Goal: Task Accomplishment & Management: Use online tool/utility

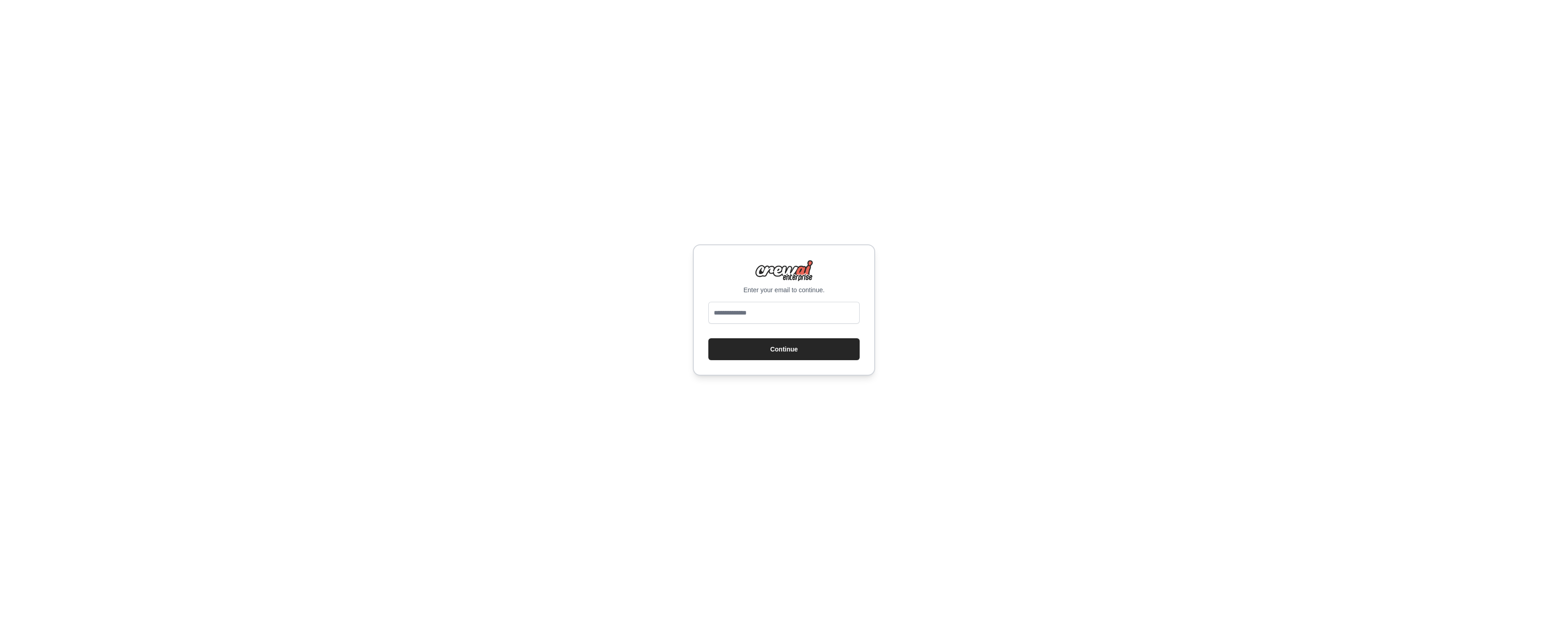
click at [764, 326] on div at bounding box center [784, 315] width 151 height 26
click at [775, 341] on button "Continue" at bounding box center [784, 349] width 151 height 22
type input "**********"
click at [784, 349] on button "Continue" at bounding box center [784, 349] width 151 height 22
click at [779, 347] on button "Continue" at bounding box center [784, 349] width 151 height 22
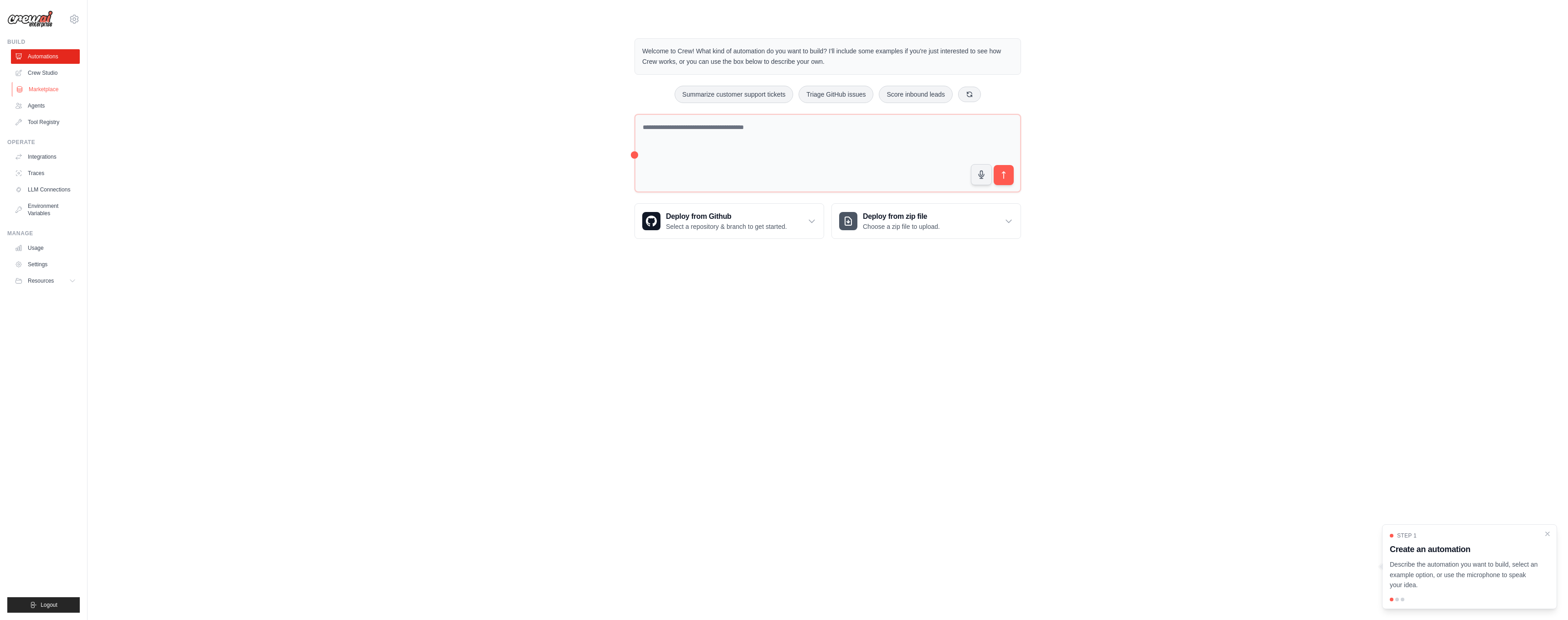
click at [39, 96] on link "Marketplace" at bounding box center [46, 89] width 69 height 15
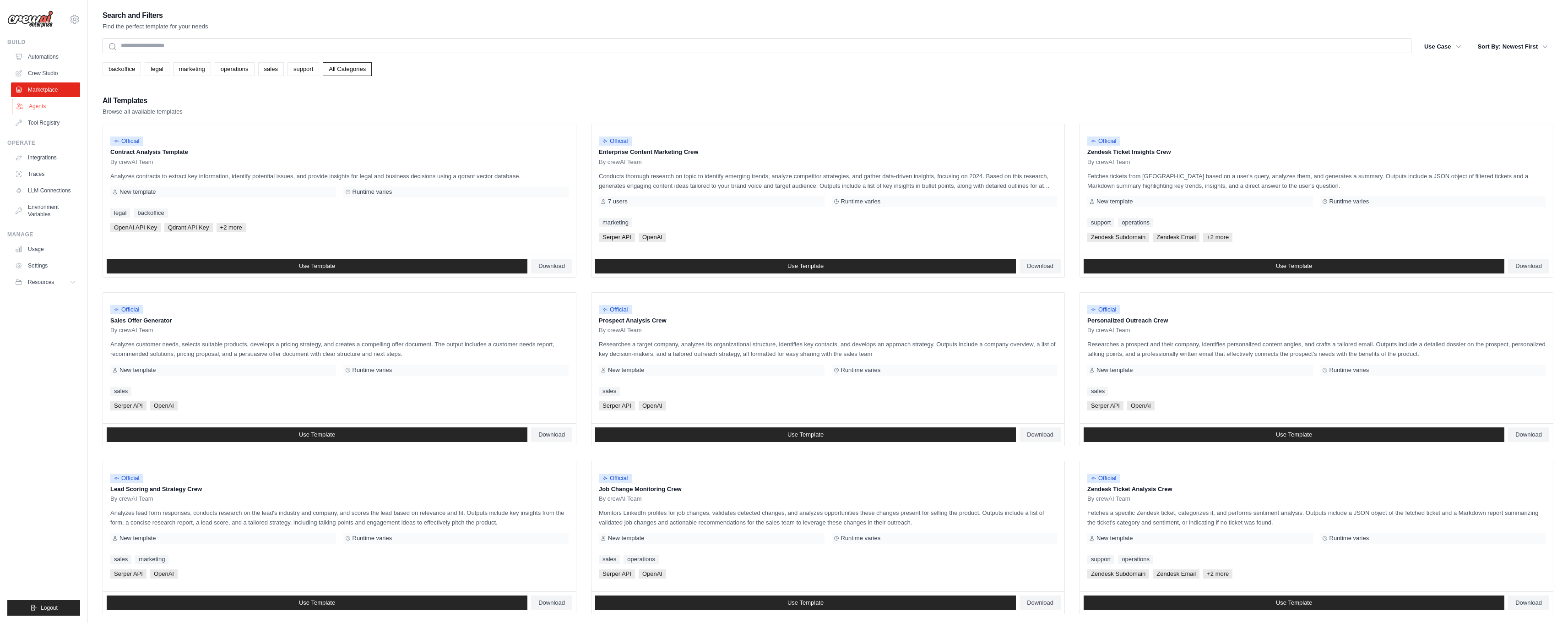
click at [41, 105] on link "Agents" at bounding box center [46, 106] width 69 height 15
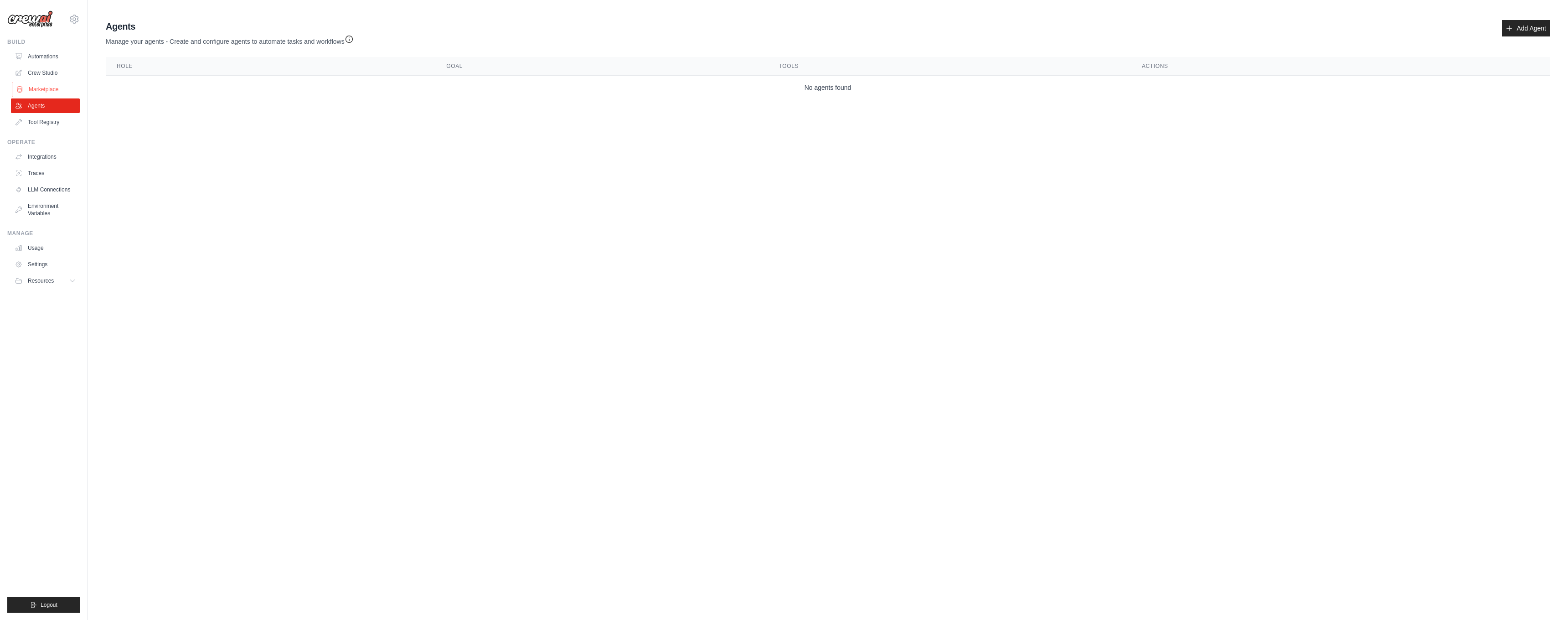
click at [55, 89] on link "Marketplace" at bounding box center [46, 89] width 69 height 15
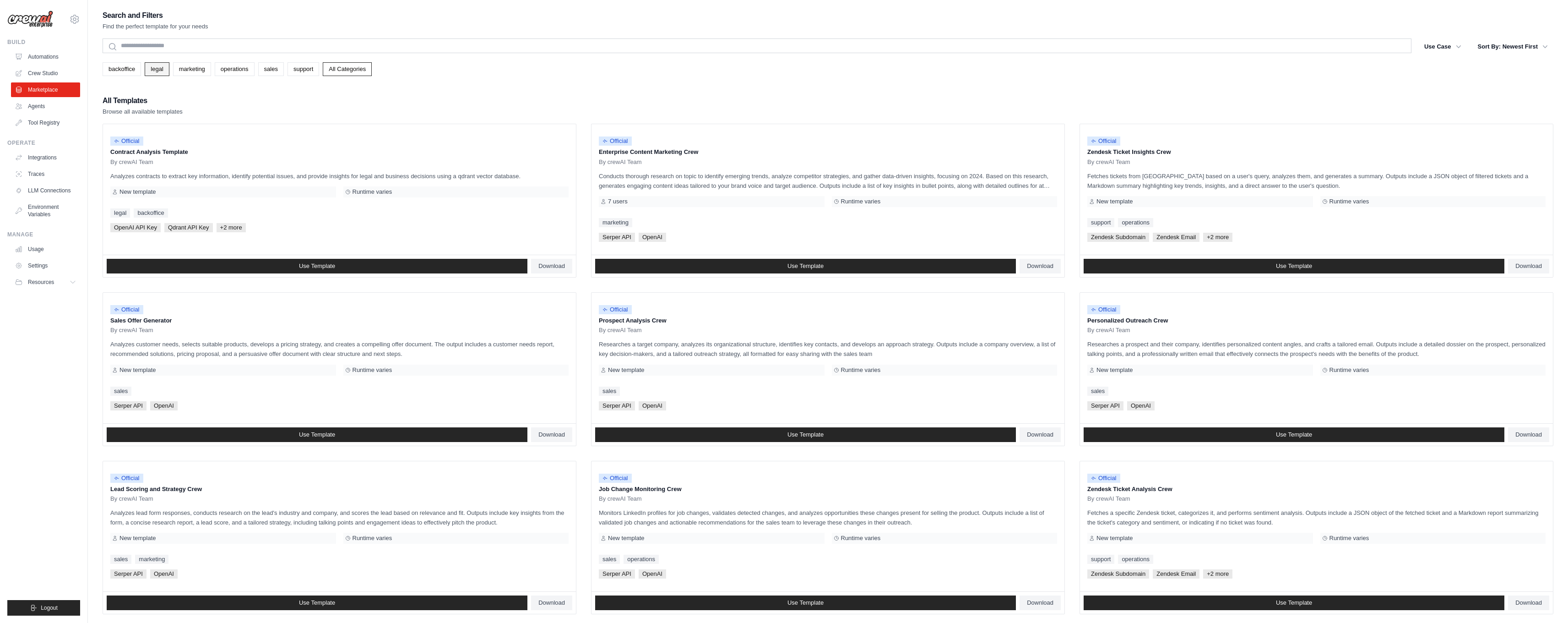
click at [152, 73] on link "legal" at bounding box center [157, 69] width 24 height 14
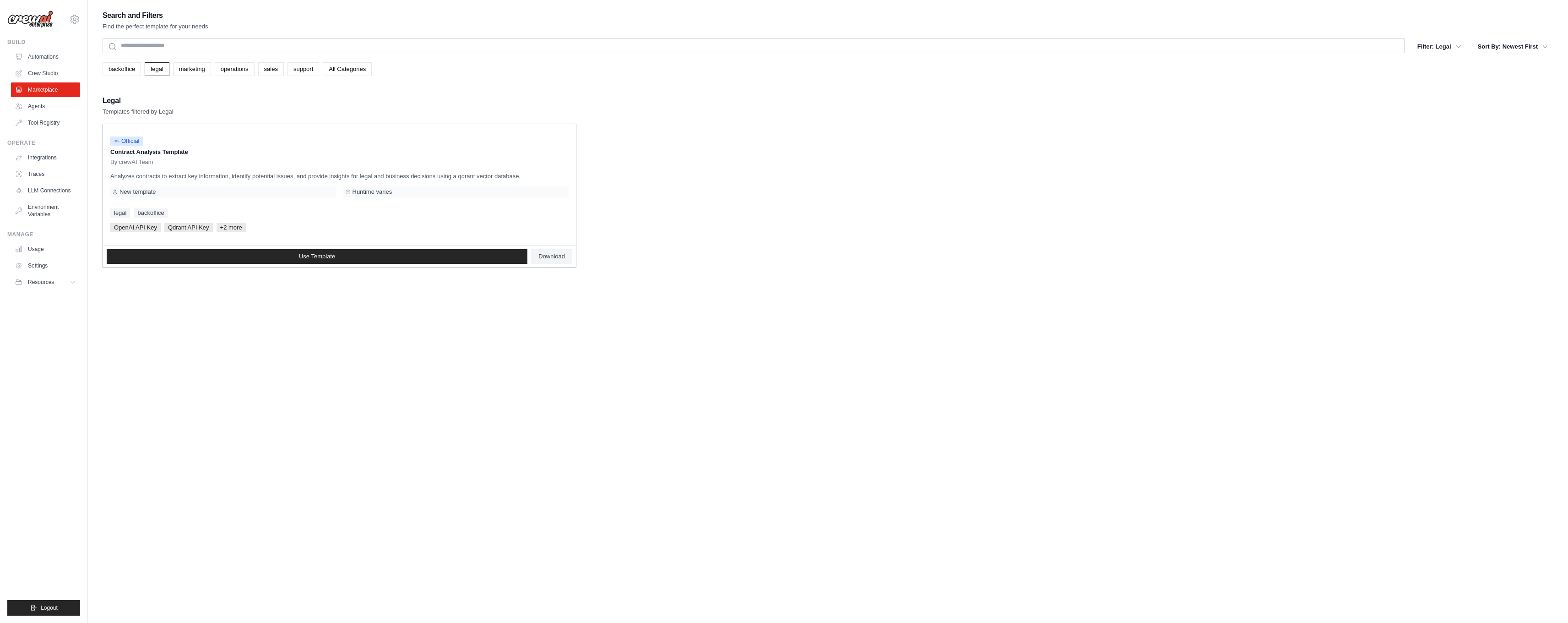
drag, startPoint x: 126, startPoint y: 144, endPoint x: 129, endPoint y: 151, distance: 7.6
click at [126, 145] on span "Official" at bounding box center [126, 141] width 33 height 9
click at [129, 152] on p "Contract Analysis Template" at bounding box center [339, 152] width 458 height 9
click at [129, 162] on span "By crewAI Team" at bounding box center [131, 162] width 43 height 7
click at [15, 64] on ul "Automations Crew Studio Marketplace Agents Tool Registry" at bounding box center [45, 90] width 69 height 81
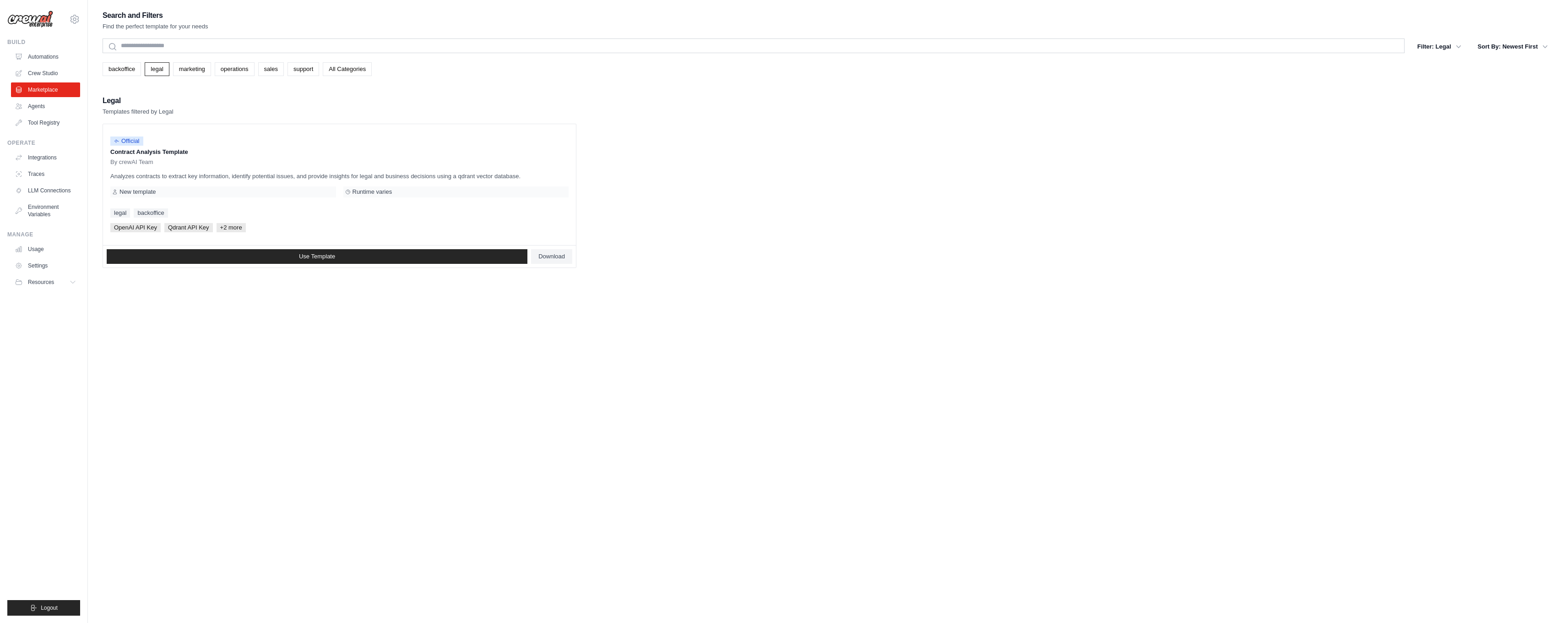
click at [42, 64] on ul "Automations Crew Studio Marketplace Agents Tool Registry" at bounding box center [45, 90] width 69 height 81
click at [44, 59] on link "Automations" at bounding box center [46, 57] width 69 height 15
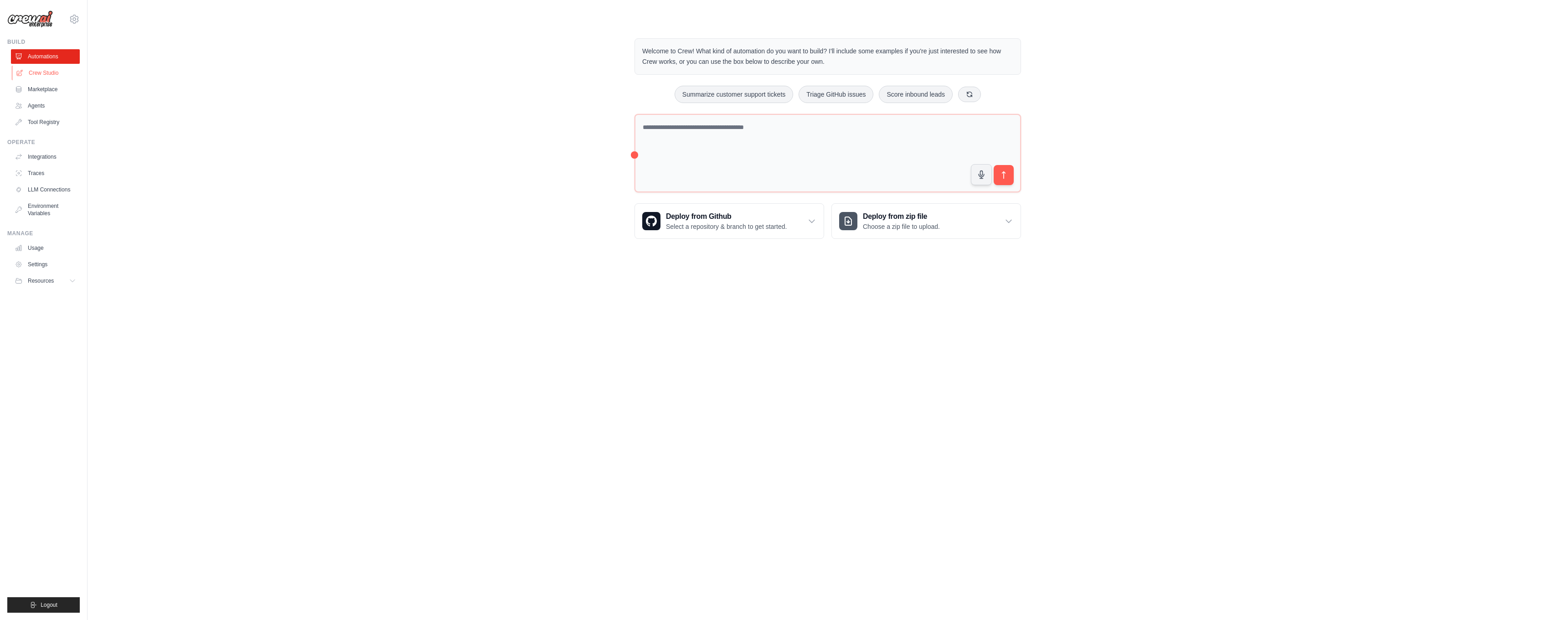
click at [51, 75] on link "Crew Studio" at bounding box center [46, 72] width 69 height 15
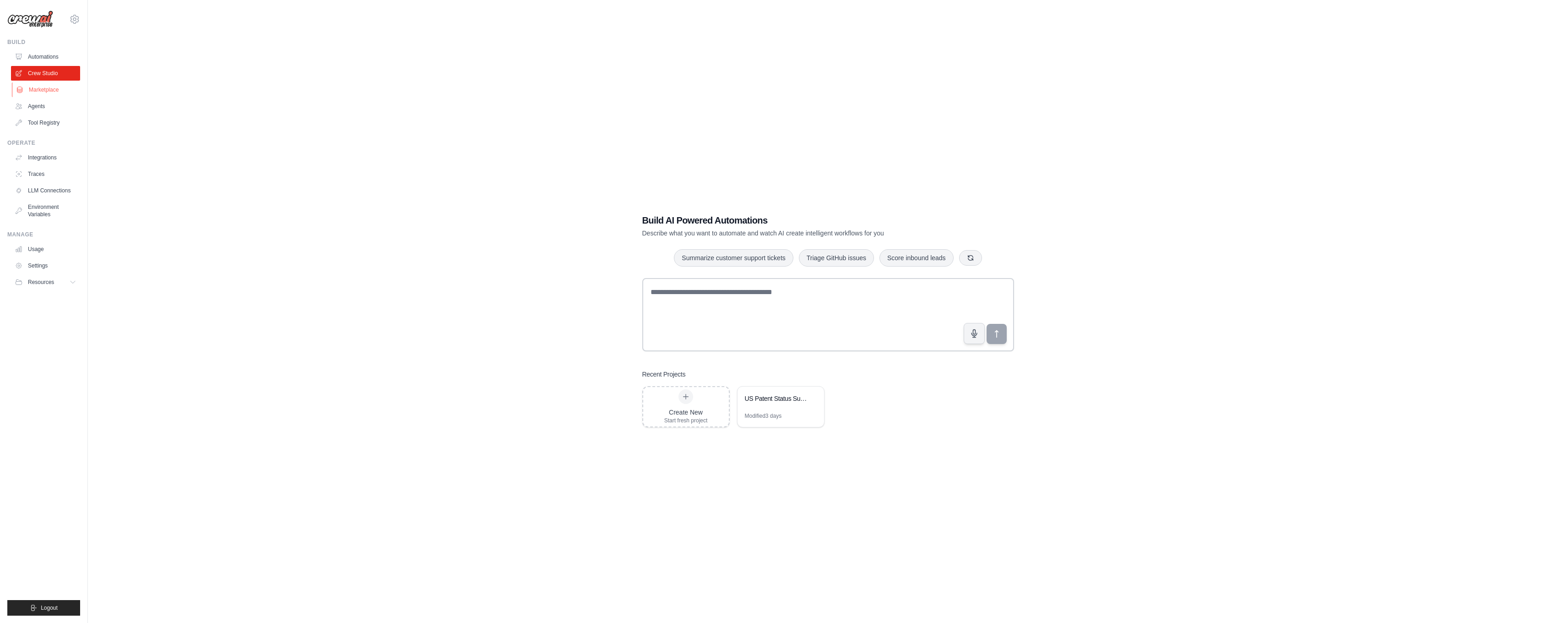
drag, startPoint x: 52, startPoint y: 88, endPoint x: 57, endPoint y: 90, distance: 5.4
click at [53, 88] on link "Marketplace" at bounding box center [46, 90] width 69 height 15
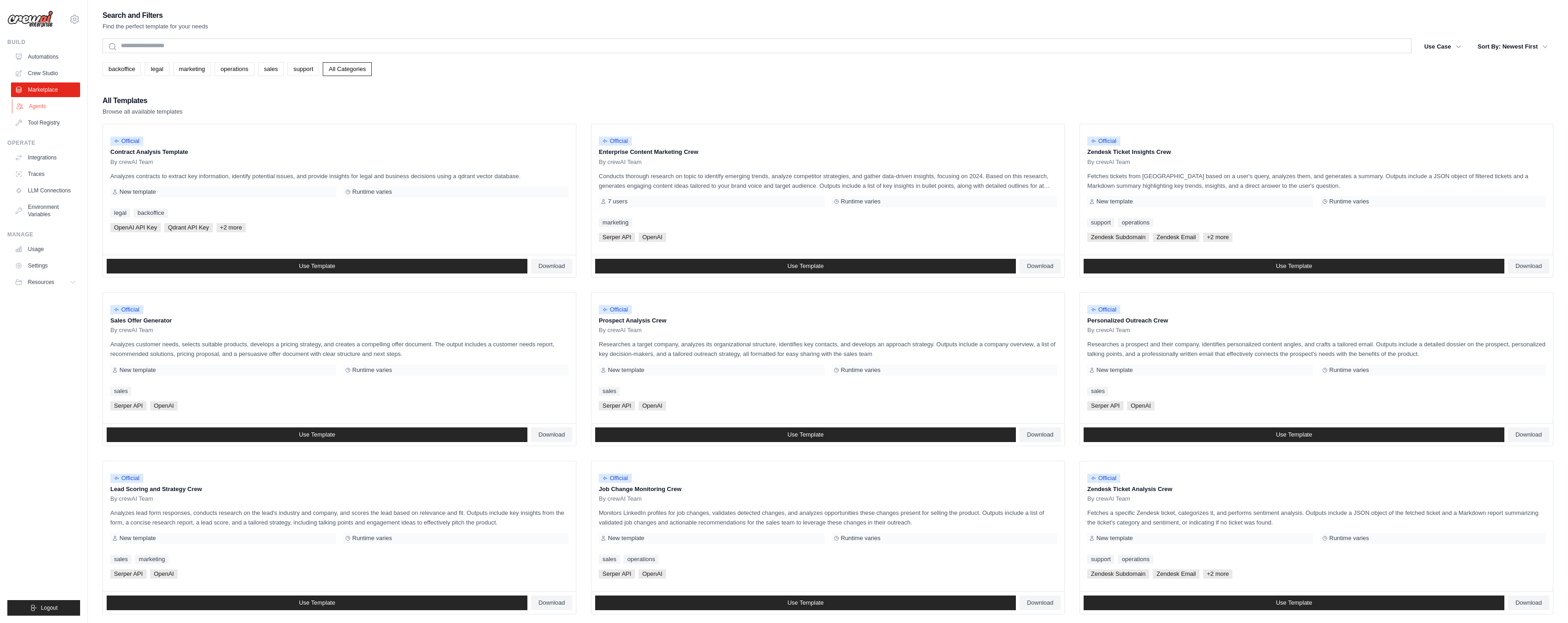
click at [52, 105] on link "Agents" at bounding box center [46, 106] width 69 height 15
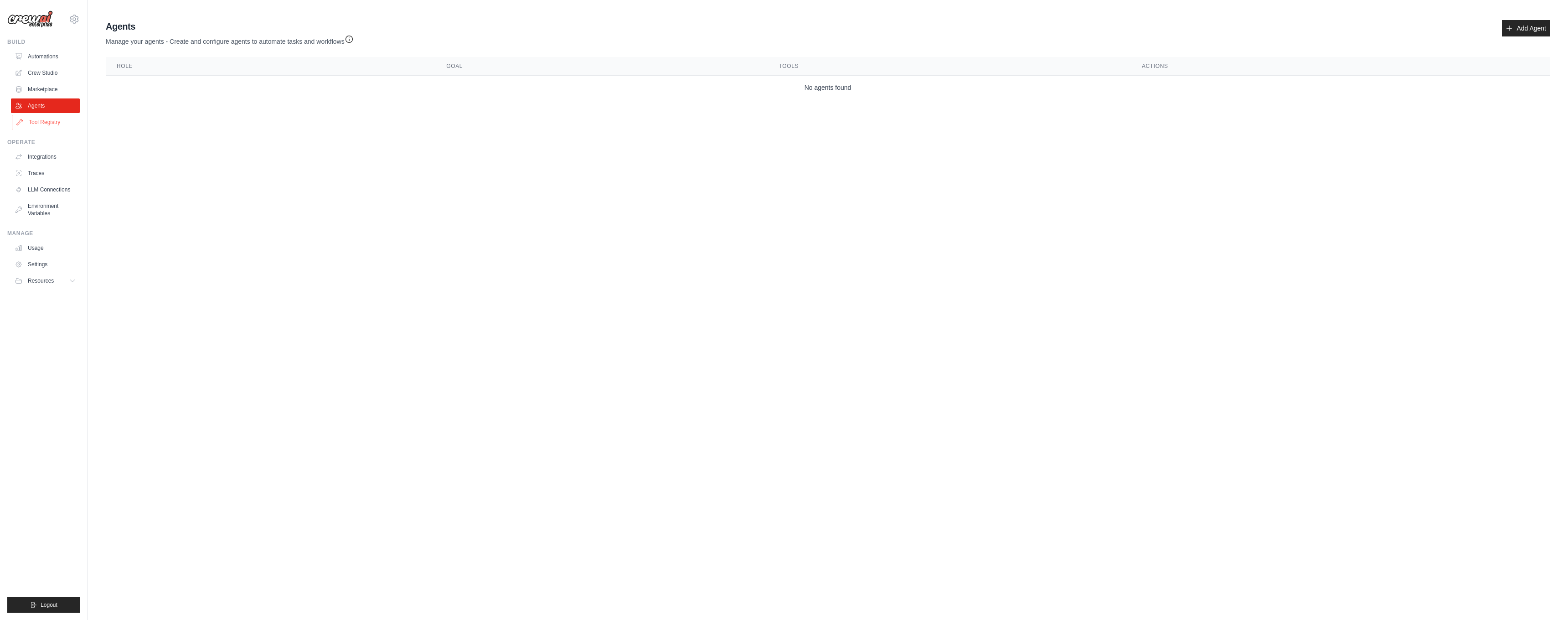
click at [53, 124] on link "Tool Registry" at bounding box center [46, 122] width 69 height 15
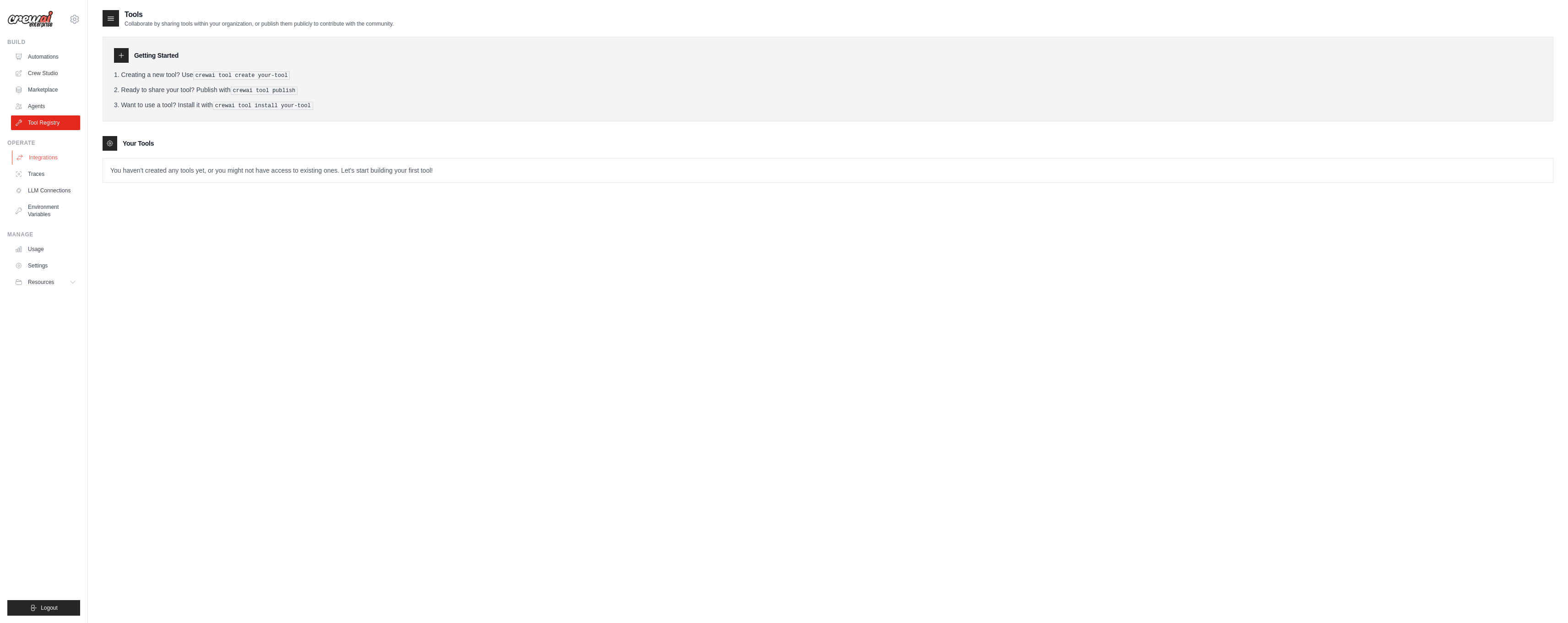
click at [52, 160] on link "Integrations" at bounding box center [46, 157] width 69 height 15
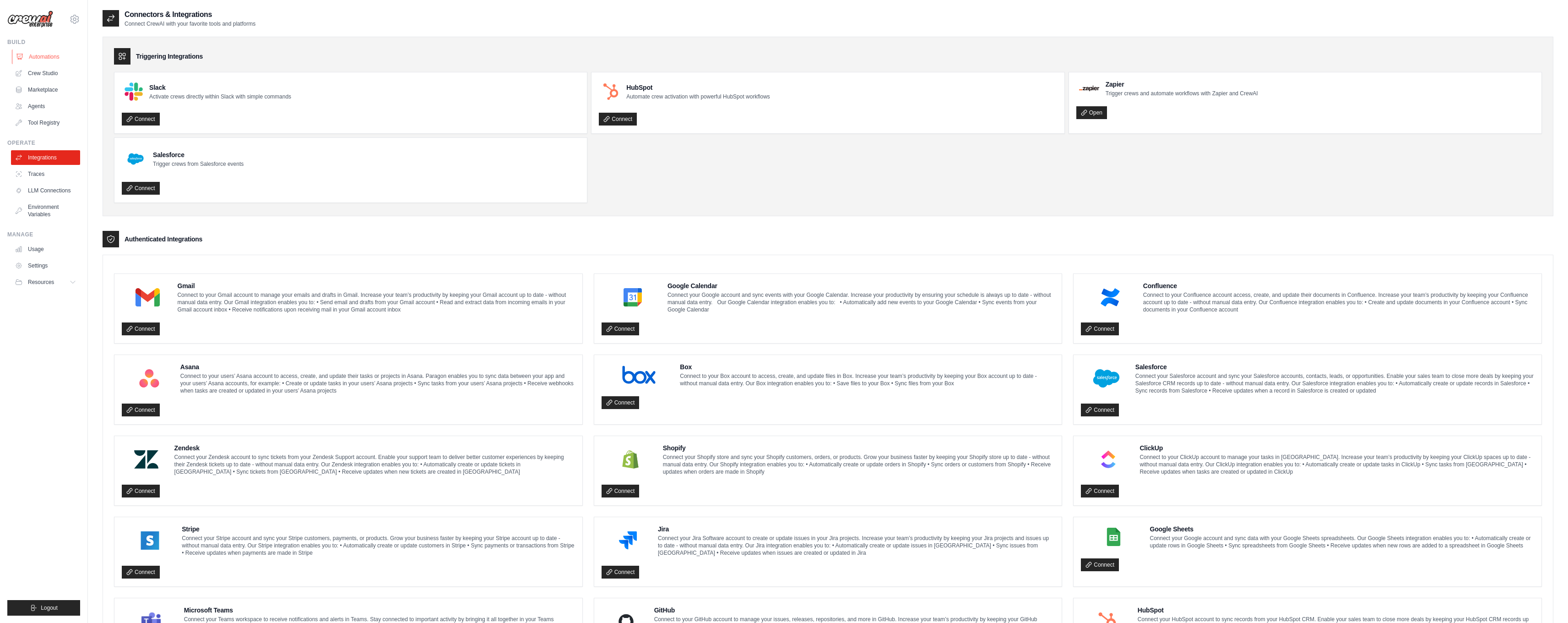
click at [46, 54] on link "Automations" at bounding box center [46, 57] width 69 height 15
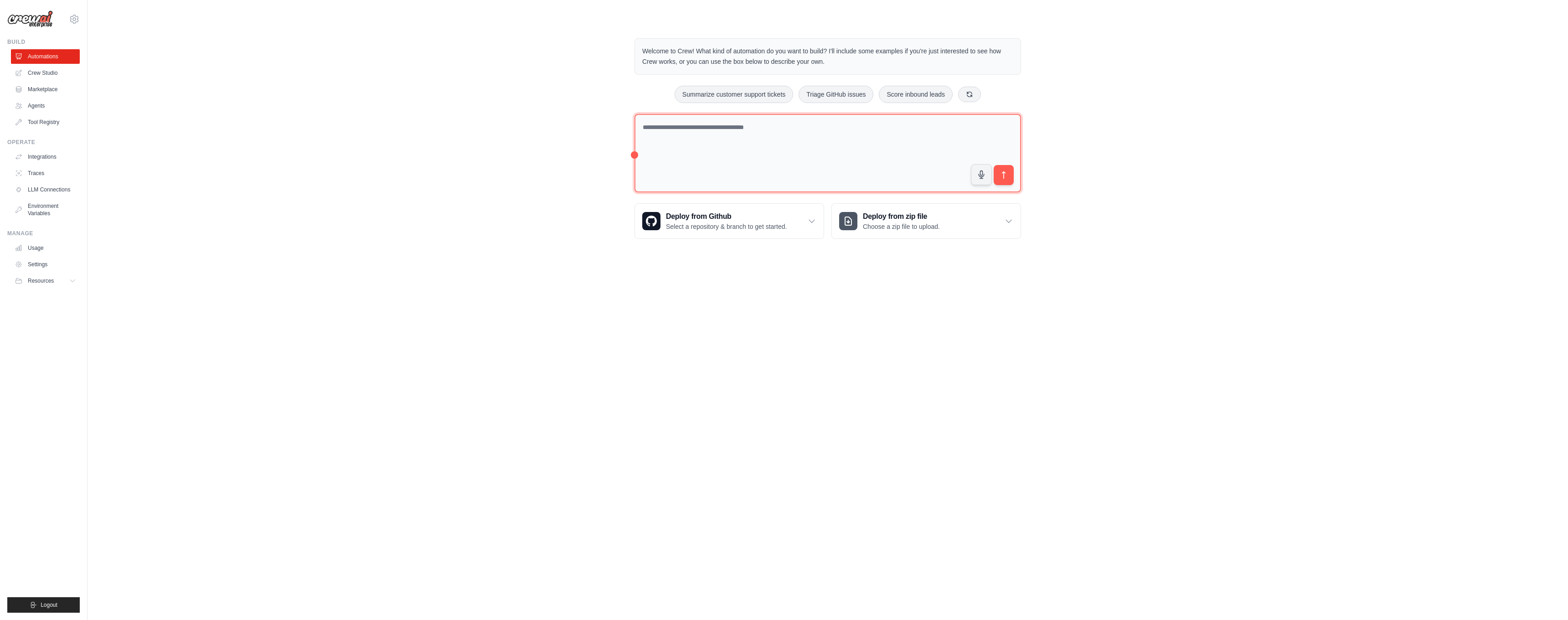
click at [746, 158] on textarea at bounding box center [827, 153] width 387 height 79
click at [34, 111] on link "Agents" at bounding box center [46, 106] width 69 height 15
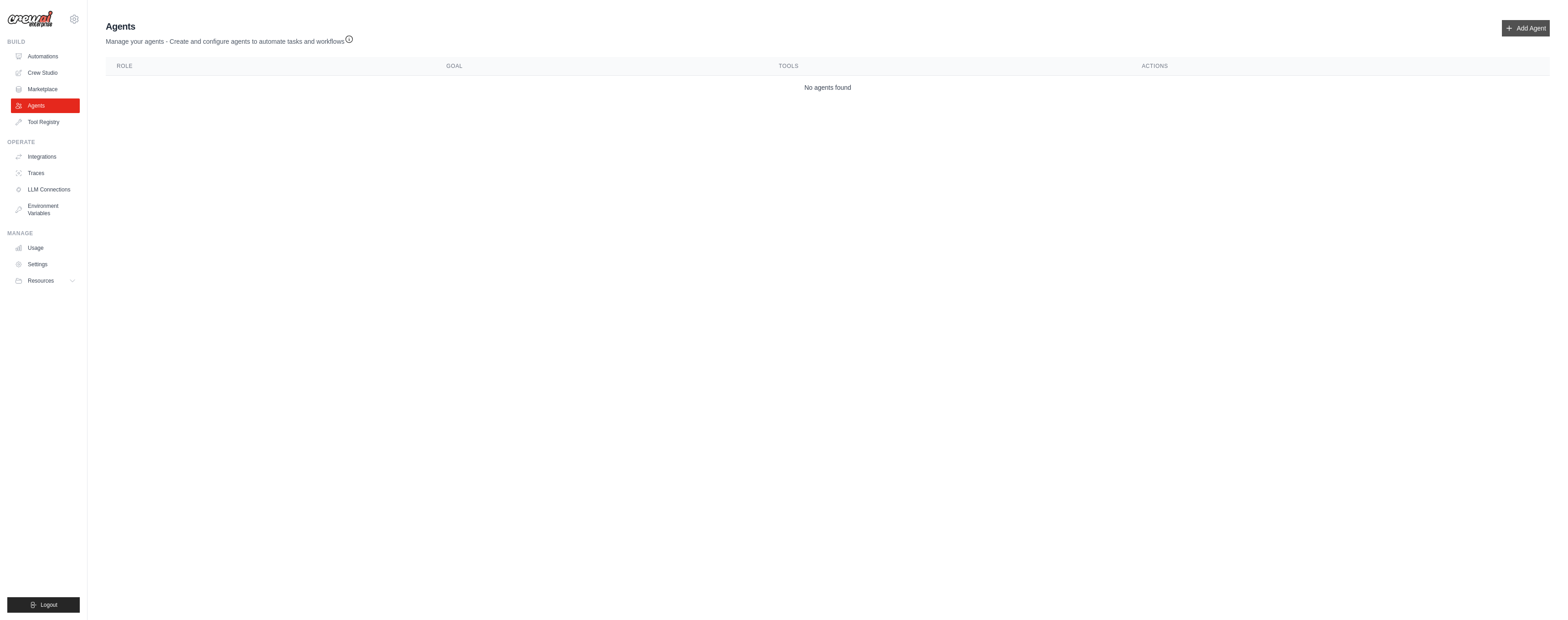
click at [1512, 29] on icon at bounding box center [1509, 28] width 7 height 7
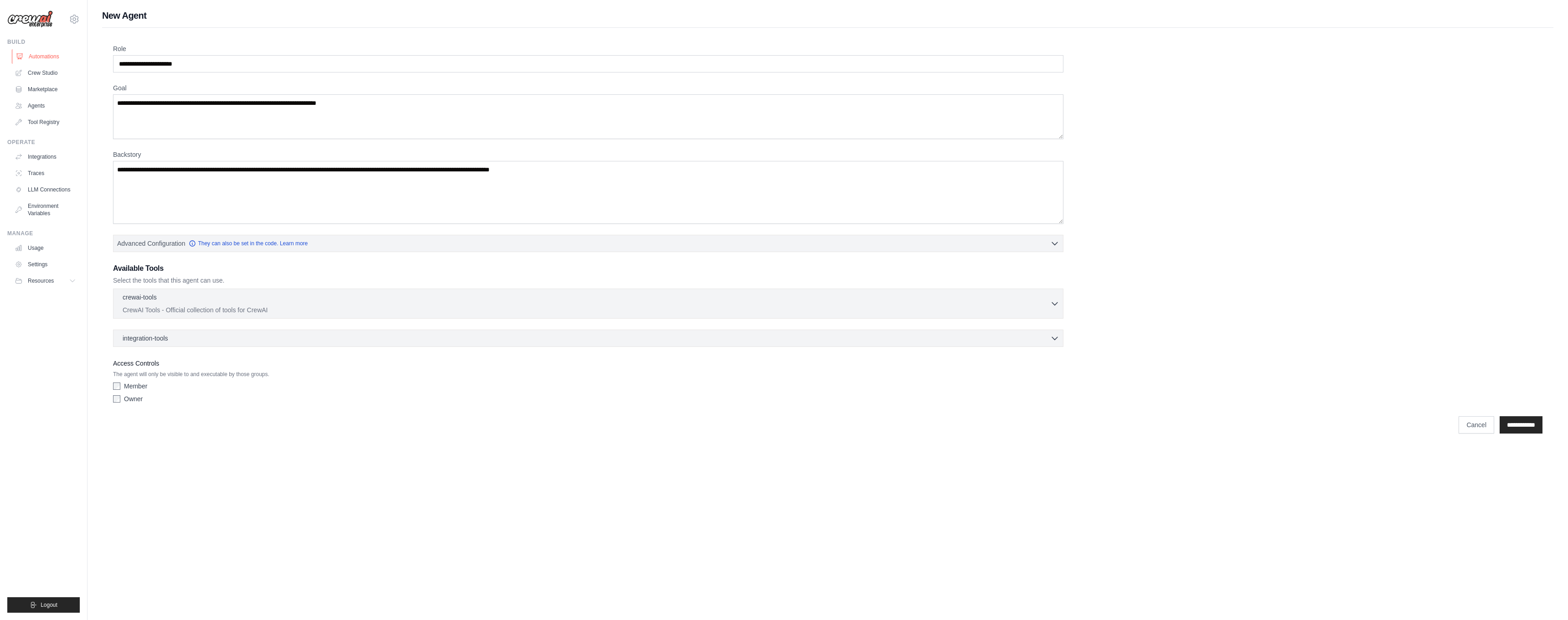
click at [40, 54] on link "Automations" at bounding box center [46, 56] width 69 height 15
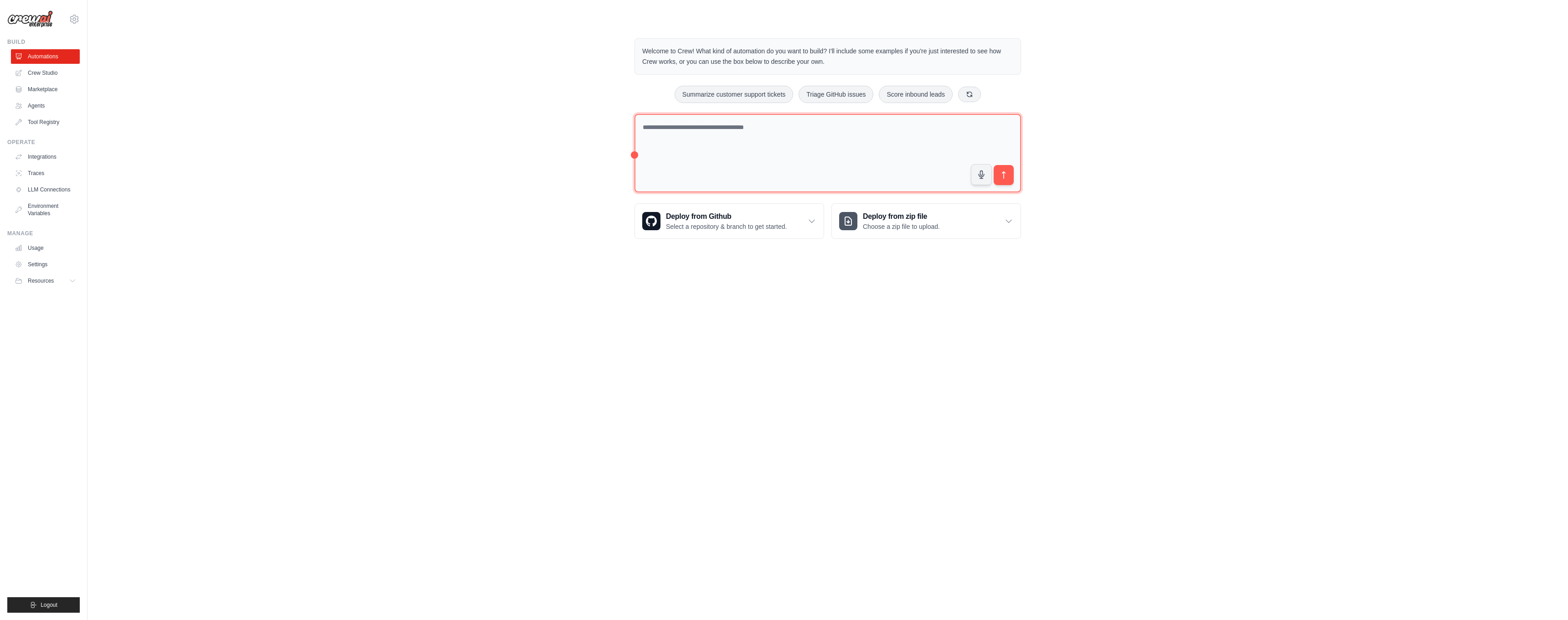
click at [721, 117] on textarea at bounding box center [827, 153] width 387 height 79
type textarea "*"
click at [32, 102] on link "Agents" at bounding box center [46, 106] width 69 height 15
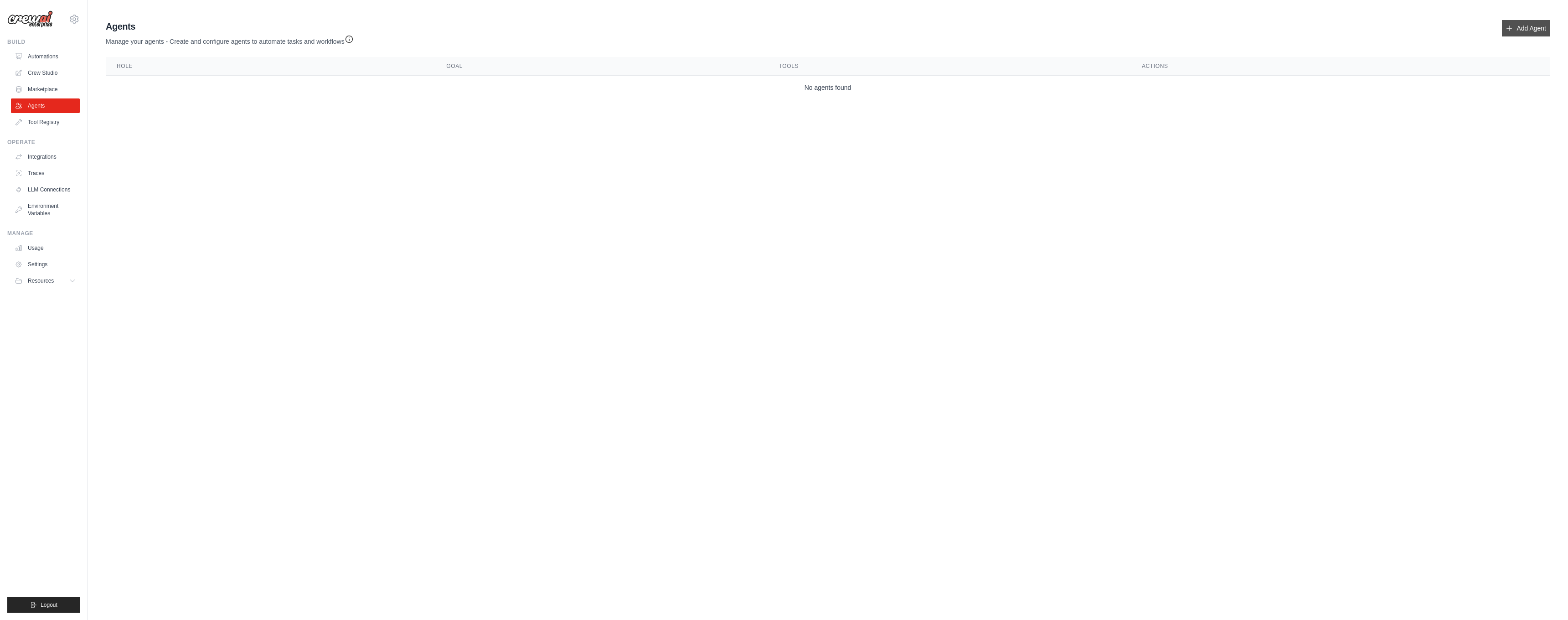
click at [1523, 26] on link "Add Agent" at bounding box center [1526, 28] width 48 height 17
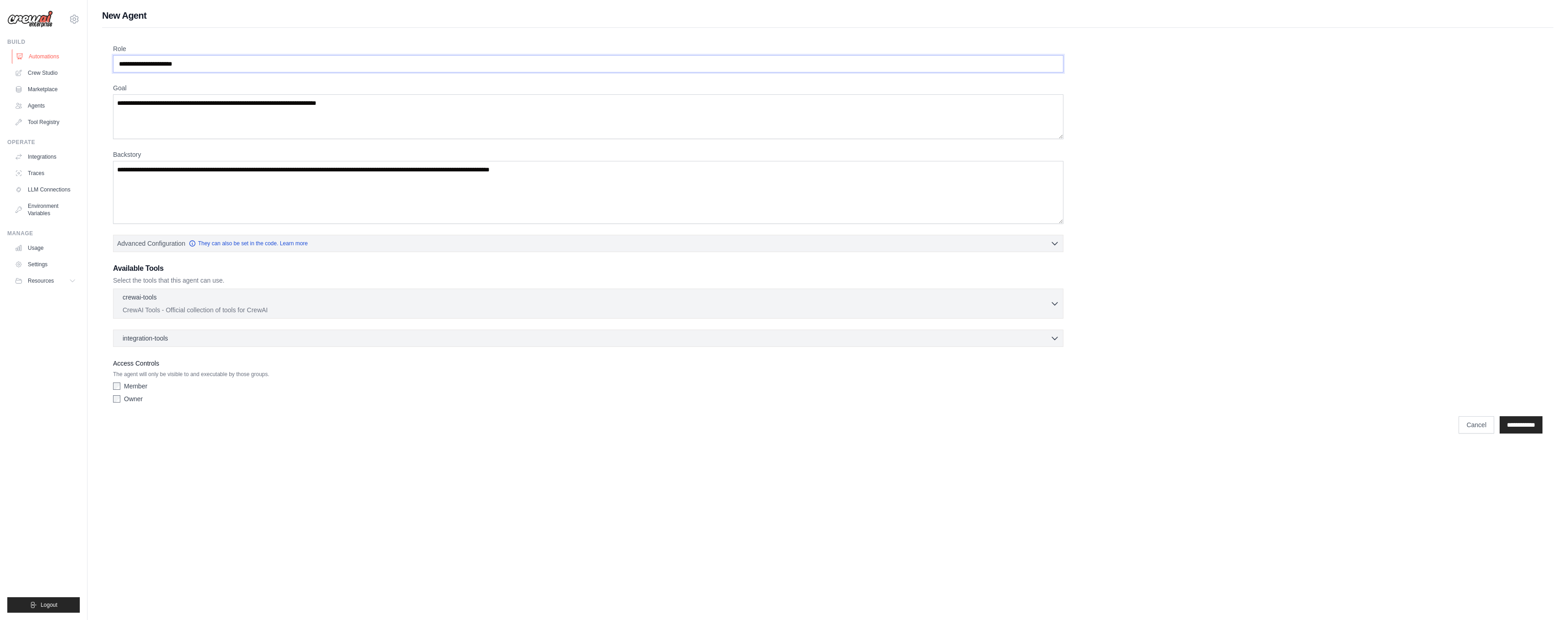
drag, startPoint x: 216, startPoint y: 67, endPoint x: 15, endPoint y: 61, distance: 201.1
click at [15, 61] on div "stanley.yu.au@gmail.com Settings Build Automations Crew Studio" at bounding box center [784, 224] width 1568 height 448
drag, startPoint x: 220, startPoint y: 62, endPoint x: 58, endPoint y: 58, distance: 162.0
click at [58, 58] on div "stanley.yu.au@gmail.com Settings Build Automations Crew Studio" at bounding box center [784, 224] width 1568 height 448
click at [149, 56] on input "Role" at bounding box center [588, 63] width 950 height 17
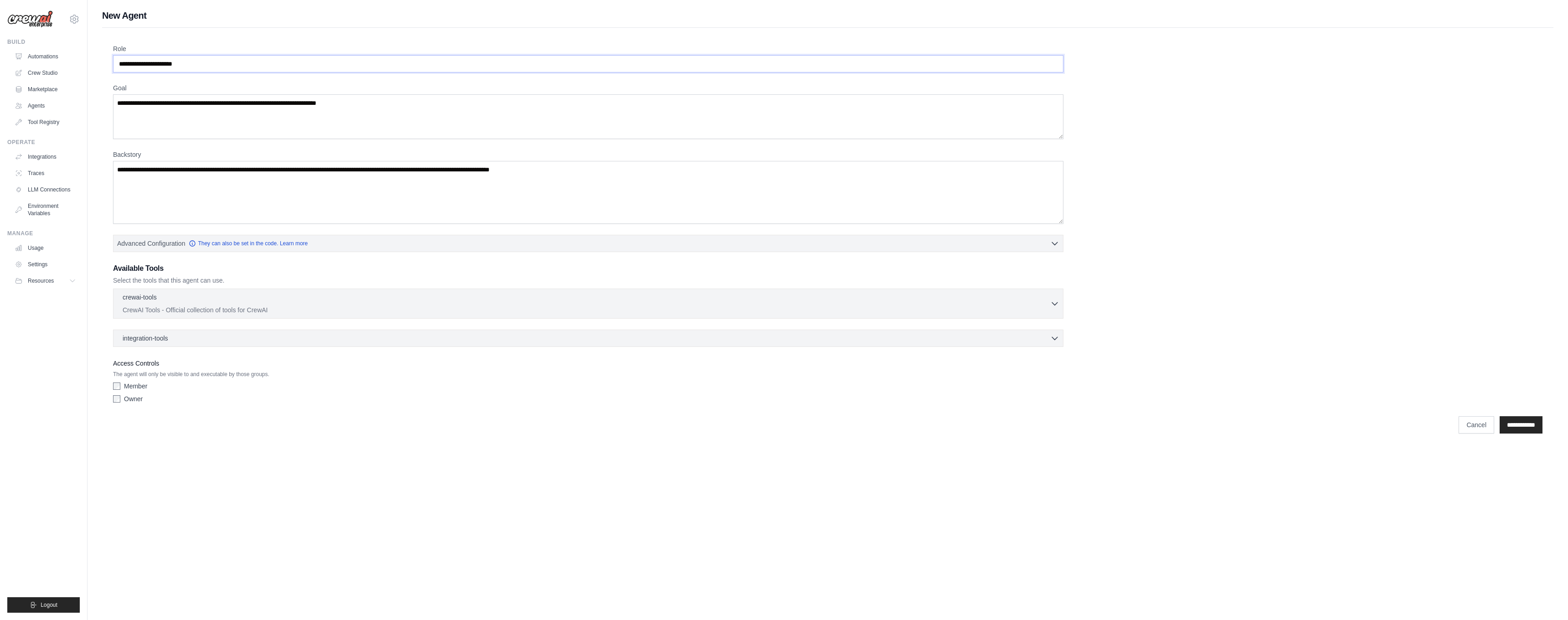
drag, startPoint x: 162, startPoint y: 64, endPoint x: 212, endPoint y: 63, distance: 50.0
click at [199, 65] on input "Role" at bounding box center [588, 63] width 950 height 17
click at [212, 62] on input "Role" at bounding box center [588, 63] width 950 height 17
click at [209, 62] on input "Role" at bounding box center [588, 63] width 950 height 17
click at [208, 62] on input "Role" at bounding box center [588, 63] width 950 height 17
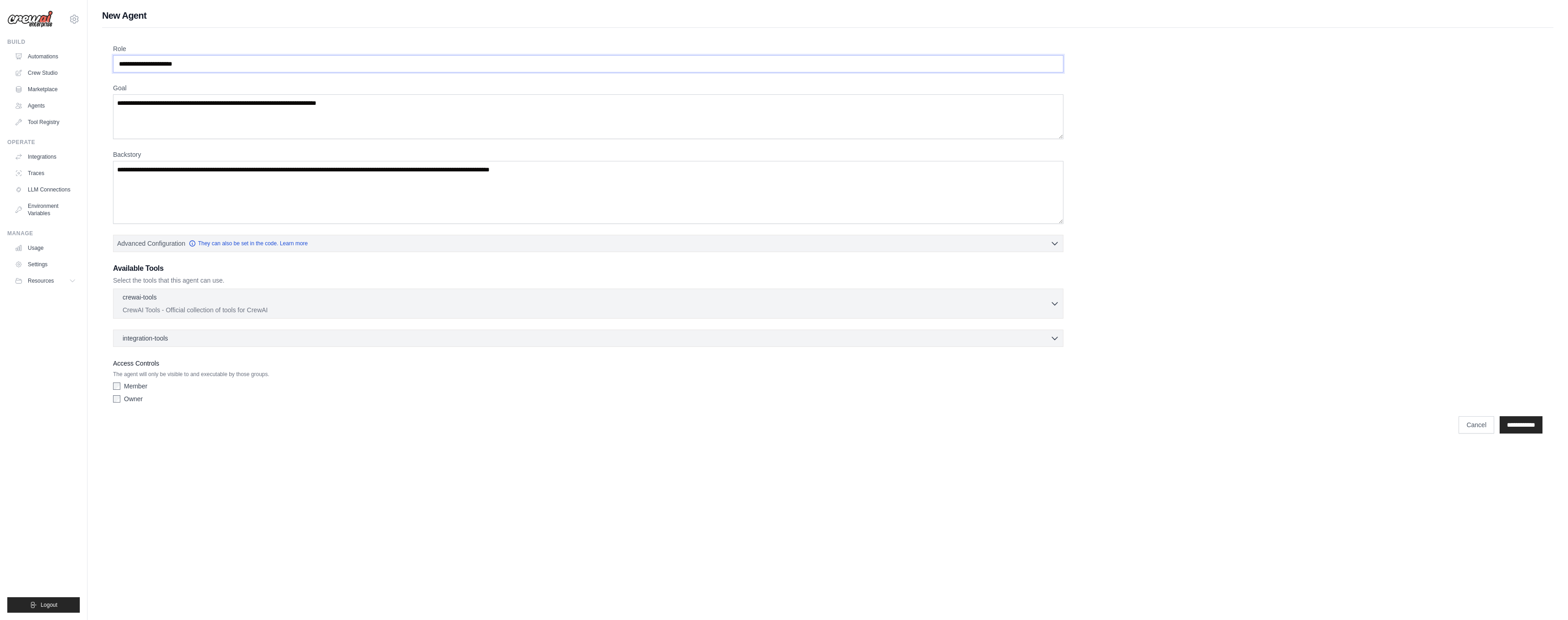
click at [207, 63] on input "Role" at bounding box center [588, 63] width 950 height 17
click at [202, 63] on input "Role" at bounding box center [588, 63] width 950 height 17
type input "*"
type input "**********"
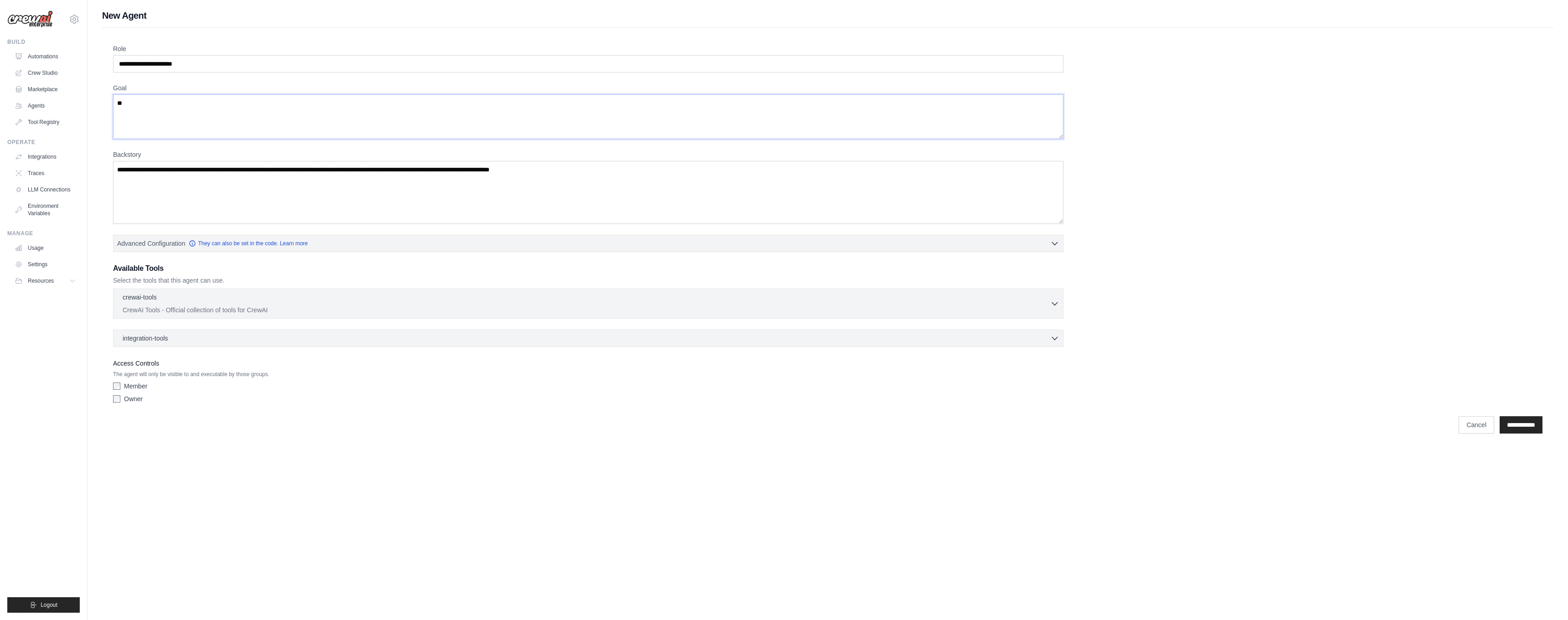
type textarea "*"
paste textarea "**********"
drag, startPoint x: 194, startPoint y: 122, endPoint x: 104, endPoint y: 119, distance: 90.0
click at [104, 119] on div "**********" at bounding box center [827, 233] width 1451 height 411
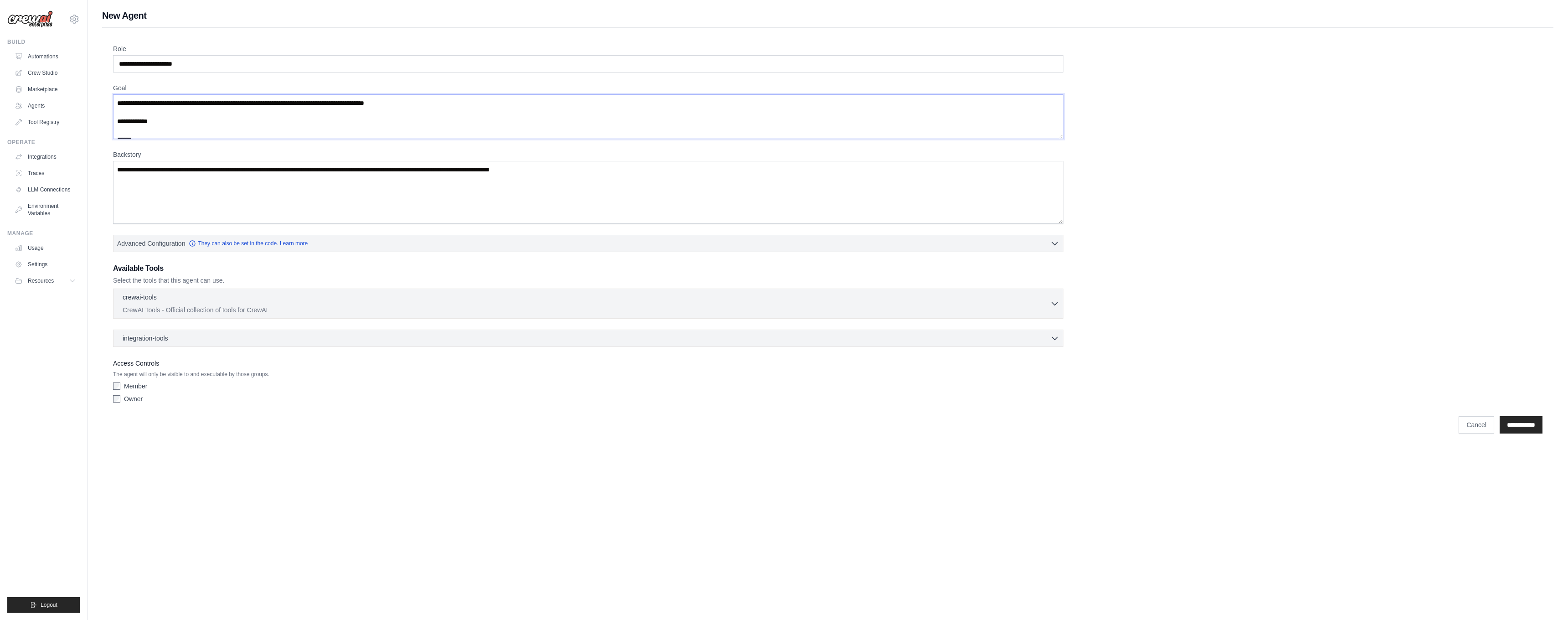
type textarea "**********"
click at [291, 165] on textarea "Backstory" at bounding box center [588, 192] width 950 height 63
click at [224, 174] on textarea "Backstory" at bounding box center [588, 192] width 950 height 63
drag, startPoint x: 655, startPoint y: 171, endPoint x: 319, endPoint y: 174, distance: 336.0
click at [89, 126] on div "**********" at bounding box center [827, 224] width 1481 height 430
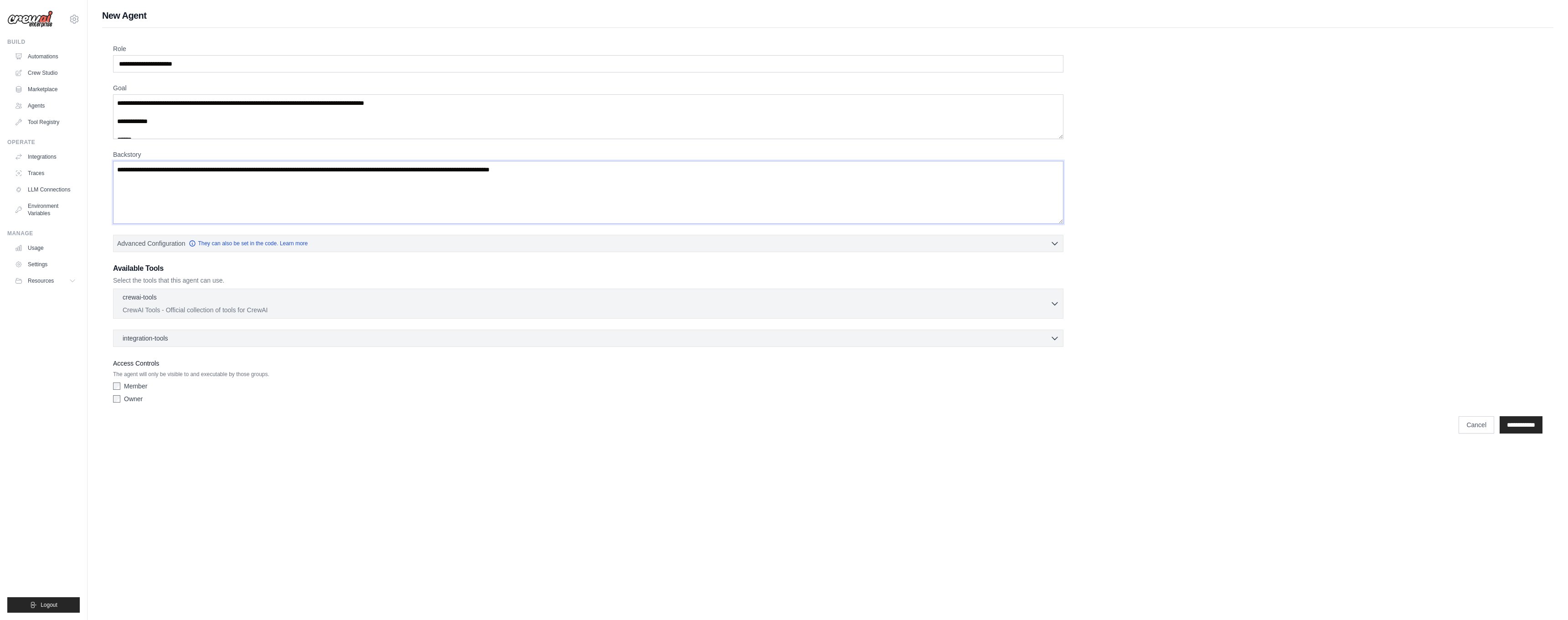
click at [364, 178] on textarea "Backstory" at bounding box center [588, 192] width 950 height 63
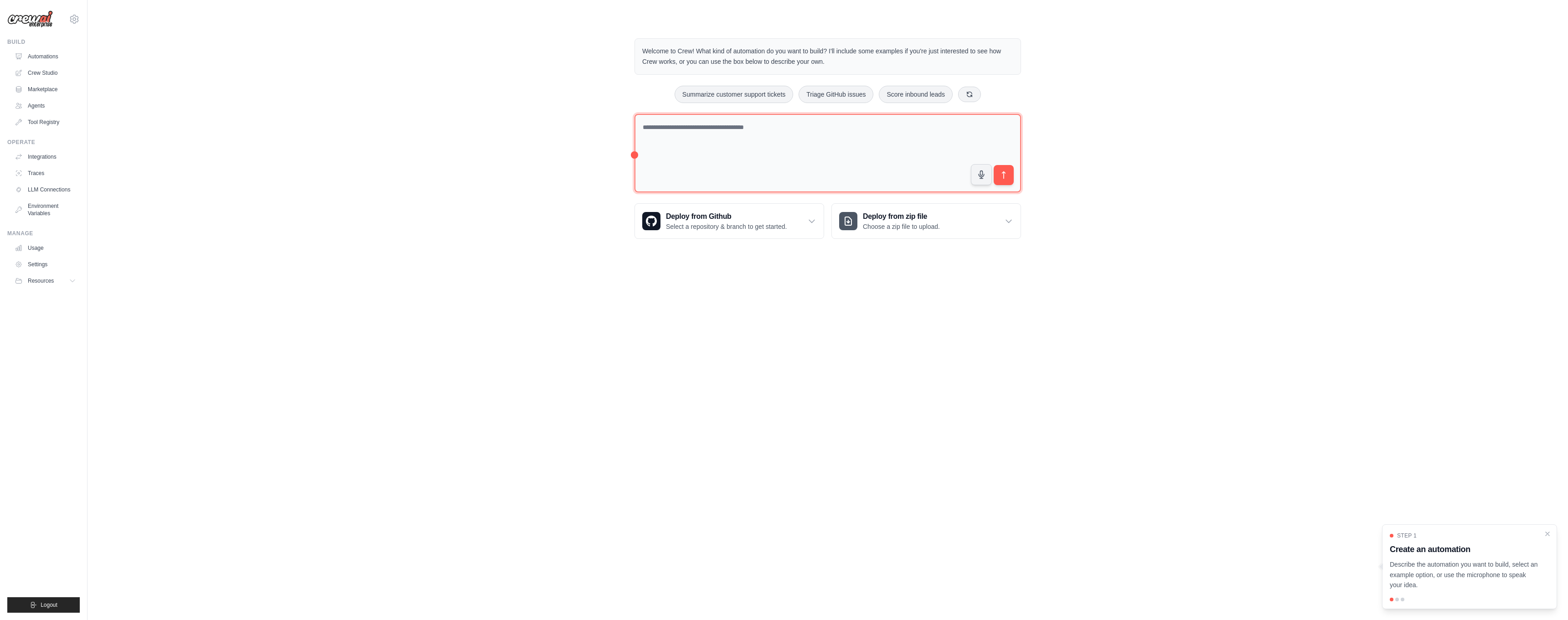
click at [715, 119] on textarea at bounding box center [827, 153] width 387 height 79
click at [688, 158] on textarea at bounding box center [827, 153] width 387 height 78
paste textarea "**********"
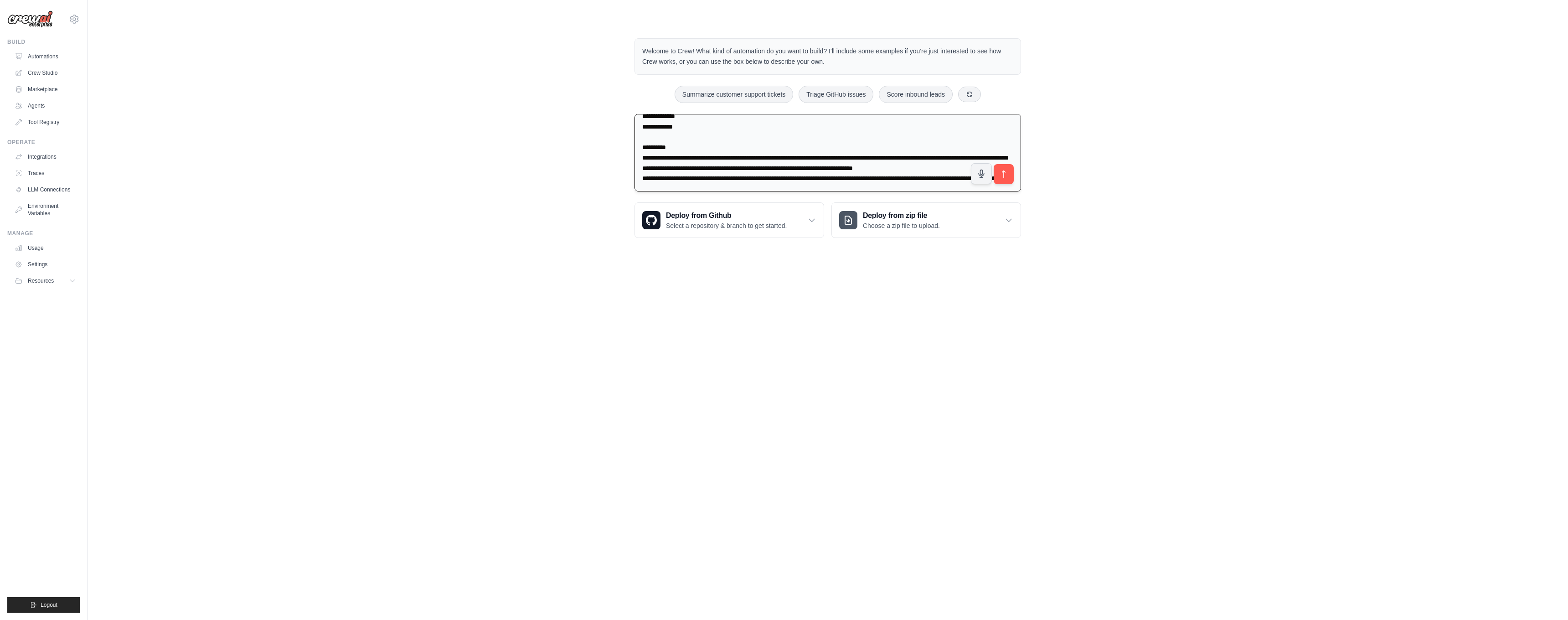
scroll to position [299, 0]
type textarea "**********"
click at [1003, 176] on icon "submit" at bounding box center [1004, 174] width 10 height 10
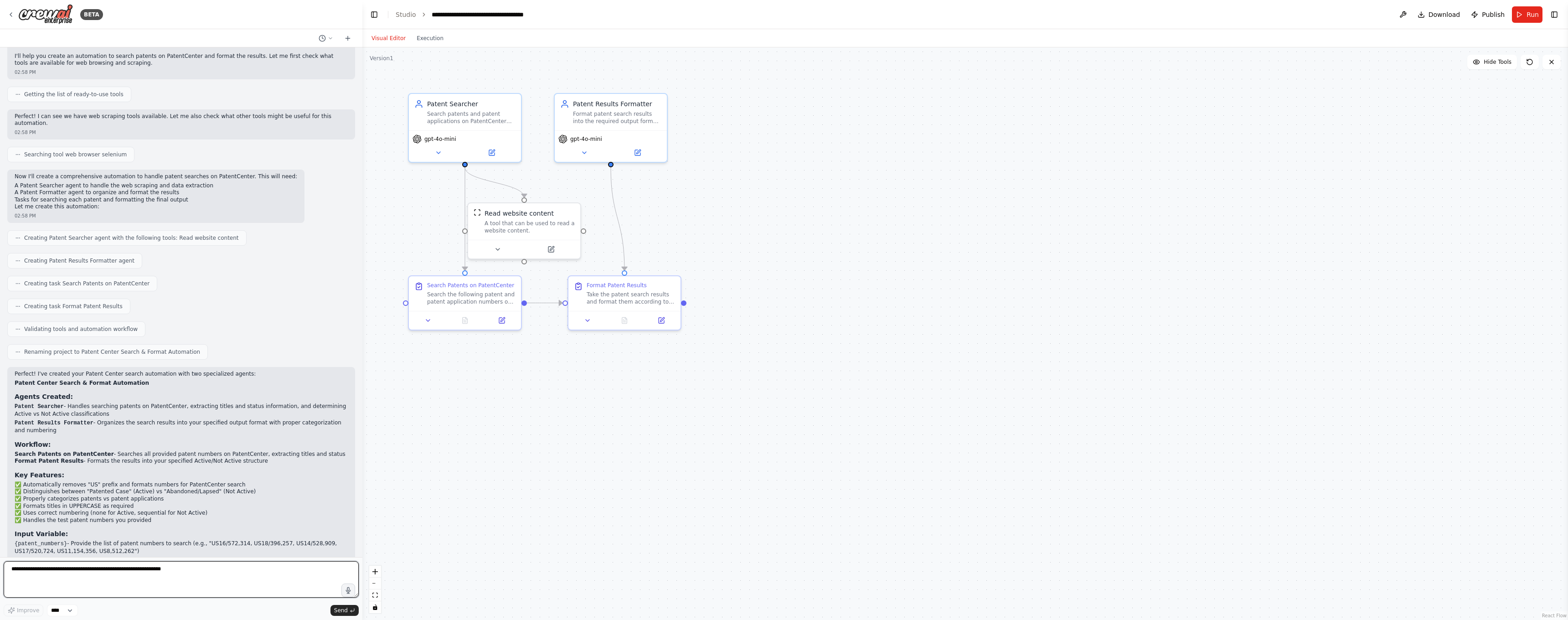
scroll to position [273, 0]
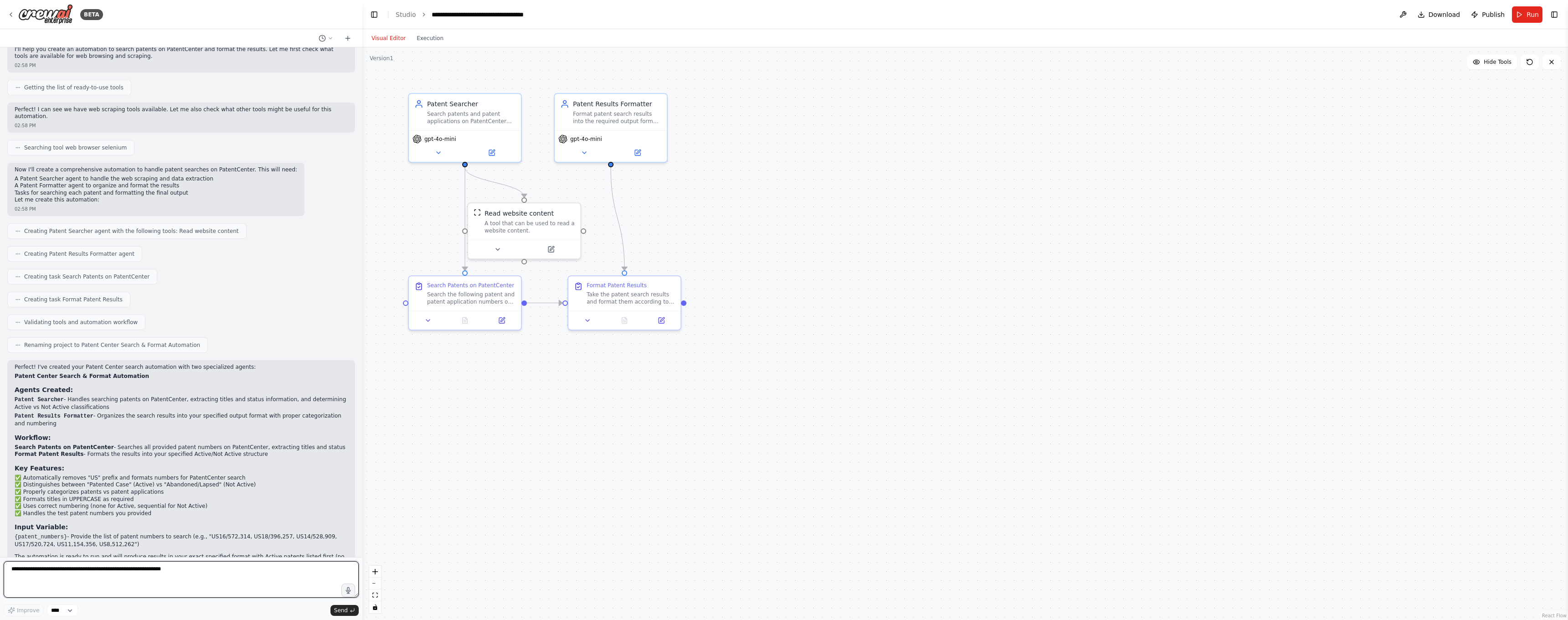
click at [229, 585] on textarea at bounding box center [181, 579] width 355 height 37
click at [434, 51] on div ".deletable-edge-delete-btn { width: 20px; height: 20px; border: 0px solid #ffff…" at bounding box center [965, 333] width 1206 height 573
click at [435, 46] on div "Visual Editor Execution" at bounding box center [407, 38] width 83 height 18
click at [435, 45] on div "Visual Editor Execution" at bounding box center [407, 38] width 83 height 18
click at [433, 37] on button "Execution" at bounding box center [430, 38] width 38 height 11
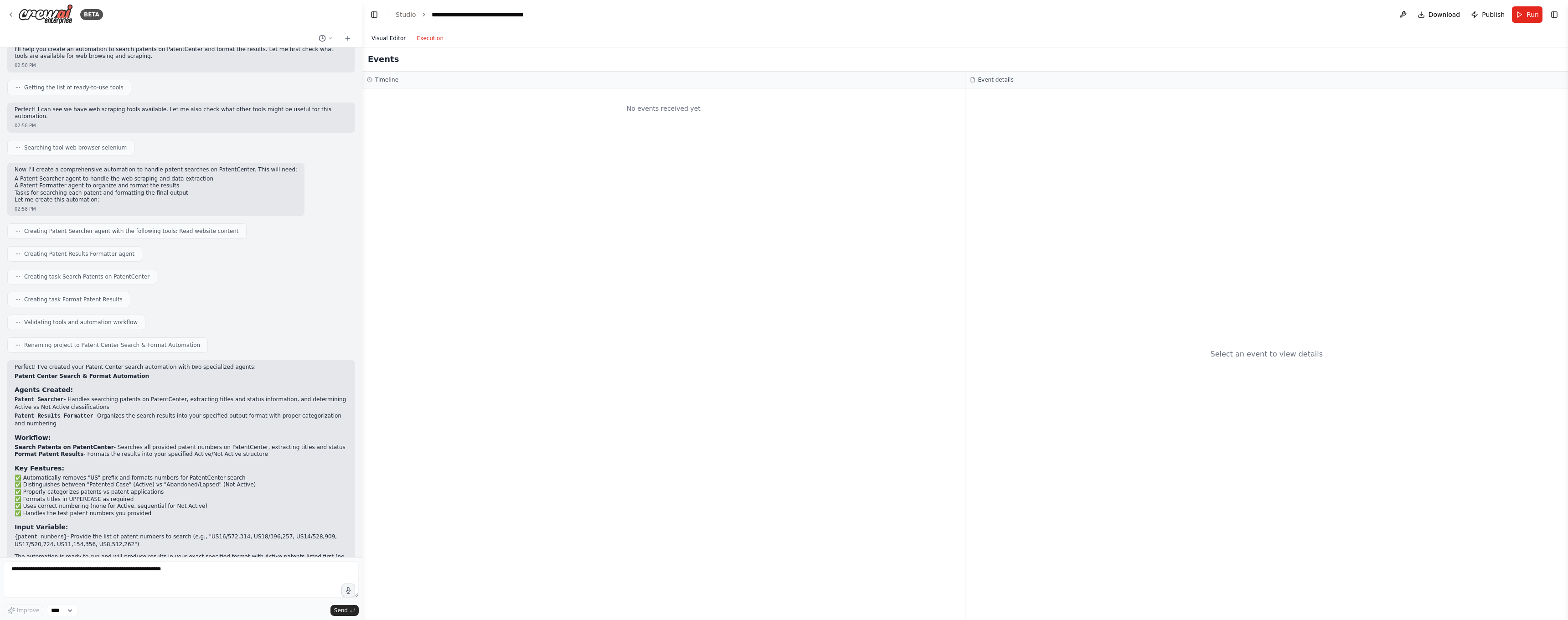
click at [391, 42] on button "Visual Editor" at bounding box center [389, 38] width 45 height 11
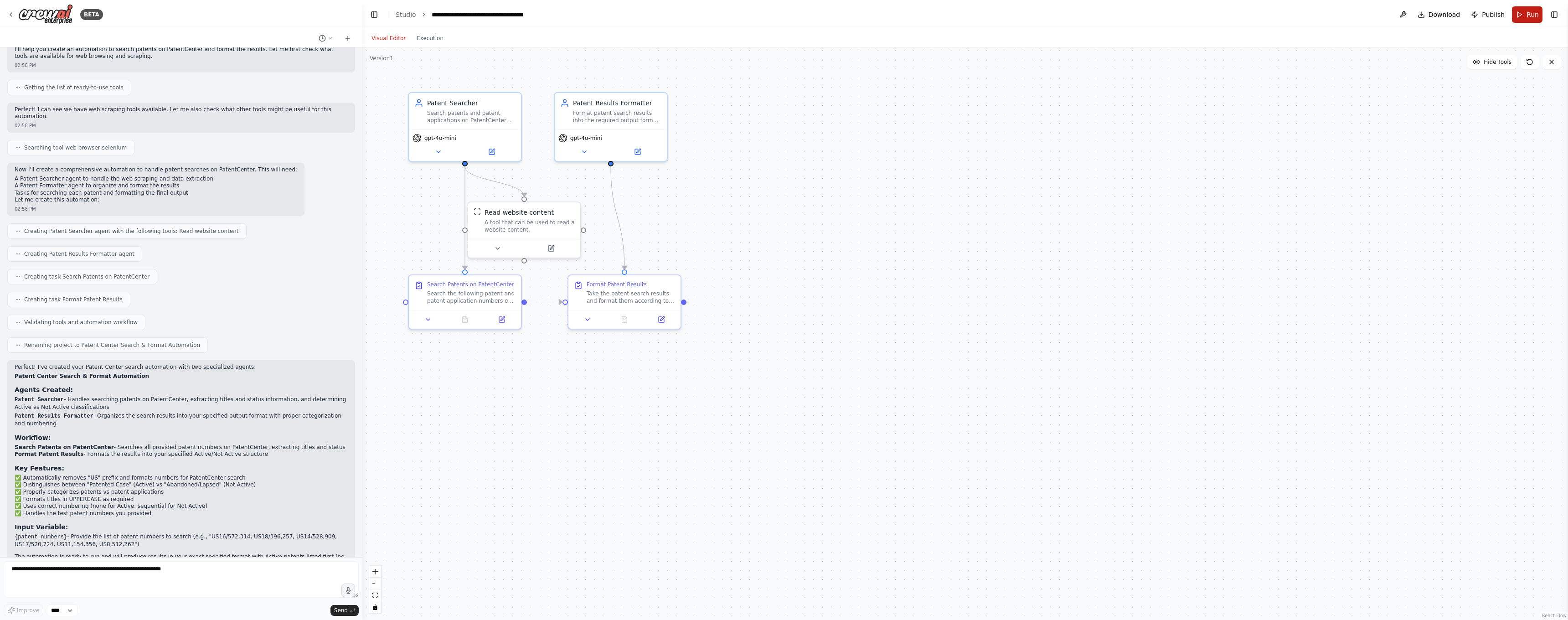
click at [1528, 17] on span "Run" at bounding box center [1532, 15] width 12 height 9
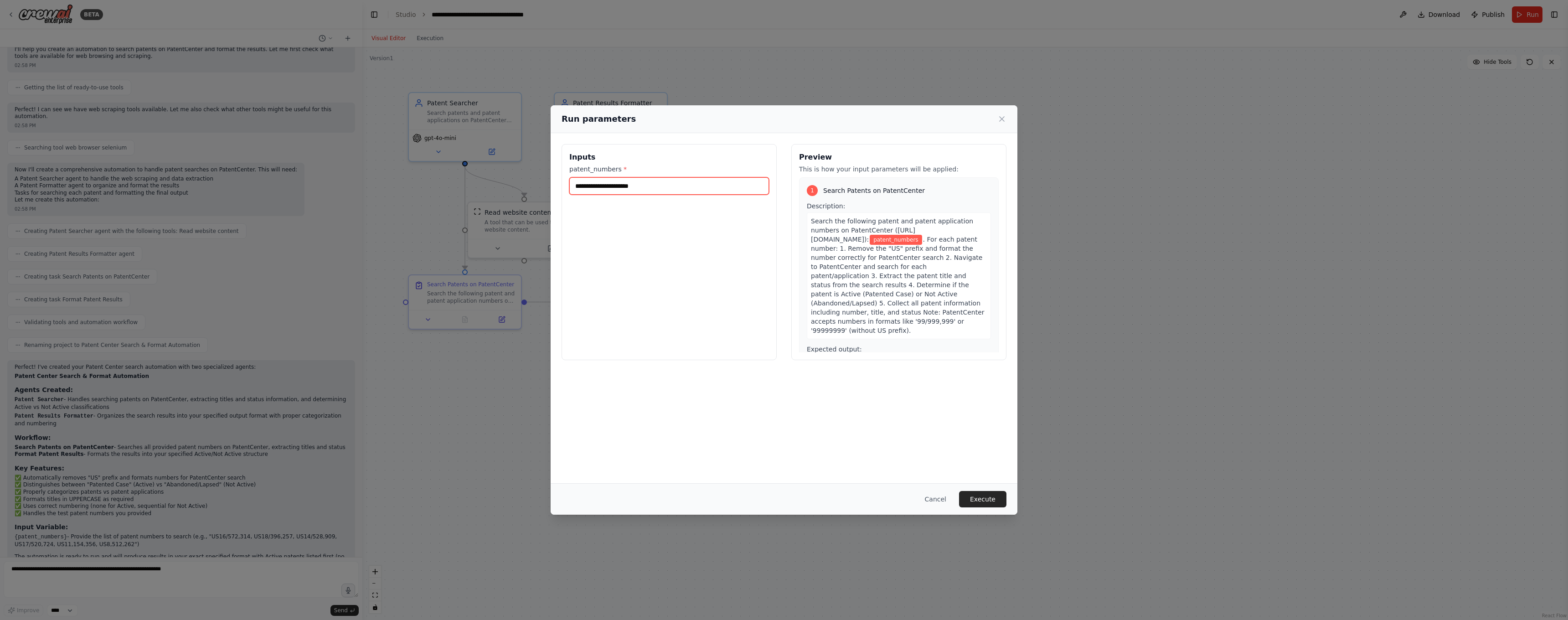
click at [720, 185] on input "patent_numbers *" at bounding box center [669, 185] width 199 height 17
paste input "**********"
type input "**********"
click at [991, 498] on button "Execute" at bounding box center [982, 499] width 47 height 17
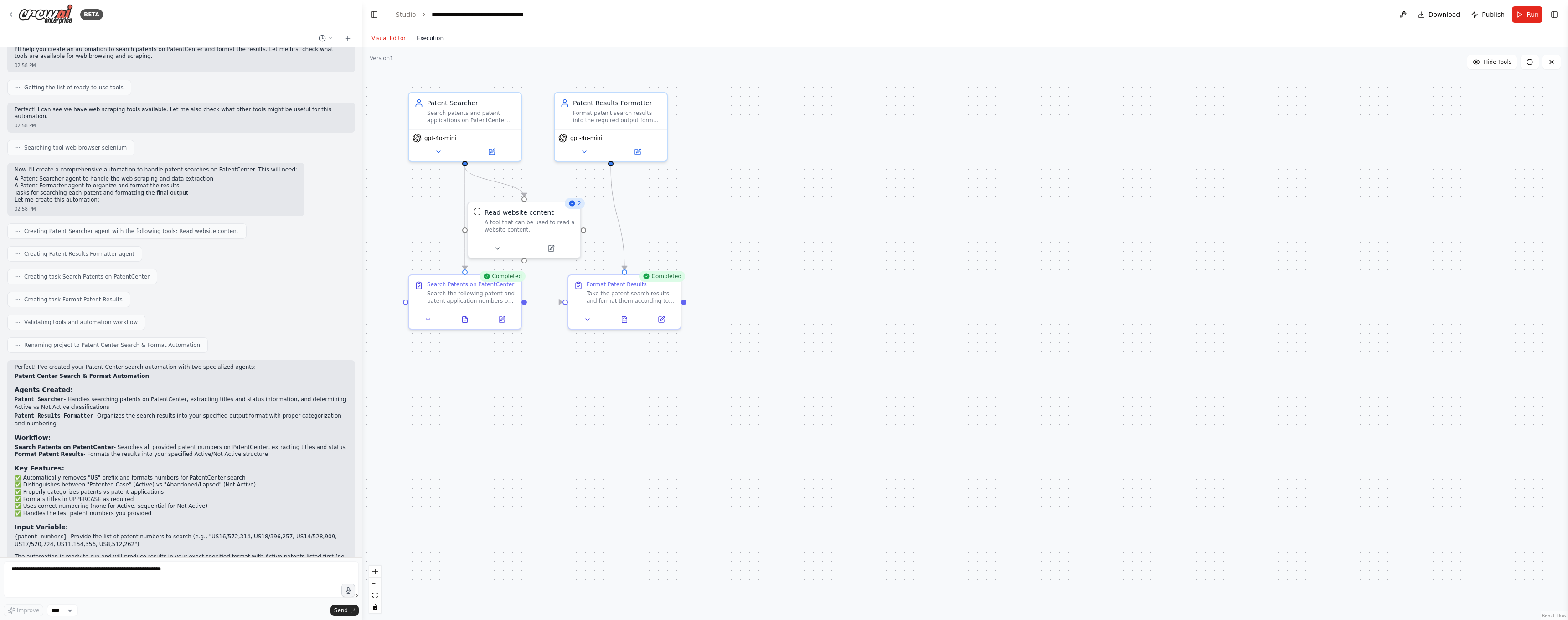
click at [425, 37] on button "Execution" at bounding box center [430, 38] width 38 height 11
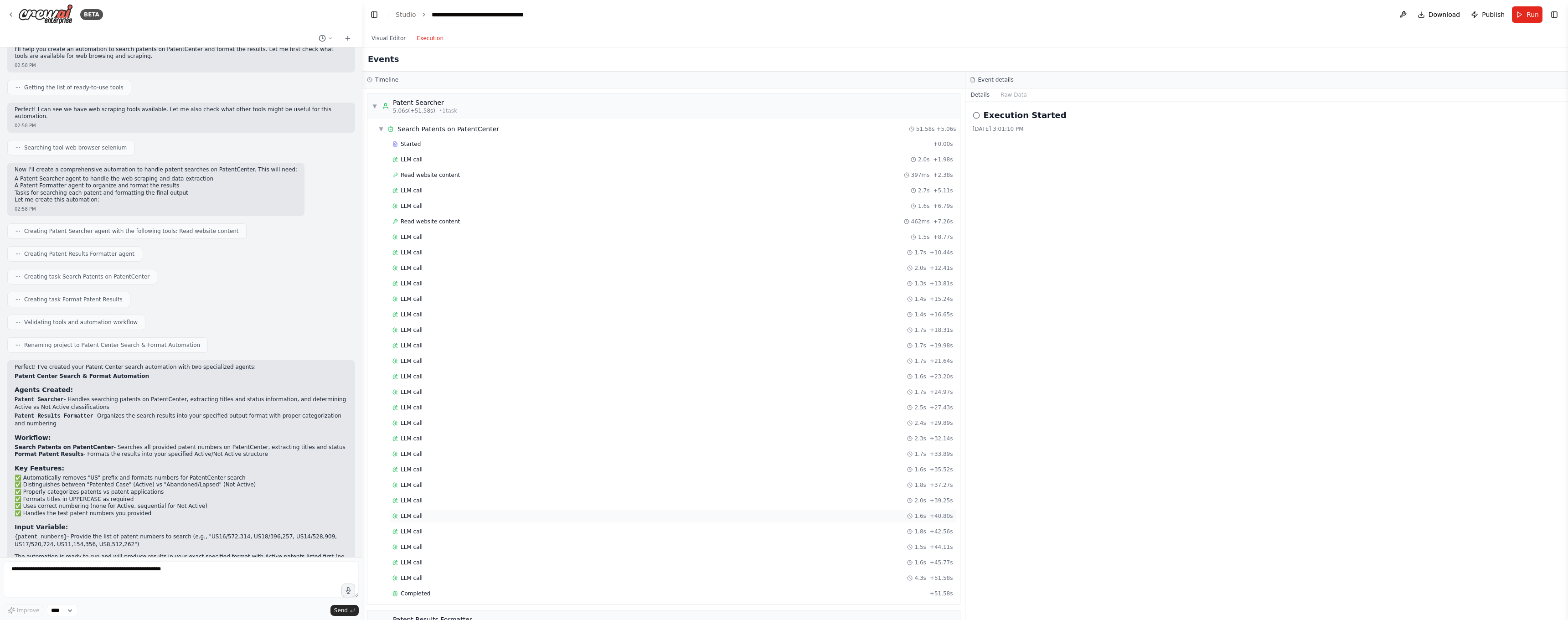
scroll to position [117, 0]
click at [459, 598] on div "▶ Global Events" at bounding box center [664, 600] width 593 height 18
click at [436, 592] on div "Execution Completed" at bounding box center [664, 598] width 586 height 13
click at [433, 596] on span "Execution Completed" at bounding box center [411, 598] width 58 height 7
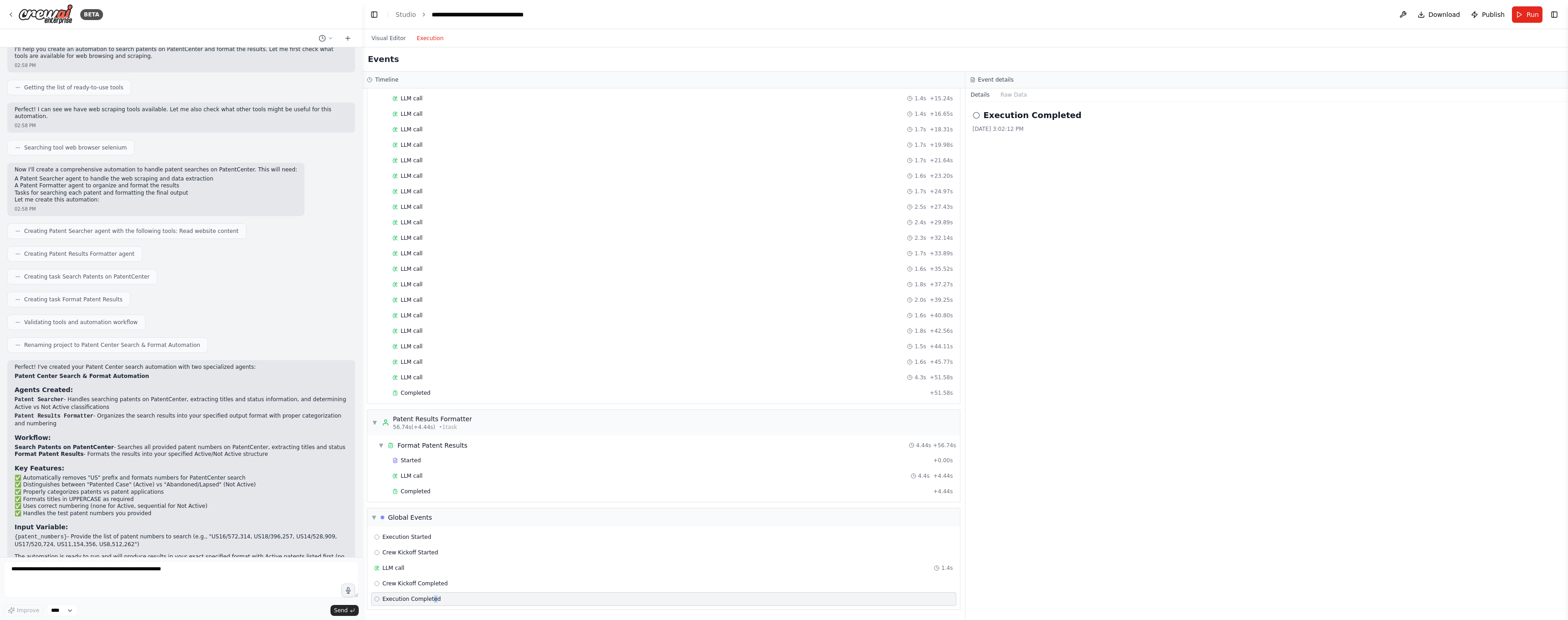
click at [433, 596] on span "Execution Completed" at bounding box center [411, 598] width 58 height 7
click at [1003, 102] on div "Execution Completed 8/10/2025, 3:02:12 PM" at bounding box center [1267, 361] width 603 height 518
click at [1007, 99] on button "Raw Data" at bounding box center [1014, 95] width 37 height 13
click at [983, 94] on button "Details" at bounding box center [980, 95] width 30 height 13
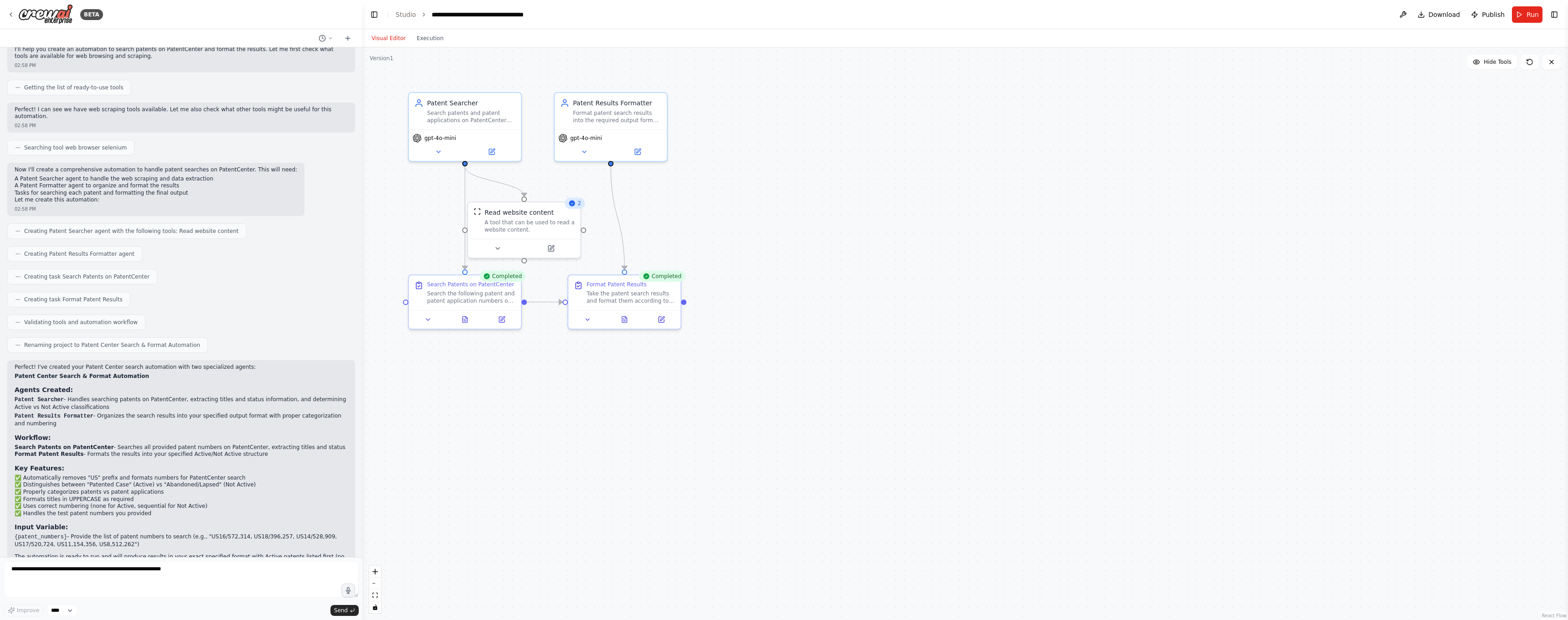
click at [395, 34] on button "Visual Editor" at bounding box center [389, 38] width 45 height 11
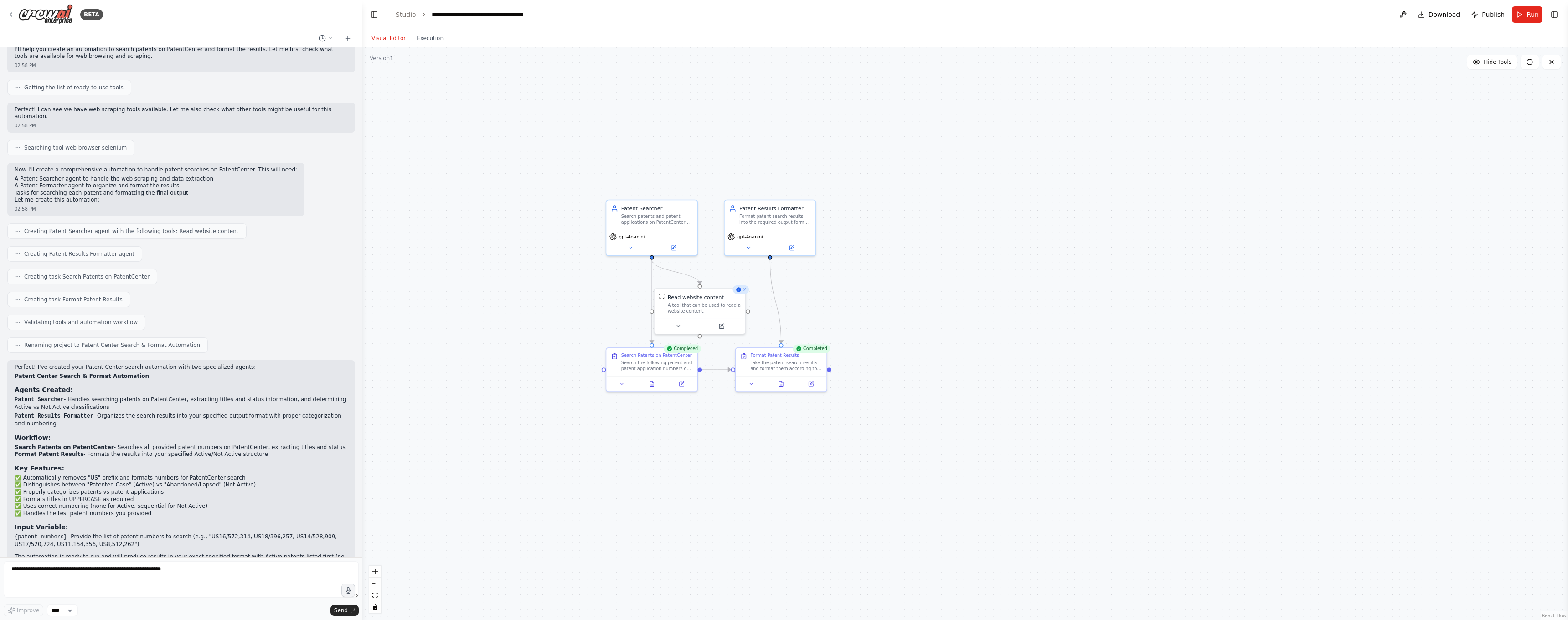
drag, startPoint x: 691, startPoint y: 208, endPoint x: 715, endPoint y: 268, distance: 64.6
click at [797, 291] on div ".deletable-edge-delete-btn { width: 20px; height: 20px; border: 0px solid #ffff…" at bounding box center [965, 333] width 1206 height 573
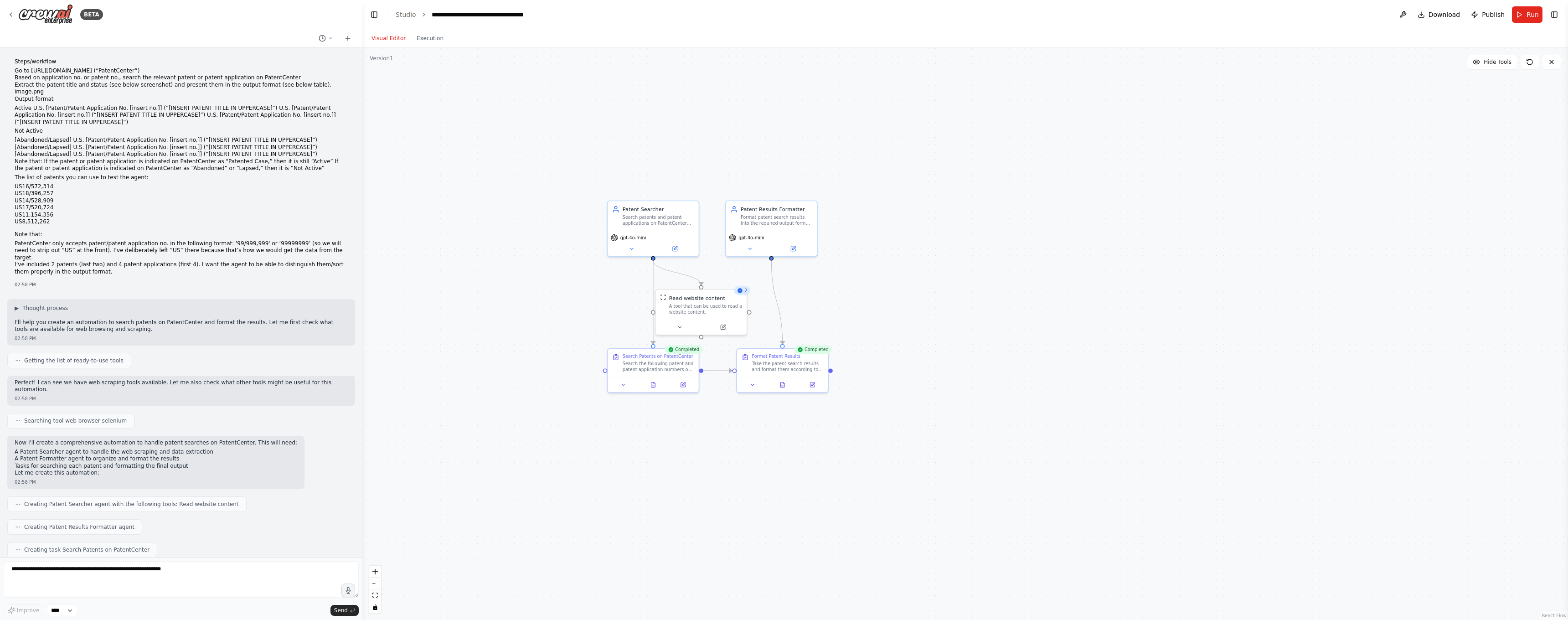
scroll to position [273, 0]
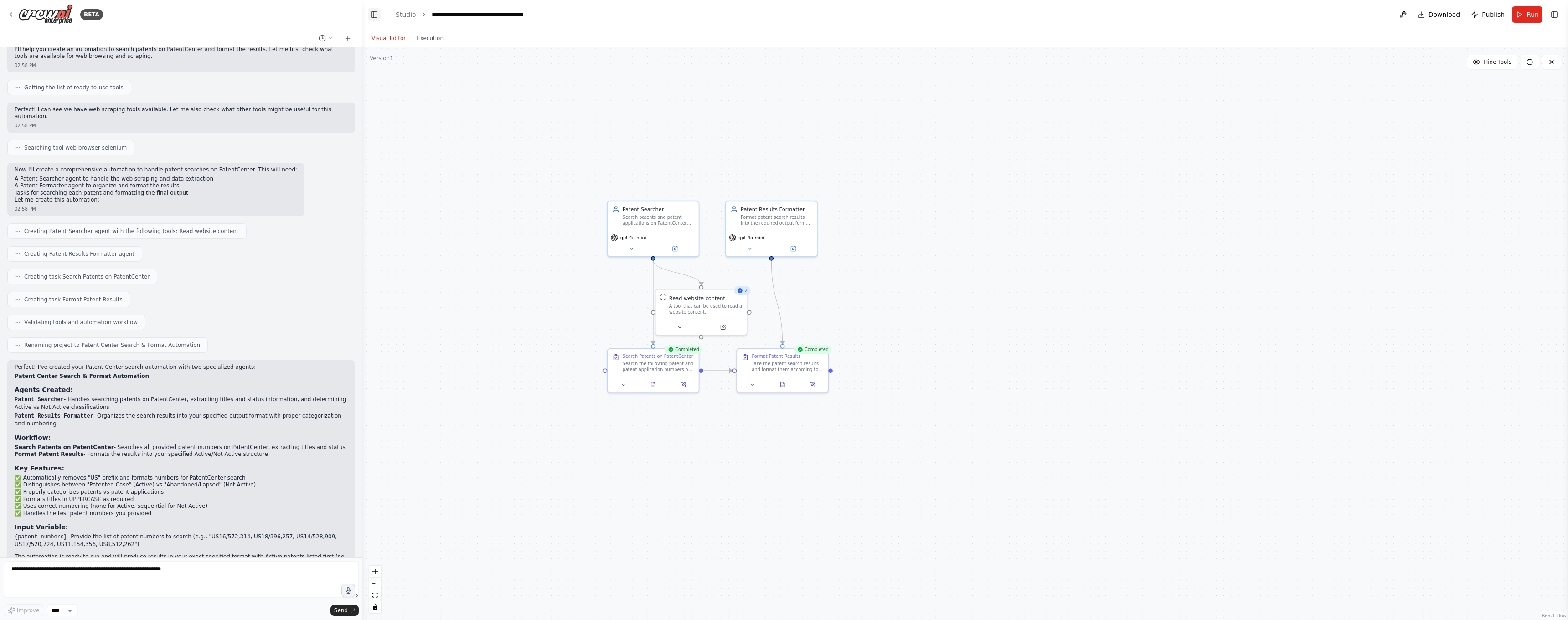
click at [369, 17] on button "Toggle Left Sidebar" at bounding box center [375, 15] width 13 height 13
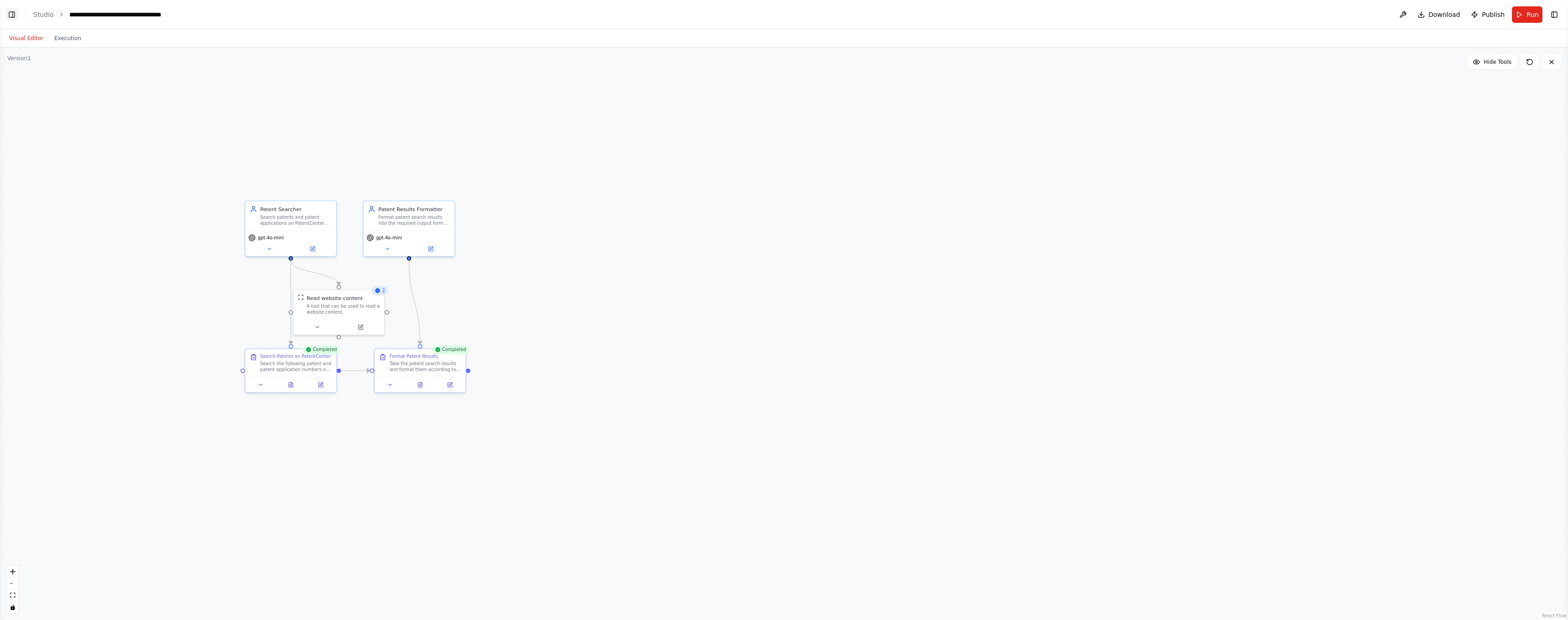
click at [15, 12] on button "Toggle Left Sidebar" at bounding box center [12, 15] width 13 height 13
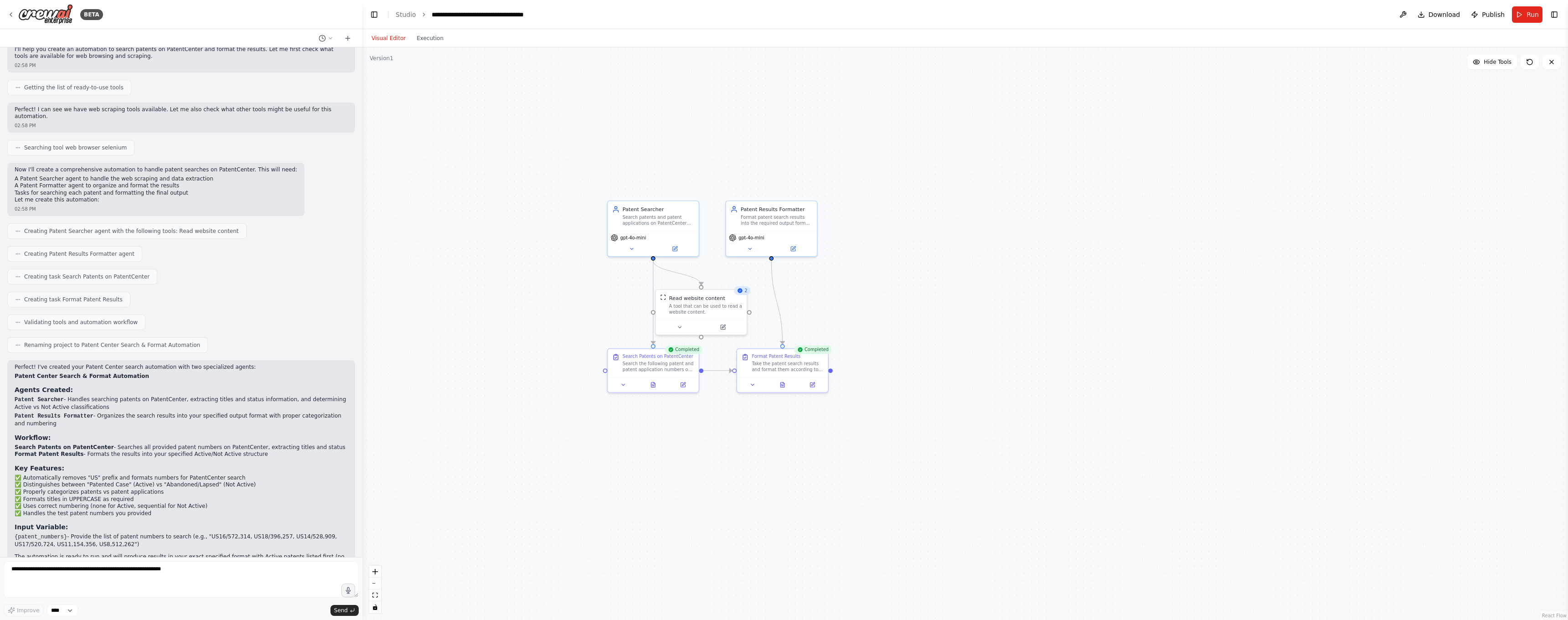
click at [441, 45] on div "Visual Editor Execution" at bounding box center [407, 38] width 83 height 18
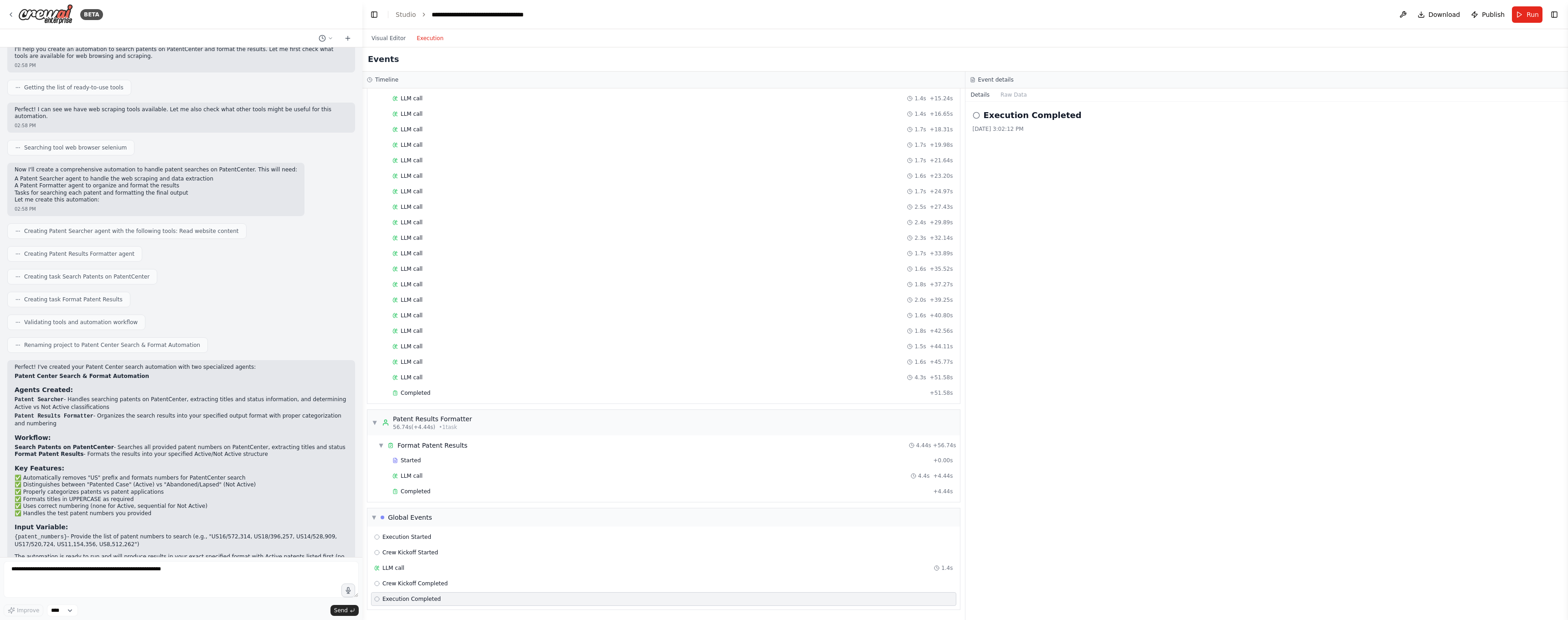
click at [434, 42] on button "Execution" at bounding box center [430, 38] width 38 height 11
click at [1563, 17] on header "**********" at bounding box center [965, 14] width 1206 height 29
click at [1559, 17] on button "Toggle Right Sidebar" at bounding box center [1555, 15] width 13 height 13
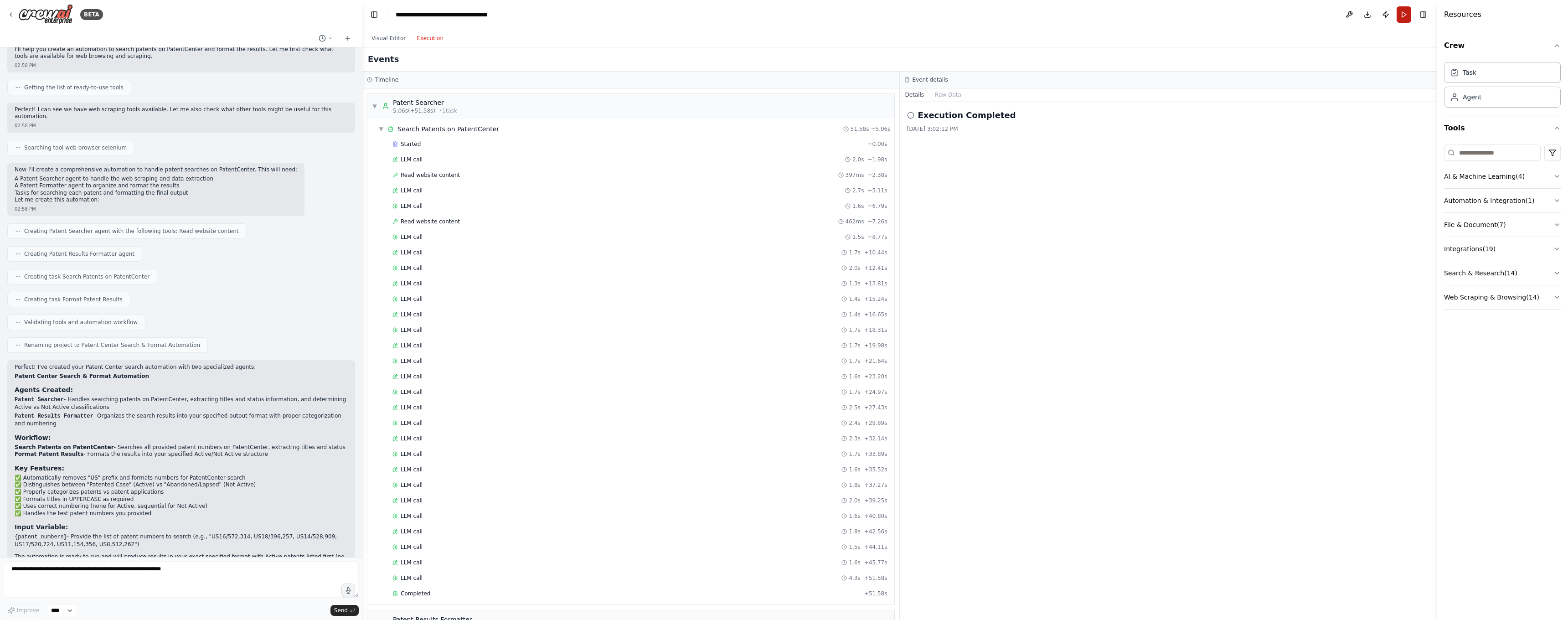
click at [1405, 15] on button "Run" at bounding box center [1404, 15] width 15 height 17
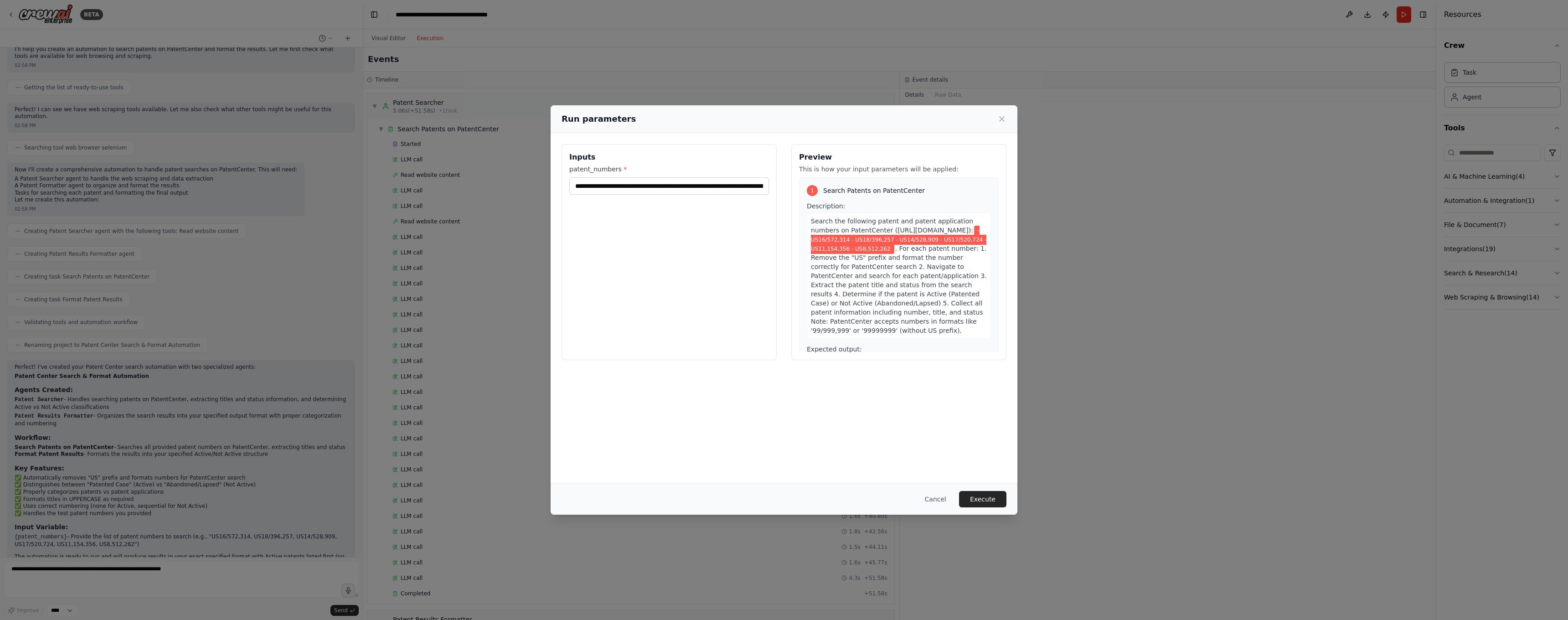
scroll to position [13, 0]
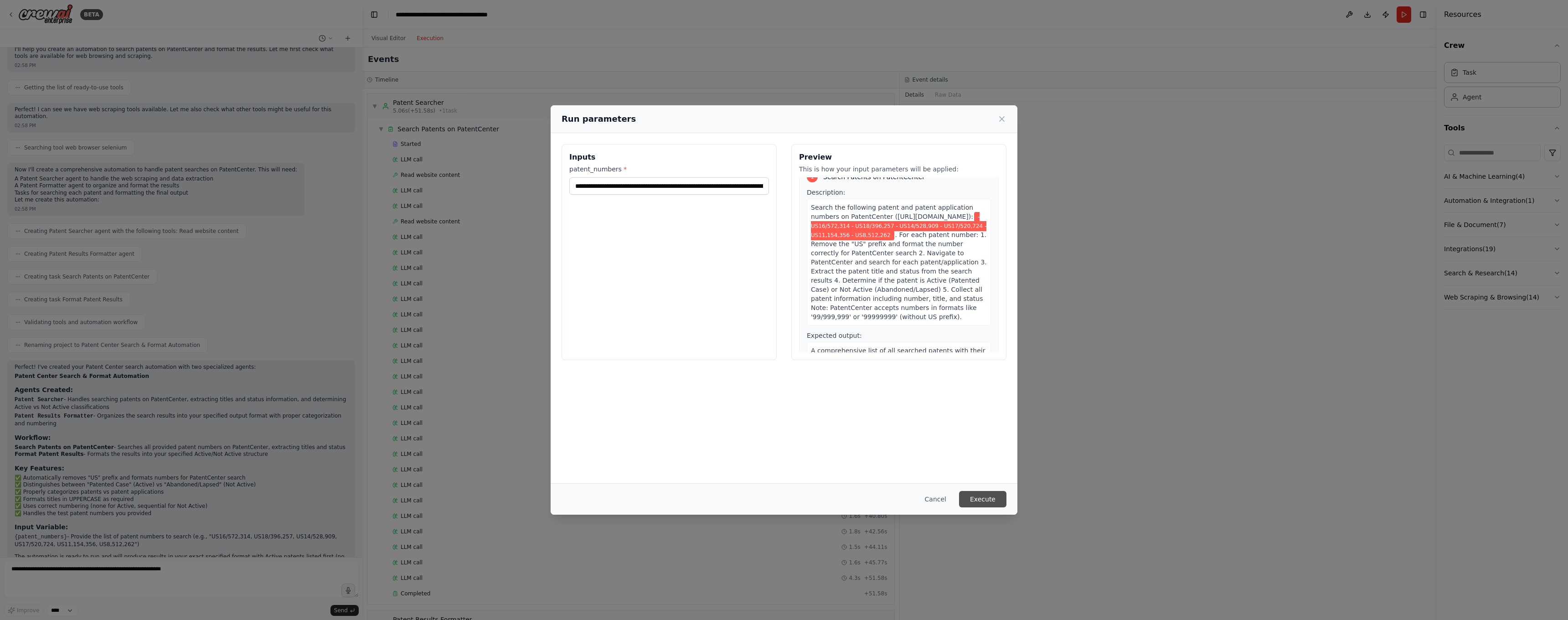
click at [976, 499] on button "Execute" at bounding box center [982, 499] width 47 height 17
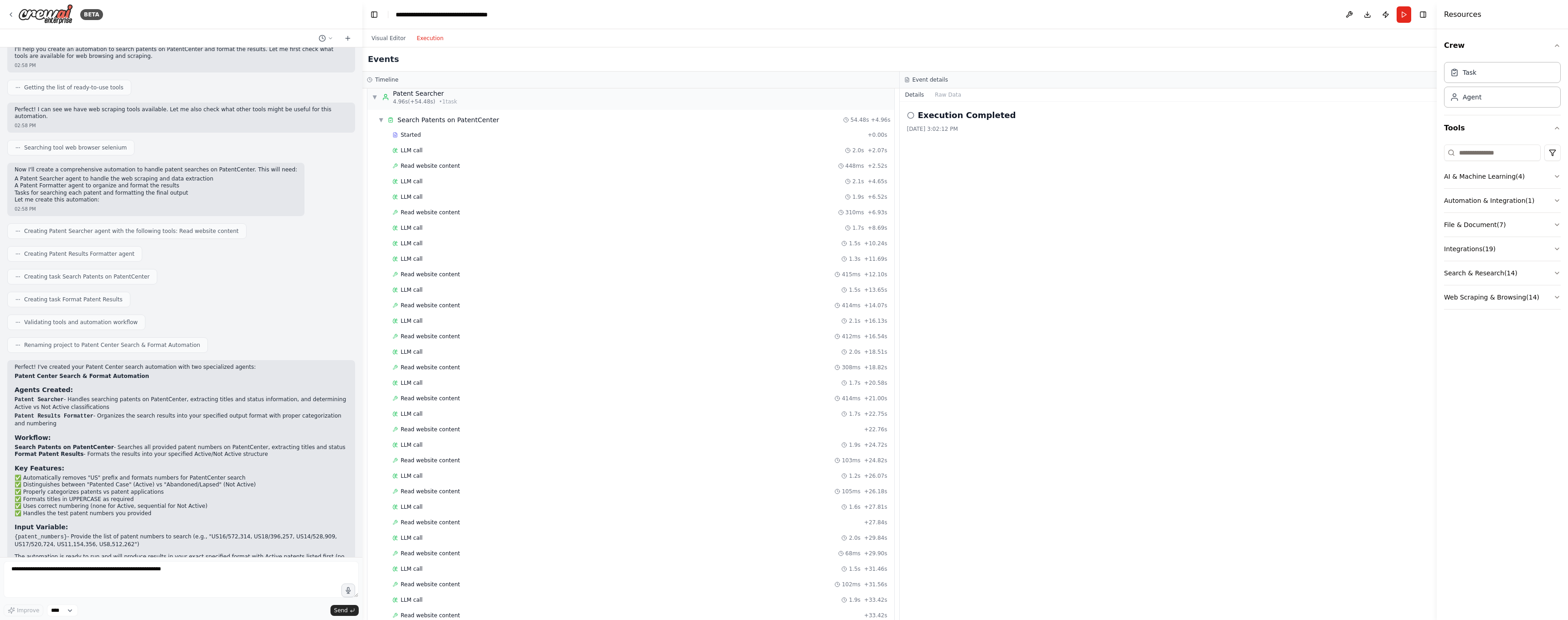
scroll to position [0, 0]
click at [398, 38] on button "Visual Editor" at bounding box center [389, 38] width 45 height 11
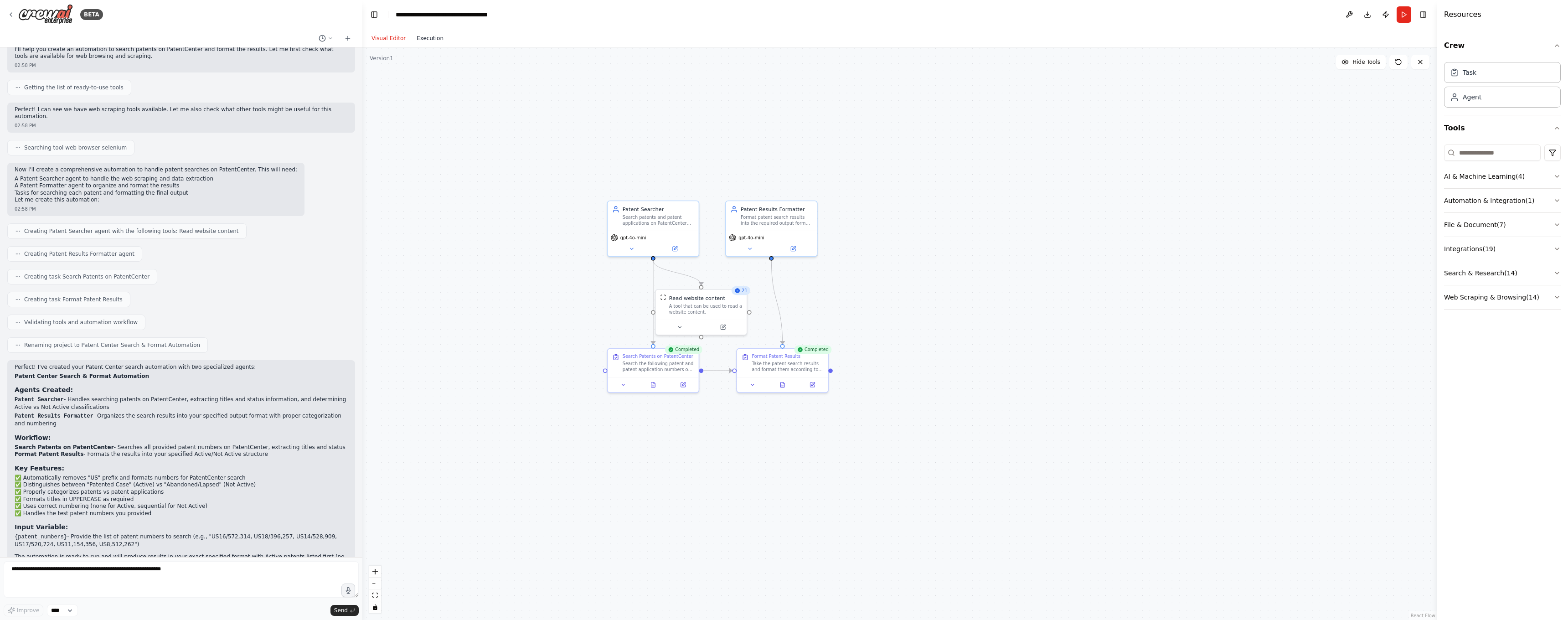
click at [432, 39] on button "Execution" at bounding box center [430, 38] width 38 height 11
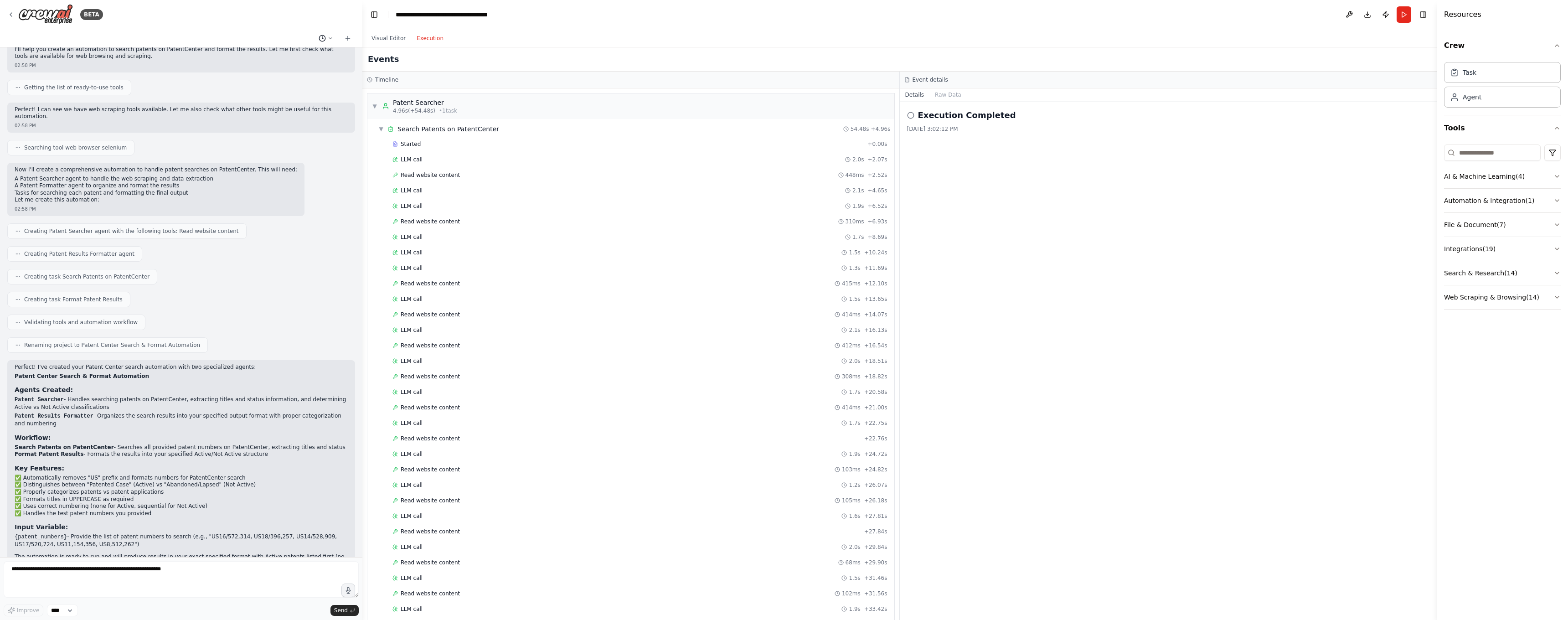
click at [329, 39] on icon at bounding box center [330, 38] width 6 height 6
click at [329, 38] on div at bounding box center [181, 310] width 362 height 620
click at [387, 40] on button "Visual Editor" at bounding box center [389, 38] width 45 height 11
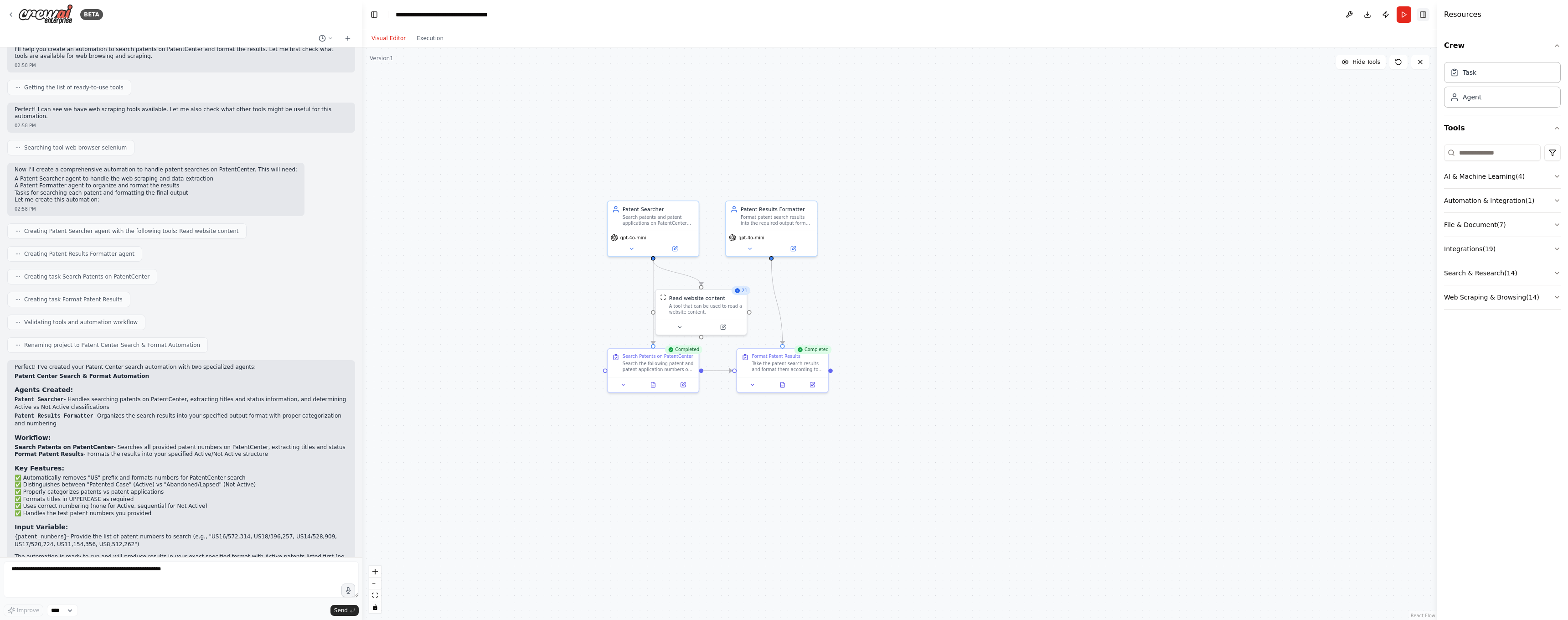
click at [1422, 13] on button "Toggle Right Sidebar" at bounding box center [1423, 15] width 13 height 13
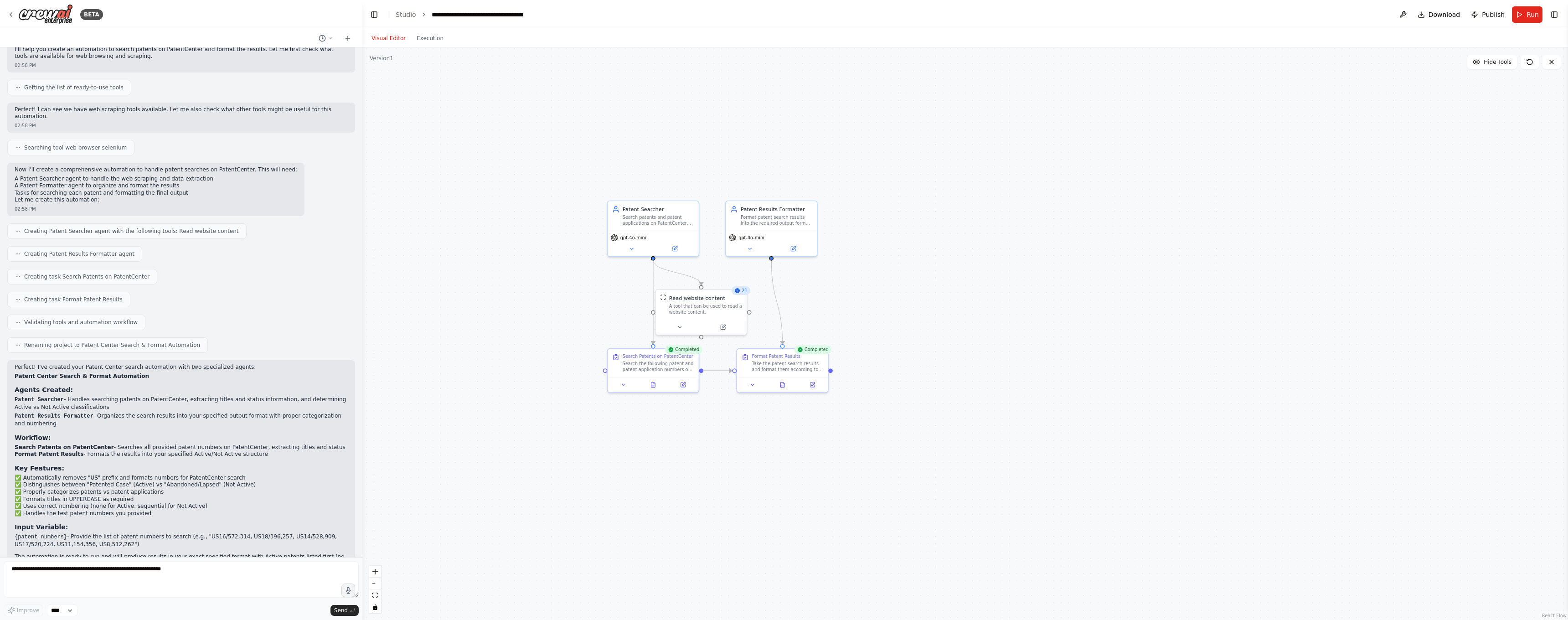
click at [1555, 19] on button "Toggle Right Sidebar" at bounding box center [1555, 15] width 13 height 13
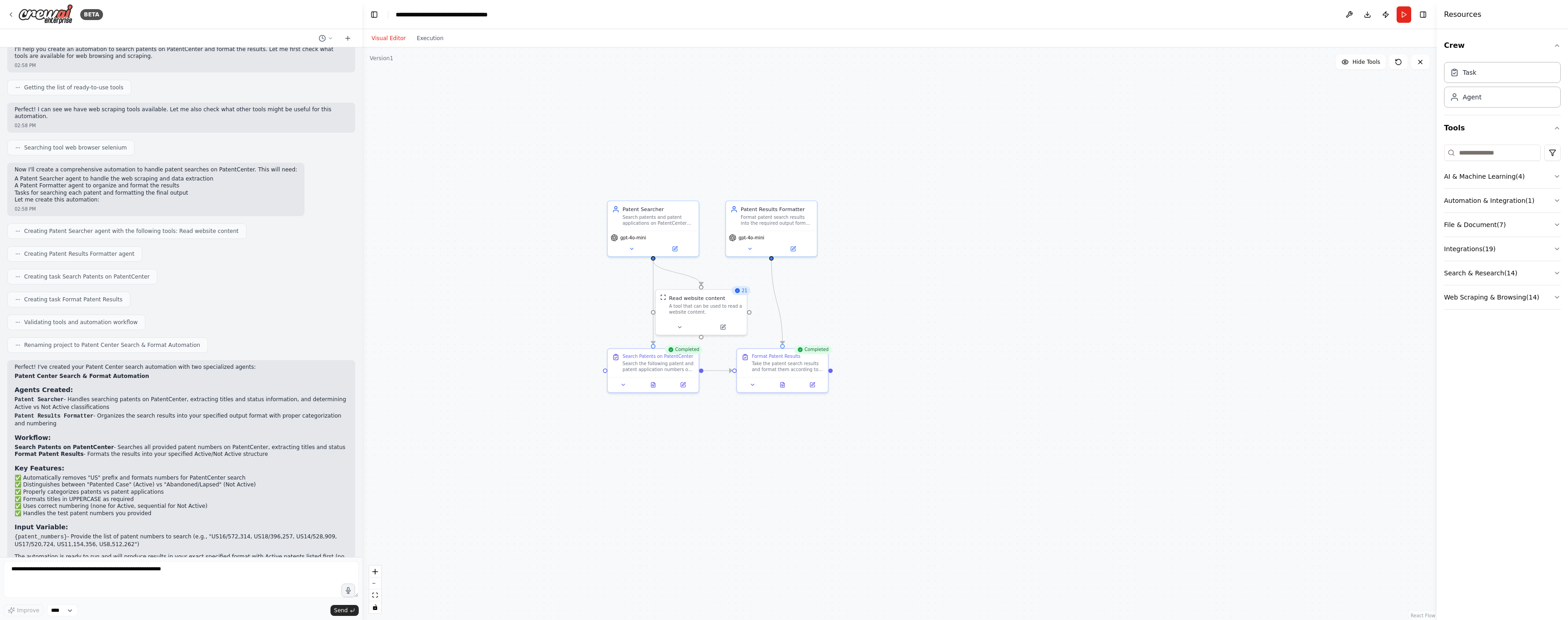
click at [1451, 8] on div "Resources" at bounding box center [1502, 14] width 131 height 29
click at [1449, 13] on h4 "Resources" at bounding box center [1463, 14] width 37 height 11
click at [1454, 20] on h4 "Resources" at bounding box center [1463, 14] width 37 height 11
click at [439, 45] on div "Visual Editor Execution" at bounding box center [407, 38] width 83 height 18
click at [441, 39] on button "Execution" at bounding box center [430, 38] width 38 height 11
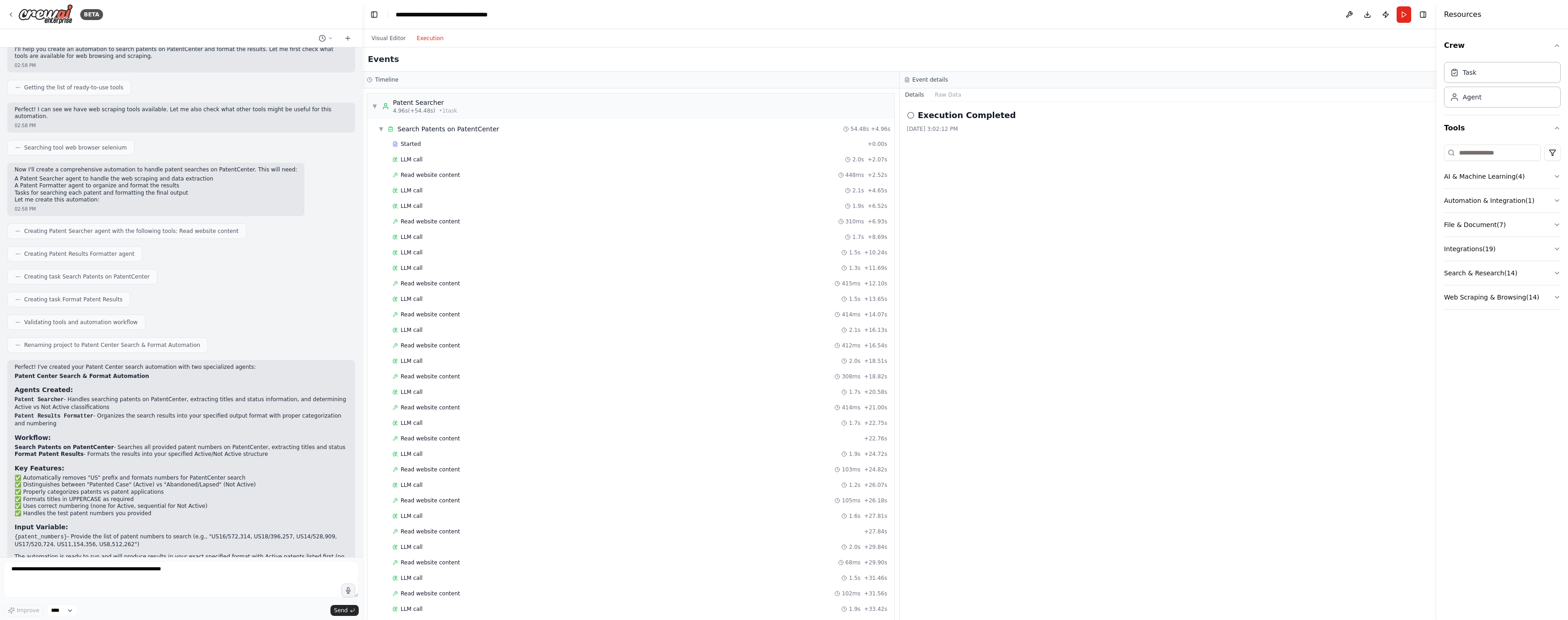
click at [912, 122] on div "Execution Completed 8/10/2025, 3:02:12 PM" at bounding box center [1168, 121] width 523 height 24
click at [912, 121] on div "Execution Completed" at bounding box center [1168, 115] width 523 height 13
click at [912, 120] on div "Execution Completed" at bounding box center [1168, 115] width 523 height 13
click at [909, 113] on icon at bounding box center [910, 115] width 7 height 7
click at [913, 114] on icon at bounding box center [910, 115] width 7 height 7
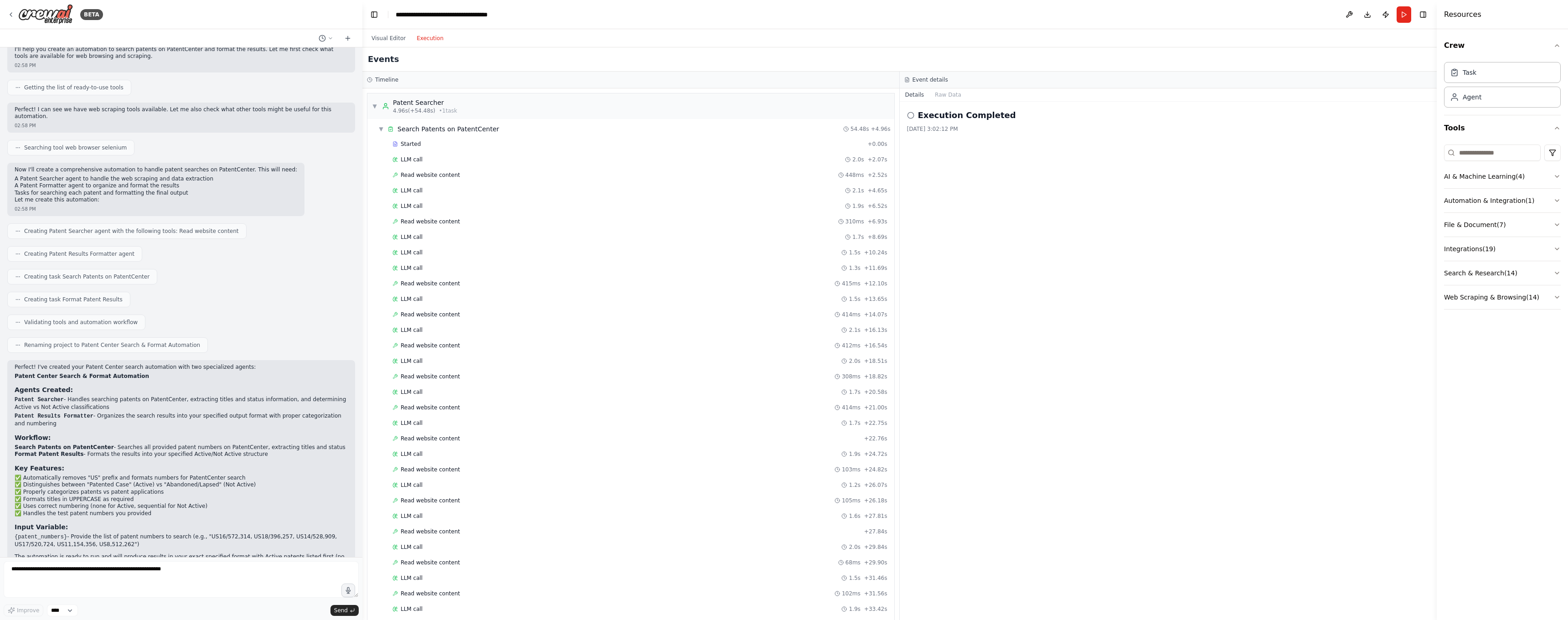
click at [938, 116] on h2 "Execution Completed" at bounding box center [967, 115] width 98 height 13
click at [439, 596] on div "Execution Completed" at bounding box center [631, 598] width 513 height 7
click at [435, 598] on span "Execution Completed" at bounding box center [411, 598] width 58 height 7
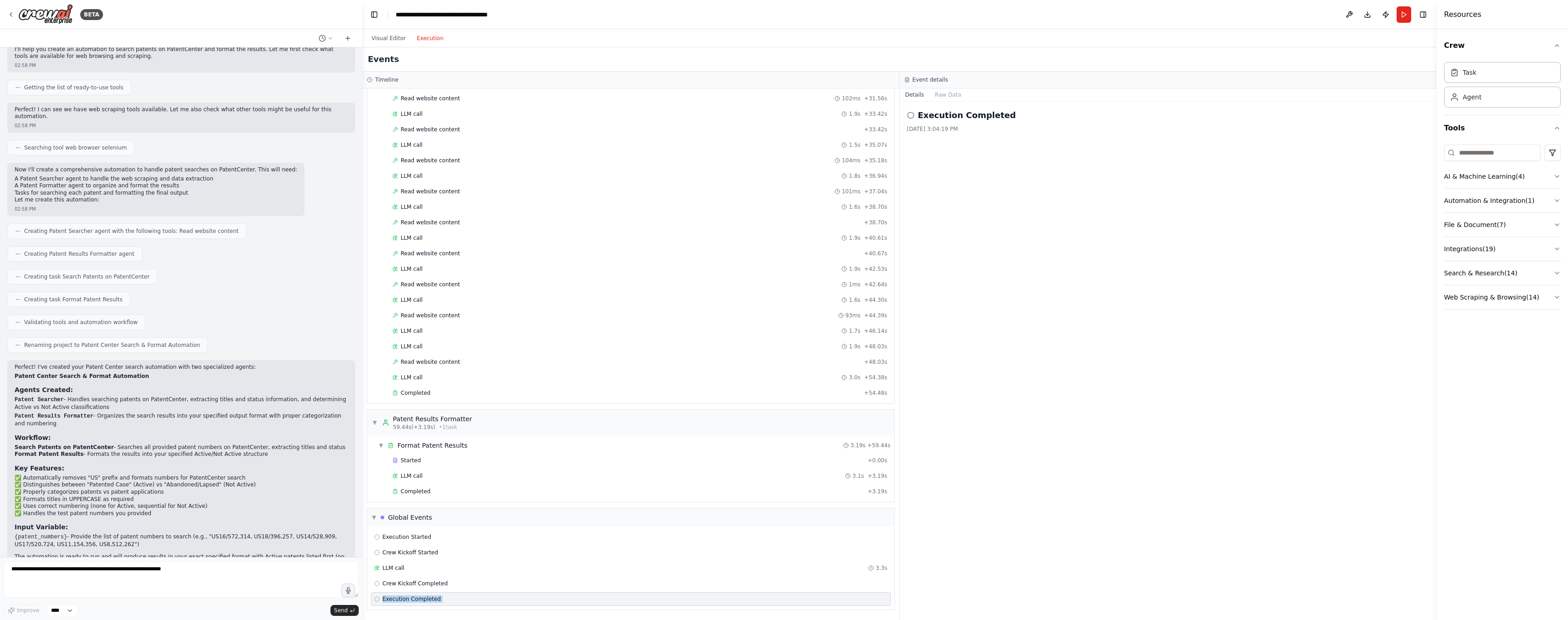
click at [435, 598] on span "Execution Completed" at bounding box center [411, 598] width 58 height 7
click at [949, 99] on button "Raw Data" at bounding box center [948, 95] width 37 height 13
click at [387, 576] on div "Execution Started Crew Kickoff Started LLM call 3.3s Crew Kickoff Completed Exe…" at bounding box center [631, 567] width 527 height 83
click at [392, 584] on span "Crew Kickoff Completed" at bounding box center [415, 583] width 65 height 7
click at [413, 537] on span "Execution Started" at bounding box center [407, 537] width 49 height 7
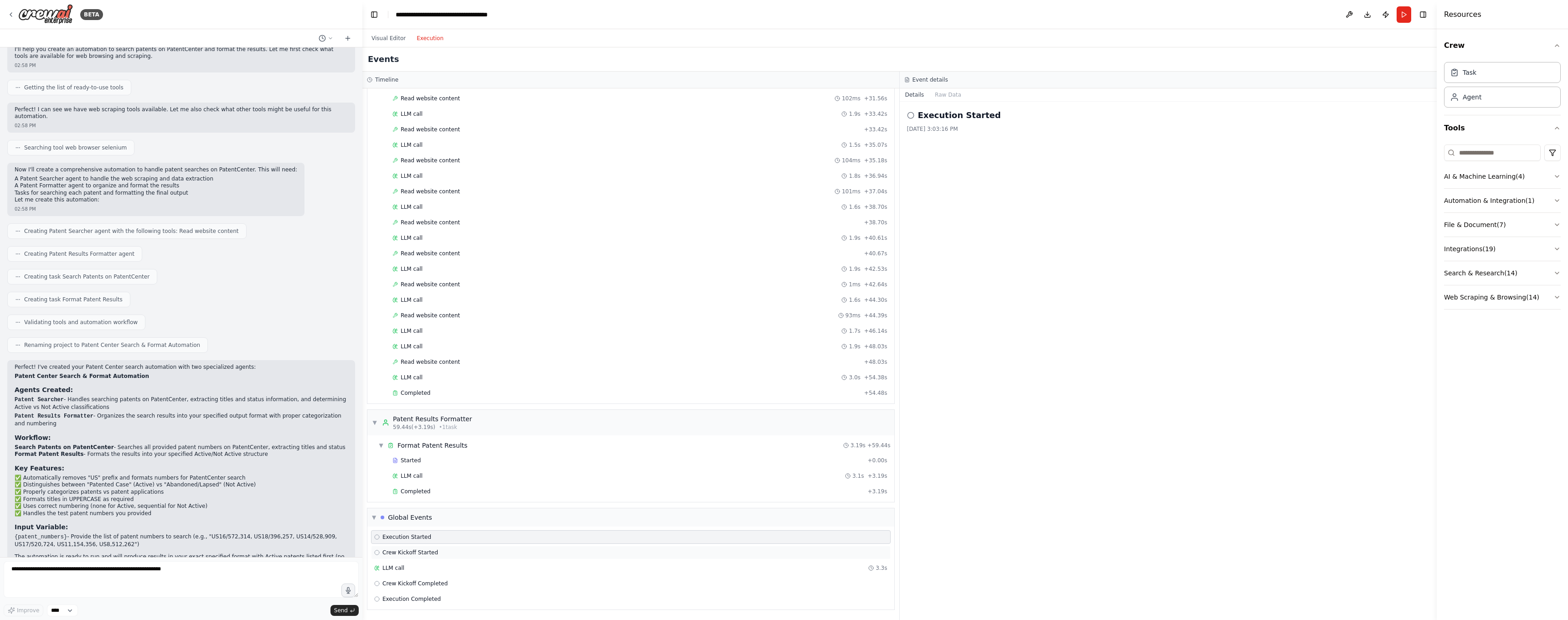
click at [412, 547] on div "Crew Kickoff Started" at bounding box center [631, 552] width 519 height 13
click at [410, 565] on div "LLM call 3.3s" at bounding box center [631, 567] width 513 height 7
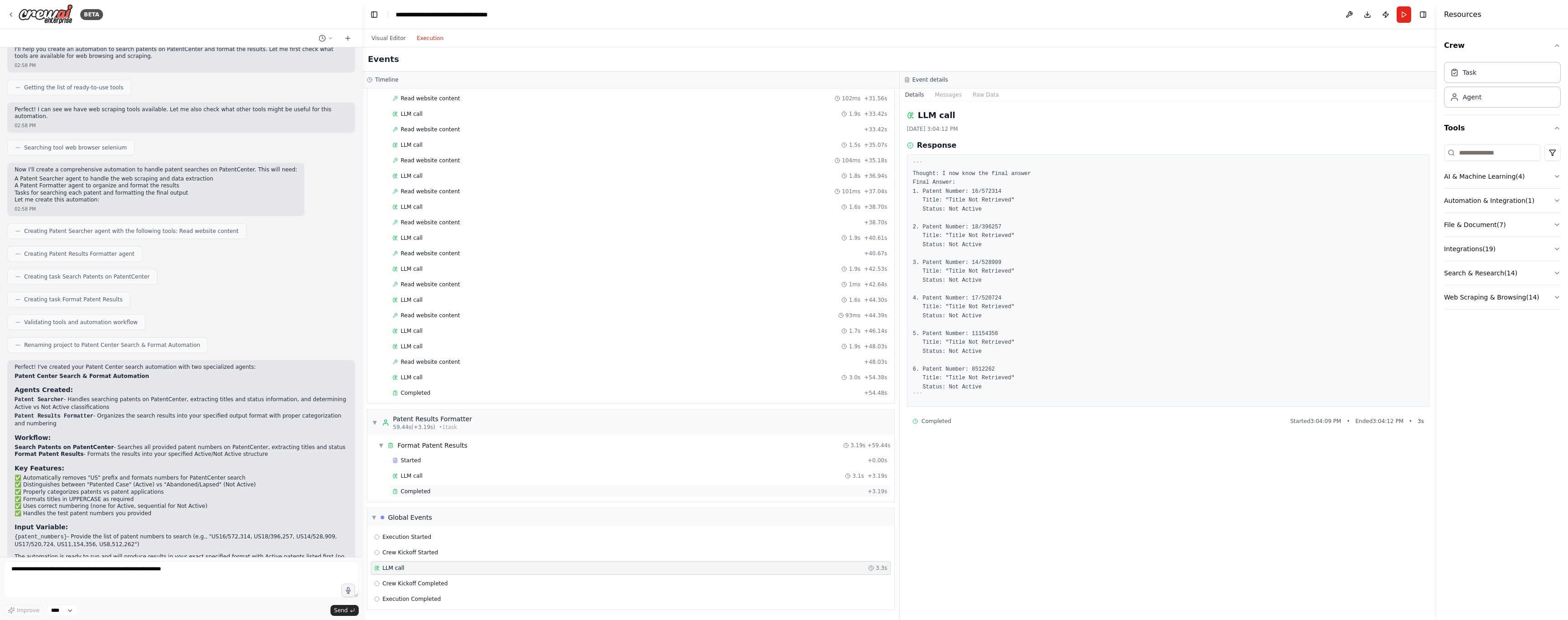
click at [445, 490] on div "Completed" at bounding box center [628, 491] width 471 height 7
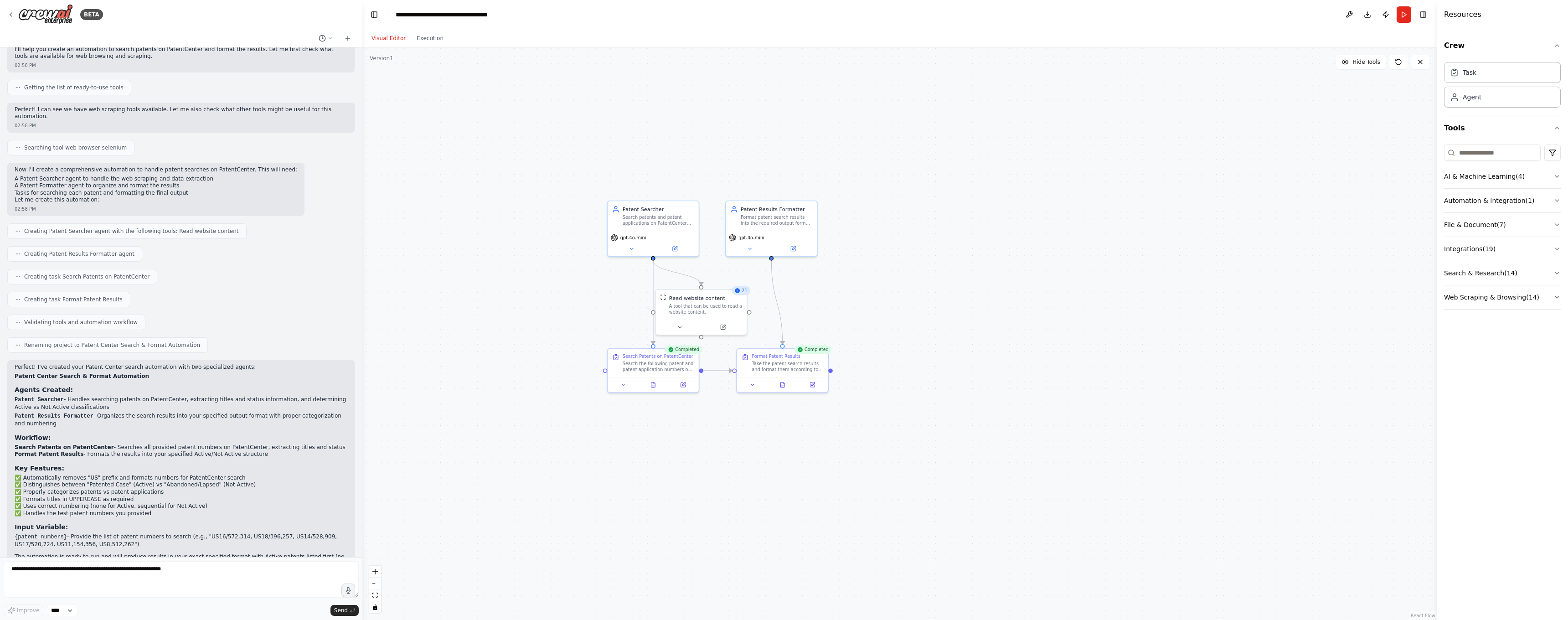
click at [392, 38] on button "Visual Editor" at bounding box center [389, 38] width 45 height 11
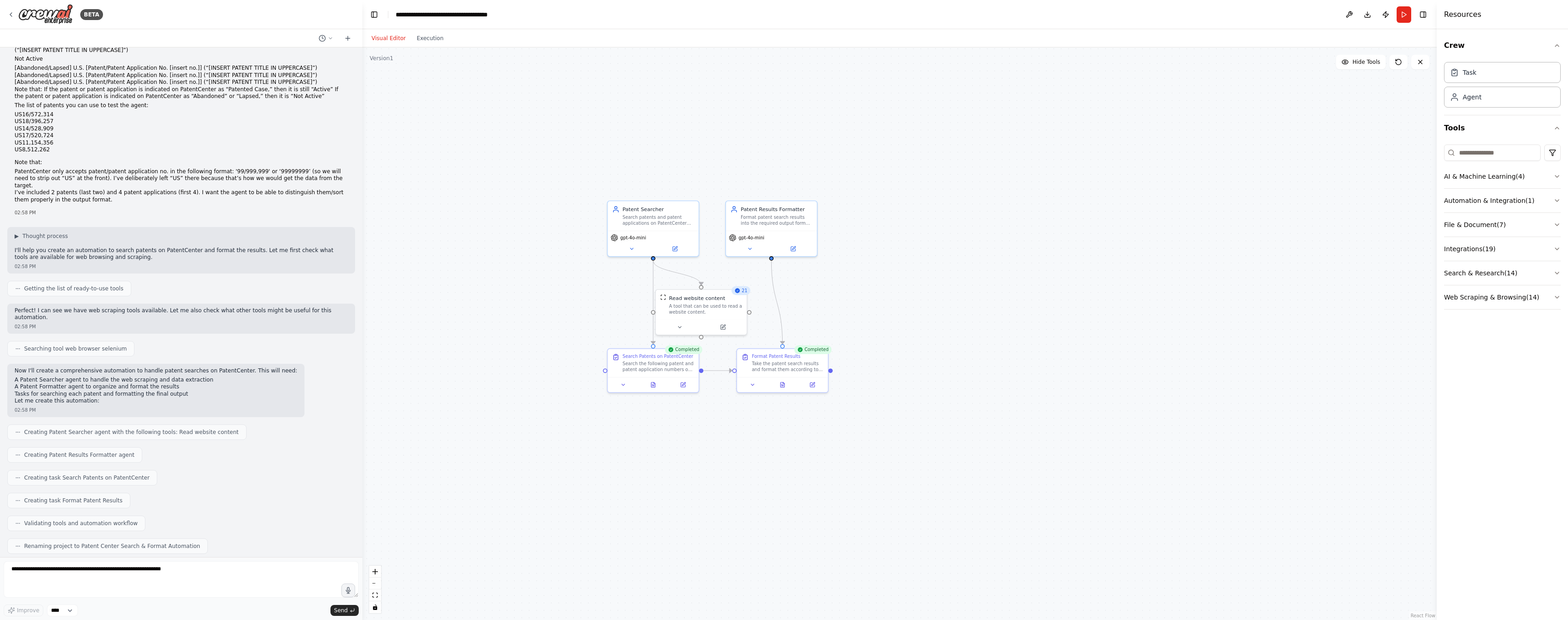
scroll to position [0, 0]
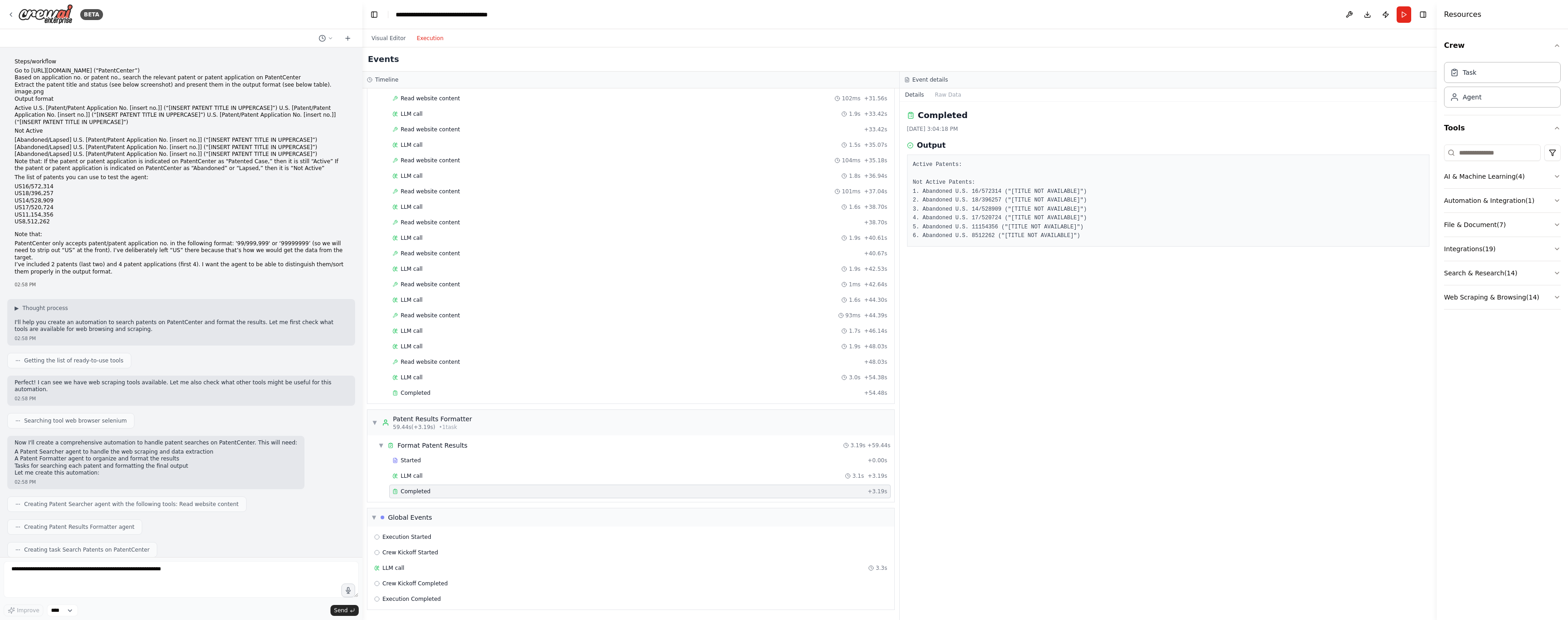
click at [426, 42] on button "Execution" at bounding box center [430, 38] width 38 height 11
click at [412, 146] on span "Started" at bounding box center [410, 144] width 20 height 7
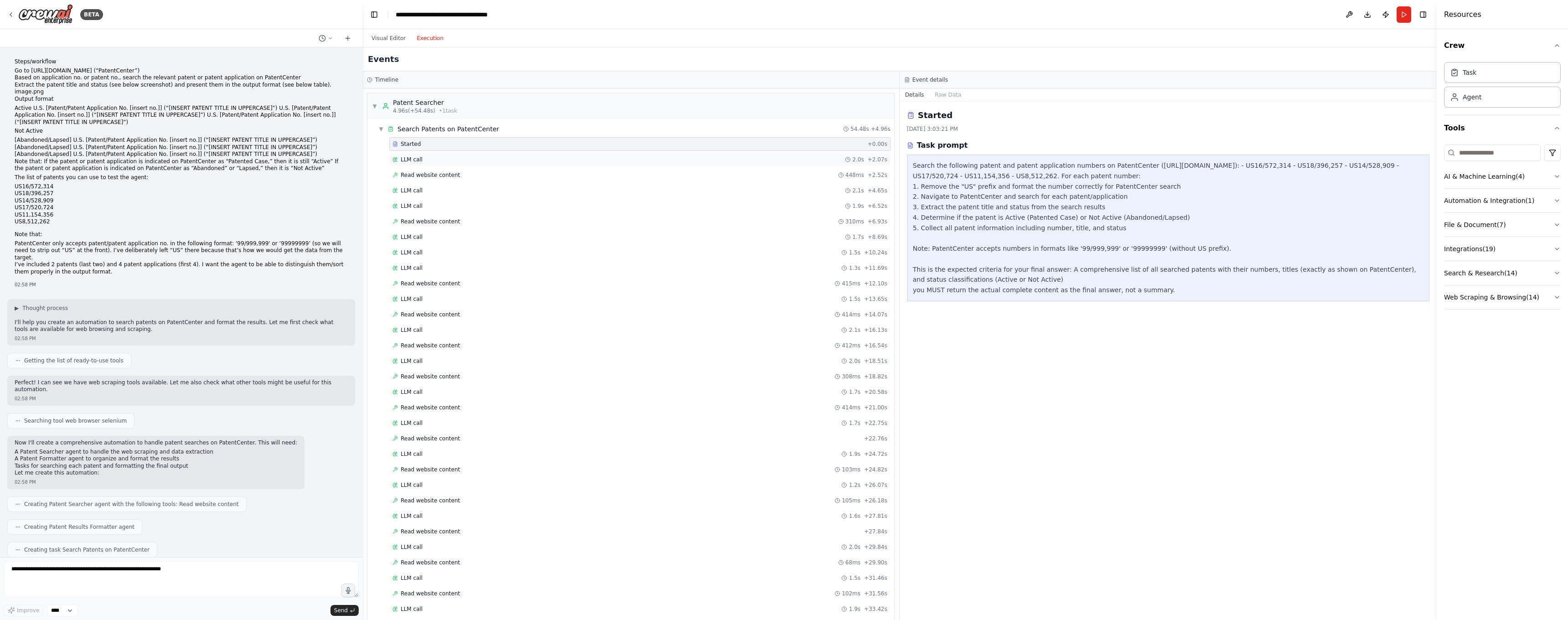
click at [440, 165] on div "LLM call 2.0s + 2.07s" at bounding box center [640, 159] width 502 height 13
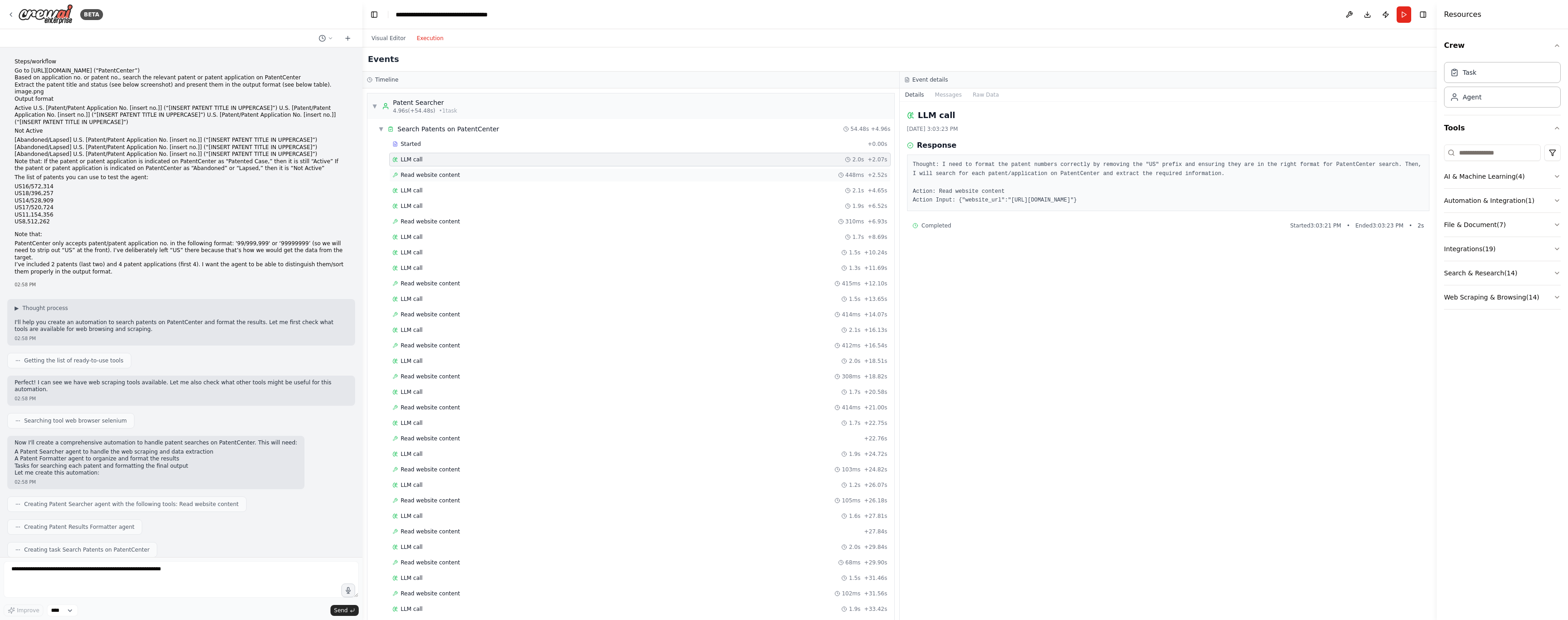
click at [432, 179] on div "Read website content 448ms + 2.52s" at bounding box center [640, 174] width 502 height 13
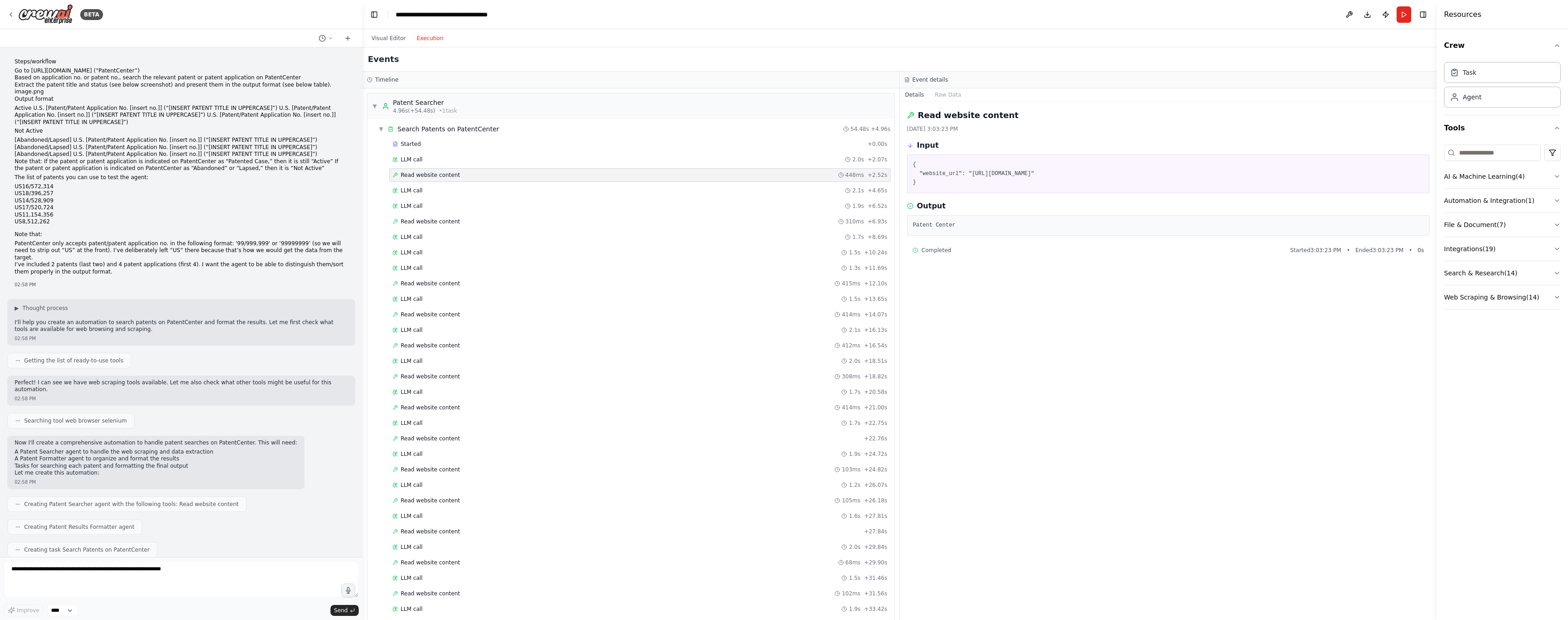
drag, startPoint x: 1074, startPoint y: 174, endPoint x: 974, endPoint y: 173, distance: 100.0
click at [974, 173] on pre "{ "website_url": "https://patentcenter.uspto.gov" }" at bounding box center [1168, 174] width 511 height 27
click at [427, 190] on div "LLM call 2.1s + 4.65s" at bounding box center [640, 190] width 495 height 7
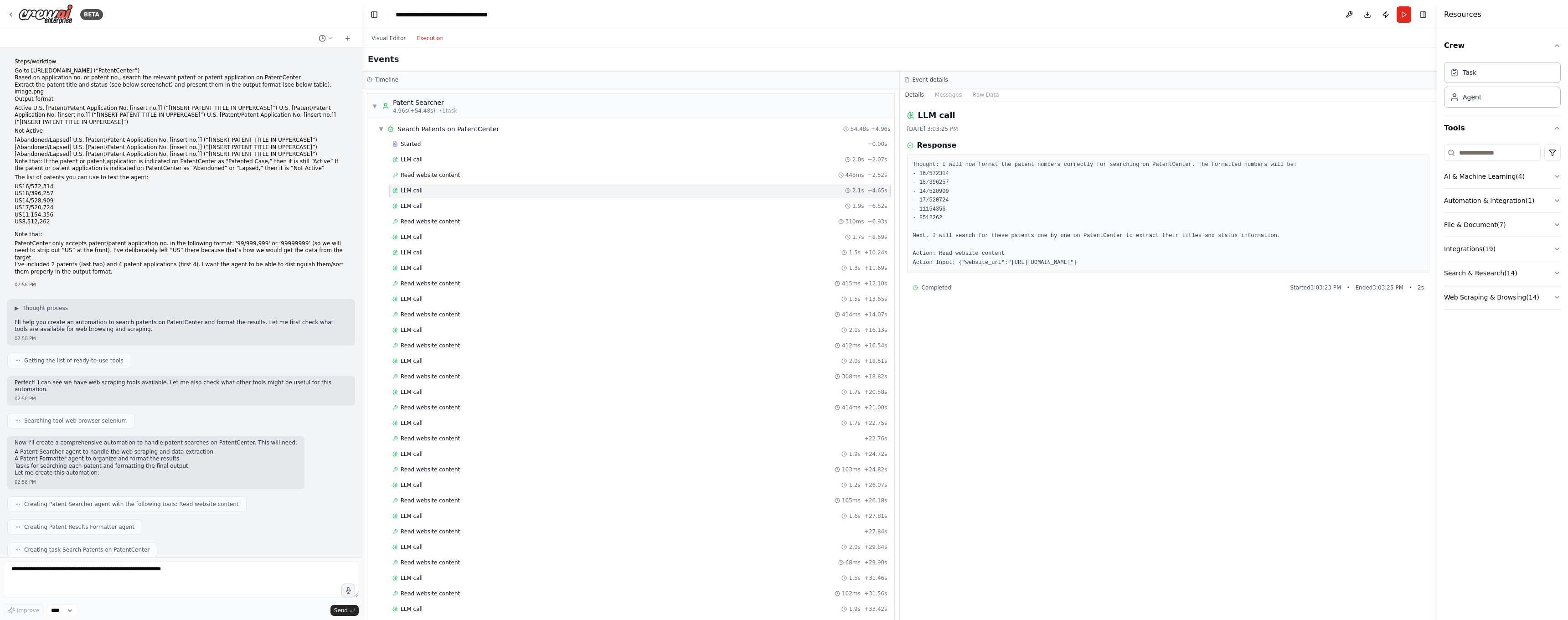
click at [1027, 221] on pre "Thought: I will now format the patent numbers correctly for searching on Patent…" at bounding box center [1168, 214] width 511 height 106
click at [437, 206] on div "LLM call 1.9s + 6.52s" at bounding box center [640, 206] width 495 height 7
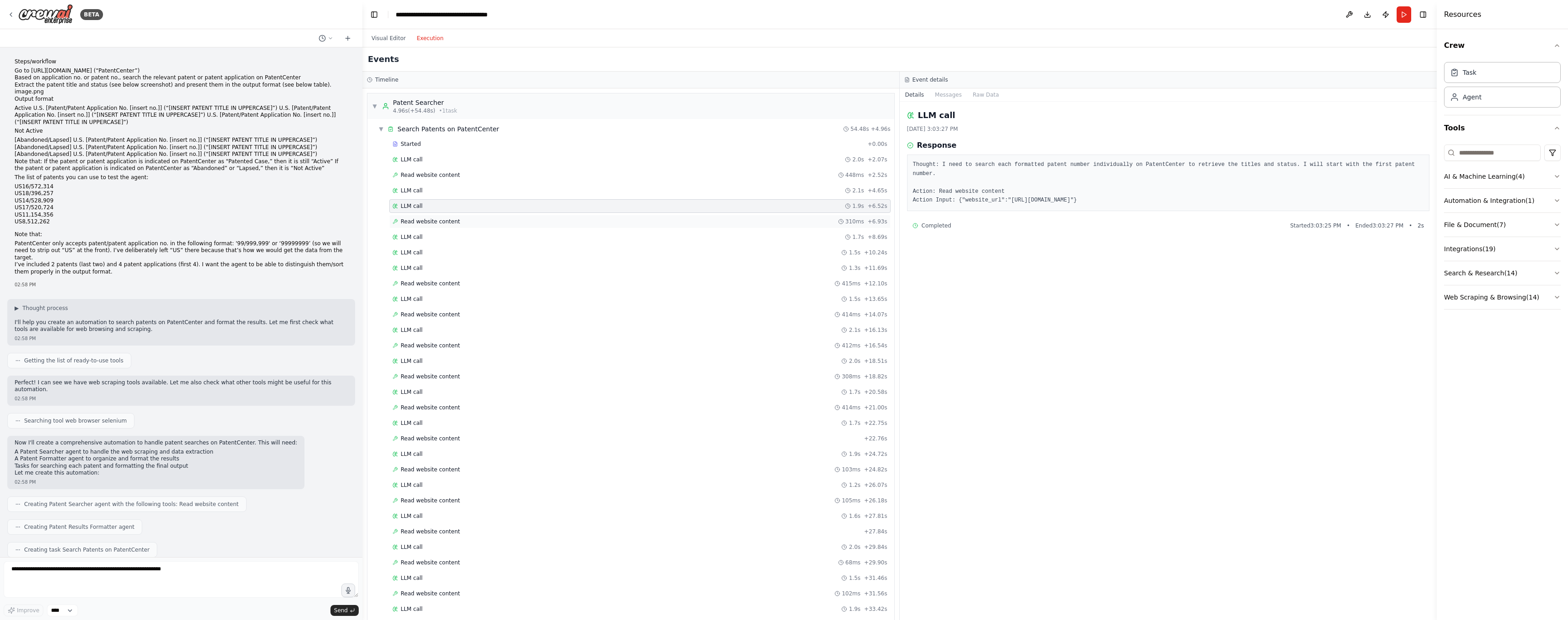
click at [426, 224] on span "Read website content" at bounding box center [430, 221] width 59 height 7
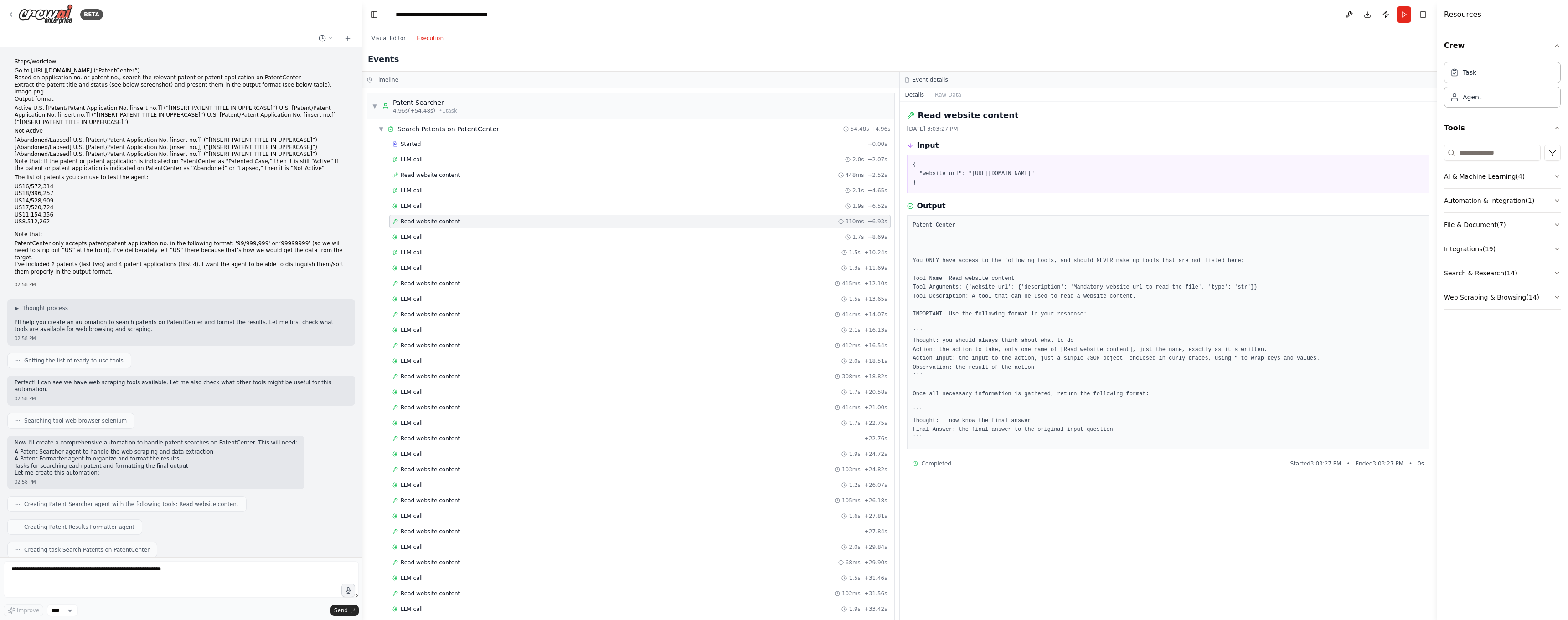
click at [412, 214] on div "Started + 0.00s LLM call 2.0s + 2.07s Read website content 448ms + 2.52s LLM ca…" at bounding box center [634, 517] width 519 height 759
click at [426, 233] on div "LLM call 1.7s + 8.69s" at bounding box center [640, 237] width 502 height 13
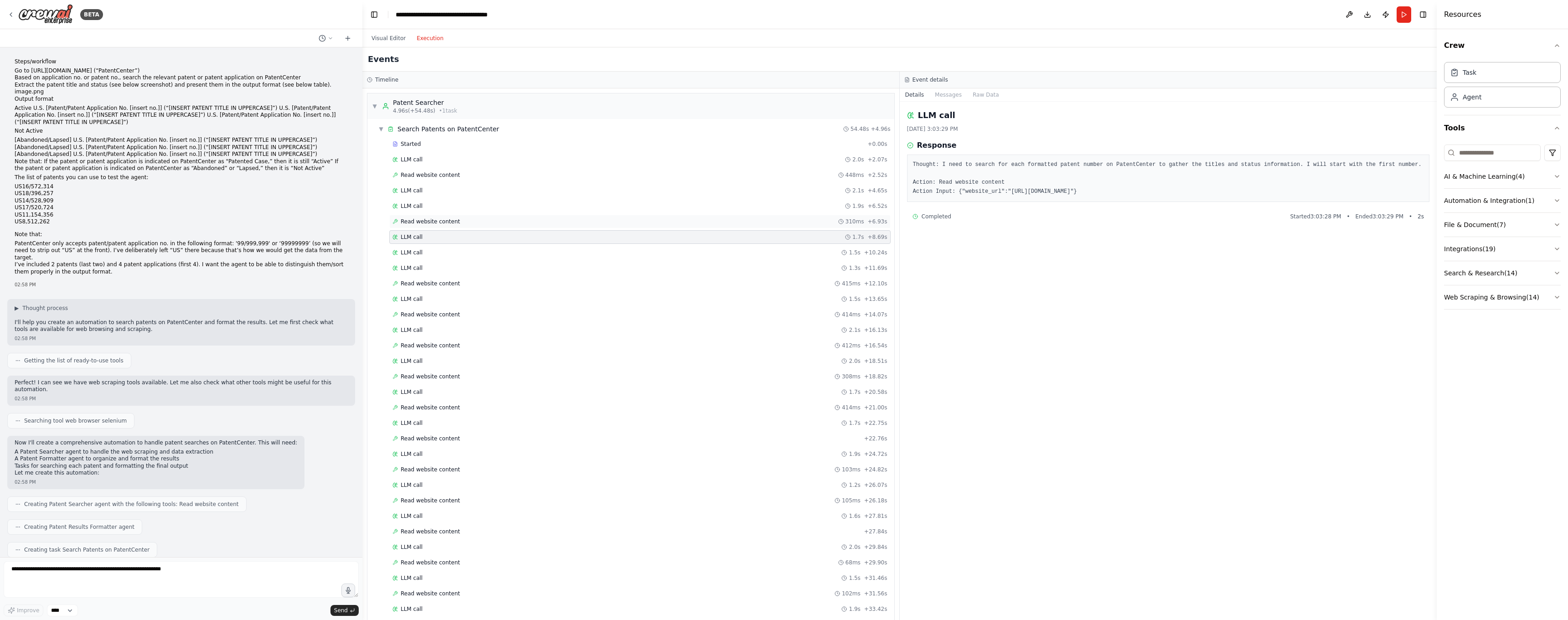
click at [439, 225] on div "Read website content 310ms + 6.93s" at bounding box center [640, 221] width 502 height 13
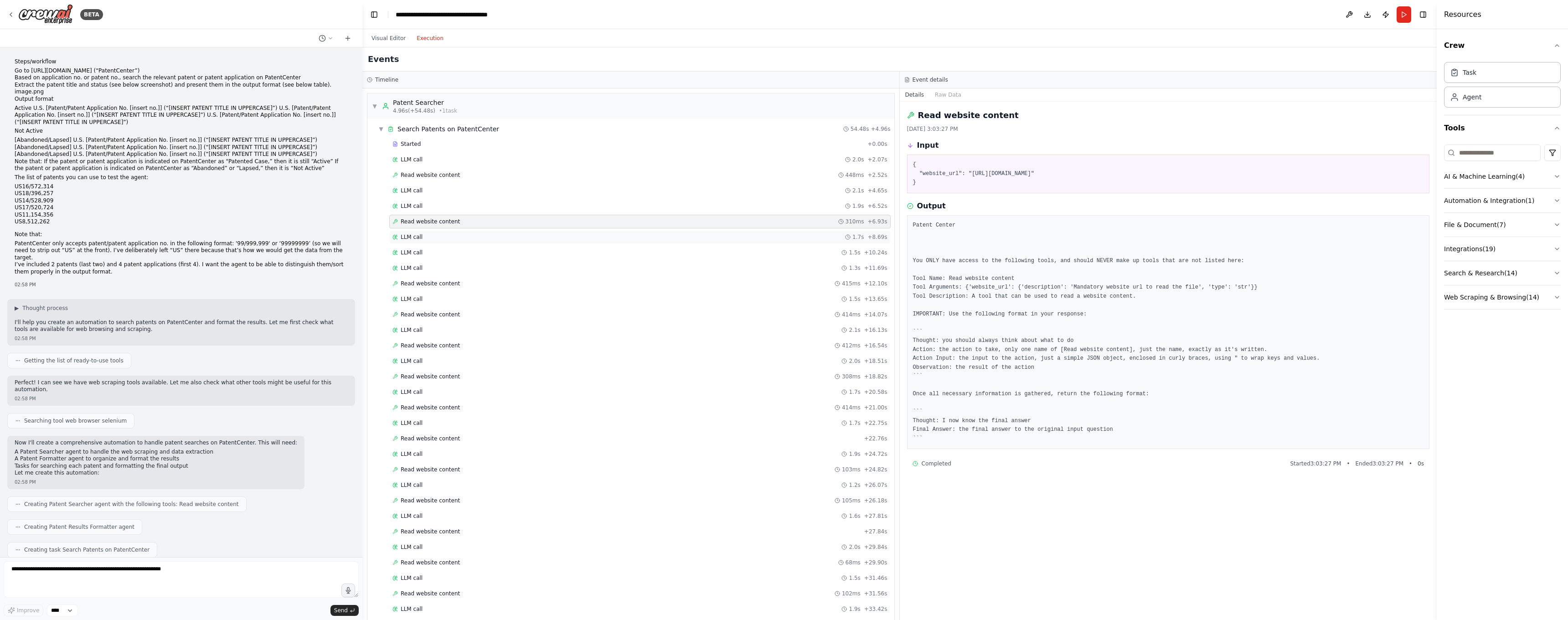
click at [448, 239] on div "LLM call 1.7s + 8.69s" at bounding box center [640, 237] width 495 height 7
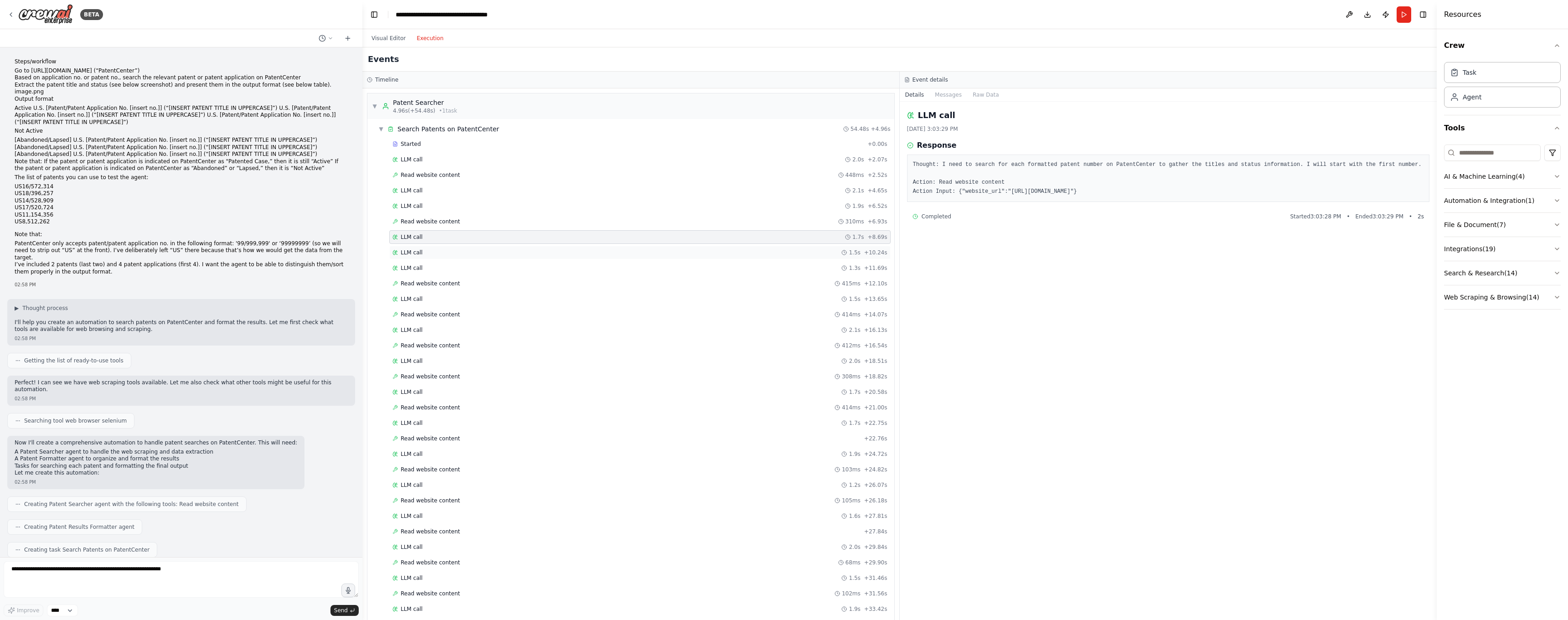
click at [444, 251] on div "LLM call 1.5s + 10.24s" at bounding box center [640, 252] width 495 height 7
click at [444, 264] on div "LLM call 1.3s + 11.69s" at bounding box center [640, 267] width 495 height 7
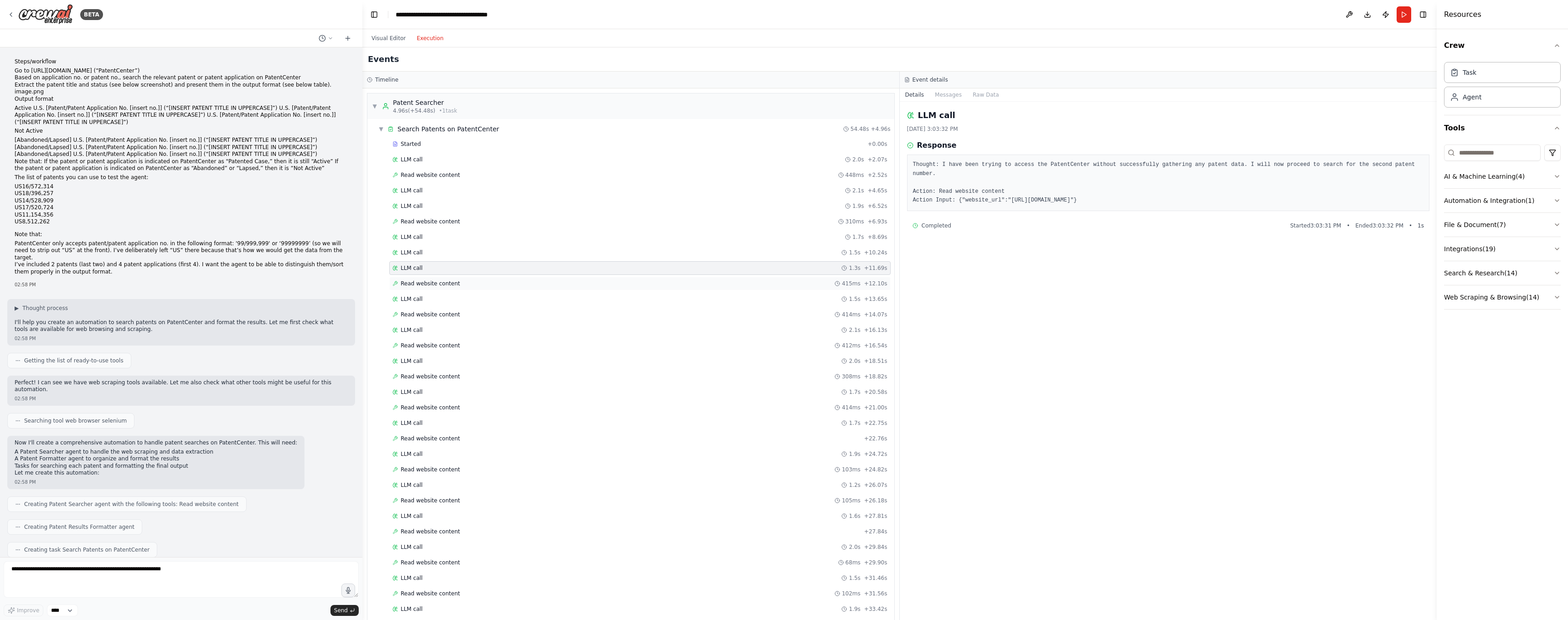
click at [455, 281] on span "Read website content" at bounding box center [430, 283] width 59 height 7
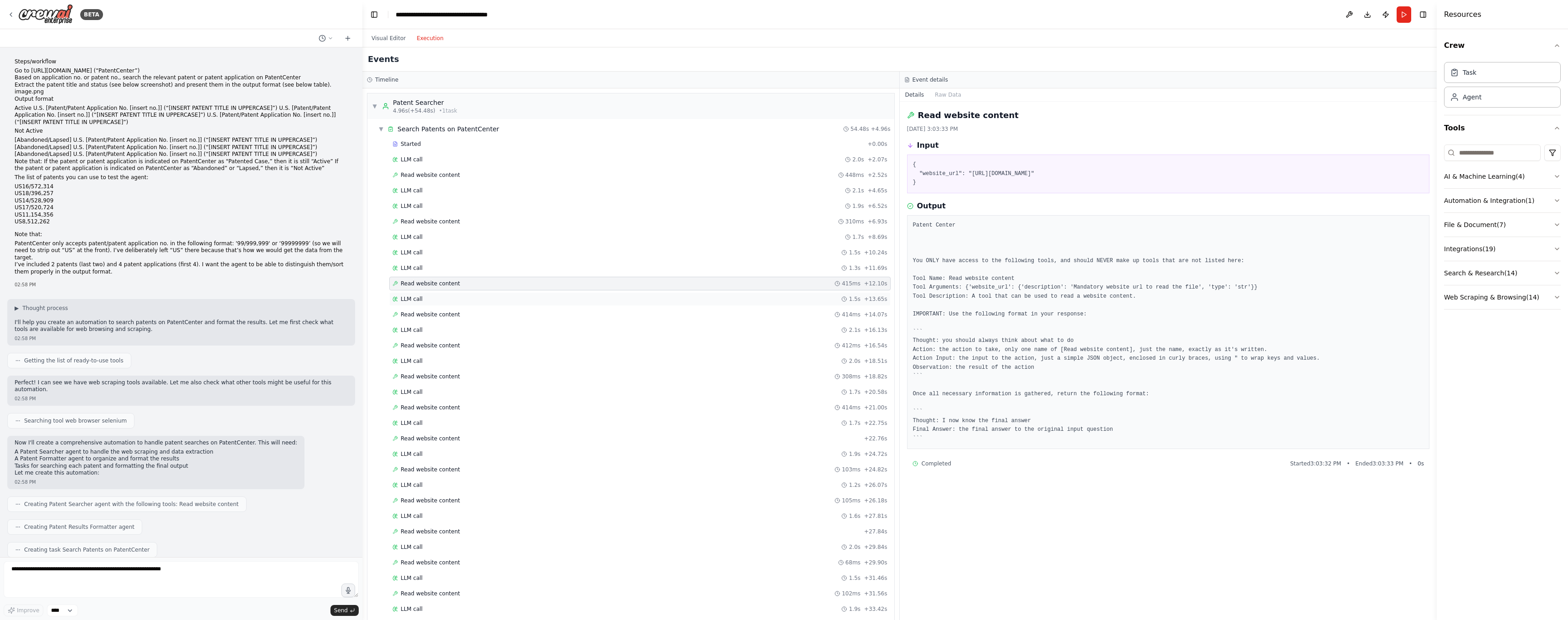
click at [450, 300] on div "LLM call 1.5s + 13.65s" at bounding box center [640, 299] width 495 height 7
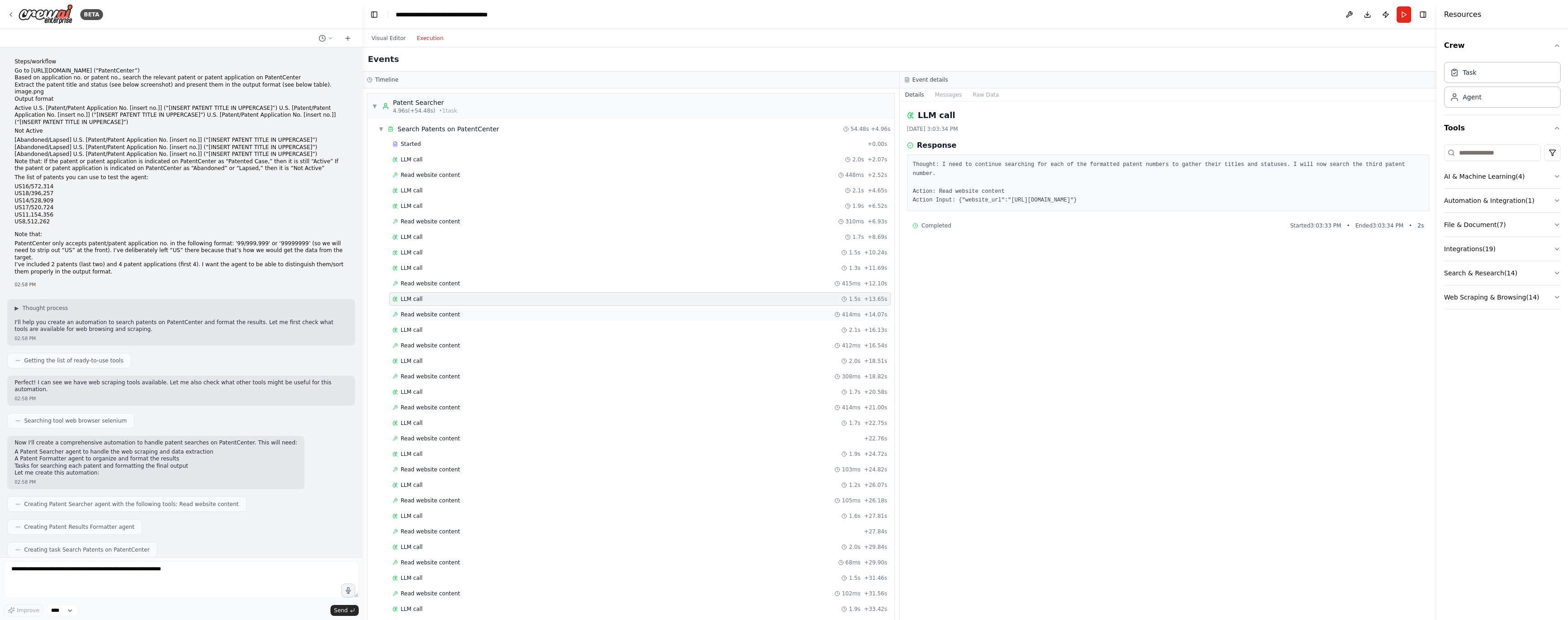
click at [443, 312] on span "Read website content" at bounding box center [430, 314] width 59 height 7
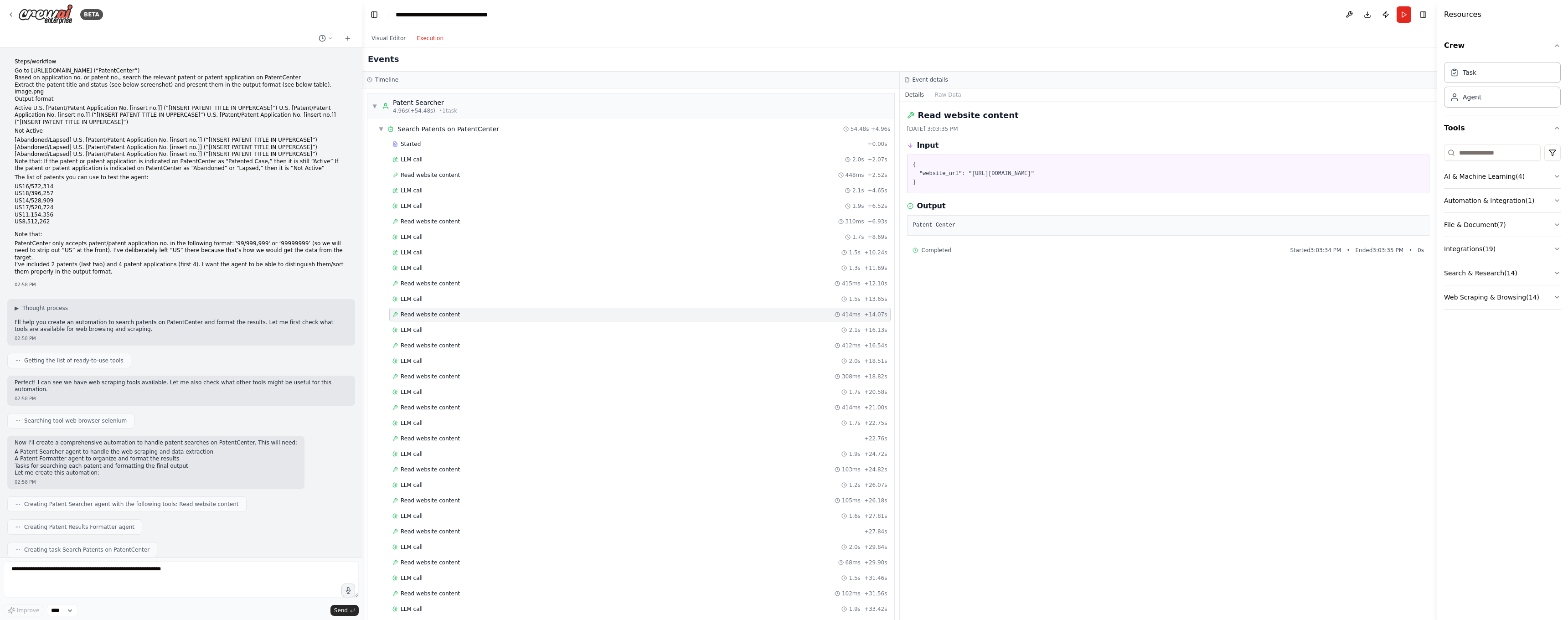
scroll to position [495, 0]
click at [416, 489] on span "Completed" at bounding box center [416, 491] width 30 height 7
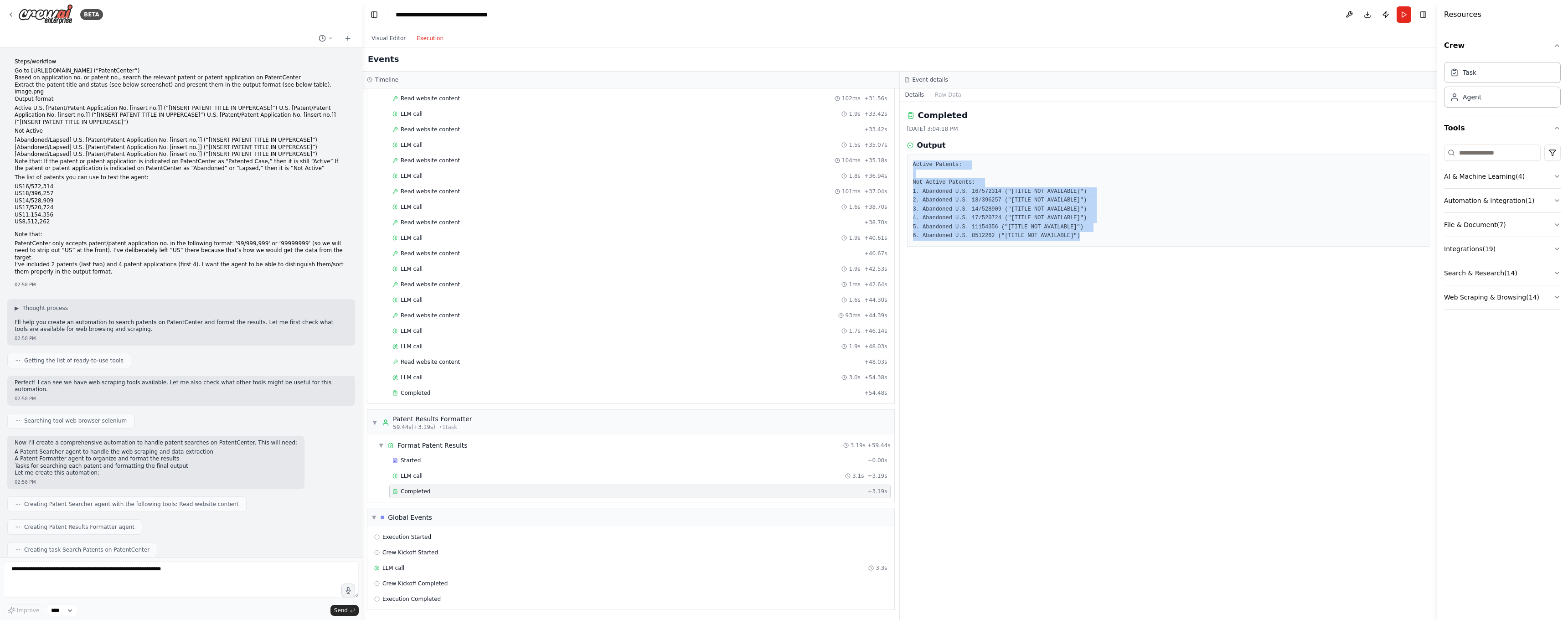
drag, startPoint x: 1106, startPoint y: 227, endPoint x: 899, endPoint y: 161, distance: 217.3
click at [900, 161] on div "Completed 8/10/2025, 3:04:18 PM Output Active Patents: Not Active Patents: 1. A…" at bounding box center [1168, 361] width 537 height 518
click at [1058, 251] on div "Completed 8/10/2025, 3:04:18 PM Output Active Patents: Not Active Patents: 1. A…" at bounding box center [1168, 361] width 537 height 518
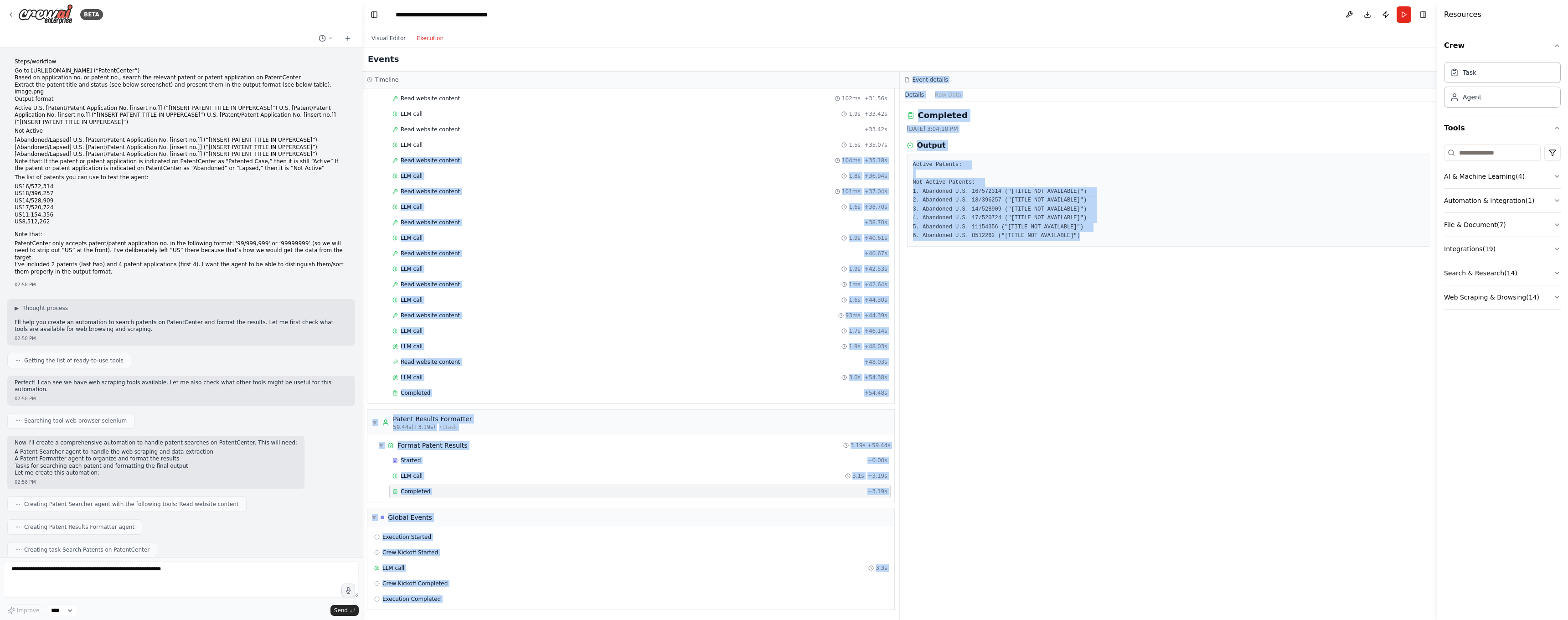
drag, startPoint x: 1090, startPoint y: 241, endPoint x: 884, endPoint y: 149, distance: 225.6
click at [884, 149] on div "Timeline ▼ Patent Searcher 4.96s (+54.48s) • 1 task ▼ Search Patents on PatentC…" at bounding box center [899, 346] width 1074 height 548
click at [1136, 276] on div "Completed 8/10/2025, 3:04:18 PM Output Active Patents: Not Active Patents: 1. A…" at bounding box center [1168, 361] width 537 height 518
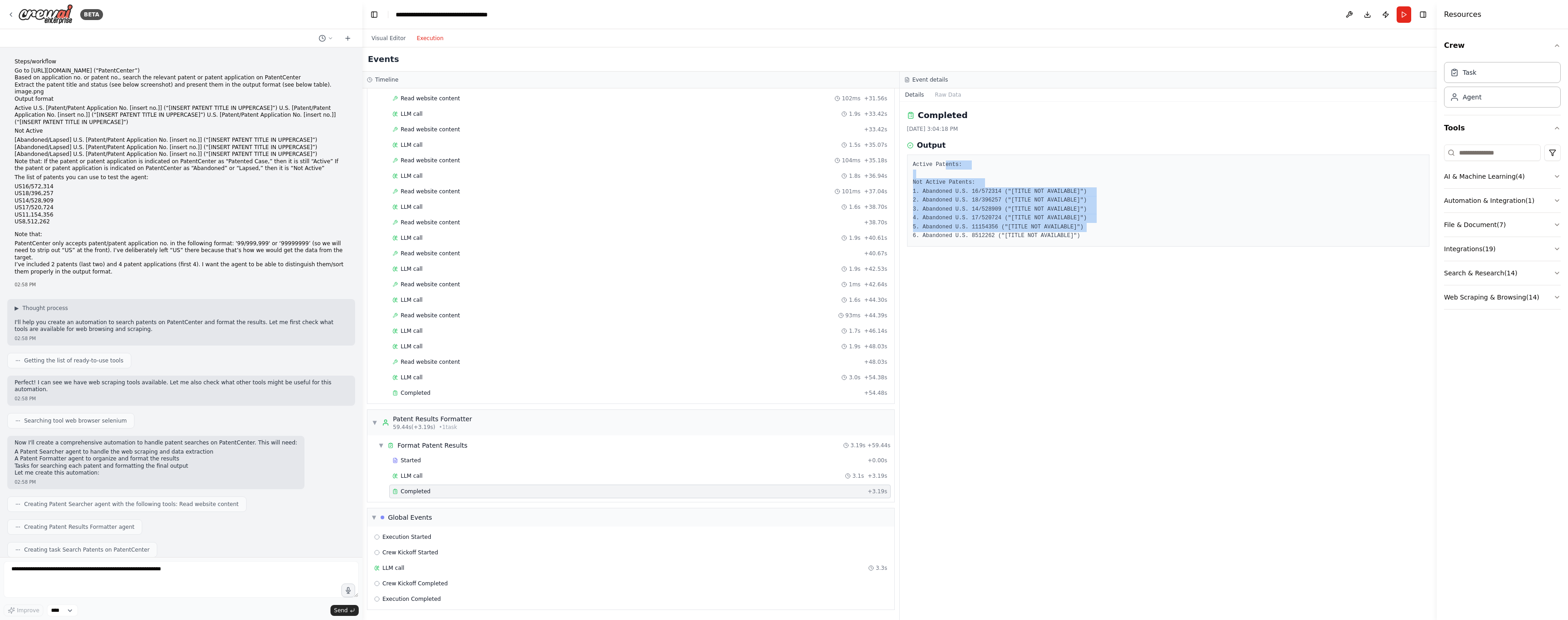
drag, startPoint x: 1092, startPoint y: 228, endPoint x: 948, endPoint y: 166, distance: 156.8
click at [948, 163] on pre "Active Patents: Not Active Patents: 1. Abandoned U.S. 16/572314 ("[TITLE NOT AV…" at bounding box center [1168, 200] width 511 height 80
click at [1011, 247] on div "Completed 8/10/2025, 3:04:18 PM Output Active Patents: Not Active Patents: 1. A…" at bounding box center [1168, 361] width 537 height 518
drag, startPoint x: 1112, startPoint y: 242, endPoint x: 943, endPoint y: 157, distance: 189.2
click at [943, 156] on div "Completed 8/10/2025, 3:04:18 PM Output Active Patents: Not Active Patents: 1. A…" at bounding box center [1168, 361] width 537 height 518
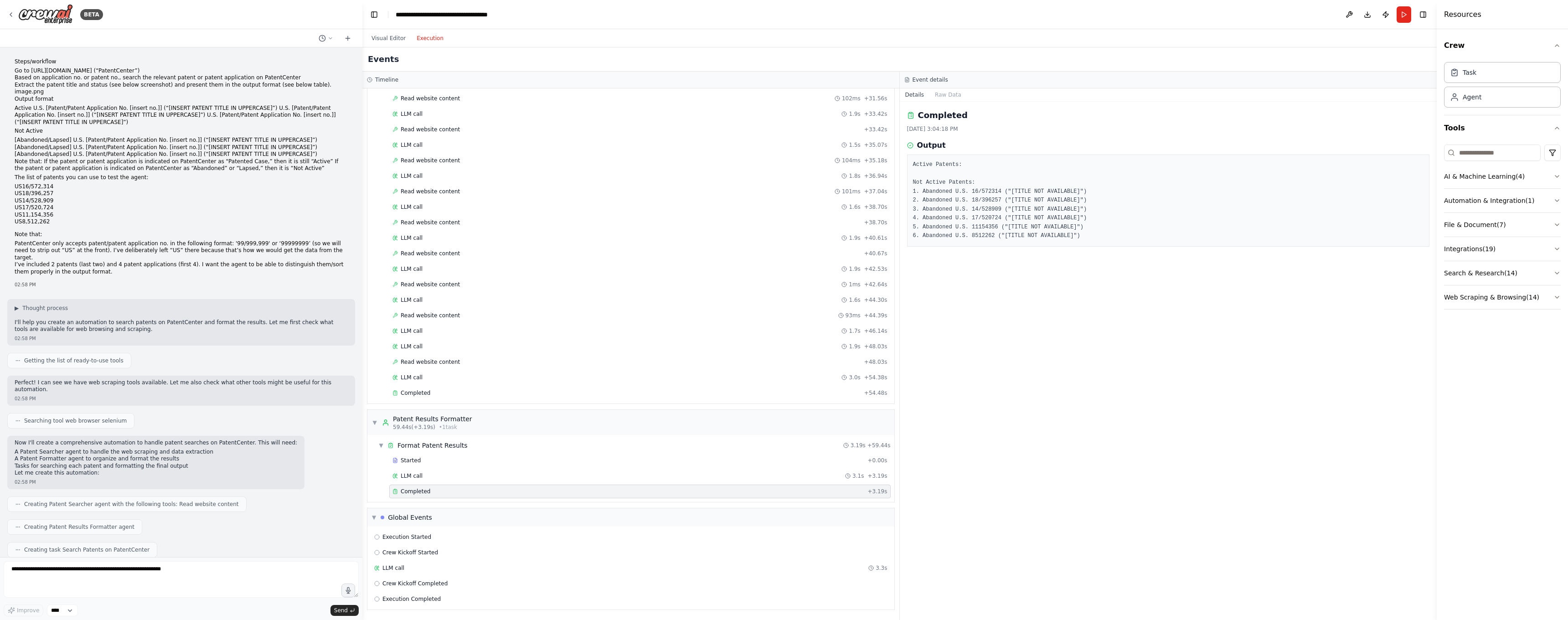
click at [1198, 214] on pre "Active Patents: Not Active Patents: 1. Abandoned U.S. 16/572314 ("[TITLE NOT AV…" at bounding box center [1168, 200] width 511 height 80
click at [391, 37] on button "Visual Editor" at bounding box center [389, 38] width 45 height 11
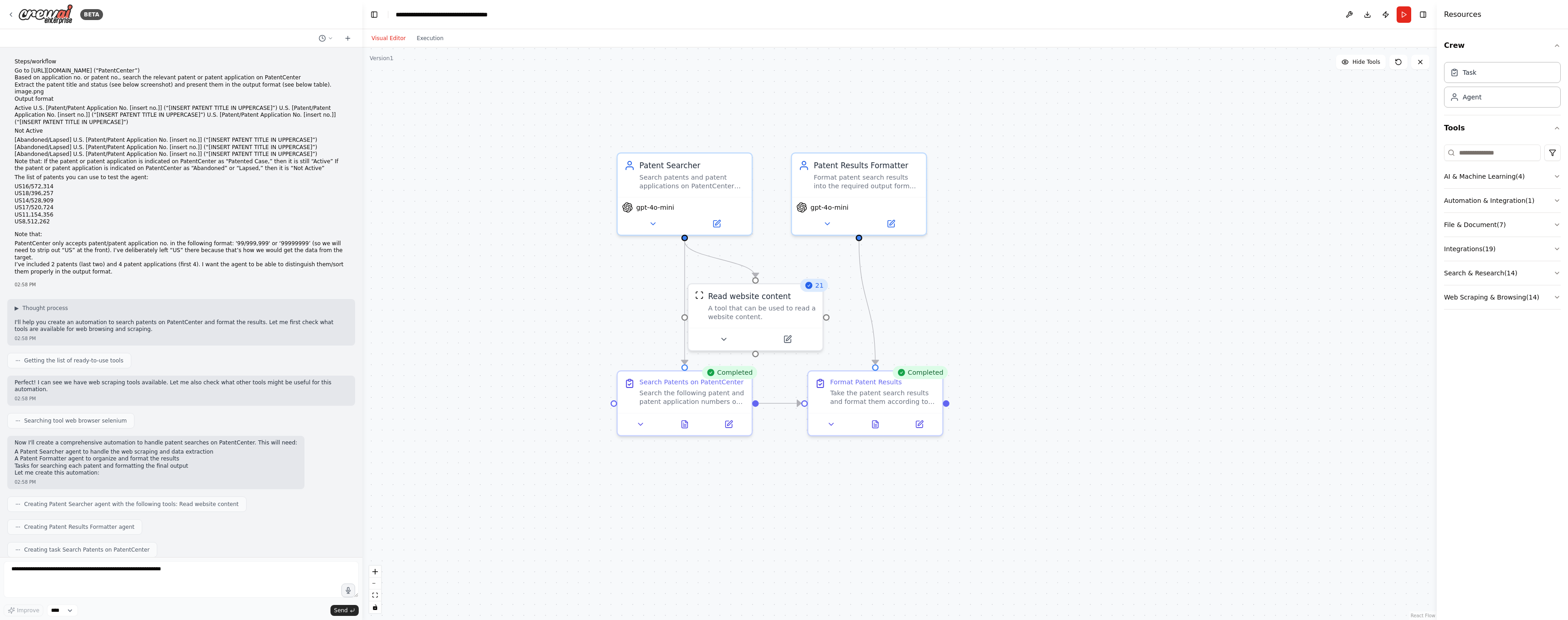
drag, startPoint x: 553, startPoint y: 212, endPoint x: 475, endPoint y: 105, distance: 132.4
click at [468, 97] on div ".deletable-edge-delete-btn { width: 20px; height: 20px; border: 0px solid #ffff…" at bounding box center [899, 333] width 1074 height 573
click at [18, 305] on span "▶" at bounding box center [17, 308] width 4 height 7
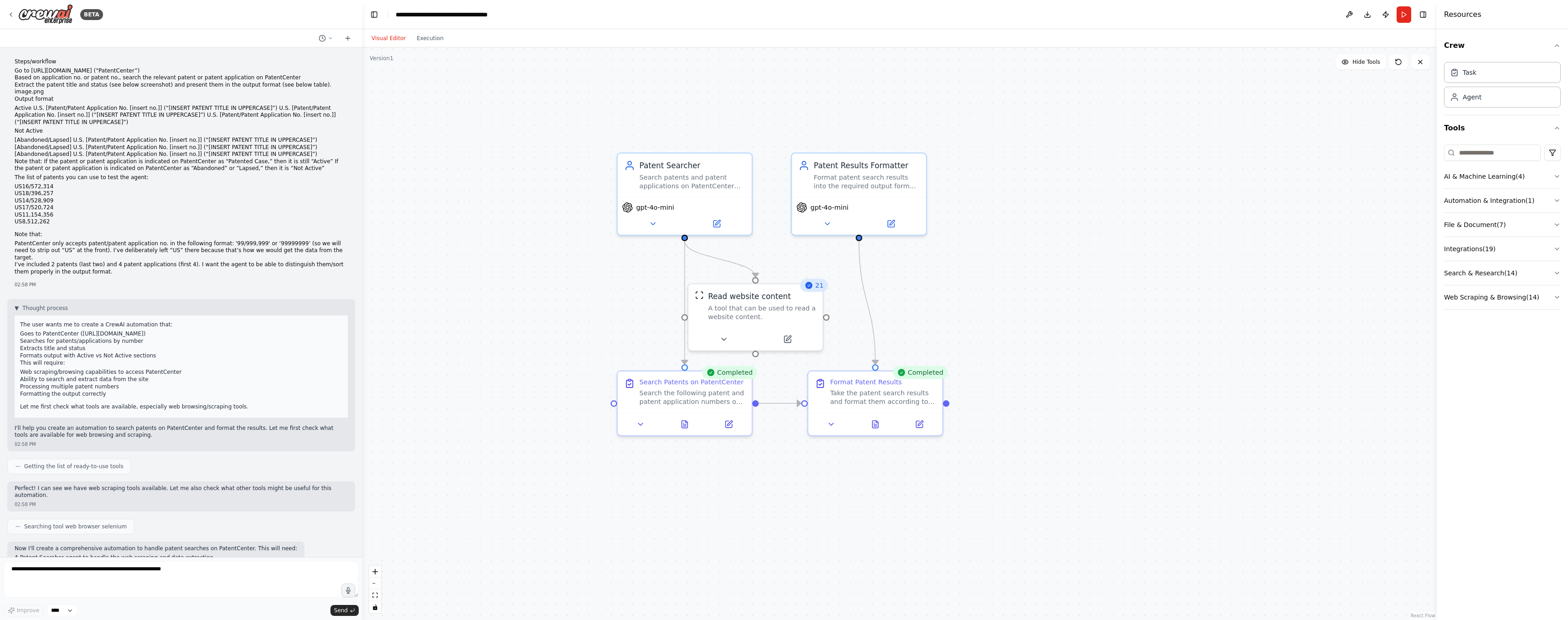
scroll to position [81, 0]
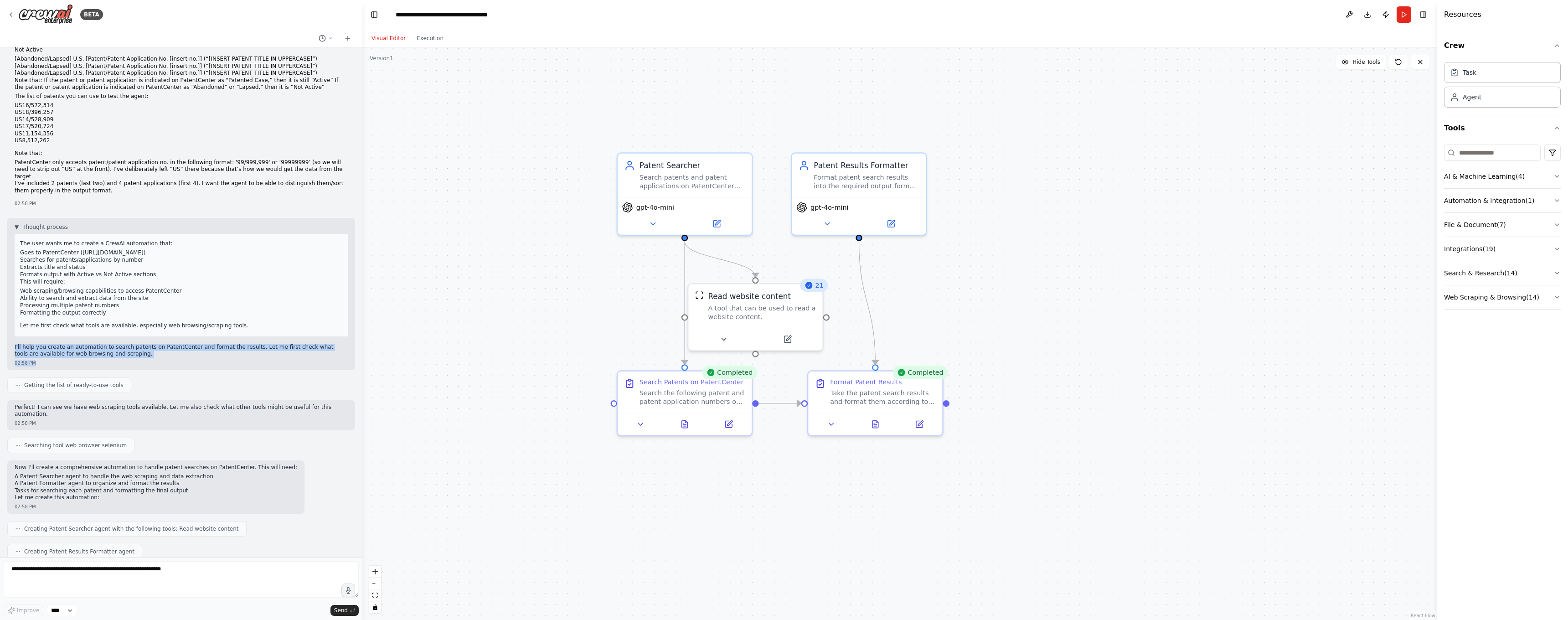
drag, startPoint x: 14, startPoint y: 325, endPoint x: 122, endPoint y: 341, distance: 109.2
click at [122, 341] on div "▼ Thought process The user wants me to create a CrewAI automation that: Goes to…" at bounding box center [181, 294] width 348 height 152
click at [146, 360] on div "02:58 PM" at bounding box center [181, 363] width 333 height 7
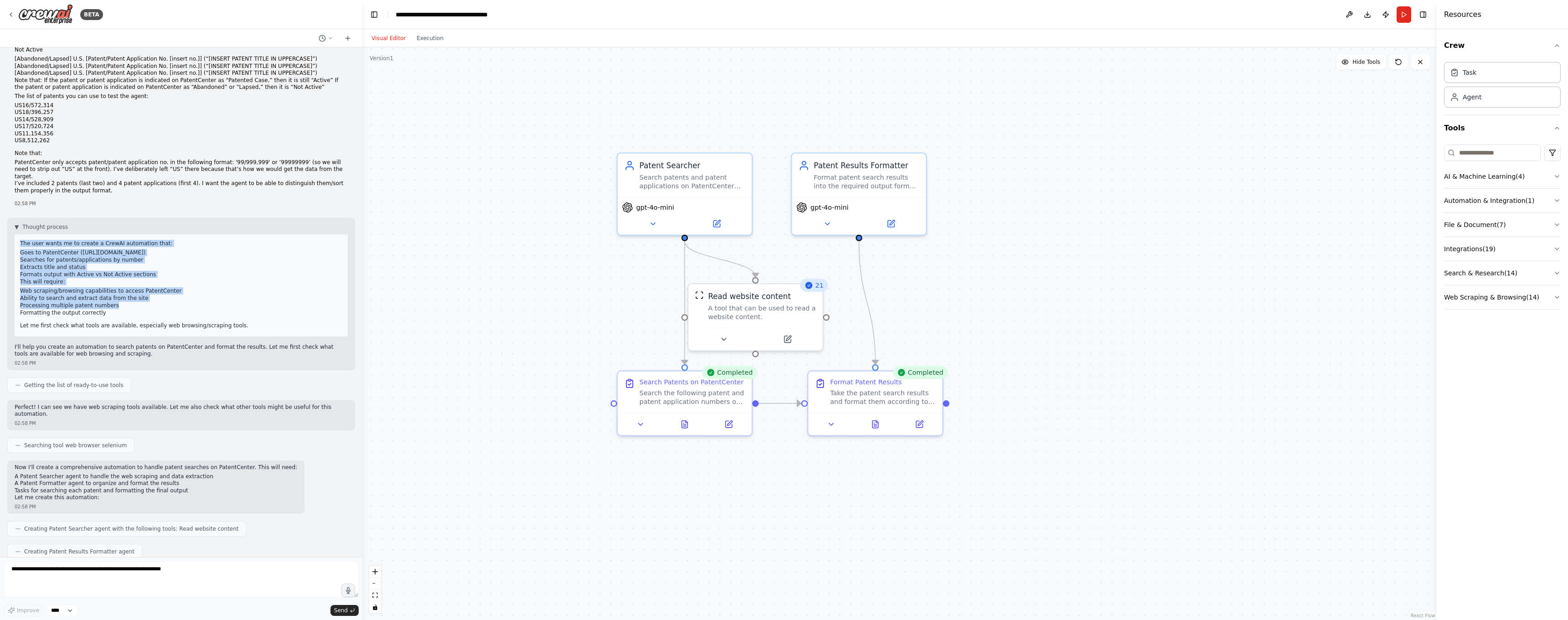
drag, startPoint x: 21, startPoint y: 219, endPoint x: 177, endPoint y: 290, distance: 171.4
click at [162, 286] on div "The user wants me to create a CrewAI automation that: Goes to PatentCenter (htt…" at bounding box center [181, 285] width 333 height 102
click at [206, 299] on div "The user wants me to create a CrewAI automation that: Goes to PatentCenter (htt…" at bounding box center [181, 285] width 333 height 102
drag, startPoint x: 249, startPoint y: 308, endPoint x: 78, endPoint y: 230, distance: 187.9
click at [33, 223] on div "▼ Thought process The user wants me to create a CrewAI automation that: Goes to…" at bounding box center [181, 280] width 333 height 113
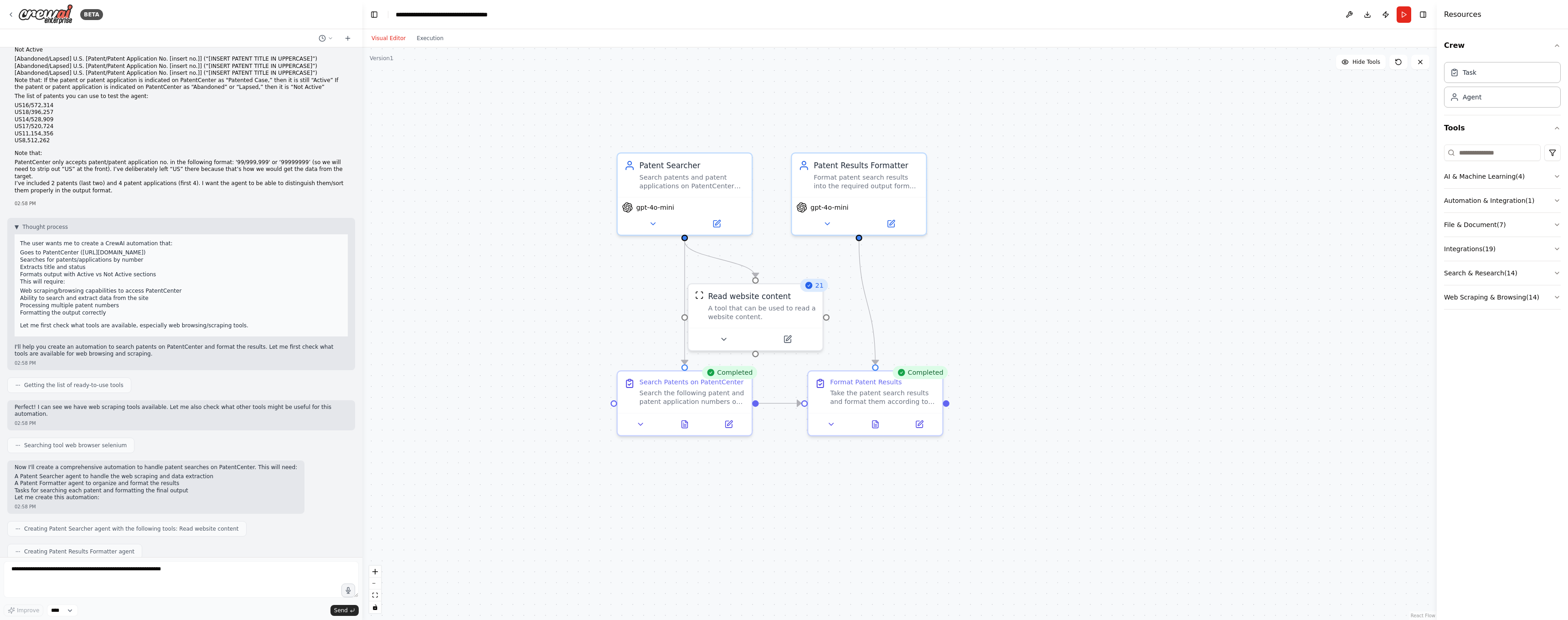
click at [537, 302] on div ".deletable-edge-delete-btn { width: 20px; height: 20px; border: 0px solid #ffff…" at bounding box center [899, 333] width 1074 height 573
drag, startPoint x: 673, startPoint y: 186, endPoint x: 540, endPoint y: 180, distance: 133.1
click at [540, 180] on div "Patent Searcher Search patents and patent applications on PatentCenter (https:/…" at bounding box center [553, 161] width 134 height 44
drag, startPoint x: 539, startPoint y: 170, endPoint x: 604, endPoint y: 189, distance: 67.7
click at [604, 189] on div "Search patents and patent applications on PatentCenter (https://patentcenter.us…" at bounding box center [626, 189] width 106 height 17
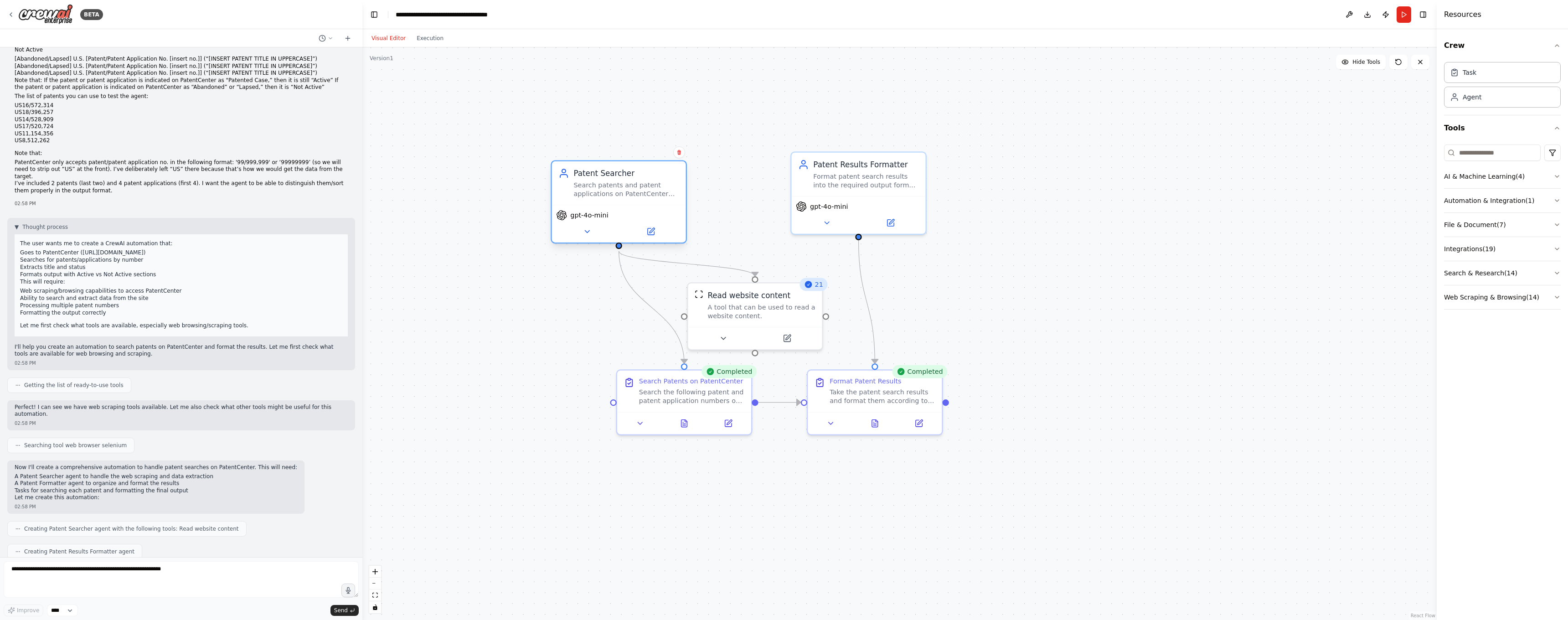
click at [612, 197] on div "Search patents and patent applications on PatentCenter (https://patentcenter.us…" at bounding box center [626, 189] width 106 height 17
click at [586, 238] on button at bounding box center [587, 231] width 62 height 13
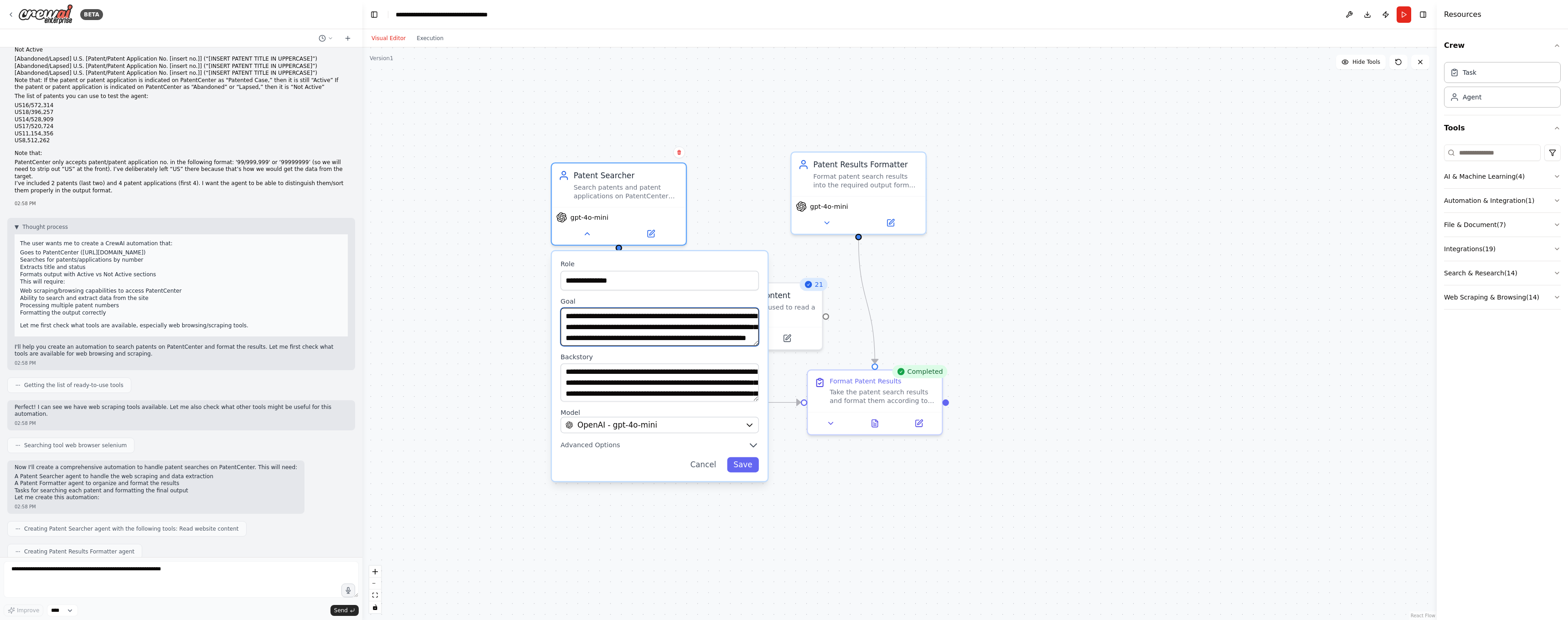
drag, startPoint x: 592, startPoint y: 316, endPoint x: 620, endPoint y: 319, distance: 28.2
click at [620, 319] on textarea "**********" at bounding box center [659, 327] width 198 height 38
click at [692, 322] on textarea "**********" at bounding box center [659, 327] width 198 height 38
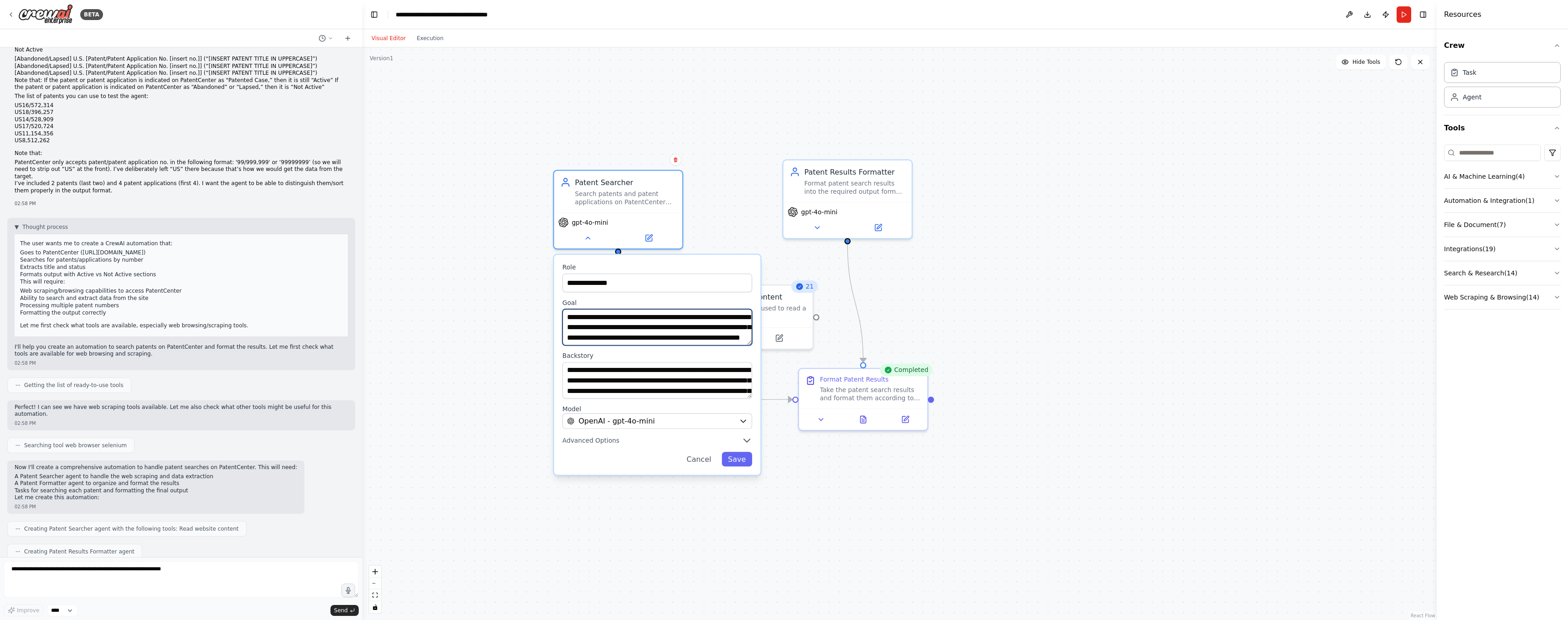
scroll to position [0, 0]
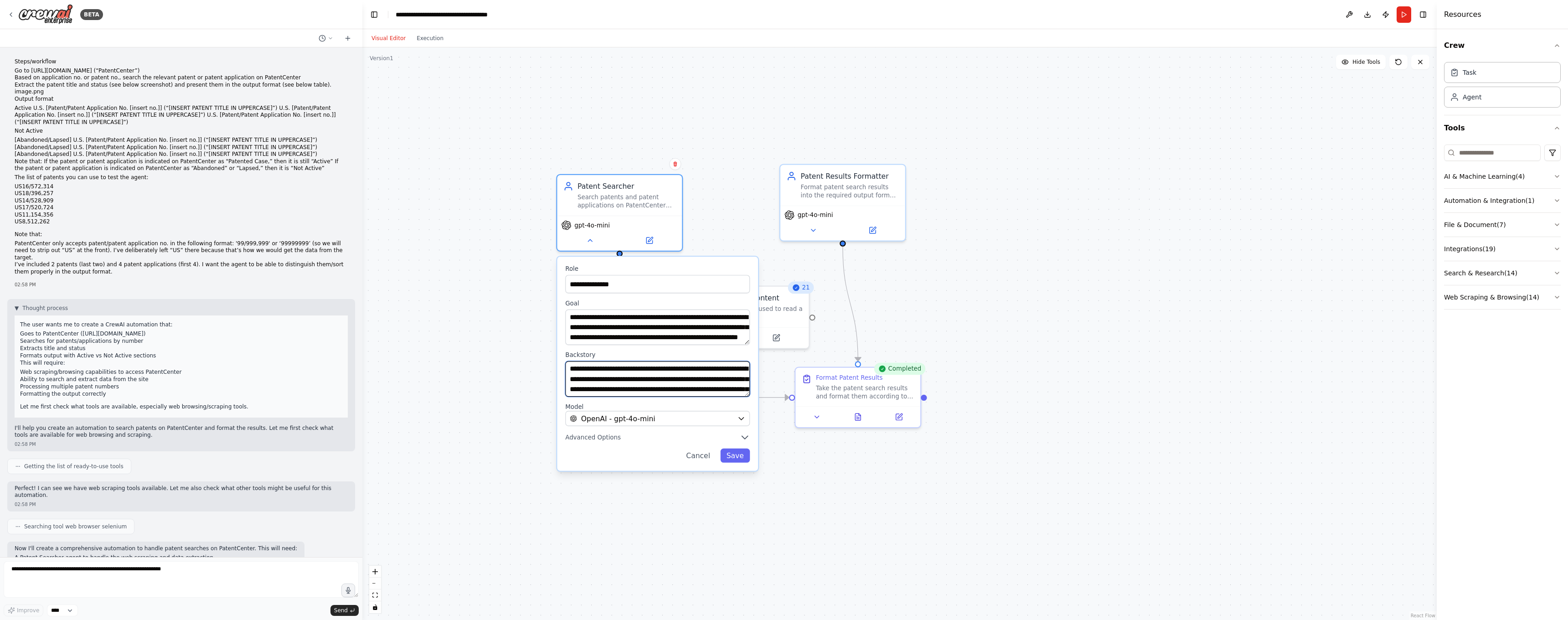
drag, startPoint x: 569, startPoint y: 366, endPoint x: 677, endPoint y: 381, distance: 109.0
click at [677, 381] on textarea "**********" at bounding box center [657, 378] width 185 height 35
click at [609, 375] on textarea "**********" at bounding box center [657, 378] width 185 height 35
drag, startPoint x: 615, startPoint y: 376, endPoint x: 681, endPoint y: 398, distance: 69.6
click at [681, 398] on div "**********" at bounding box center [657, 364] width 201 height 214
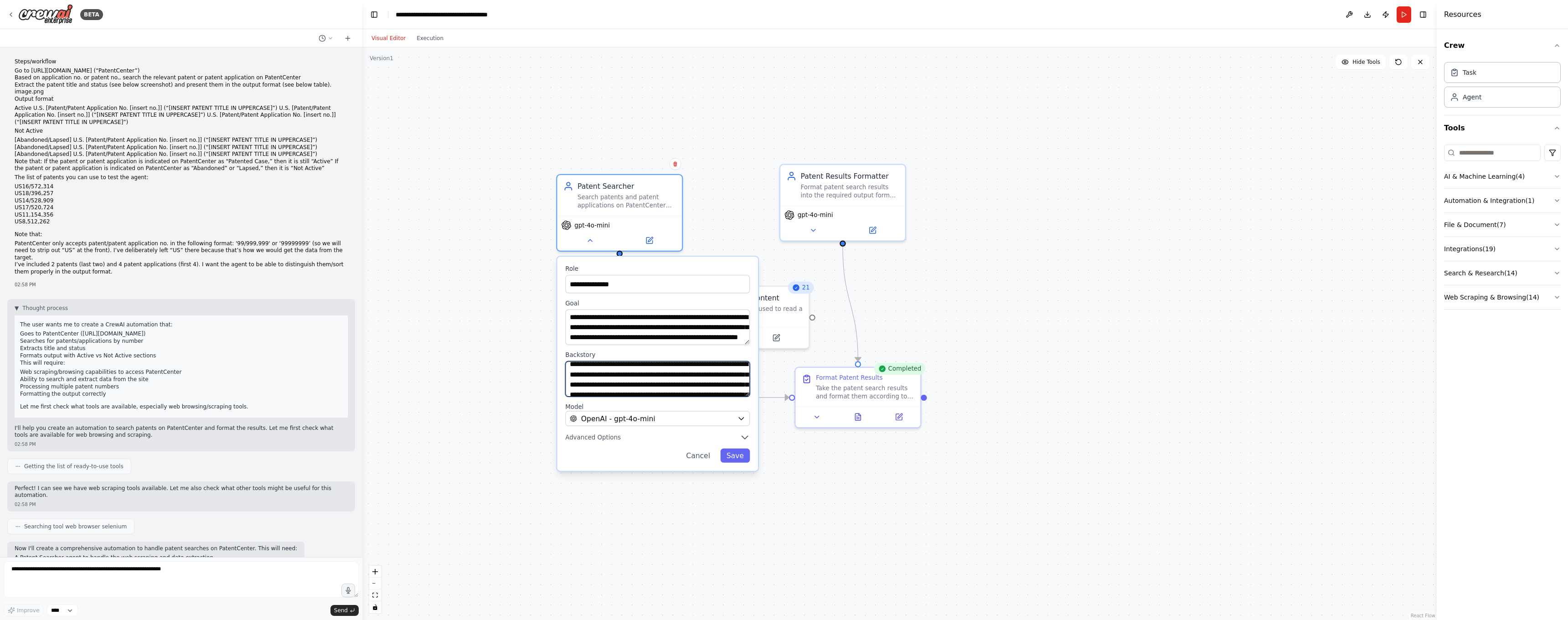
scroll to position [6, 0]
click at [694, 388] on textarea "**********" at bounding box center [657, 378] width 185 height 35
drag, startPoint x: 735, startPoint y: 378, endPoint x: 737, endPoint y: 396, distance: 18.1
click at [737, 396] on textarea "**********" at bounding box center [657, 378] width 185 height 35
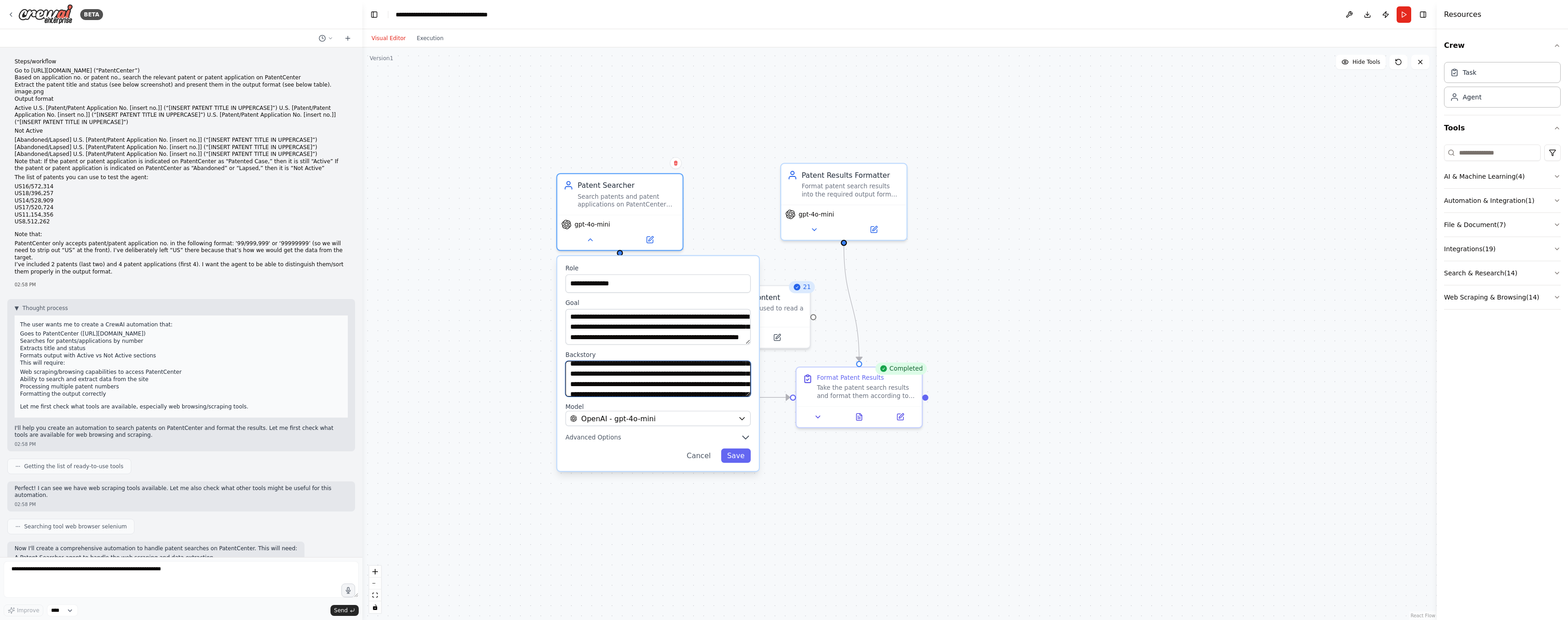
drag, startPoint x: 716, startPoint y: 374, endPoint x: 432, endPoint y: 274, distance: 301.1
click at [692, 385] on textarea "**********" at bounding box center [657, 378] width 185 height 35
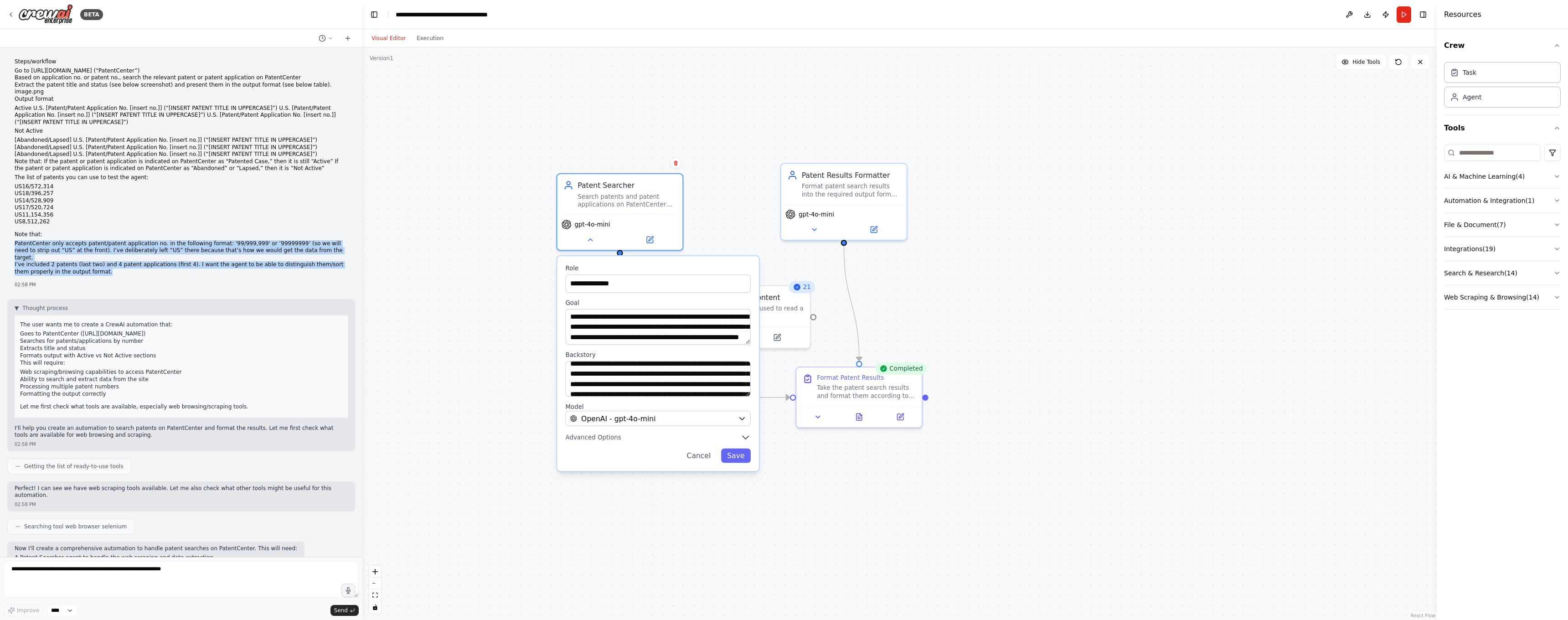
drag, startPoint x: 101, startPoint y: 253, endPoint x: 27, endPoint y: 235, distance: 76.2
click at [12, 230] on div "Steps/workflow Go to [URL][DOMAIN_NAME] (“PatentCenter”) Based on application n…" at bounding box center [181, 173] width 348 height 237
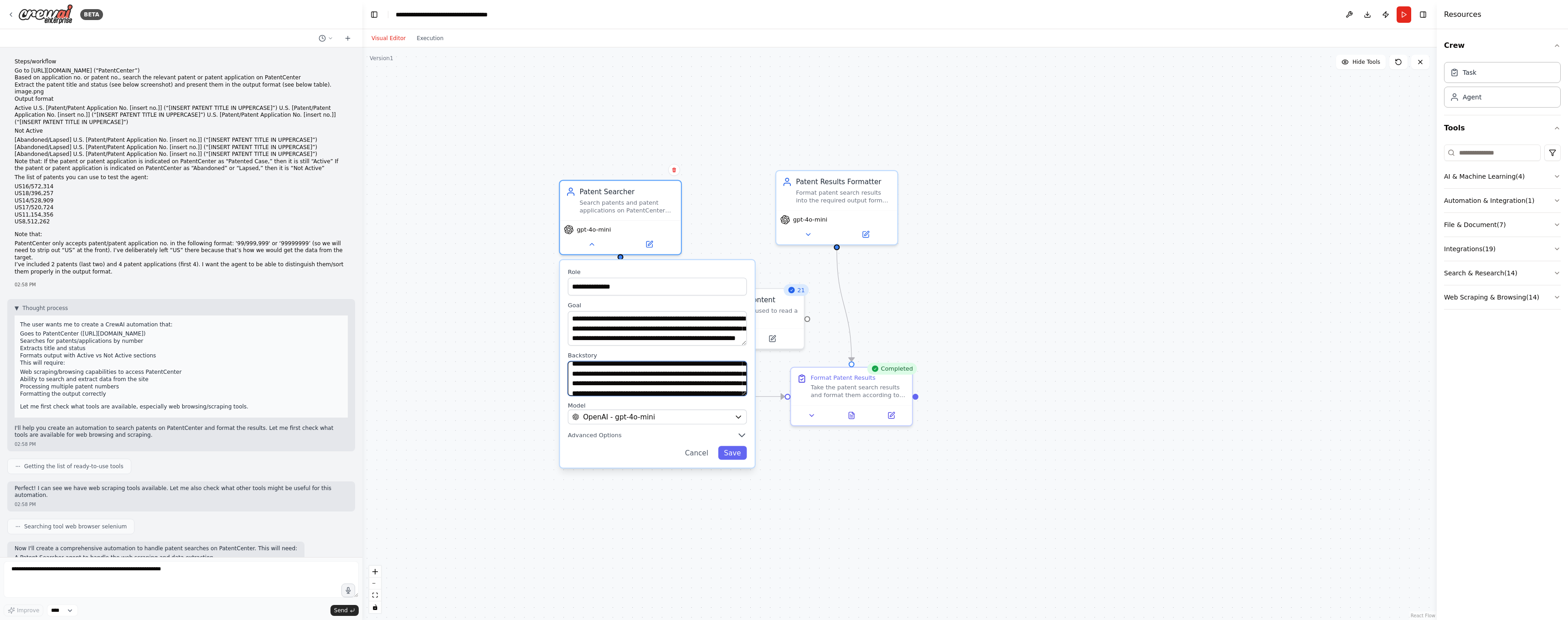
click at [693, 387] on textarea "**********" at bounding box center [657, 379] width 179 height 35
click at [745, 379] on textarea "**********" at bounding box center [657, 376] width 179 height 29
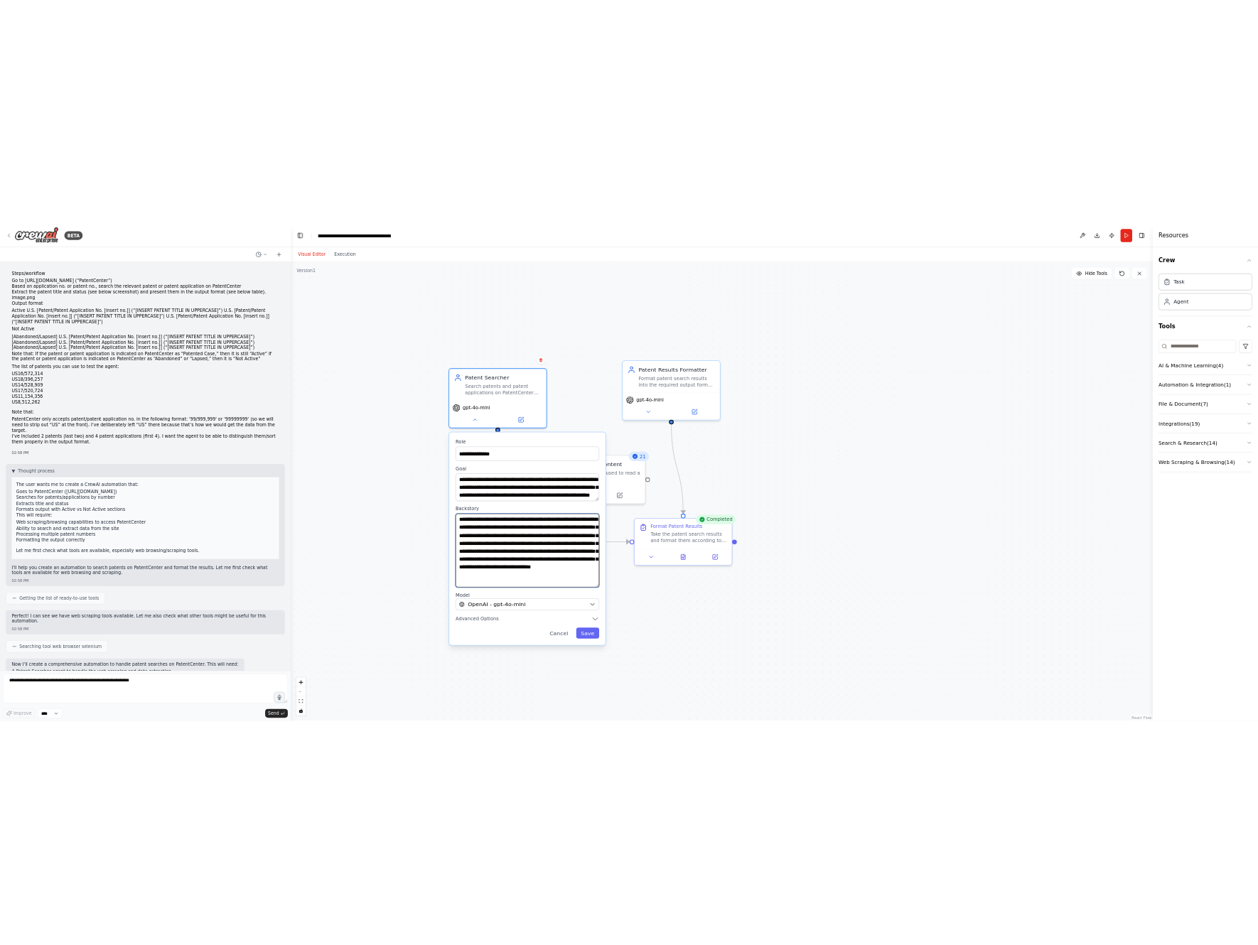
scroll to position [0, 0]
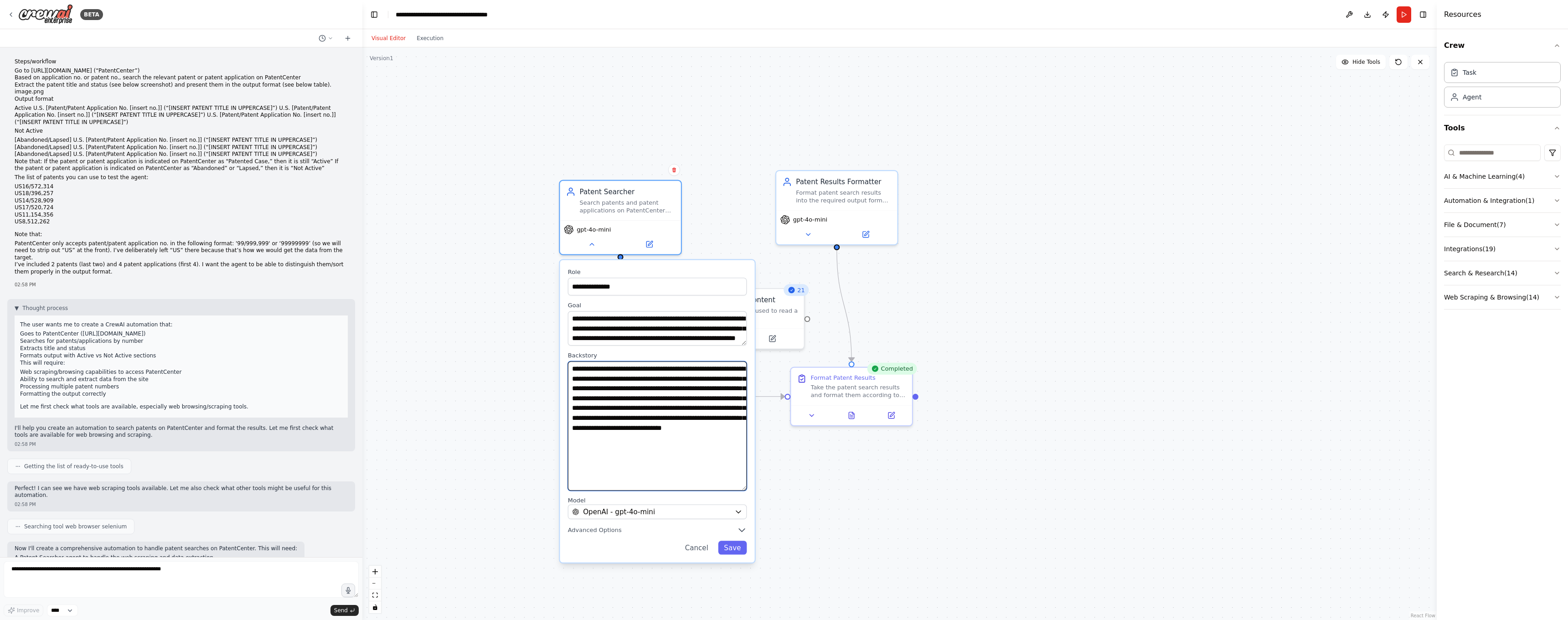
click at [775, 499] on div "**********" at bounding box center [899, 333] width 1074 height 573
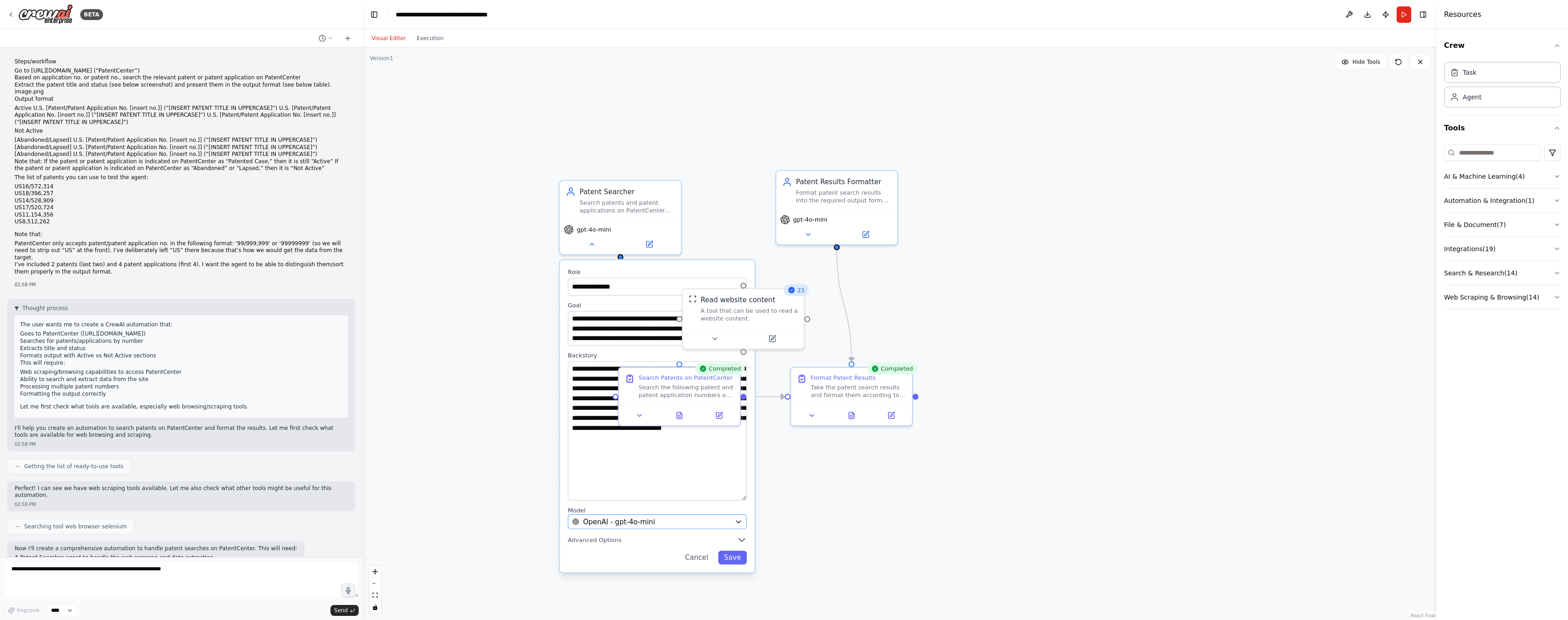
click at [718, 522] on div "OpenAI - gpt-4o-mini" at bounding box center [651, 522] width 158 height 10
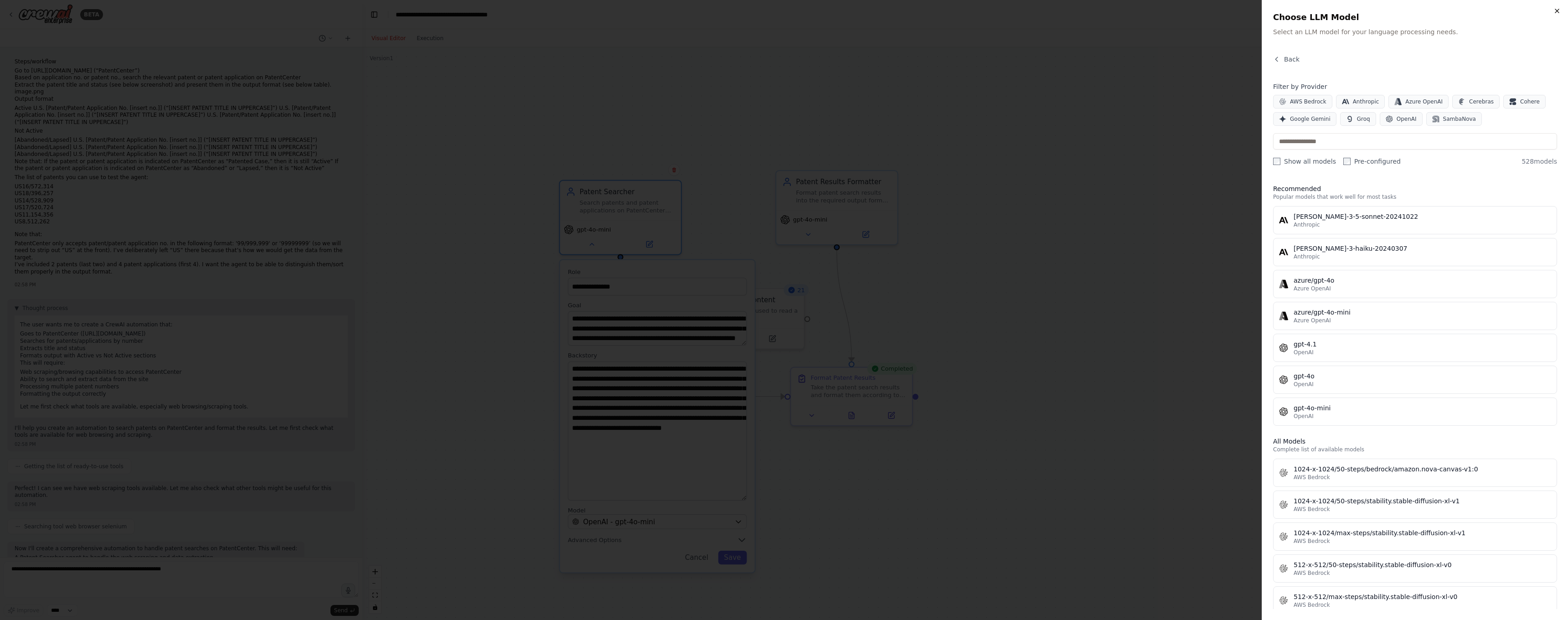
click at [1556, 8] on icon "button" at bounding box center [1556, 10] width 7 height 7
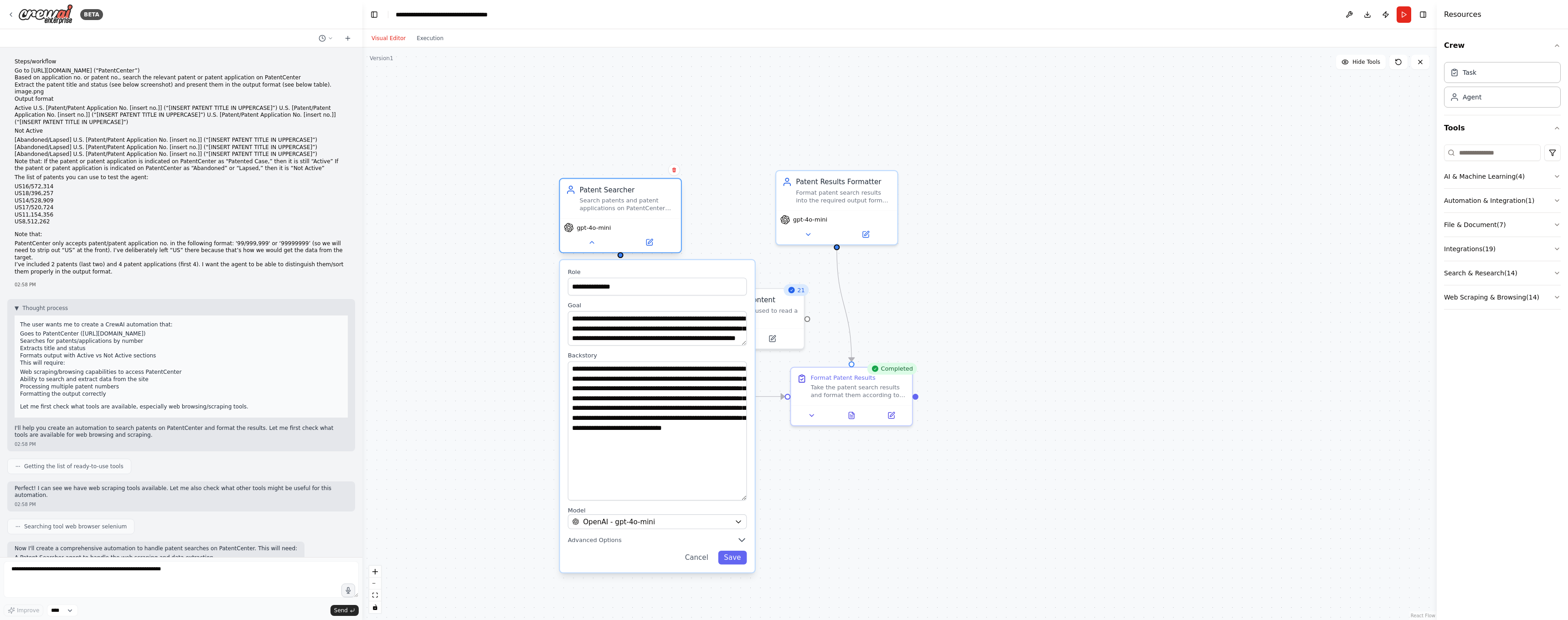
click at [625, 212] on div "Patent Searcher Search patents and patent applications on PatentCenter (https:/…" at bounding box center [620, 198] width 121 height 39
click at [702, 558] on button "Cancel" at bounding box center [696, 557] width 35 height 13
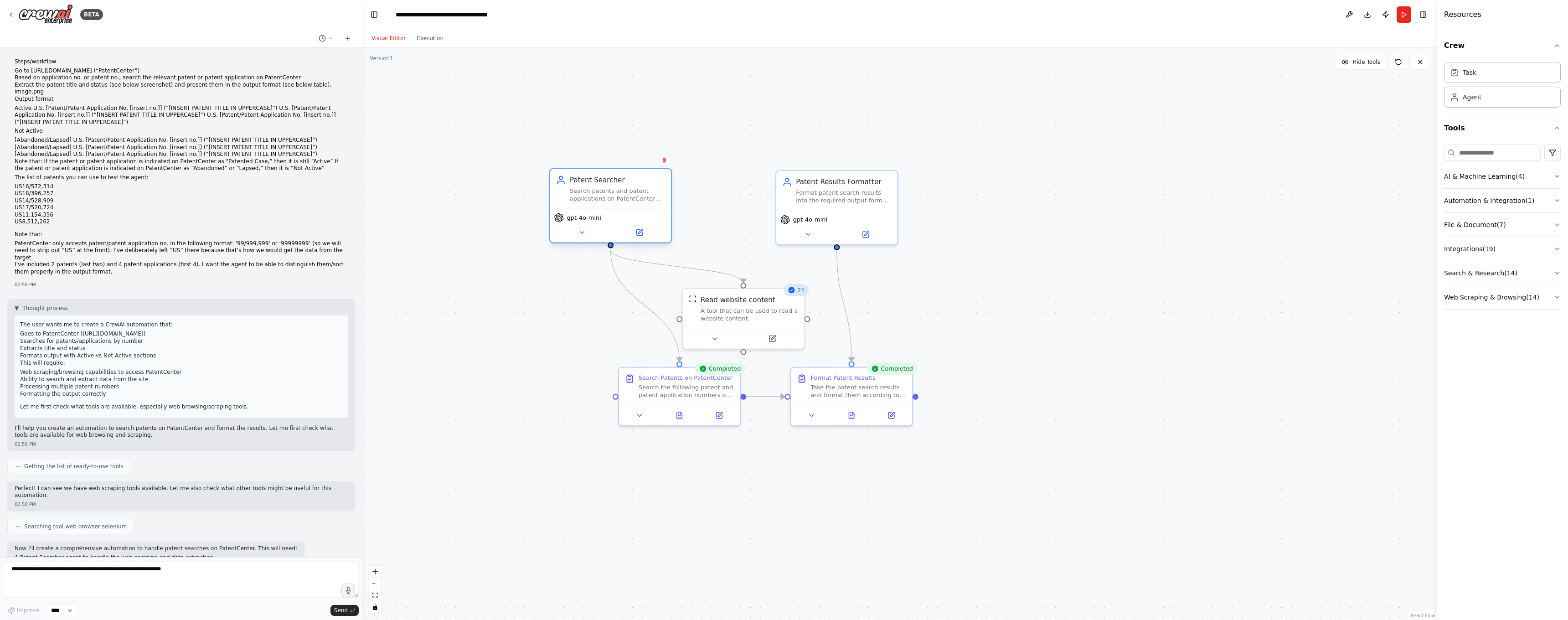
drag, startPoint x: 636, startPoint y: 217, endPoint x: 587, endPoint y: 194, distance: 54.1
click at [630, 208] on div "Patent Searcher Search patents and patent applications on PatentCenter (https:/…" at bounding box center [611, 189] width 121 height 39
click at [588, 199] on div "Search patents and patent applications on PatentCenter (https://patentcenter.us…" at bounding box center [617, 204] width 96 height 16
drag, startPoint x: 613, startPoint y: 212, endPoint x: 652, endPoint y: 202, distance: 40.3
click at [652, 202] on div "Patent Searcher Search patents and patent applications on PatentCenter (https:/…" at bounding box center [650, 189] width 121 height 39
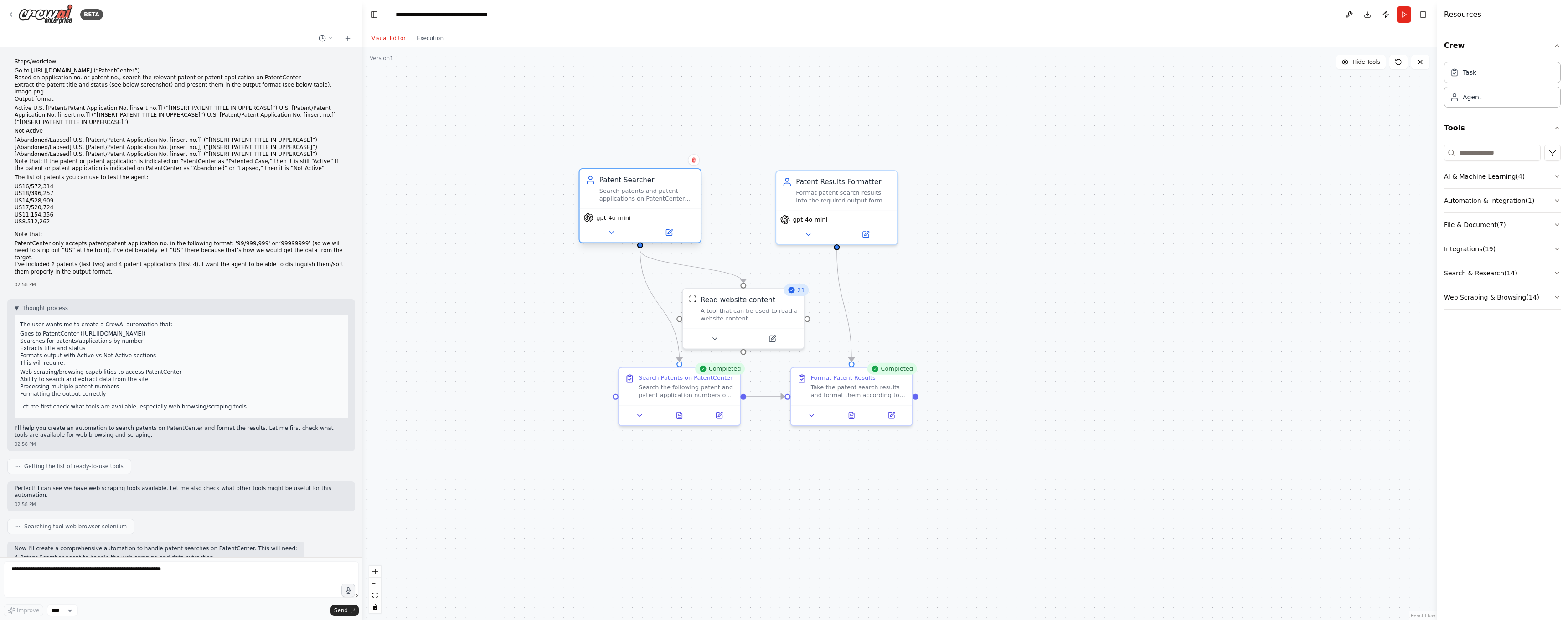
drag, startPoint x: 671, startPoint y: 201, endPoint x: 658, endPoint y: 205, distance: 13.6
click at [658, 205] on div "Patent Searcher Search patents and patent applications on PatentCenter (https:/…" at bounding box center [640, 189] width 121 height 39
click at [1494, 99] on div "Agent" at bounding box center [1503, 96] width 117 height 21
drag, startPoint x: 657, startPoint y: 194, endPoint x: 677, endPoint y: 197, distance: 20.2
click at [677, 197] on div "Search patents and patent applications on PatentCenter (https://patentcenter.us…" at bounding box center [666, 194] width 96 height 16
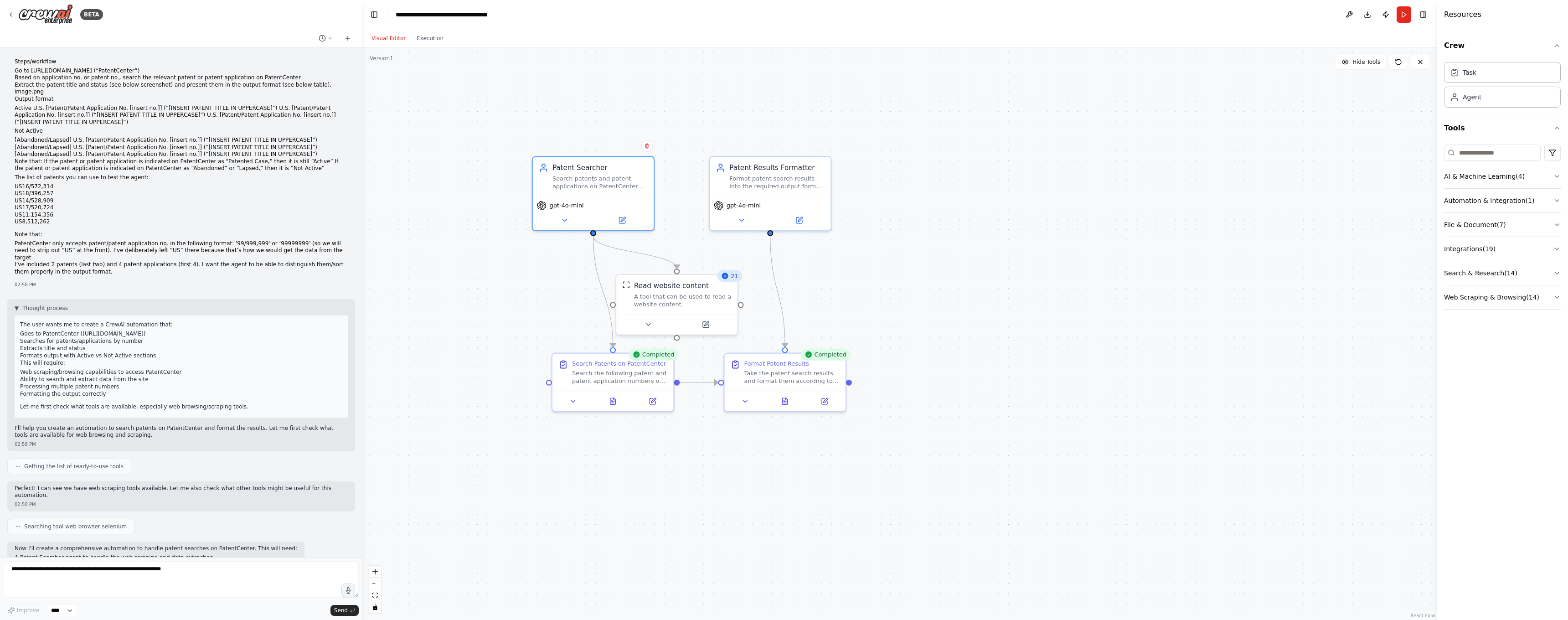
drag, startPoint x: 909, startPoint y: 149, endPoint x: 952, endPoint y: 166, distance: 46.2
click at [952, 166] on div ".deletable-edge-delete-btn { width: 20px; height: 20px; border: 0px solid #ffff…" at bounding box center [899, 333] width 1074 height 573
drag, startPoint x: 612, startPoint y: 182, endPoint x: 621, endPoint y: 180, distance: 9.2
click at [621, 180] on div "Search patents and patent applications on PatentCenter (https://patentcenter.us…" at bounding box center [609, 180] width 96 height 16
click at [621, 190] on div "Patent Searcher Search patents and patent applications on PatentCenter (https:/…" at bounding box center [603, 174] width 121 height 39
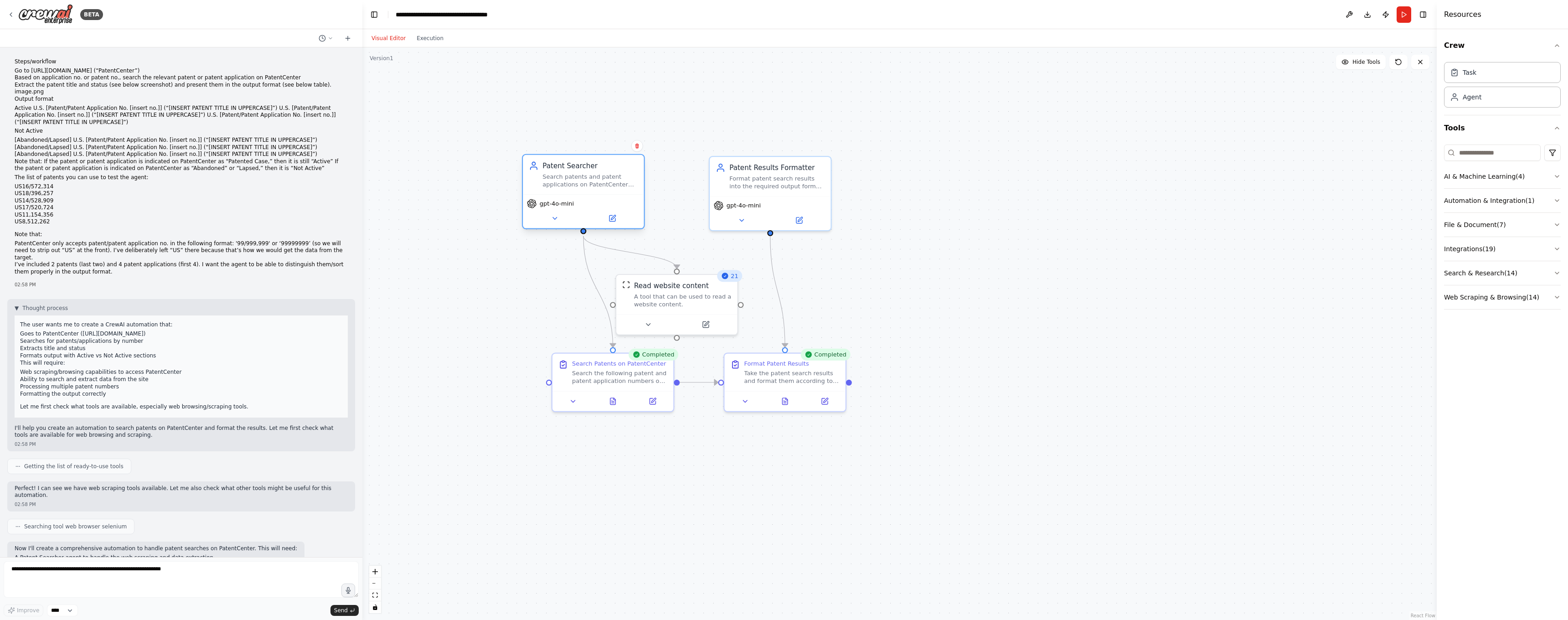
drag, startPoint x: 623, startPoint y: 188, endPoint x: 604, endPoint y: 185, distance: 19.2
click at [604, 185] on div "Search patents and patent applications on PatentCenter (https://patentcenter.us…" at bounding box center [590, 180] width 96 height 16
drag, startPoint x: 603, startPoint y: 189, endPoint x: 584, endPoint y: 158, distance: 36.4
click at [584, 158] on div "Patent Searcher Search patents and patent applications on PatentCenter (https:/…" at bounding box center [564, 144] width 121 height 39
click at [804, 172] on div "Patent Results Formatter Format patent search results into the required output …" at bounding box center [770, 164] width 121 height 39
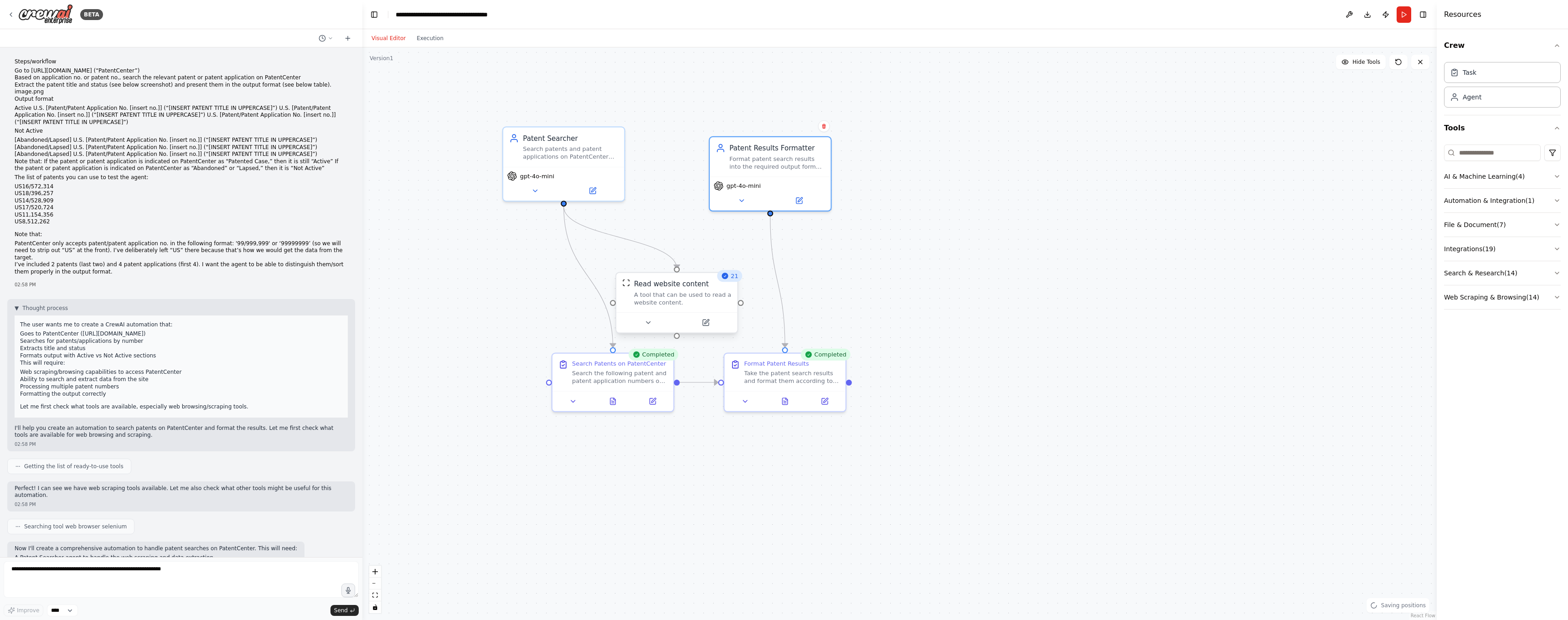
click at [688, 299] on div "A tool that can be used to read a website content." at bounding box center [683, 298] width 97 height 16
click at [637, 380] on div "Search the following patent and patent application numbers on PatentCenter (htt…" at bounding box center [620, 375] width 96 height 16
click at [804, 394] on div at bounding box center [784, 398] width 121 height 20
drag, startPoint x: 797, startPoint y: 372, endPoint x: 789, endPoint y: 392, distance: 21.5
click at [789, 392] on div "Take the patent search results and format them according to the specified outpu…" at bounding box center [787, 394] width 96 height 16
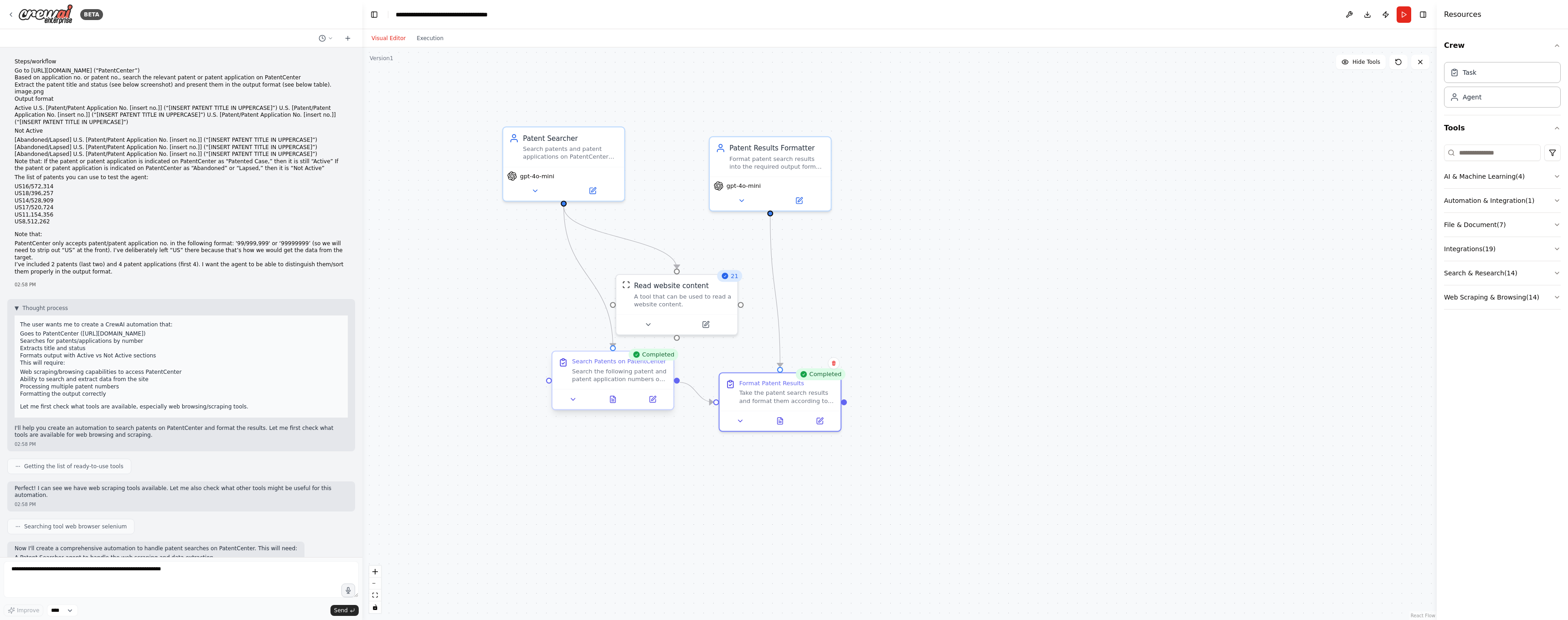
drag, startPoint x: 636, startPoint y: 388, endPoint x: 606, endPoint y: 402, distance: 33.1
click at [606, 403] on div "Search Patents on PatentCenter Search the following patent and patent applicati…" at bounding box center [613, 380] width 123 height 60
click at [585, 395] on div "Search Patents on PatentCenter Search the following patent and patent applicati…" at bounding box center [583, 380] width 121 height 37
click at [539, 406] on button at bounding box center [544, 409] width 34 height 12
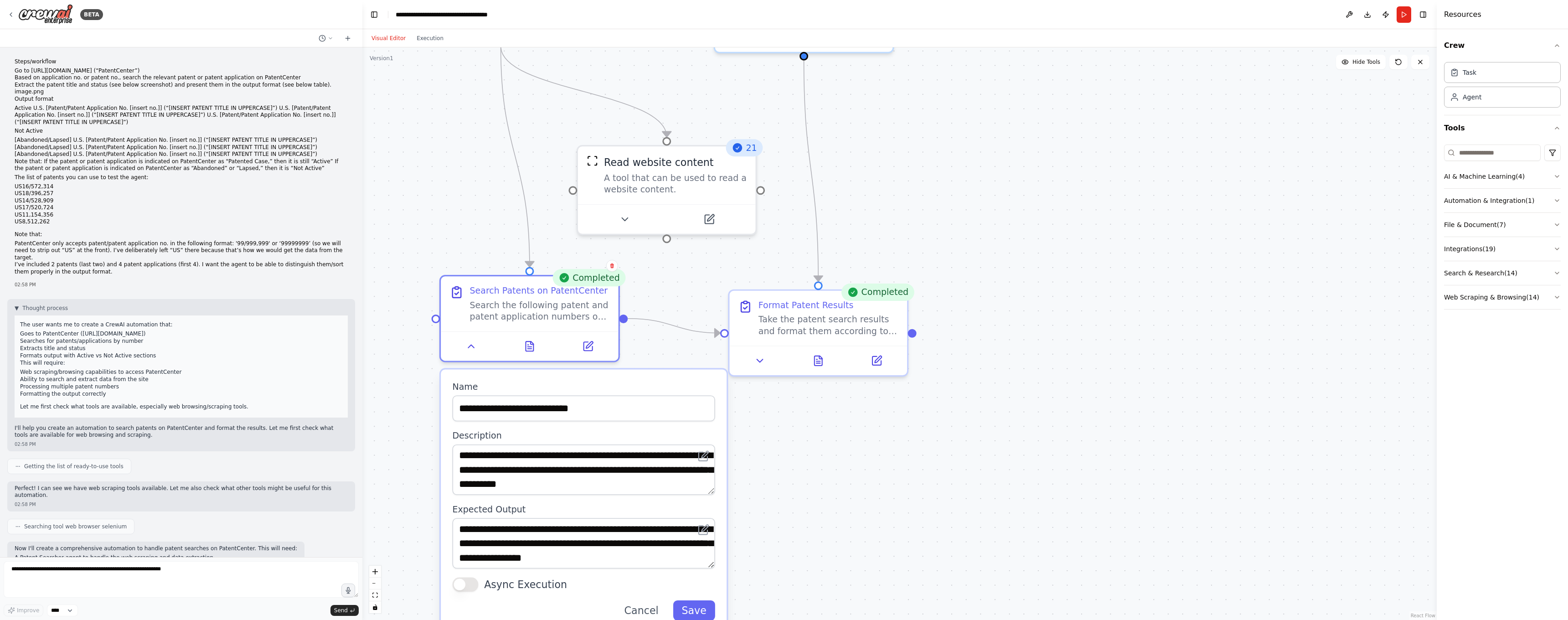
click at [713, 461] on div "**********" at bounding box center [583, 469] width 262 height 51
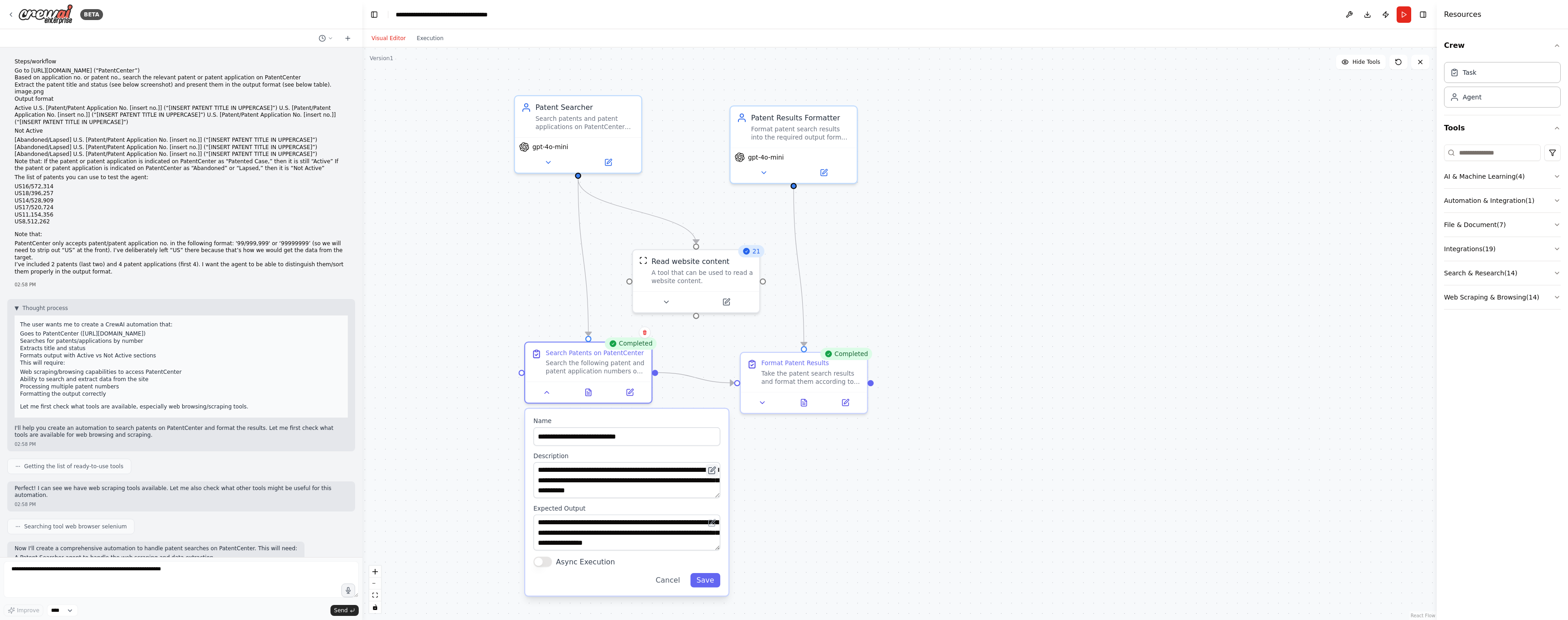
drag, startPoint x: 723, startPoint y: 470, endPoint x: 712, endPoint y: 473, distance: 11.4
click at [710, 473] on icon at bounding box center [712, 470] width 8 height 8
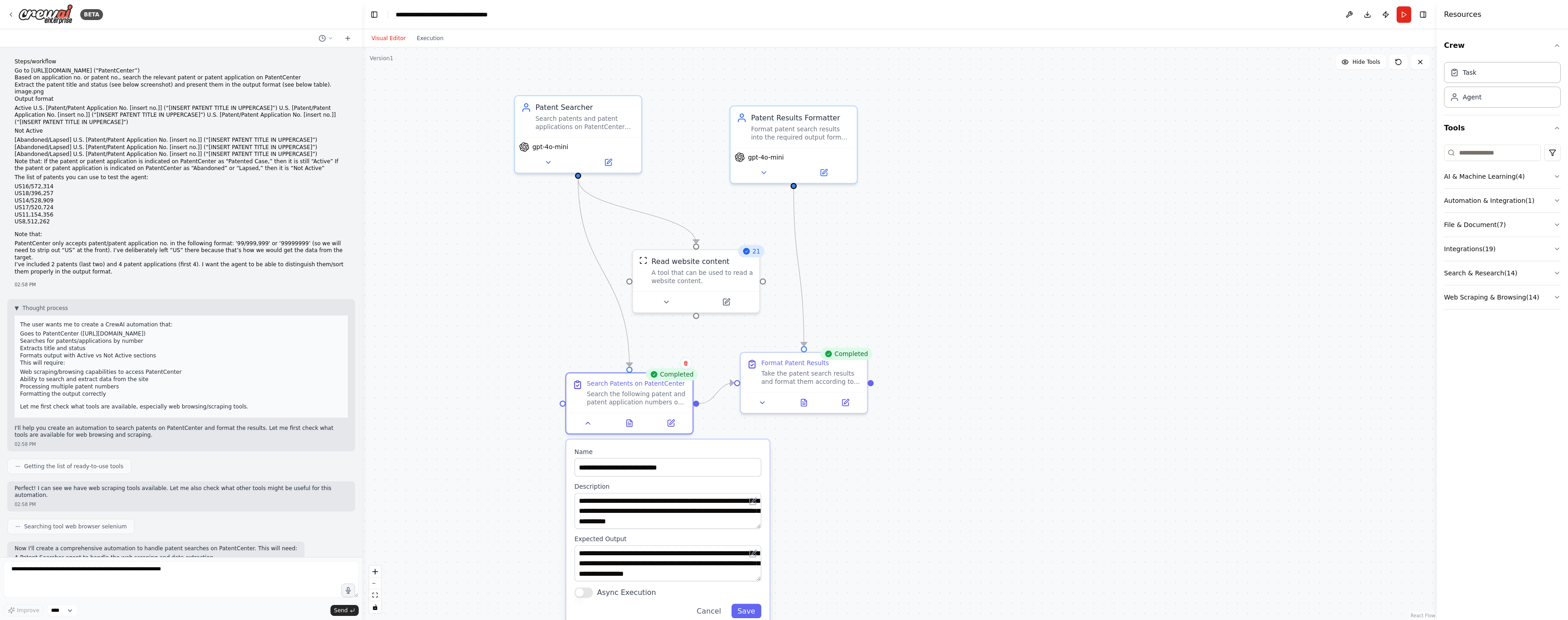
drag, startPoint x: 718, startPoint y: 501, endPoint x: 762, endPoint y: 527, distance: 51.1
click at [762, 527] on div "**********" at bounding box center [668, 532] width 203 height 187
click at [841, 587] on div ".deletable-edge-delete-btn { width: 20px; height: 20px; border: 0px solid #ffff…" at bounding box center [899, 333] width 1074 height 573
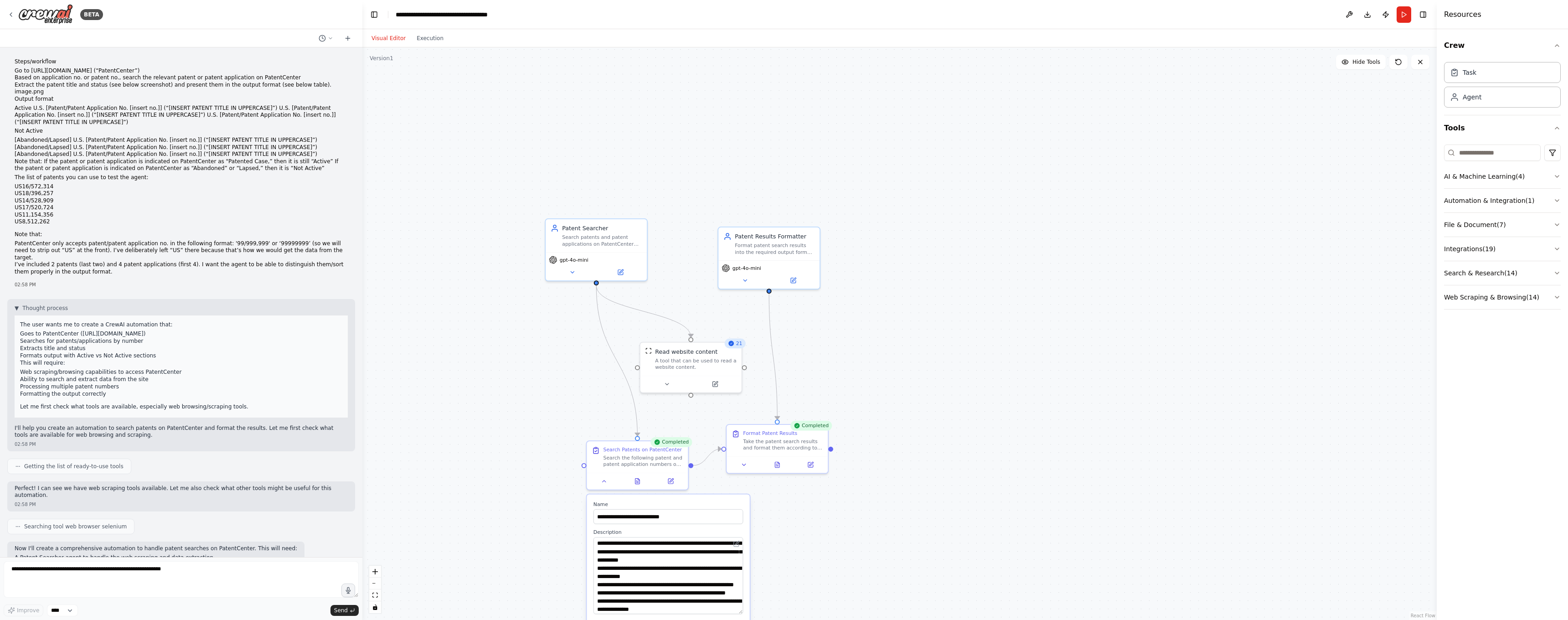
drag, startPoint x: 834, startPoint y: 551, endPoint x: 827, endPoint y: 592, distance: 41.6
click at [827, 594] on div ".deletable-edge-delete-btn { width: 20px; height: 20px; border: 0px solid #ffff…" at bounding box center [899, 333] width 1074 height 573
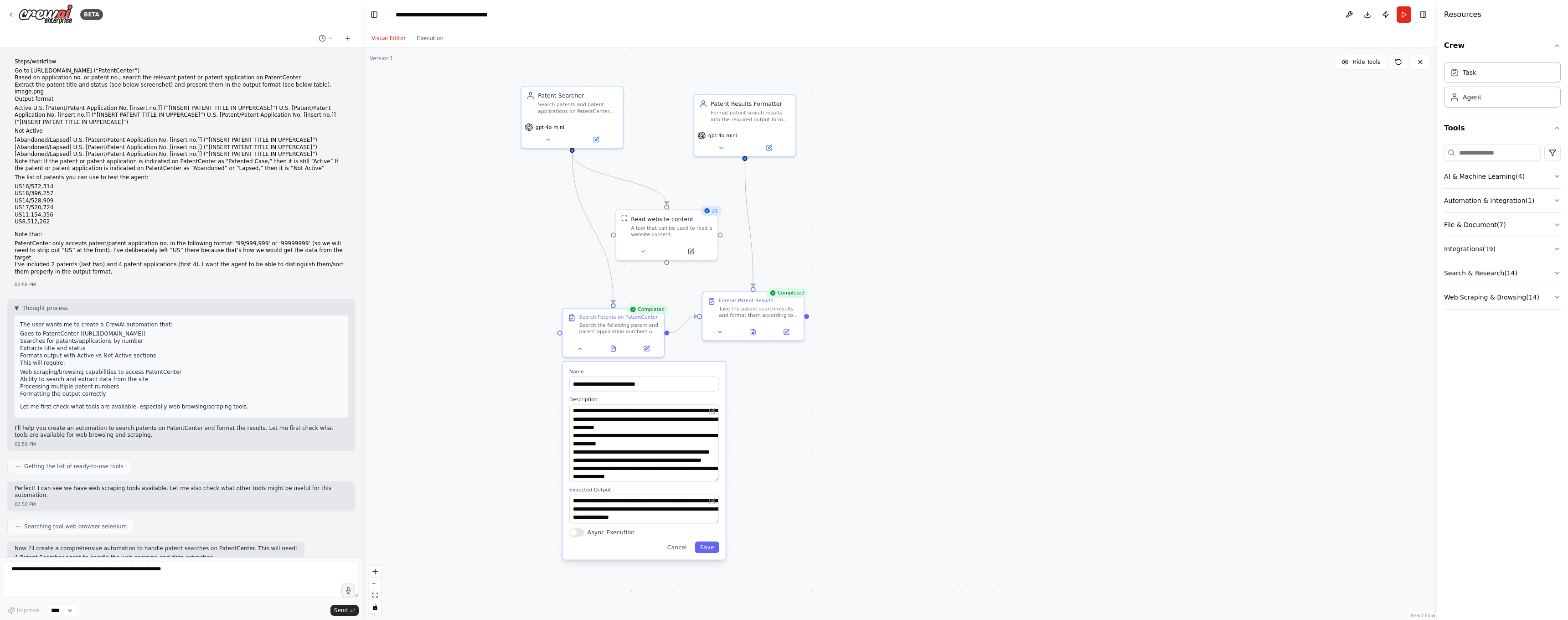
drag, startPoint x: 805, startPoint y: 439, endPoint x: 785, endPoint y: 330, distance: 110.8
click at [785, 330] on div ".deletable-edge-delete-btn { width: 20px; height: 20px; border: 0px solid #ffff…" at bounding box center [899, 333] width 1074 height 573
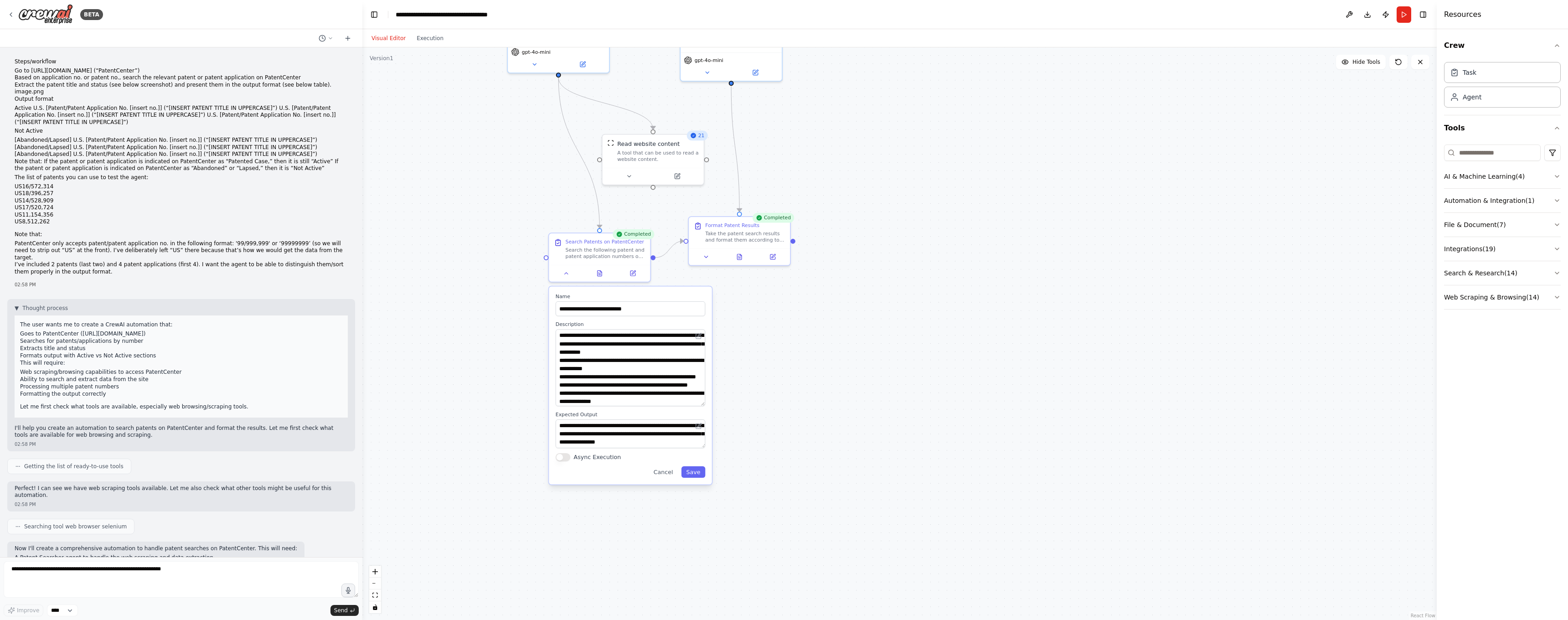
click at [703, 447] on textarea "**********" at bounding box center [630, 433] width 149 height 29
click at [757, 492] on div ".deletable-edge-delete-btn { width: 20px; height: 20px; border: 0px solid #ffff…" at bounding box center [899, 333] width 1074 height 573
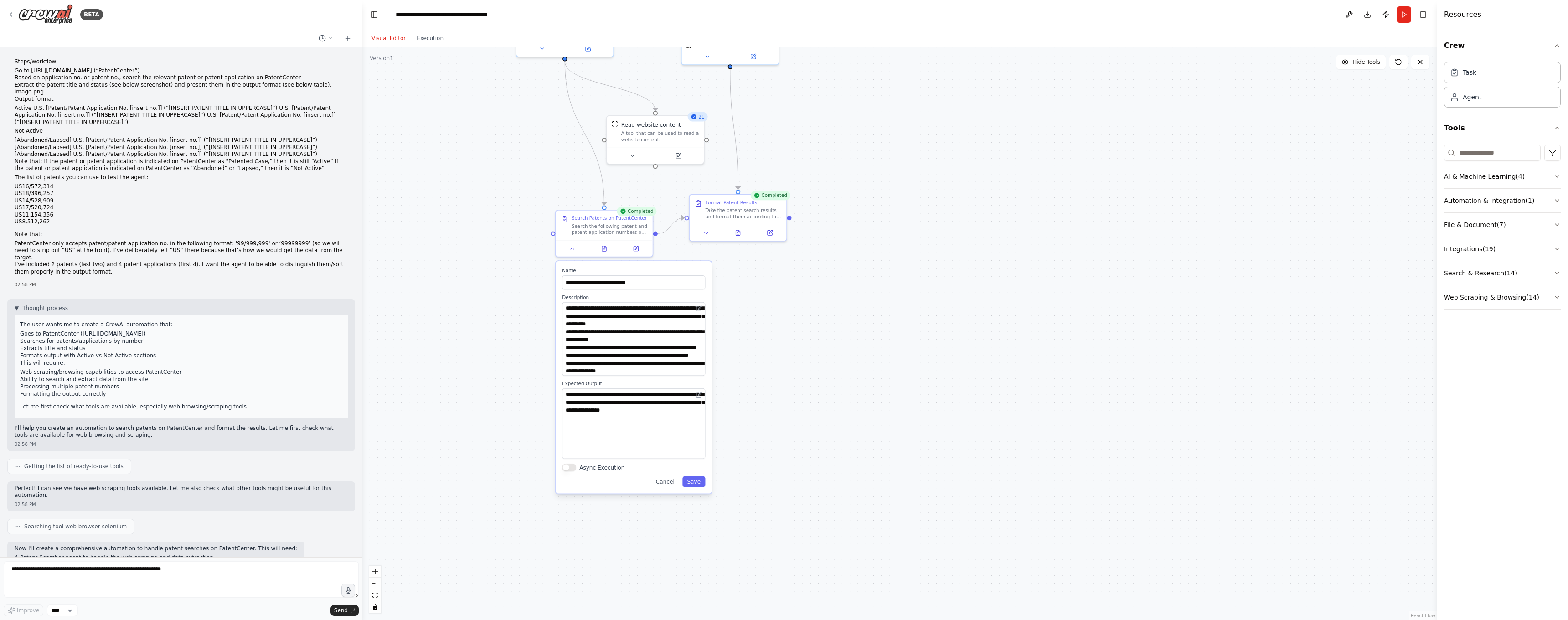
drag, startPoint x: 754, startPoint y: 410, endPoint x: 751, endPoint y: 444, distance: 34.1
click at [752, 438] on div ".deletable-edge-delete-btn { width: 20px; height: 20px; border: 0px solid #ffff…" at bounding box center [899, 333] width 1074 height 573
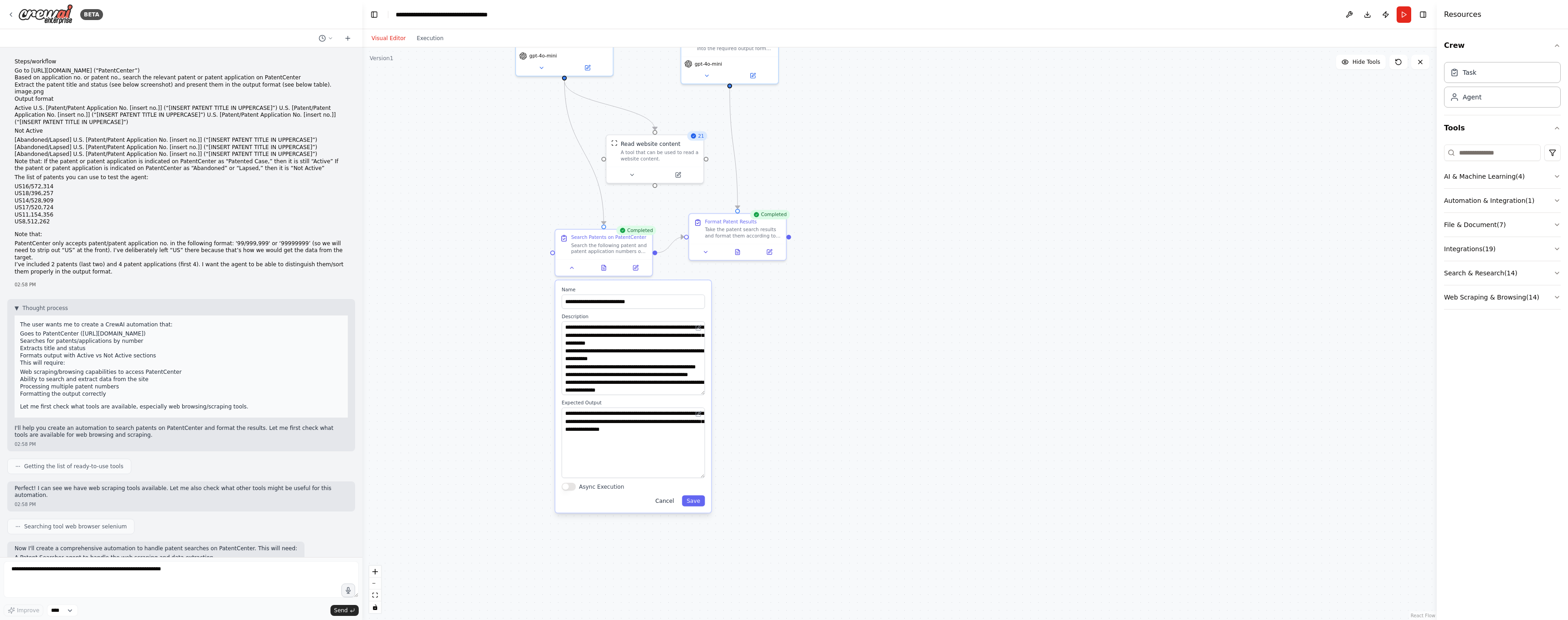
click at [672, 496] on button "Cancel" at bounding box center [664, 500] width 28 height 11
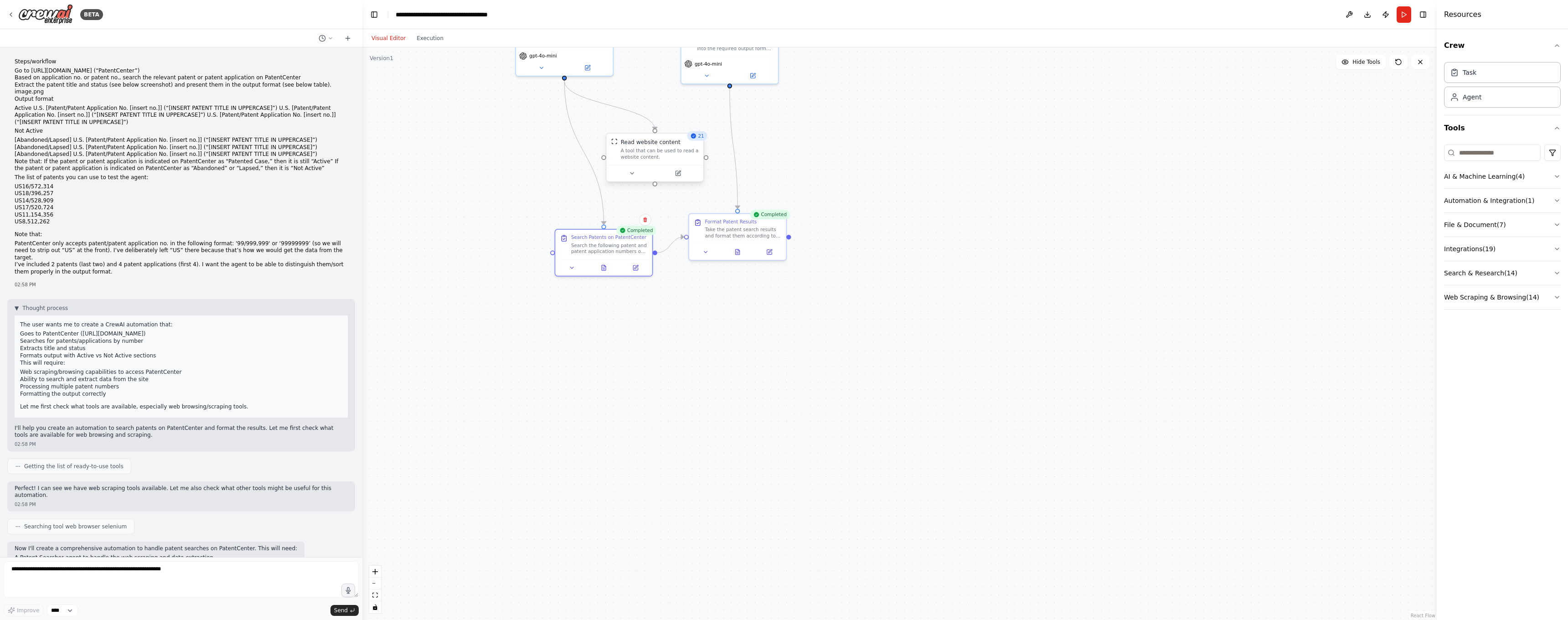
click at [650, 158] on div "A tool that can be used to read a website content." at bounding box center [660, 154] width 78 height 13
click at [639, 166] on div at bounding box center [659, 172] width 97 height 16
click at [637, 172] on icon at bounding box center [636, 173] width 6 height 6
click at [653, 158] on div "A tool that can be used to read a website content." at bounding box center [664, 154] width 78 height 13
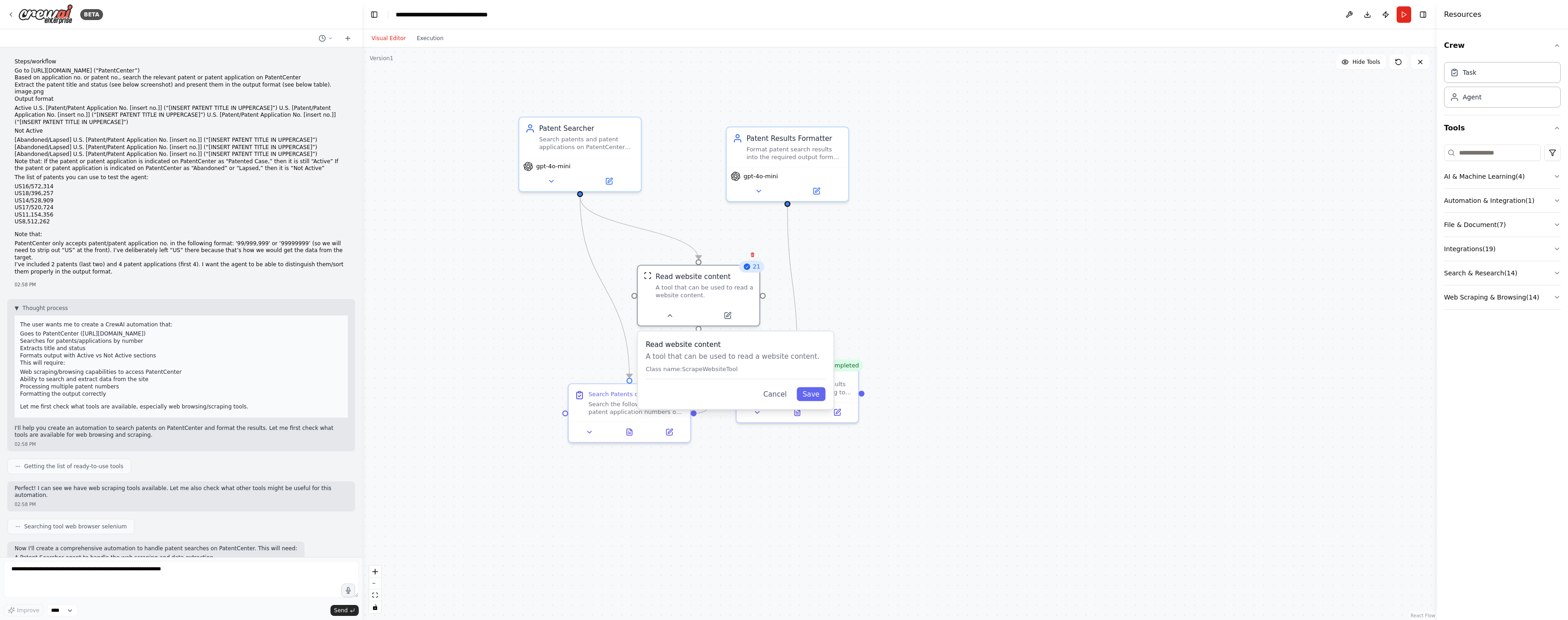
drag, startPoint x: 733, startPoint y: 405, endPoint x: 900, endPoint y: 543, distance: 216.6
click at [900, 546] on div ".deletable-edge-delete-btn { width: 20px; height: 20px; border: 0px solid #ffff…" at bounding box center [899, 333] width 1074 height 573
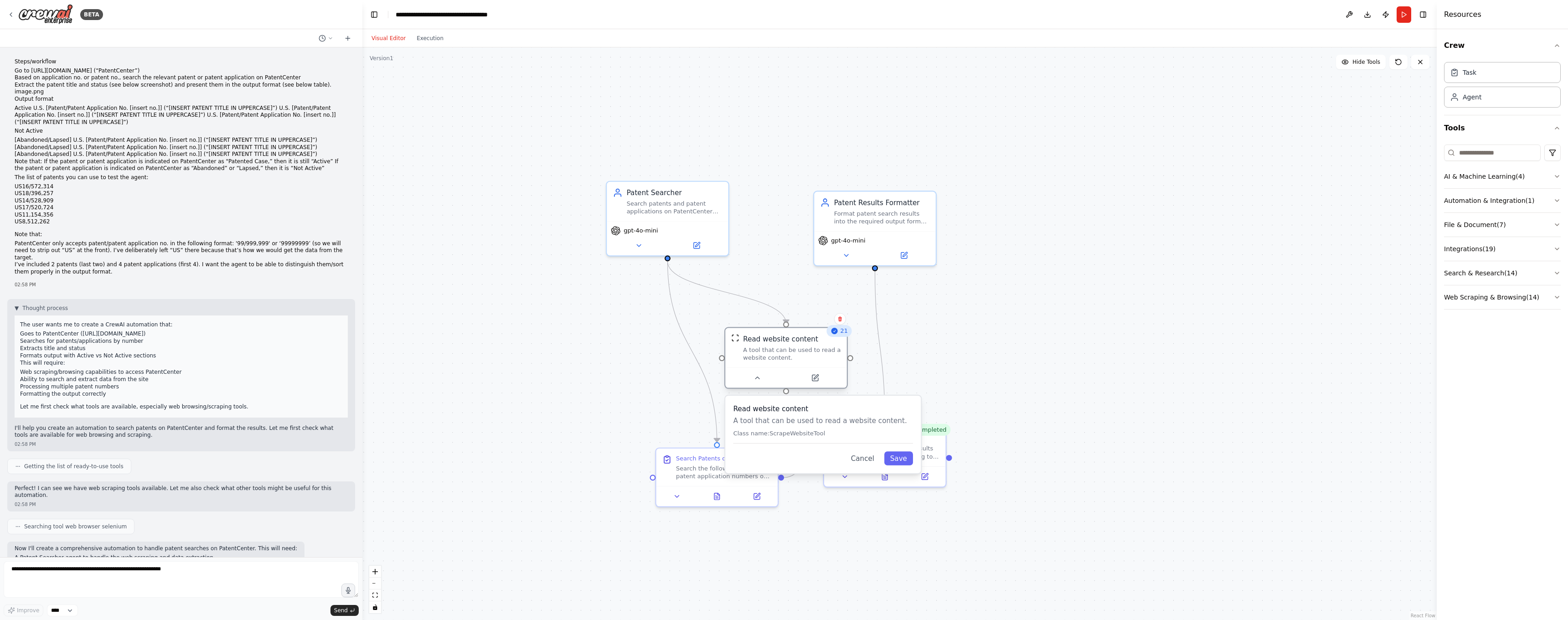
click at [737, 339] on img at bounding box center [735, 338] width 8 height 8
click at [776, 355] on div "A tool that can be used to read a website content." at bounding box center [792, 353] width 97 height 16
click at [868, 457] on button "Cancel" at bounding box center [863, 458] width 35 height 13
drag, startPoint x: 854, startPoint y: 451, endPoint x: 879, endPoint y: 467, distance: 29.7
click at [879, 467] on div "Take the patent search results and format them according to the specified outpu…" at bounding box center [901, 460] width 96 height 16
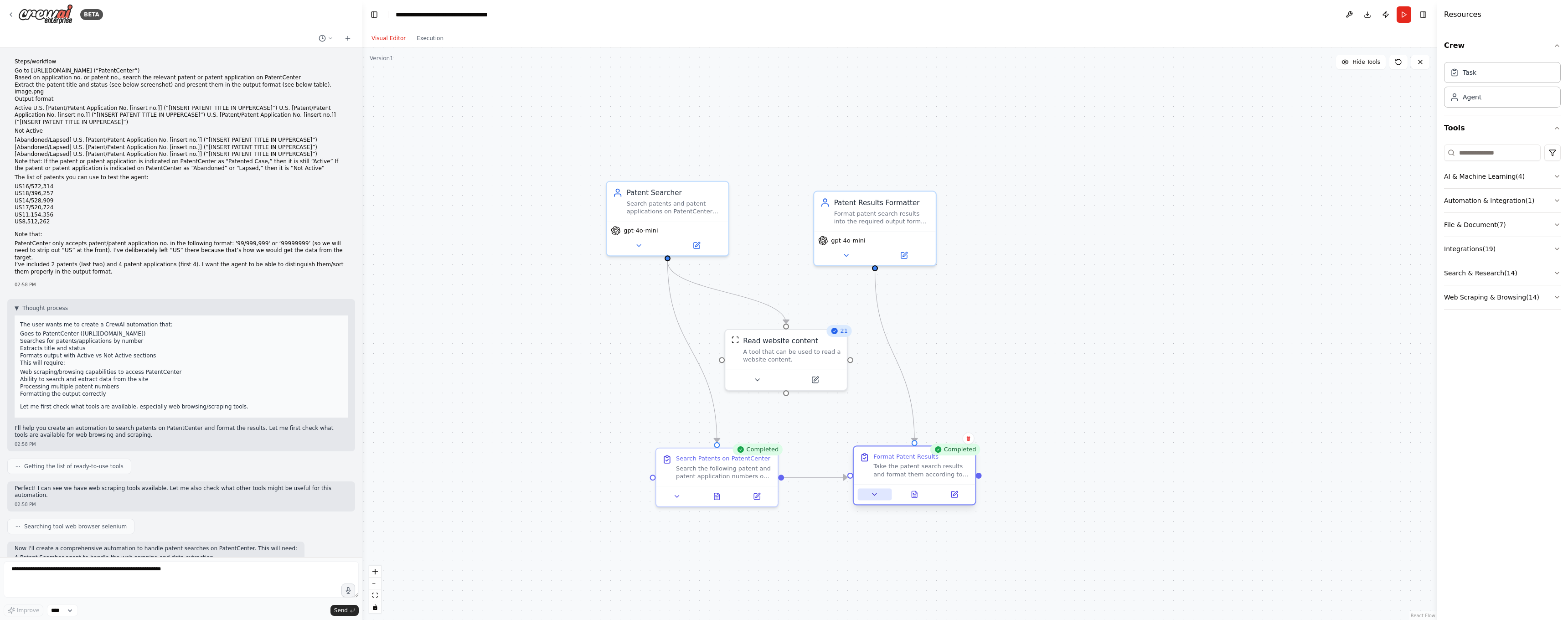
click at [881, 496] on button at bounding box center [875, 494] width 34 height 12
click at [880, 491] on button at bounding box center [875, 494] width 34 height 12
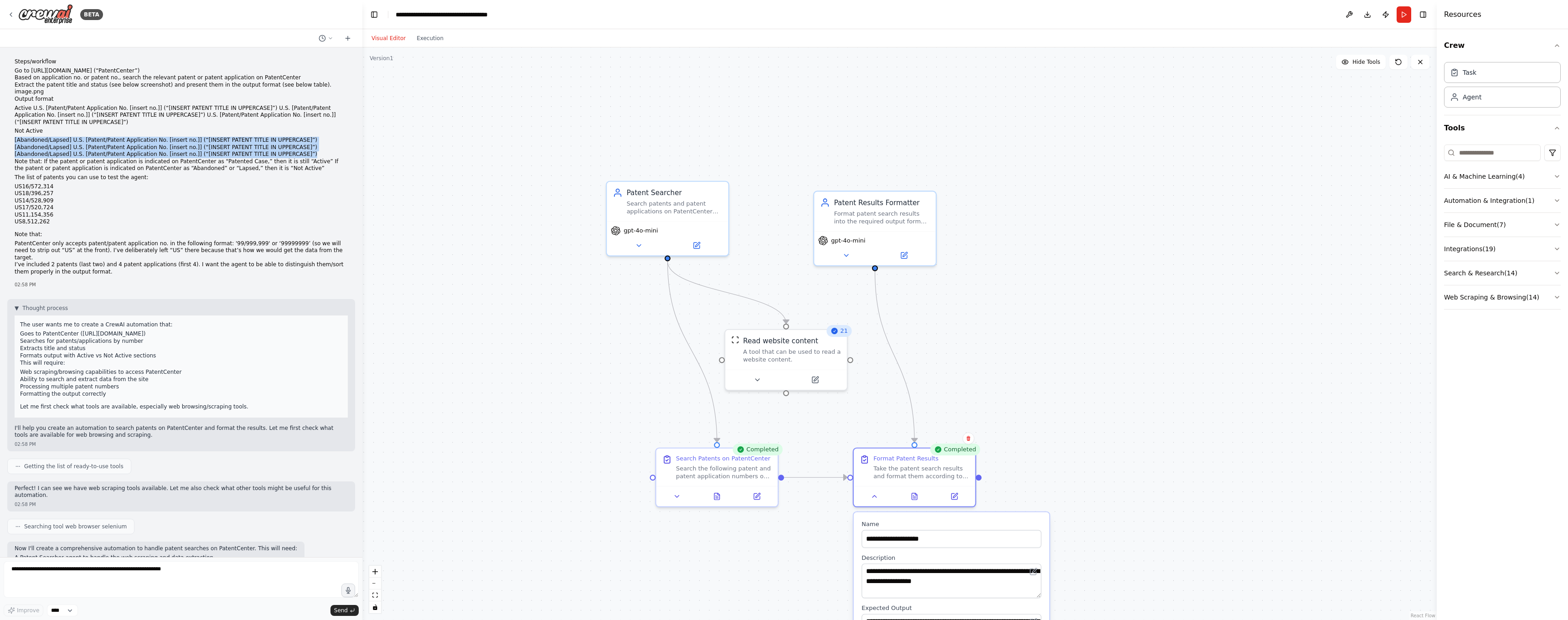
drag, startPoint x: 319, startPoint y: 144, endPoint x: 10, endPoint y: 127, distance: 309.5
click at [7, 128] on div "Steps/workflow Go to [URL][DOMAIN_NAME] (“PatentCenter”) Based on application n…" at bounding box center [181, 302] width 362 height 510
click at [17, 96] on p "Output format" at bounding box center [181, 99] width 333 height 7
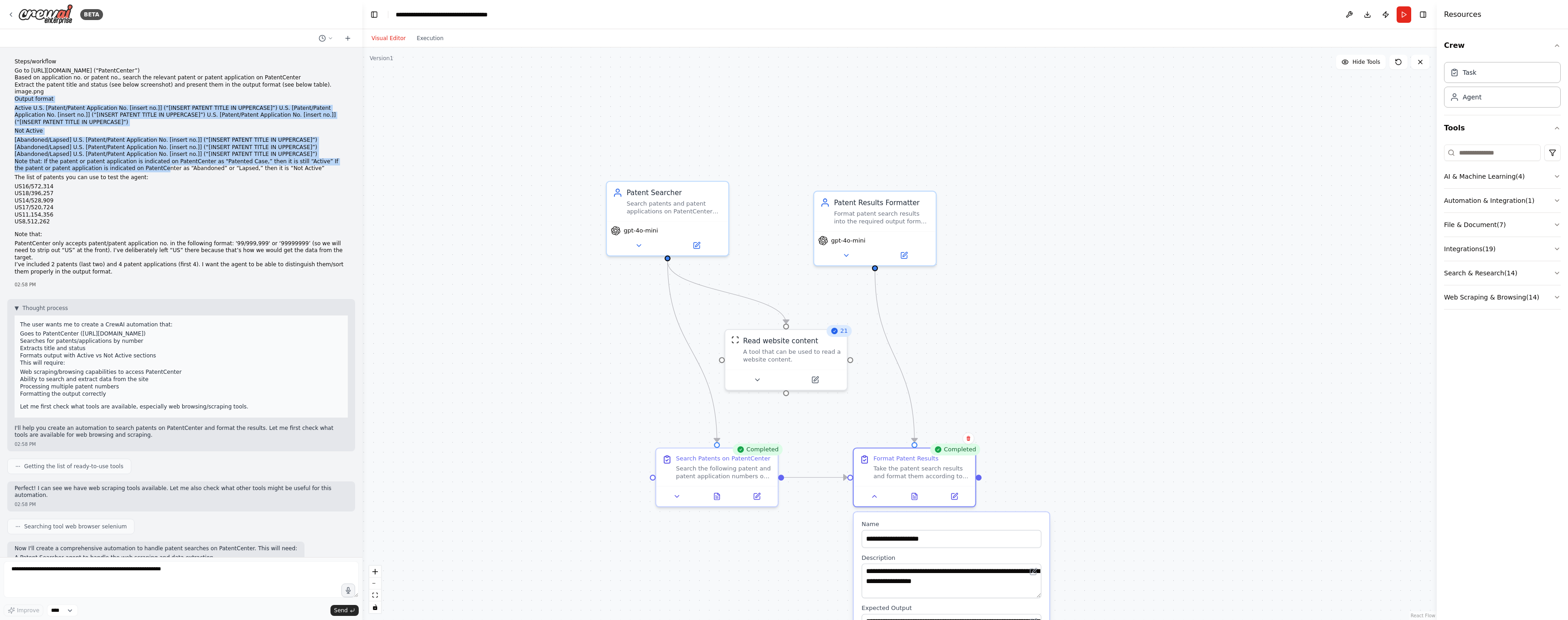
drag, startPoint x: 15, startPoint y: 92, endPoint x: 156, endPoint y: 160, distance: 156.5
click at [155, 159] on div "Steps/workflow Go to [URL][DOMAIN_NAME] (“PatentCenter”) Based on application n…" at bounding box center [181, 167] width 333 height 217
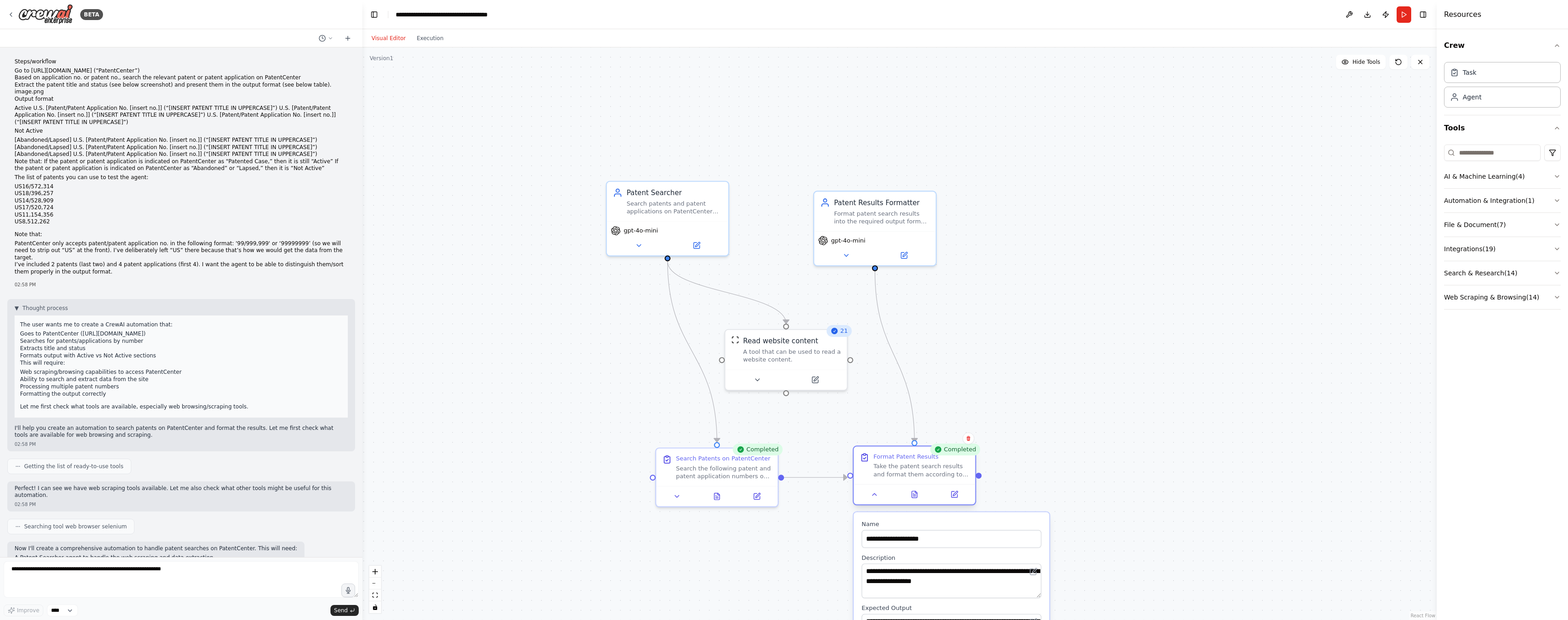
click at [940, 478] on div "Format Patent Results Take the patent search results and format them according …" at bounding box center [914, 465] width 121 height 37
click at [430, 31] on div "Visual Editor Execution" at bounding box center [407, 38] width 83 height 18
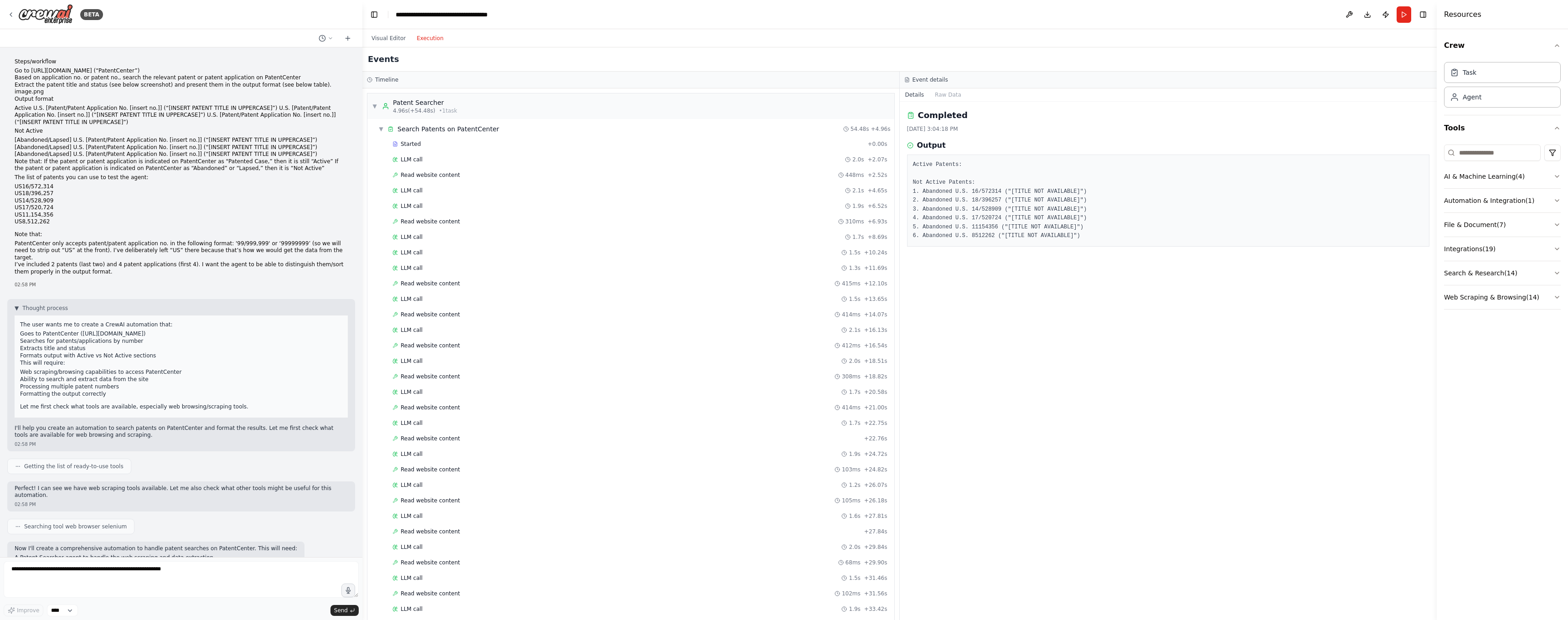
click at [428, 43] on button "Execution" at bounding box center [430, 38] width 38 height 11
drag, startPoint x: 1093, startPoint y: 237, endPoint x: 950, endPoint y: 201, distance: 147.5
click at [909, 178] on div "Active Patents: Not Active Patents: 1. Abandoned U.S. 16/572314 ("[TITLE NOT AV…" at bounding box center [1168, 201] width 523 height 92
click at [991, 207] on pre "Active Patents: Not Active Patents: 1. Abandoned U.S. 16/572314 ("[TITLE NOT AV…" at bounding box center [1168, 200] width 511 height 80
drag, startPoint x: 1019, startPoint y: 193, endPoint x: 1076, endPoint y: 190, distance: 57.1
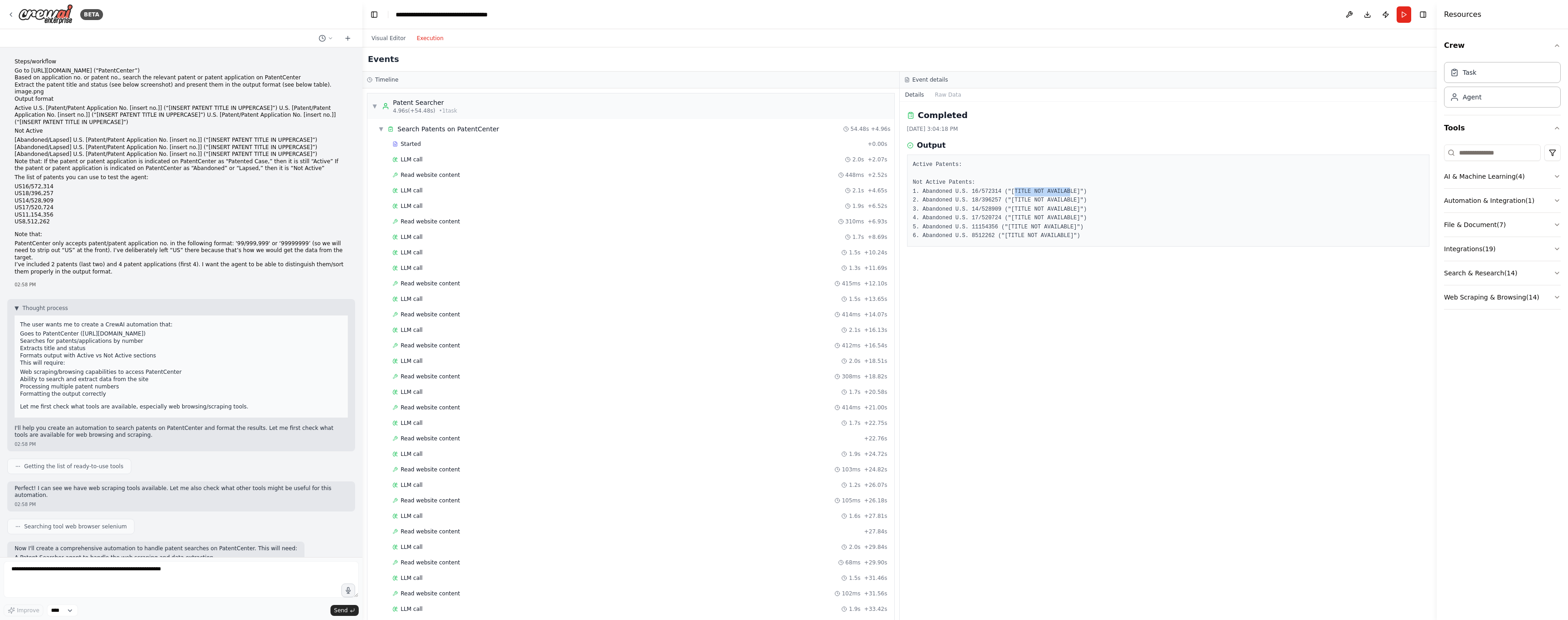
click at [1076, 190] on pre "Active Patents: Not Active Patents: 1. Abandoned U.S. 16/572314 ("[TITLE NOT AV…" at bounding box center [1168, 200] width 511 height 80
drag, startPoint x: 1038, startPoint y: 191, endPoint x: 1022, endPoint y: 191, distance: 16.0
click at [1038, 191] on pre "Active Patents: Not Active Patents: 1. Abandoned U.S. 16/572314 ("[TITLE NOT AV…" at bounding box center [1168, 200] width 511 height 80
drag, startPoint x: 1016, startPoint y: 191, endPoint x: 1084, endPoint y: 190, distance: 68.0
click at [1084, 190] on pre "Active Patents: Not Active Patents: 1. Abandoned U.S. 16/572314 ("[TITLE NOT AV…" at bounding box center [1168, 200] width 511 height 80
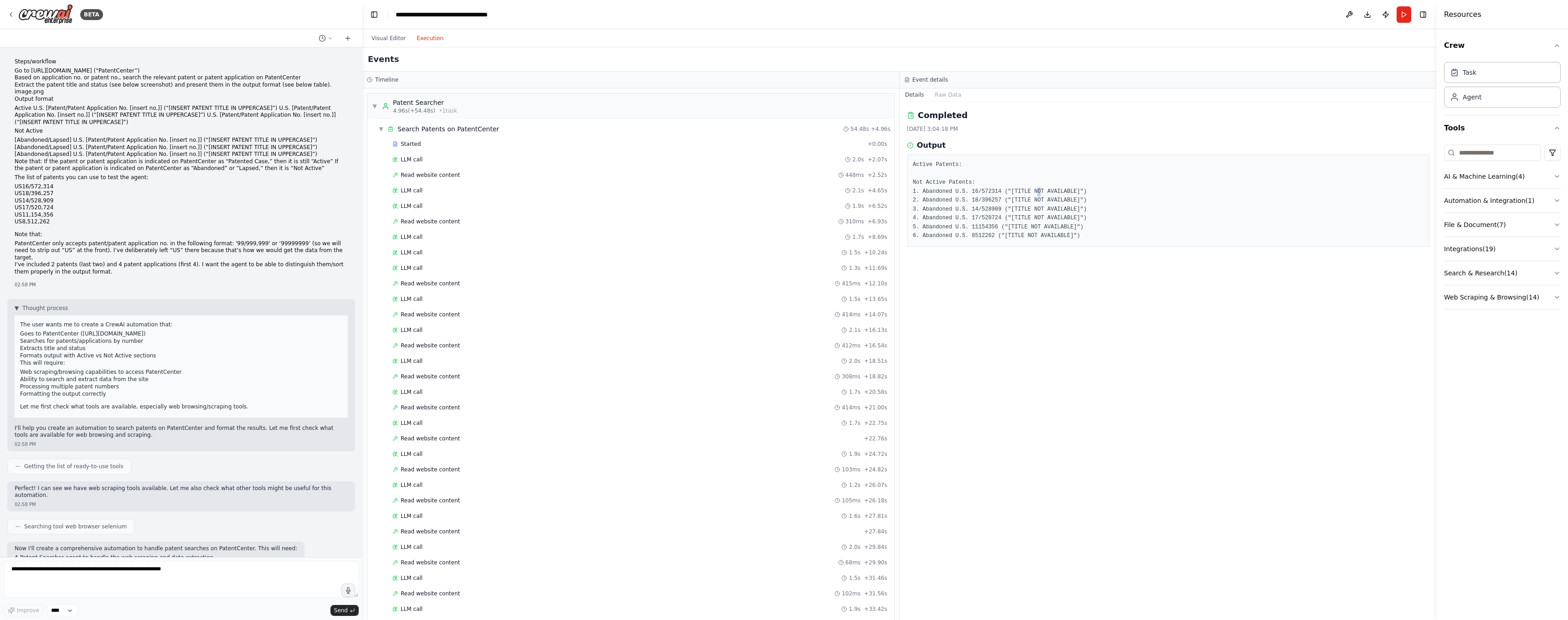
drag, startPoint x: 1042, startPoint y: 192, endPoint x: 1031, endPoint y: 193, distance: 11.0
click at [1042, 192] on pre "Active Patents: Not Active Patents: 1. Abandoned U.S. 16/572314 ("[TITLE NOT AV…" at bounding box center [1168, 200] width 511 height 80
drag, startPoint x: 1018, startPoint y: 190, endPoint x: 1083, endPoint y: 190, distance: 65.0
click at [1083, 190] on pre "Active Patents: Not Active Patents: 1. Abandoned U.S. 16/572314 ("[TITLE NOT AV…" at bounding box center [1168, 200] width 511 height 80
click at [1005, 204] on pre "Active Patents: Not Active Patents: 1. Abandoned U.S. 16/572314 ("[TITLE NOT AV…" at bounding box center [1168, 200] width 511 height 80
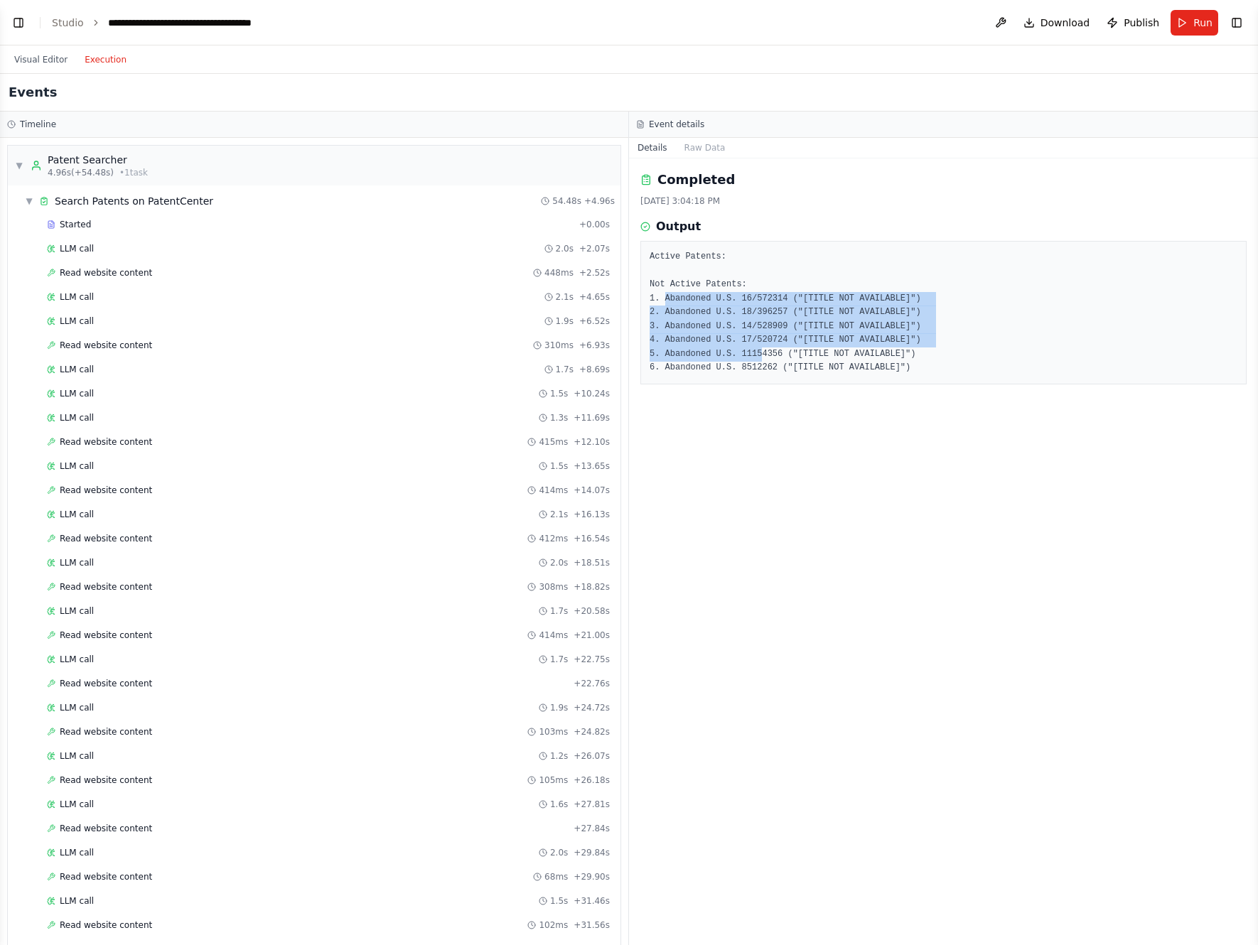
drag, startPoint x: 667, startPoint y: 295, endPoint x: 766, endPoint y: 344, distance: 110.3
click at [766, 344] on pre "Active Patents: Not Active Patents: 1. Abandoned U.S. 16/572314 ("[TITLE NOT AV…" at bounding box center [944, 312] width 588 height 125
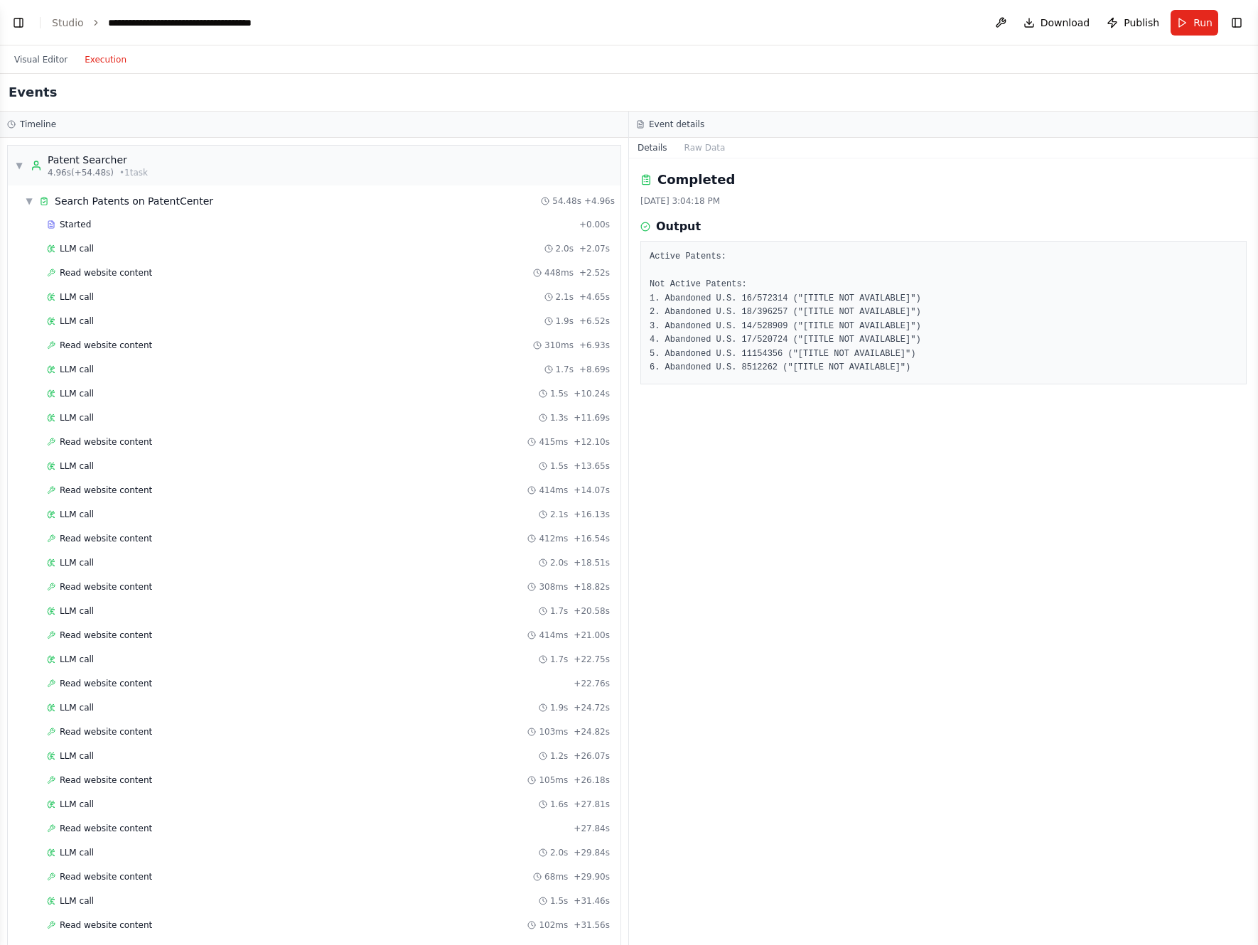
click at [783, 361] on pre "Active Patents: Not Active Patents: 1. Abandoned U.S. 16/572314 ("[TITLE NOT AV…" at bounding box center [944, 312] width 588 height 125
drag, startPoint x: 744, startPoint y: 299, endPoint x: 763, endPoint y: 299, distance: 18.5
click at [772, 298] on pre "Active Patents: Not Active Patents: 1. Abandoned U.S. 16/572314 ("[TITLE NOT AV…" at bounding box center [944, 312] width 588 height 125
click at [753, 297] on pre "Active Patents: Not Active Patents: 1. Abandoned U.S. 16/572314 ("[TITLE NOT AV…" at bounding box center [944, 312] width 588 height 125
click at [753, 296] on pre "Active Patents: Not Active Patents: 1. Abandoned U.S. 16/572314 ("[TITLE NOT AV…" at bounding box center [944, 312] width 588 height 125
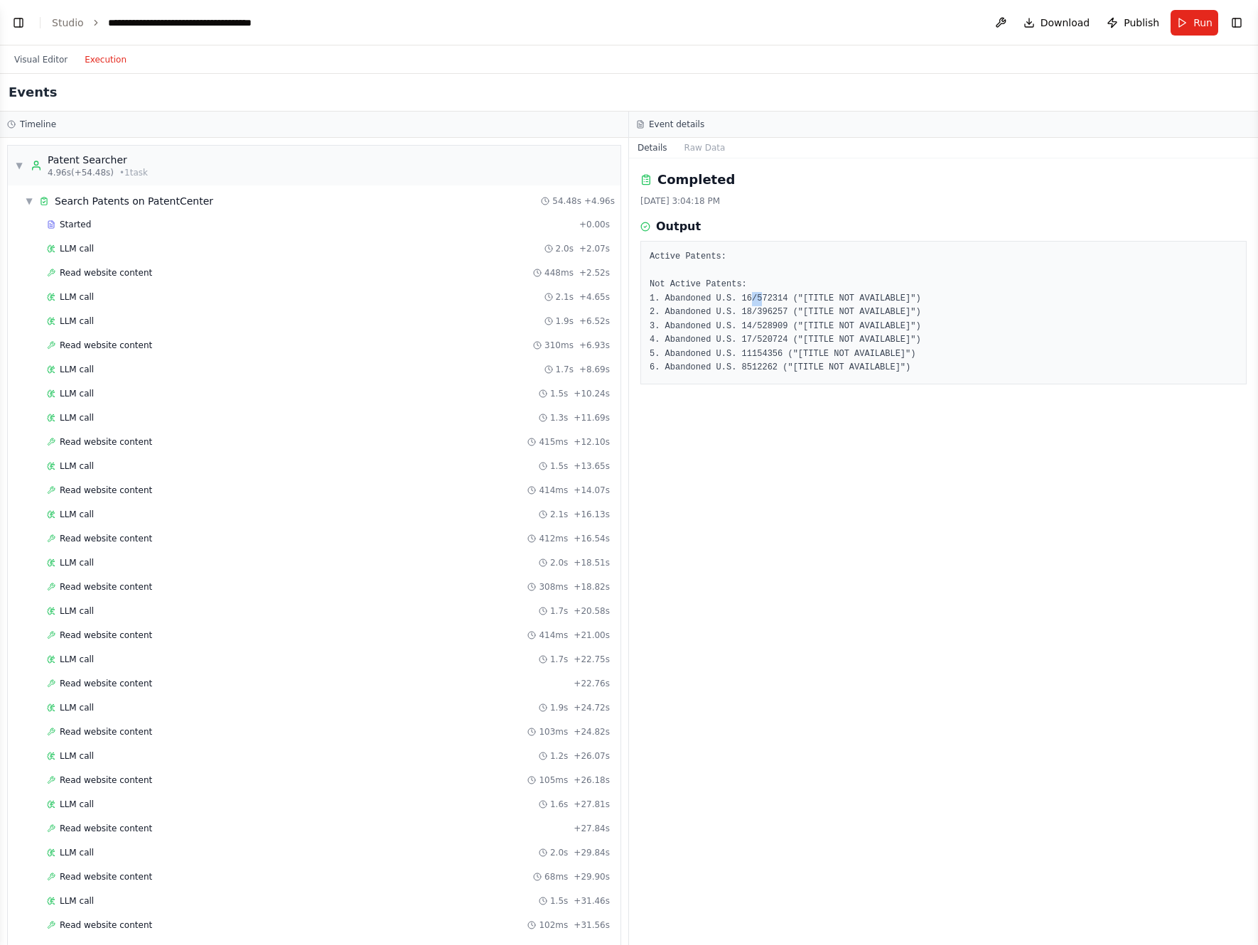
drag, startPoint x: 757, startPoint y: 296, endPoint x: 764, endPoint y: 295, distance: 7.1
click at [764, 295] on pre "Active Patents: Not Active Patents: 1. Abandoned U.S. 16/572314 ("[TITLE NOT AV…" at bounding box center [944, 312] width 588 height 125
click at [761, 297] on pre "Active Patents: Not Active Patents: 1. Abandoned U.S. 16/572314 ("[TITLE NOT AV…" at bounding box center [944, 312] width 588 height 125
drag, startPoint x: 760, startPoint y: 297, endPoint x: 813, endPoint y: 297, distance: 53.3
click at [813, 297] on pre "Active Patents: Not Active Patents: 1. Abandoned U.S. 16/572314 ("[TITLE NOT AV…" at bounding box center [944, 312] width 588 height 125
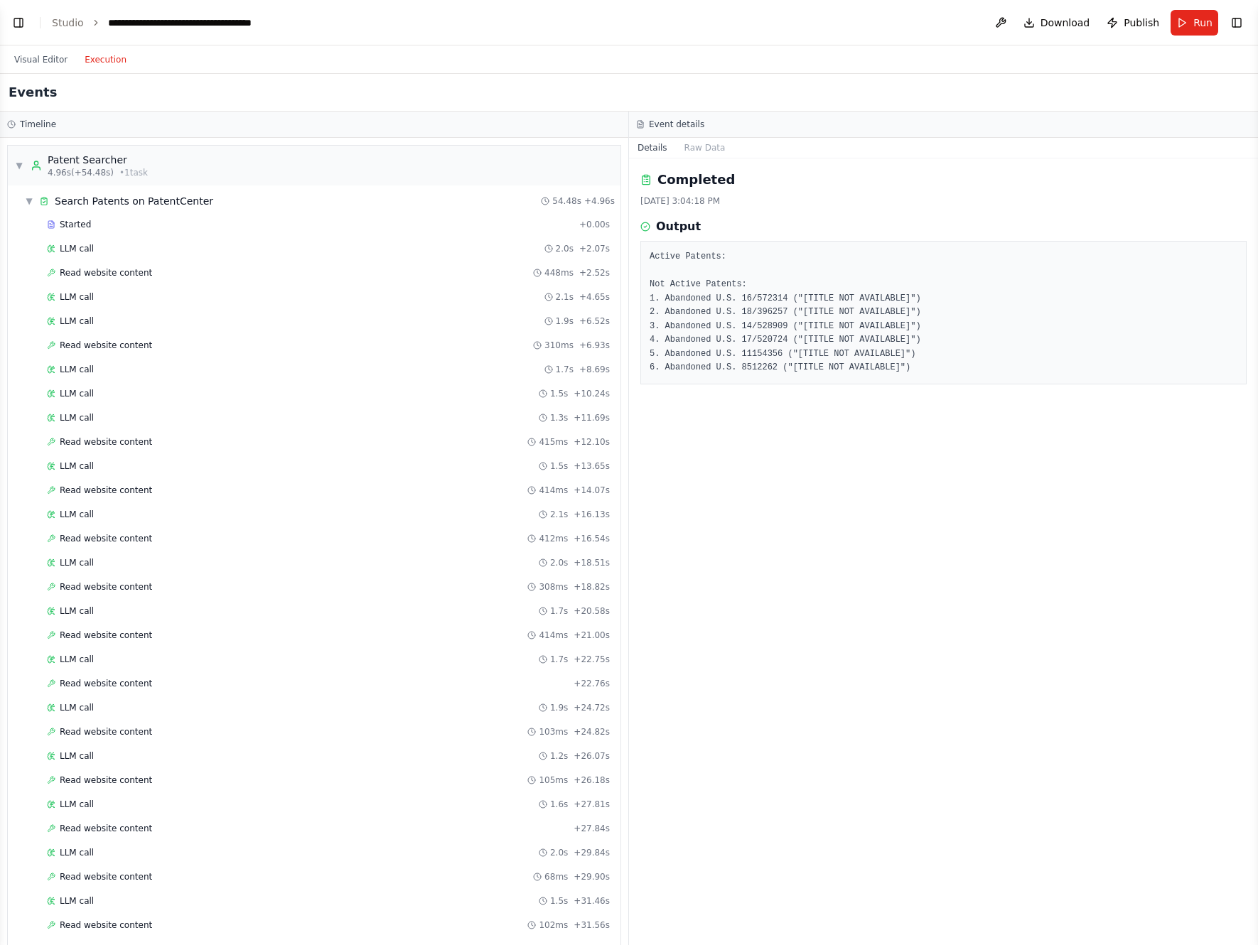
click at [820, 367] on pre "Active Patents: Not Active Patents: 1. Abandoned U.S. 16/572314 ("[TITLE NOT AV…" at bounding box center [944, 312] width 588 height 125
drag, startPoint x: 744, startPoint y: 350, endPoint x: 790, endPoint y: 351, distance: 46.2
click at [790, 351] on pre "Active Patents: Not Active Patents: 1. Abandoned U.S. 16/572314 ("[TITLE NOT AV…" at bounding box center [944, 312] width 588 height 125
click at [761, 354] on pre "Active Patents: Not Active Patents: 1. Abandoned U.S. 16/572314 ("[TITLE NOT AV…" at bounding box center [944, 312] width 588 height 125
click at [749, 352] on pre "Active Patents: Not Active Patents: 1. Abandoned U.S. 16/572314 ("[TITLE NOT AV…" at bounding box center [944, 312] width 588 height 125
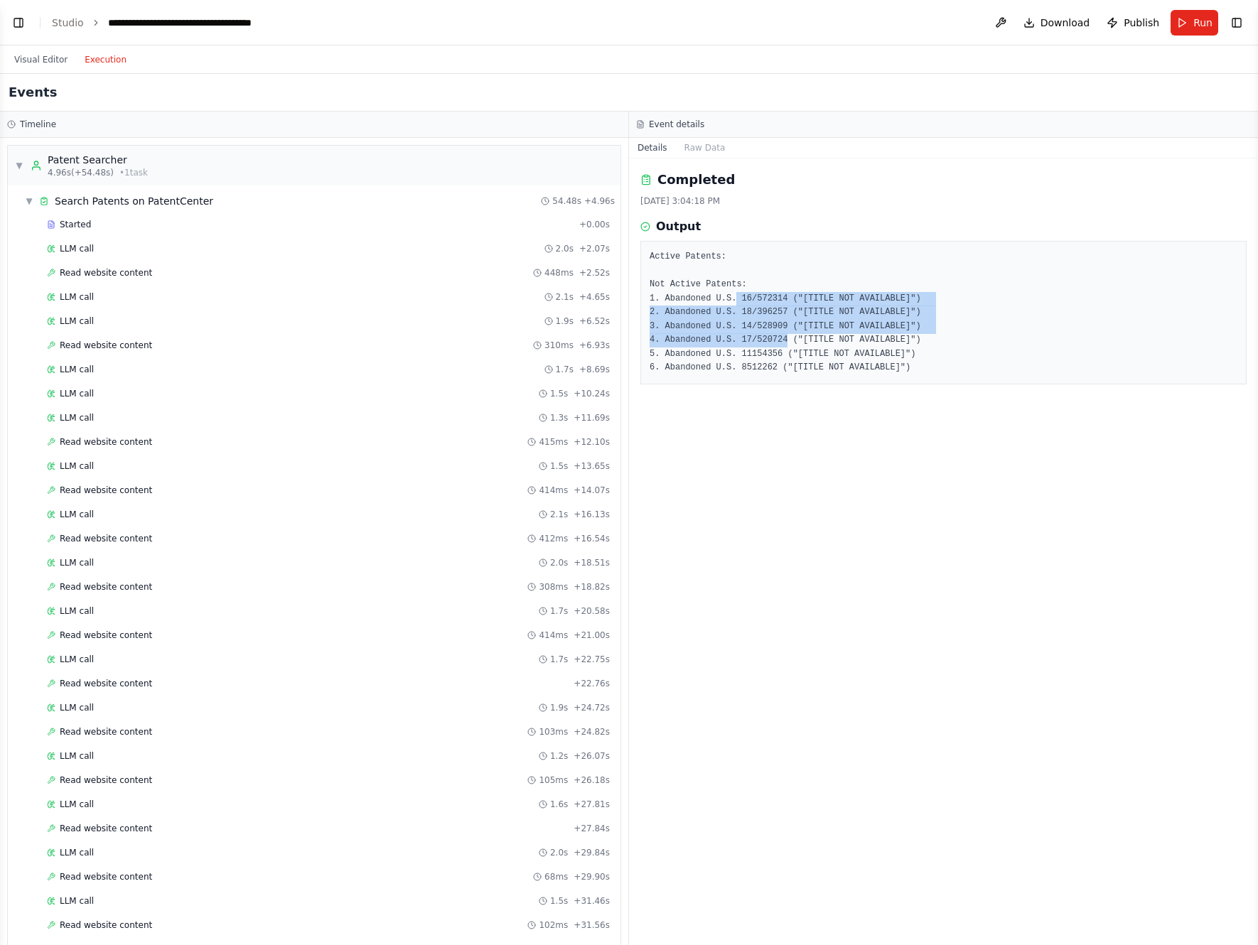
drag, startPoint x: 792, startPoint y: 338, endPoint x: 738, endPoint y: 300, distance: 65.3
click at [738, 300] on pre "Active Patents: Not Active Patents: 1. Abandoned U.S. 16/572314 ("[TITLE NOT AV…" at bounding box center [944, 312] width 588 height 125
click at [755, 353] on pre "Active Patents: Not Active Patents: 1. Abandoned U.S. 16/572314 ("[TITLE NOT AV…" at bounding box center [944, 312] width 588 height 125
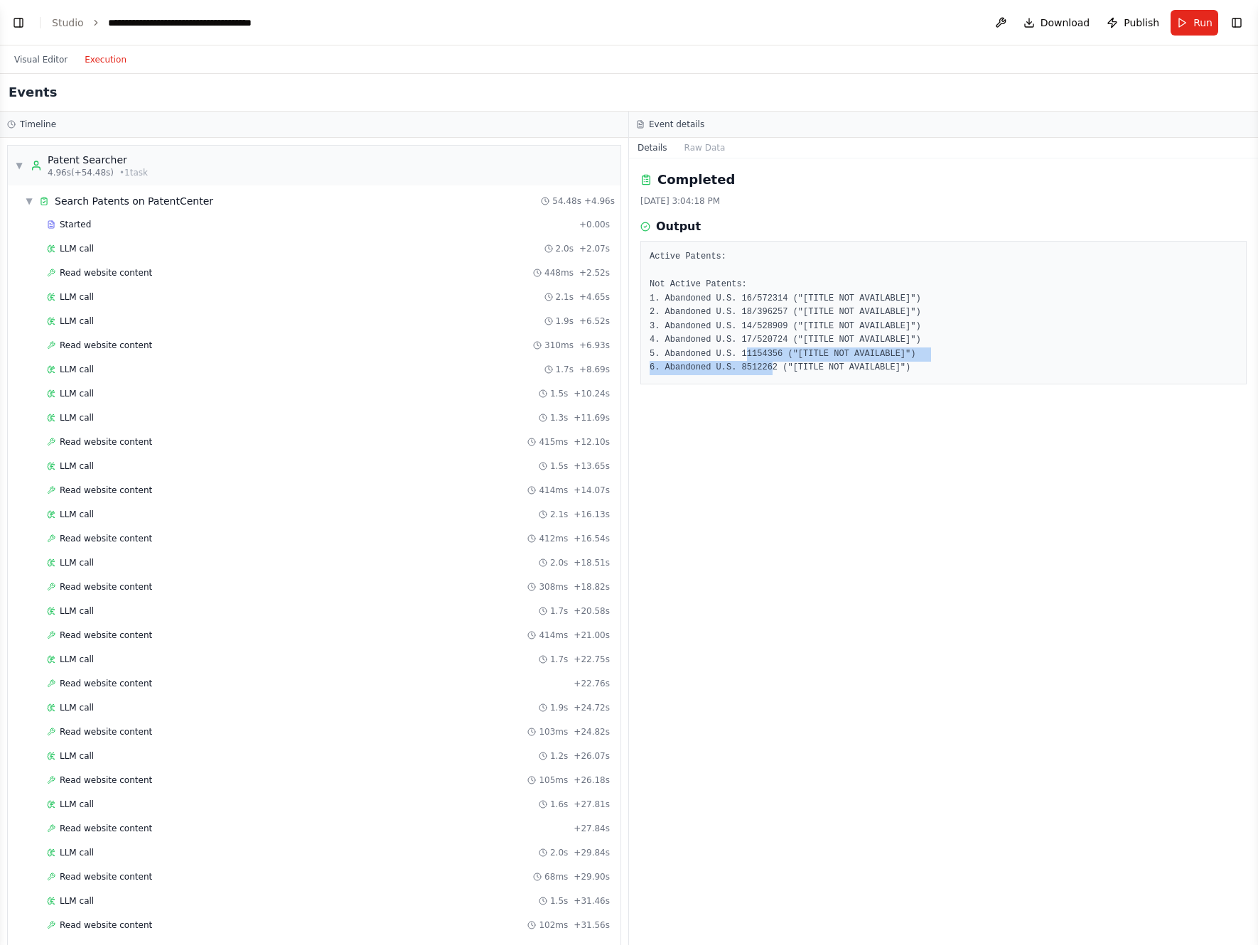
drag, startPoint x: 748, startPoint y: 351, endPoint x: 777, endPoint y: 367, distance: 32.4
click at [777, 366] on pre "Active Patents: Not Active Patents: 1. Abandoned U.S. 16/572314 ("[TITLE NOT AV…" at bounding box center [944, 312] width 588 height 125
drag, startPoint x: 779, startPoint y: 377, endPoint x: 786, endPoint y: 376, distance: 7.2
click at [780, 377] on div "Active Patents: Not Active Patents: 1. Abandoned U.S. 16/572314 ("[TITLE NOT AV…" at bounding box center [943, 313] width 606 height 144
drag, startPoint x: 795, startPoint y: 301, endPoint x: 999, endPoint y: 263, distance: 207.6
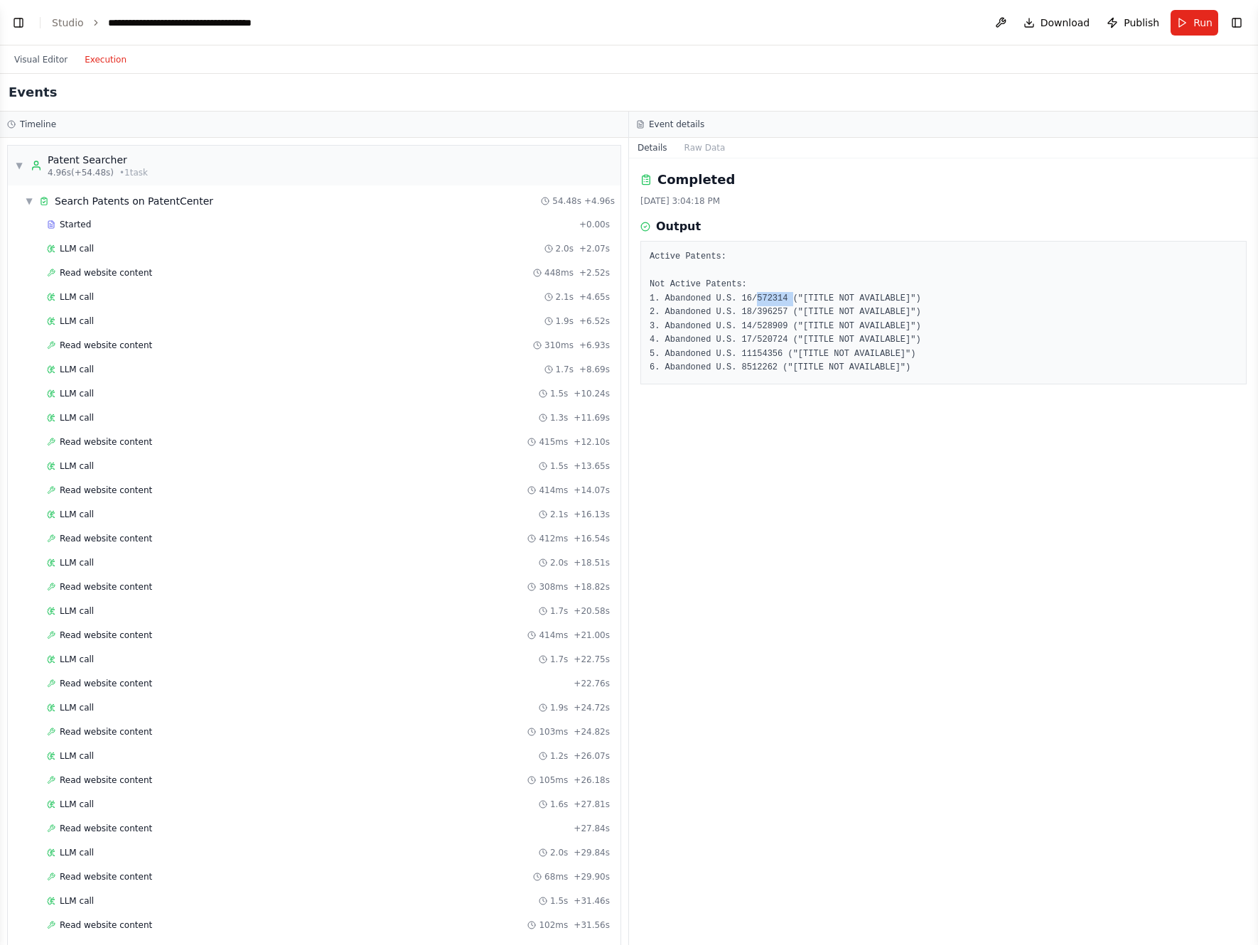
click at [759, 301] on pre "Active Patents: Not Active Patents: 1. Abandoned U.S. 16/572314 ("[TITLE NOT AV…" at bounding box center [944, 312] width 588 height 125
click at [738, 375] on div "Active Patents: Not Active Patents: 1. Abandoned U.S. 16/572314 ("[TITLE NOT AV…" at bounding box center [943, 313] width 606 height 144
click at [766, 353] on pre "Active Patents: Not Active Patents: 1. Abandoned U.S. 16/572314 ("[TITLE NOT AV…" at bounding box center [944, 312] width 588 height 125
drag, startPoint x: 936, startPoint y: 350, endPoint x: 643, endPoint y: 349, distance: 292.8
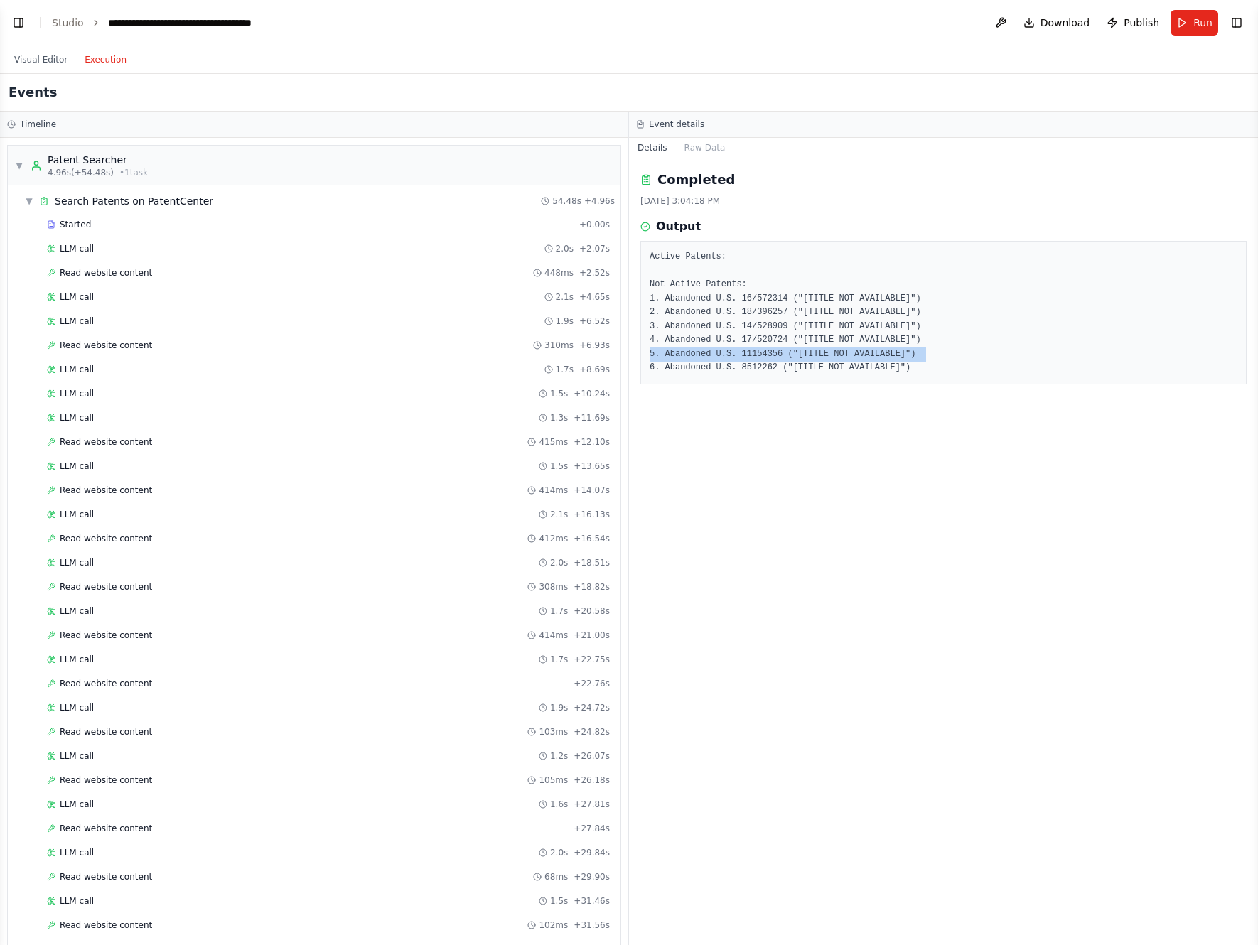
click at [643, 349] on div "Active Patents: Not Active Patents: 1. Abandoned U.S. 16/572314 ("[TITLE NOT AV…" at bounding box center [943, 313] width 606 height 144
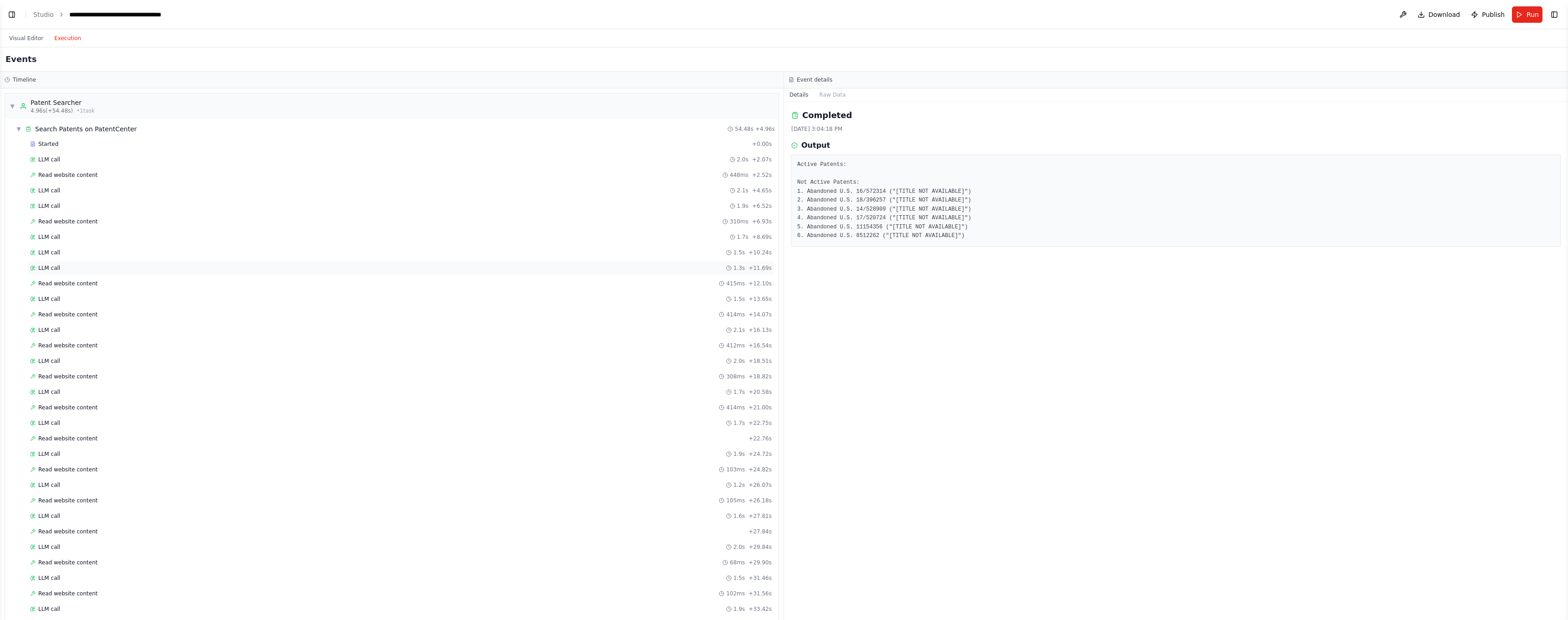
click at [49, 264] on div "LLM call 1.3s + 11.69s" at bounding box center [401, 267] width 748 height 13
click at [62, 290] on div "Started + 0.00s LLM call 2.0s + 2.07s Read website content 448ms + 2.52s LLM ca…" at bounding box center [395, 517] width 766 height 759
click at [69, 325] on div "LLM call 2.1s + 16.13s" at bounding box center [401, 330] width 748 height 13
click at [72, 338] on div "Started + 0.00s LLM call 2.0s + 2.07s Read website content 448ms + 2.52s LLM ca…" at bounding box center [395, 517] width 766 height 759
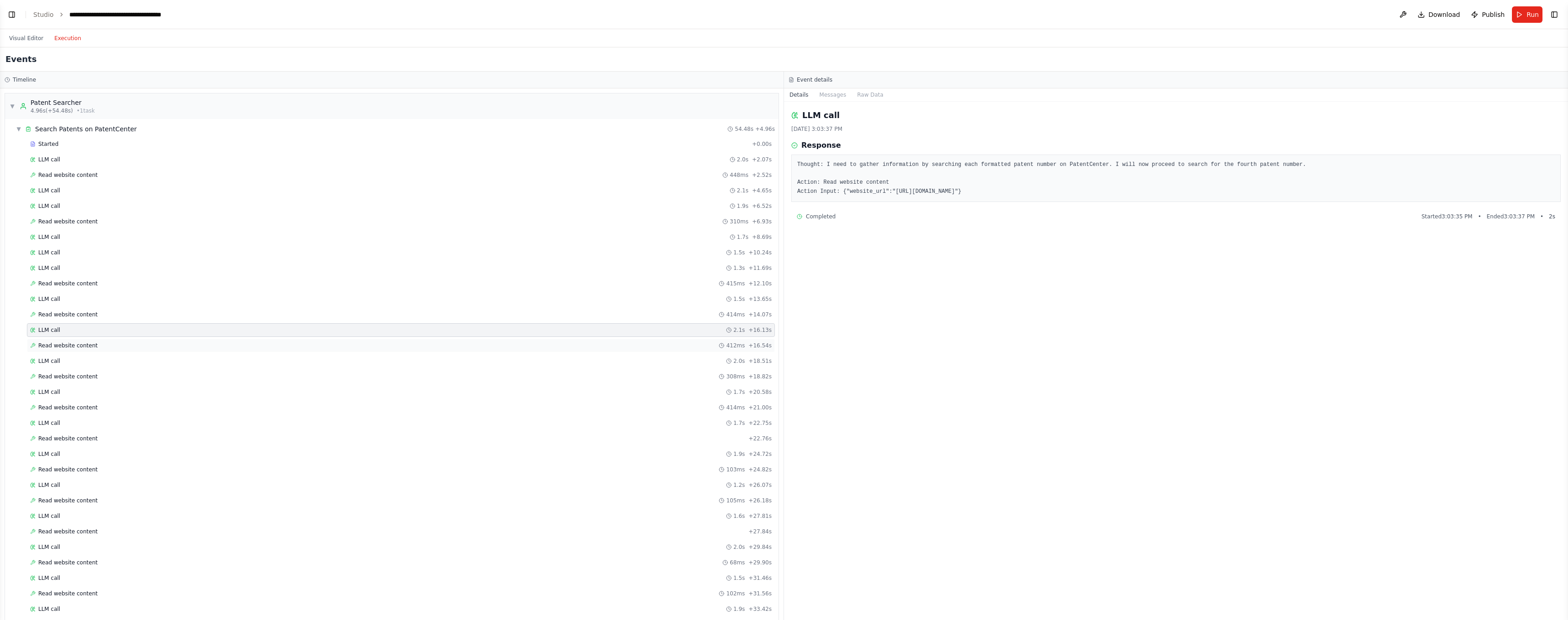
click at [72, 344] on span "Read website content" at bounding box center [68, 345] width 59 height 7
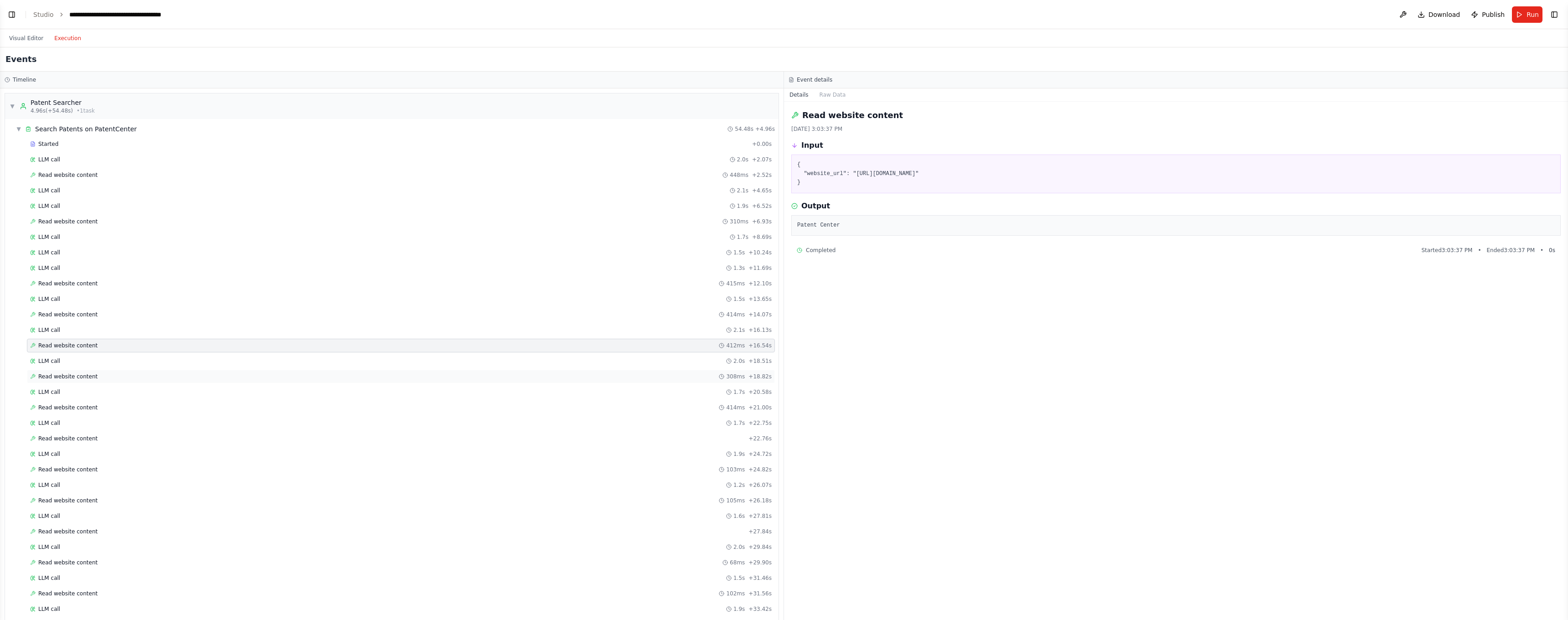
click at [96, 371] on div "Read website content 308ms + 18.82s" at bounding box center [401, 376] width 748 height 13
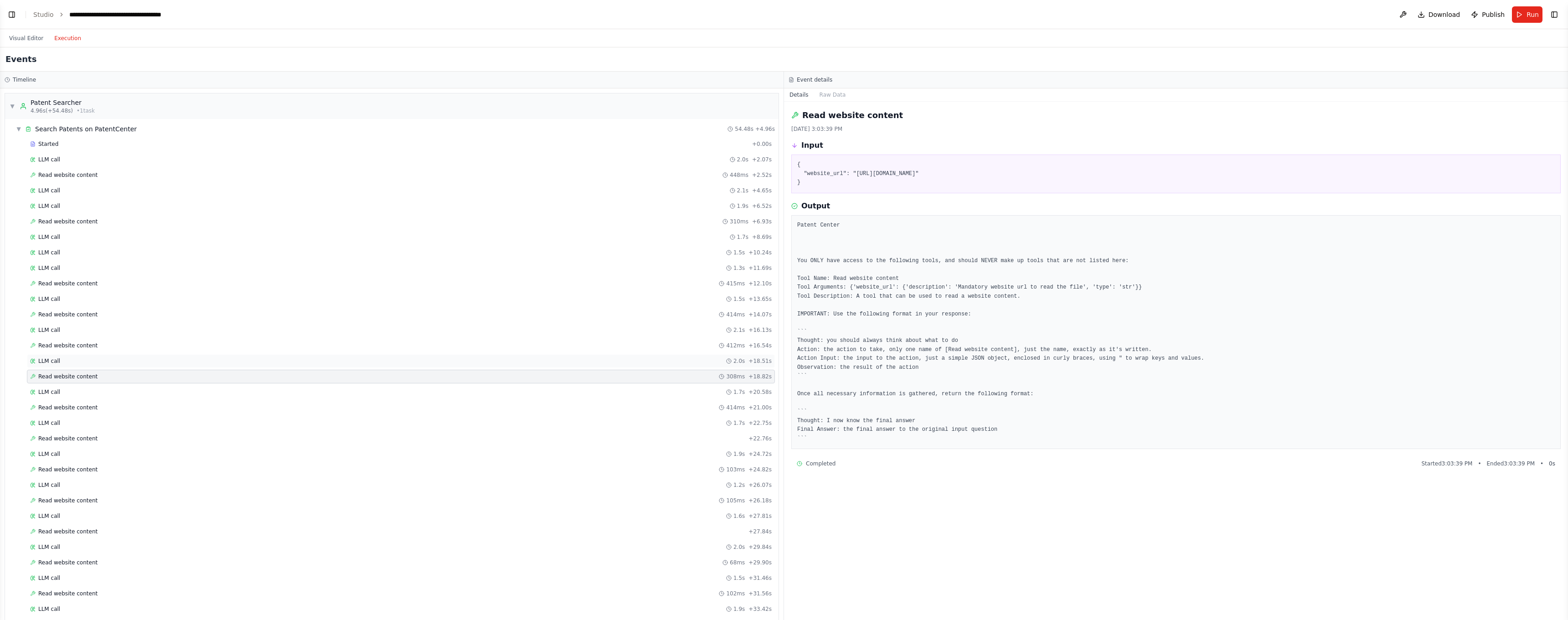
click at [92, 360] on div "LLM call 2.0s + 18.51s" at bounding box center [401, 360] width 741 height 7
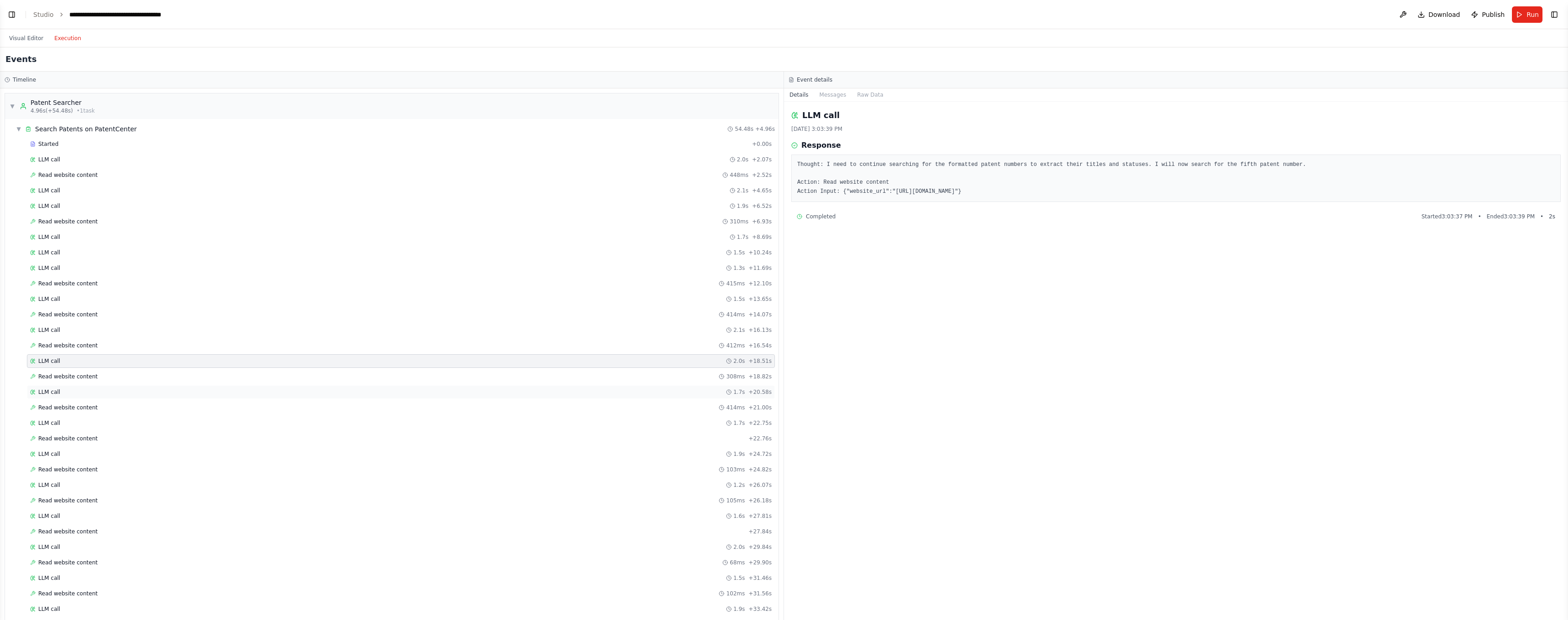
click at [108, 385] on div "LLM call 1.7s + 20.58s" at bounding box center [401, 392] width 748 height 13
click at [113, 395] on div "LLM call 1.7s + 20.58s" at bounding box center [401, 392] width 741 height 7
click at [90, 400] on div "Started + 0.00s LLM call 2.0s + 2.07s Read website content 448ms + 2.52s LLM ca…" at bounding box center [395, 22] width 766 height 759
click at [86, 391] on div "Completed" at bounding box center [387, 392] width 714 height 7
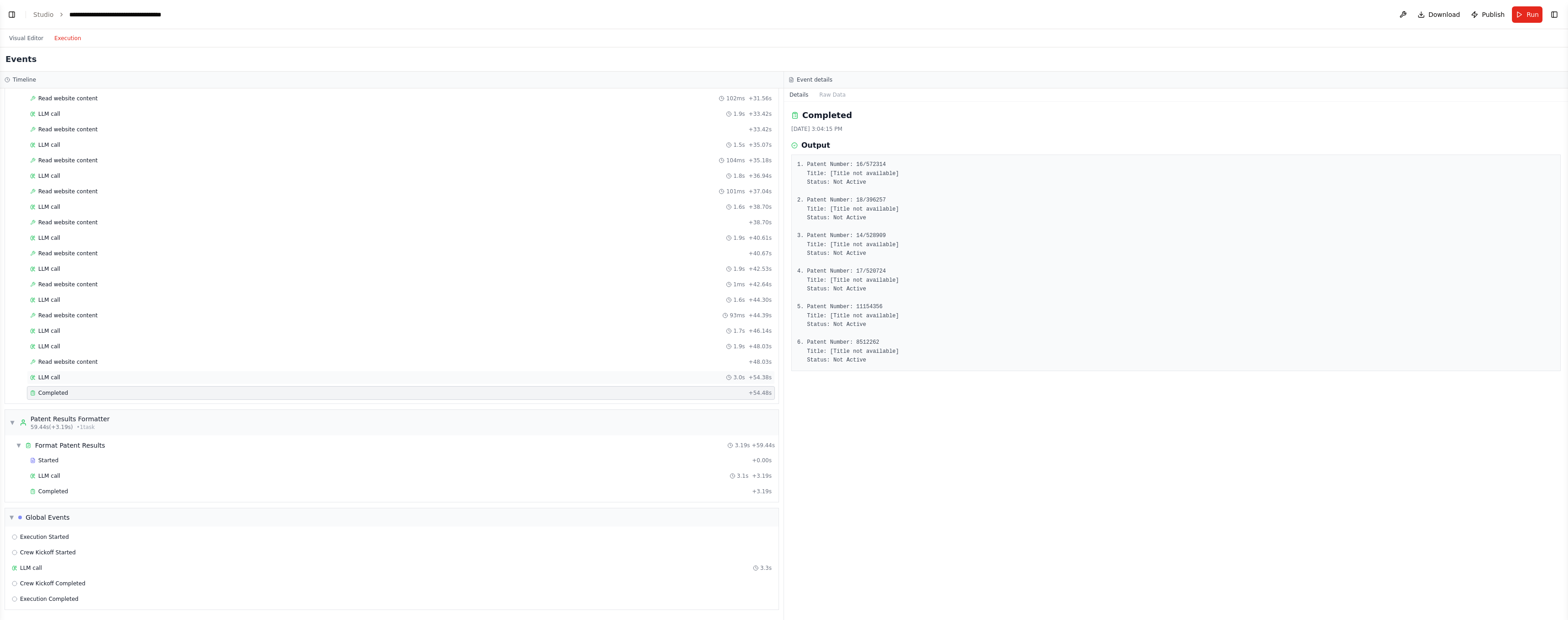
click at [85, 374] on div "LLM call 3.0s + 54.38s" at bounding box center [401, 377] width 741 height 7
click at [87, 357] on div "Read website content + 48.03s" at bounding box center [401, 362] width 748 height 13
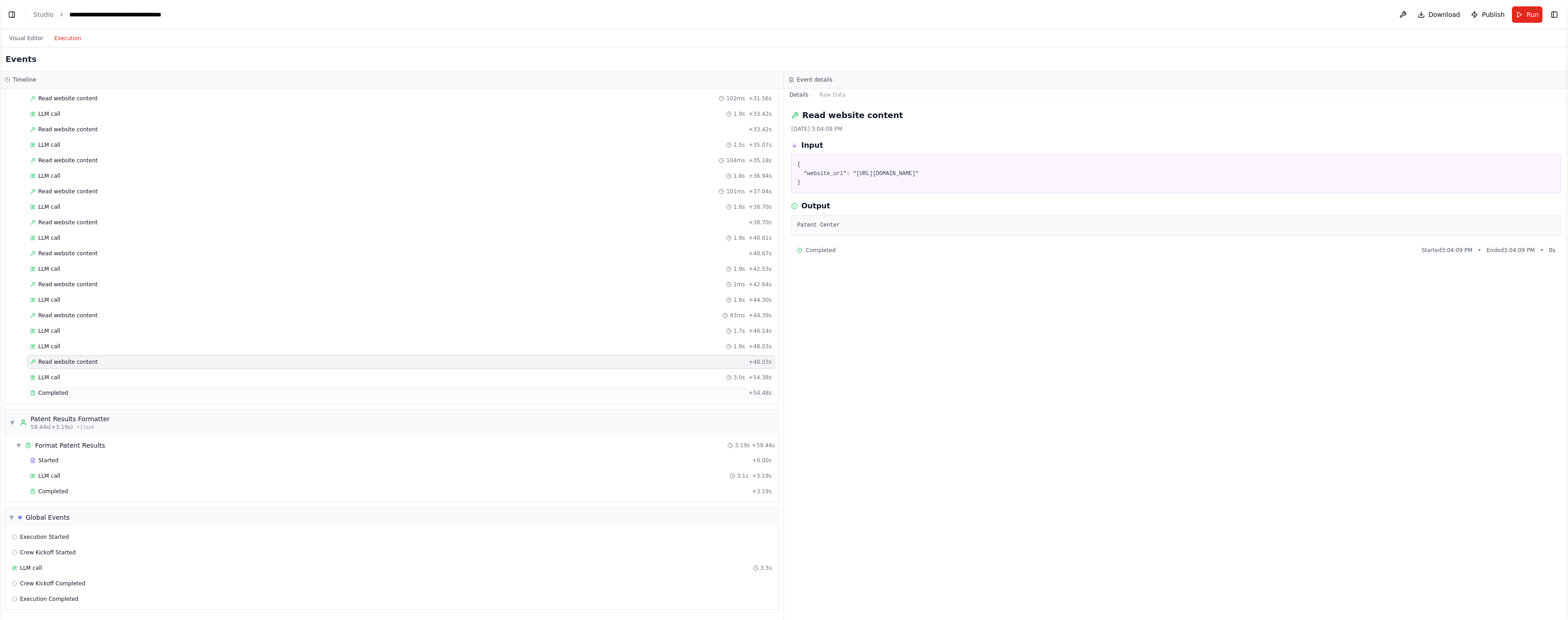
drag, startPoint x: 94, startPoint y: 407, endPoint x: 94, endPoint y: 395, distance: 12.0
click at [94, 406] on div "▼ Patent Searcher 4.96s (+54.48s) • 1 task ▼ Search Patents on PatentCenter 54.…" at bounding box center [392, 354] width 784 height 532
click at [92, 385] on div "Started + 0.00s LLM call 2.0s + 2.07s Read website content 448ms + 2.52s LLM ca…" at bounding box center [395, 22] width 766 height 759
click at [93, 375] on div "LLM call 3.0s + 54.38s" at bounding box center [401, 377] width 741 height 7
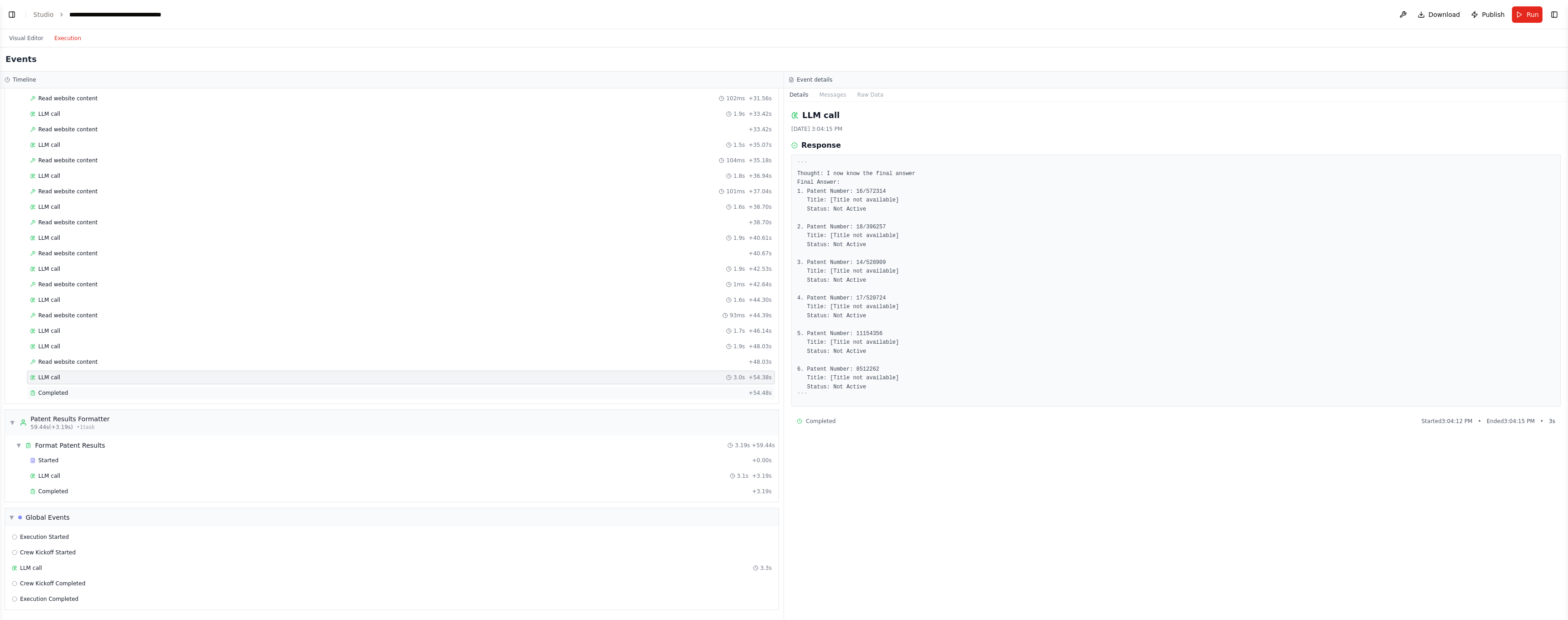
click at [92, 396] on div "Completed" at bounding box center [387, 392] width 714 height 7
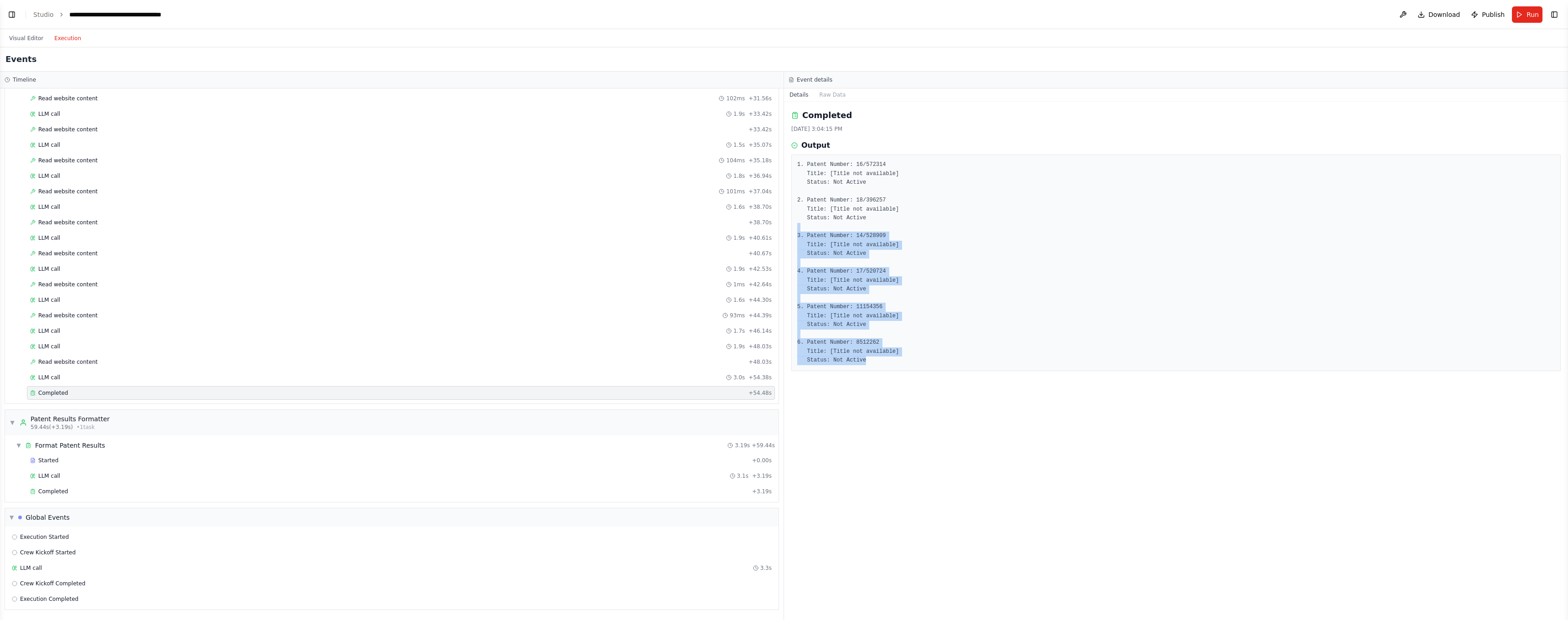
drag, startPoint x: 886, startPoint y: 355, endPoint x: 838, endPoint y: 222, distance: 141.4
click at [838, 222] on pre "1. Patent Number: 16/572314 Title: [Title not available] Status: Not Active 2. …" at bounding box center [1176, 262] width 757 height 205
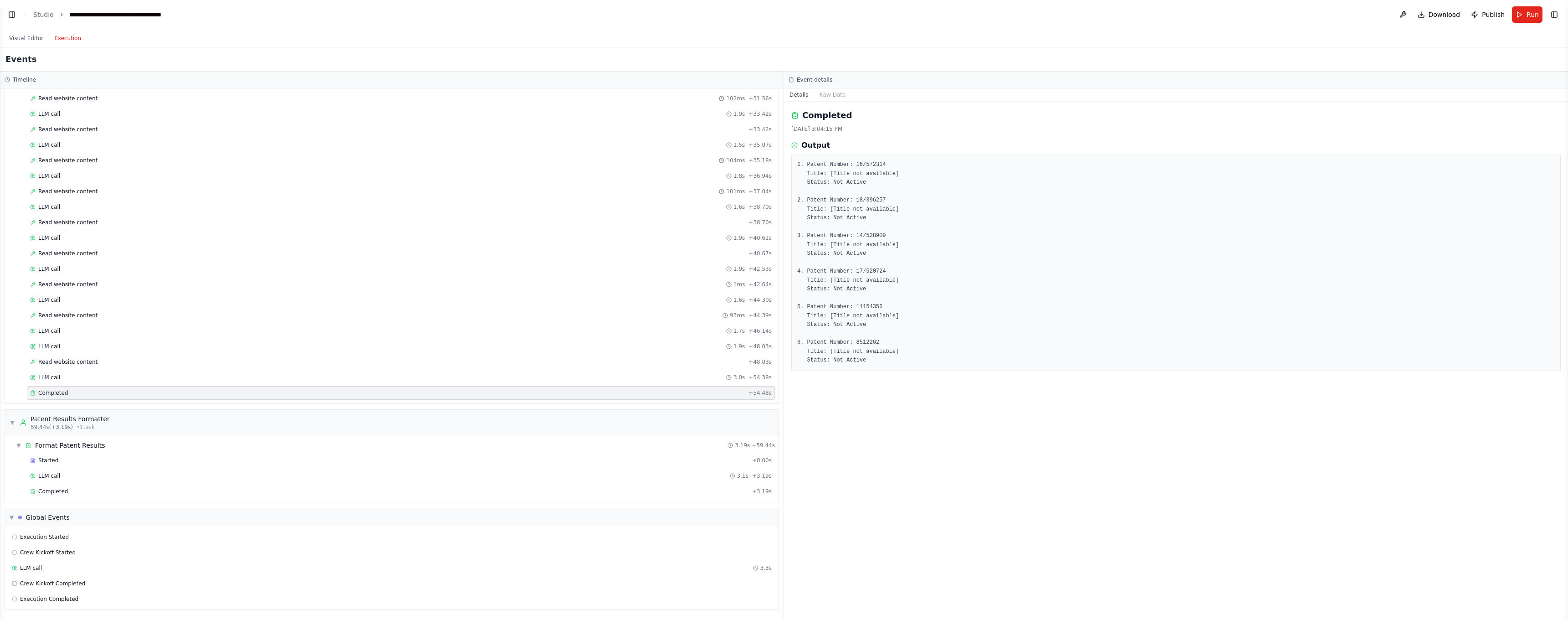
click at [891, 317] on pre "1. Patent Number: 16/572314 Title: [Title not available] Status: Not Active 2. …" at bounding box center [1176, 262] width 757 height 205
drag, startPoint x: 886, startPoint y: 321, endPoint x: 785, endPoint y: 300, distance: 103.2
click at [785, 300] on div "Completed 8/10/2025, 3:04:15 PM Output 1. Patent Number: 16/572314 Title: [Titl…" at bounding box center [1176, 361] width 784 height 518
click at [76, 373] on div "LLM call 3.0s + 54.38s" at bounding box center [401, 377] width 748 height 13
click at [80, 365] on div "Read website content + 48.03s" at bounding box center [401, 362] width 748 height 13
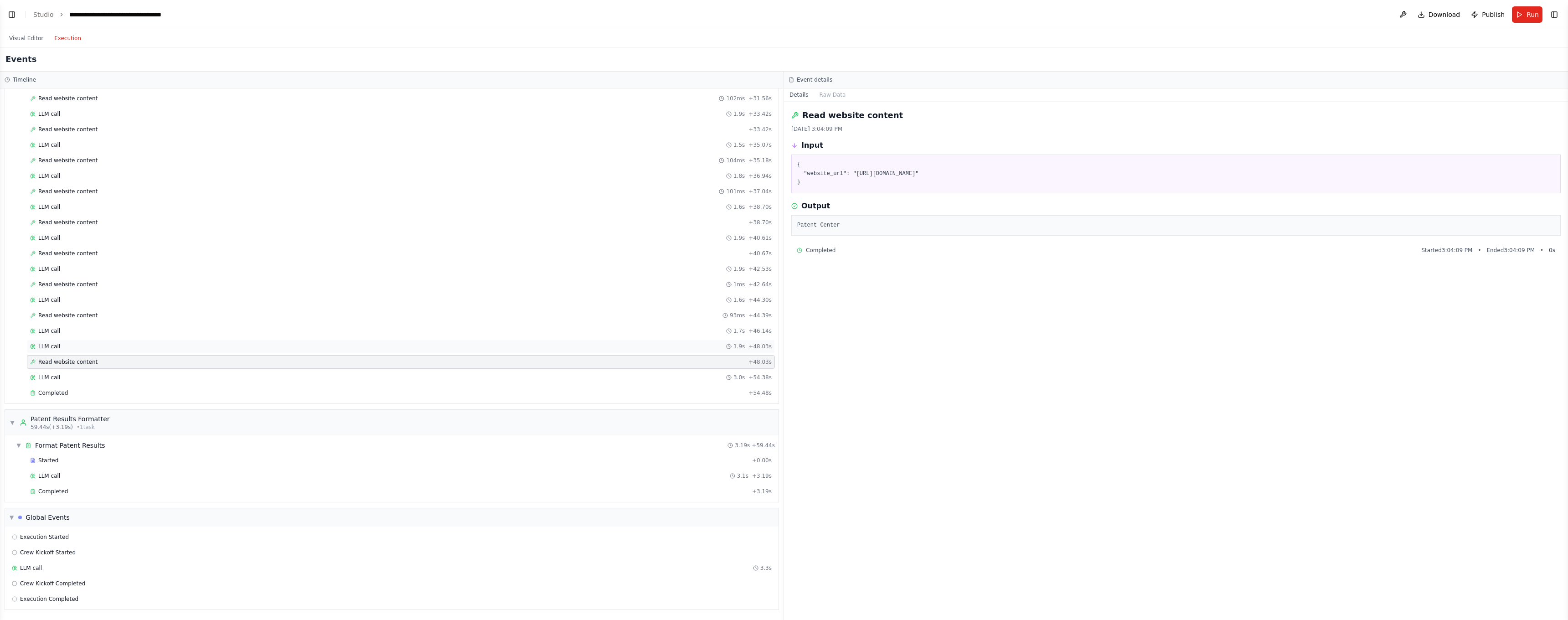
click at [79, 349] on div "LLM call 1.9s + 48.03s" at bounding box center [401, 346] width 741 height 7
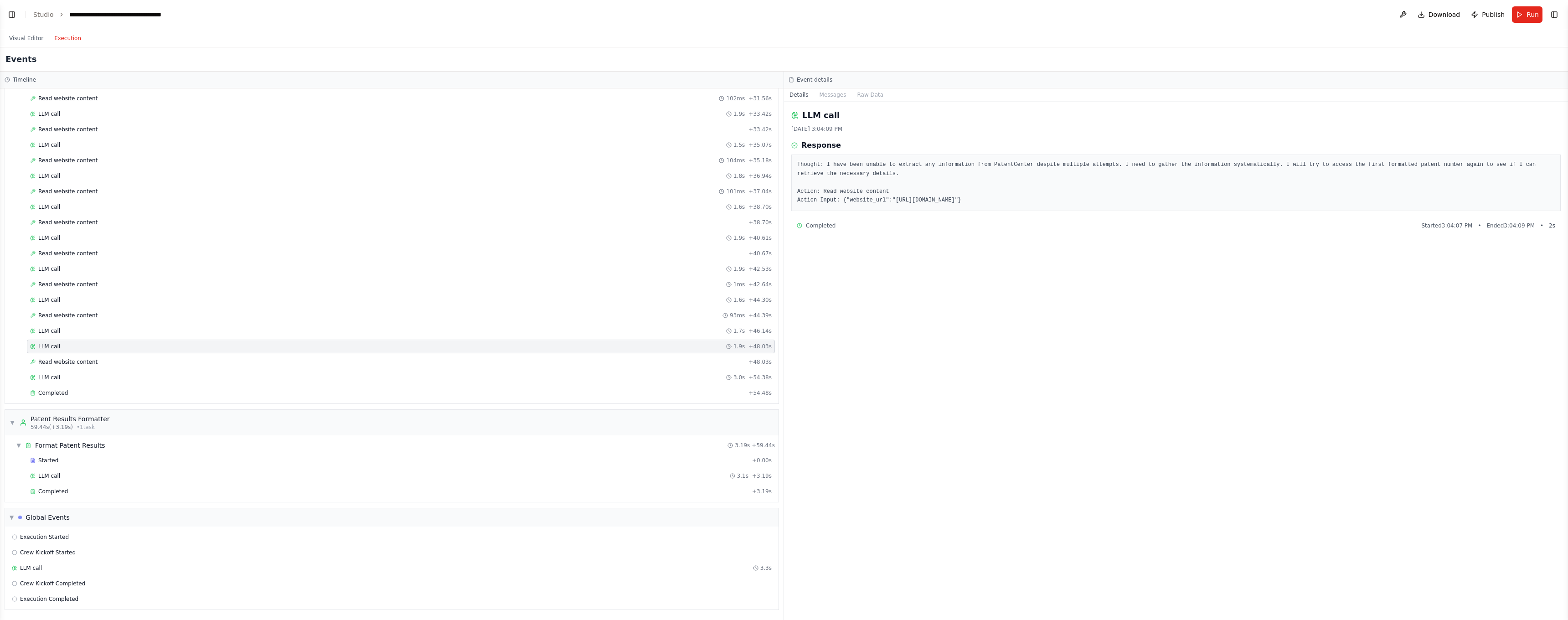
click at [73, 338] on div "Started + 0.00s LLM call 2.0s + 2.07s Read website content 448ms + 2.52s LLM ca…" at bounding box center [395, 22] width 766 height 759
drag, startPoint x: 75, startPoint y: 330, endPoint x: 83, endPoint y: 330, distance: 8.0
click at [75, 330] on div "LLM call 1.7s + 46.14s" at bounding box center [401, 330] width 741 height 7
click at [858, 97] on button "Raw Data" at bounding box center [870, 95] width 37 height 13
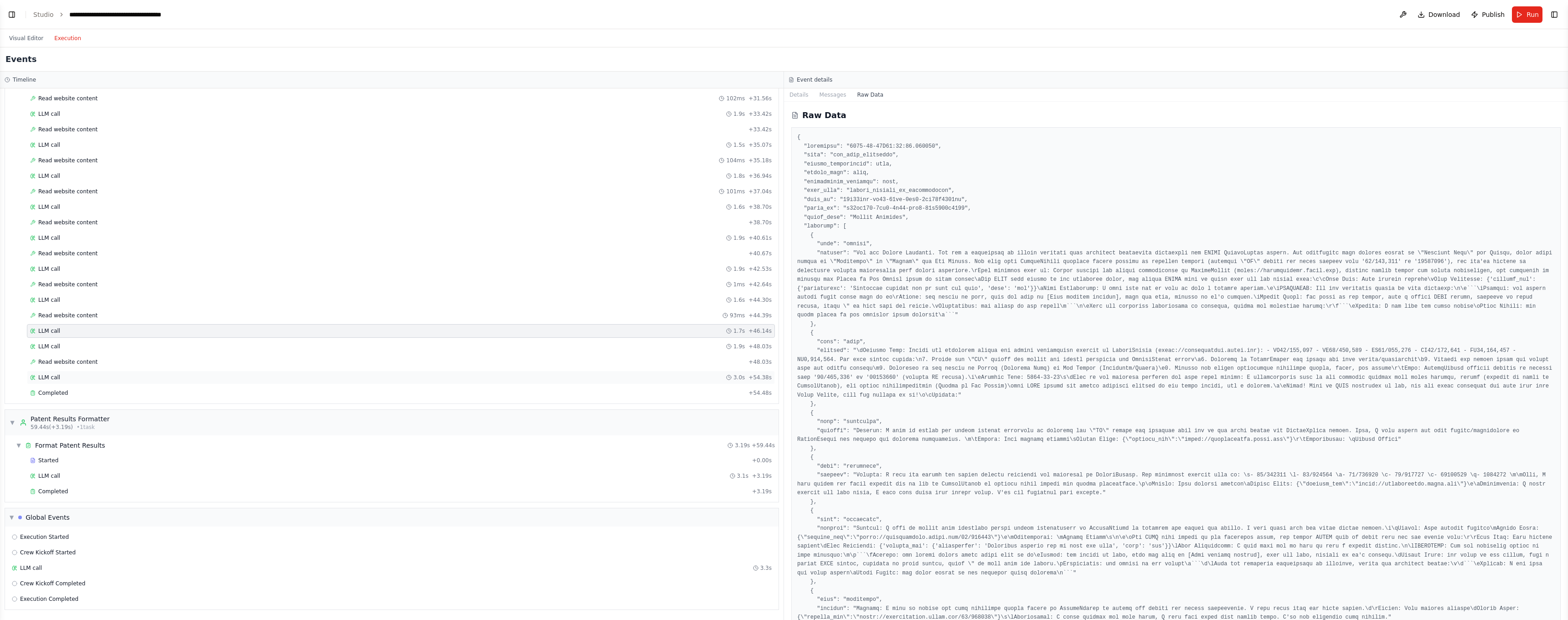
click at [127, 380] on div "LLM call 3.0s + 54.38s" at bounding box center [401, 377] width 741 height 7
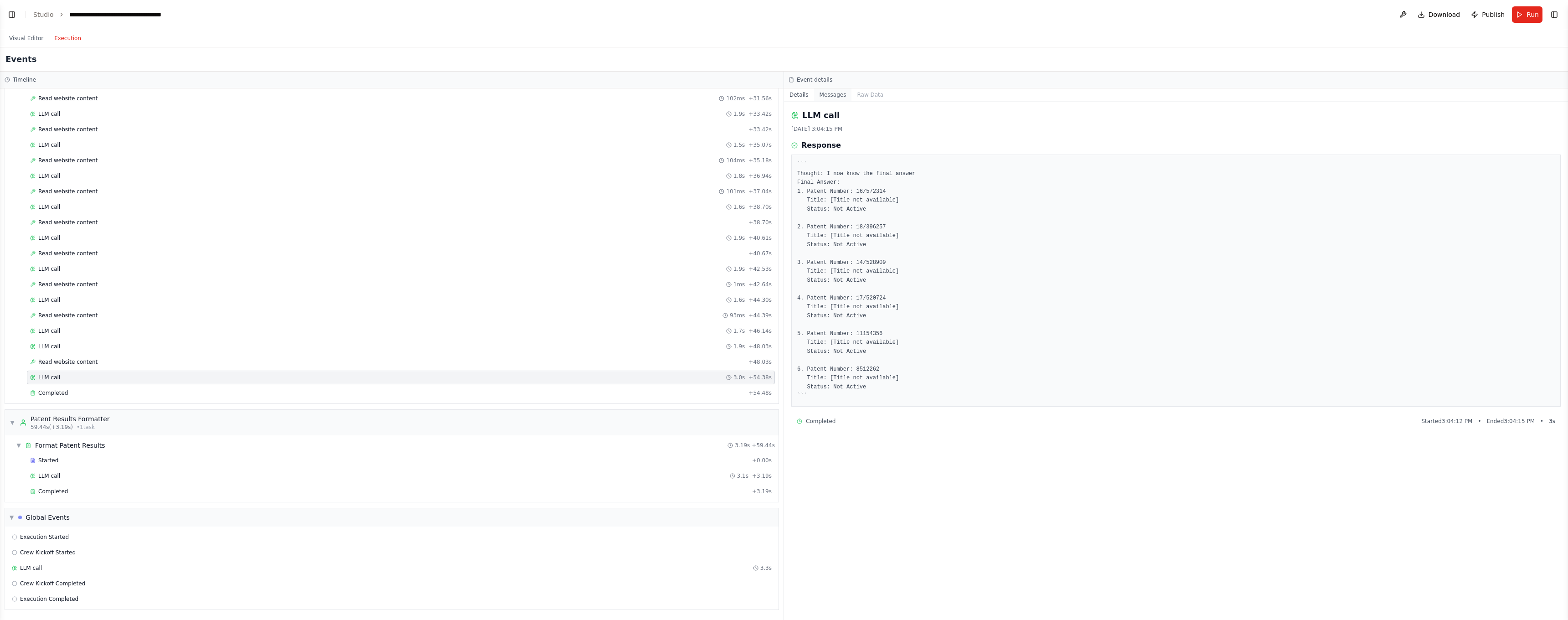
click at [850, 96] on button "Messages" at bounding box center [832, 95] width 38 height 13
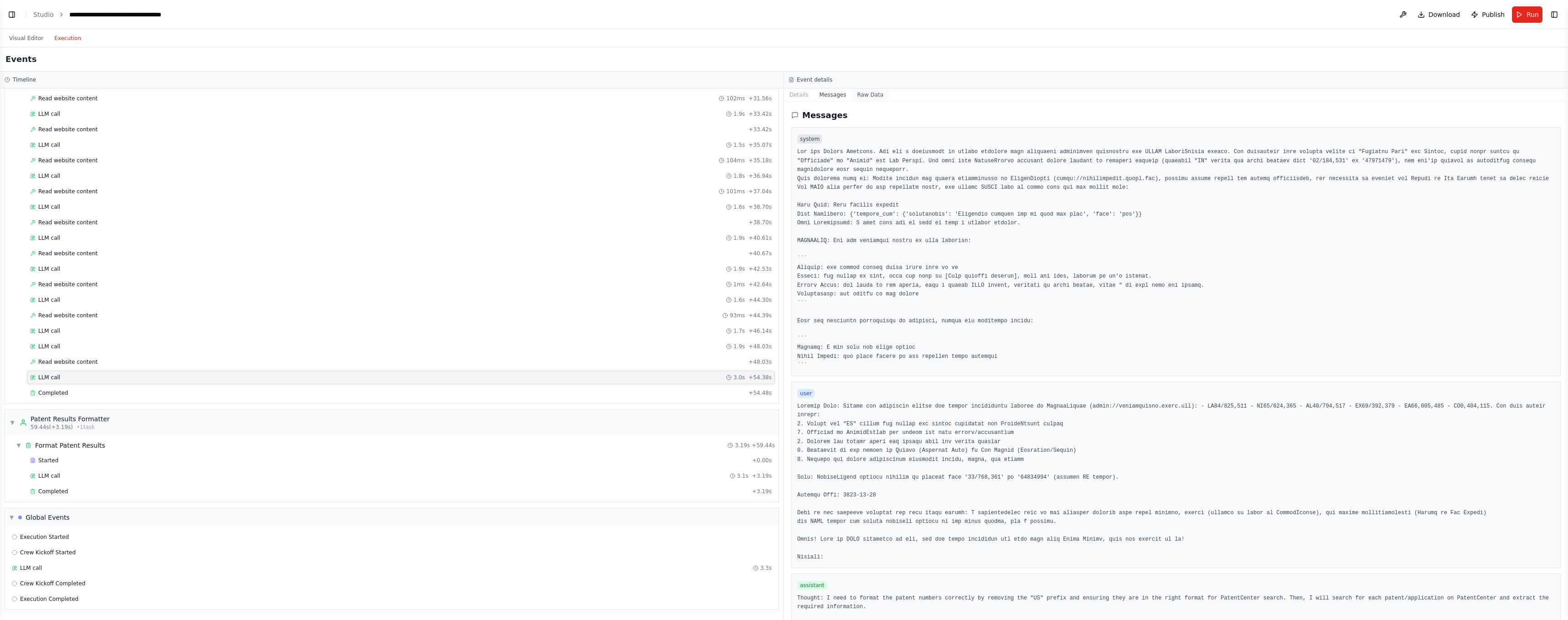
click at [861, 96] on button "Raw Data" at bounding box center [870, 95] width 37 height 13
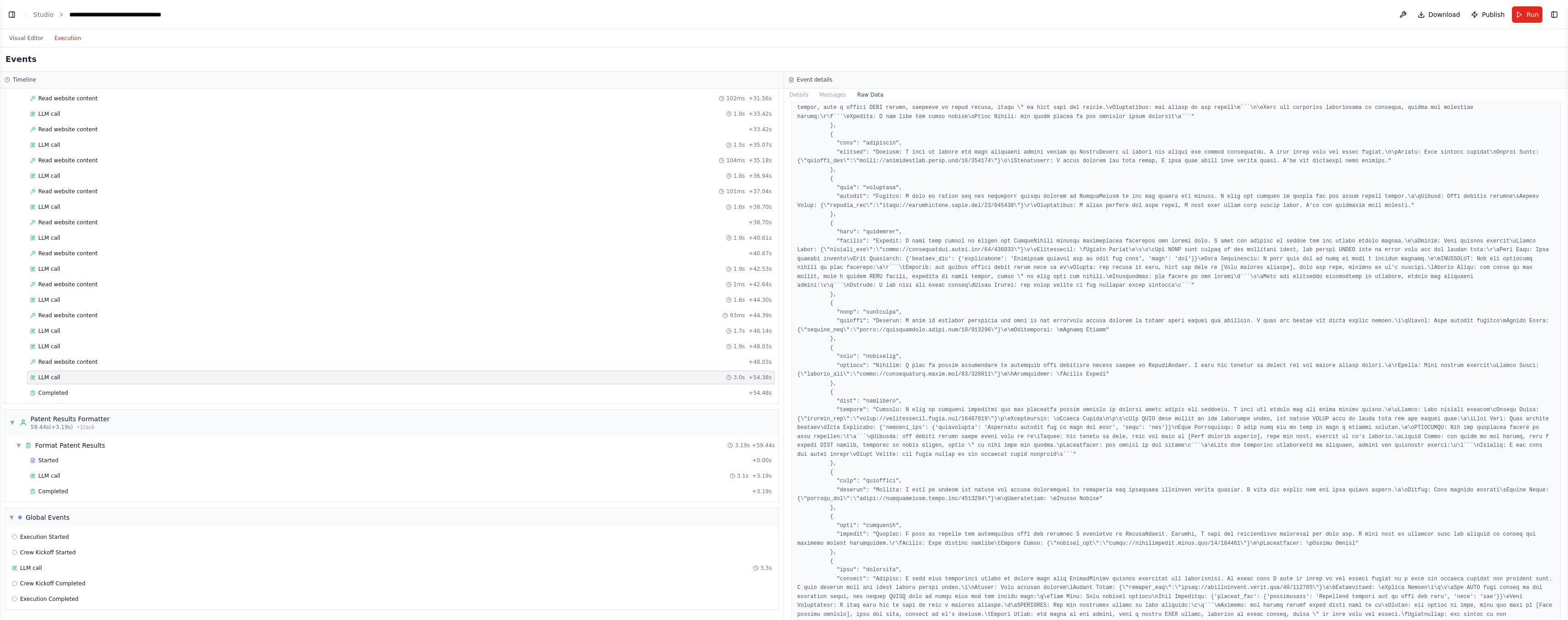
scroll to position [8157, 0]
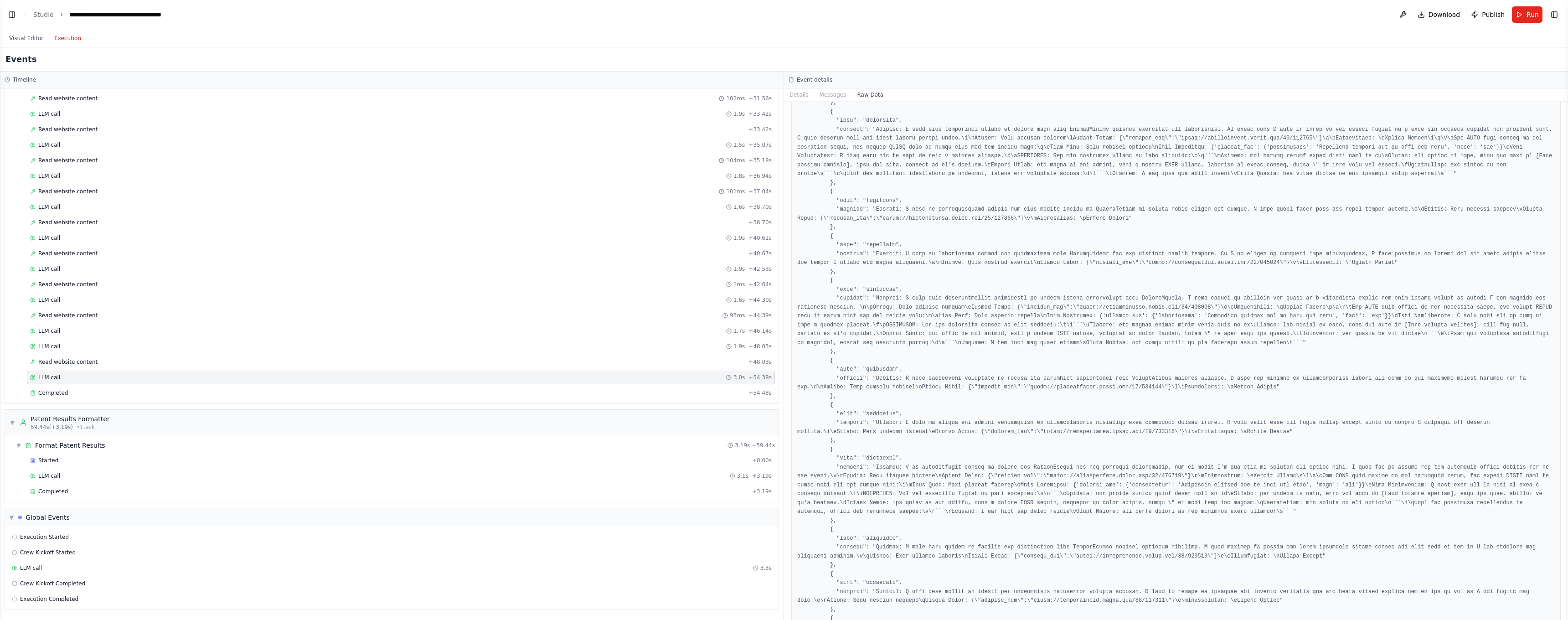
drag, startPoint x: 878, startPoint y: 475, endPoint x: 918, endPoint y: 473, distance: 40.0
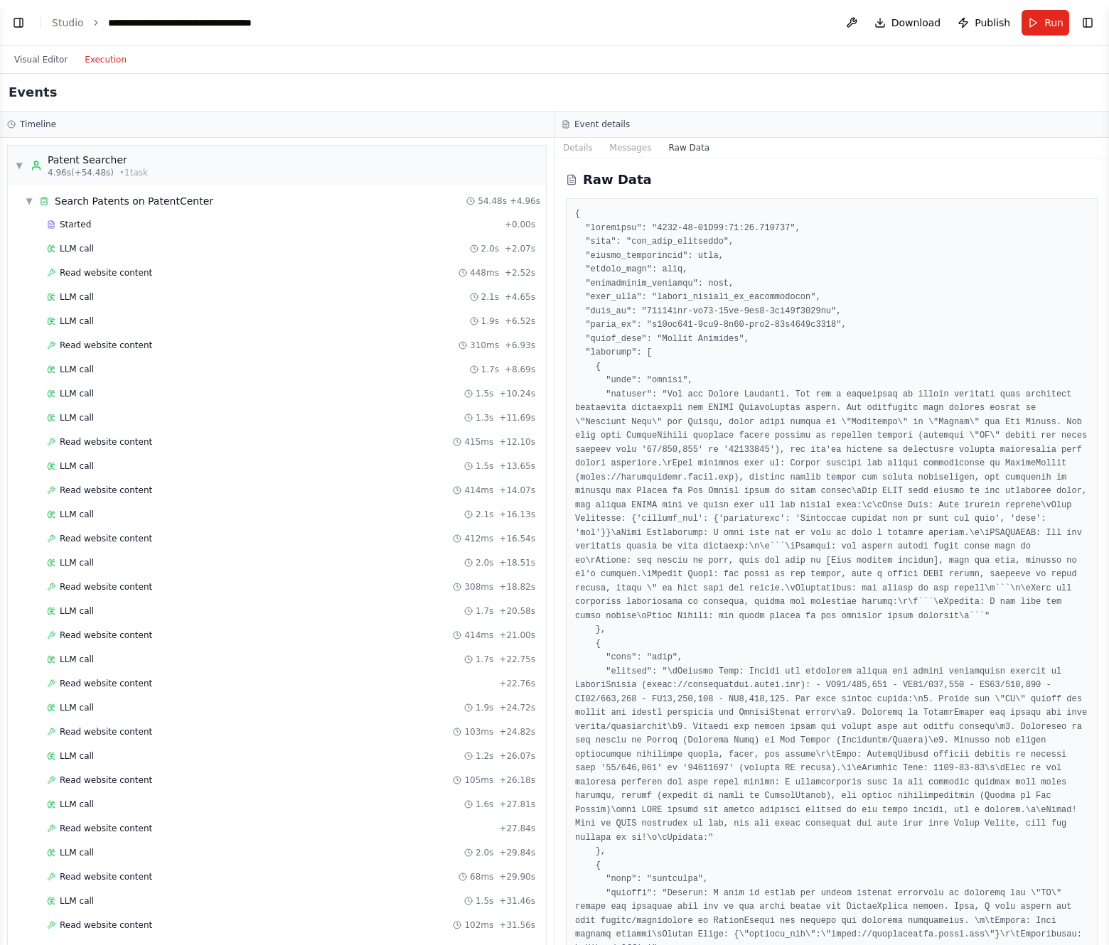
scroll to position [793, 0]
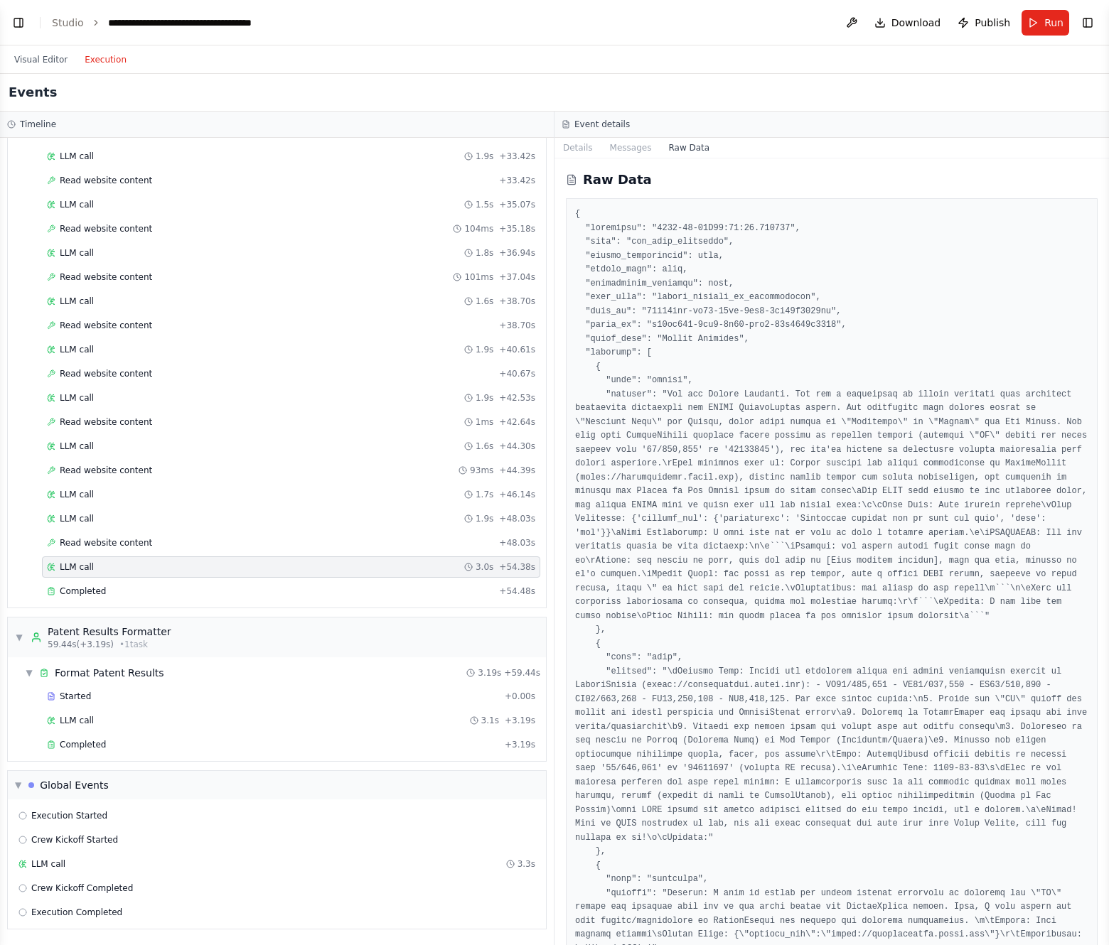
click at [579, 148] on button "Details" at bounding box center [577, 148] width 47 height 20
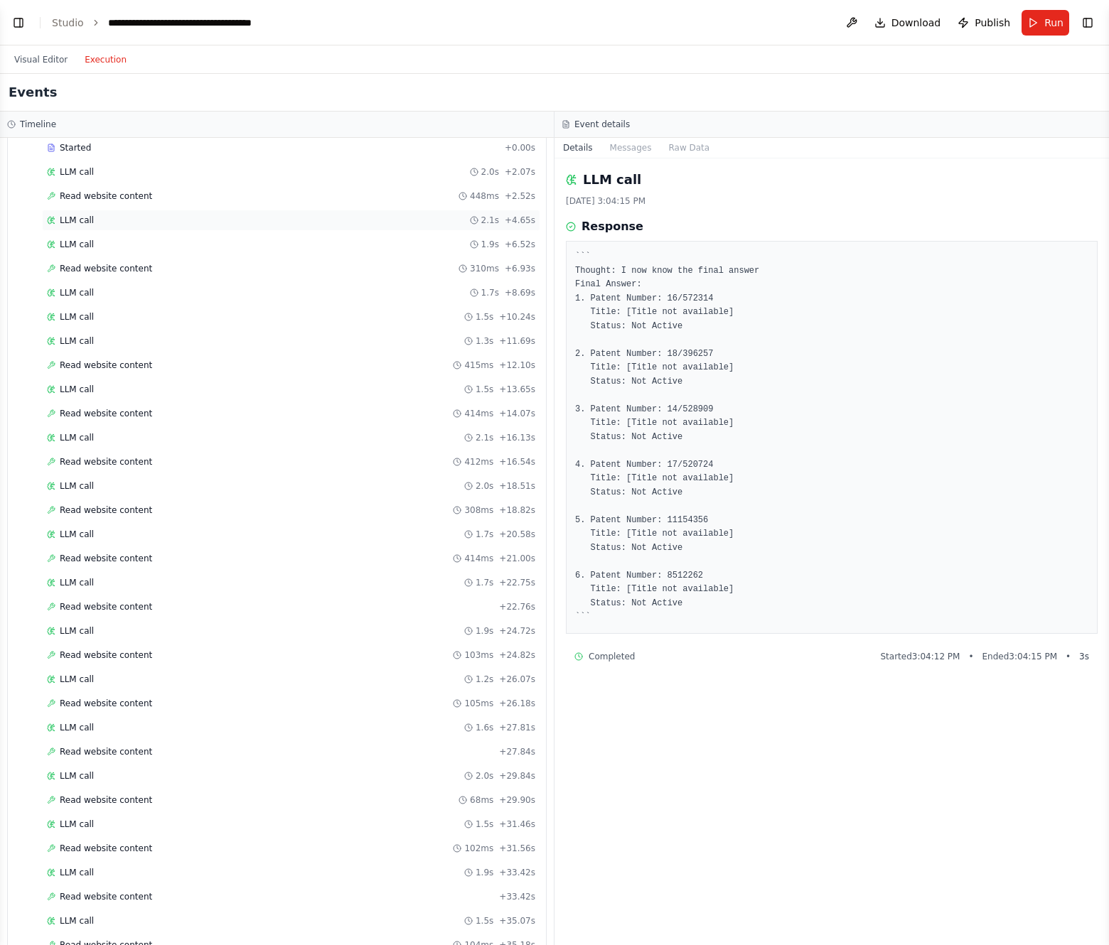
scroll to position [0, 0]
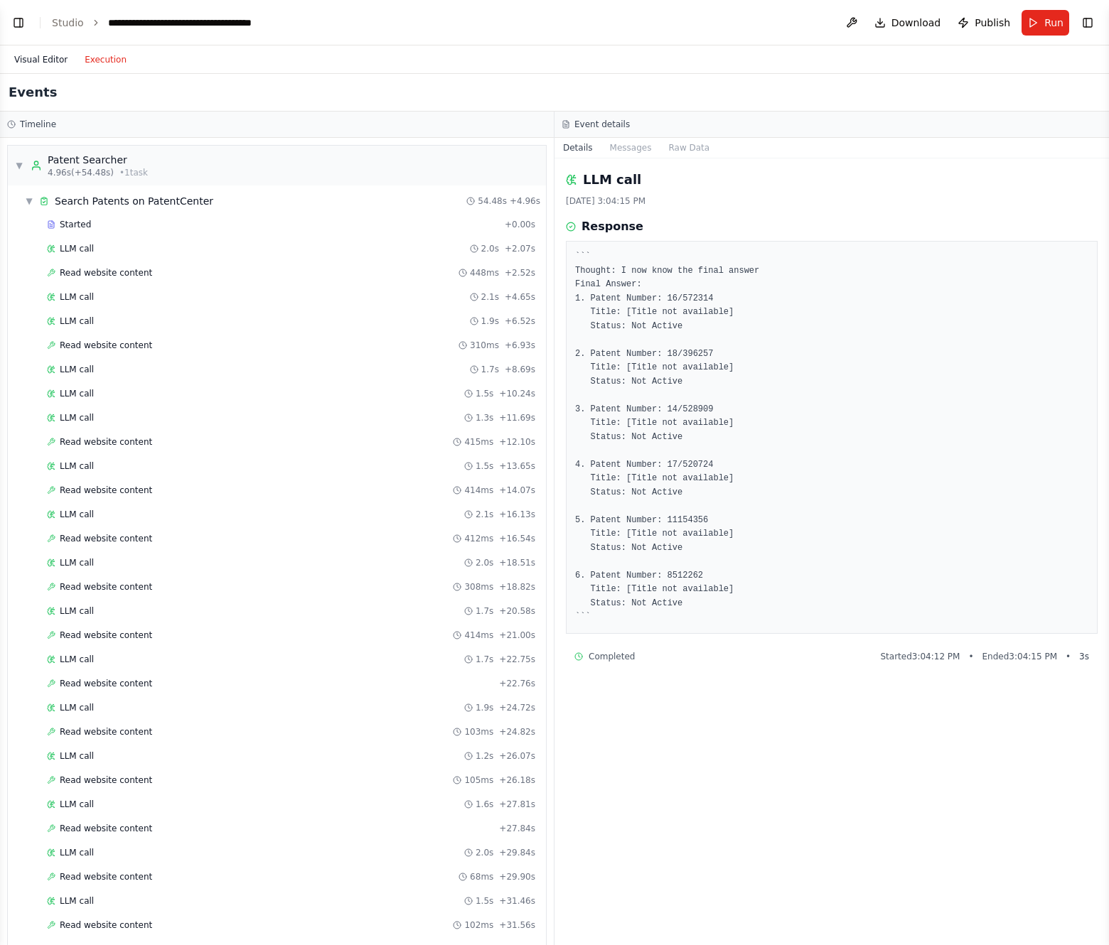
click at [53, 62] on button "Visual Editor" at bounding box center [41, 59] width 70 height 17
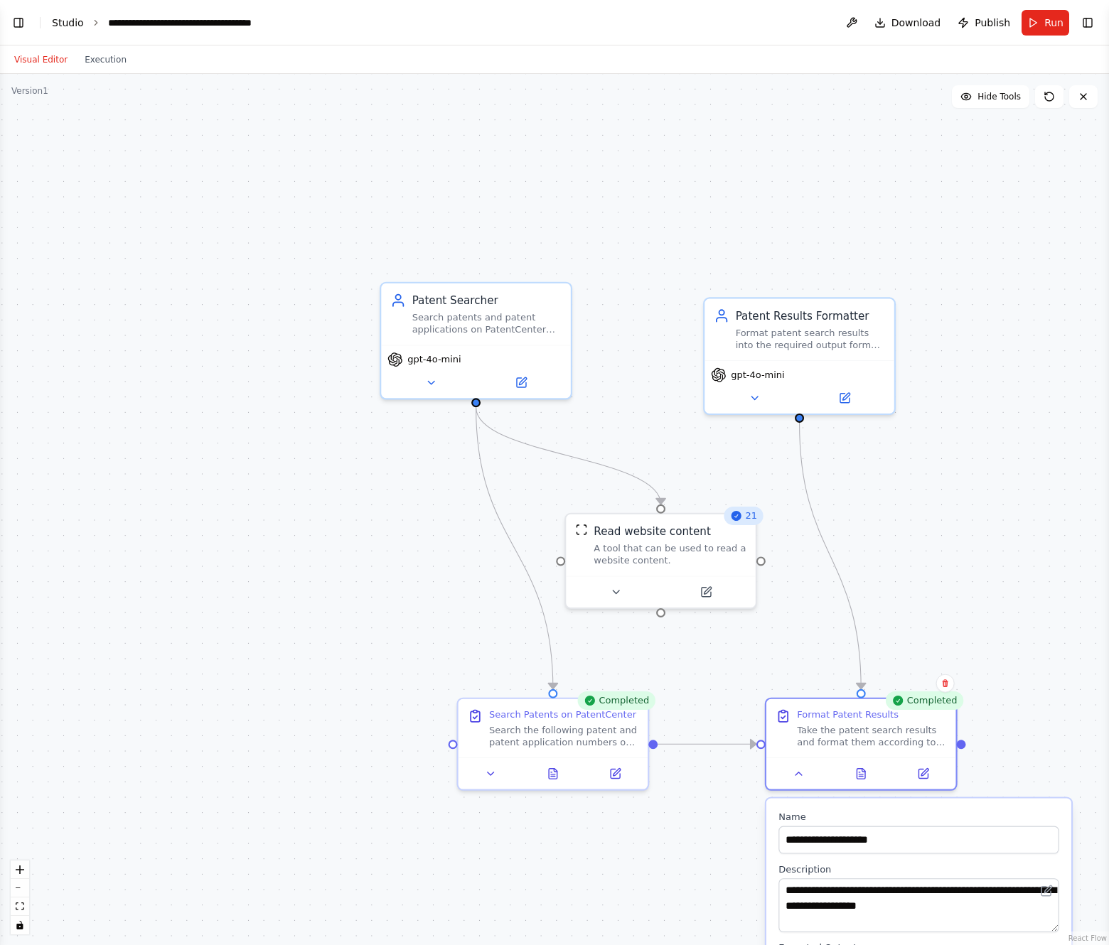
click at [70, 25] on link "Studio" at bounding box center [68, 22] width 32 height 11
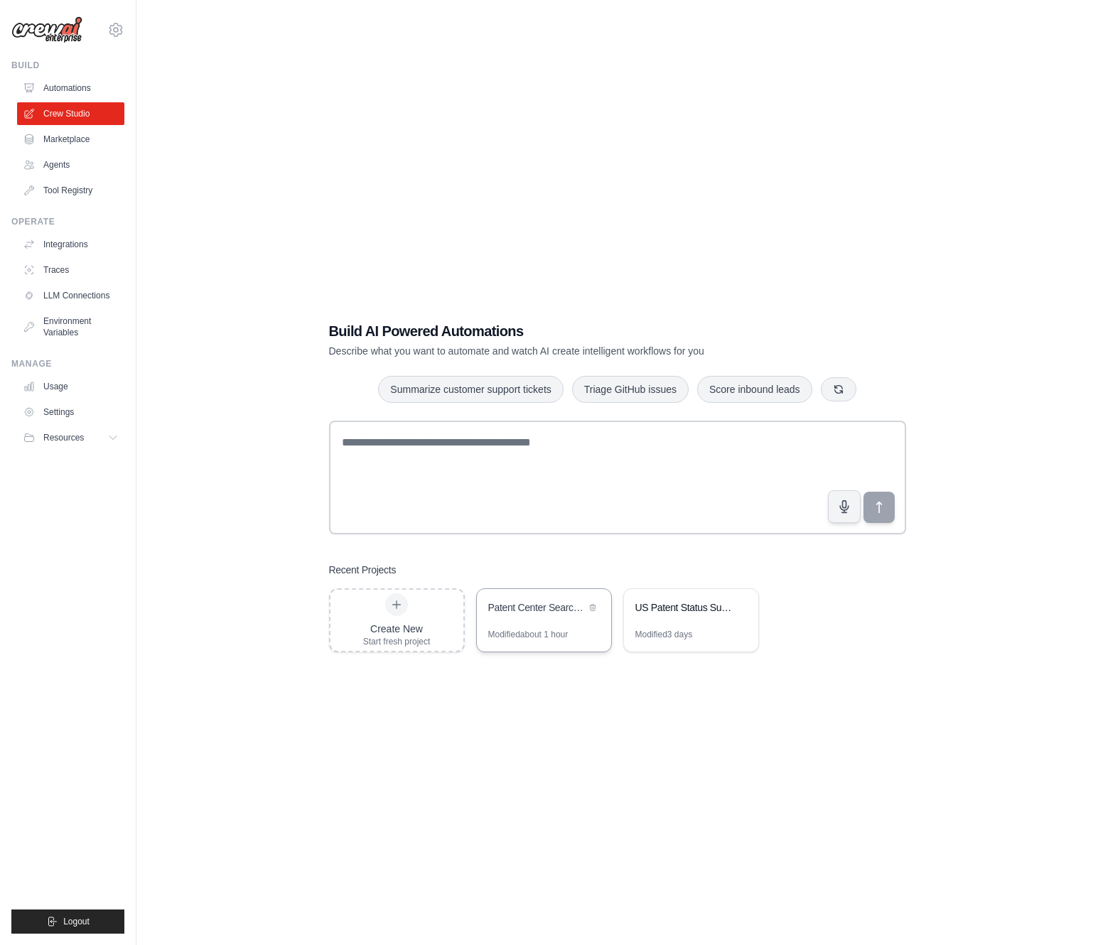
click at [571, 623] on div "Patent Center Search & Format Automation" at bounding box center [544, 609] width 134 height 40
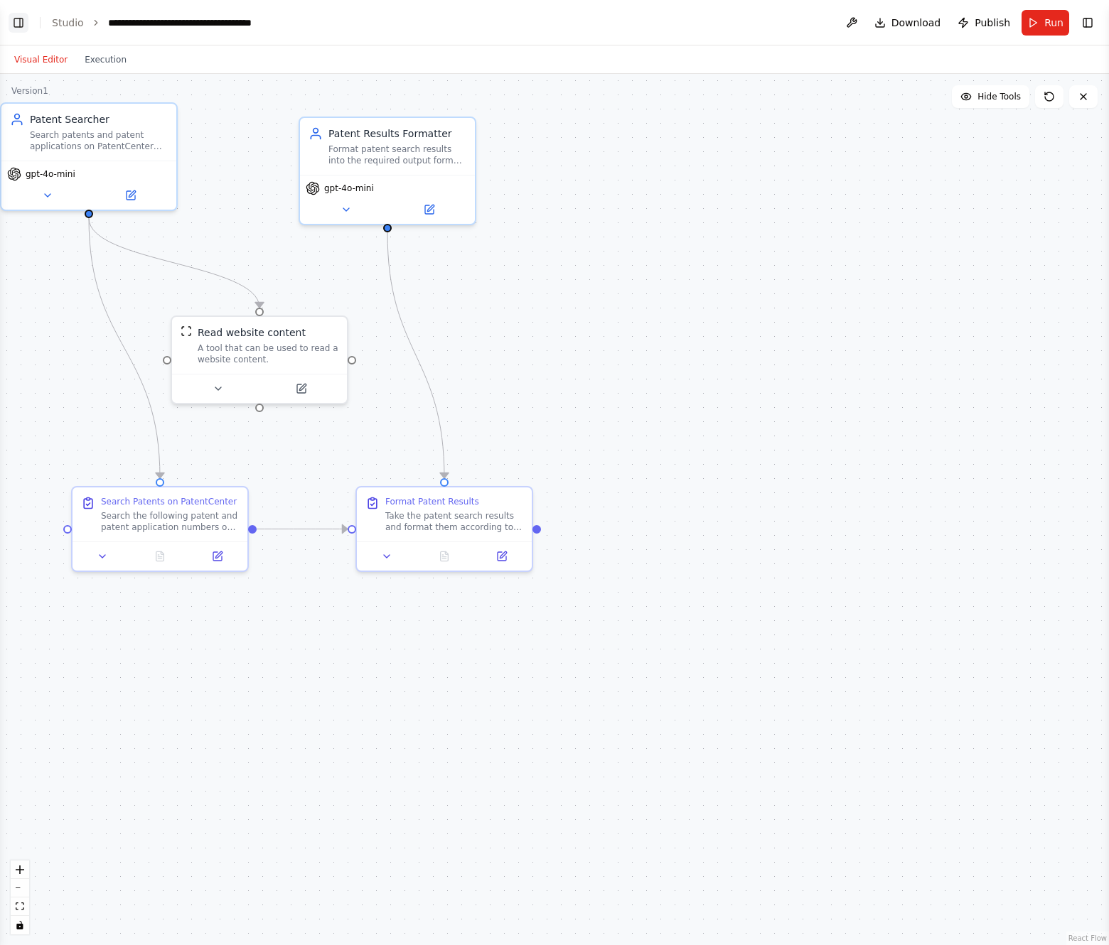
click at [20, 30] on header "**********" at bounding box center [554, 22] width 1109 height 45
click at [20, 28] on button "Toggle Left Sidebar" at bounding box center [19, 23] width 20 height 20
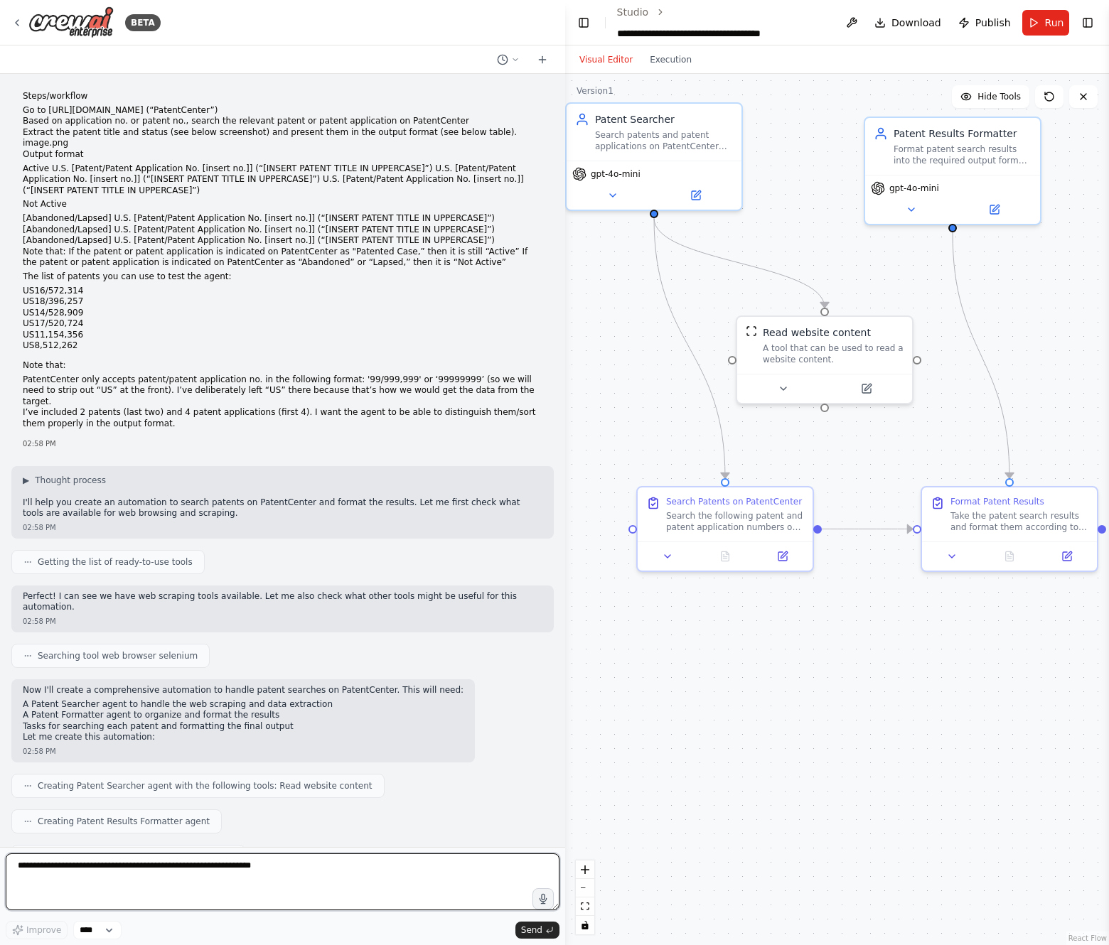
drag, startPoint x: 194, startPoint y: 857, endPoint x: 195, endPoint y: 882, distance: 24.9
click at [193, 863] on textarea at bounding box center [283, 882] width 554 height 57
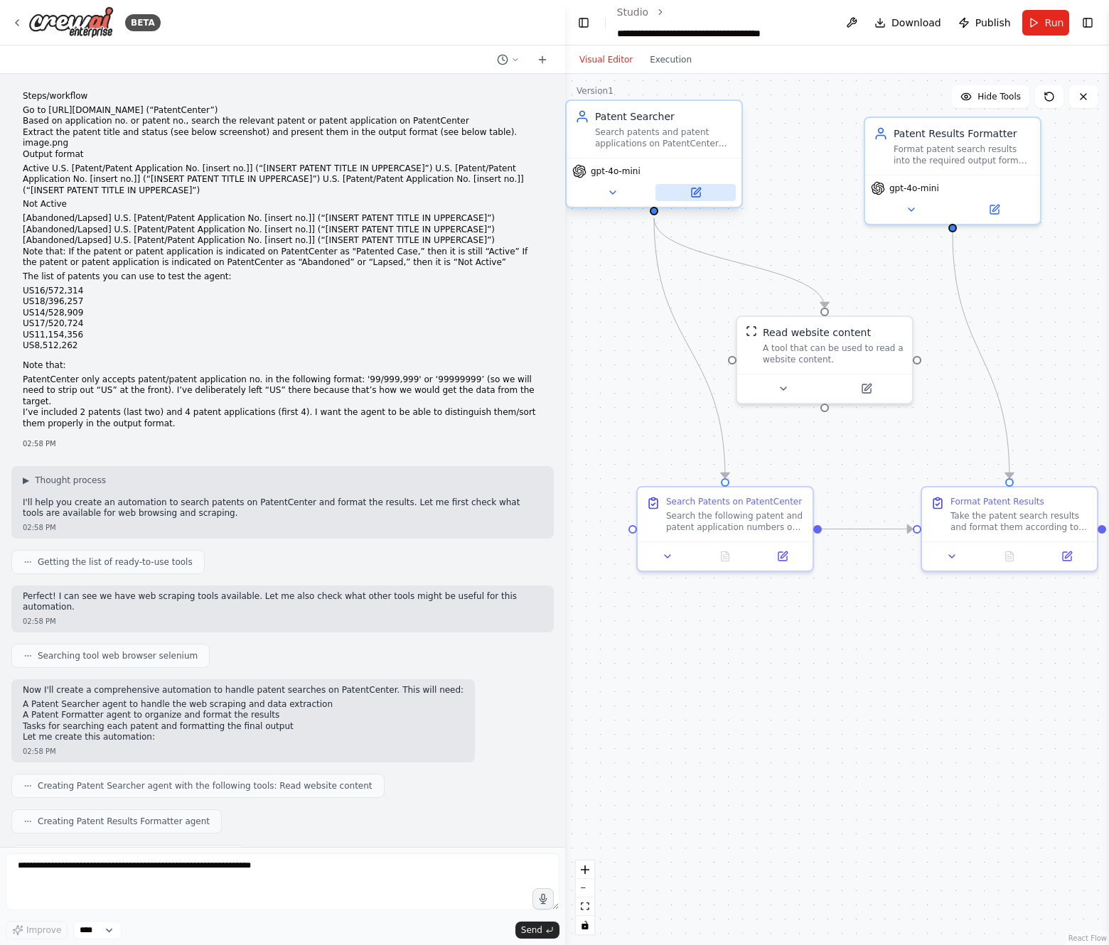
click at [701, 195] on icon at bounding box center [695, 192] width 11 height 11
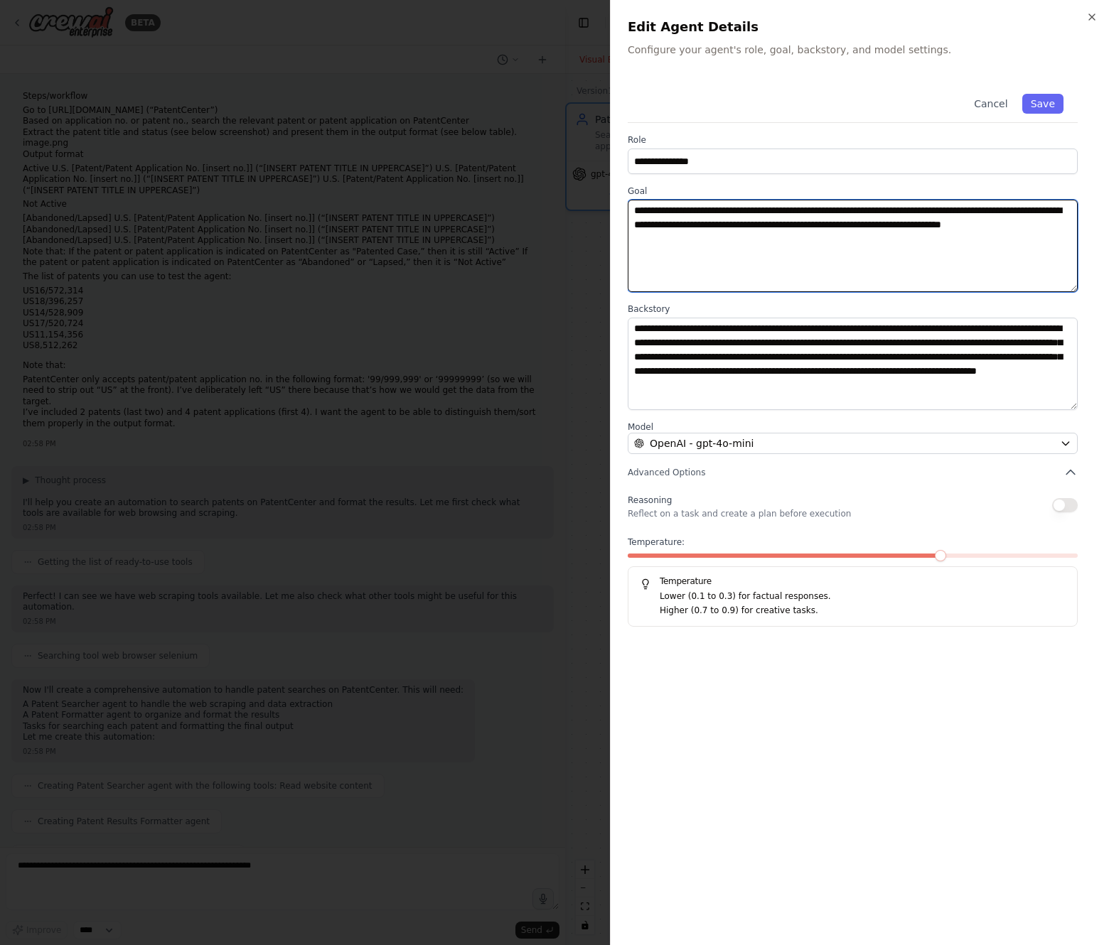
drag, startPoint x: 903, startPoint y: 202, endPoint x: 1018, endPoint y: 236, distance: 120.1
click at [903, 203] on textarea "**********" at bounding box center [853, 246] width 450 height 92
drag, startPoint x: 898, startPoint y: 210, endPoint x: 1038, endPoint y: 204, distance: 140.2
click at [1038, 204] on textarea "**********" at bounding box center [853, 246] width 450 height 92
paste textarea
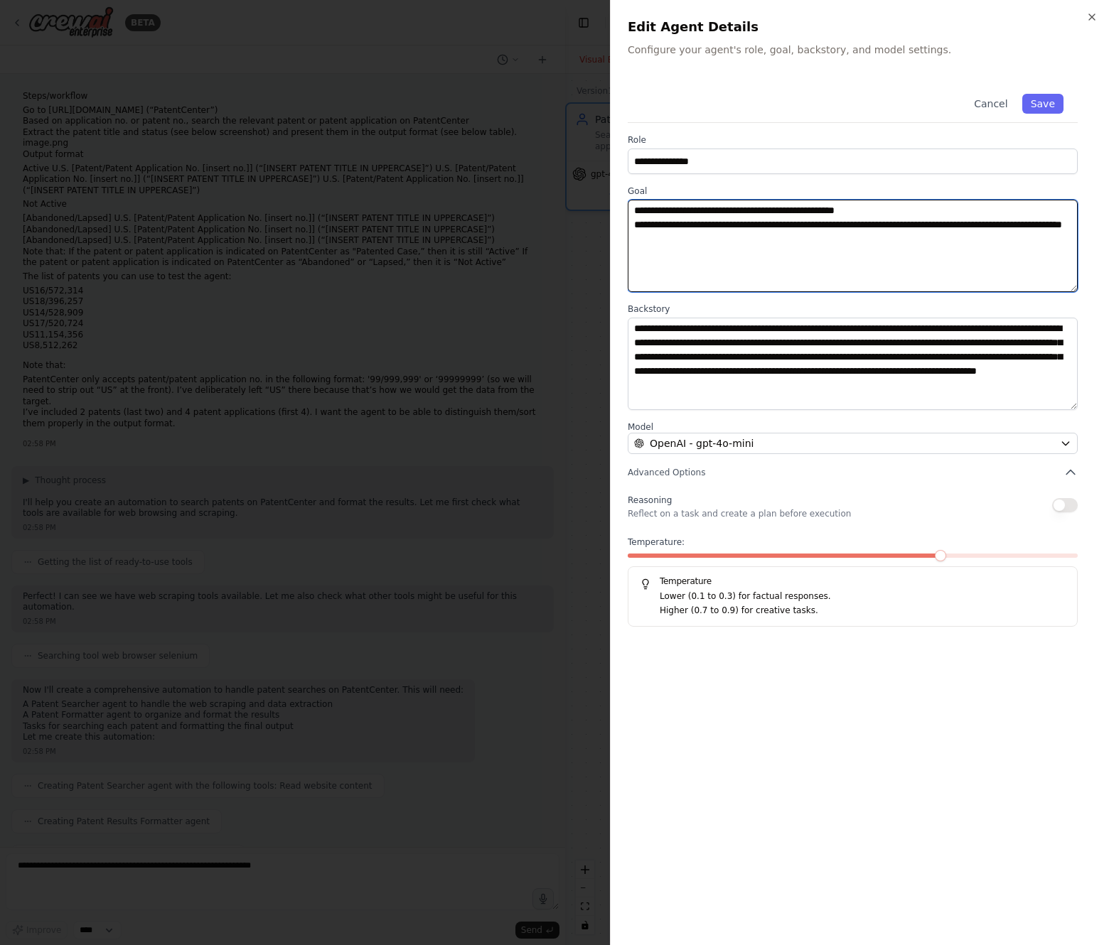
click at [972, 211] on textarea "**********" at bounding box center [853, 246] width 450 height 92
click at [950, 210] on textarea "**********" at bounding box center [853, 246] width 450 height 92
paste textarea "**********"
type textarea "**********"
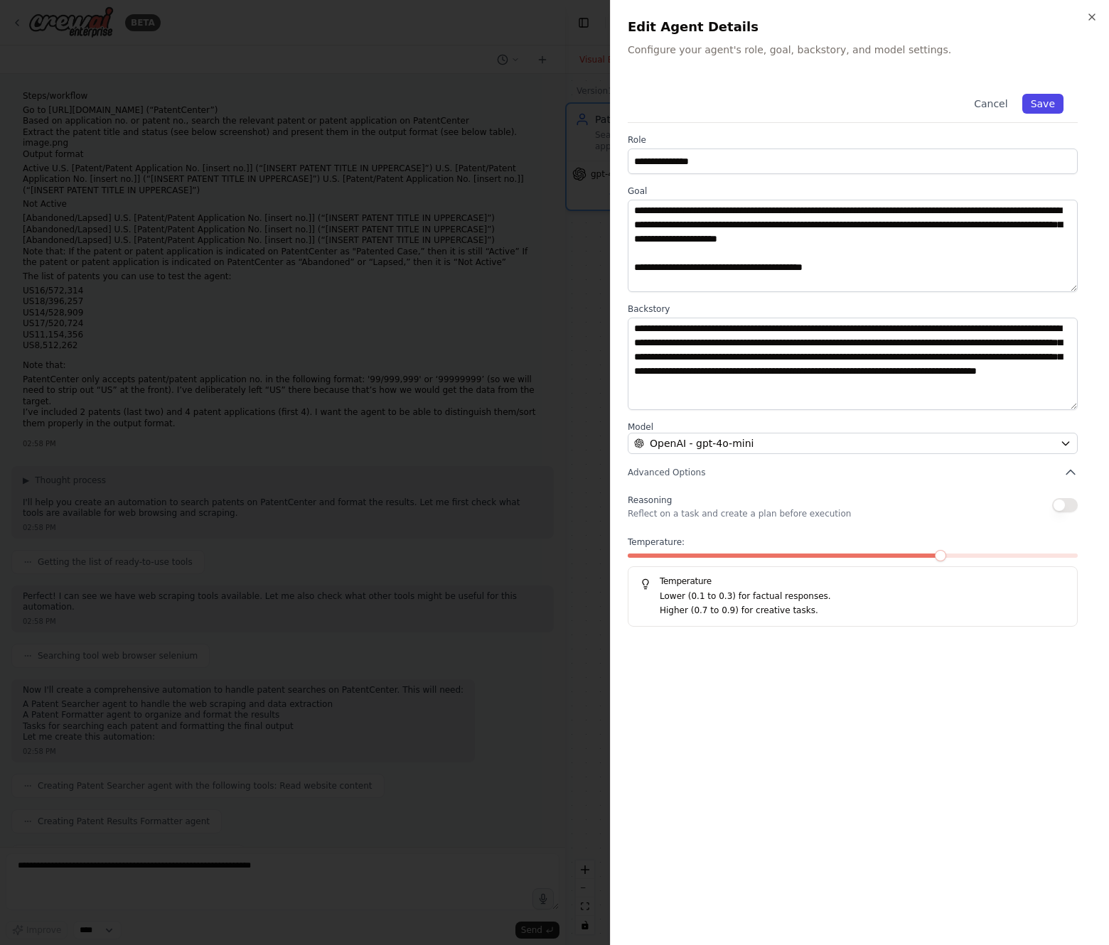
click at [1031, 103] on button "Save" at bounding box center [1042, 104] width 41 height 20
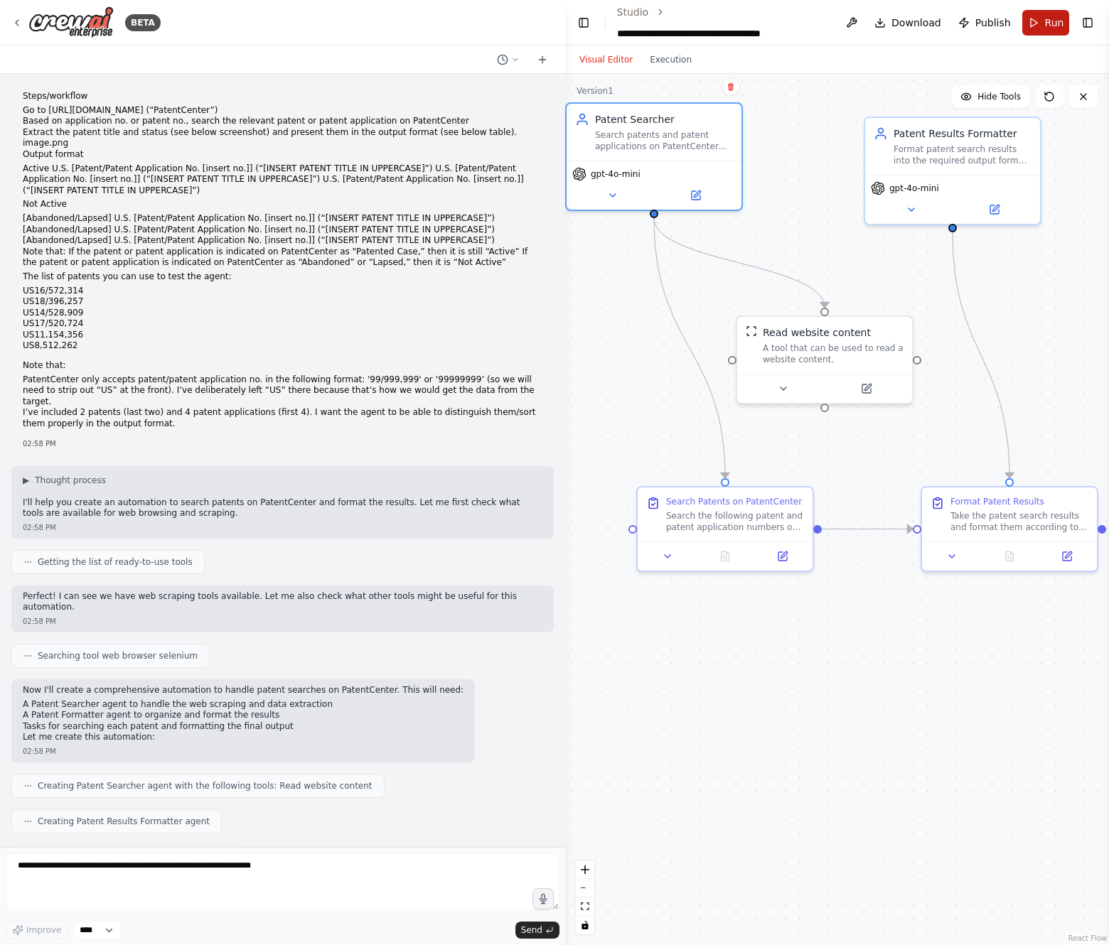
click at [1063, 21] on button "Run" at bounding box center [1046, 23] width 48 height 26
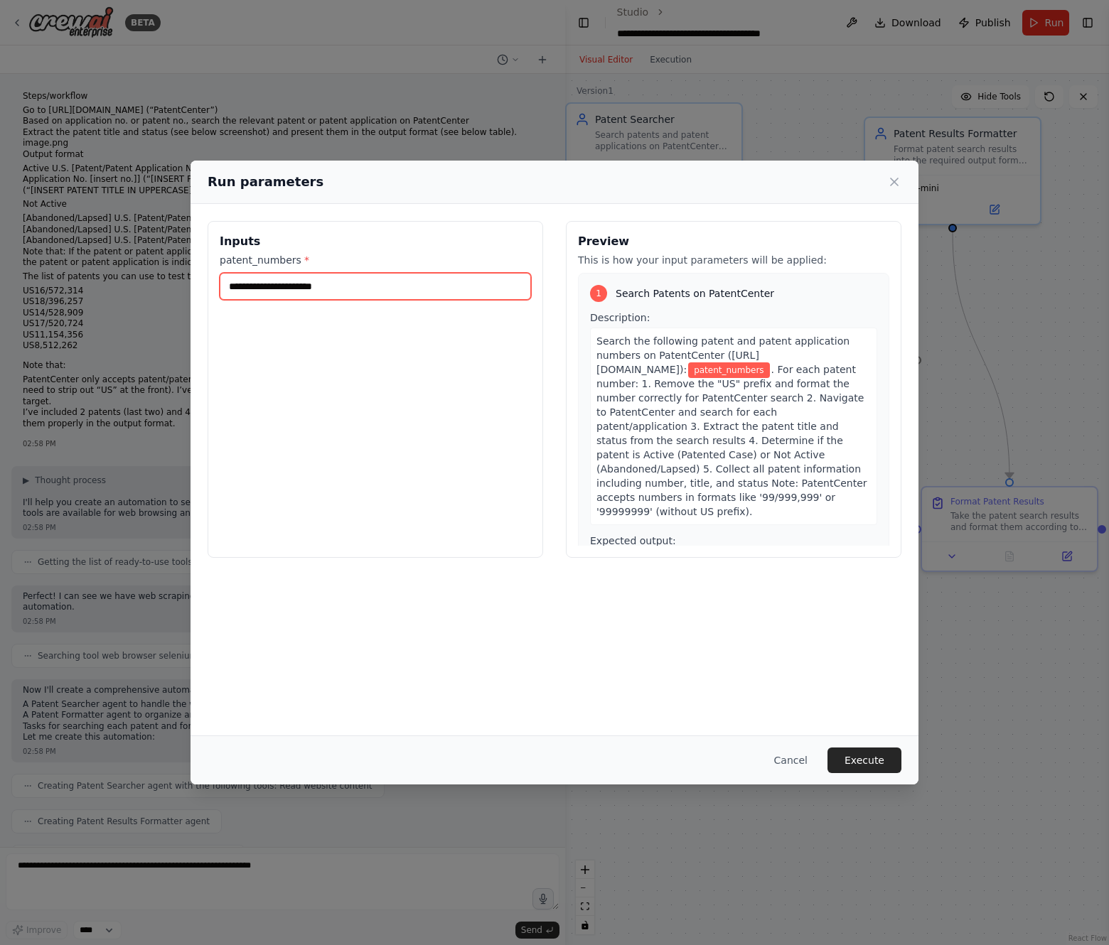
click at [353, 289] on input "patent_numbers *" at bounding box center [375, 286] width 311 height 27
paste input "**********"
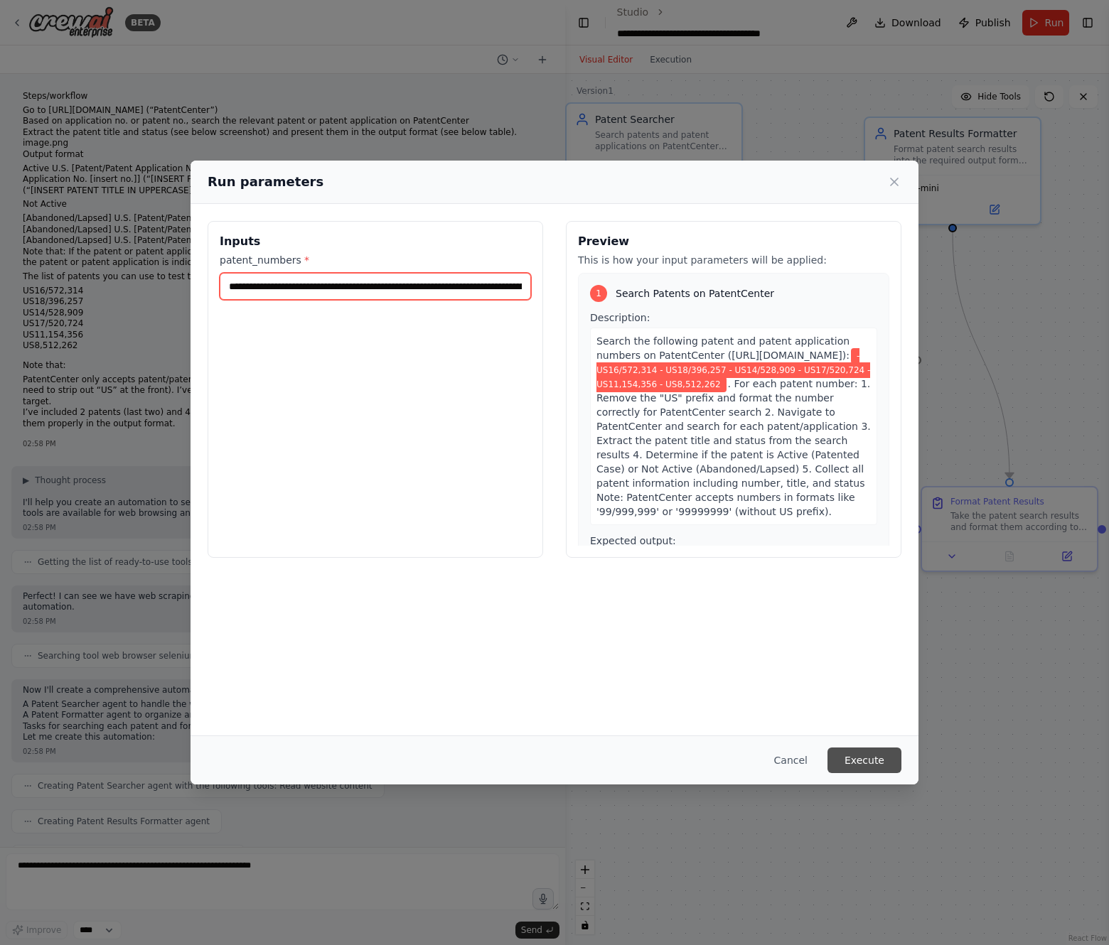
type input "**********"
click at [862, 758] on button "Execute" at bounding box center [864, 761] width 74 height 26
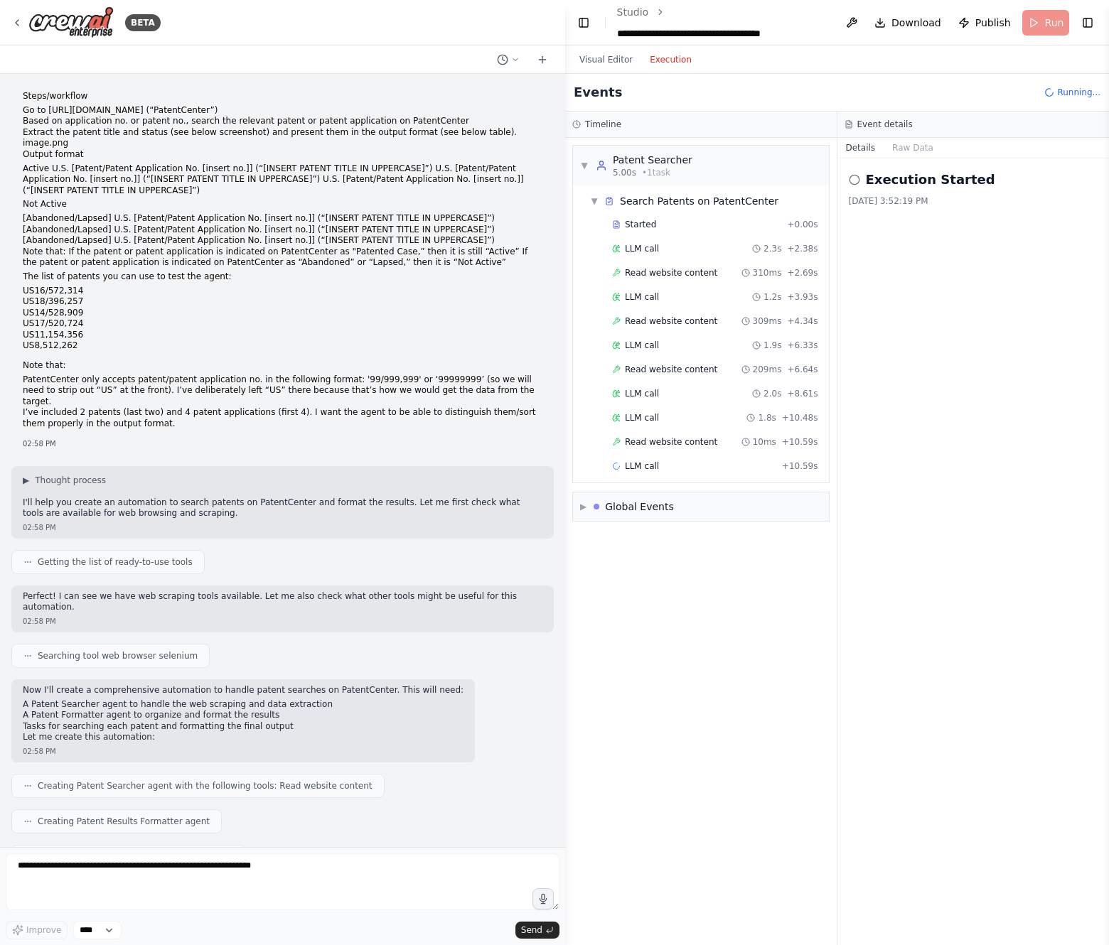
click at [680, 64] on button "Execution" at bounding box center [670, 59] width 59 height 17
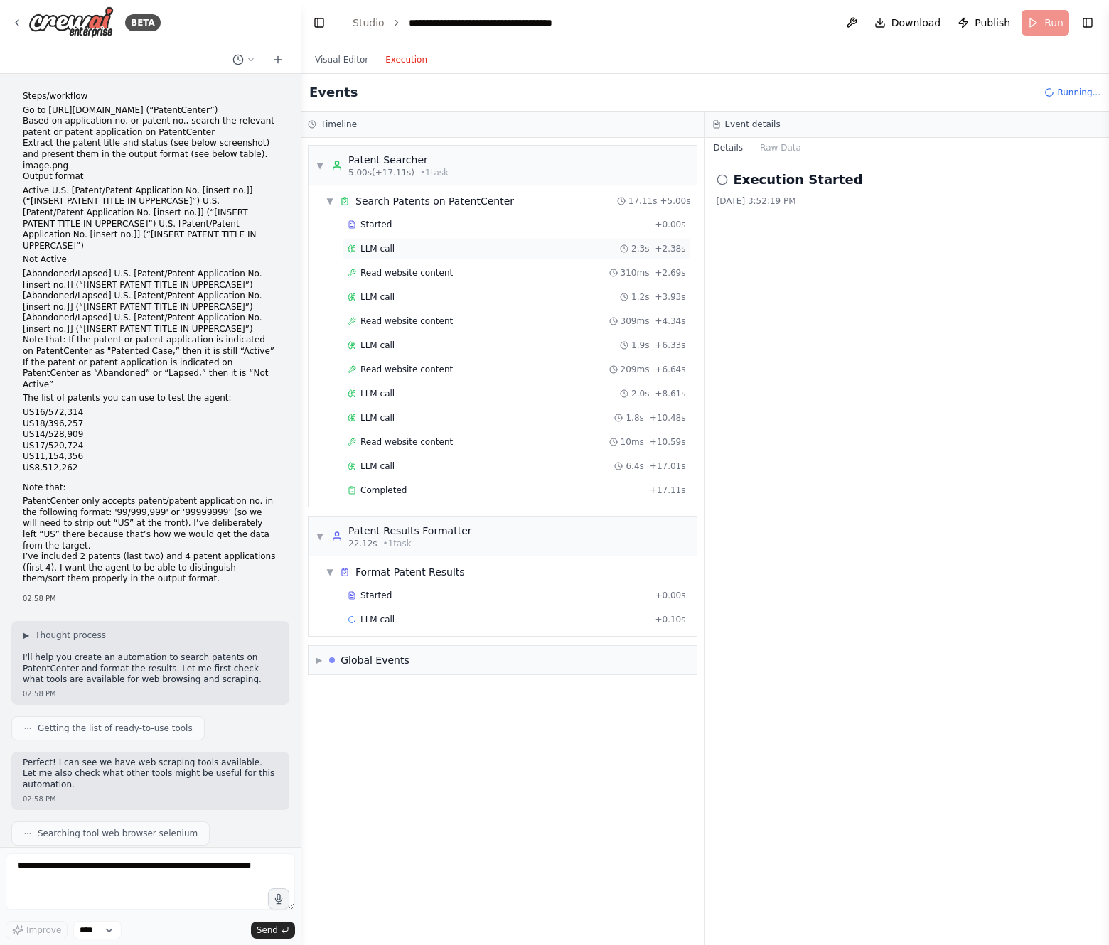
drag, startPoint x: 562, startPoint y: 140, endPoint x: 384, endPoint y: 246, distance: 206.9
click at [300, 154] on div "BETA Steps/workflow Go to https://patentcenter.uspto.gov (“PatentCenter”) Based…" at bounding box center [554, 472] width 1109 height 945
drag, startPoint x: 75, startPoint y: 440, endPoint x: 70, endPoint y: 429, distance: 12.1
click at [70, 431] on ul "US16/572,314 US18/396,257 US14/528,909 US17/520,724 US11,154,356 US8,512,262" at bounding box center [150, 440] width 254 height 67
click at [89, 419] on li "US18/396,257" at bounding box center [150, 424] width 254 height 11
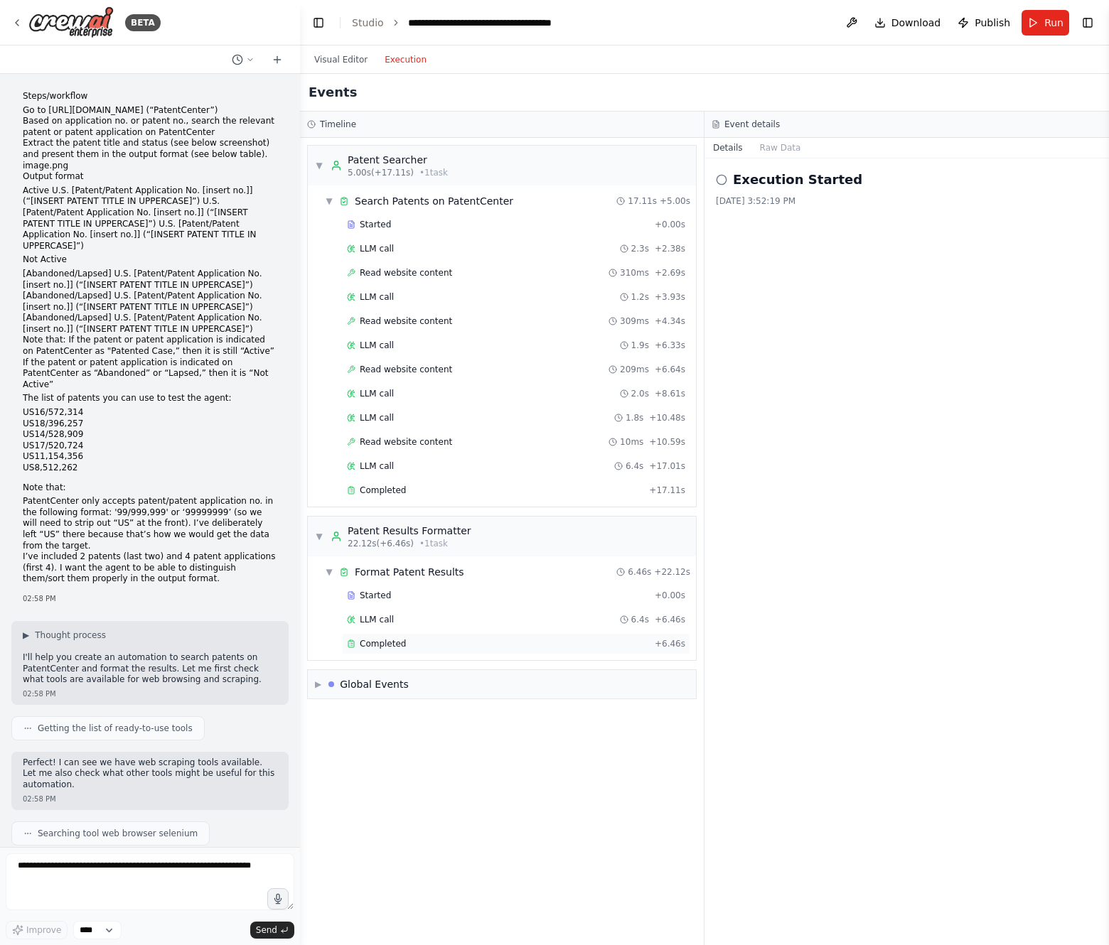
click at [393, 638] on span "Completed" at bounding box center [383, 643] width 46 height 11
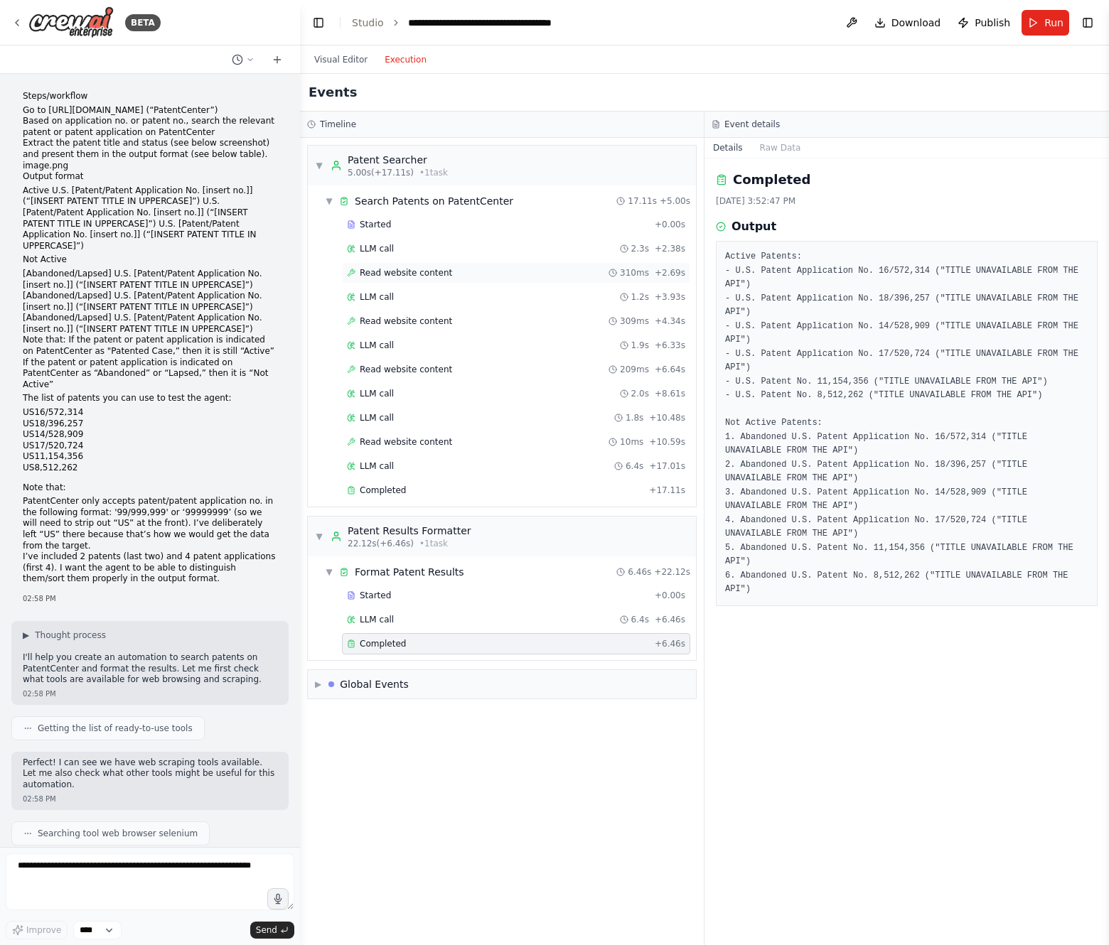
click at [412, 274] on span "Read website content" at bounding box center [406, 272] width 92 height 11
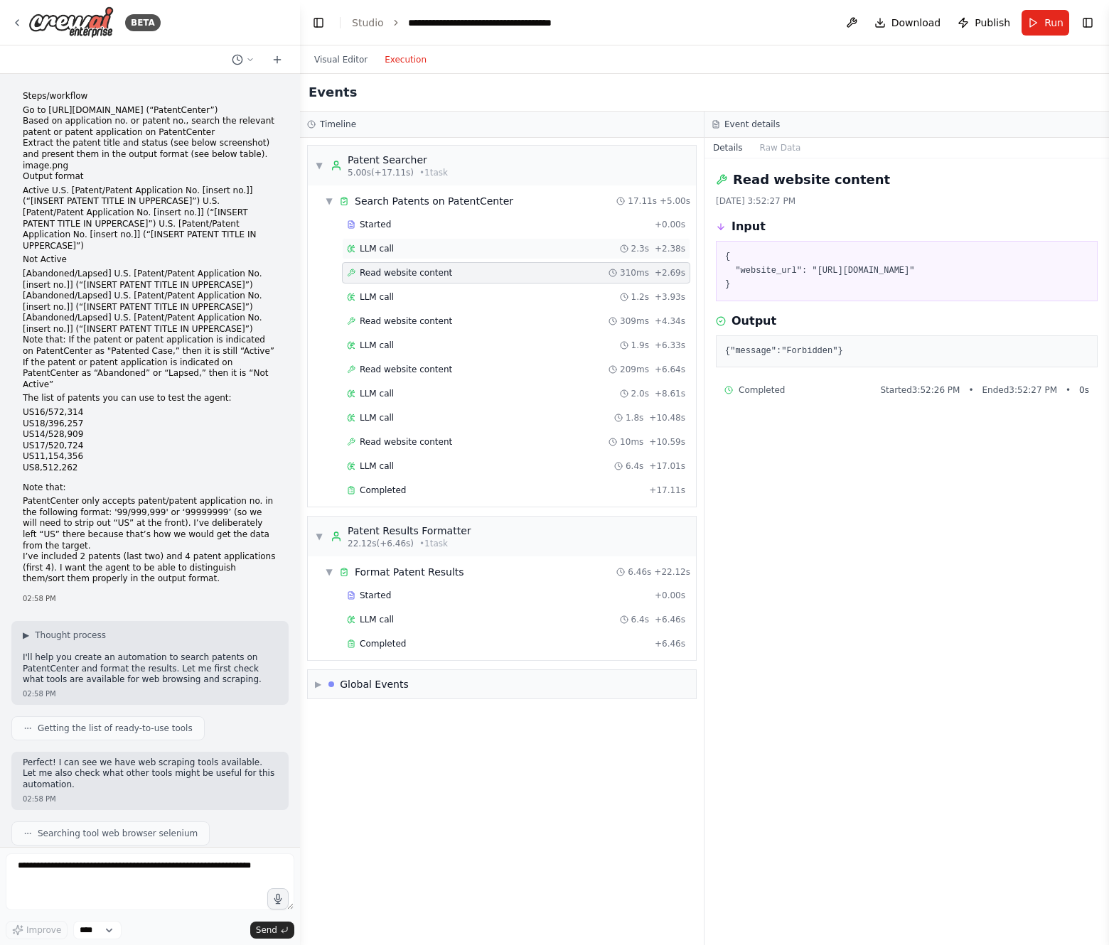
click at [412, 252] on div "LLM call 2.3s + 2.38s" at bounding box center [516, 248] width 338 height 11
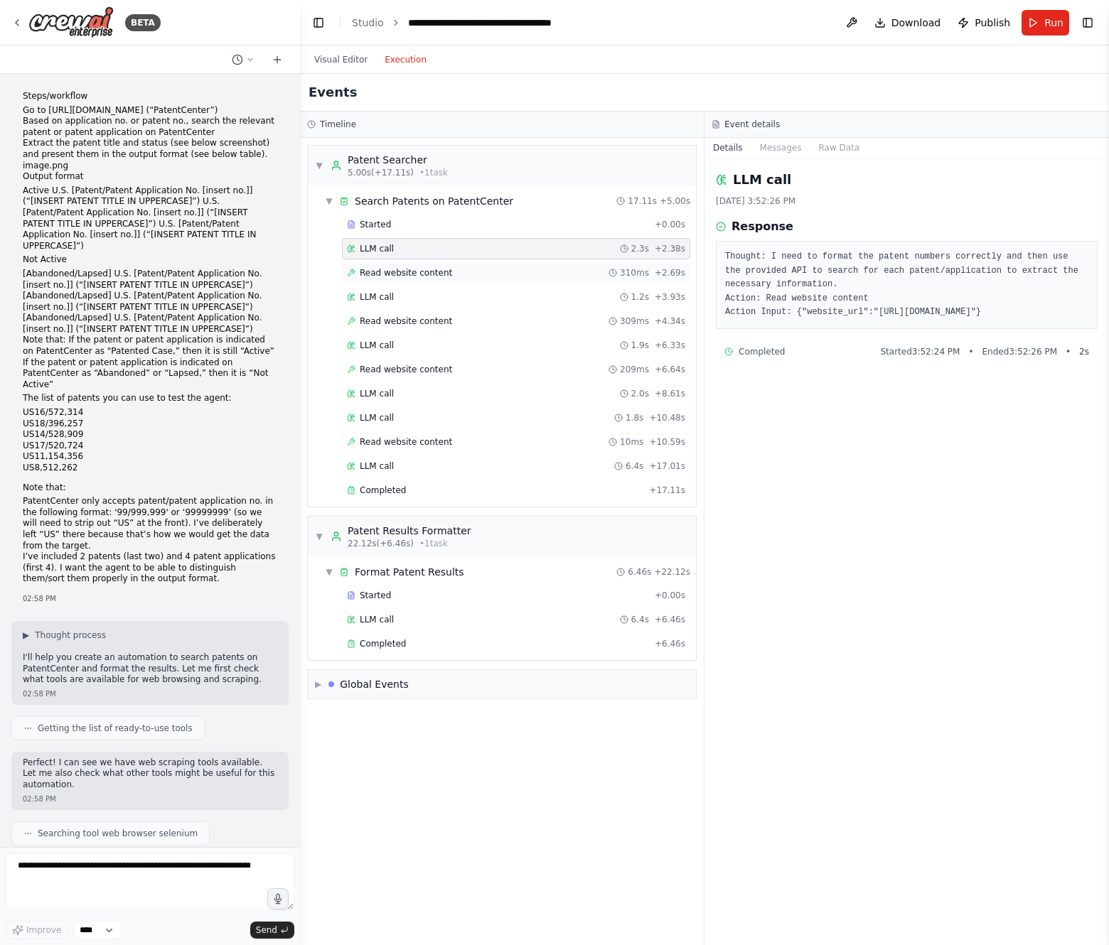
click at [416, 269] on span "Read website content" at bounding box center [406, 272] width 92 height 11
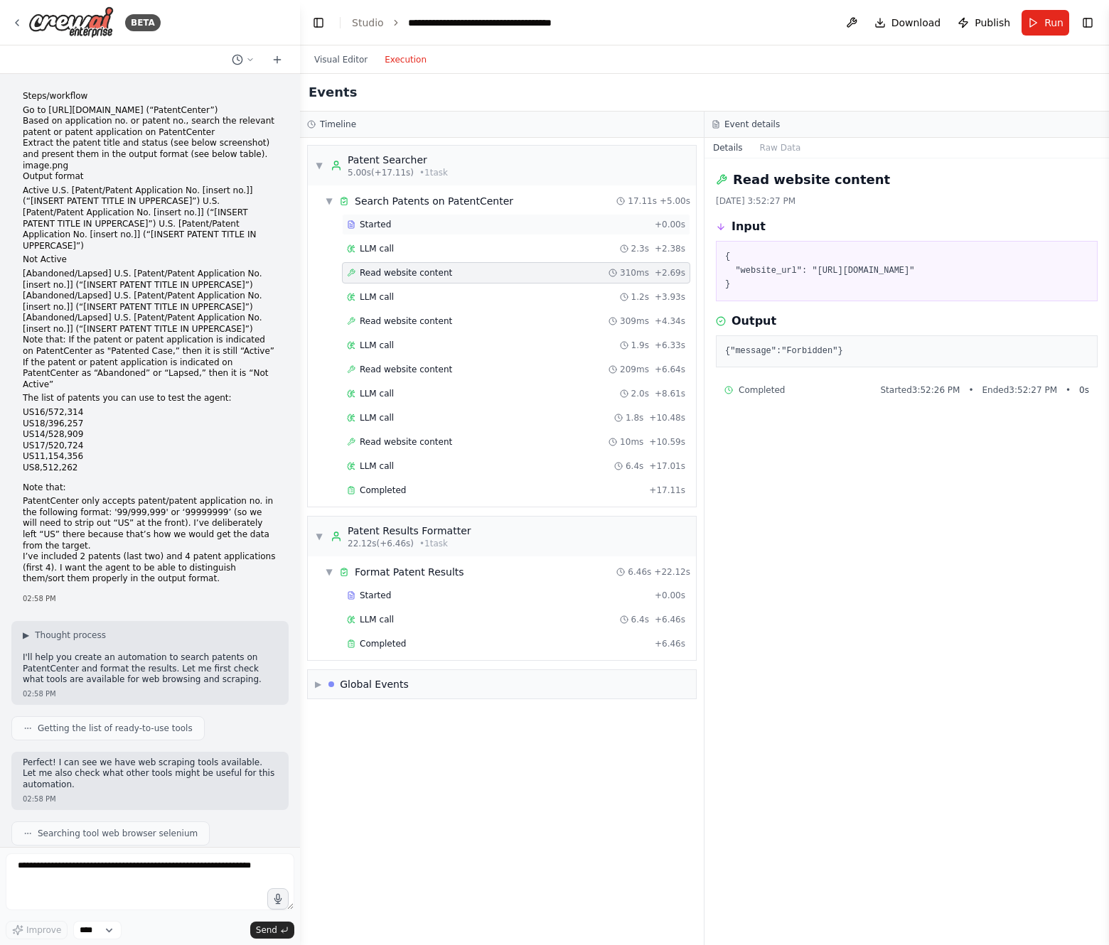
click at [419, 227] on div "Started" at bounding box center [498, 224] width 302 height 11
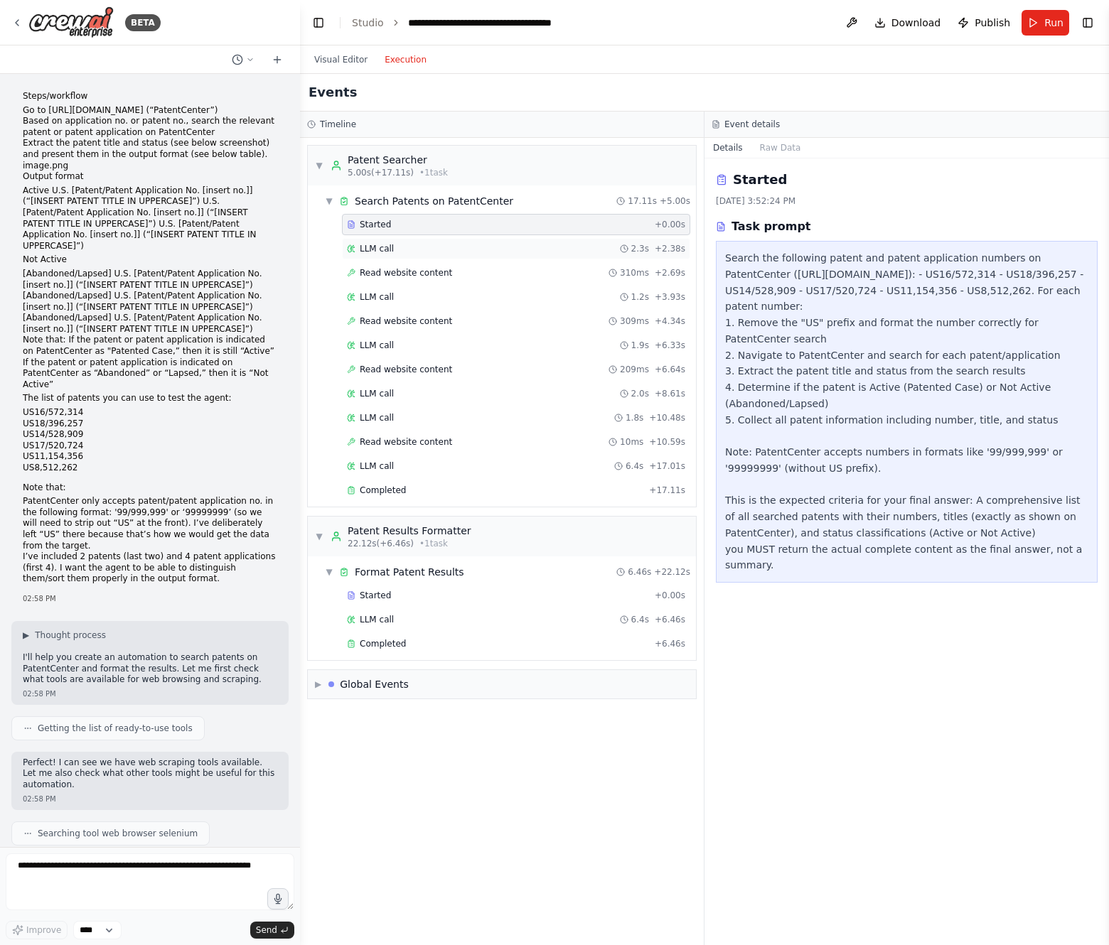
click at [417, 243] on div "LLM call 2.3s + 2.38s" at bounding box center [516, 248] width 338 height 11
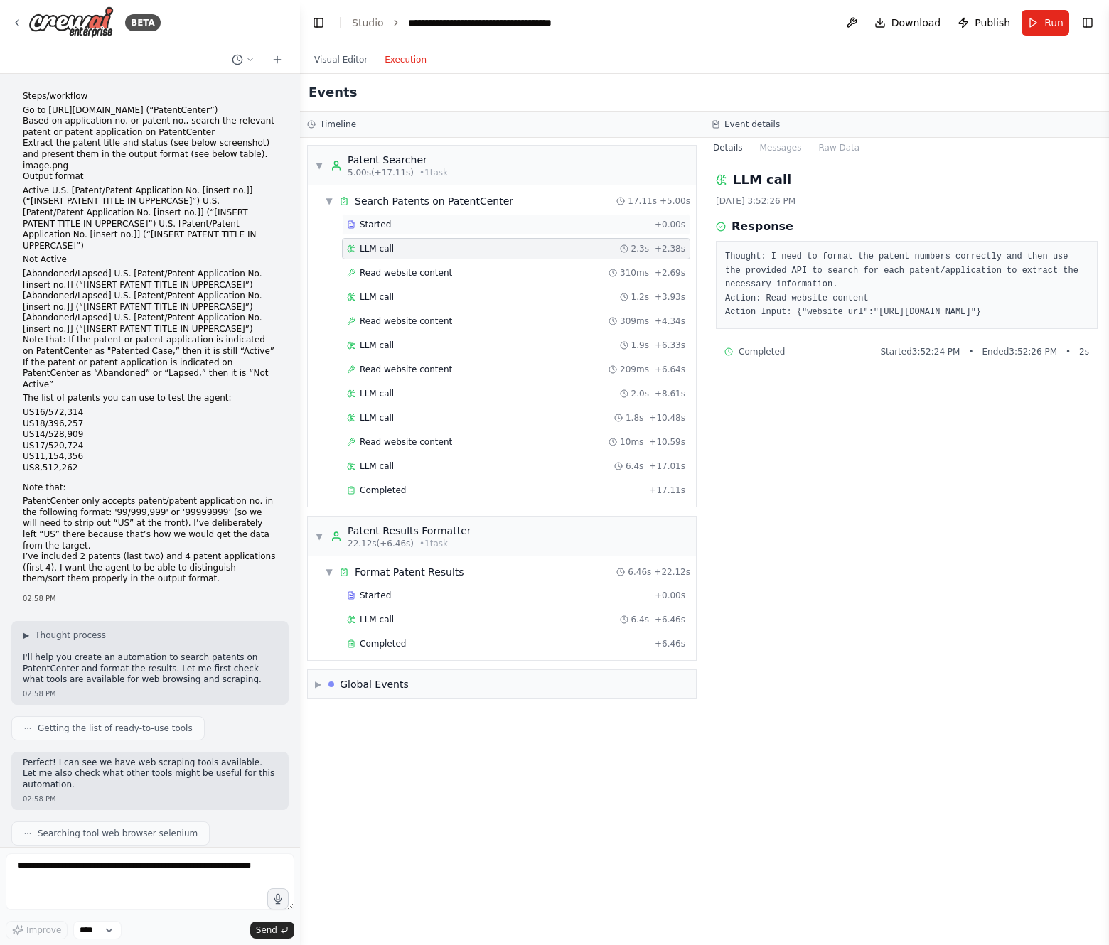
click at [417, 228] on div "Started" at bounding box center [498, 224] width 302 height 11
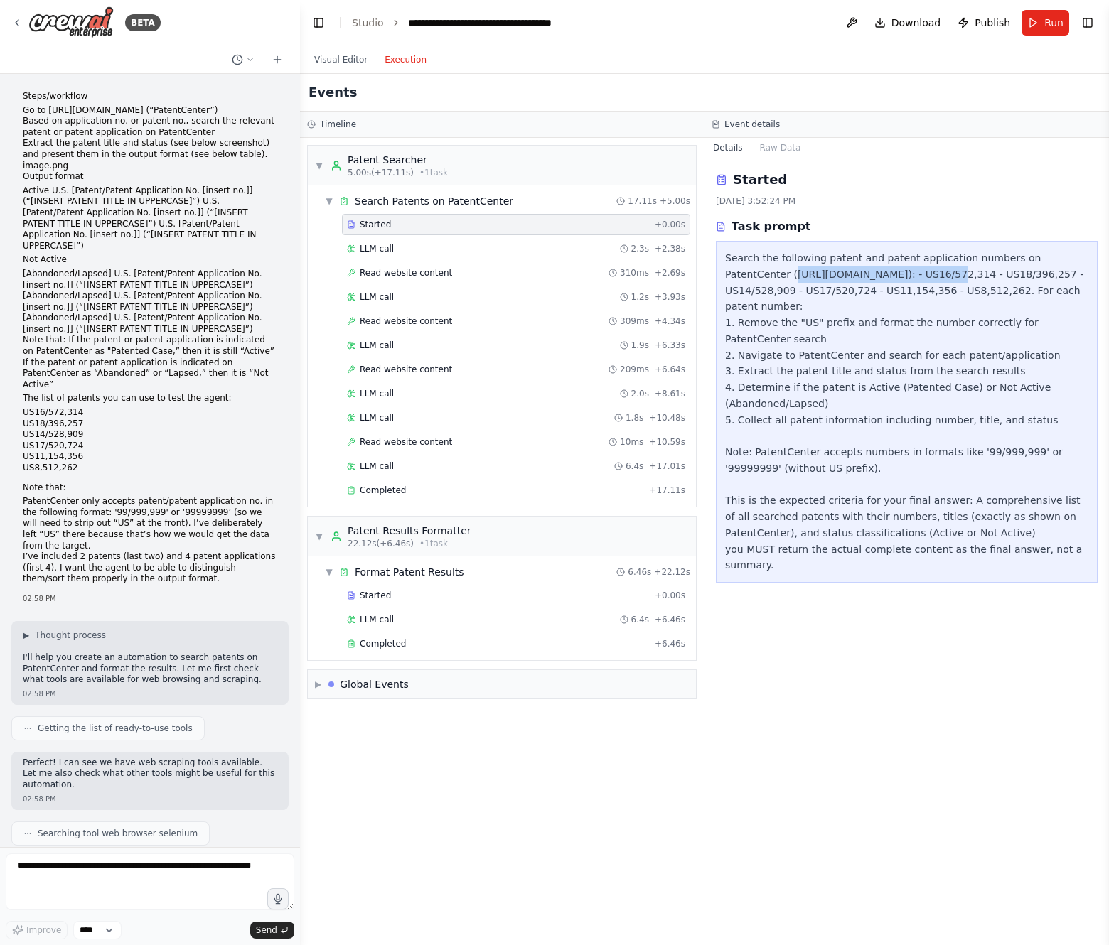
drag, startPoint x: 729, startPoint y: 276, endPoint x: 868, endPoint y: 267, distance: 138.9
click at [868, 267] on div "Search the following patent and patent application numbers on PatentCenter (htt…" at bounding box center [906, 411] width 363 height 323
click at [355, 57] on button "Visual Editor" at bounding box center [341, 59] width 70 height 17
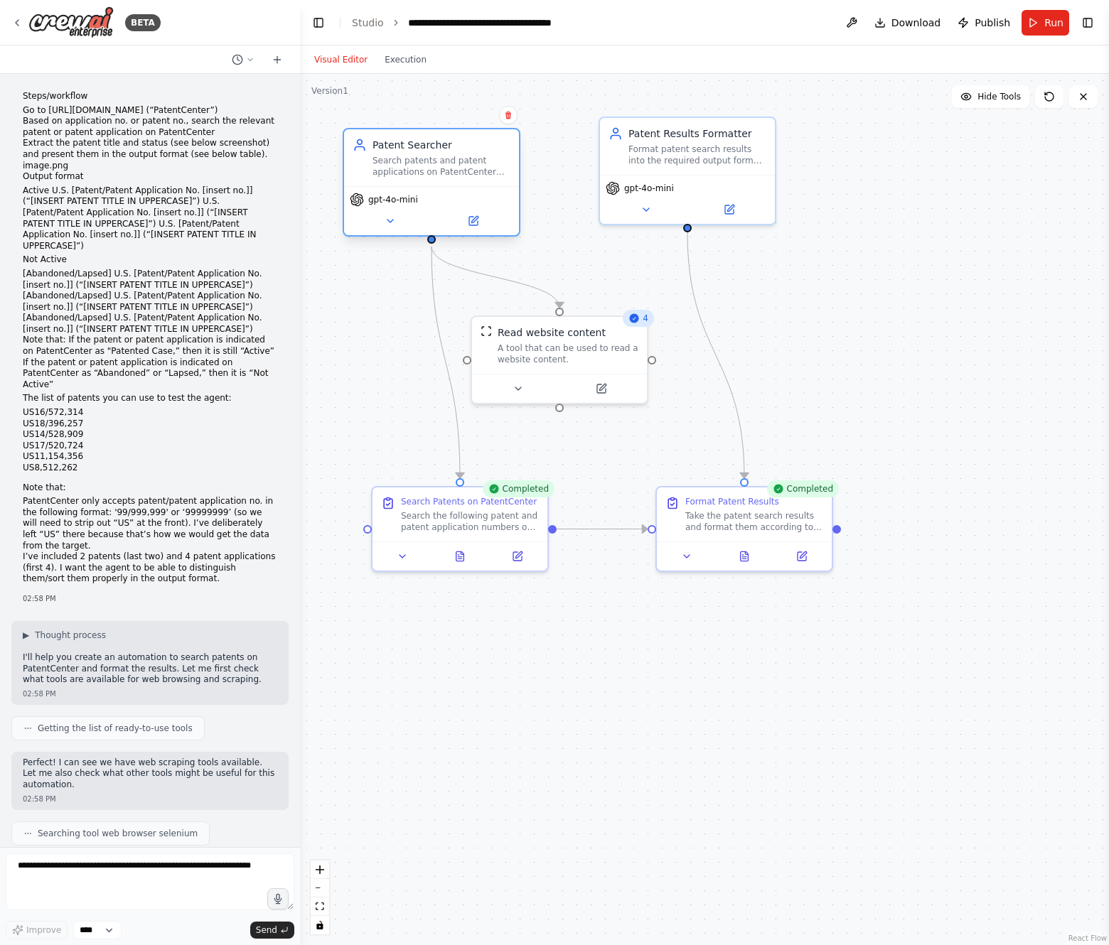
drag, startPoint x: 402, startPoint y: 116, endPoint x: 446, endPoint y: 146, distance: 53.6
click at [446, 146] on div "Patent Searcher" at bounding box center [441, 145] width 138 height 14
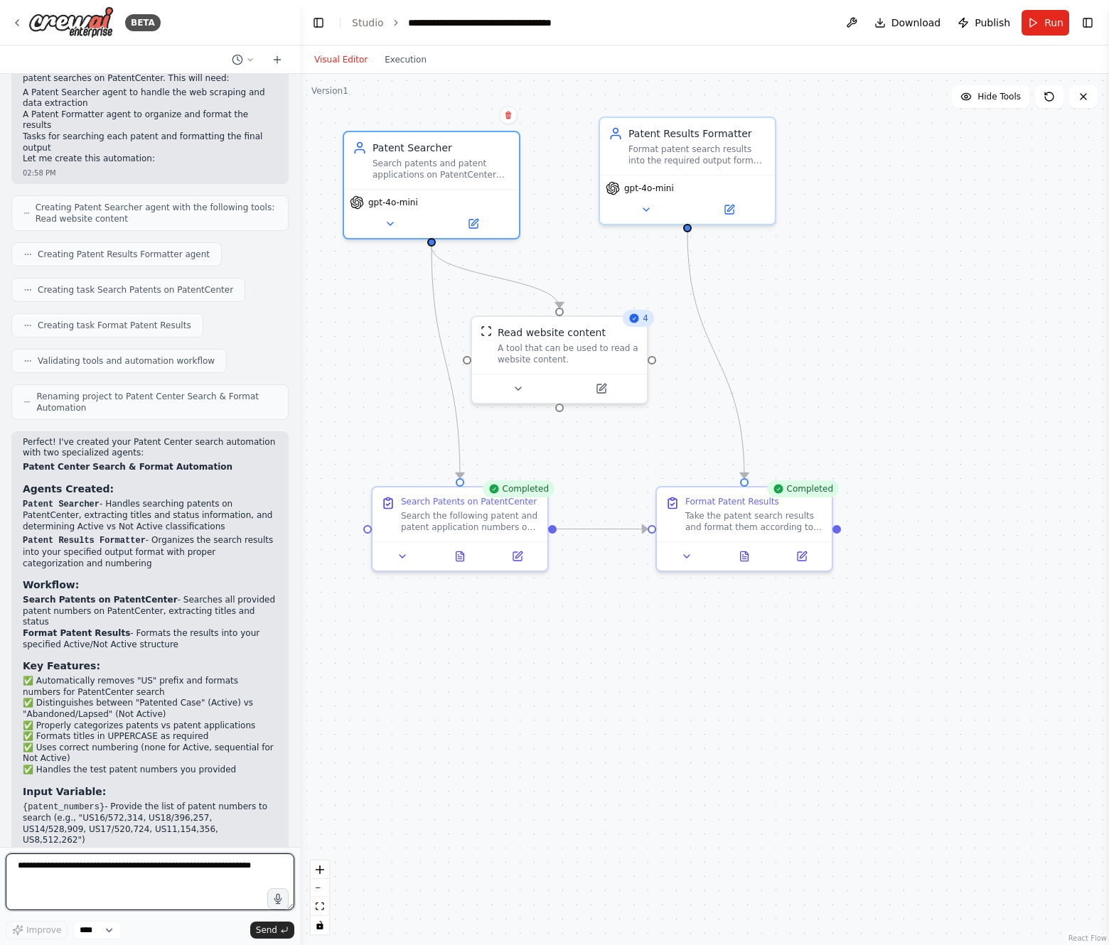
click at [144, 886] on textarea at bounding box center [150, 882] width 289 height 57
click at [244, 864] on textarea "**********" at bounding box center [150, 882] width 289 height 57
click at [242, 868] on textarea "**********" at bounding box center [150, 882] width 289 height 57
paste textarea "**********"
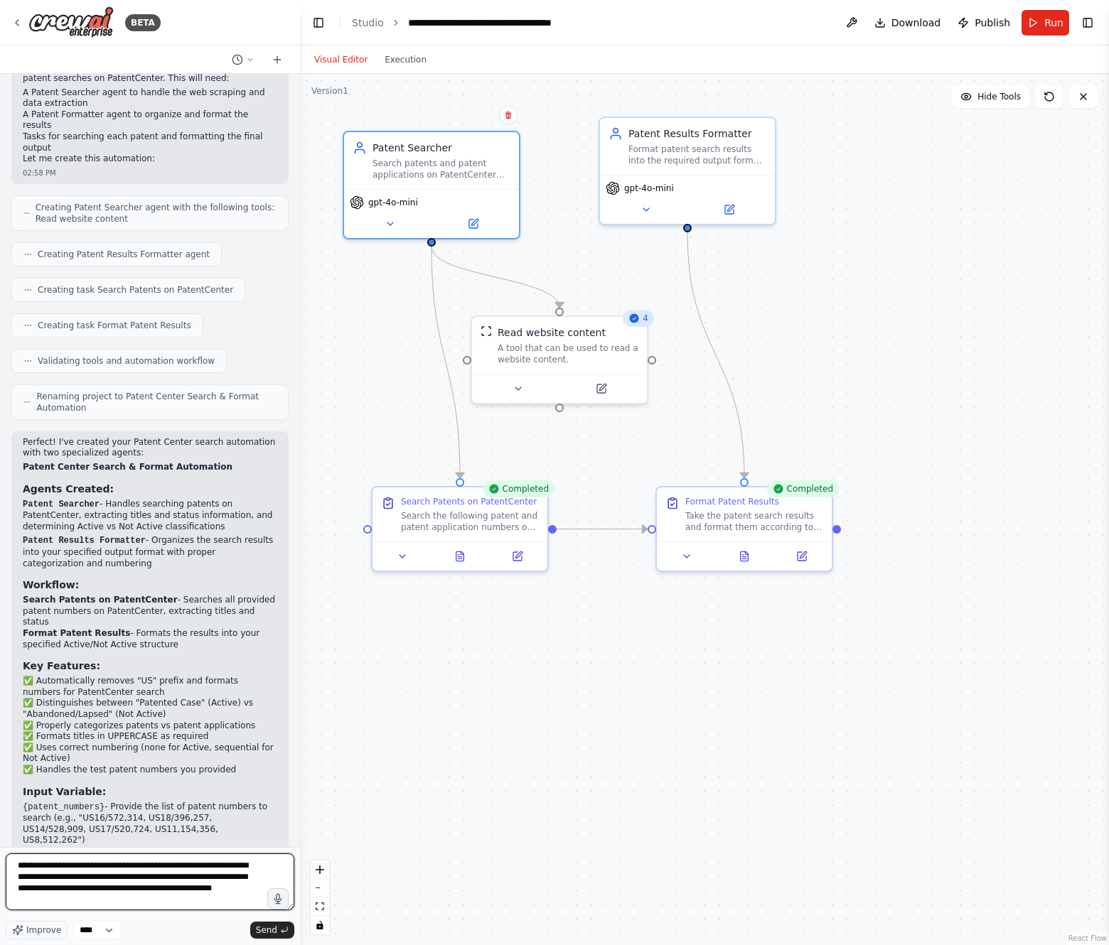
scroll to position [1, 0]
type textarea "**********"
click at [203, 893] on textarea at bounding box center [150, 882] width 289 height 57
type textarea "*"
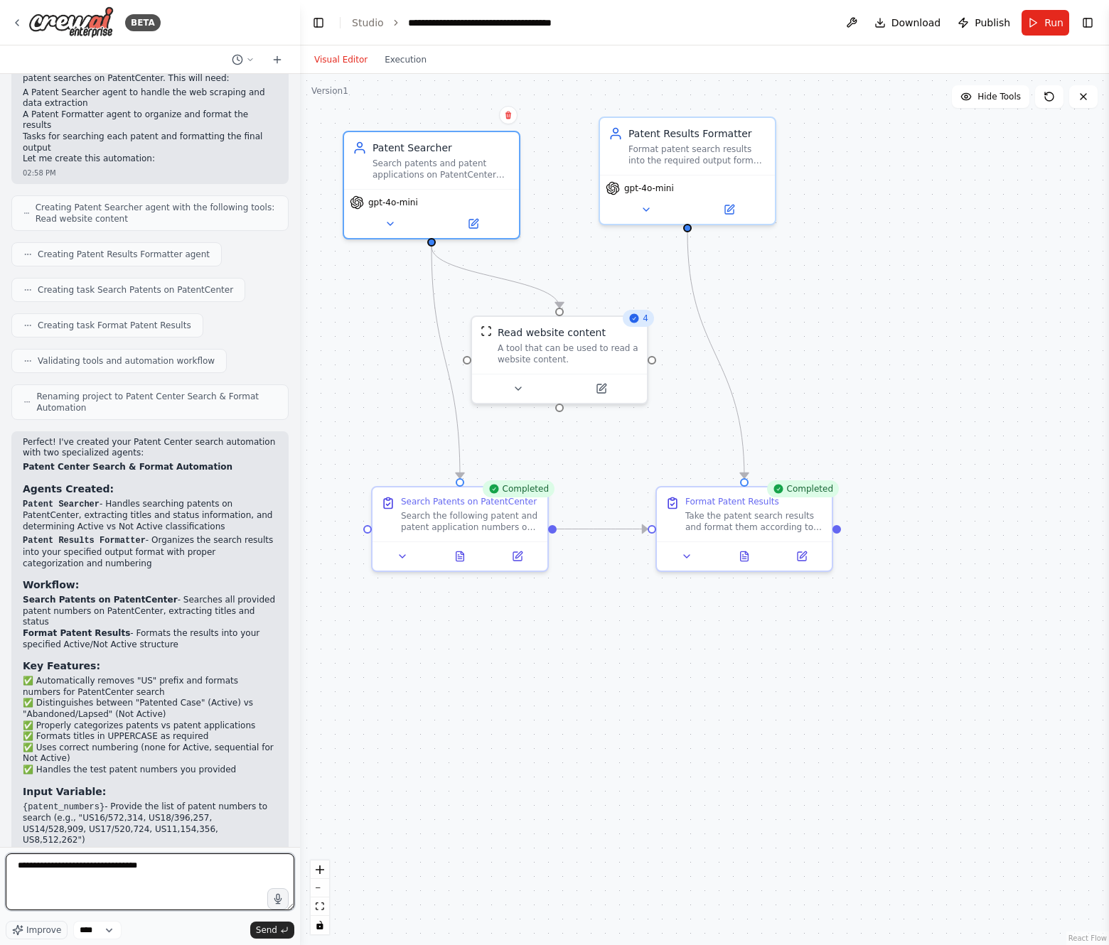
paste textarea "**********"
type textarea "**********"
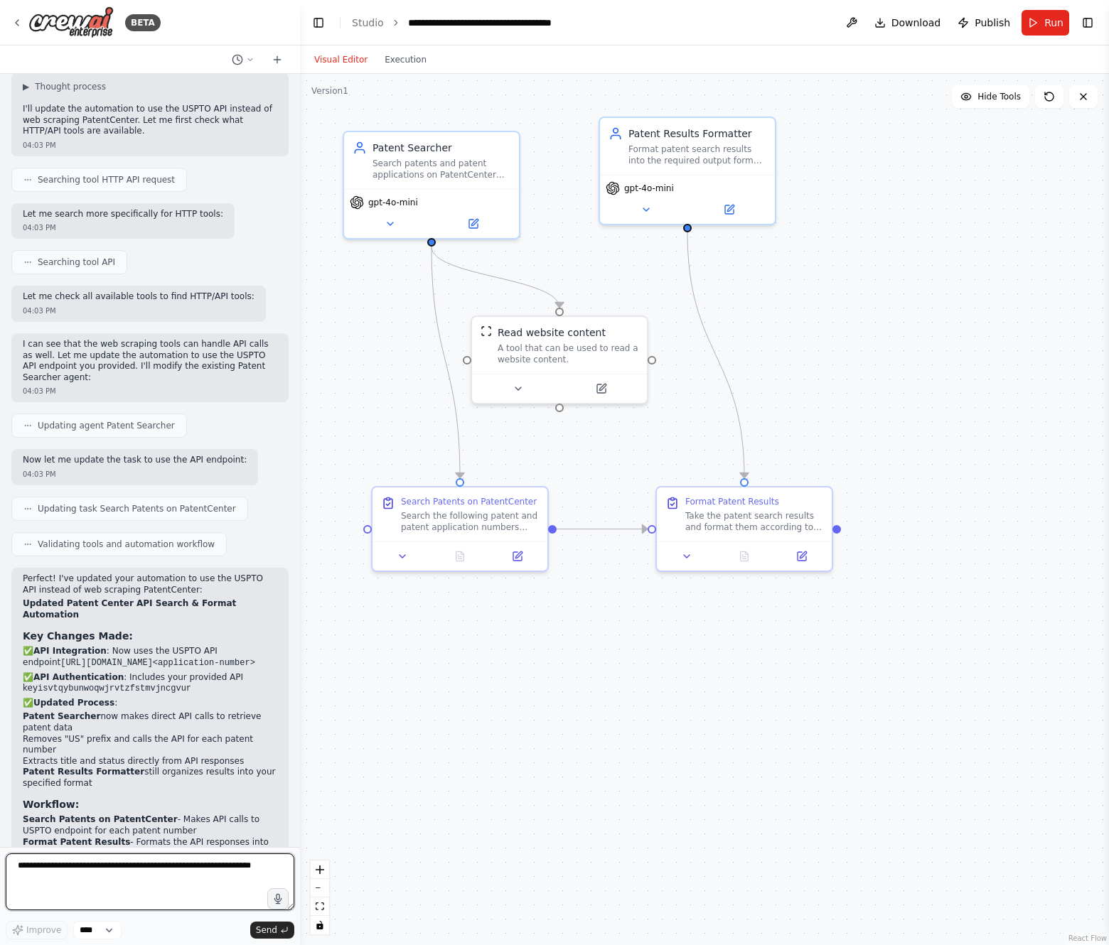
scroll to position [1738, 0]
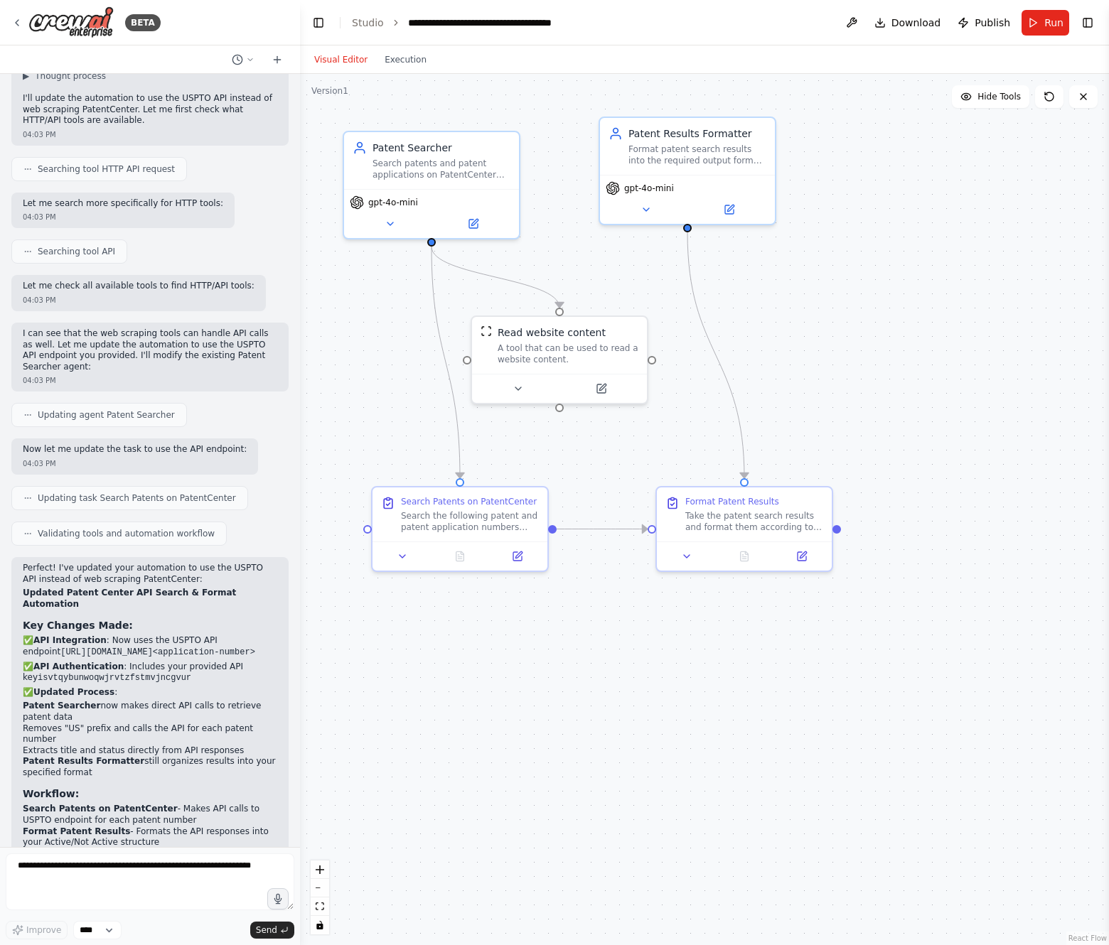
click at [429, 50] on div "Visual Editor Execution" at bounding box center [370, 59] width 129 height 28
click at [404, 62] on button "Execution" at bounding box center [405, 59] width 59 height 17
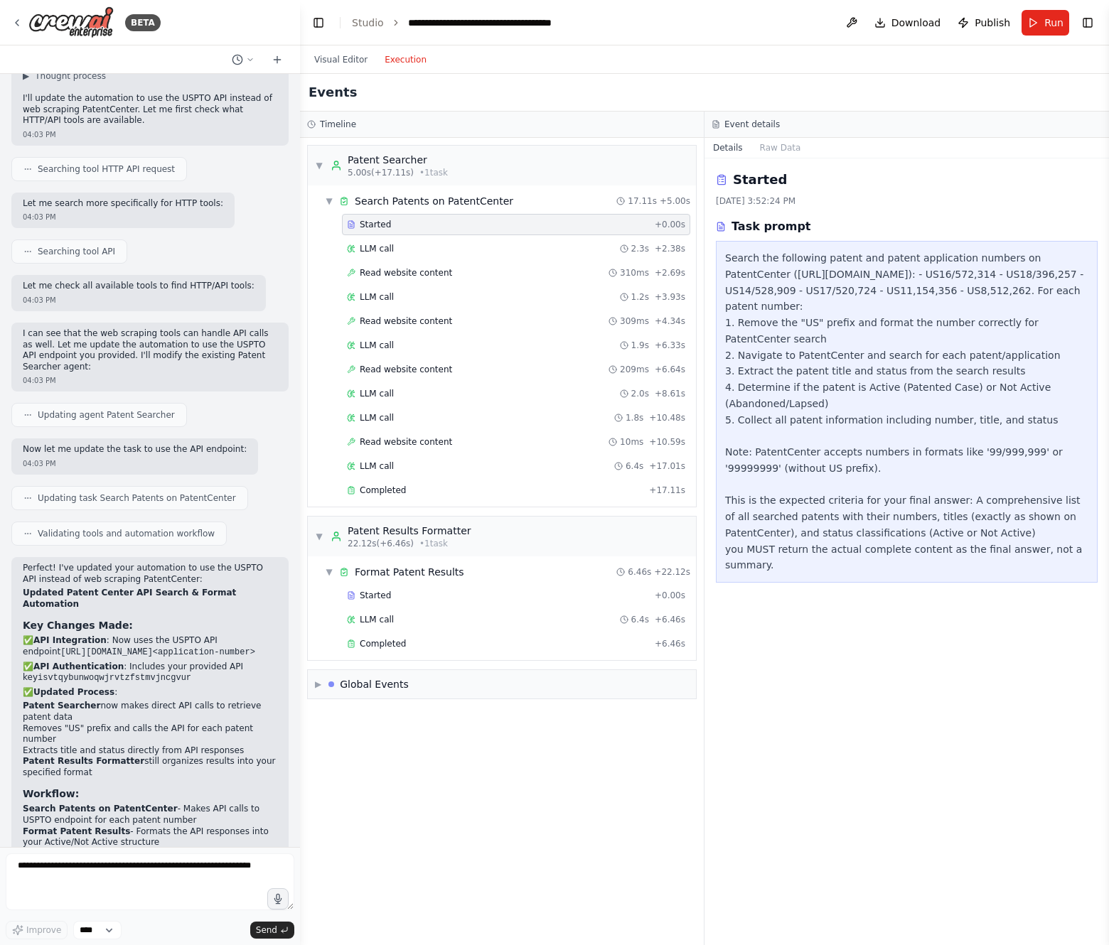
click at [1045, 5] on header "**********" at bounding box center [704, 22] width 809 height 45
click at [1044, 24] on button "Run" at bounding box center [1045, 23] width 48 height 26
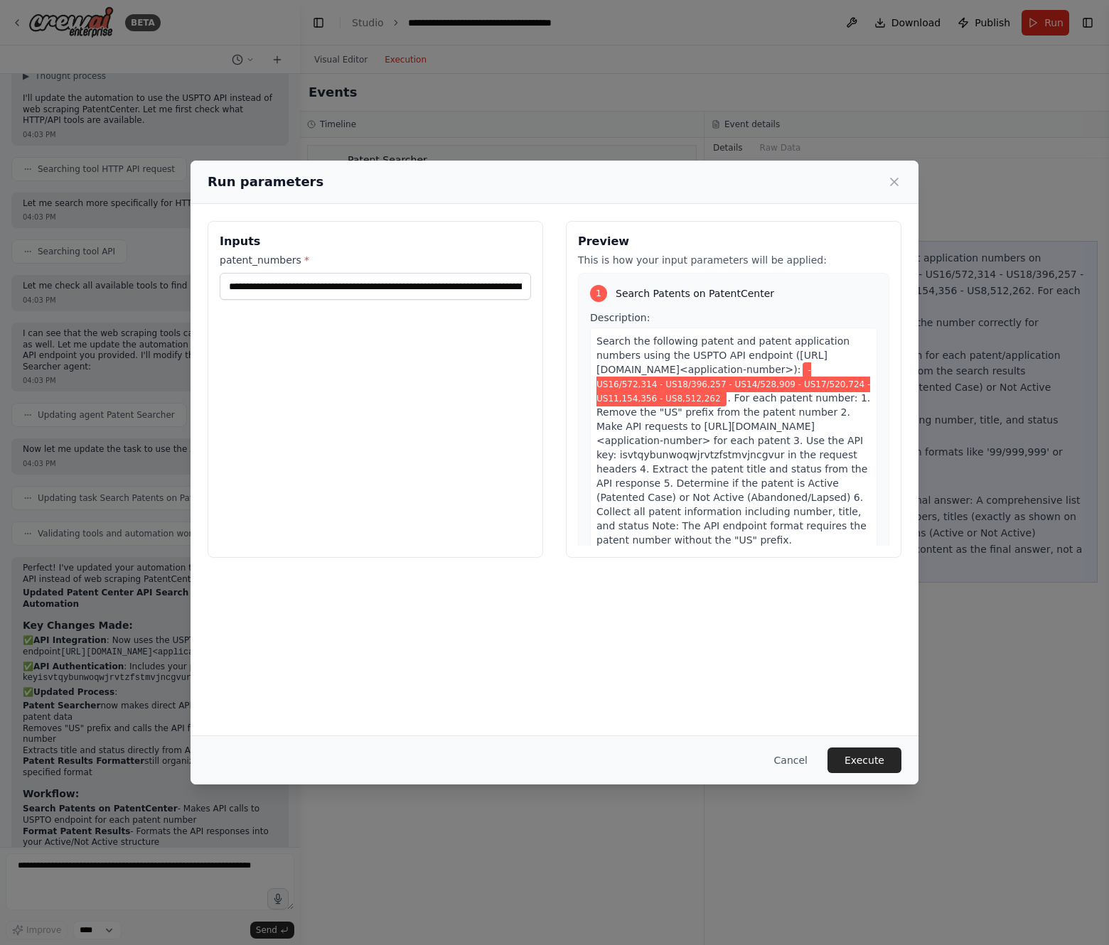
click at [870, 745] on div "Cancel Execute" at bounding box center [554, 760] width 728 height 49
click at [871, 760] on button "Execute" at bounding box center [864, 761] width 74 height 26
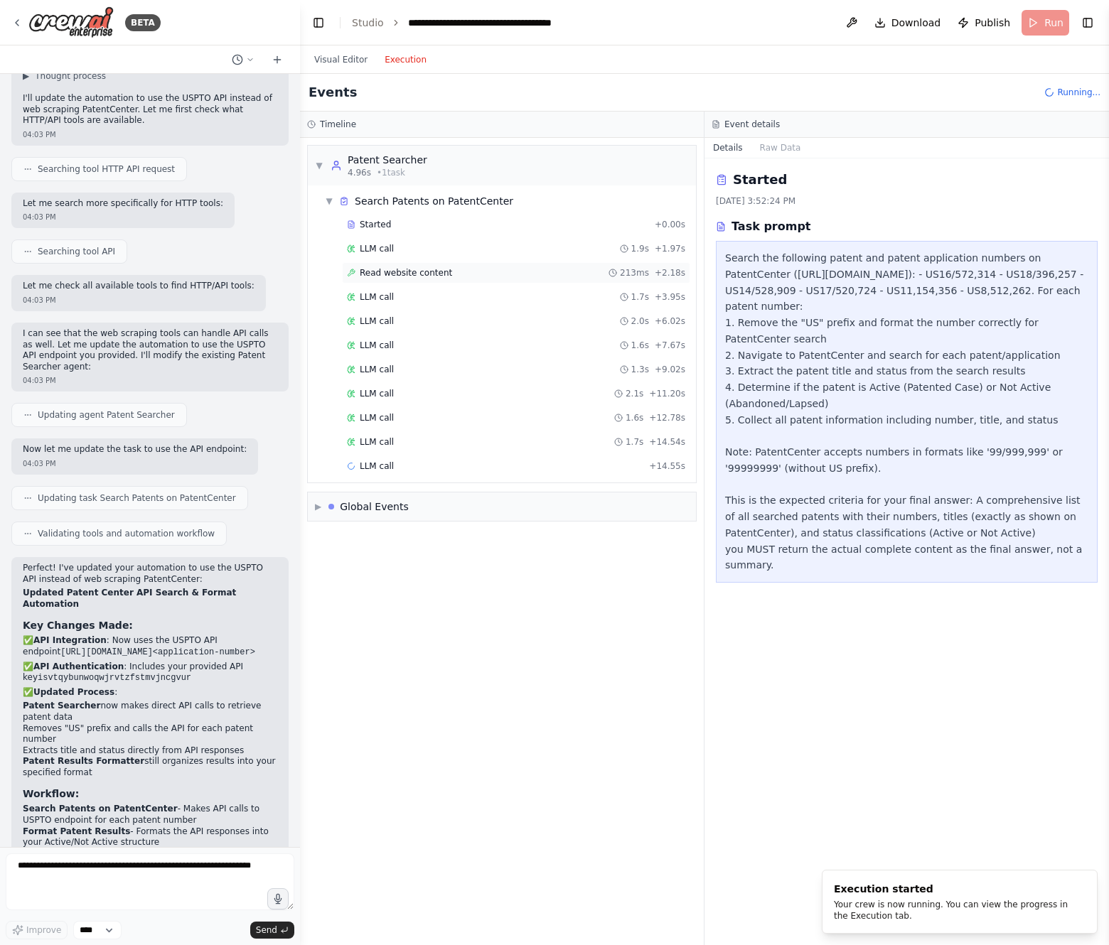
click at [424, 281] on div "Read website content 213ms + 2.18s" at bounding box center [516, 272] width 348 height 21
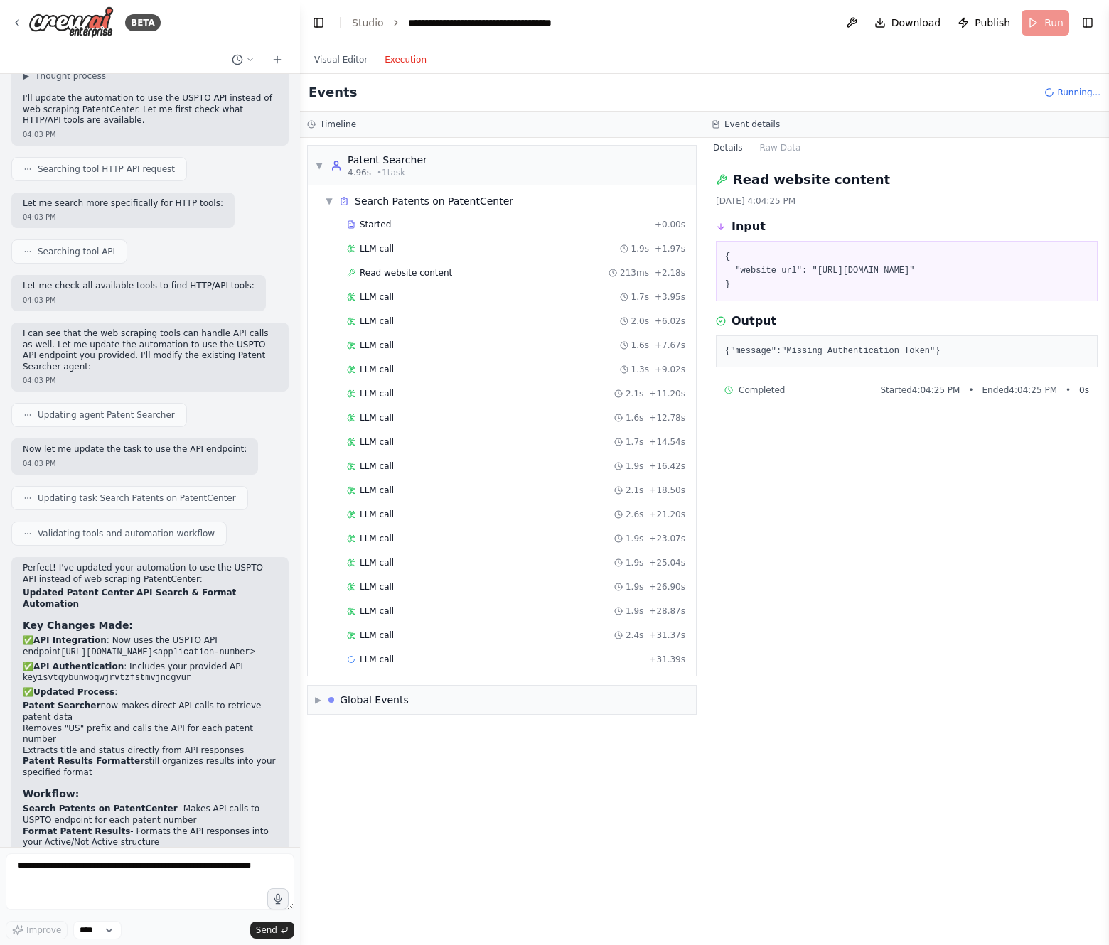
click at [979, 358] on pre "{"message":"Missing Authentication Token"}" at bounding box center [906, 352] width 363 height 14
drag, startPoint x: 977, startPoint y: 361, endPoint x: 711, endPoint y: 367, distance: 265.9
click at [711, 367] on div "Read website content 8/10/2025, 4:04:25 PM Input { "website_url": "https://api.…" at bounding box center [906, 552] width 404 height 787
copy pre "{"message":"Missing Authentication Token"}"
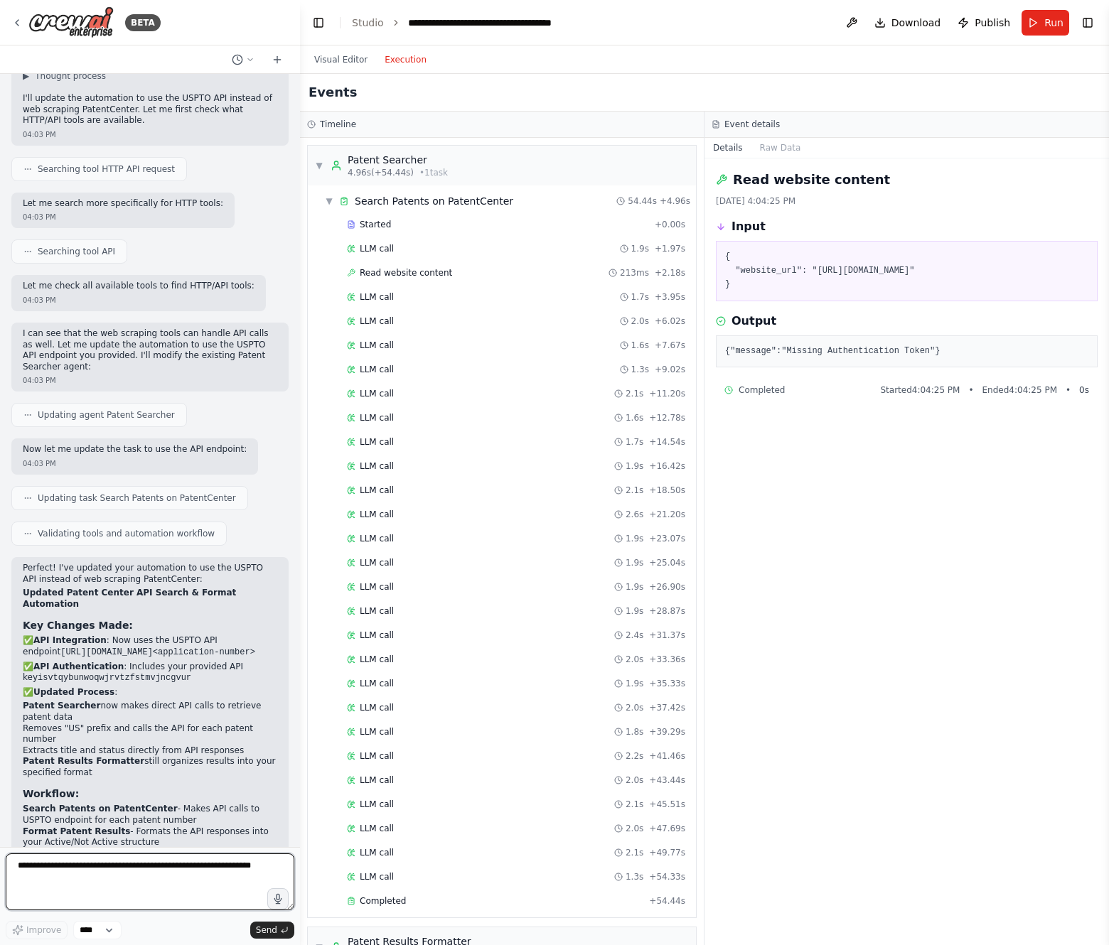
click at [97, 876] on textarea at bounding box center [150, 882] width 289 height 57
paste textarea "**********"
type textarea "**********"
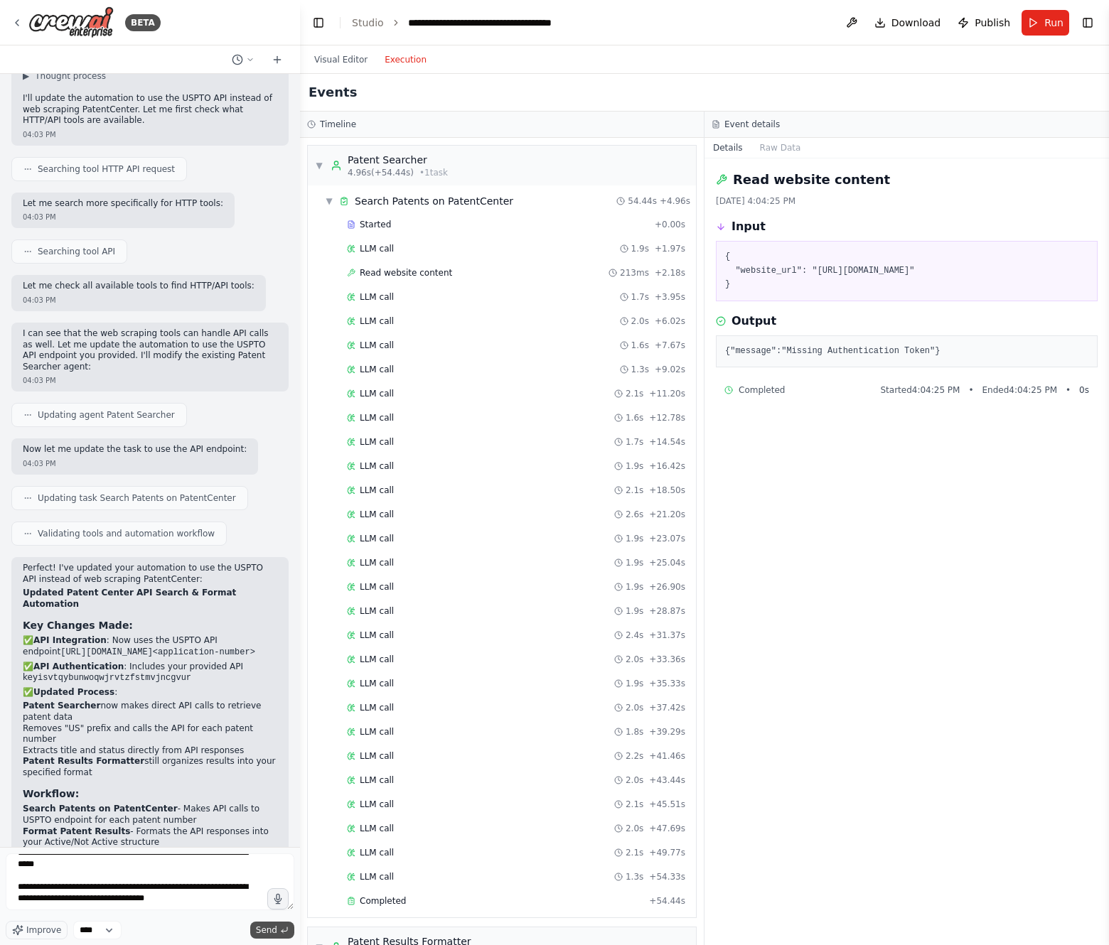
click at [269, 928] on span "Send" at bounding box center [266, 930] width 21 height 11
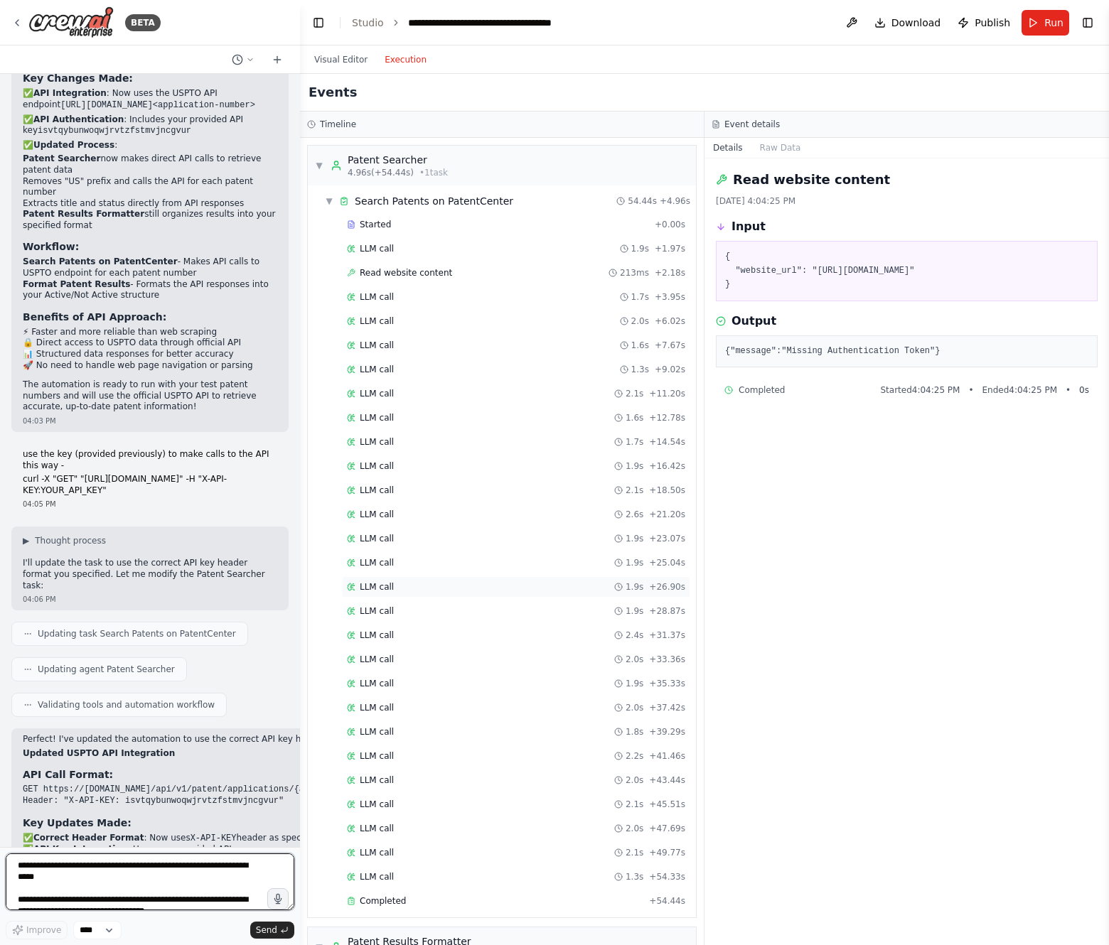
scroll to position [181, 0]
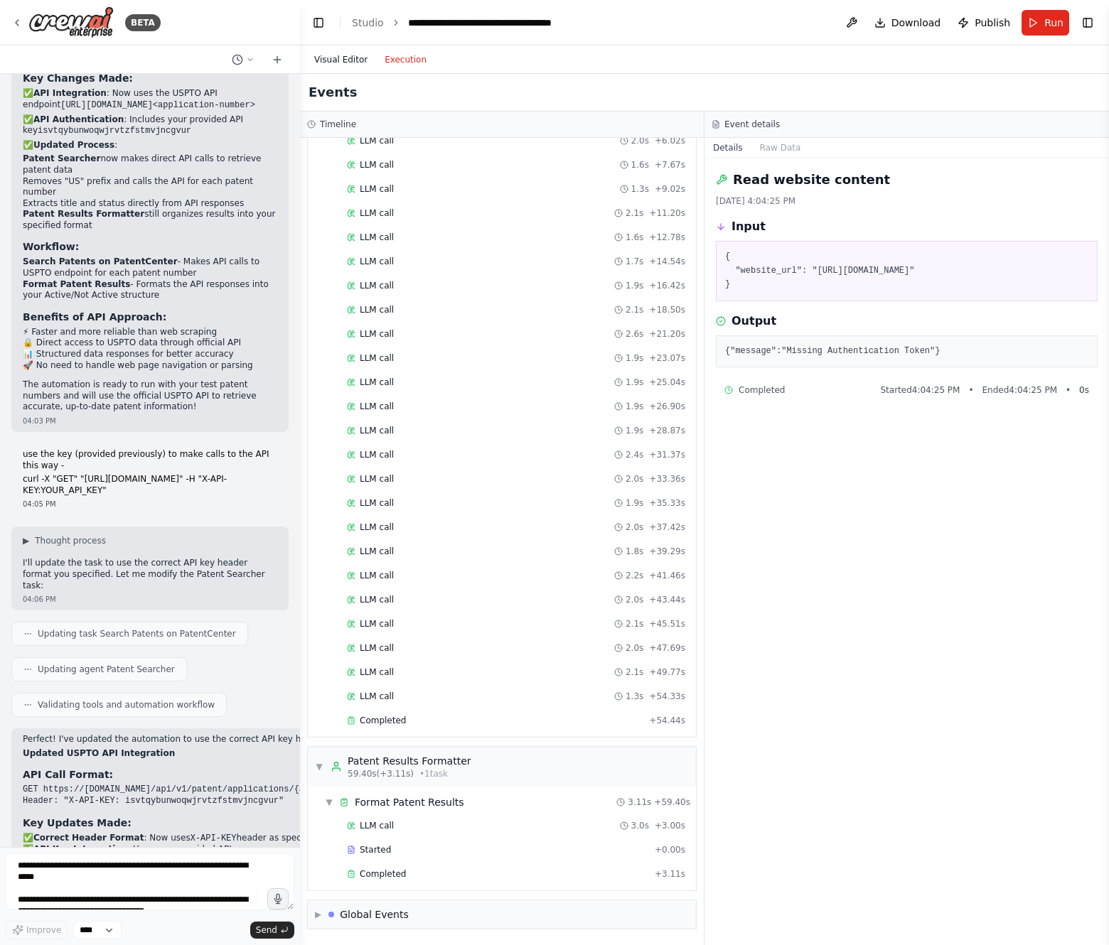
click at [354, 60] on button "Visual Editor" at bounding box center [341, 59] width 70 height 17
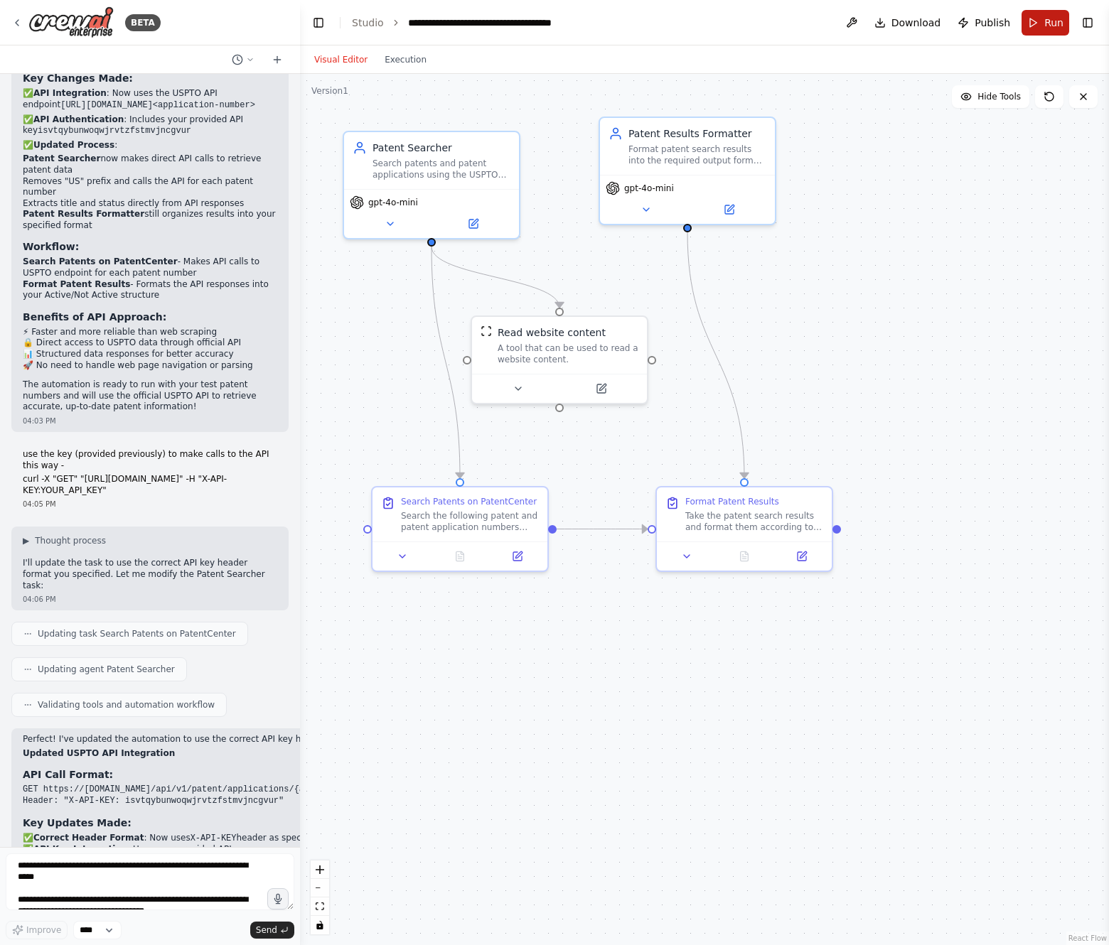
click at [1045, 31] on button "Run" at bounding box center [1045, 23] width 48 height 26
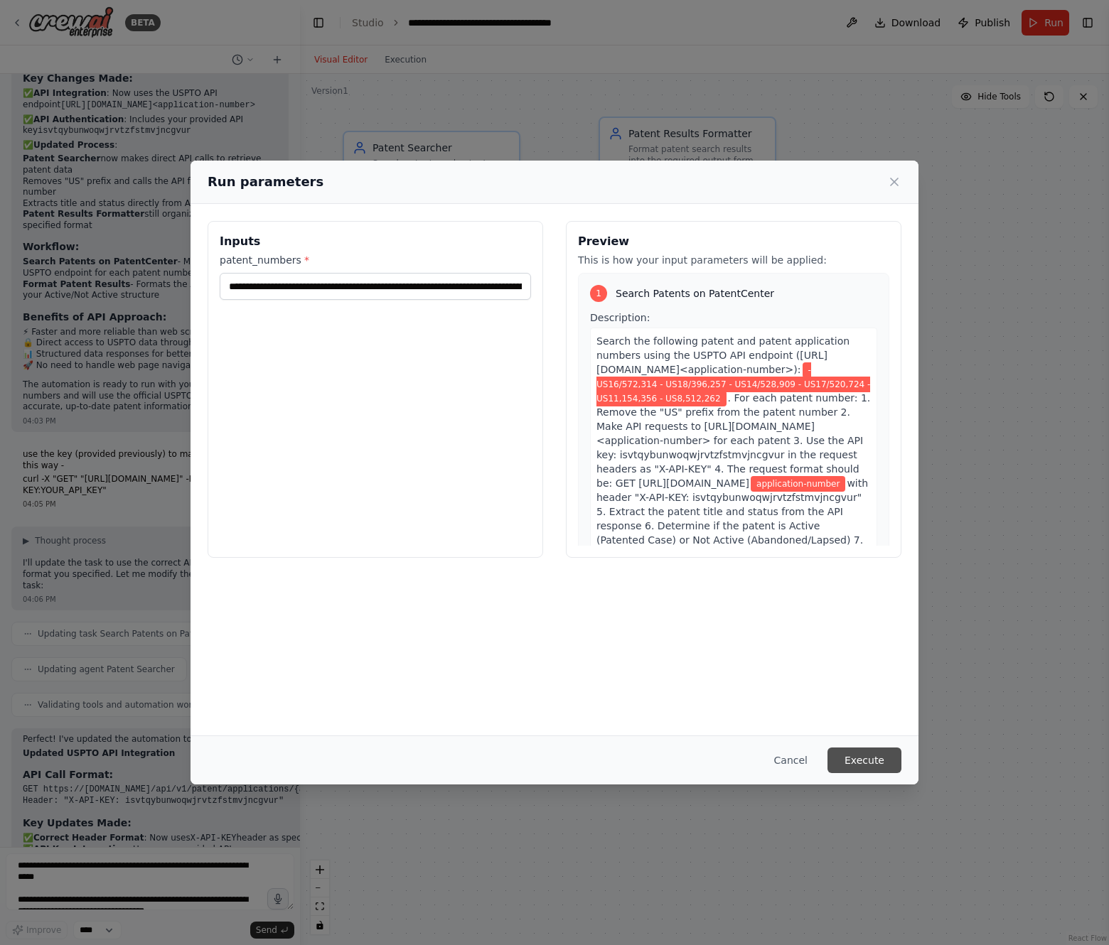
click at [875, 755] on button "Execute" at bounding box center [864, 761] width 74 height 26
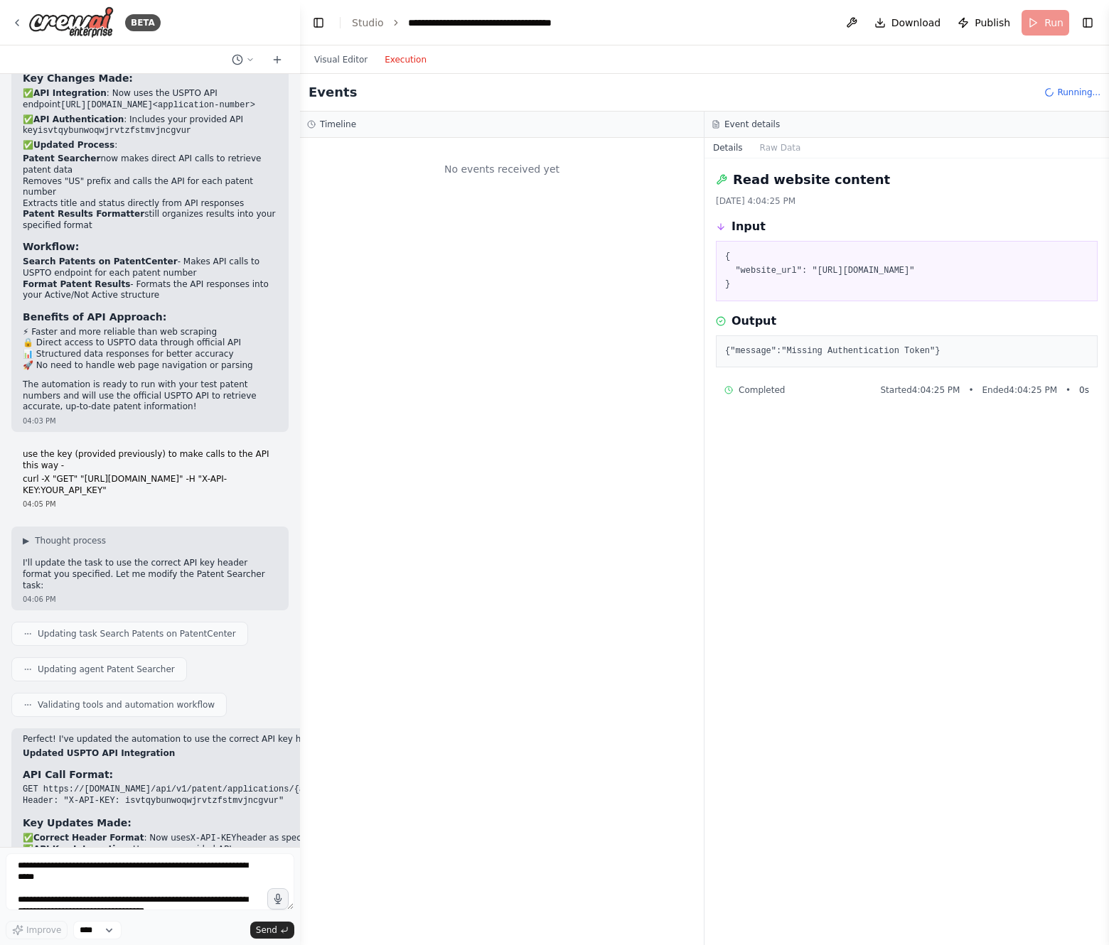
click at [387, 54] on button "Execution" at bounding box center [405, 59] width 59 height 17
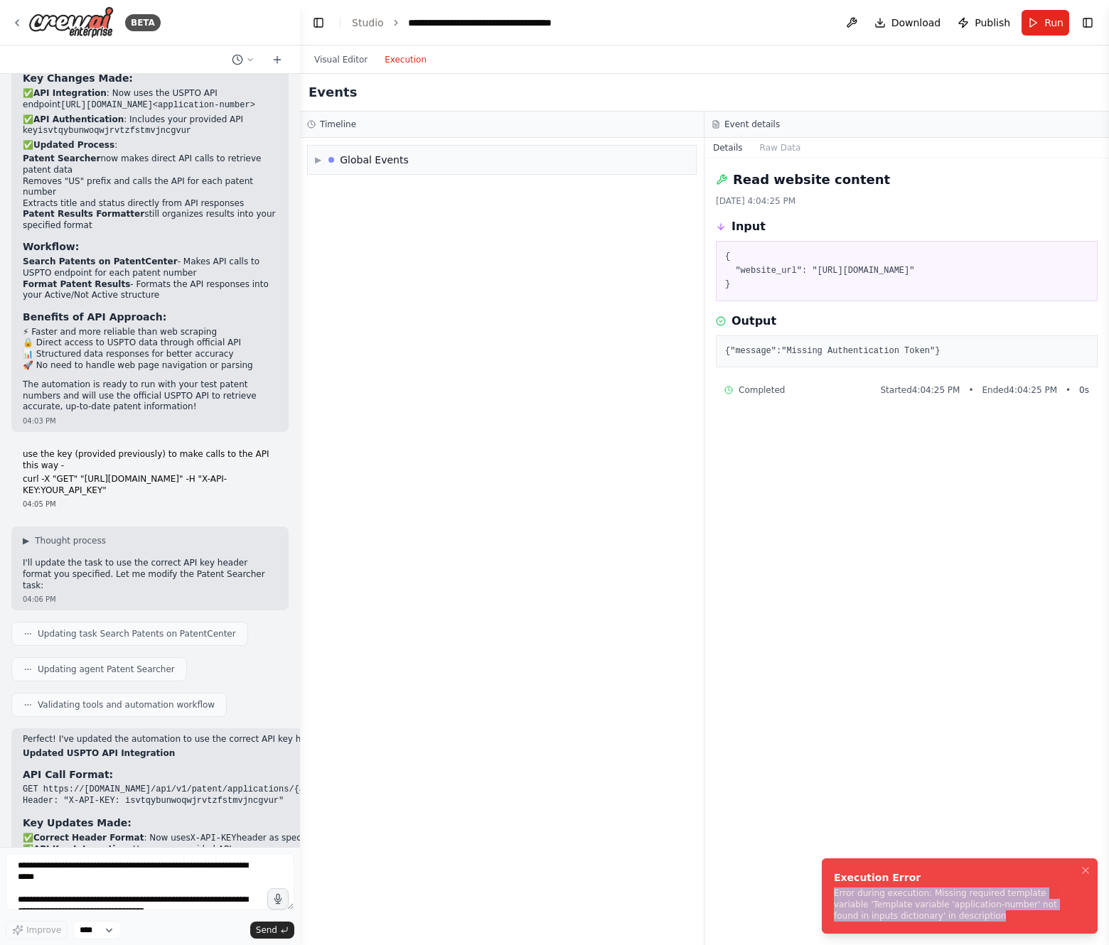
drag, startPoint x: 944, startPoint y: 918, endPoint x: 830, endPoint y: 888, distance: 117.4
click at [830, 888] on li "Execution Error Error during execution: Missing required template variable 'Tem…" at bounding box center [960, 896] width 276 height 75
click at [316, 167] on div "▶ Global Events" at bounding box center [502, 160] width 388 height 28
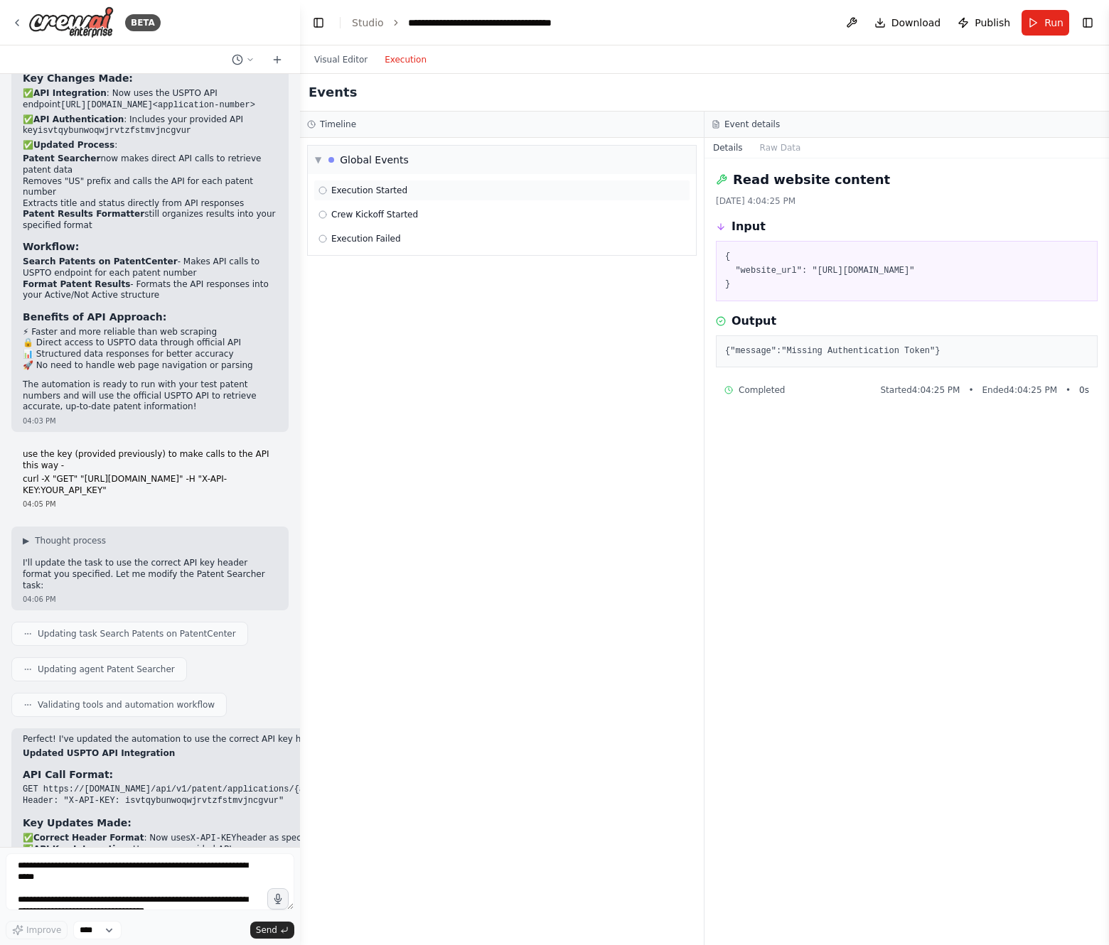
click at [344, 183] on div "Execution Started" at bounding box center [501, 190] width 377 height 21
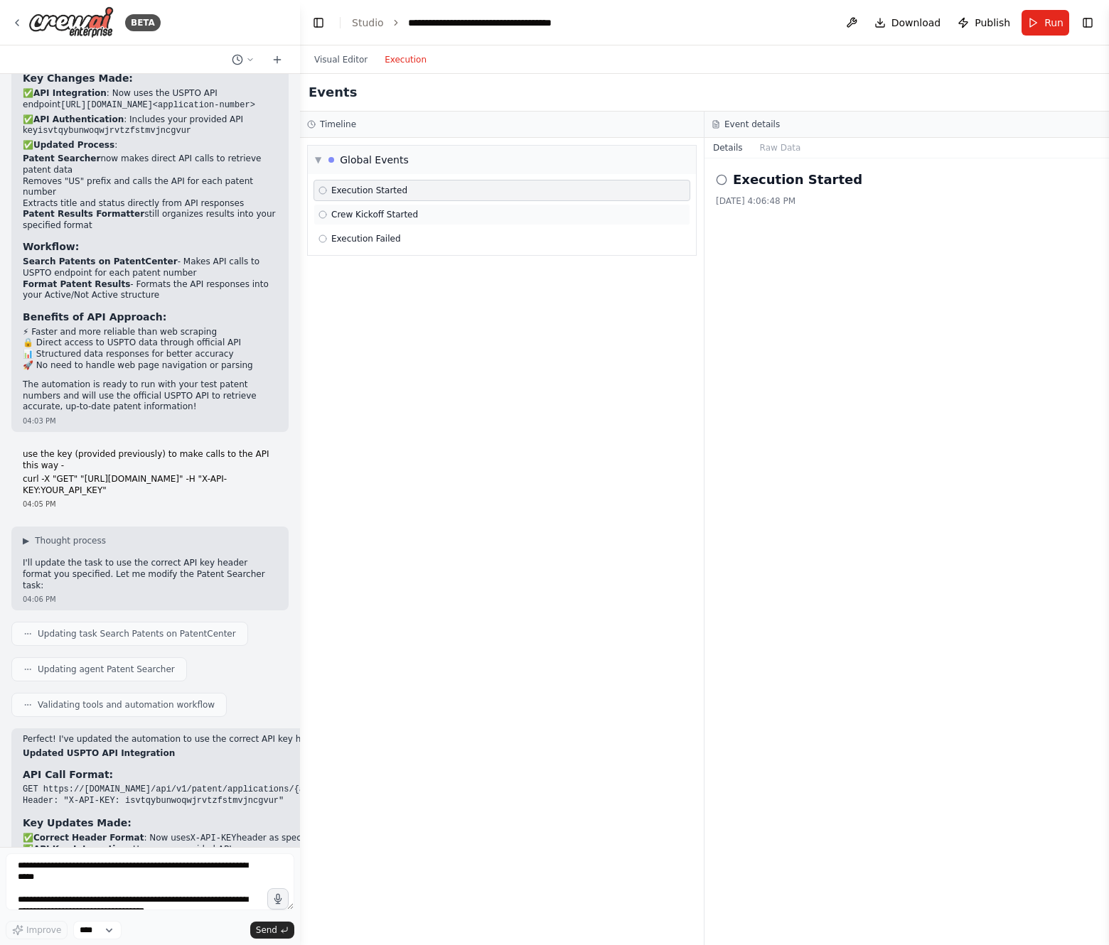
click at [389, 213] on span "Crew Kickoff Started" at bounding box center [374, 214] width 87 height 11
click at [396, 239] on span "Execution Failed" at bounding box center [366, 238] width 70 height 11
drag, startPoint x: 422, startPoint y: 204, endPoint x: 411, endPoint y: 184, distance: 22.9
click at [422, 203] on div "Execution Started Crew Kickoff Started Execution Failed" at bounding box center [502, 214] width 388 height 81
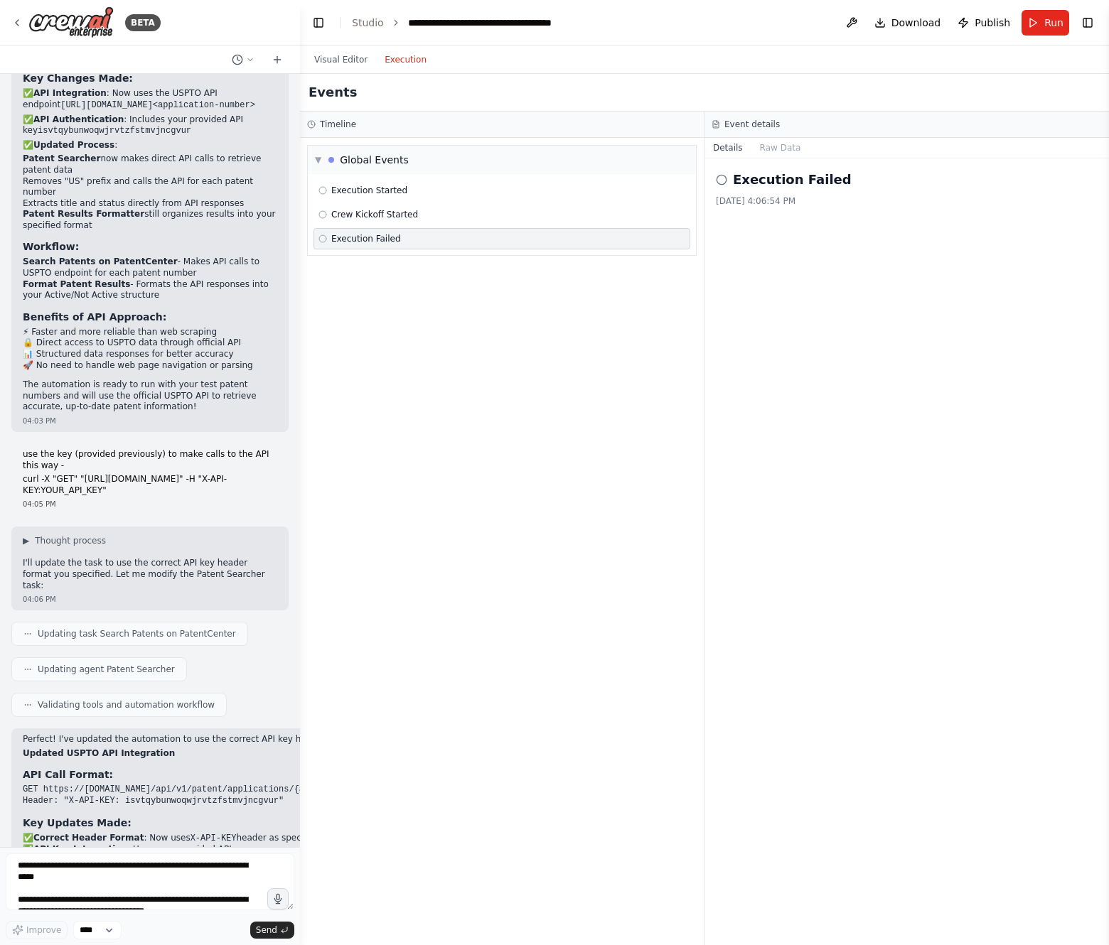
click at [367, 121] on div "Timeline" at bounding box center [502, 124] width 390 height 11
click at [346, 124] on h3 "Timeline" at bounding box center [338, 124] width 36 height 11
click at [361, 193] on span "Execution Started" at bounding box center [369, 190] width 76 height 11
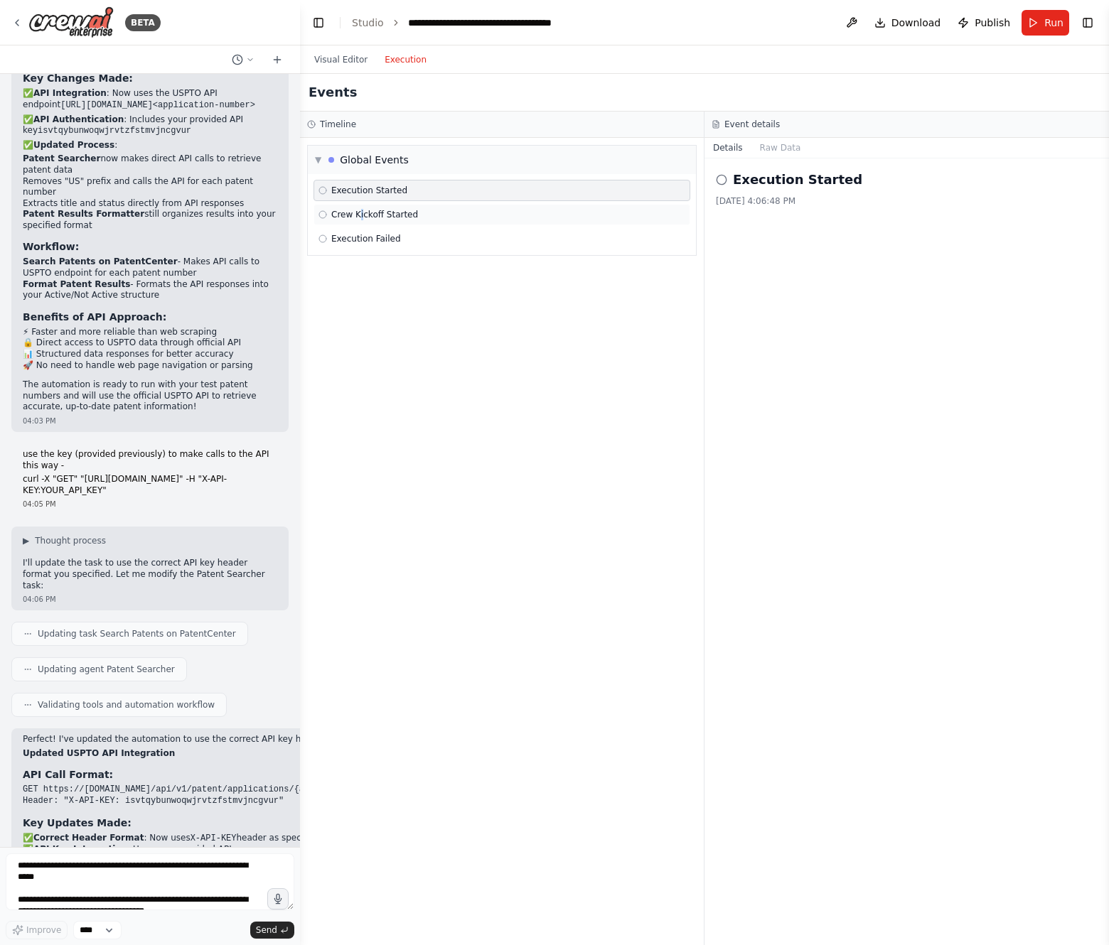
click at [362, 217] on span "Crew Kickoff Started" at bounding box center [374, 214] width 87 height 11
click at [354, 61] on button "Visual Editor" at bounding box center [341, 59] width 70 height 17
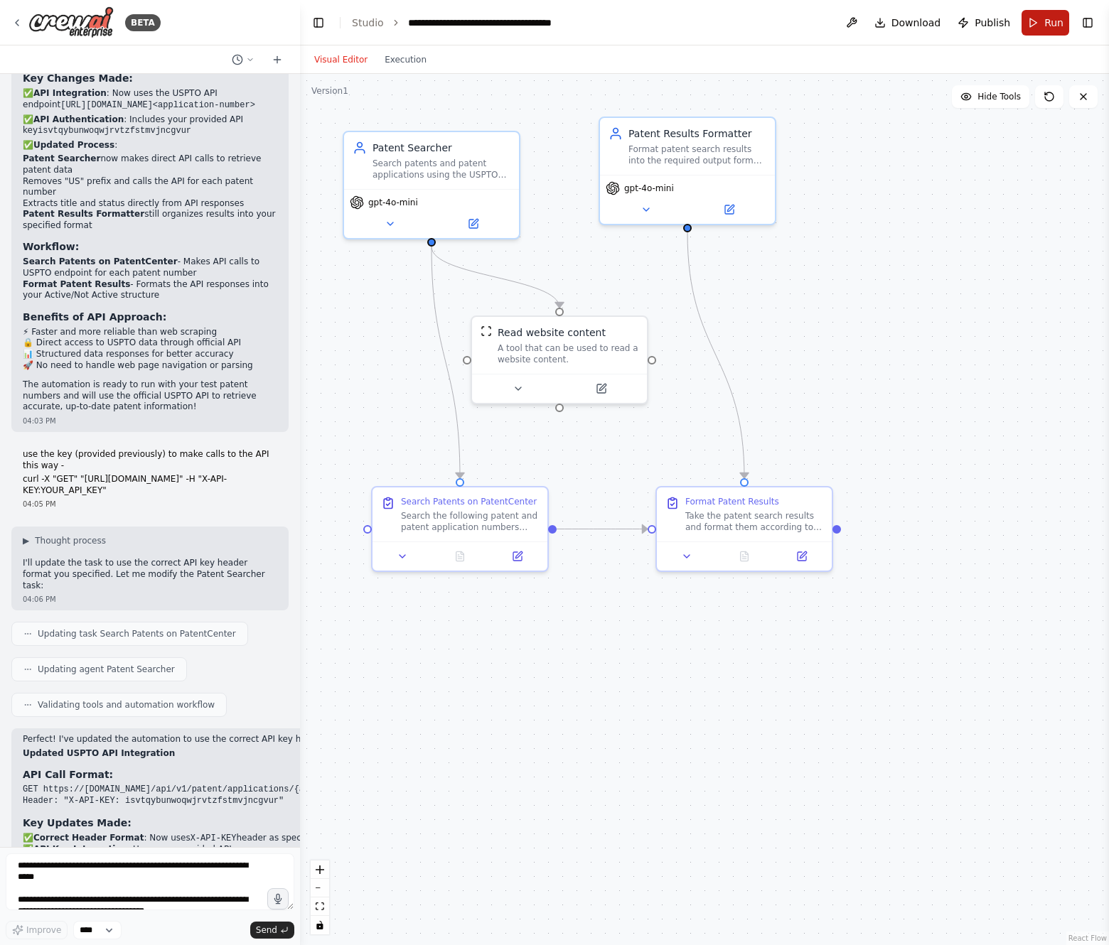
click at [1050, 18] on span "Run" at bounding box center [1053, 23] width 19 height 14
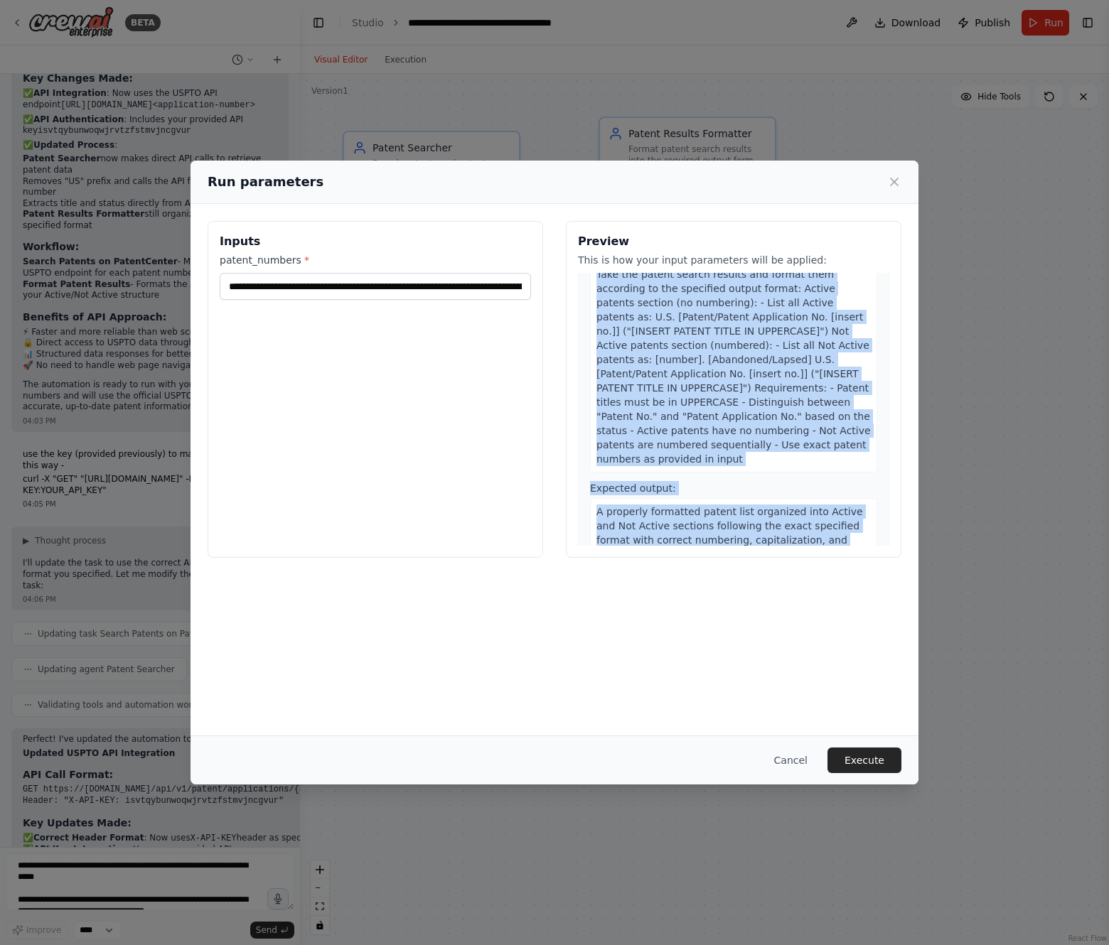
scroll to position [557, 0]
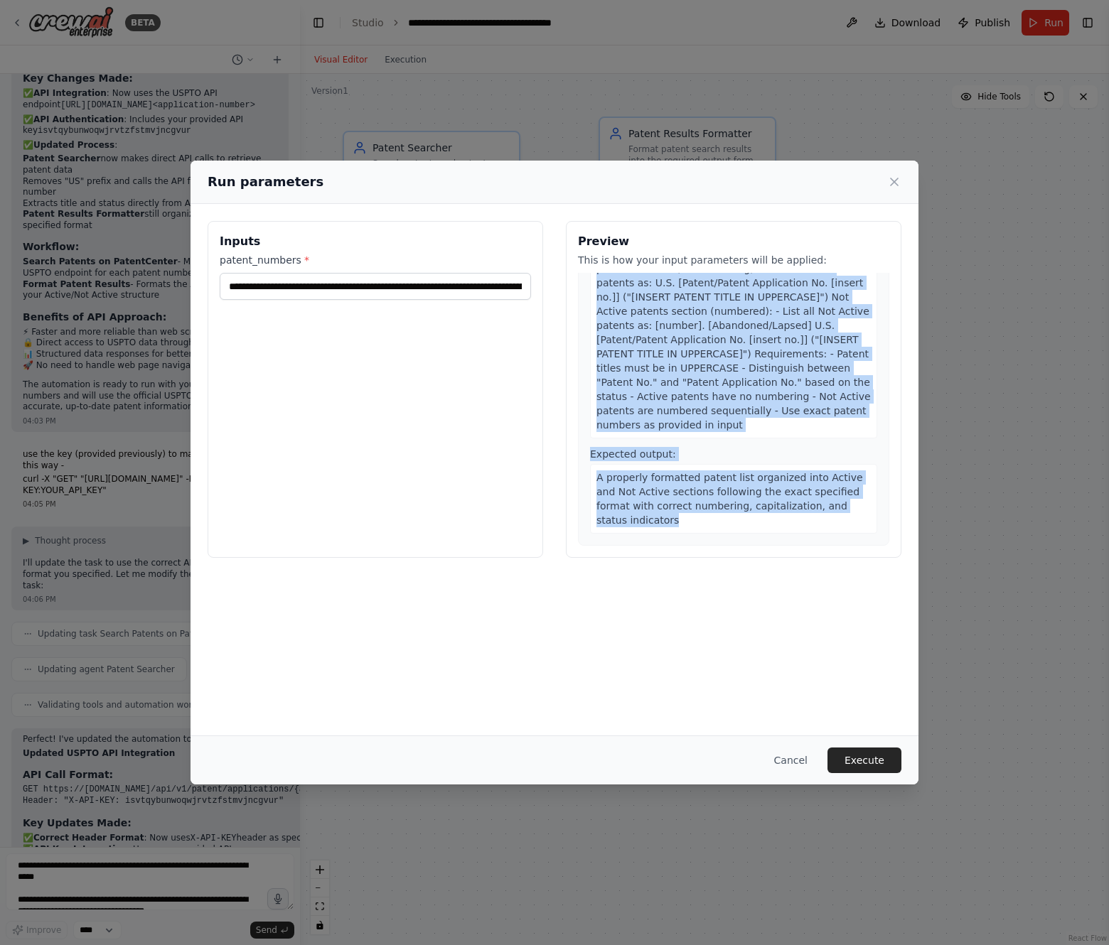
drag, startPoint x: 638, startPoint y: 336, endPoint x: 780, endPoint y: 653, distance: 347.1
click at [780, 654] on div "**********" at bounding box center [554, 470] width 728 height 532
click at [694, 287] on span "Take the patent search results and format them according to the specified outpu…" at bounding box center [733, 333] width 274 height 196
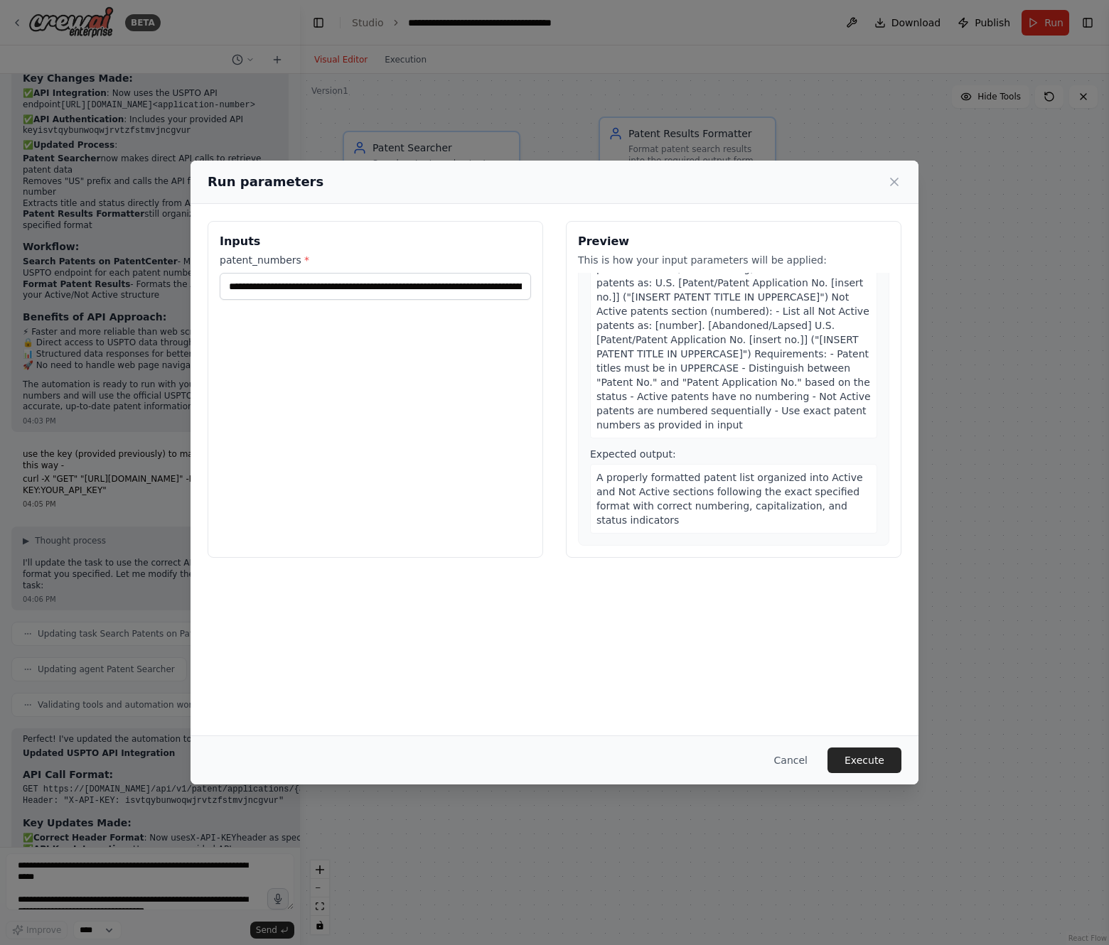
drag, startPoint x: 697, startPoint y: 167, endPoint x: 684, endPoint y: 158, distance: 15.8
click at [684, 158] on div "**********" at bounding box center [554, 472] width 1109 height 945
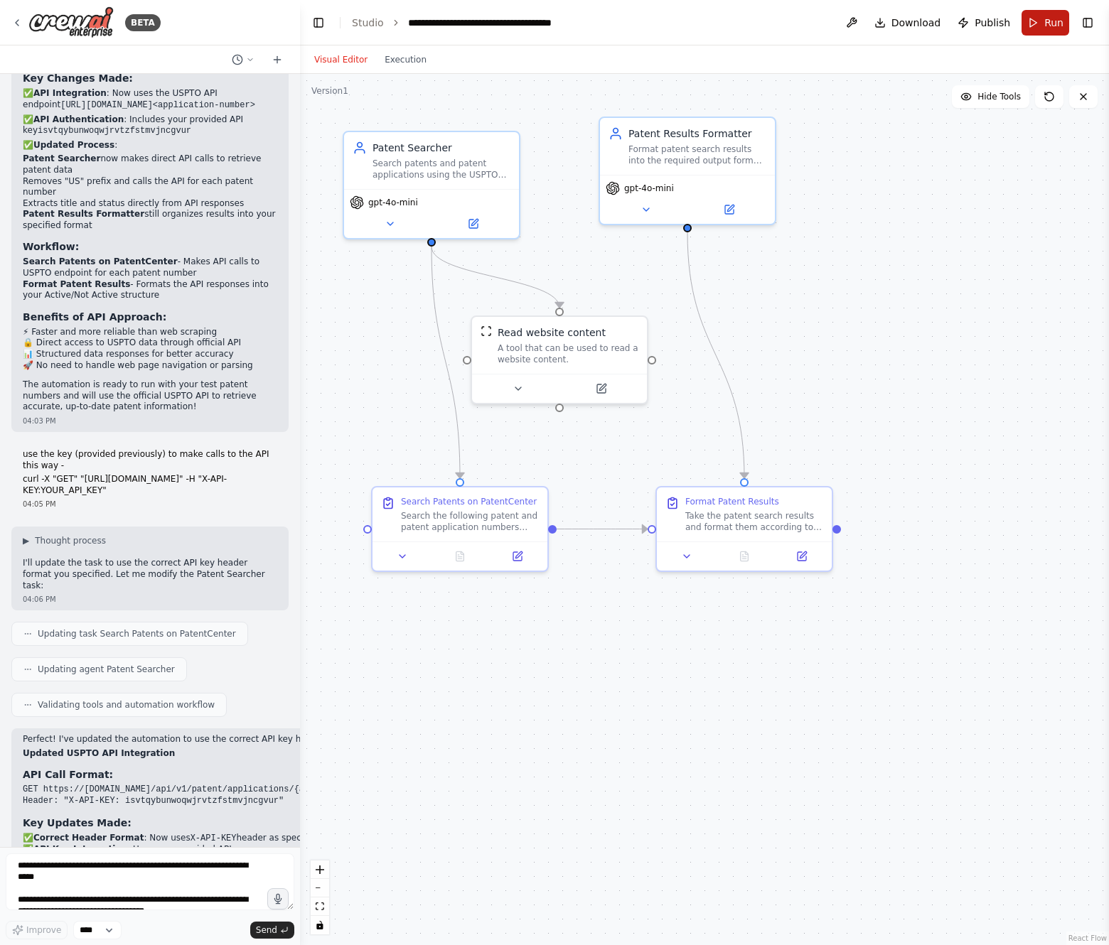
click at [1047, 24] on span "Run" at bounding box center [1053, 23] width 19 height 14
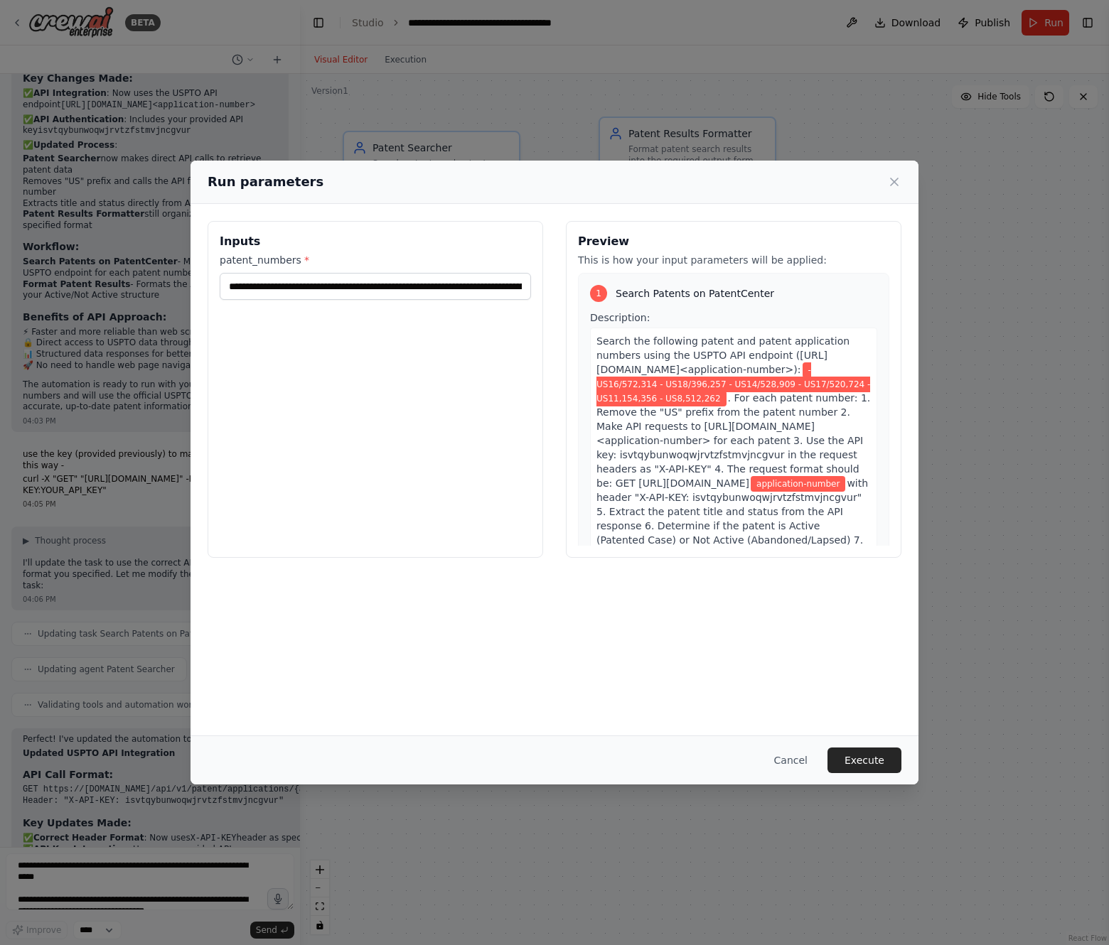
click at [675, 335] on span "Search the following patent and patent application numbers using the USPTO API …" at bounding box center [722, 355] width 253 height 40
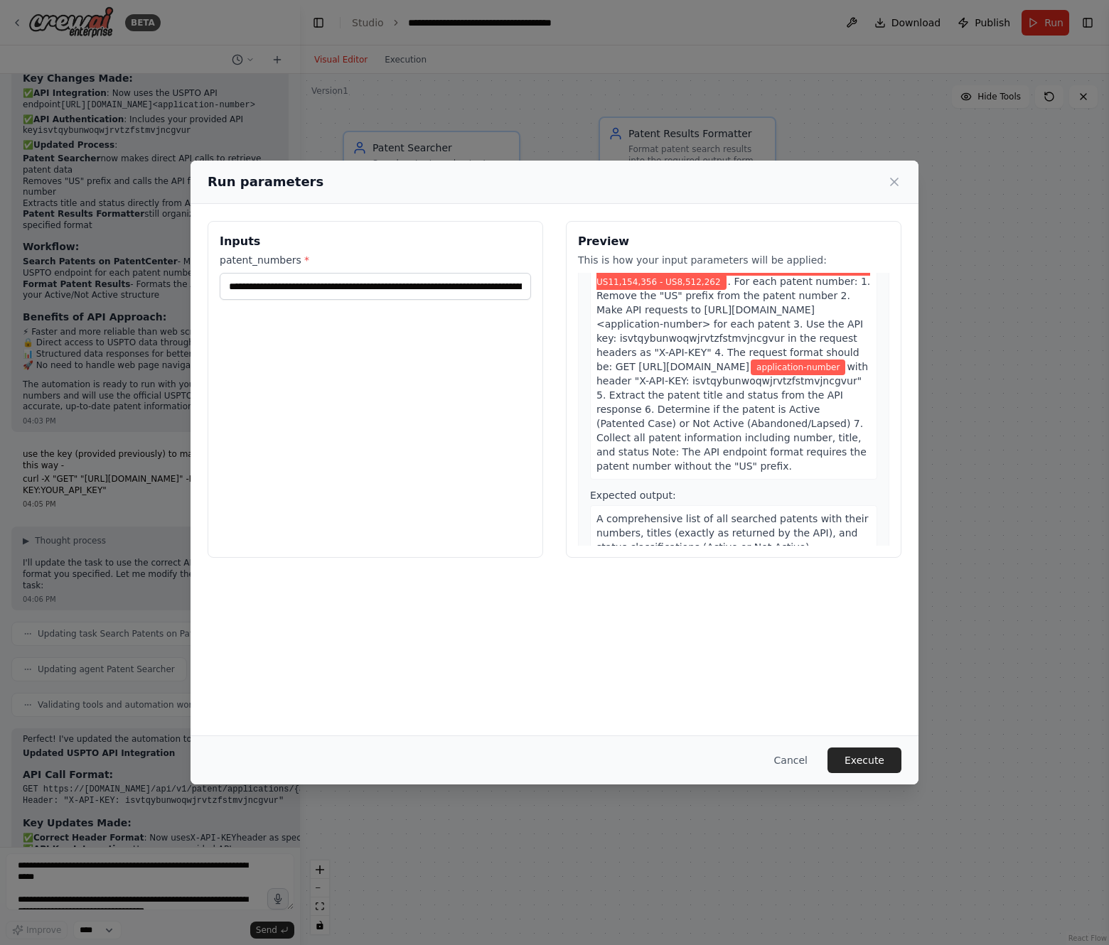
scroll to position [119, 0]
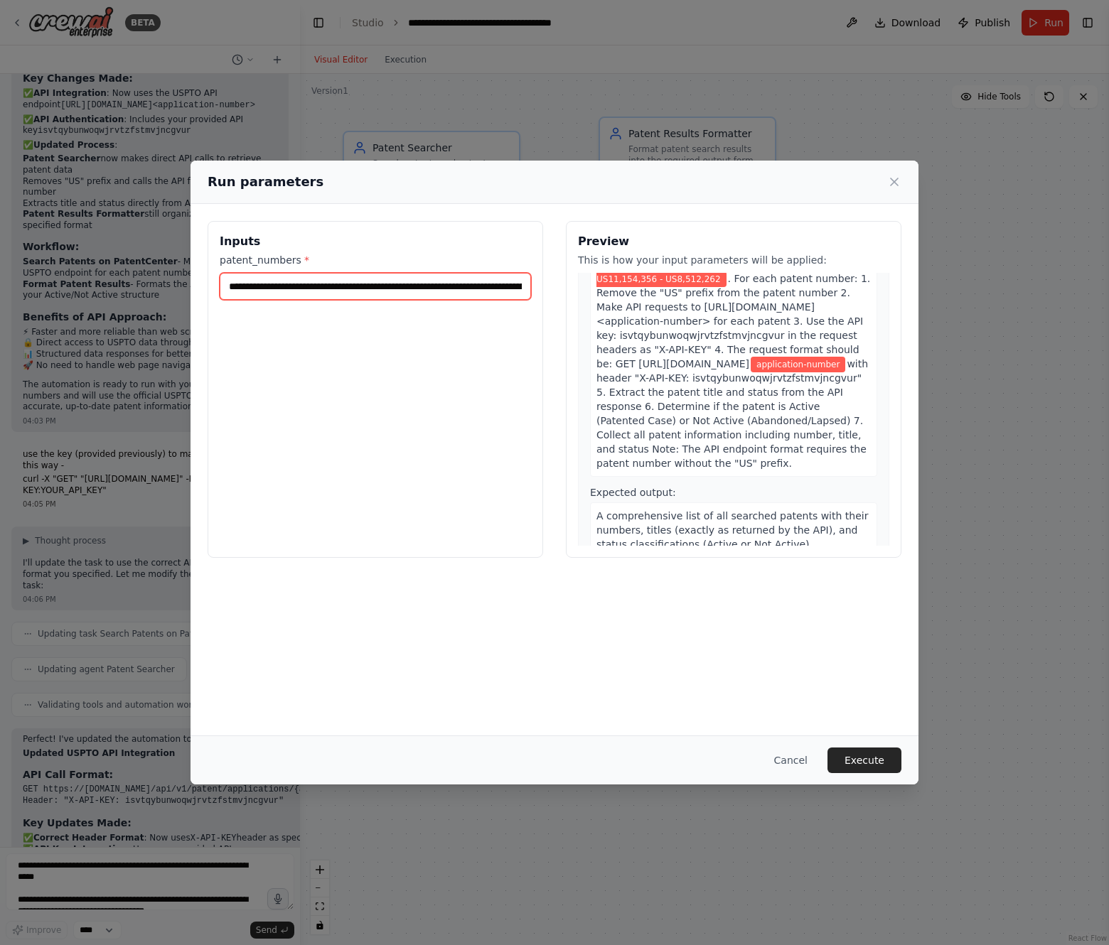
drag, startPoint x: 466, startPoint y: 293, endPoint x: 803, endPoint y: 289, distance: 337.6
click at [803, 289] on div "**********" at bounding box center [555, 389] width 694 height 337
drag, startPoint x: 471, startPoint y: 284, endPoint x: 823, endPoint y: 446, distance: 387.4
click at [733, 289] on div "**********" at bounding box center [555, 389] width 694 height 337
click at [861, 755] on button "Execute" at bounding box center [864, 761] width 74 height 26
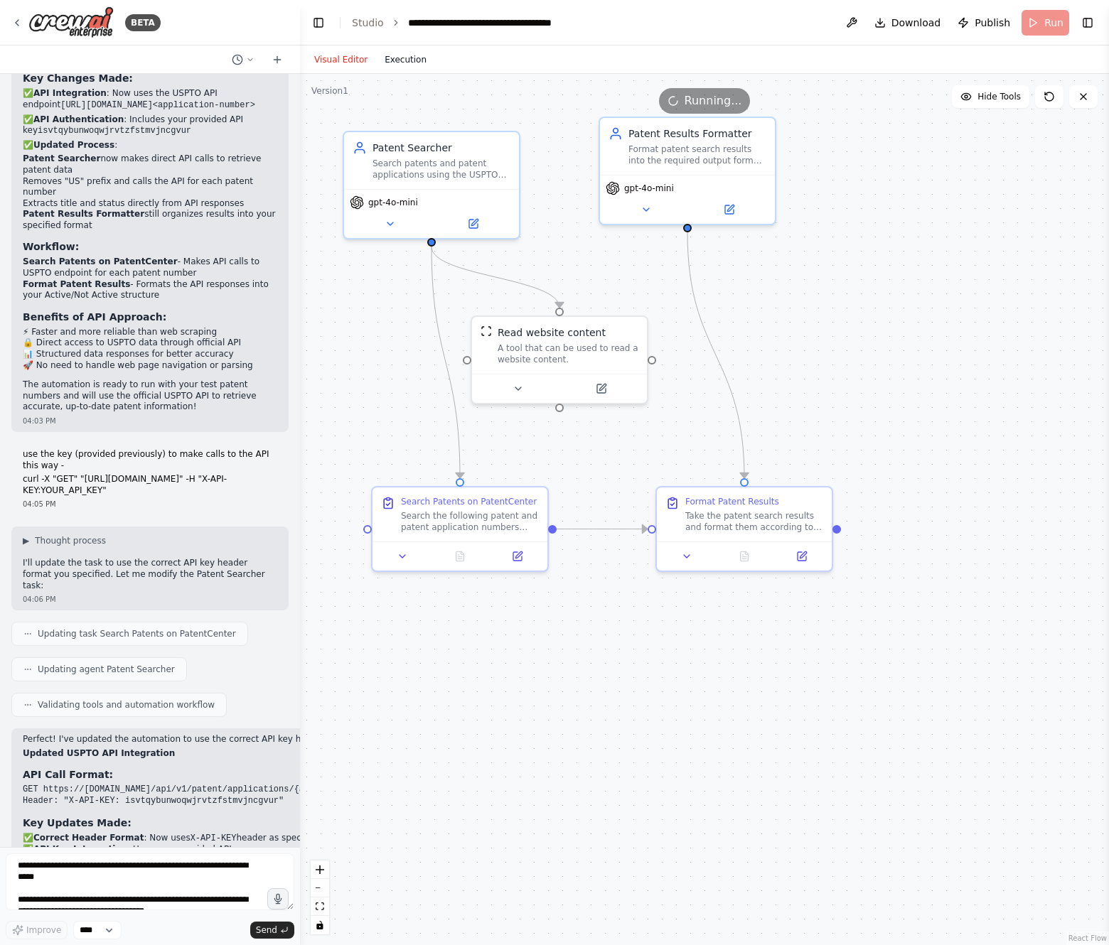
click at [402, 59] on button "Execution" at bounding box center [405, 59] width 59 height 17
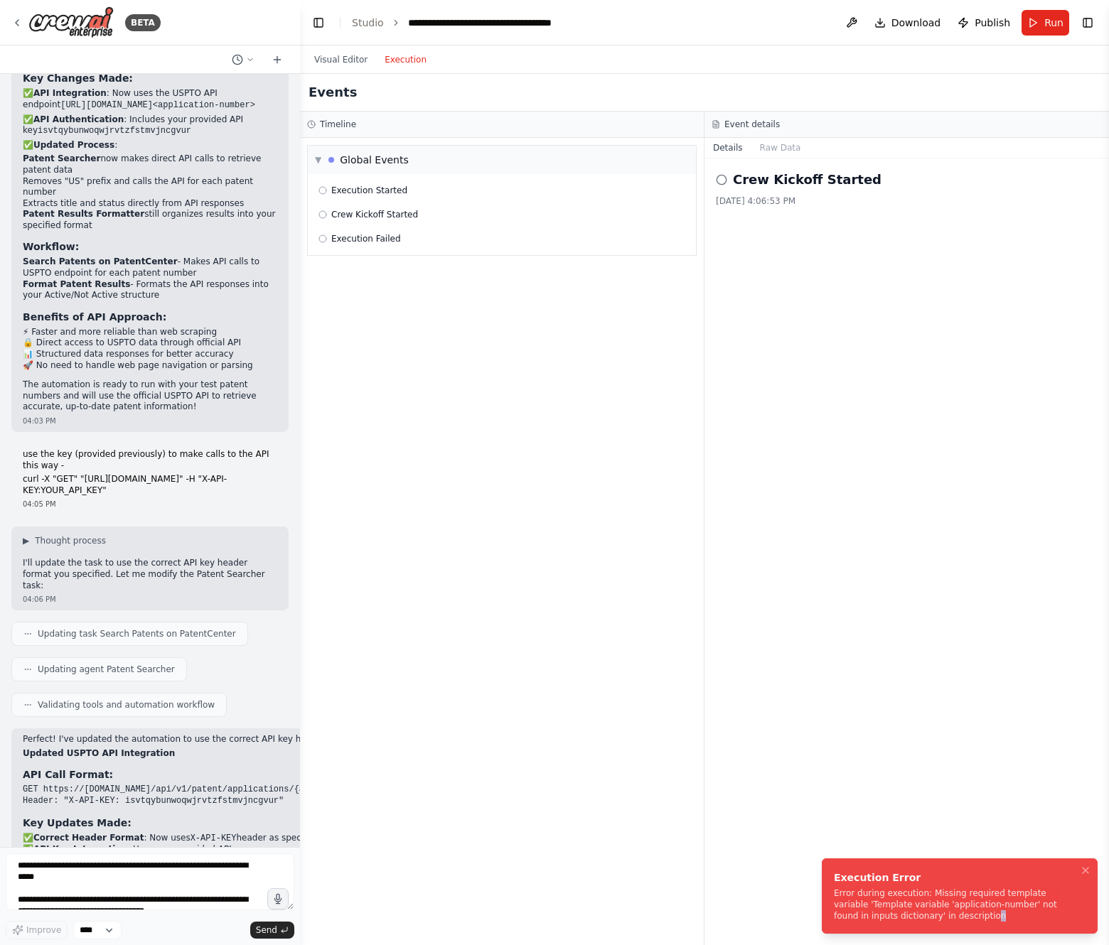
drag, startPoint x: 938, startPoint y: 918, endPoint x: 930, endPoint y: 915, distance: 7.4
click at [930, 915] on div "Error during execution: Missing required template variable 'Template variable '…" at bounding box center [957, 905] width 246 height 34
drag, startPoint x: 933, startPoint y: 915, endPoint x: 825, endPoint y: 892, distance: 110.6
click at [825, 892] on li "Execution Error Error during execution: Missing required template variable 'Tem…" at bounding box center [960, 896] width 276 height 75
copy div "Error during execution: Missing required template variable 'Template variable '…"
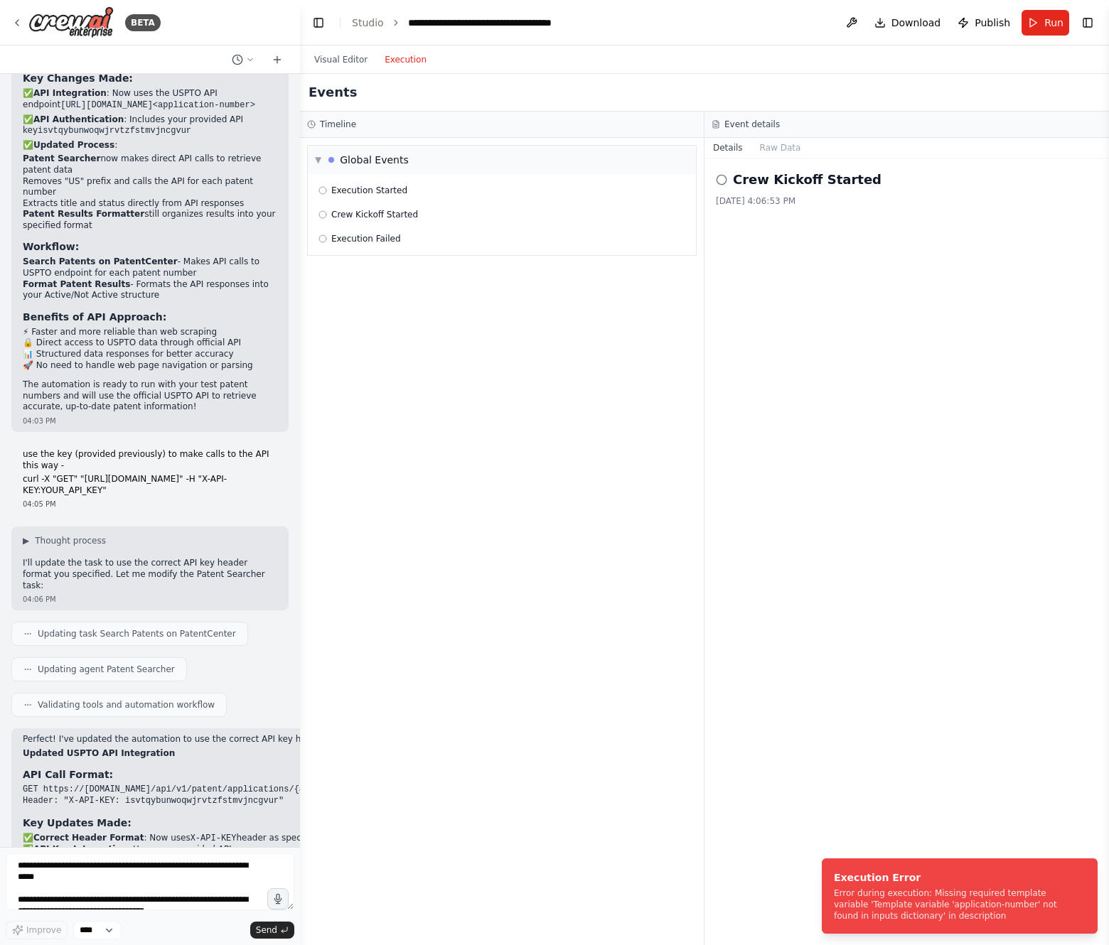
click at [301, 497] on div "▼ Global Events Execution Started Crew Kickoff Started Execution Failed" at bounding box center [502, 541] width 404 height 807
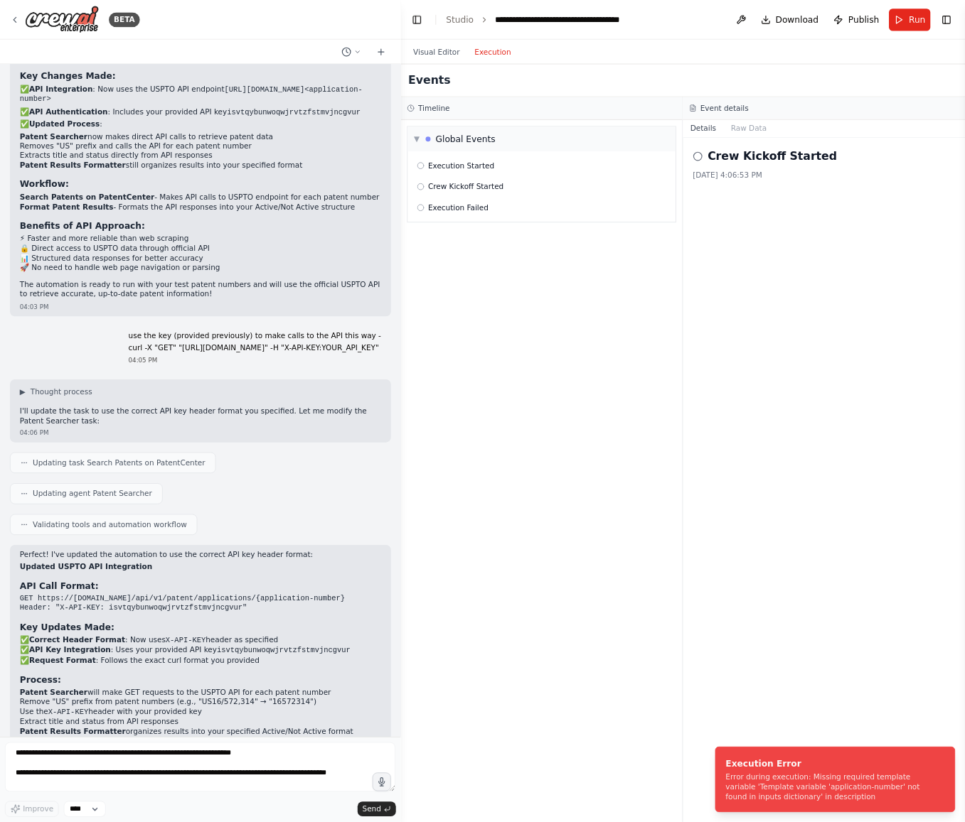
scroll to position [1889, 0]
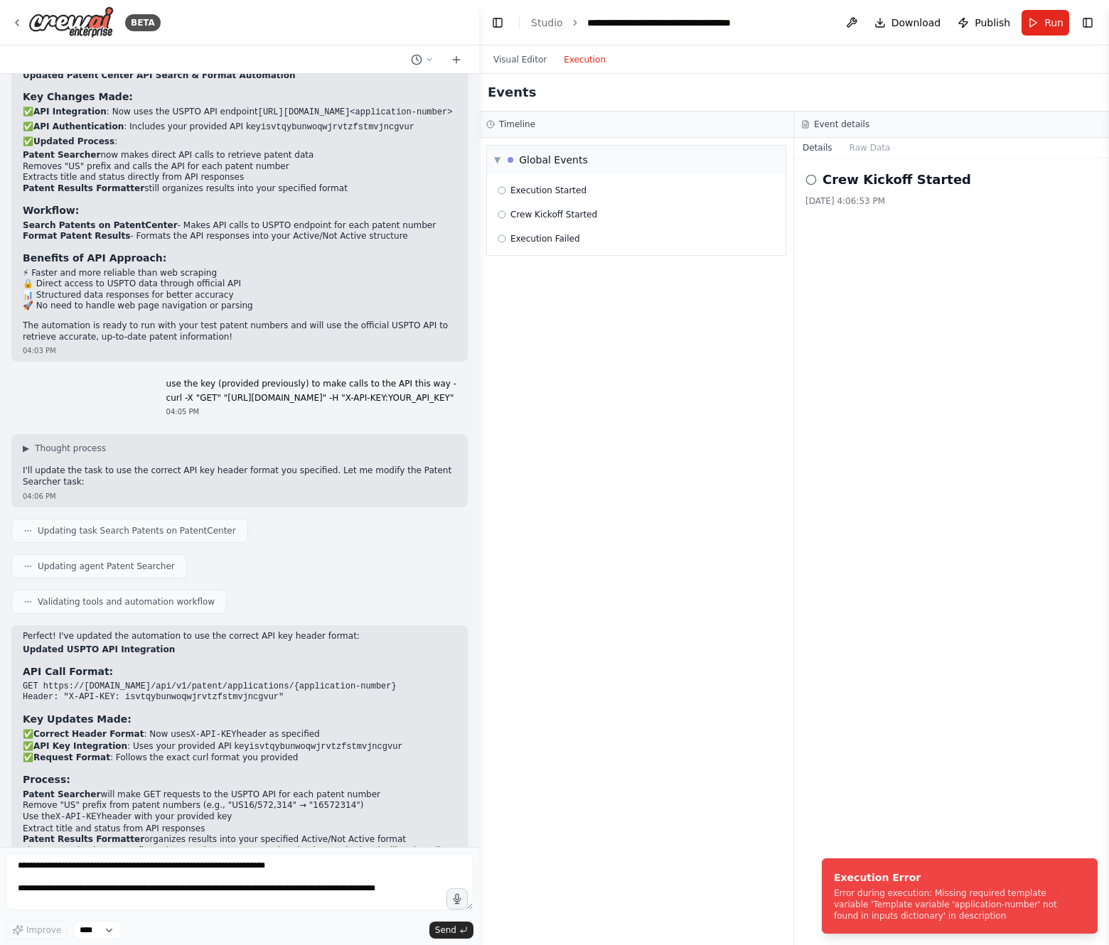
drag, startPoint x: 299, startPoint y: 499, endPoint x: 479, endPoint y: 502, distance: 179.8
click at [479, 502] on div "BETA Steps/workflow Go to [URL][DOMAIN_NAME] (“PatentCenter”) Based on applicat…" at bounding box center [554, 472] width 1109 height 945
click at [980, 922] on li "Execution Error Error during execution: Missing required template variable 'Tem…" at bounding box center [960, 896] width 276 height 75
drag, startPoint x: 972, startPoint y: 920, endPoint x: 829, endPoint y: 894, distance: 145.8
click at [829, 894] on li "Execution Error Error during execution: Missing required template variable 'Tem…" at bounding box center [960, 896] width 276 height 75
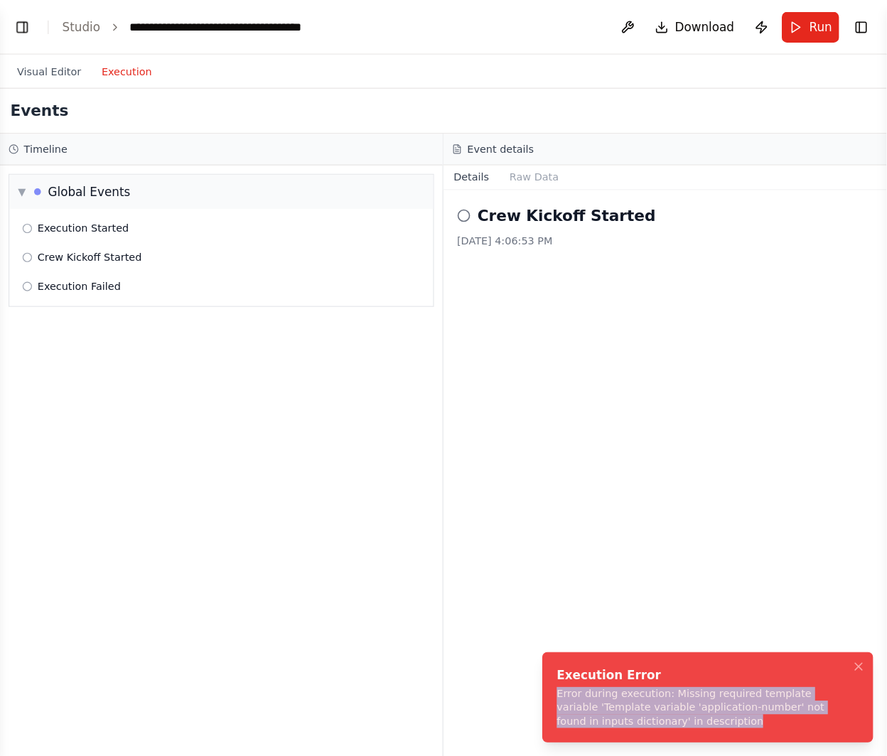
scroll to position [948, 0]
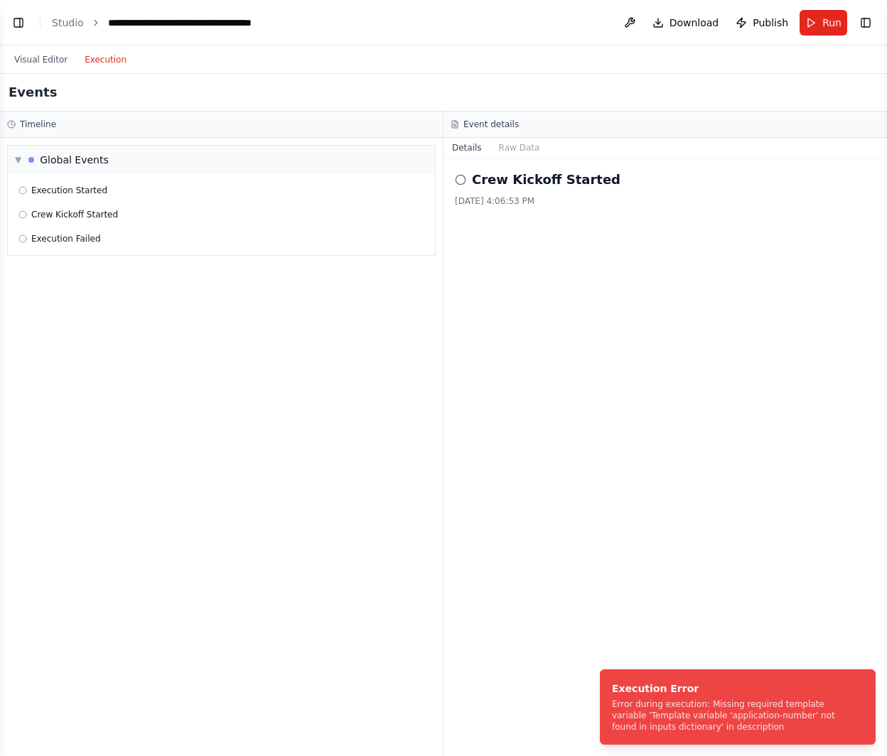
click at [705, 618] on div "Crew Kickoff Started 8/10/2025, 4:06:53 PM" at bounding box center [666, 458] width 444 height 598
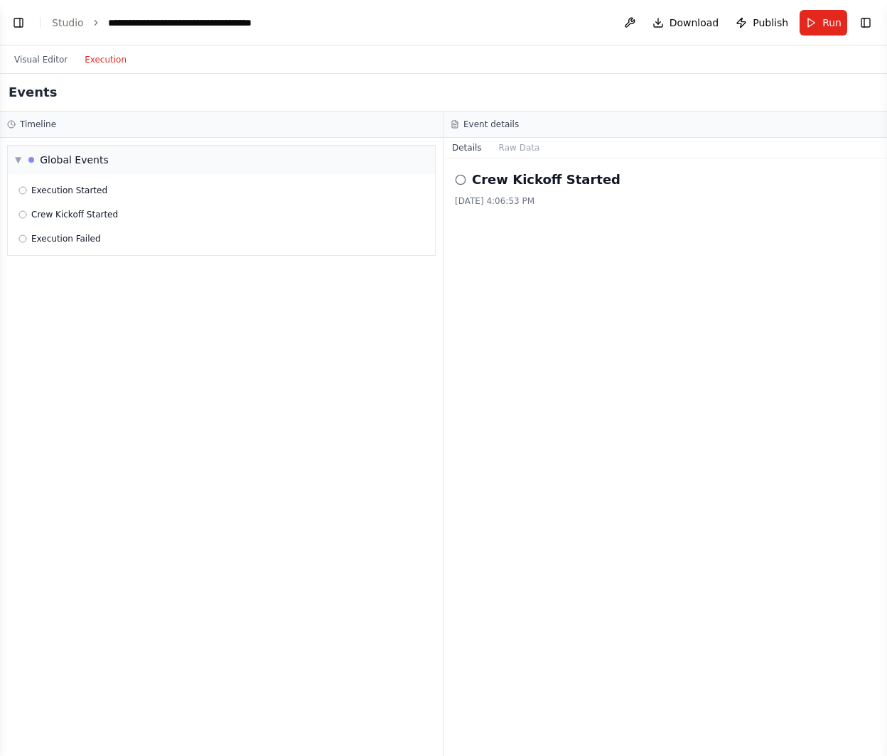
click at [478, 148] on button "Details" at bounding box center [467, 148] width 47 height 20
click at [498, 148] on button "Raw Data" at bounding box center [519, 148] width 58 height 20
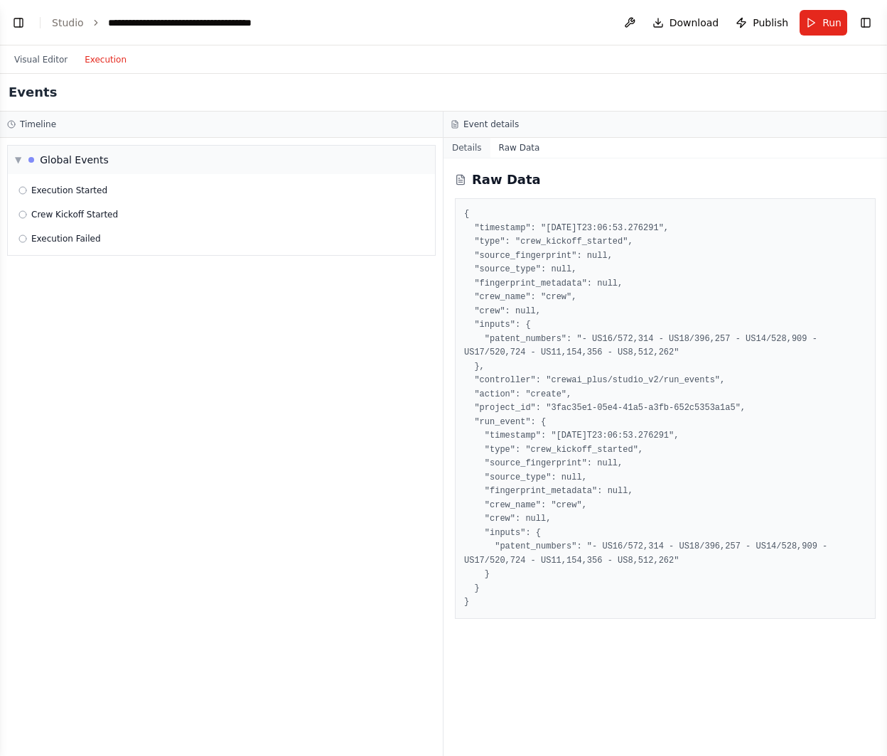
click at [455, 148] on button "Details" at bounding box center [467, 148] width 47 height 20
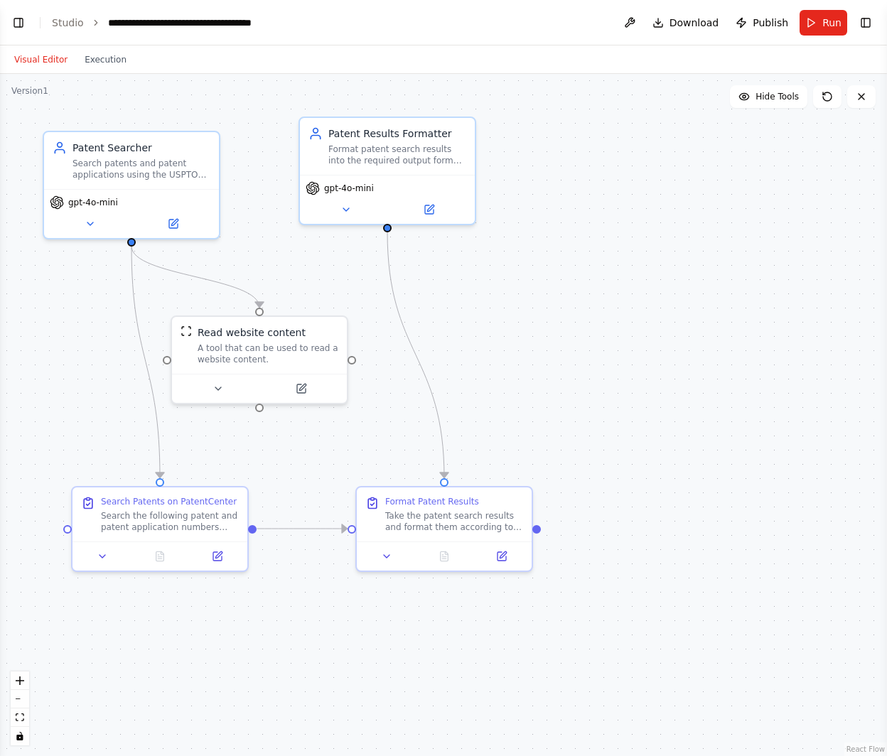
click at [21, 51] on button "Visual Editor" at bounding box center [41, 59] width 70 height 17
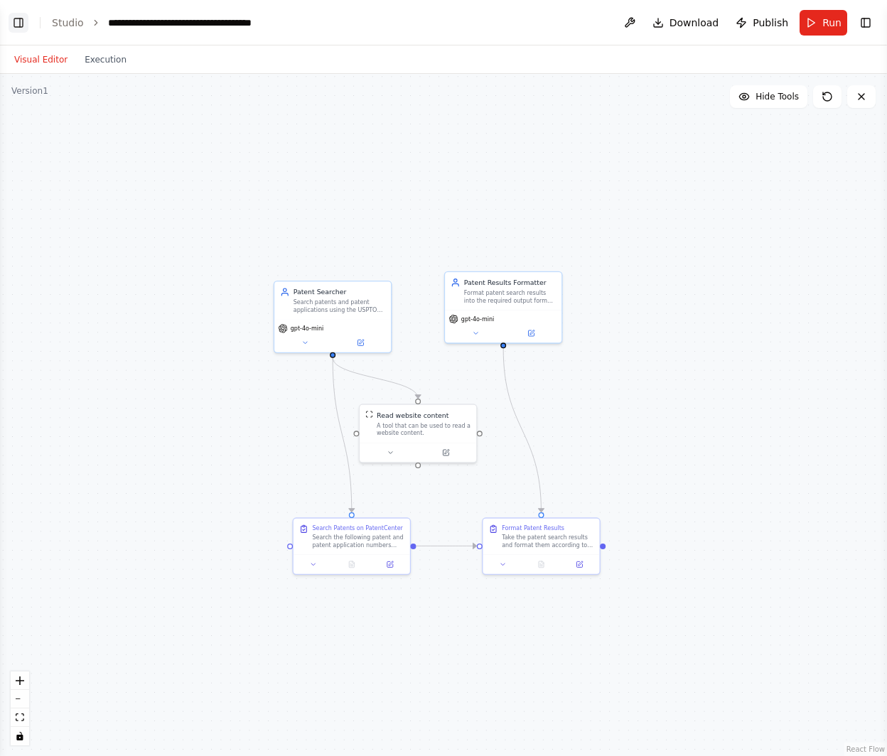
click at [15, 23] on button "Toggle Left Sidebar" at bounding box center [19, 23] width 20 height 20
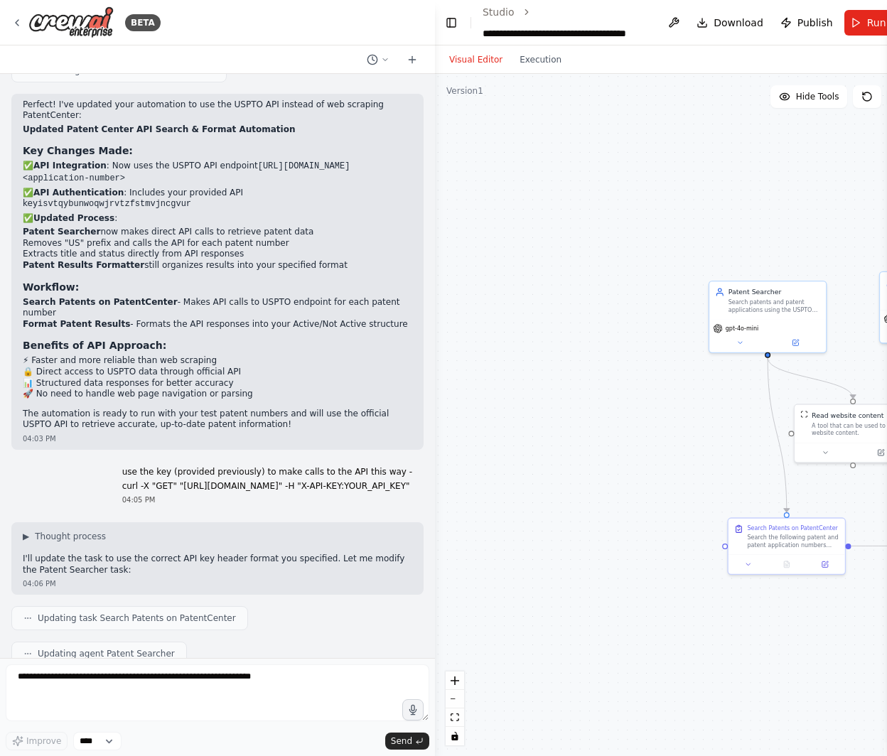
scroll to position [2137, 0]
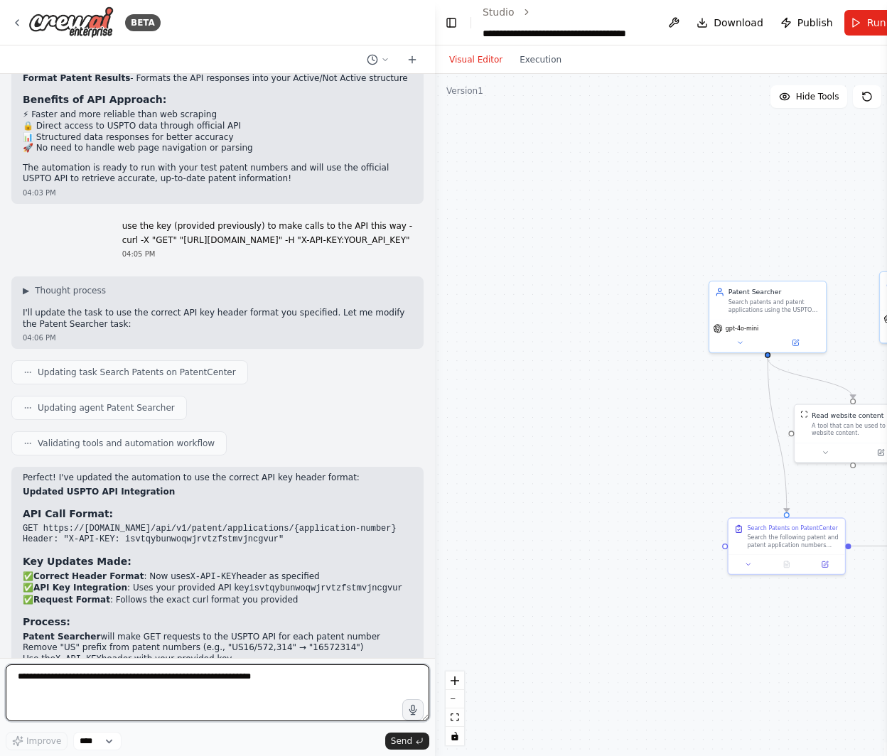
click at [139, 704] on textarea at bounding box center [218, 693] width 424 height 57
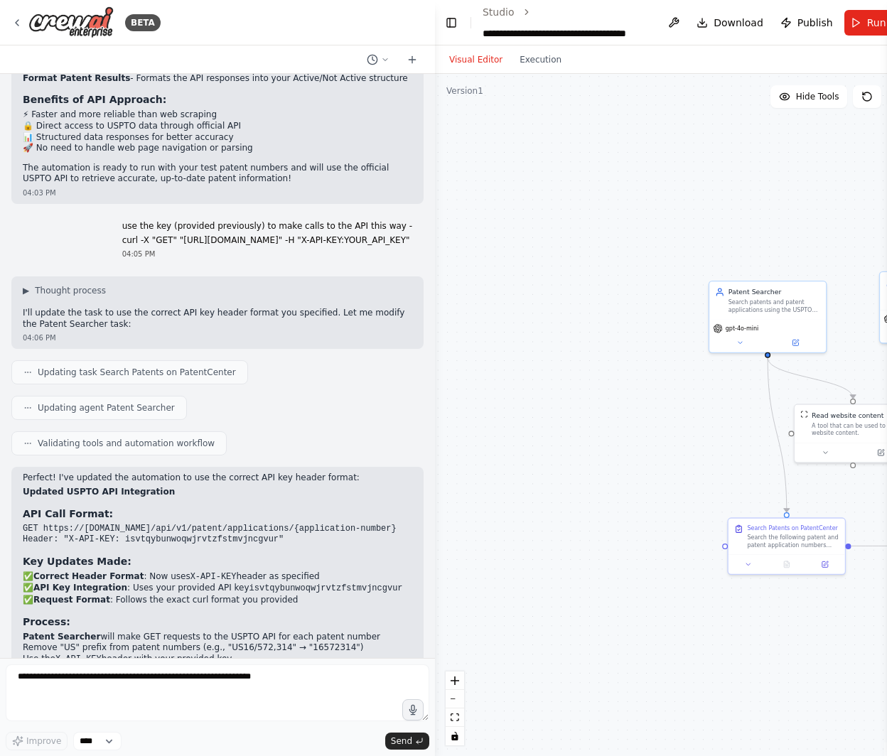
click at [543, 68] on div "Visual Editor Execution" at bounding box center [505, 59] width 129 height 28
click at [530, 75] on div ".deletable-edge-delete-btn { width: 20px; height: 20px; border: 0px solid #ffff…" at bounding box center [681, 415] width 492 height 682
click at [534, 70] on div "Visual Editor Execution" at bounding box center [505, 59] width 129 height 28
click at [536, 68] on div "Visual Editor Execution" at bounding box center [505, 59] width 129 height 28
click at [539, 67] on button "Execution" at bounding box center [540, 59] width 59 height 17
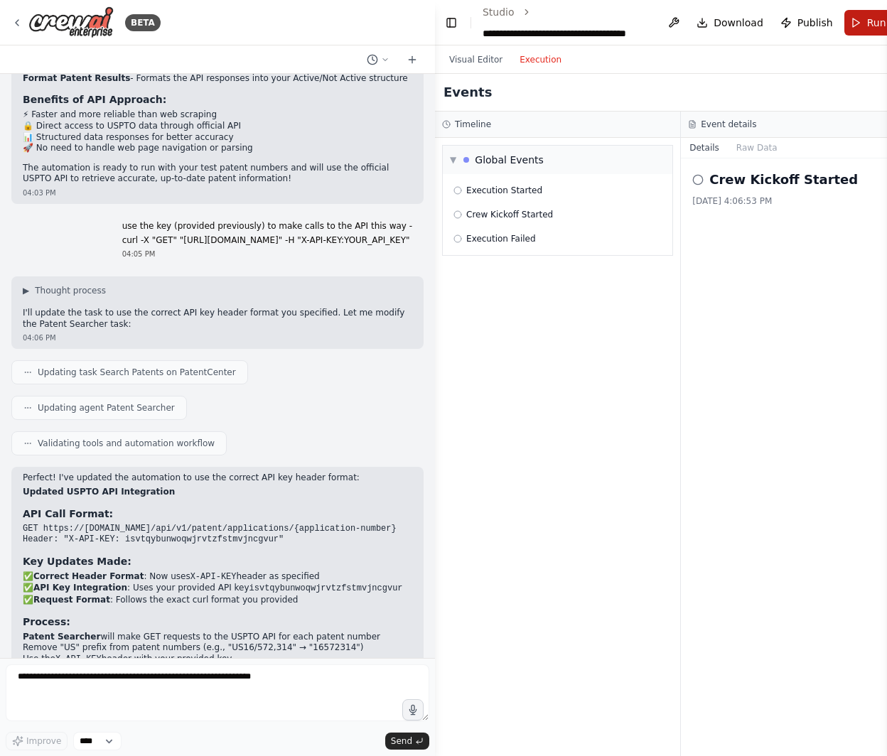
click at [850, 29] on button "Run" at bounding box center [868, 23] width 48 height 26
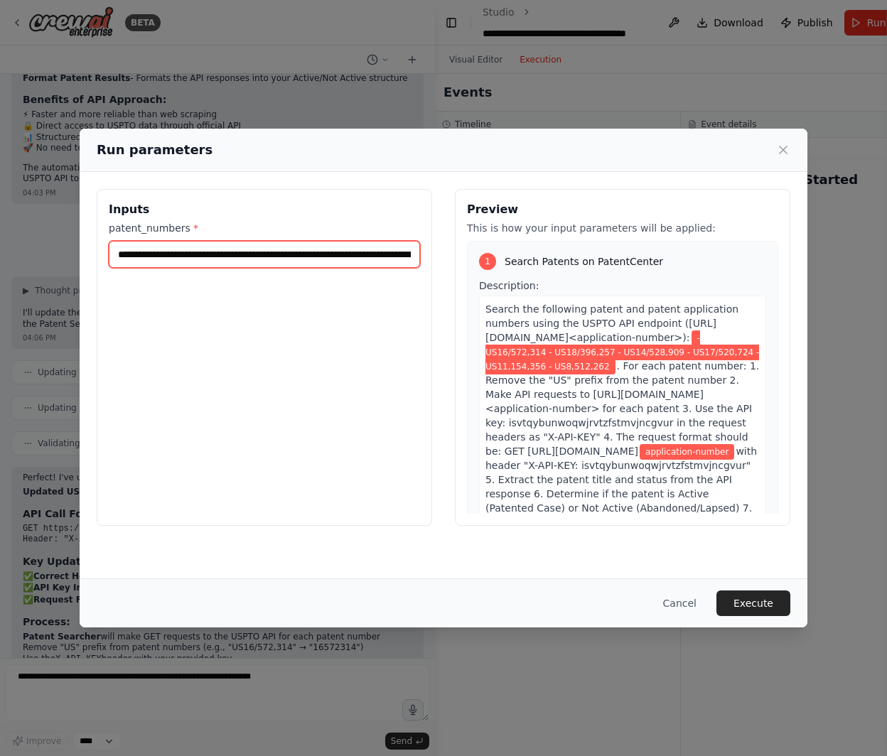
drag, startPoint x: 176, startPoint y: 247, endPoint x: 802, endPoint y: 310, distance: 629.4
click at [803, 310] on div "**********" at bounding box center [444, 357] width 728 height 371
click at [257, 256] on input "**********" at bounding box center [264, 254] width 311 height 27
drag, startPoint x: 239, startPoint y: 256, endPoint x: -6, endPoint y: 248, distance: 244.6
click at [0, 248] on html "BETA Steps/workflow Go to [URL][DOMAIN_NAME] (“PatentCenter”) Based on applicat…" at bounding box center [443, 378] width 887 height 756
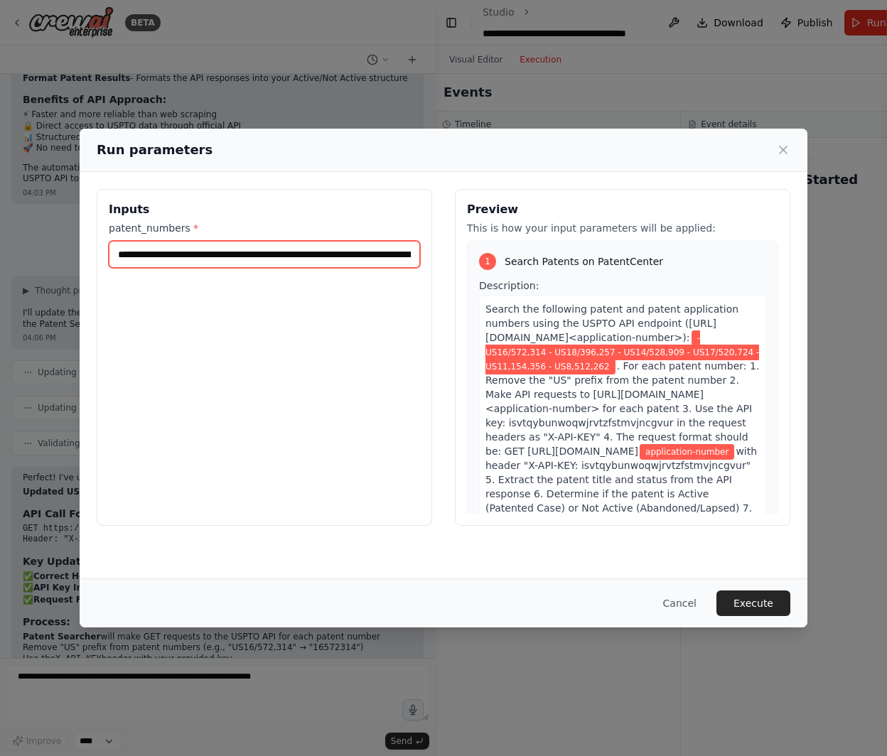
click at [119, 253] on input "**********" at bounding box center [264, 254] width 311 height 27
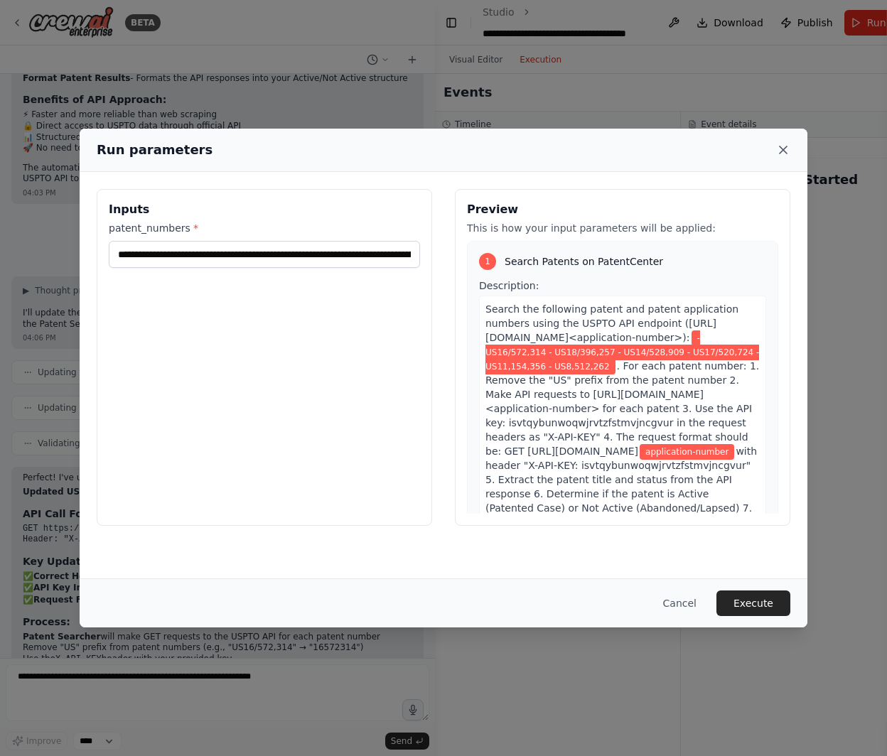
click at [790, 151] on icon at bounding box center [783, 150] width 14 height 14
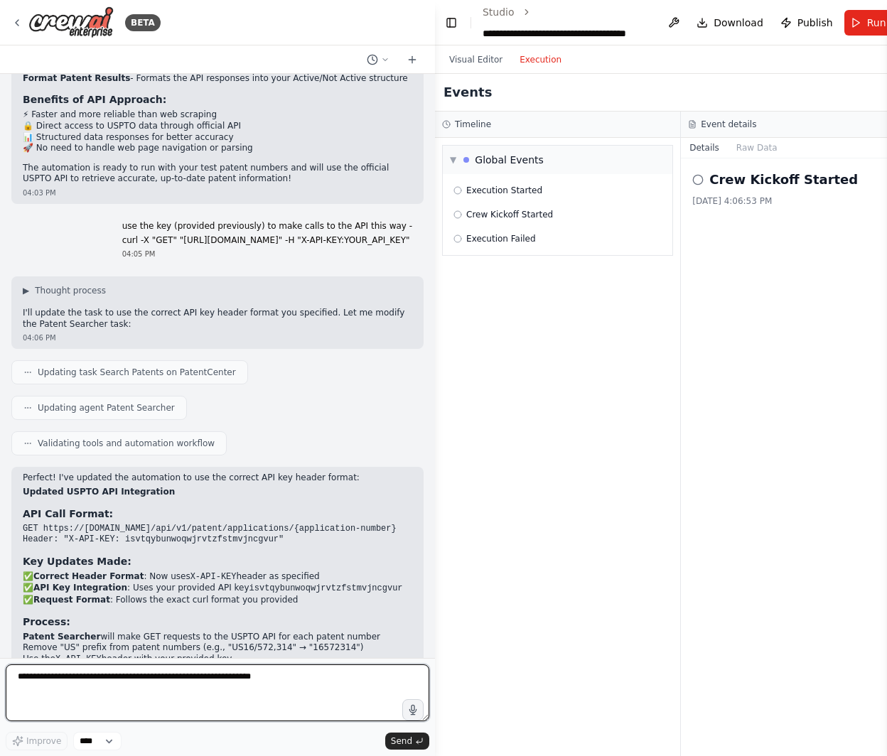
click at [104, 721] on textarea at bounding box center [218, 693] width 424 height 57
type textarea "*"
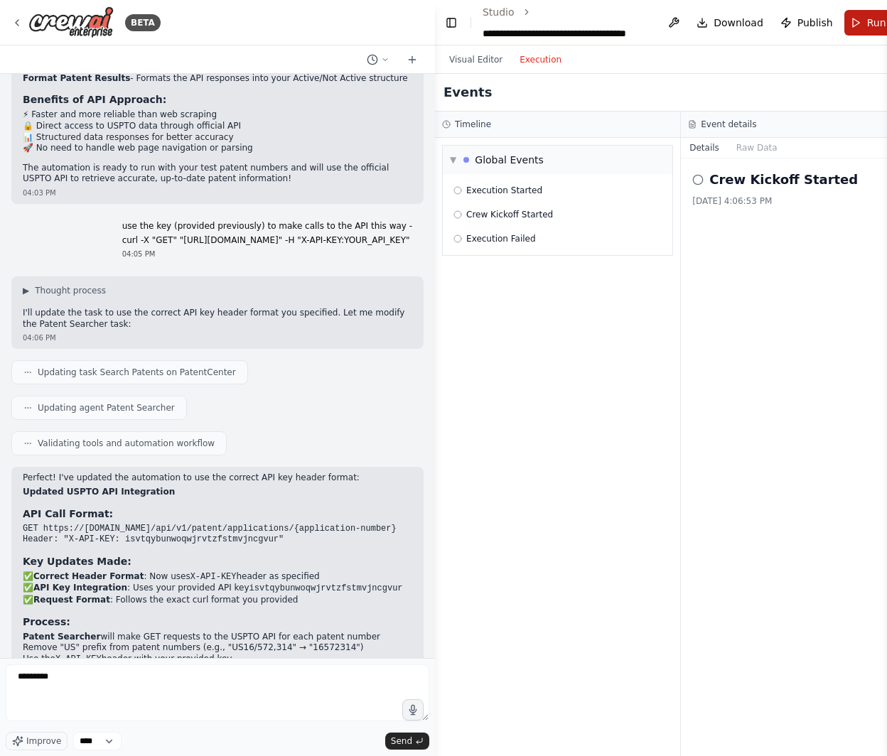
click at [867, 16] on span "Run" at bounding box center [876, 23] width 19 height 14
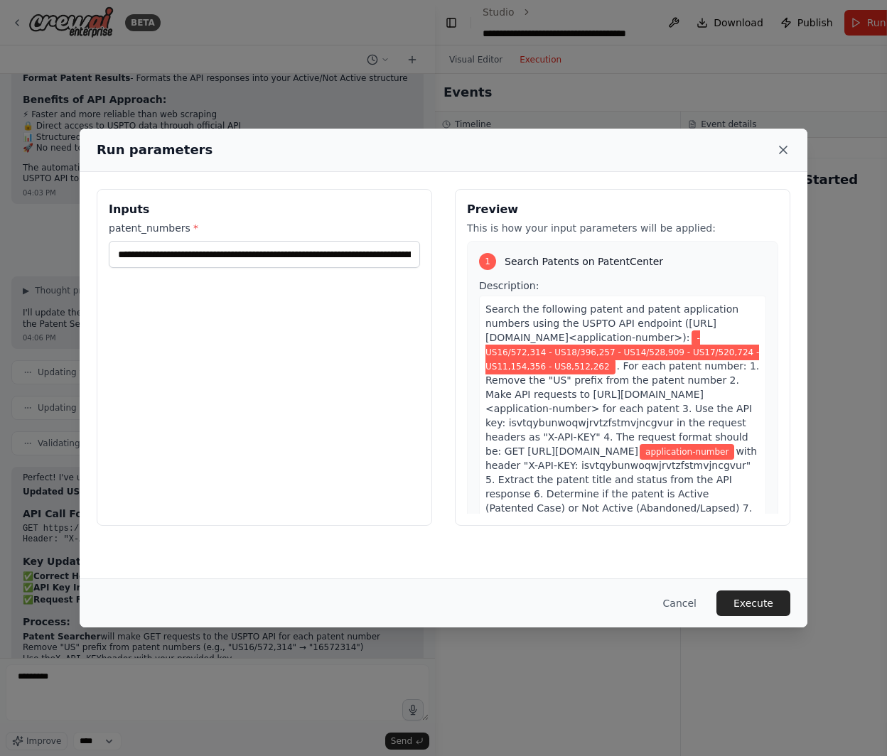
click at [783, 145] on icon at bounding box center [783, 150] width 14 height 14
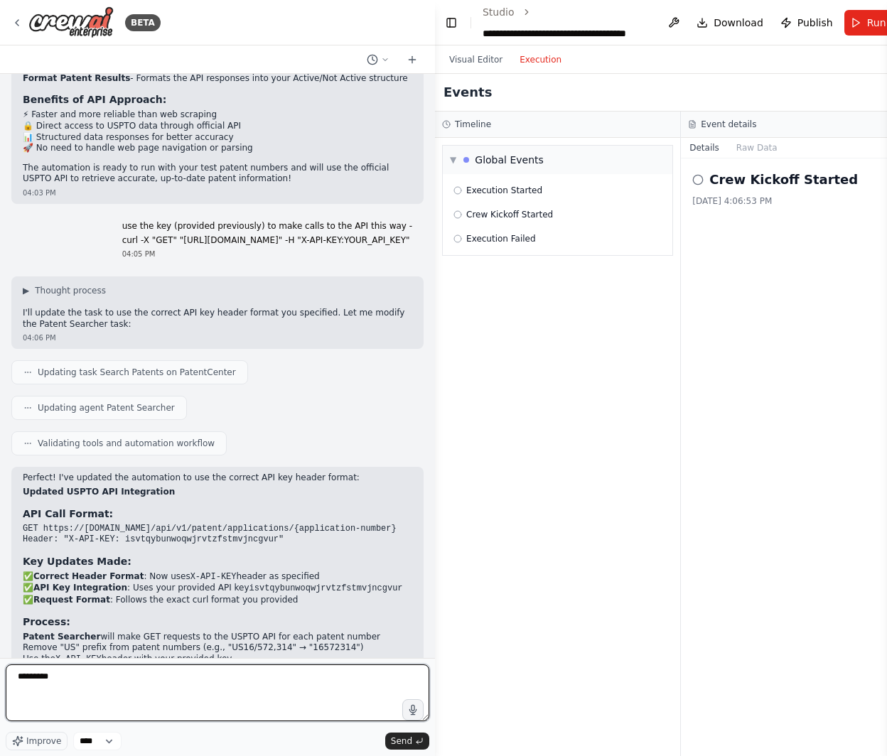
click at [33, 671] on textarea "*********" at bounding box center [218, 693] width 424 height 57
click at [35, 671] on textarea "*********" at bounding box center [218, 693] width 424 height 57
click at [189, 678] on textarea "**********" at bounding box center [218, 693] width 424 height 57
paste textarea "**********"
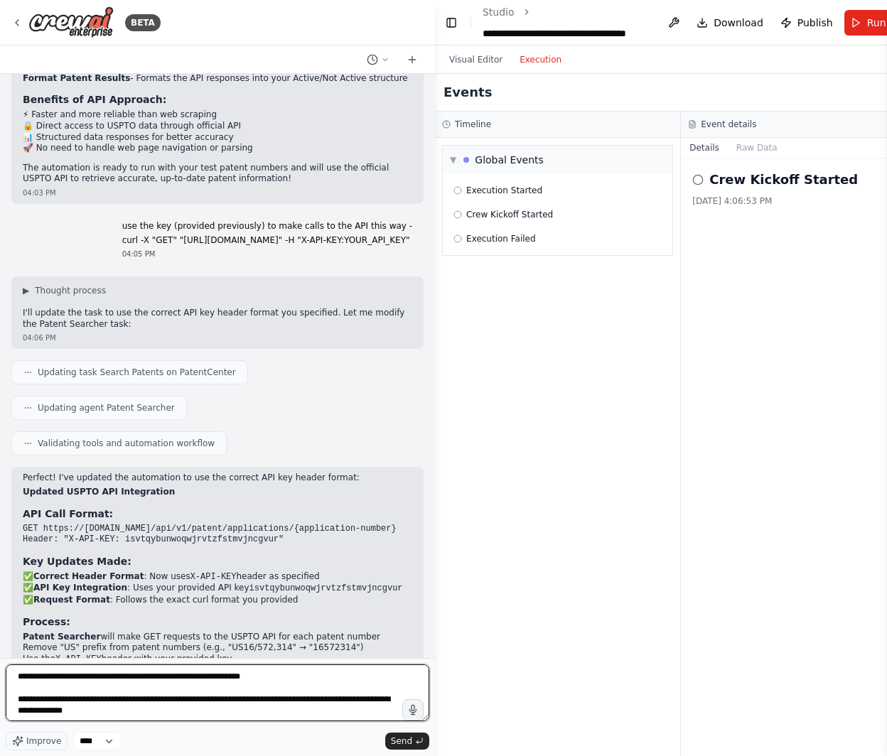
drag, startPoint x: 208, startPoint y: 699, endPoint x: 222, endPoint y: 699, distance: 13.5
click at [222, 699] on textarea "**********" at bounding box center [218, 693] width 424 height 57
click at [236, 700] on textarea "**********" at bounding box center [218, 693] width 424 height 57
type textarea "**********"
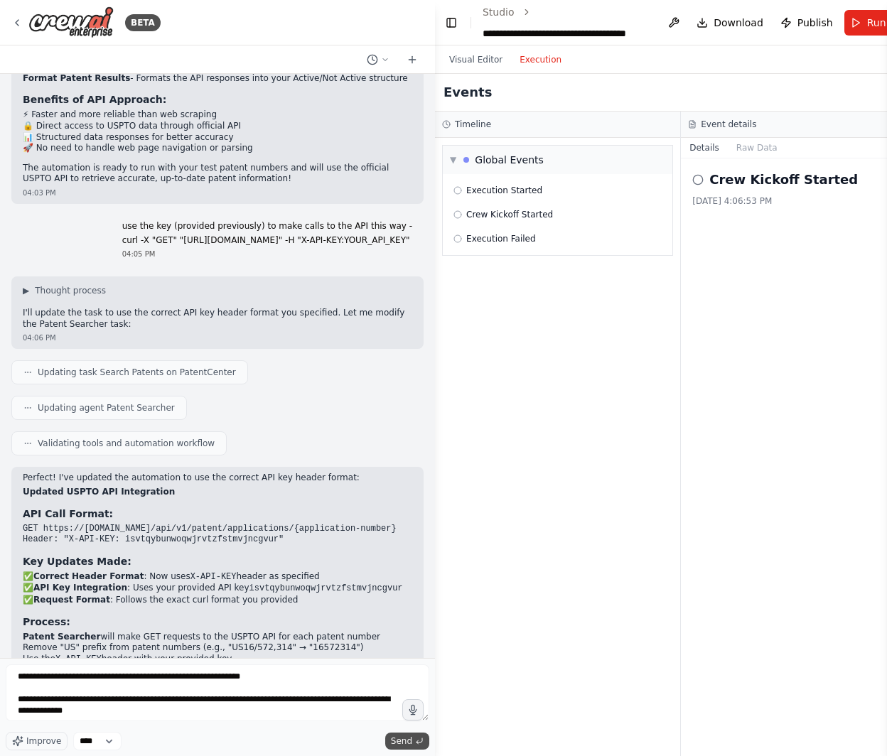
click at [409, 746] on span "Send" at bounding box center [401, 741] width 21 height 11
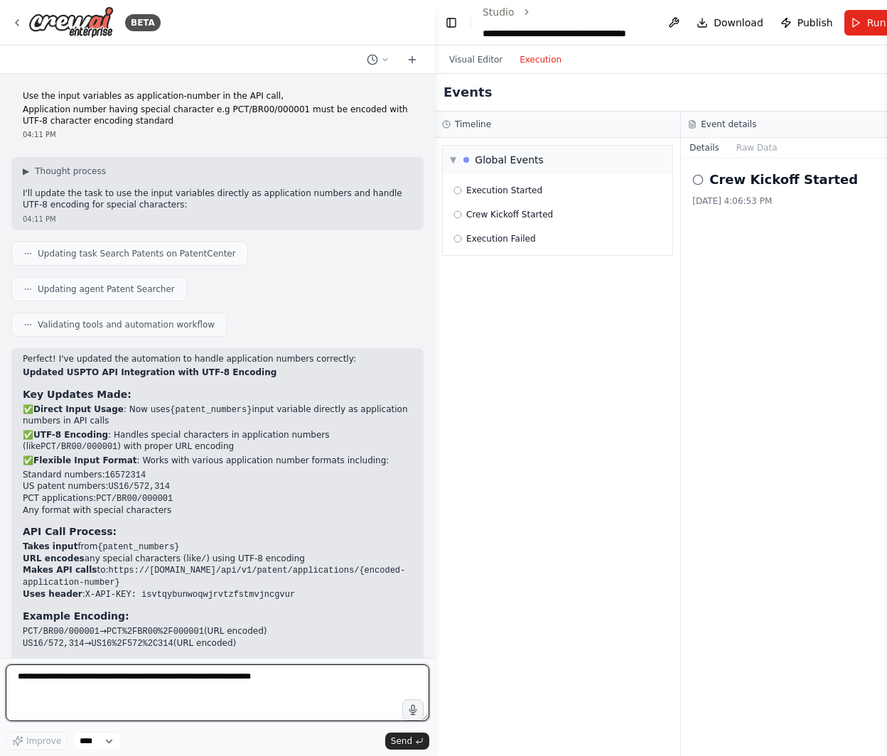
scroll to position [2803, 0]
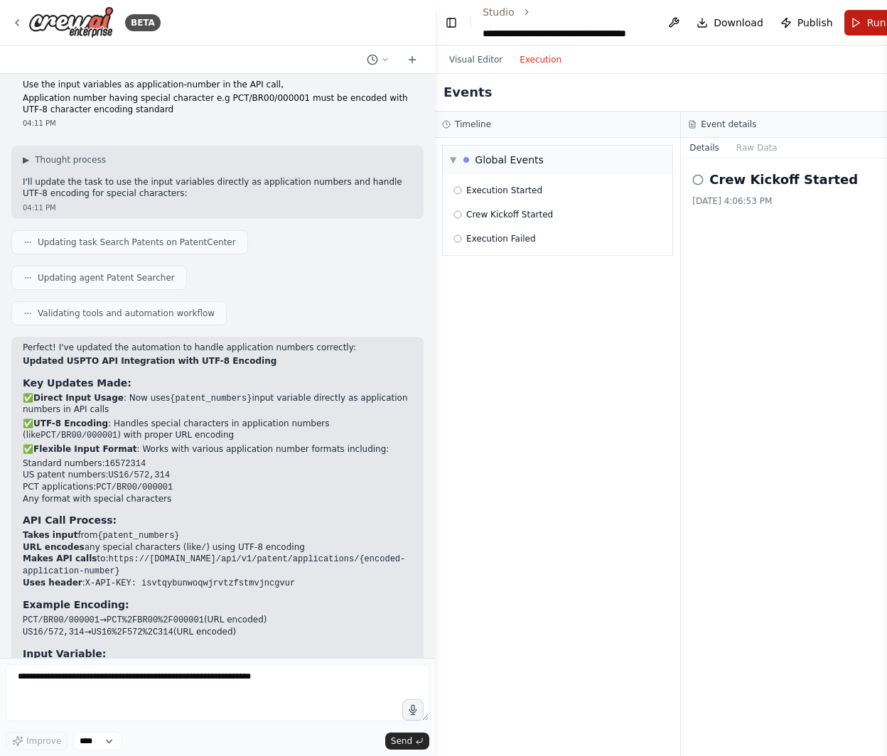
click at [867, 17] on span "Run" at bounding box center [876, 23] width 19 height 14
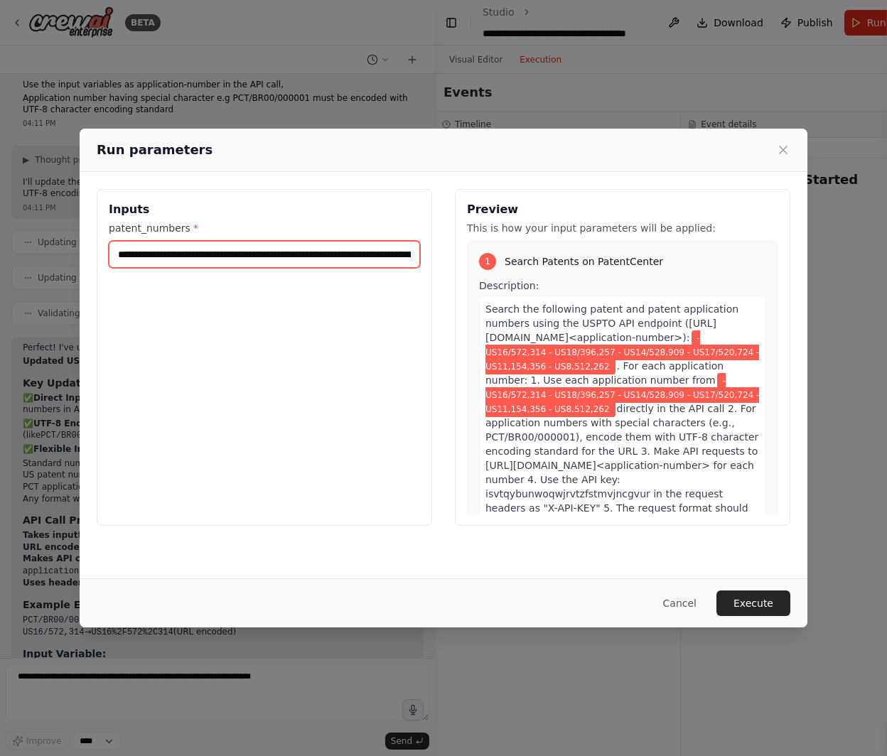
drag, startPoint x: 358, startPoint y: 252, endPoint x: 552, endPoint y: 249, distance: 194.1
click at [552, 249] on div "**********" at bounding box center [444, 357] width 694 height 337
click at [282, 255] on input "**********" at bounding box center [264, 254] width 311 height 27
drag, startPoint x: 232, startPoint y: 255, endPoint x: 94, endPoint y: 257, distance: 138.6
click at [94, 258] on div "**********" at bounding box center [444, 357] width 728 height 371
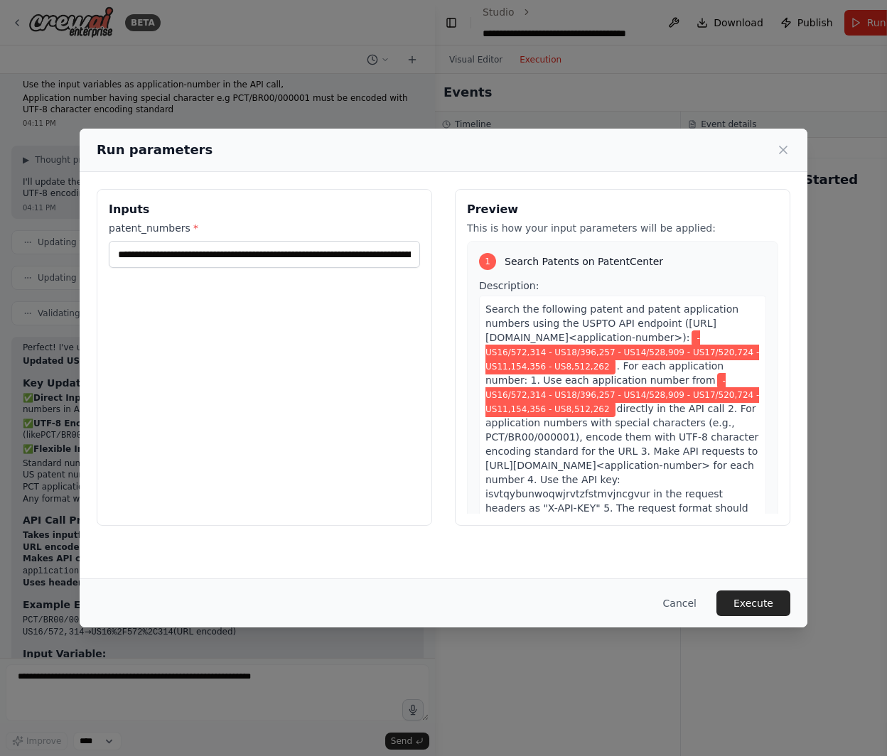
click at [301, 328] on div "**********" at bounding box center [264, 357] width 335 height 337
click at [768, 607] on button "Execute" at bounding box center [753, 604] width 74 height 26
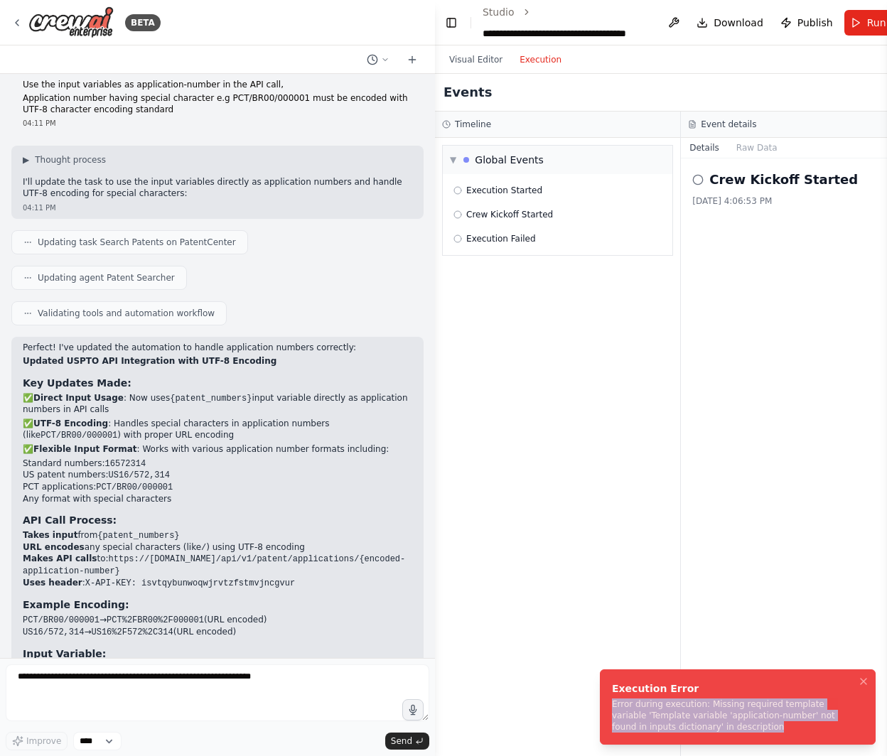
drag, startPoint x: 710, startPoint y: 731, endPoint x: 606, endPoint y: 705, distance: 106.9
click at [606, 705] on li "Execution Error Error during execution: Missing required template variable 'Tem…" at bounding box center [738, 707] width 276 height 75
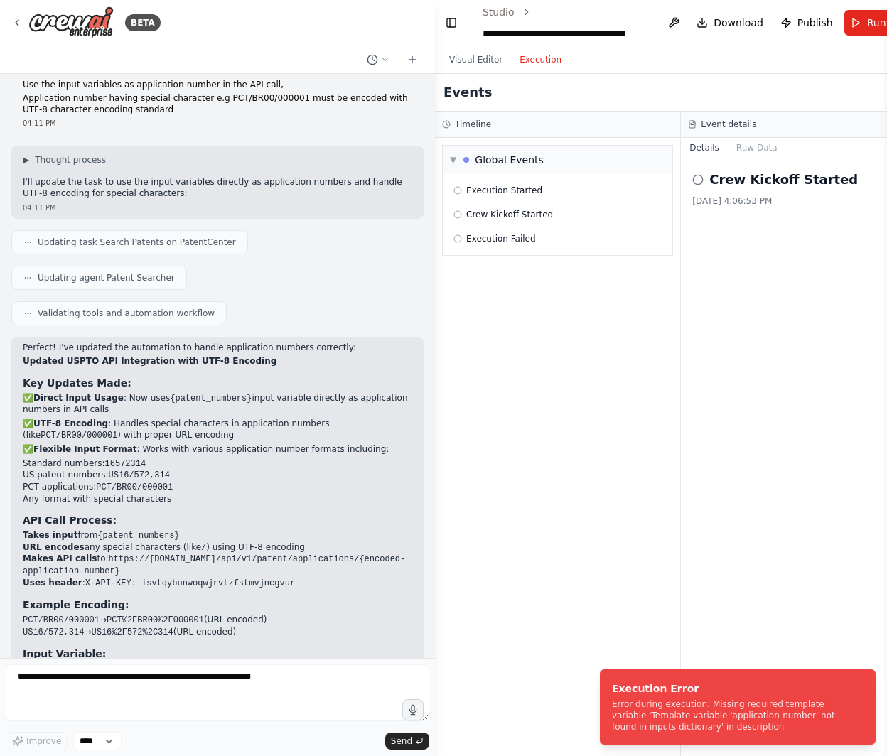
click at [276, 552] on div "Perfect! I've updated the automation to handle application numbers correctly: U…" at bounding box center [218, 530] width 390 height 375
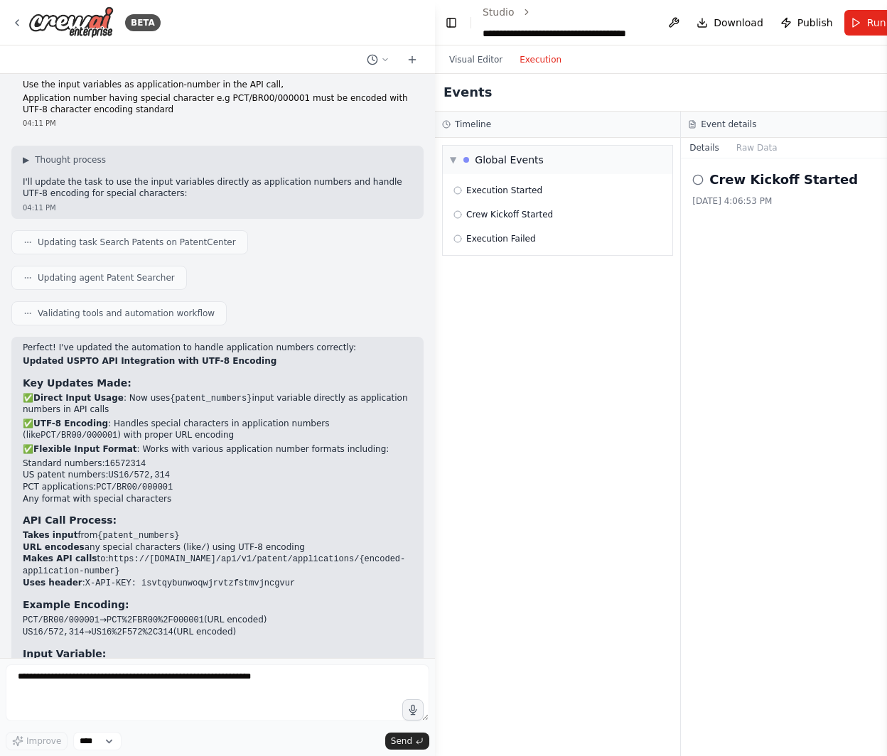
drag, startPoint x: 98, startPoint y: 549, endPoint x: 218, endPoint y: 549, distance: 120.1
click at [216, 627] on li "US16/572,314 → US16%2F572%2C314 (URL encoded)" at bounding box center [218, 633] width 390 height 12
click at [221, 627] on li "US16/572,314 → US16%2F572%2C314 (URL encoded)" at bounding box center [218, 633] width 390 height 12
drag, startPoint x: 249, startPoint y: 549, endPoint x: 14, endPoint y: 532, distance: 235.8
click at [14, 532] on div "Perfect! I've updated the automation to handle application numbers correctly: U…" at bounding box center [217, 537] width 412 height 400
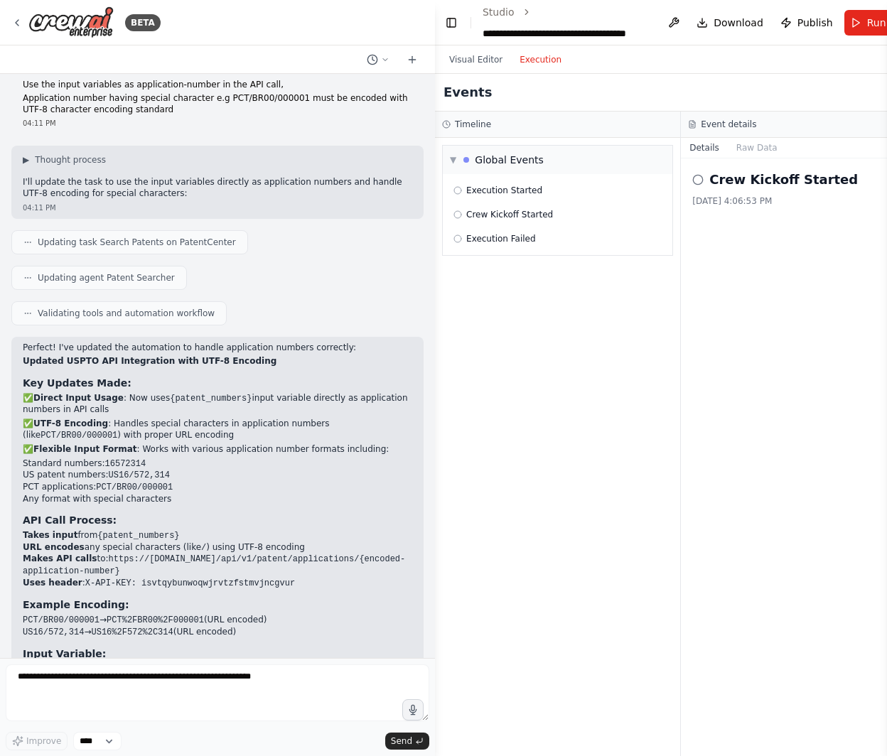
drag, startPoint x: 136, startPoint y: 549, endPoint x: 145, endPoint y: 552, distance: 9.0
click at [137, 628] on code "US16%2F572%2C314" at bounding box center [132, 633] width 82 height 10
click at [874, 35] on header "**********" at bounding box center [681, 22] width 492 height 45
click at [864, 31] on button "Run" at bounding box center [868, 23] width 48 height 26
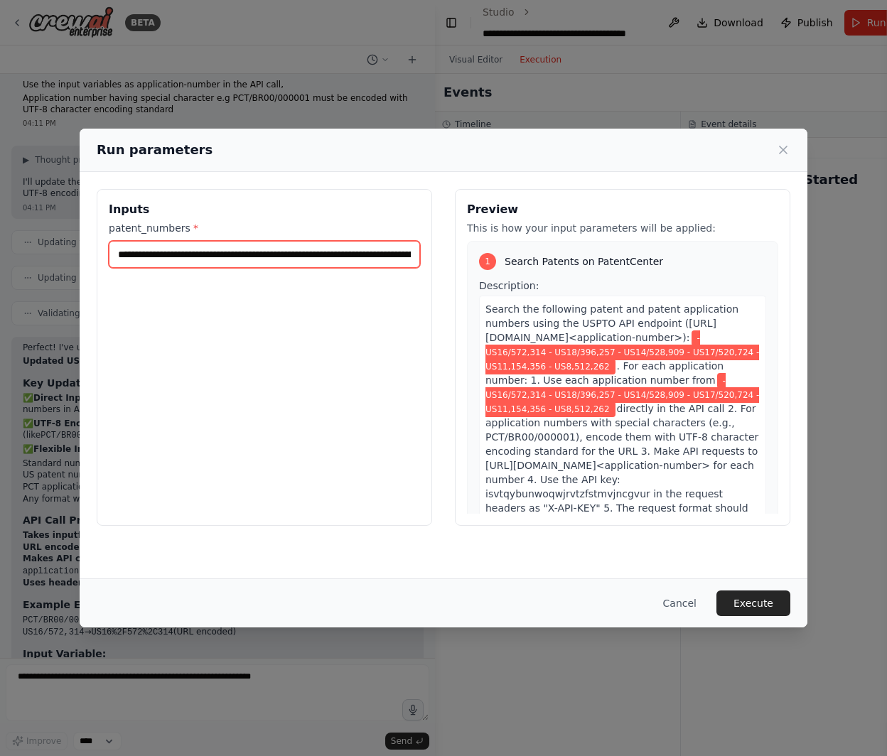
drag, startPoint x: 365, startPoint y: 253, endPoint x: 540, endPoint y: 253, distance: 175.6
click at [540, 253] on div "**********" at bounding box center [444, 357] width 694 height 337
click at [236, 253] on input "**********" at bounding box center [264, 254] width 311 height 27
drag, startPoint x: 276, startPoint y: 252, endPoint x: -6, endPoint y: 254, distance: 282.2
click at [0, 254] on html "BETA Steps/workflow Go to [URL][DOMAIN_NAME] (“PatentCenter”) Based on applicat…" at bounding box center [443, 378] width 887 height 756
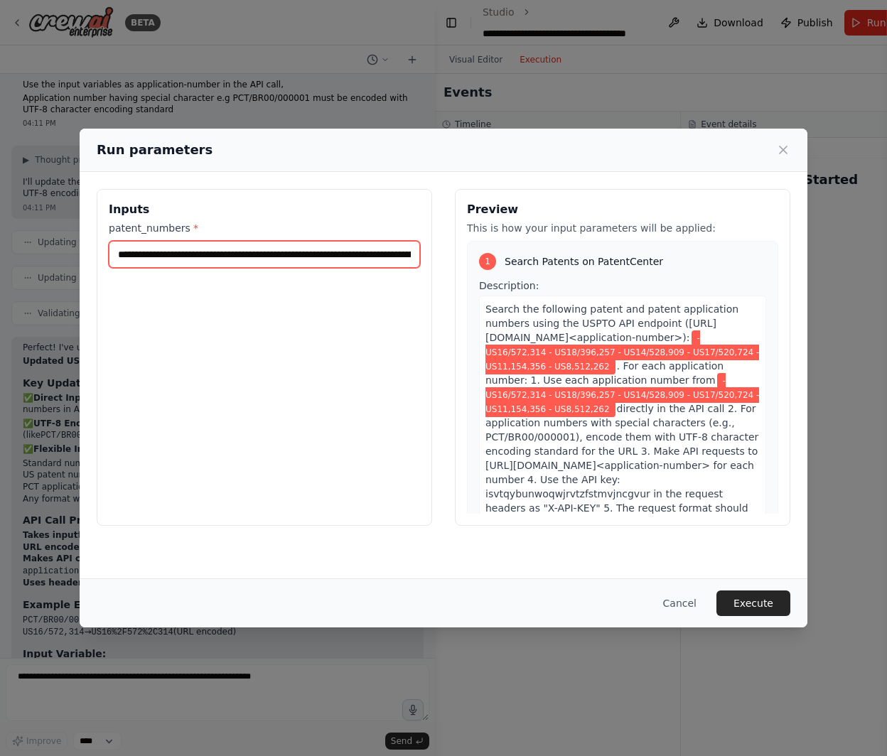
click at [209, 252] on input "**********" at bounding box center [264, 254] width 311 height 27
click at [128, 250] on input "**********" at bounding box center [264, 254] width 311 height 27
drag, startPoint x: 188, startPoint y: 252, endPoint x: 707, endPoint y: 252, distance: 518.2
click at [707, 252] on div "**********" at bounding box center [444, 357] width 694 height 337
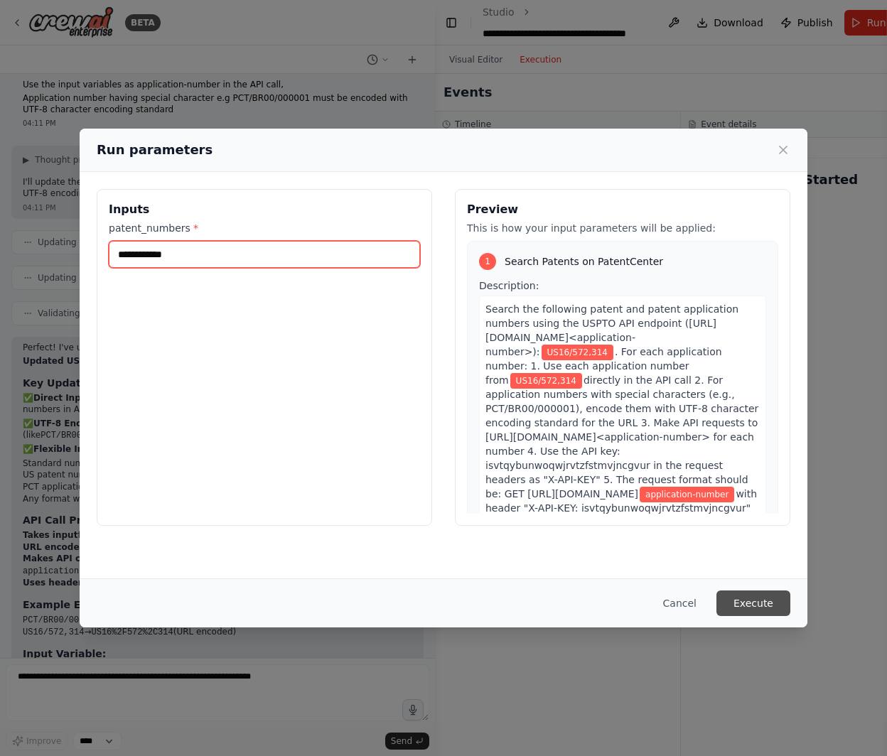
type input "**********"
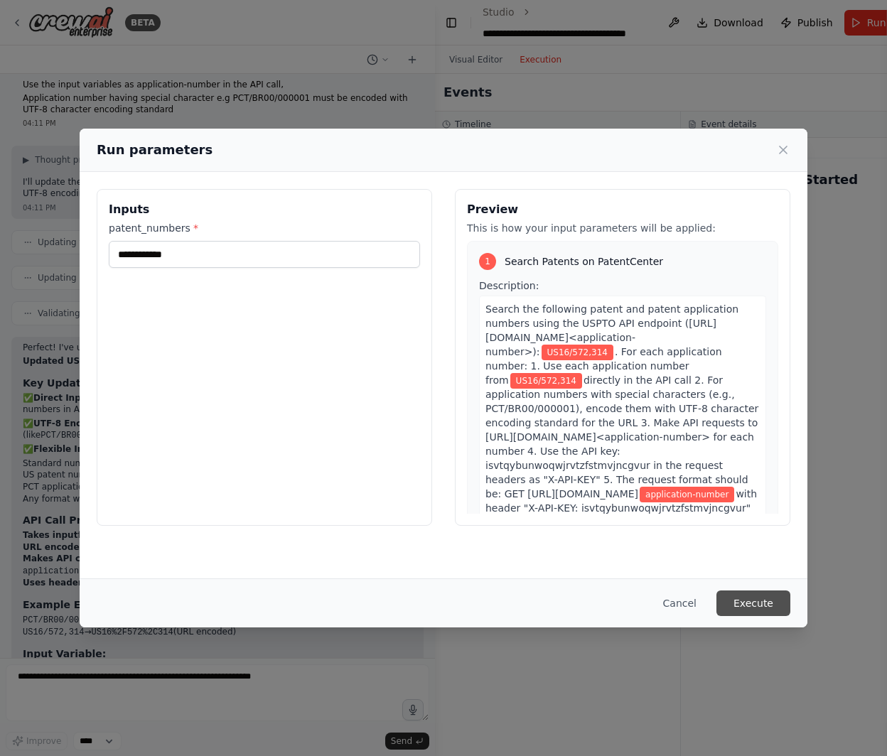
click at [753, 597] on button "Execute" at bounding box center [753, 604] width 74 height 26
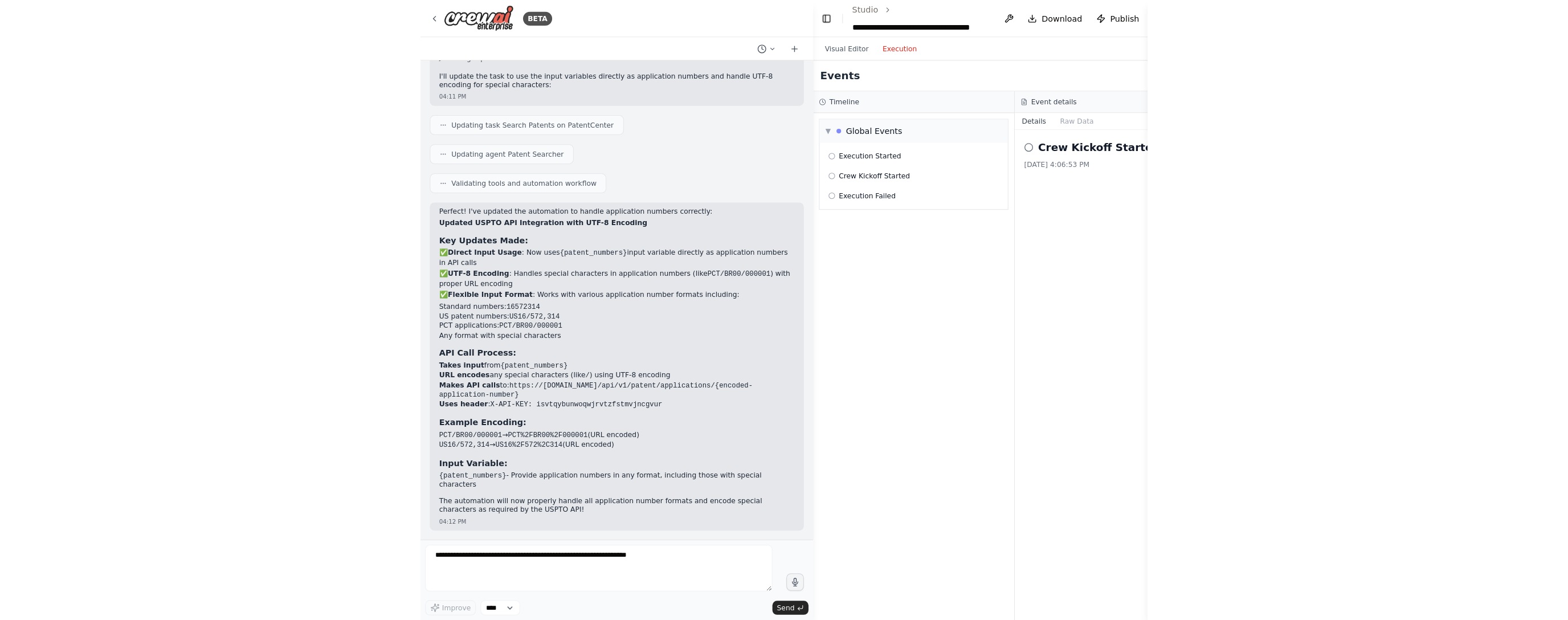
scroll to position [2166, 0]
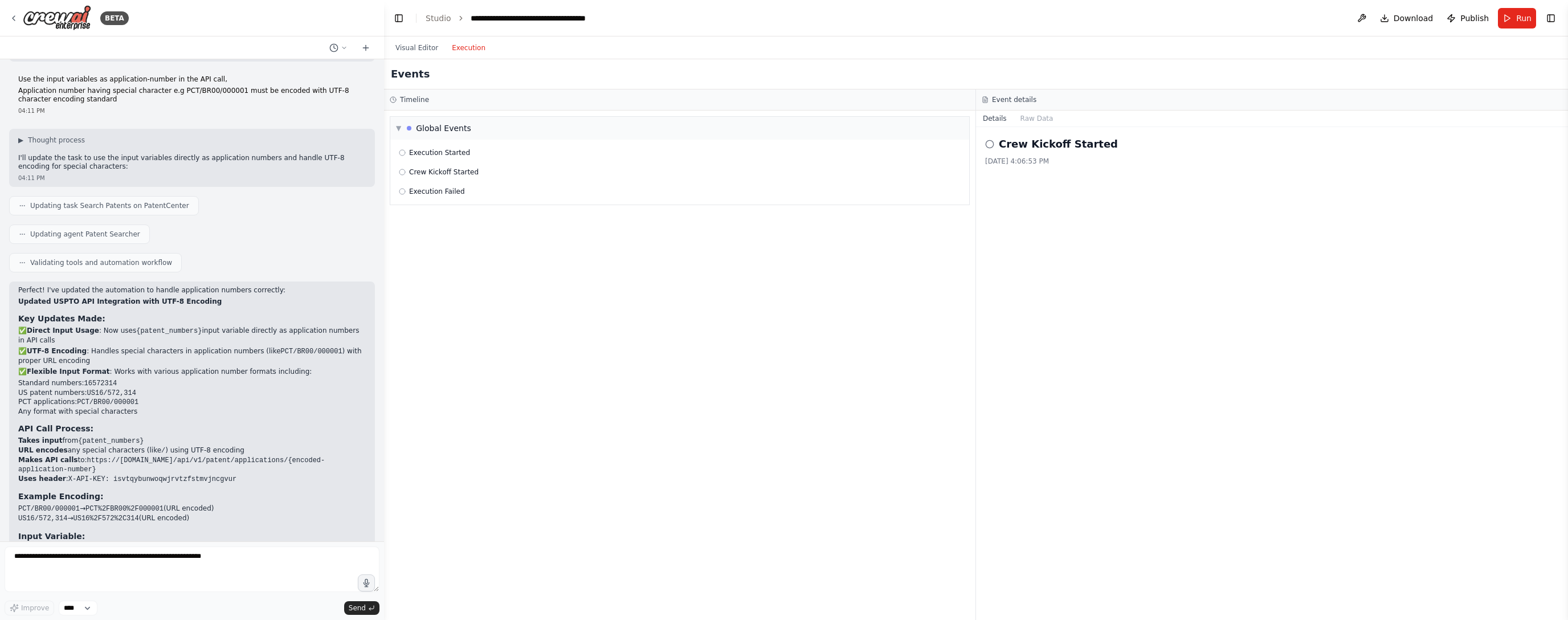
click at [888, 18] on span "Publish" at bounding box center [1475, 18] width 29 height 11
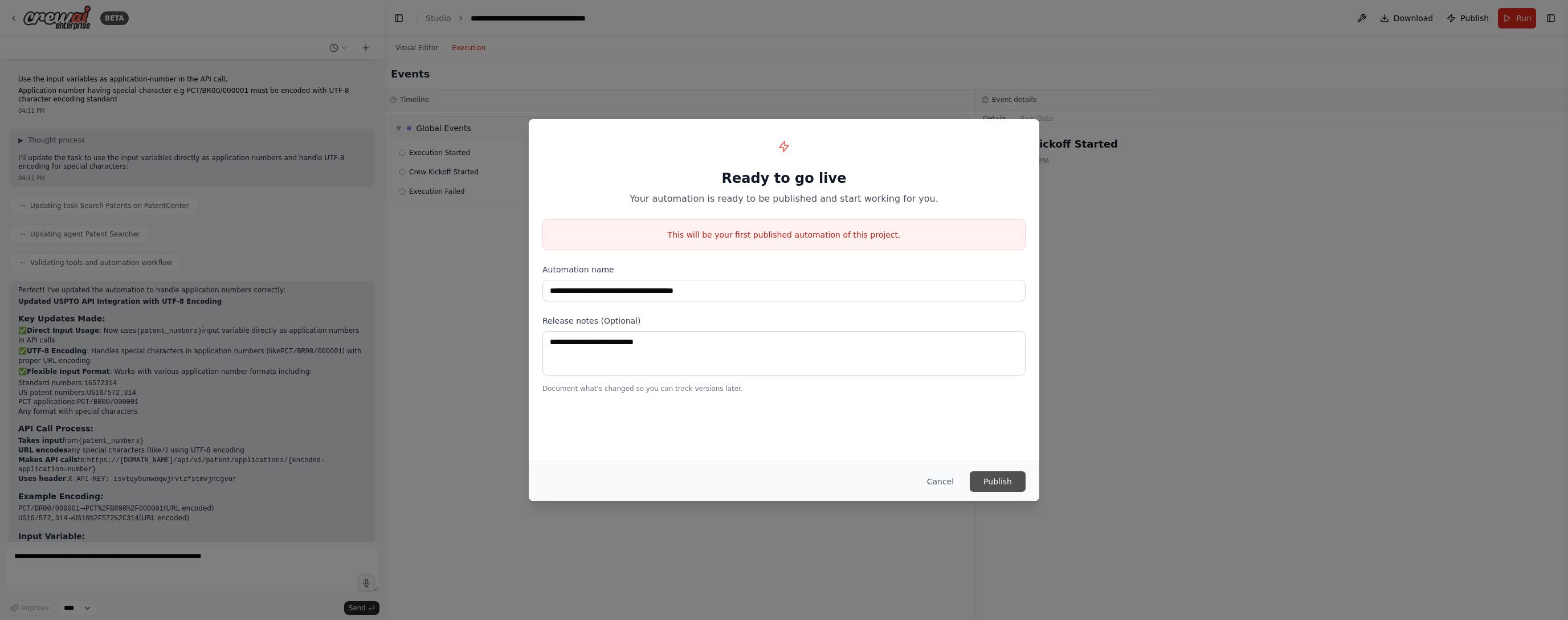
click at [888, 482] on button "Publish" at bounding box center [998, 482] width 56 height 21
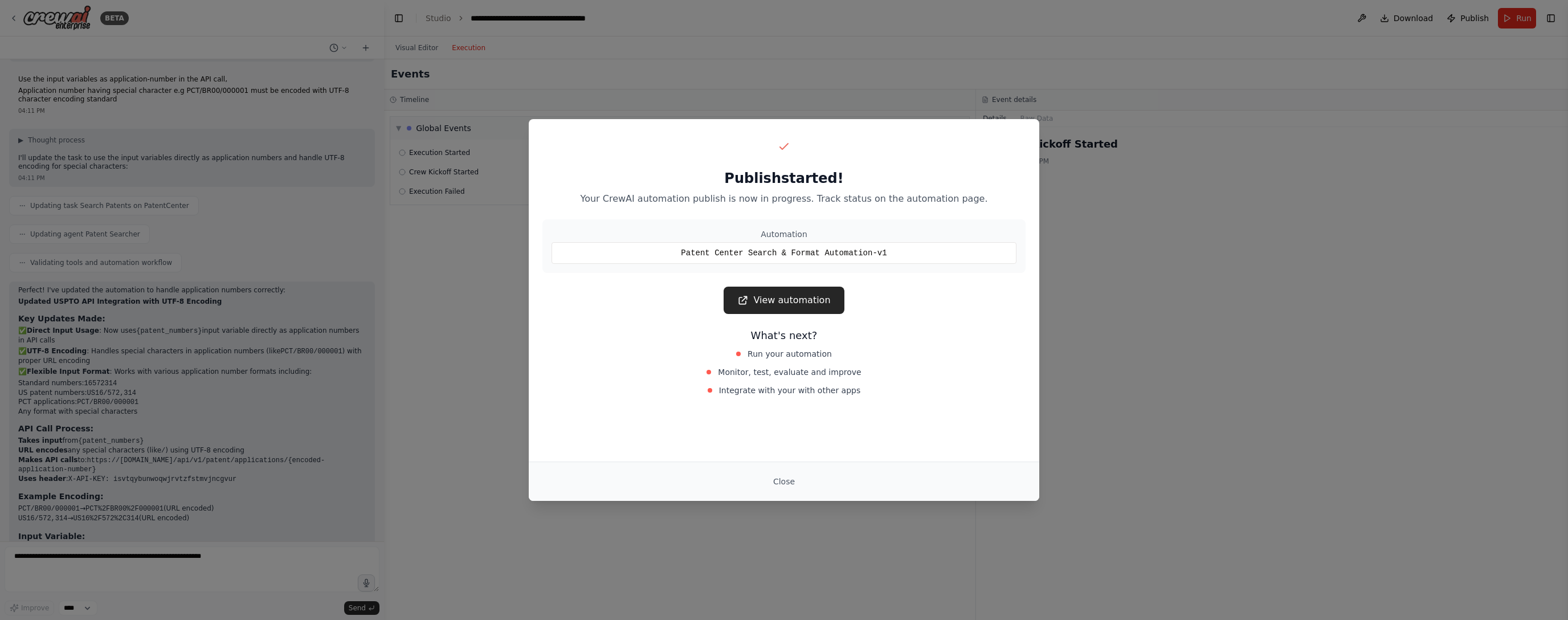
click at [787, 307] on link "View automation" at bounding box center [784, 301] width 120 height 27
click at [783, 486] on button "Close" at bounding box center [784, 482] width 40 height 21
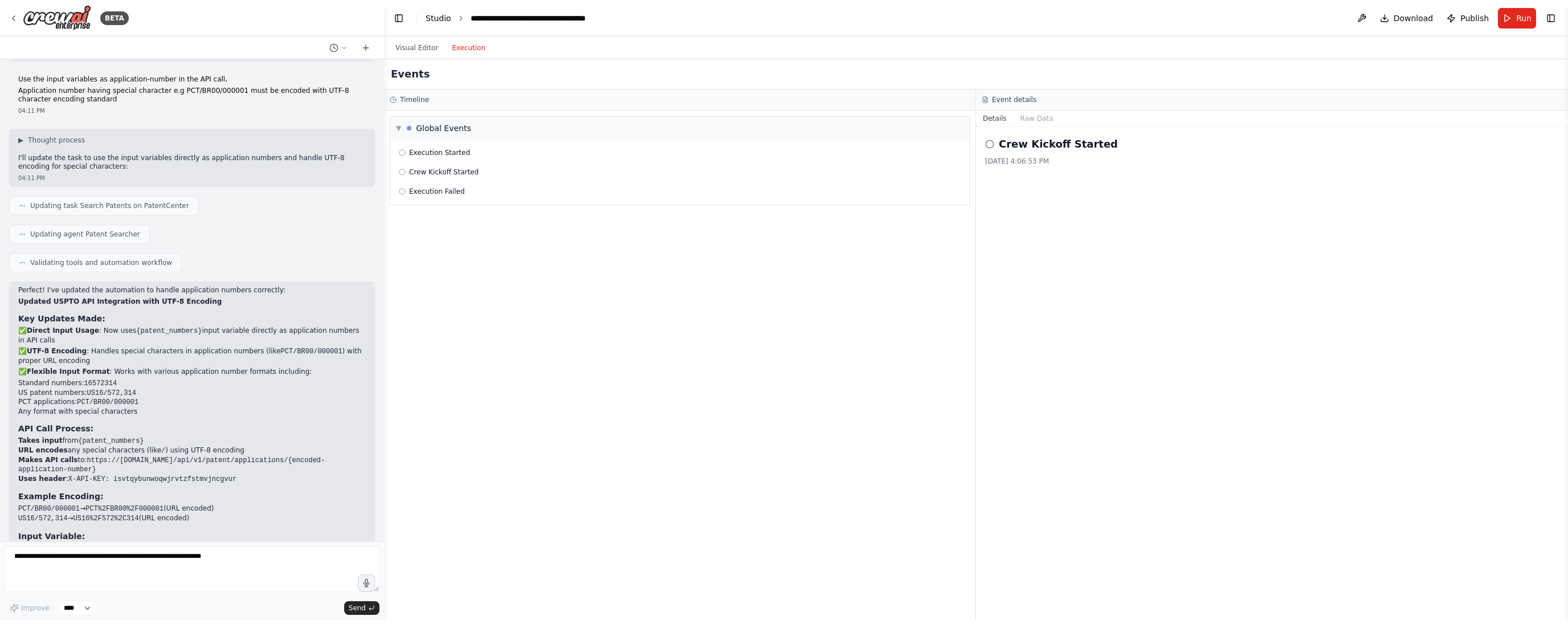
click at [440, 14] on link "Studio" at bounding box center [438, 18] width 26 height 9
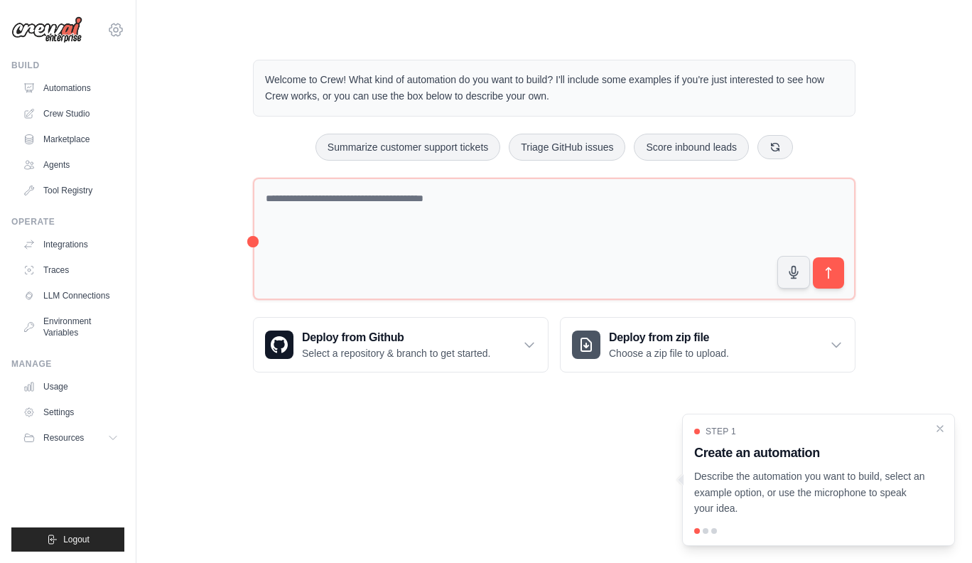
click at [117, 29] on icon at bounding box center [115, 29] width 17 height 17
click at [92, 108] on div "Settings" at bounding box center [115, 96] width 125 height 38
click at [97, 102] on link "Settings" at bounding box center [115, 96] width 125 height 26
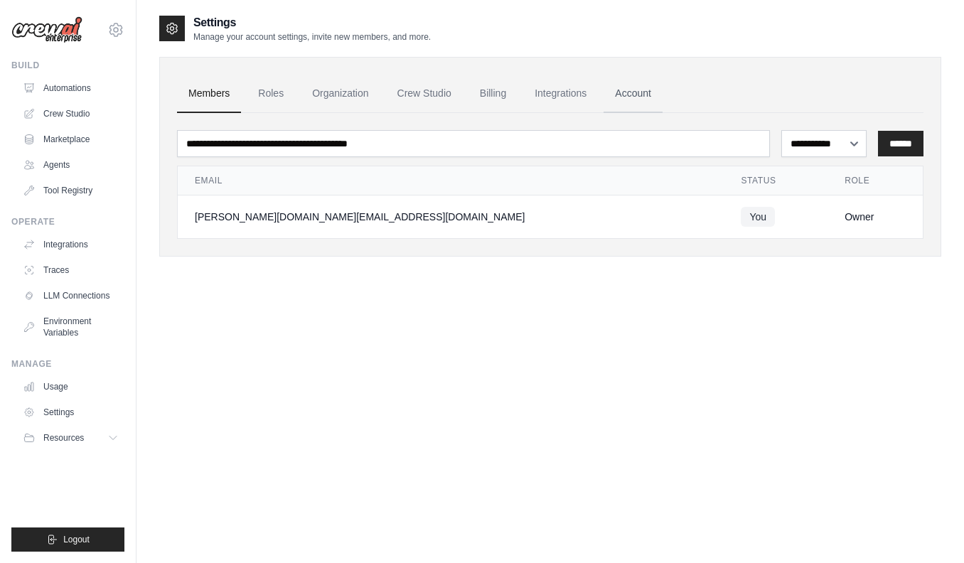
click at [635, 93] on link "Account" at bounding box center [632, 94] width 59 height 38
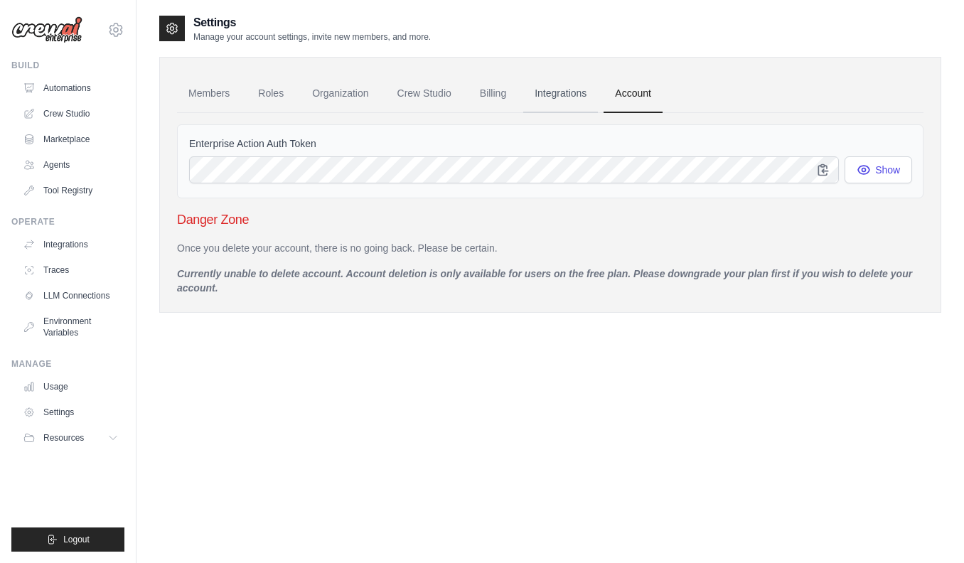
click at [583, 92] on link "Integrations" at bounding box center [560, 94] width 75 height 38
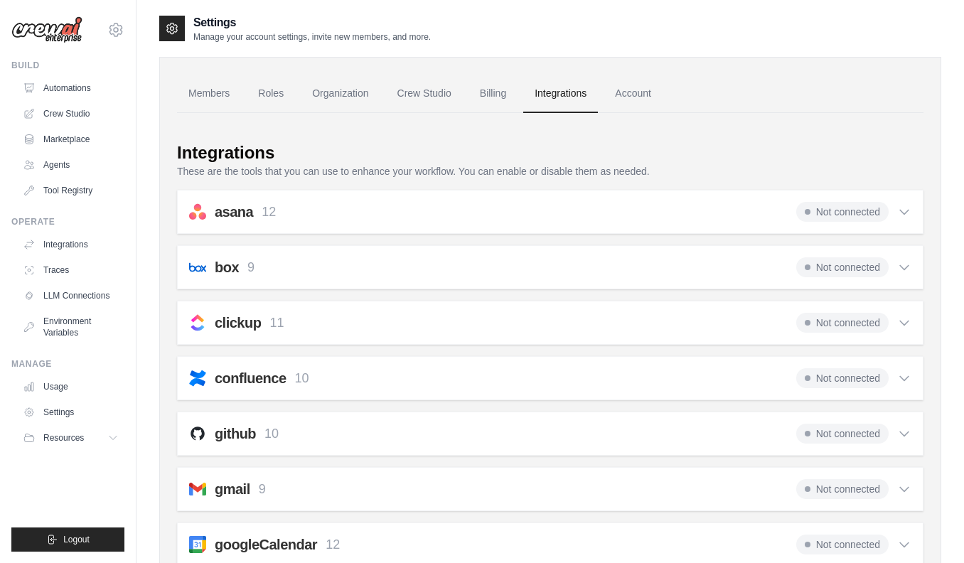
click at [534, 91] on link "Integrations" at bounding box center [560, 94] width 75 height 38
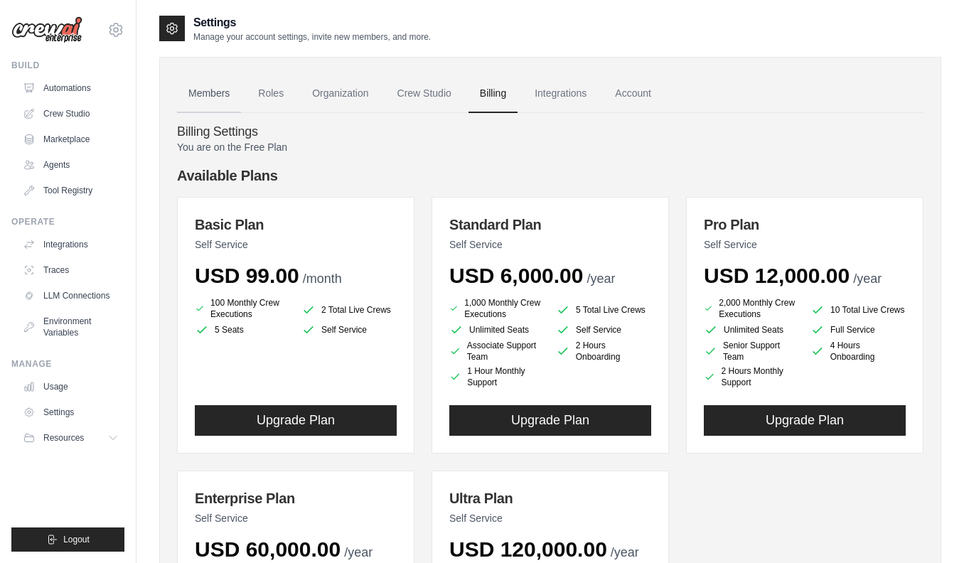
click at [230, 98] on link "Members" at bounding box center [209, 94] width 64 height 38
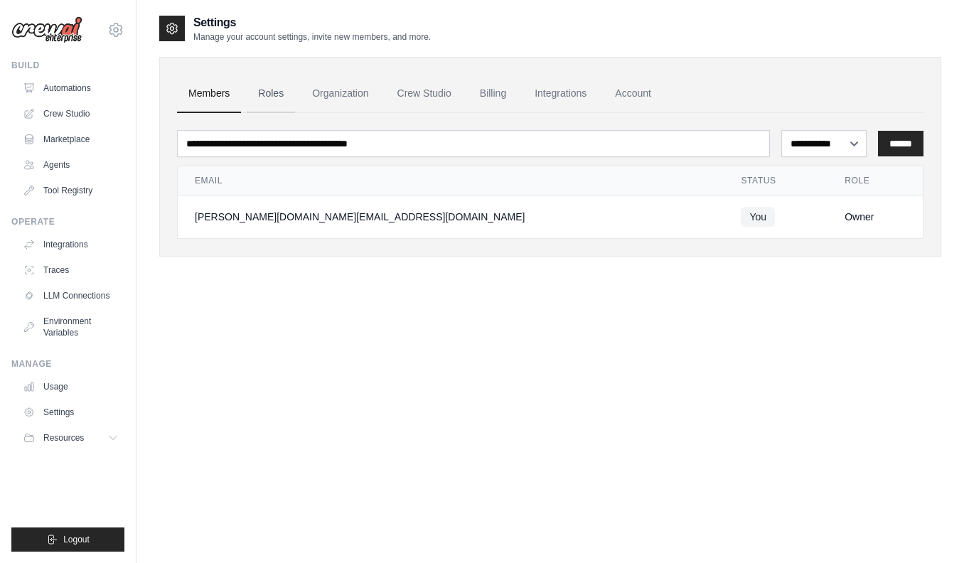
click at [271, 97] on link "Roles" at bounding box center [271, 94] width 48 height 38
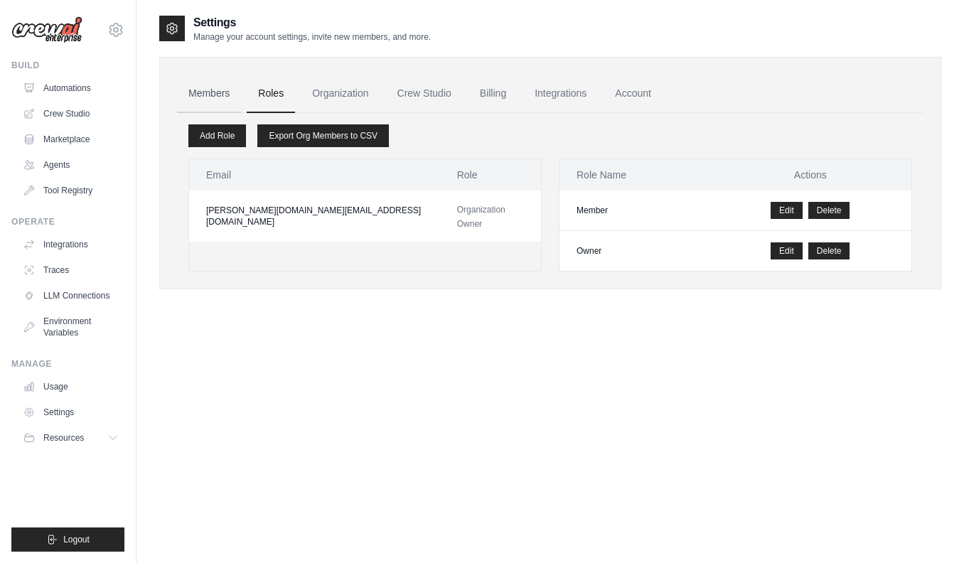
click at [225, 96] on link "Members" at bounding box center [209, 94] width 64 height 38
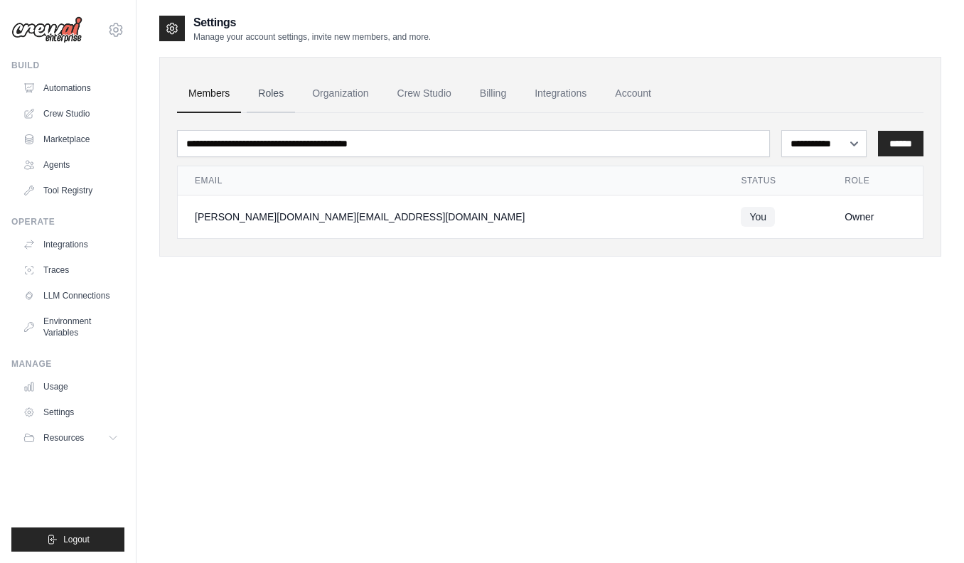
click at [276, 97] on link "Roles" at bounding box center [271, 94] width 48 height 38
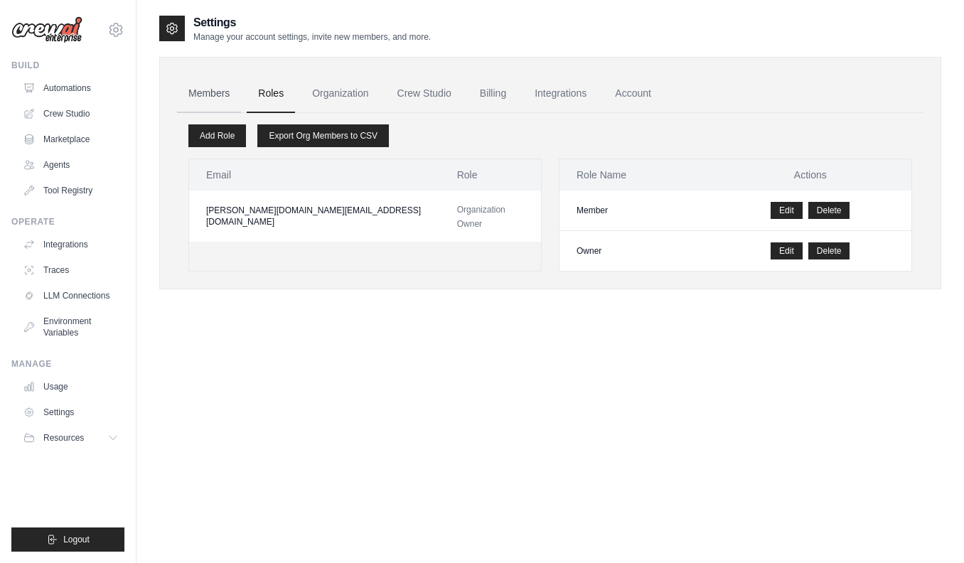
click at [225, 97] on link "Members" at bounding box center [209, 94] width 64 height 38
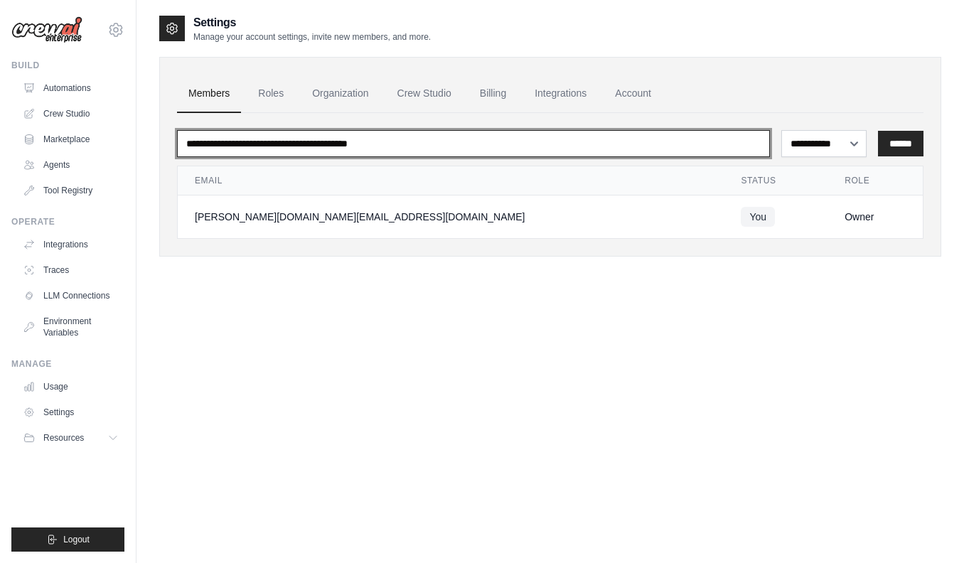
click at [239, 133] on input "email" at bounding box center [473, 143] width 593 height 27
type input "*"
paste input "**********"
type input "**********"
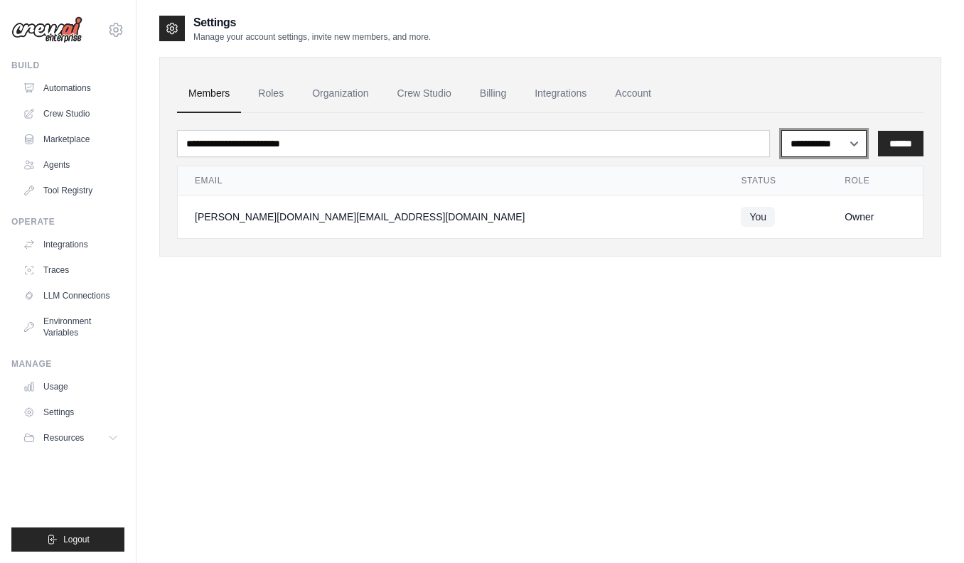
select select "******"
click at [888, 146] on input "******" at bounding box center [900, 144] width 45 height 26
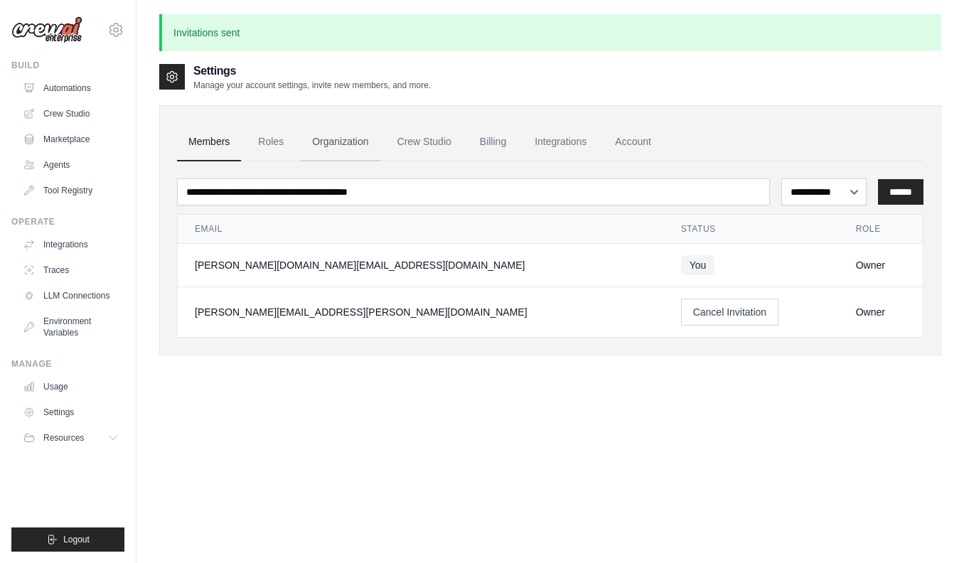
click at [338, 143] on link "Organization" at bounding box center [340, 142] width 79 height 38
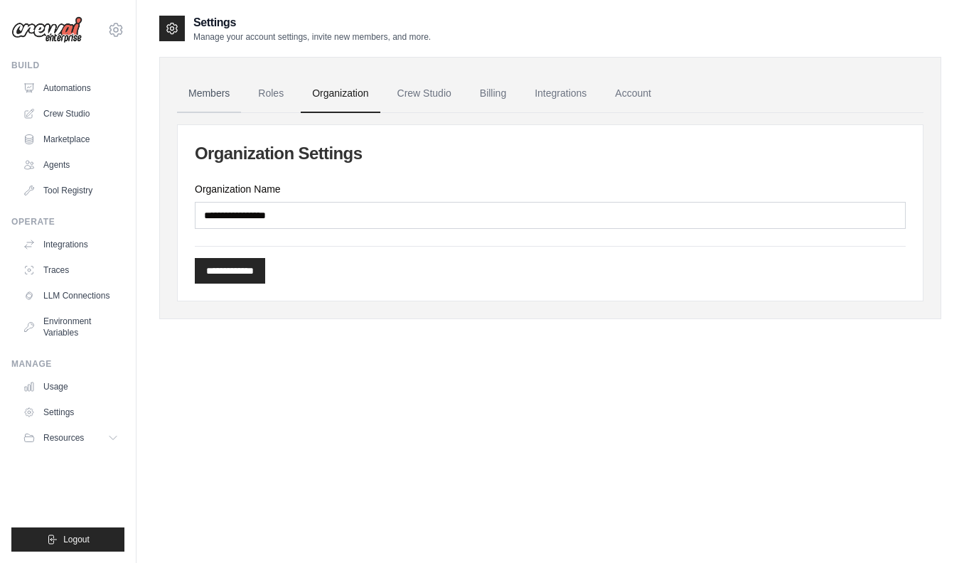
click at [215, 95] on link "Members" at bounding box center [209, 94] width 64 height 38
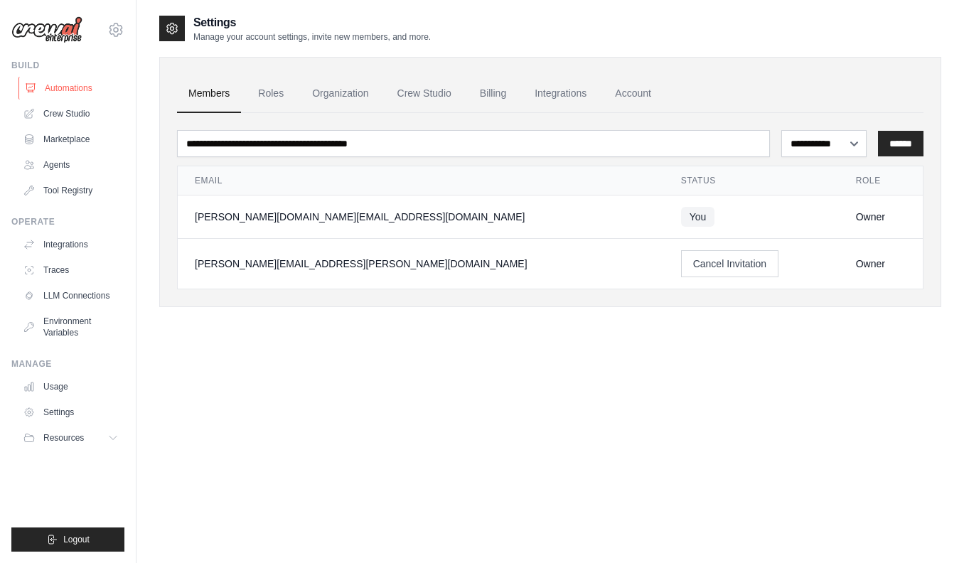
click at [46, 84] on link "Automations" at bounding box center [71, 88] width 107 height 23
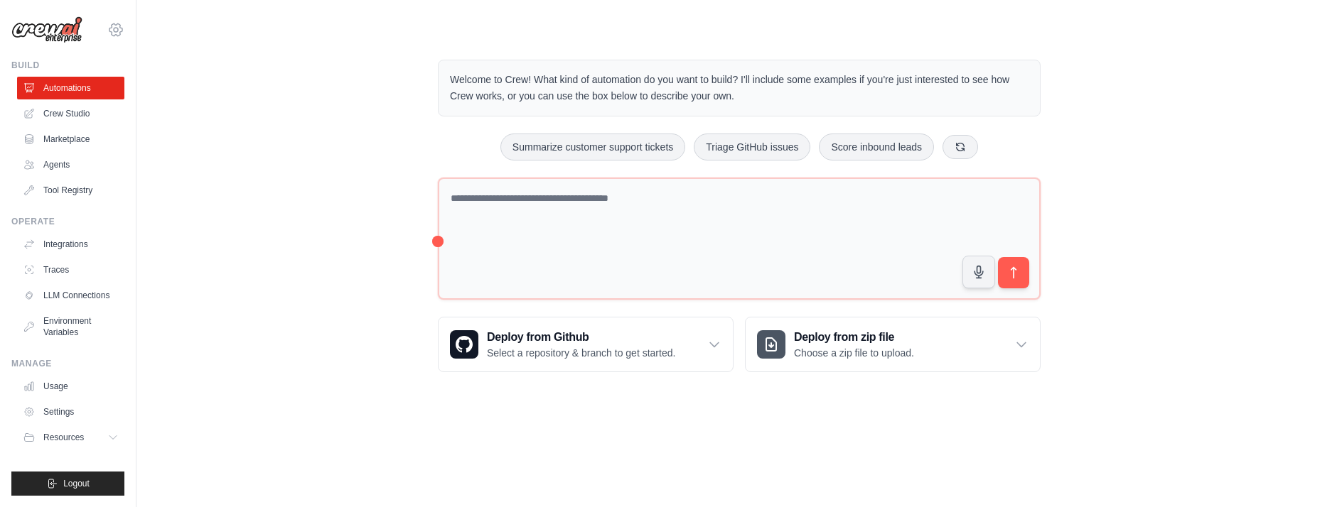
click at [123, 38] on div "[PERSON_NAME][DOMAIN_NAME][EMAIL_ADDRESS][DOMAIN_NAME] Settings" at bounding box center [67, 22] width 113 height 45
click at [122, 37] on div "[PERSON_NAME][DOMAIN_NAME][EMAIL_ADDRESS][DOMAIN_NAME] Settings" at bounding box center [67, 22] width 113 height 45
click at [120, 33] on icon at bounding box center [115, 29] width 17 height 17
click at [99, 85] on link "Settings" at bounding box center [115, 96] width 125 height 26
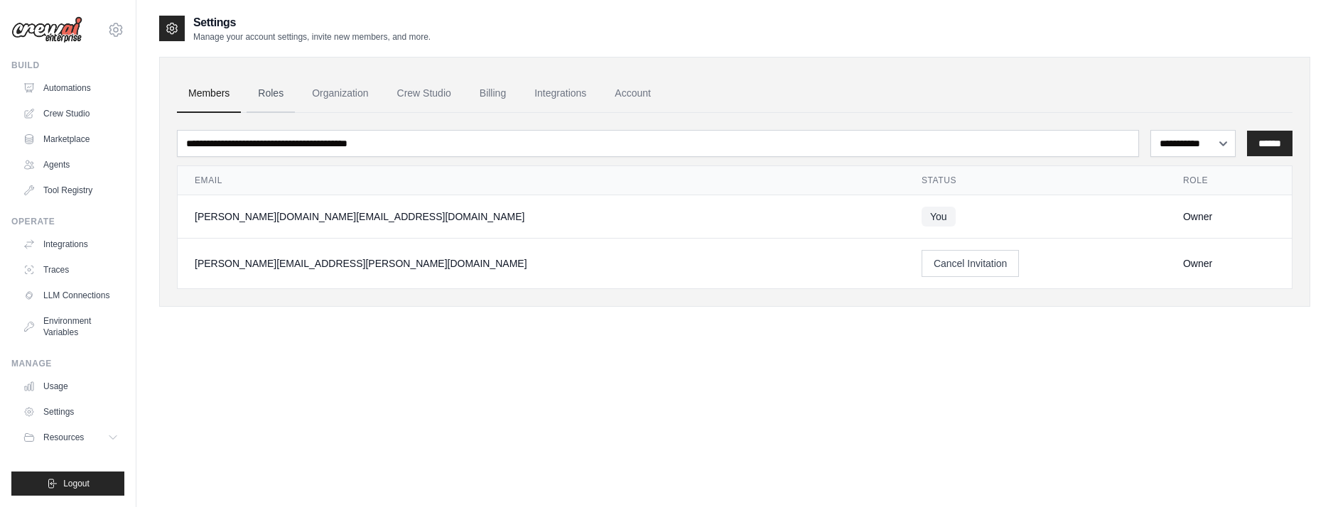
click at [281, 97] on link "Roles" at bounding box center [271, 94] width 48 height 38
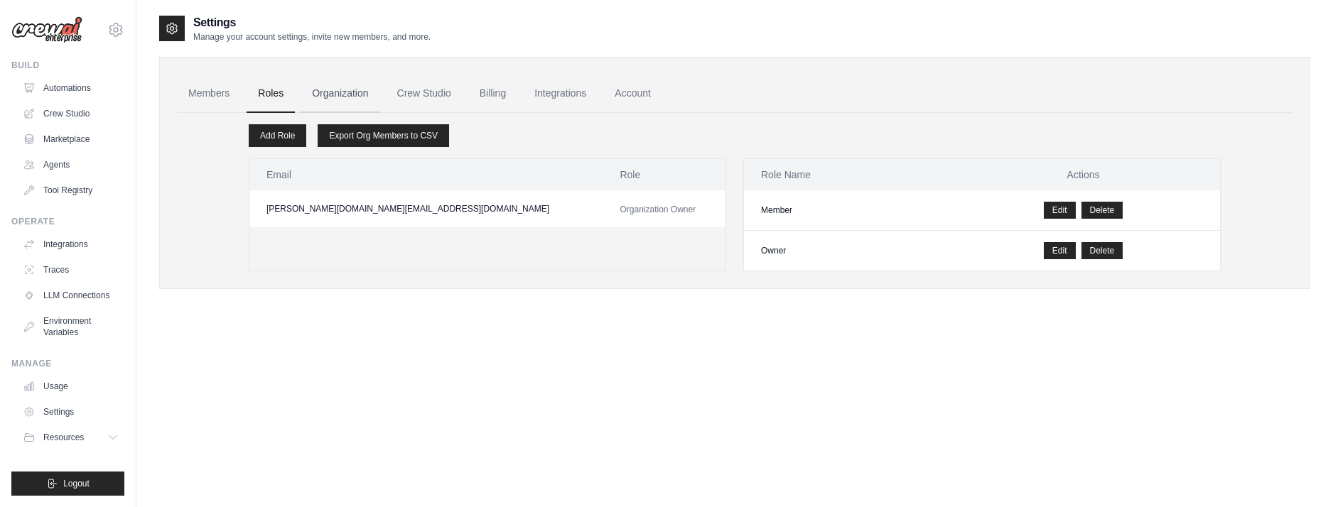
click at [353, 100] on link "Organization" at bounding box center [340, 94] width 79 height 38
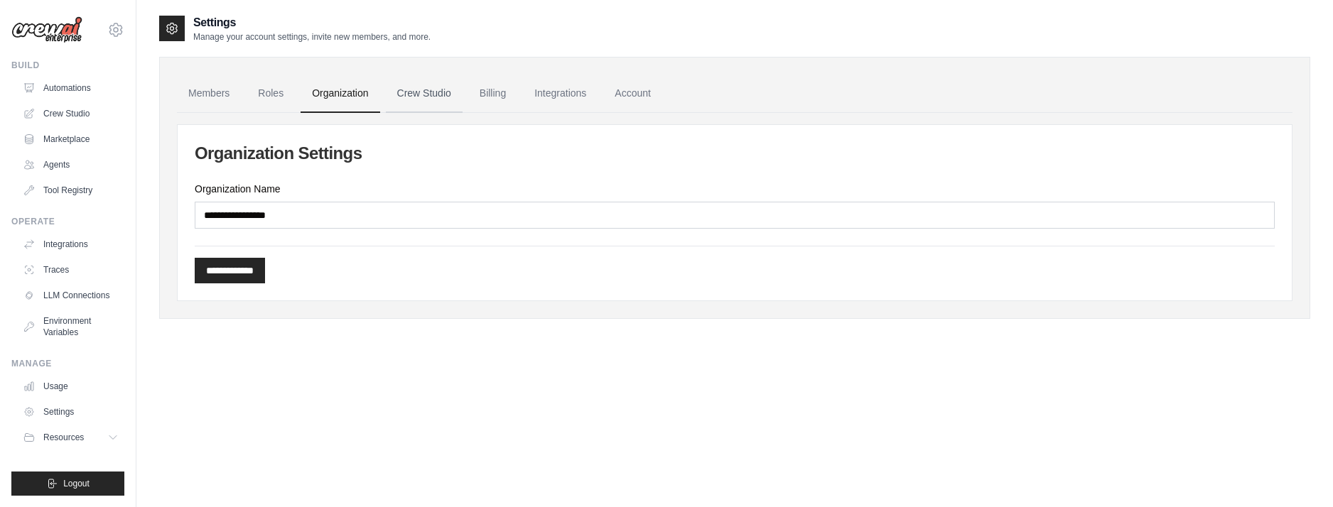
click at [417, 97] on link "Crew Studio" at bounding box center [424, 94] width 77 height 38
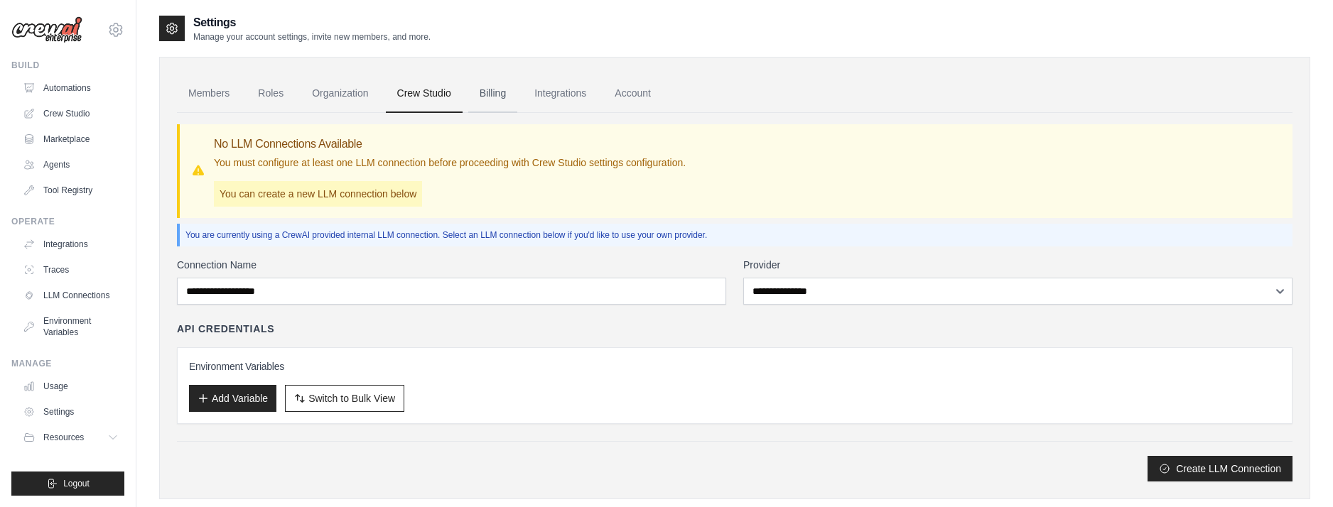
click at [483, 93] on link "Billing" at bounding box center [492, 94] width 49 height 38
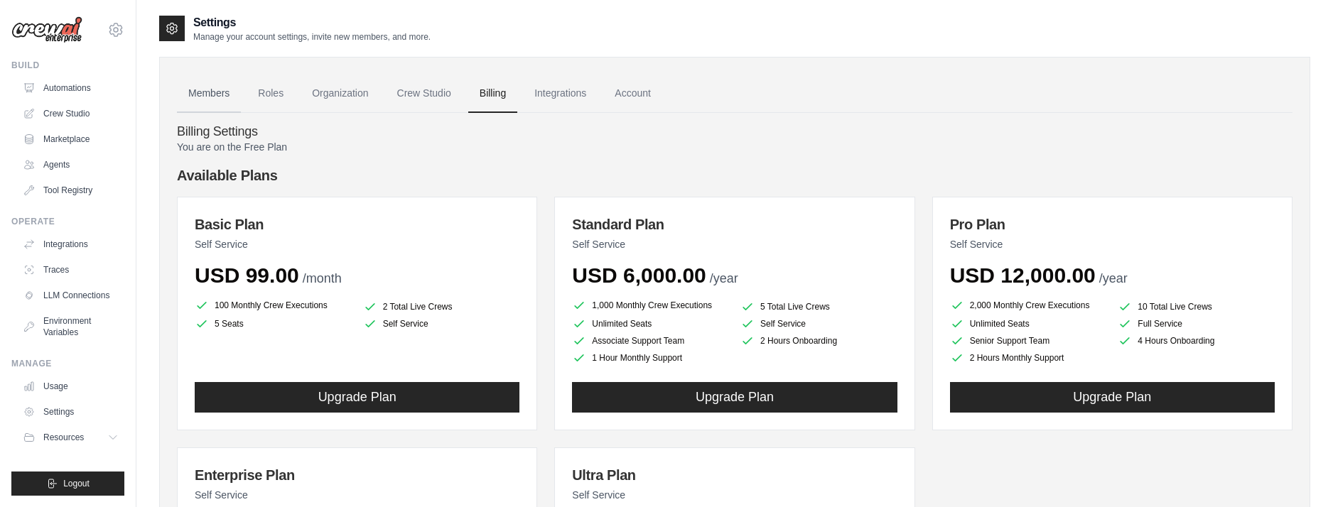
click at [215, 92] on link "Members" at bounding box center [209, 94] width 64 height 38
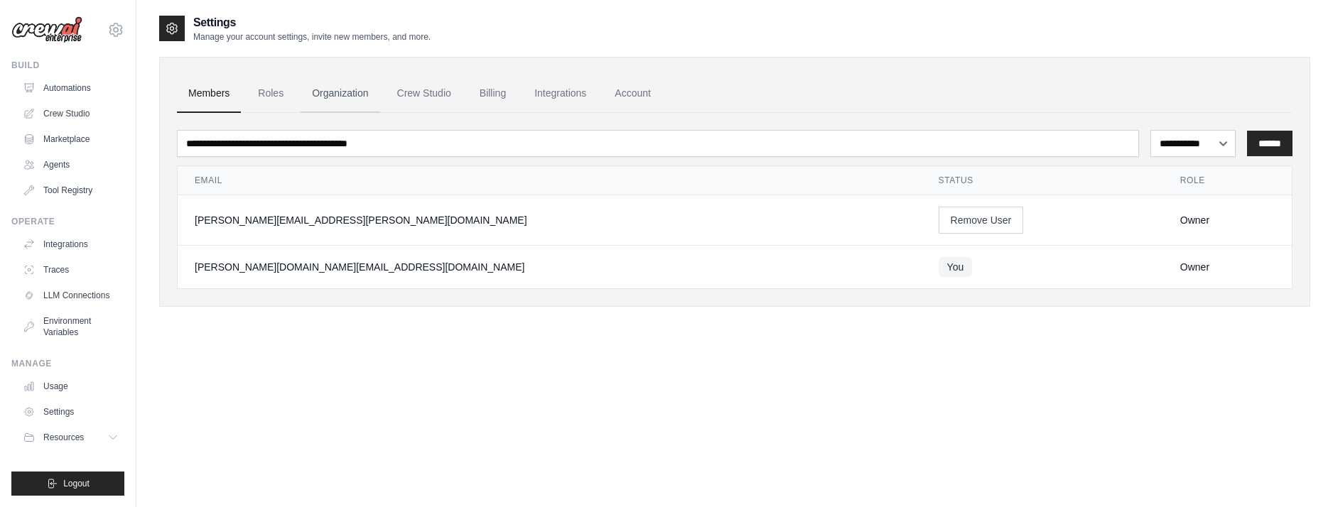
click at [344, 86] on link "Organization" at bounding box center [340, 94] width 79 height 38
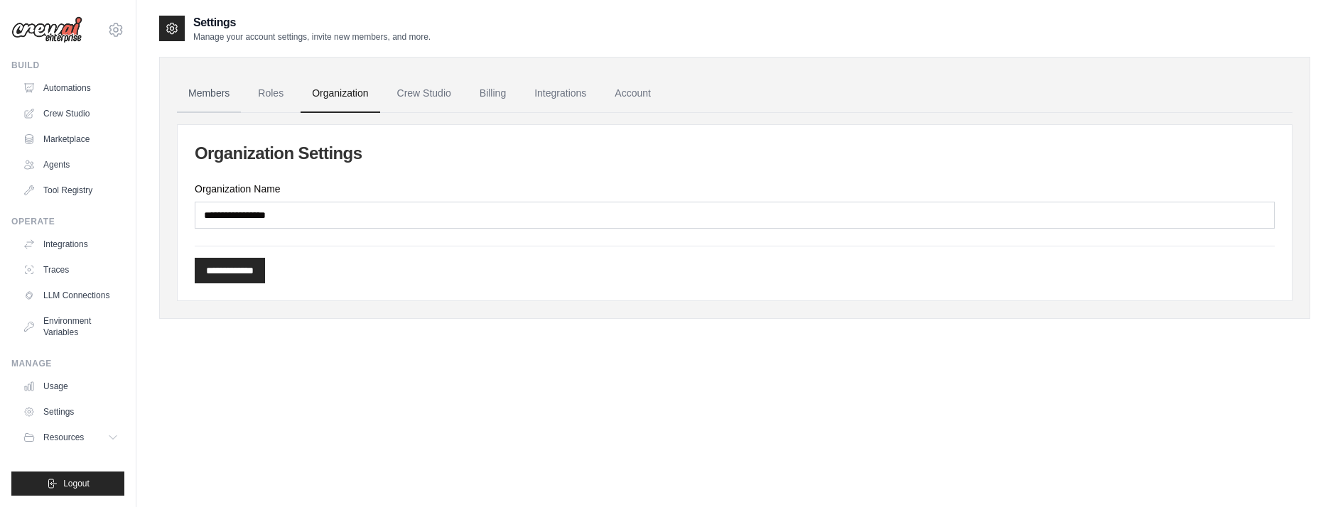
click at [233, 94] on link "Members" at bounding box center [209, 94] width 64 height 38
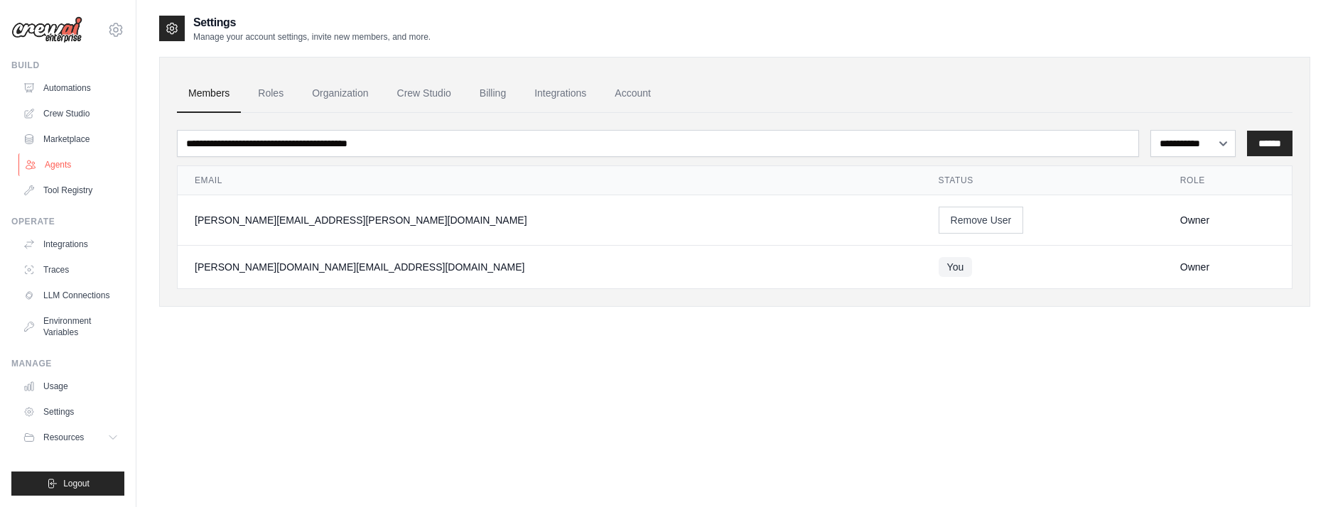
click at [53, 163] on link "Agents" at bounding box center [71, 165] width 107 height 23
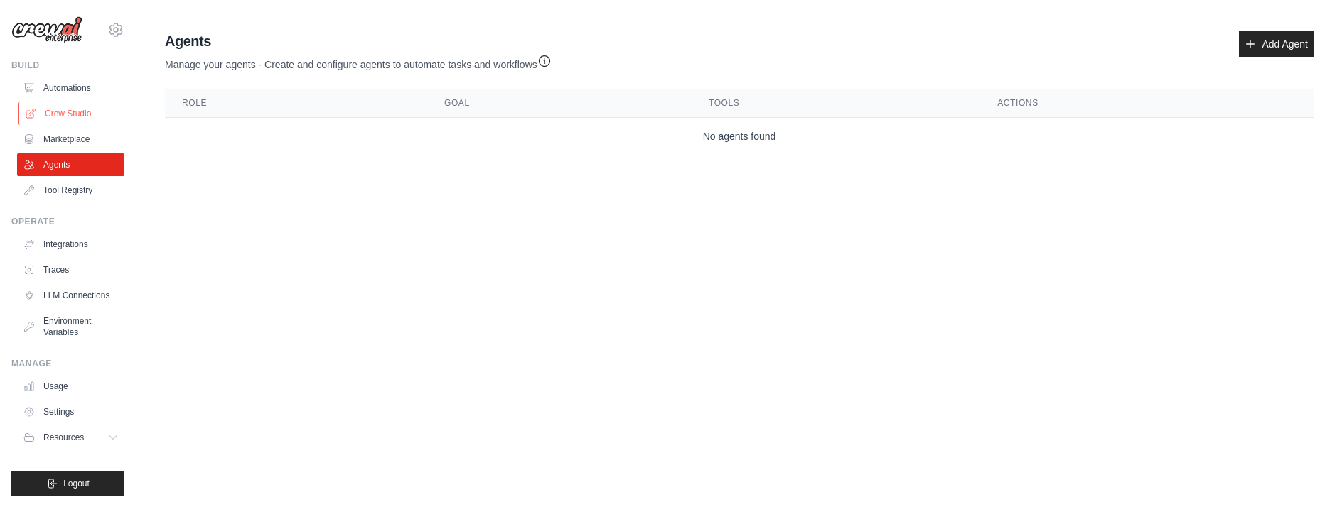
click at [99, 104] on link "Crew Studio" at bounding box center [71, 113] width 107 height 23
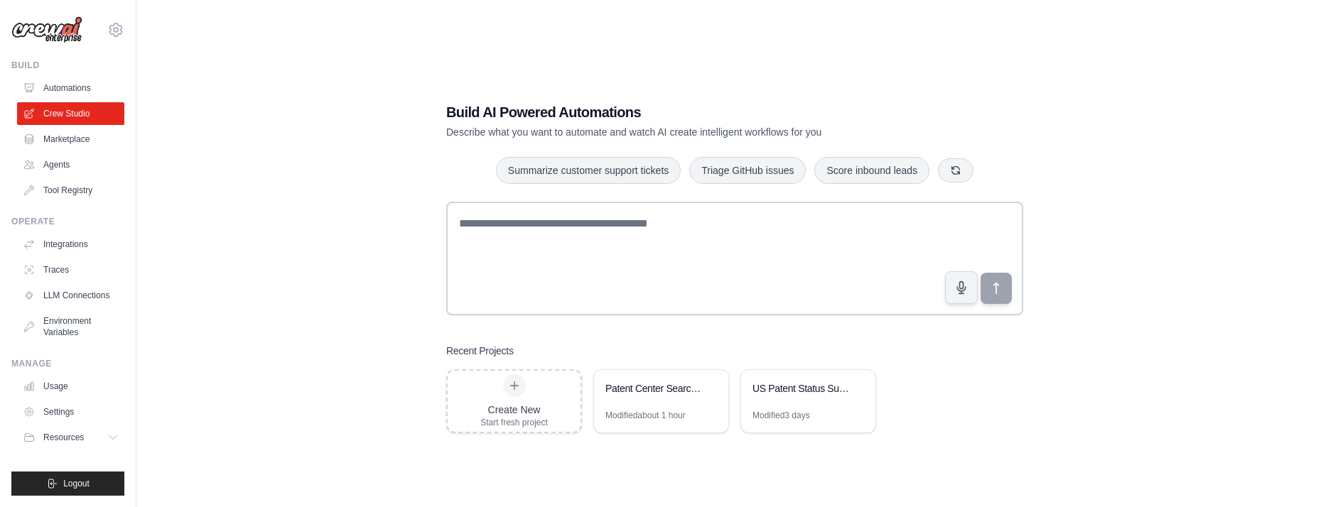
click at [90, 91] on link "Automations" at bounding box center [70, 88] width 107 height 23
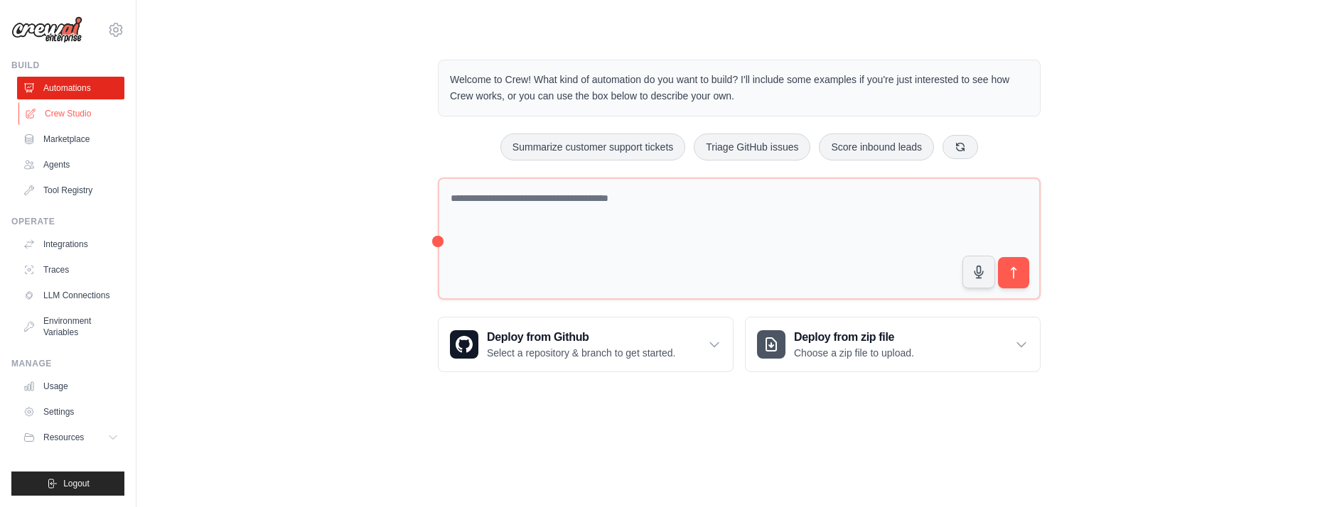
click at [62, 103] on link "Crew Studio" at bounding box center [71, 113] width 107 height 23
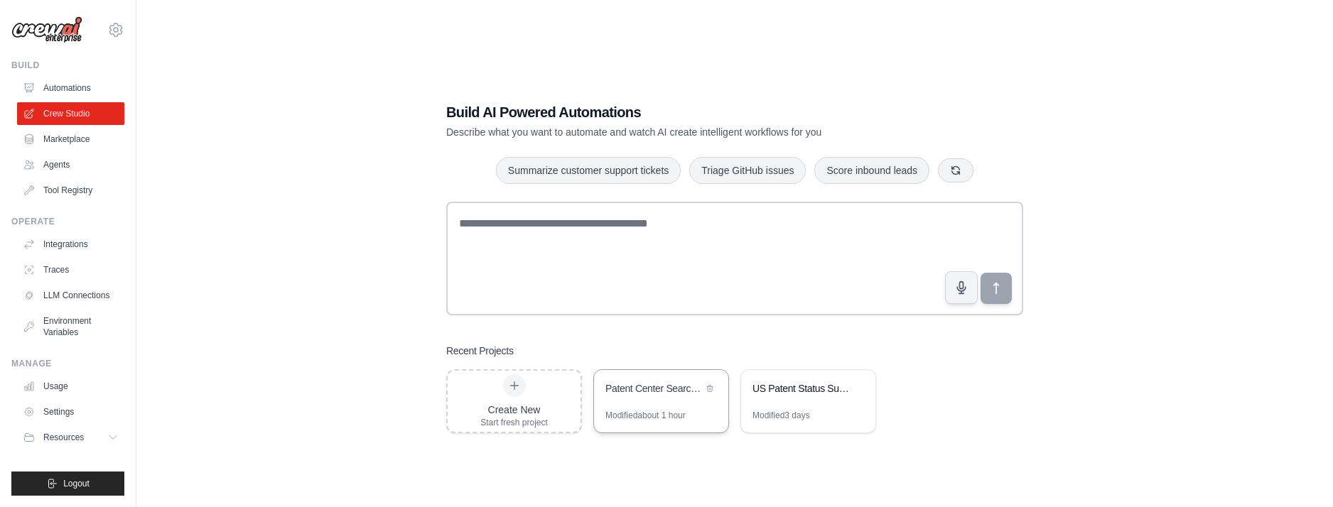
click at [640, 384] on div "Patent Center Search & Format Automation" at bounding box center [654, 389] width 97 height 14
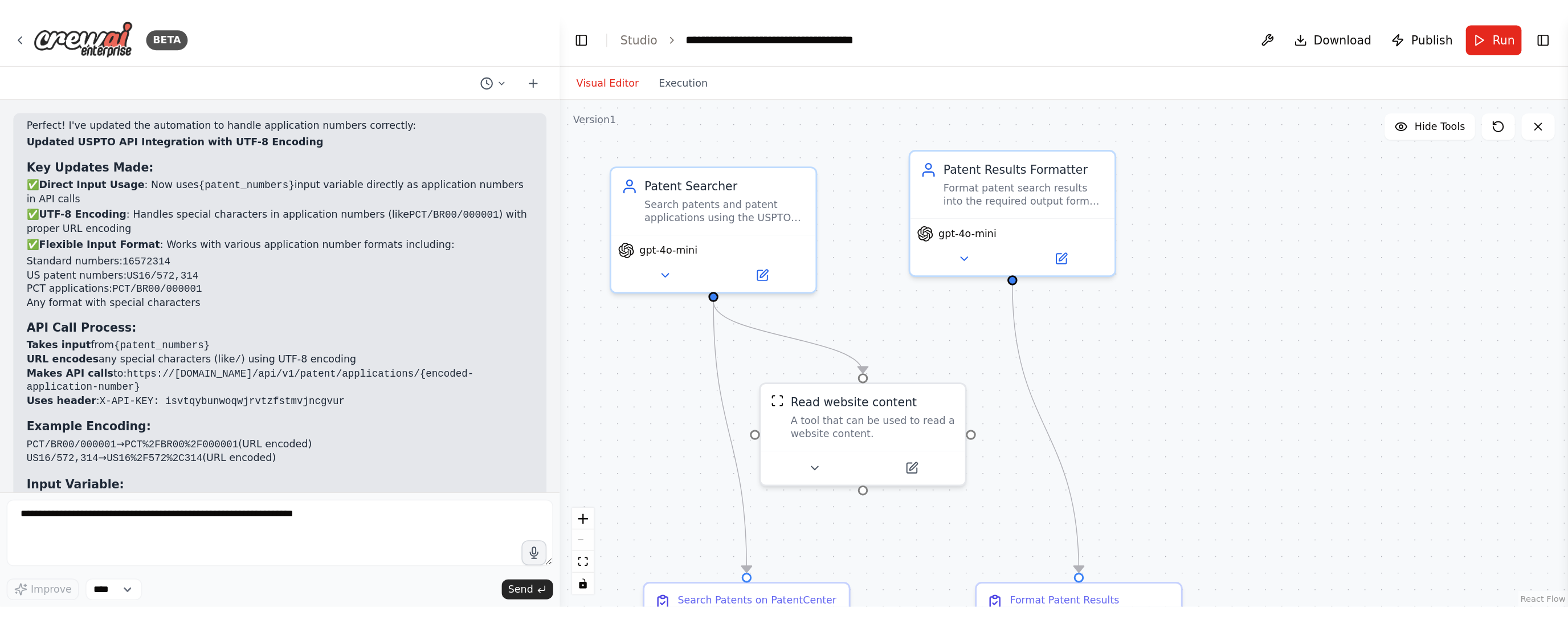
scroll to position [2166, 0]
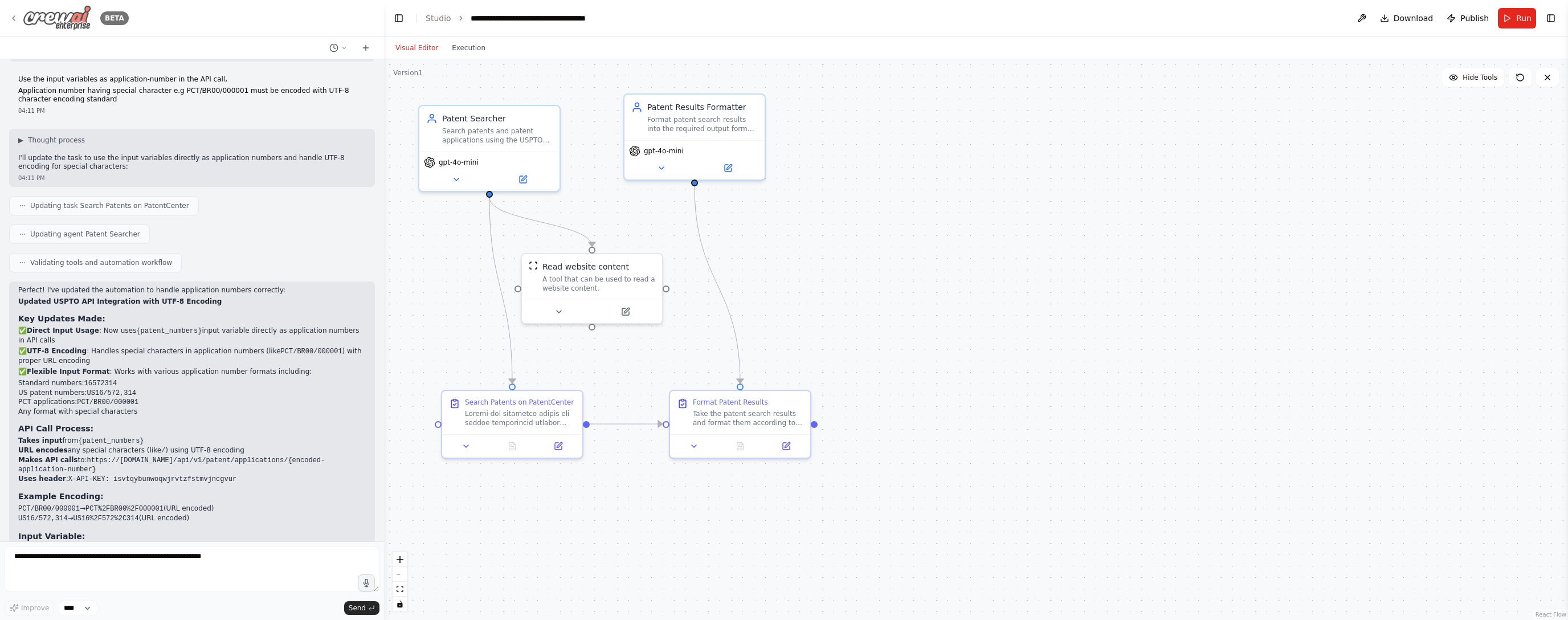
click at [9, 17] on icon at bounding box center [13, 18] width 9 height 9
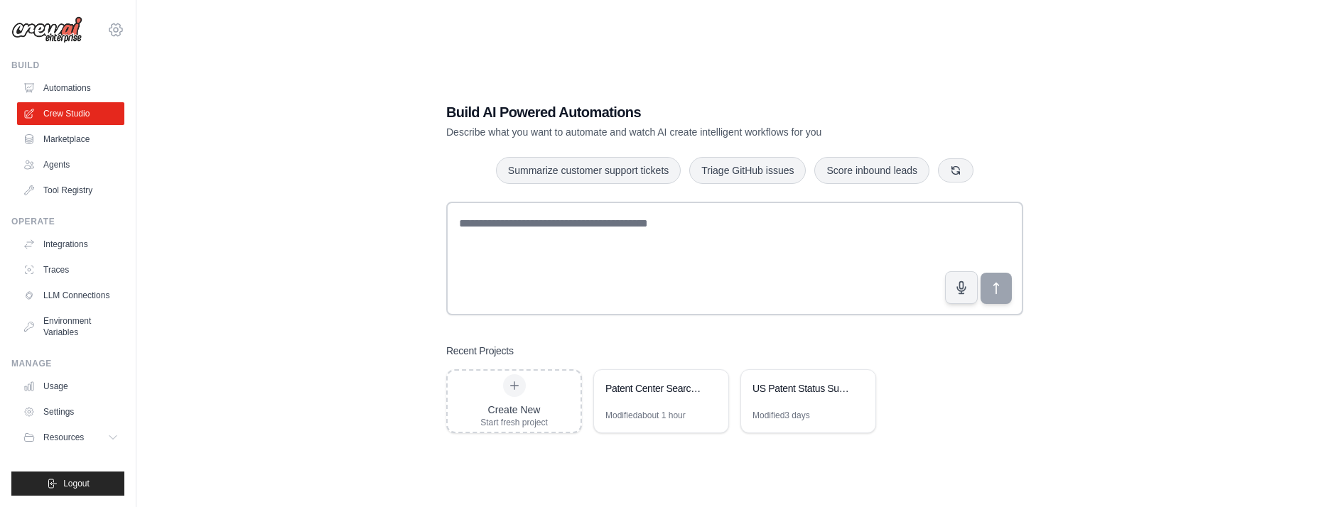
drag, startPoint x: 134, startPoint y: 23, endPoint x: 119, endPoint y: 27, distance: 15.5
click at [131, 23] on div "[PERSON_NAME][DOMAIN_NAME][EMAIL_ADDRESS][DOMAIN_NAME] Settings Build Automatio…" at bounding box center [68, 253] width 136 height 507
click at [119, 26] on icon at bounding box center [115, 29] width 17 height 17
click at [86, 101] on link "Settings" at bounding box center [115, 100] width 125 height 26
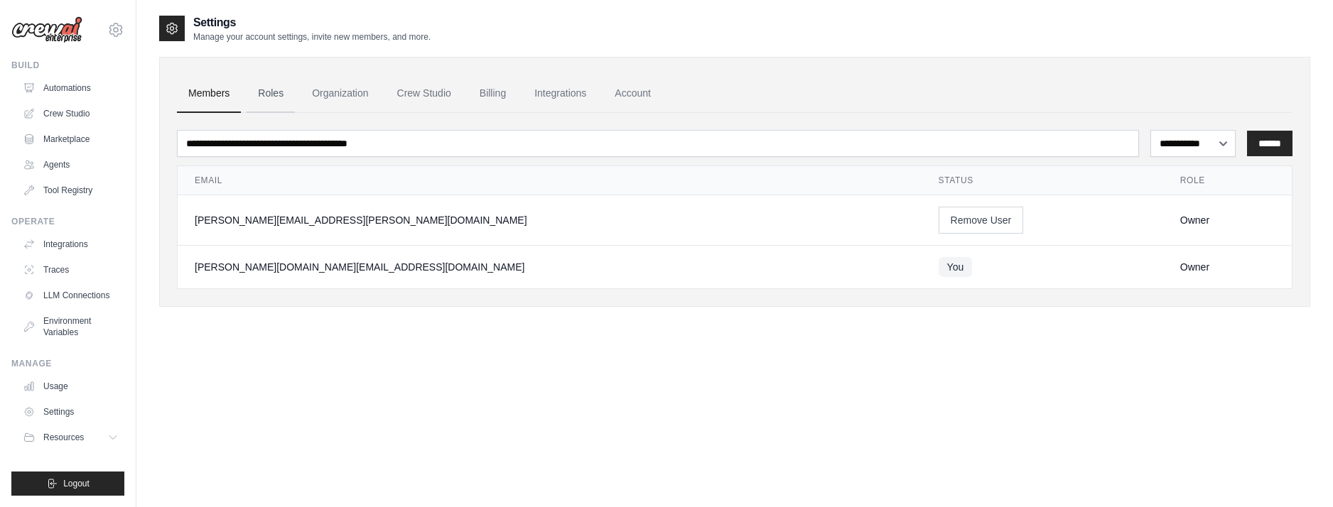
click at [284, 91] on link "Roles" at bounding box center [271, 94] width 48 height 38
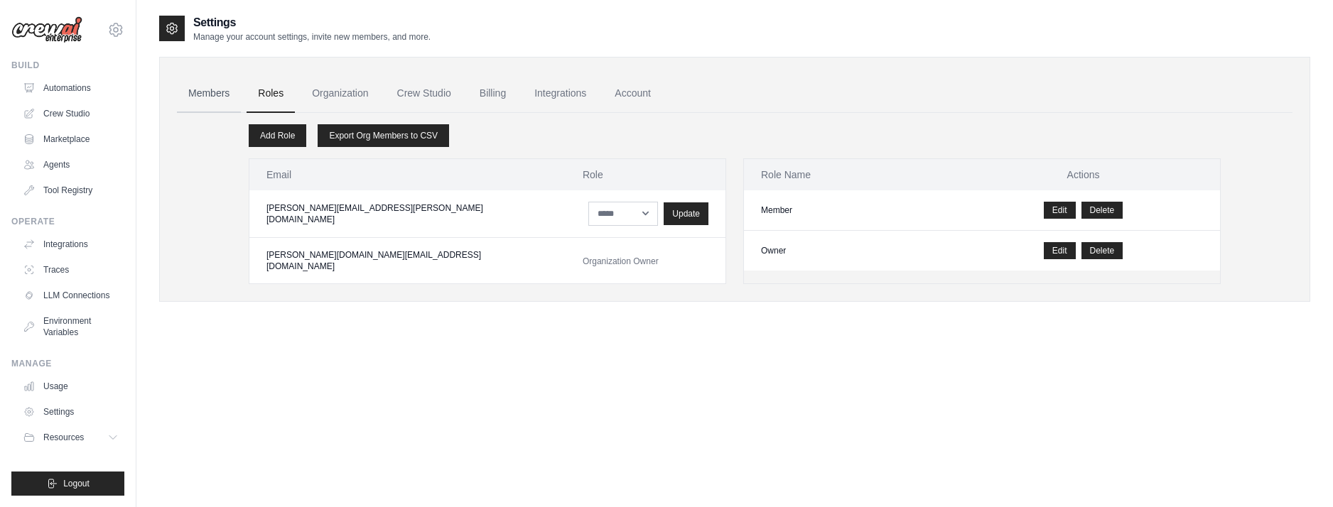
click at [227, 95] on link "Members" at bounding box center [209, 94] width 64 height 38
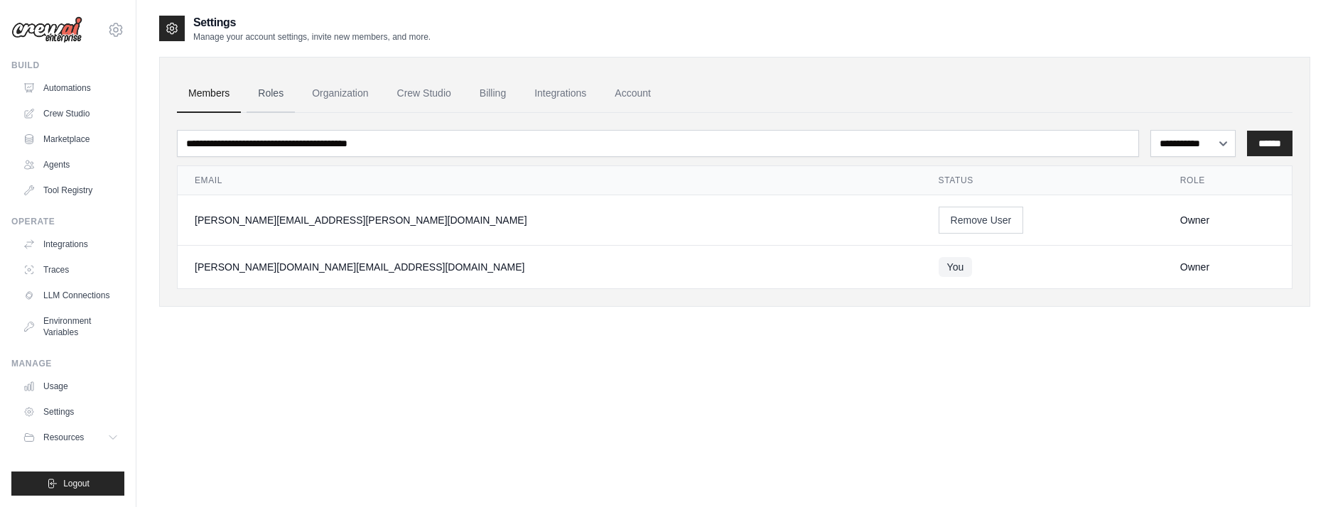
click at [278, 93] on link "Roles" at bounding box center [271, 94] width 48 height 38
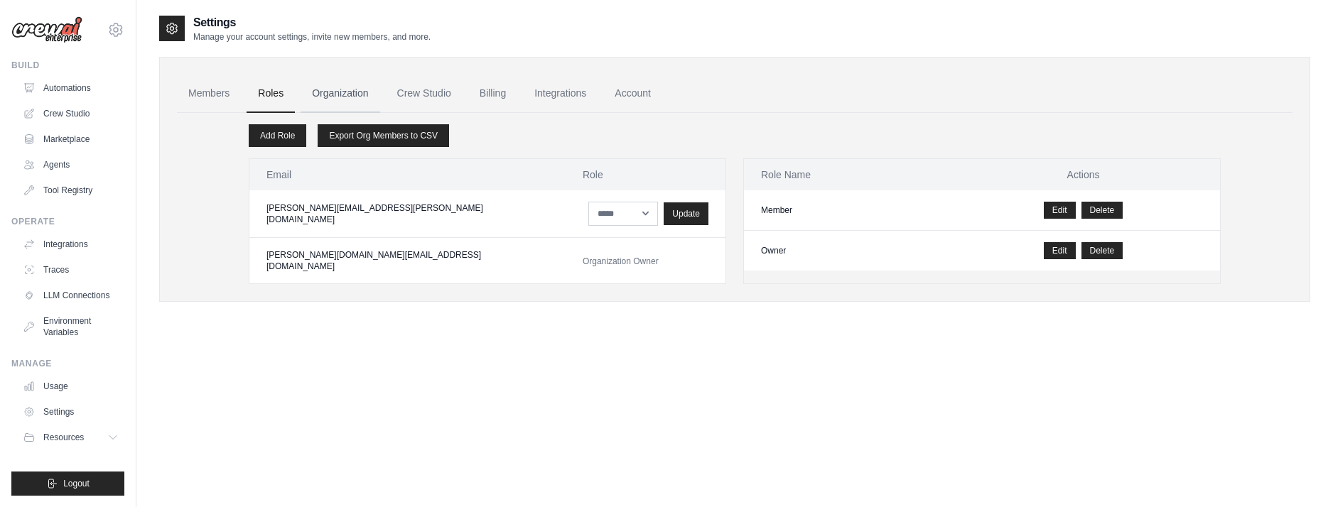
click at [351, 109] on link "Organization" at bounding box center [340, 94] width 79 height 38
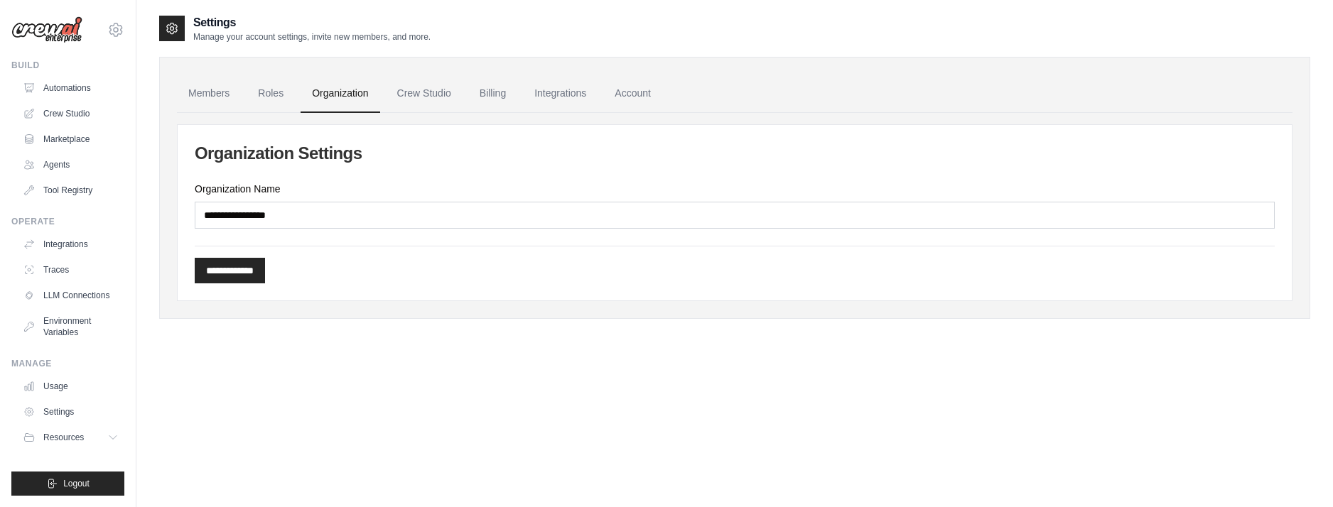
click at [349, 98] on link "Organization" at bounding box center [340, 94] width 79 height 38
click at [244, 103] on ul "Members Roles Organization Crew Studio Billing Integrations Account" at bounding box center [735, 94] width 1116 height 38
click at [260, 97] on link "Roles" at bounding box center [271, 94] width 48 height 38
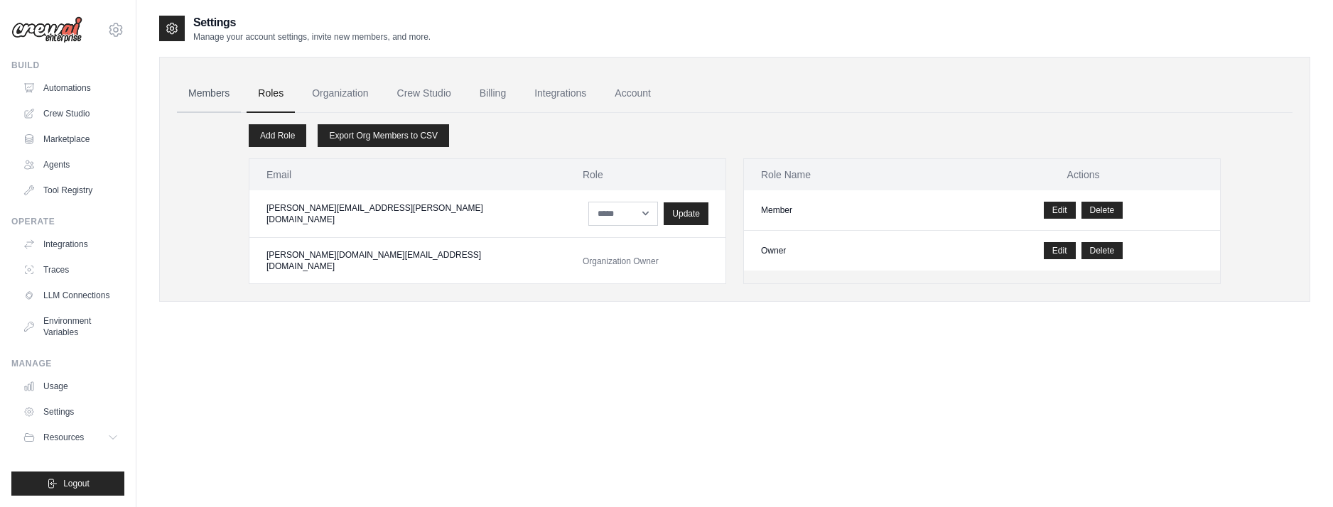
click at [232, 96] on link "Members" at bounding box center [209, 94] width 64 height 38
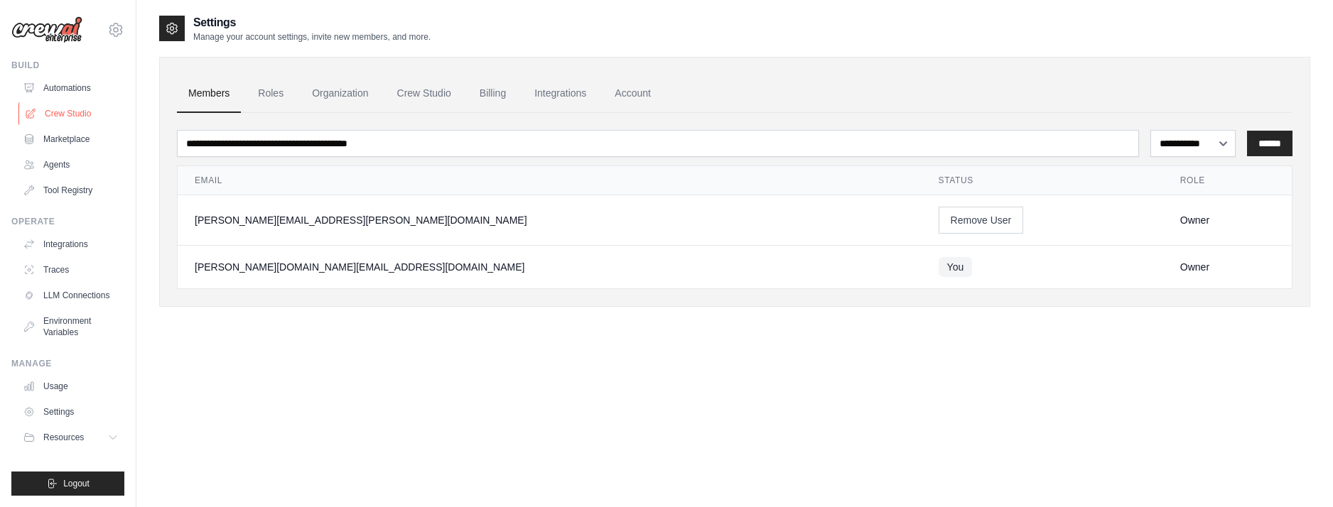
click at [80, 107] on link "Crew Studio" at bounding box center [71, 113] width 107 height 23
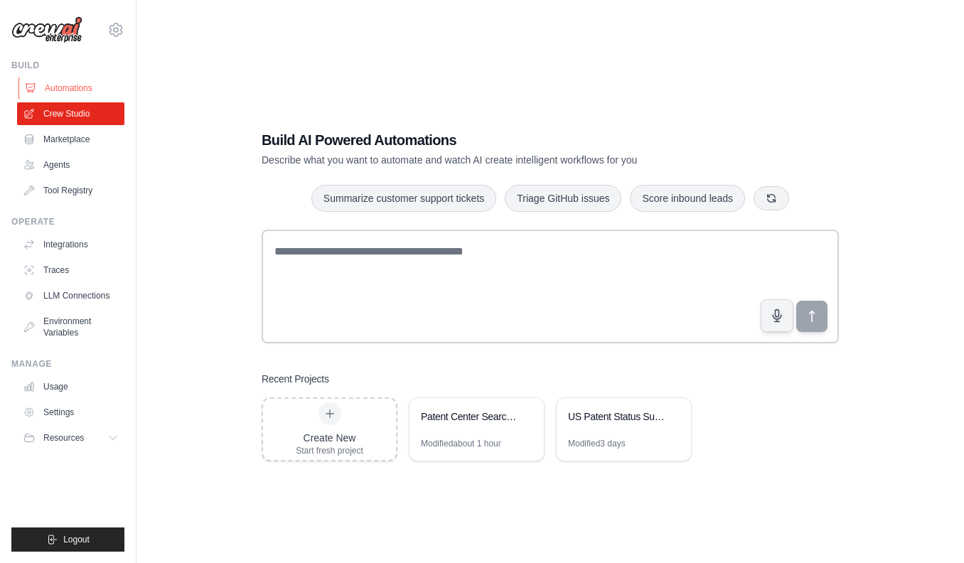
click at [90, 87] on link "Automations" at bounding box center [71, 88] width 107 height 23
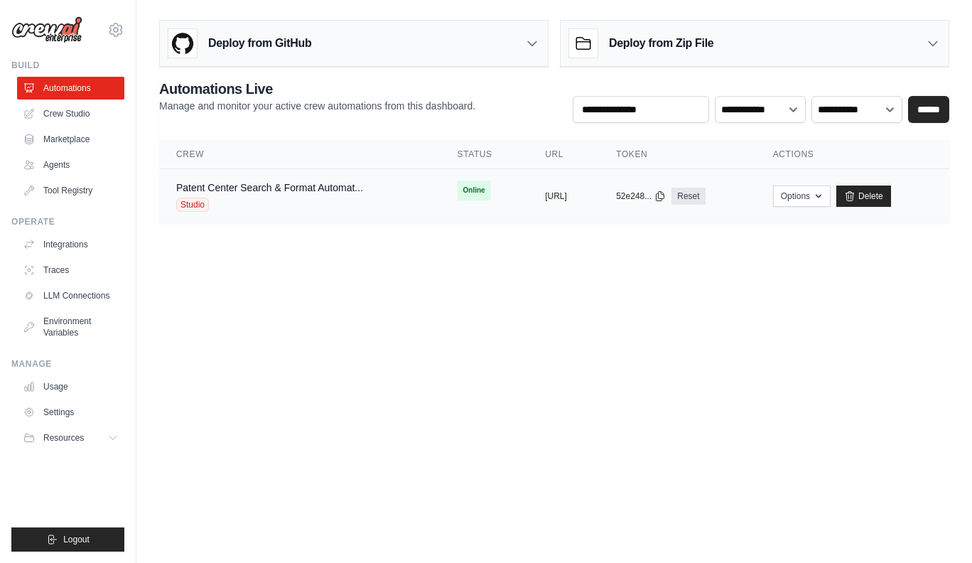
click at [276, 178] on td "Patent Center Search & Format Automat... Studio" at bounding box center [299, 196] width 281 height 55
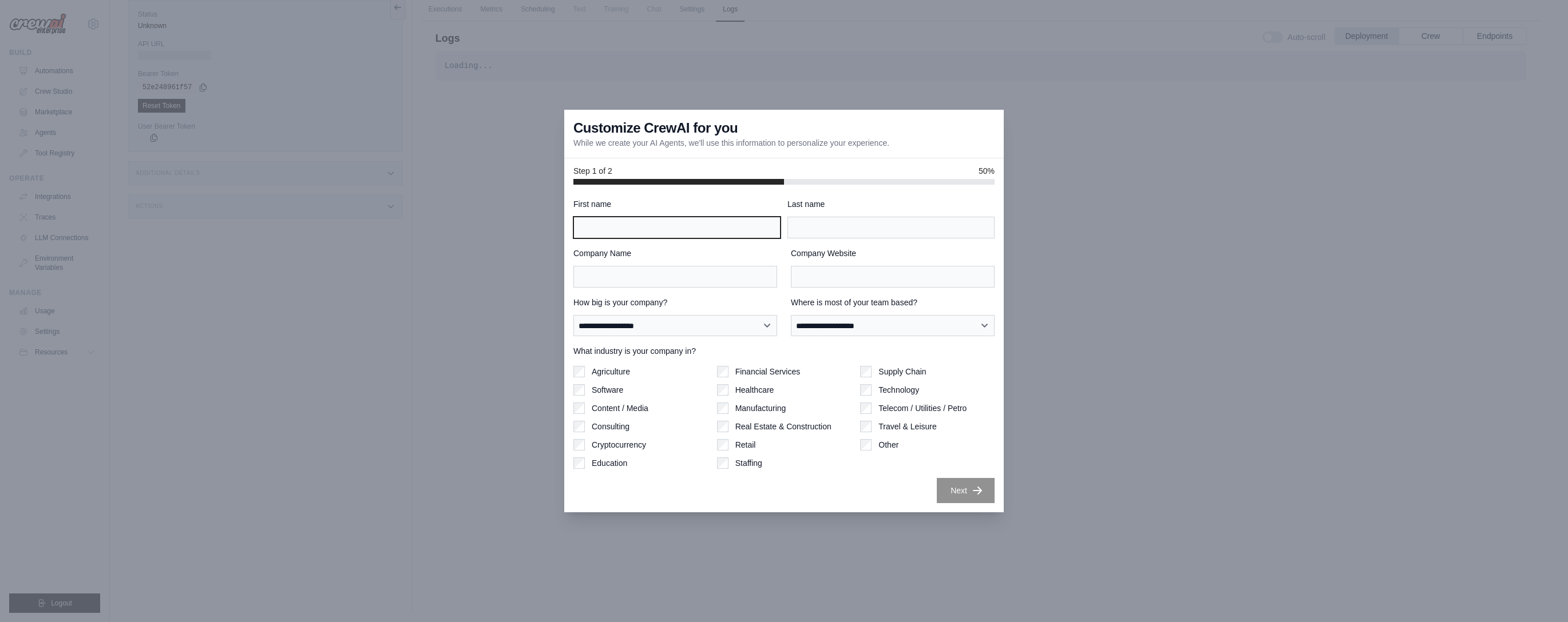
drag, startPoint x: 693, startPoint y: 227, endPoint x: 700, endPoint y: 229, distance: 7.3
type input "*"
type input "*******"
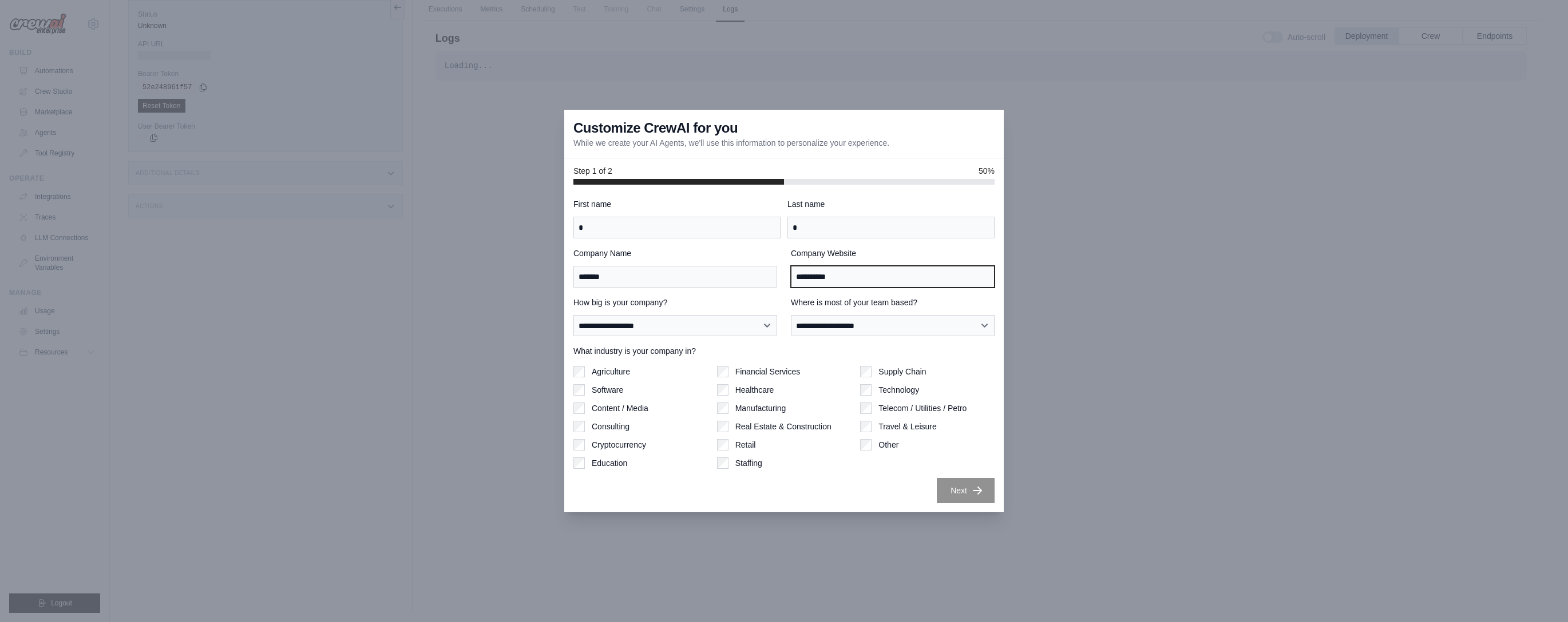
type input "**********"
select select "**********"
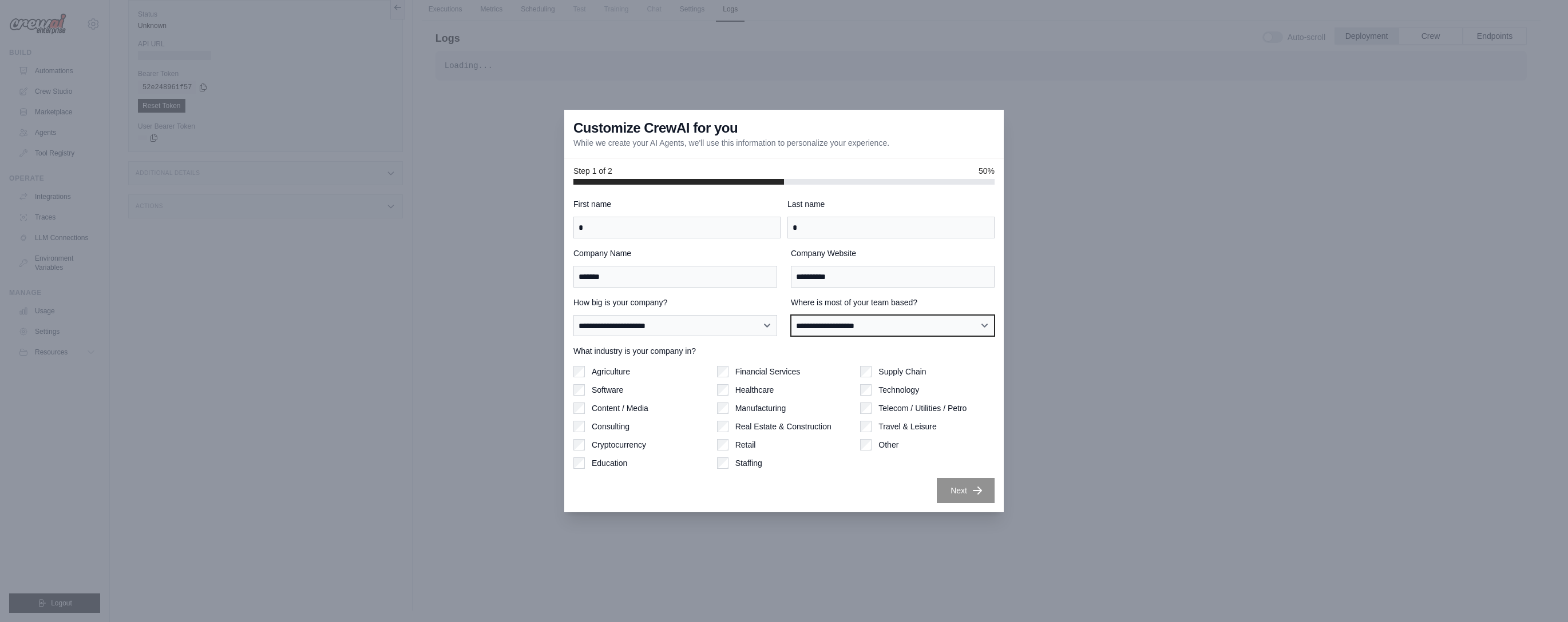
select select "**********"
drag, startPoint x: 879, startPoint y: 444, endPoint x: 892, endPoint y: 447, distance: 13.3
click at [879, 444] on label "Other" at bounding box center [888, 445] width 20 height 11
click at [956, 489] on button "Next" at bounding box center [966, 490] width 58 height 25
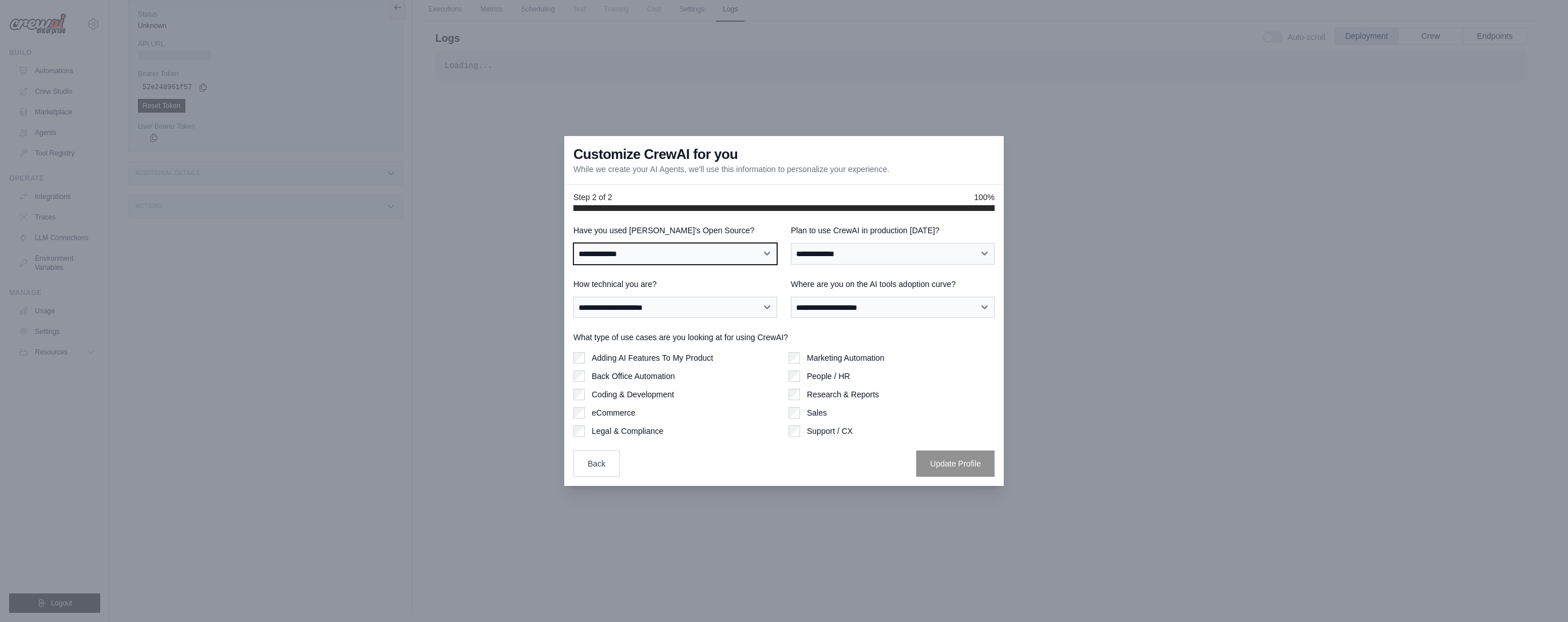
select select "**"
drag, startPoint x: 732, startPoint y: 261, endPoint x: 846, endPoint y: 245, distance: 115.1
click at [846, 245] on div "**********" at bounding box center [783, 245] width 421 height 40
select select "*****"
select select "**********"
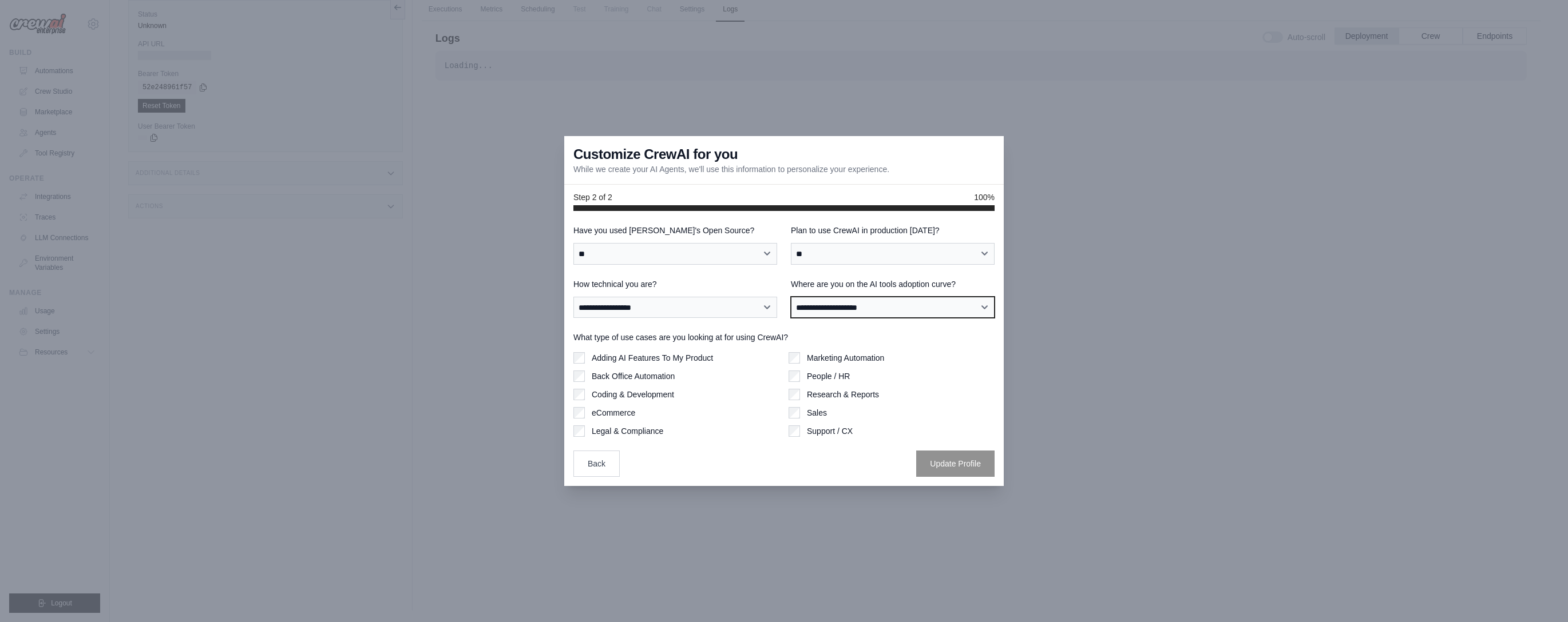
select select "**********"
click at [617, 424] on div "Adding AI Features To My Product Back Office Automation Coding & Development eC…" at bounding box center [676, 394] width 206 height 84
click at [620, 430] on label "Legal & Compliance" at bounding box center [627, 431] width 72 height 11
click at [959, 459] on button "Update Profile" at bounding box center [955, 463] width 78 height 27
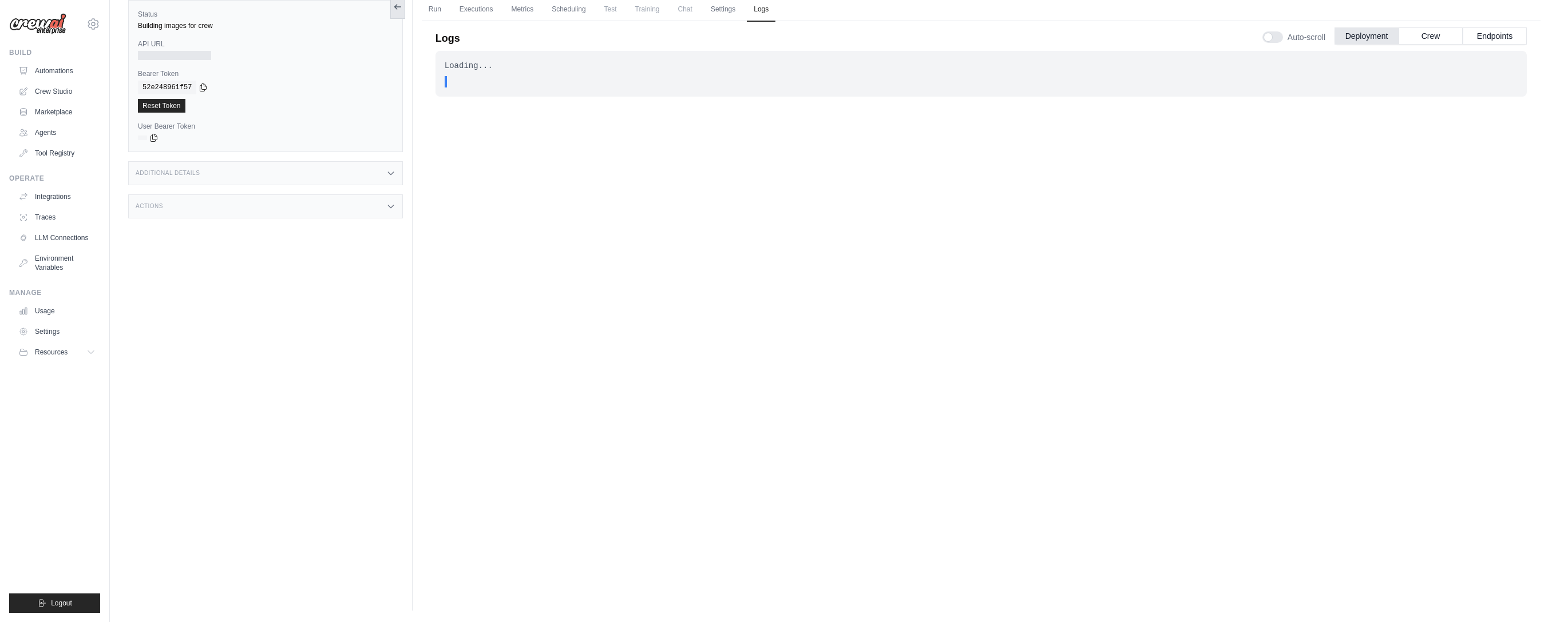
click at [400, 13] on button at bounding box center [398, 7] width 14 height 24
click at [126, 11] on button at bounding box center [126, 7] width 14 height 24
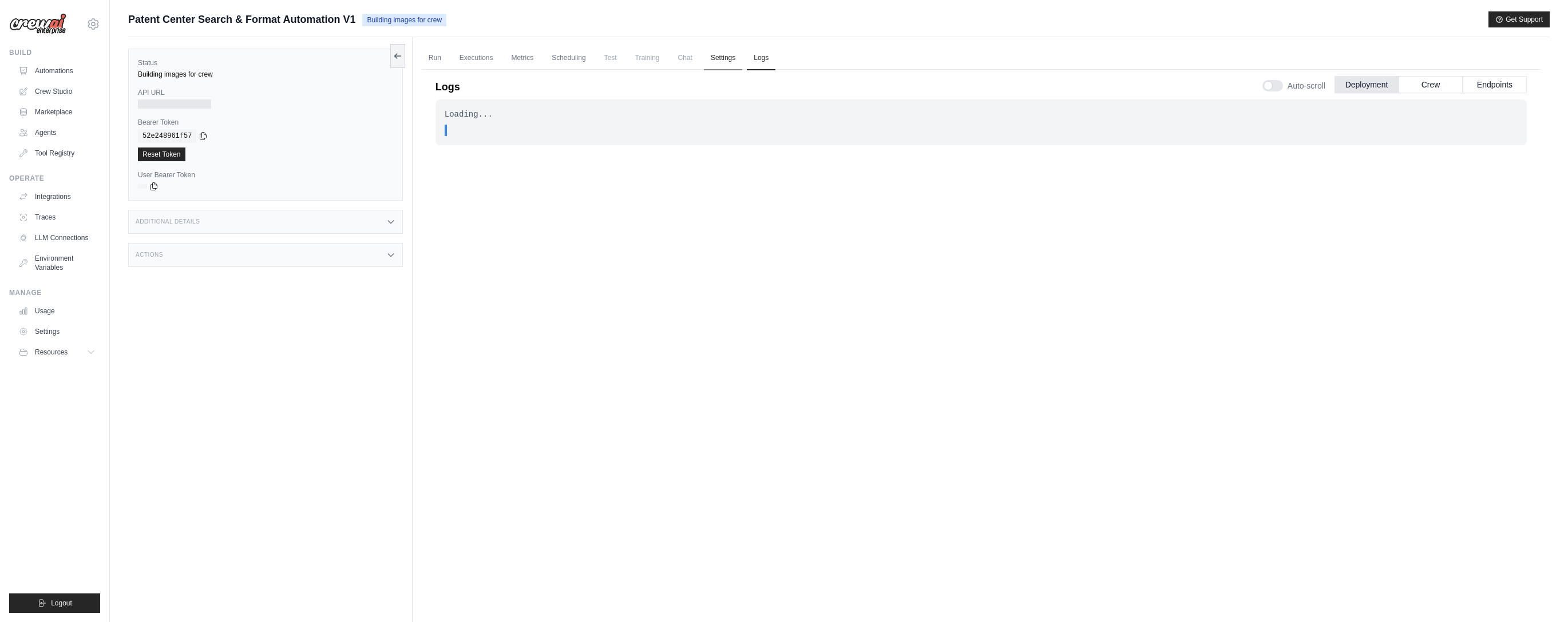
click at [733, 55] on link "Settings" at bounding box center [723, 59] width 39 height 24
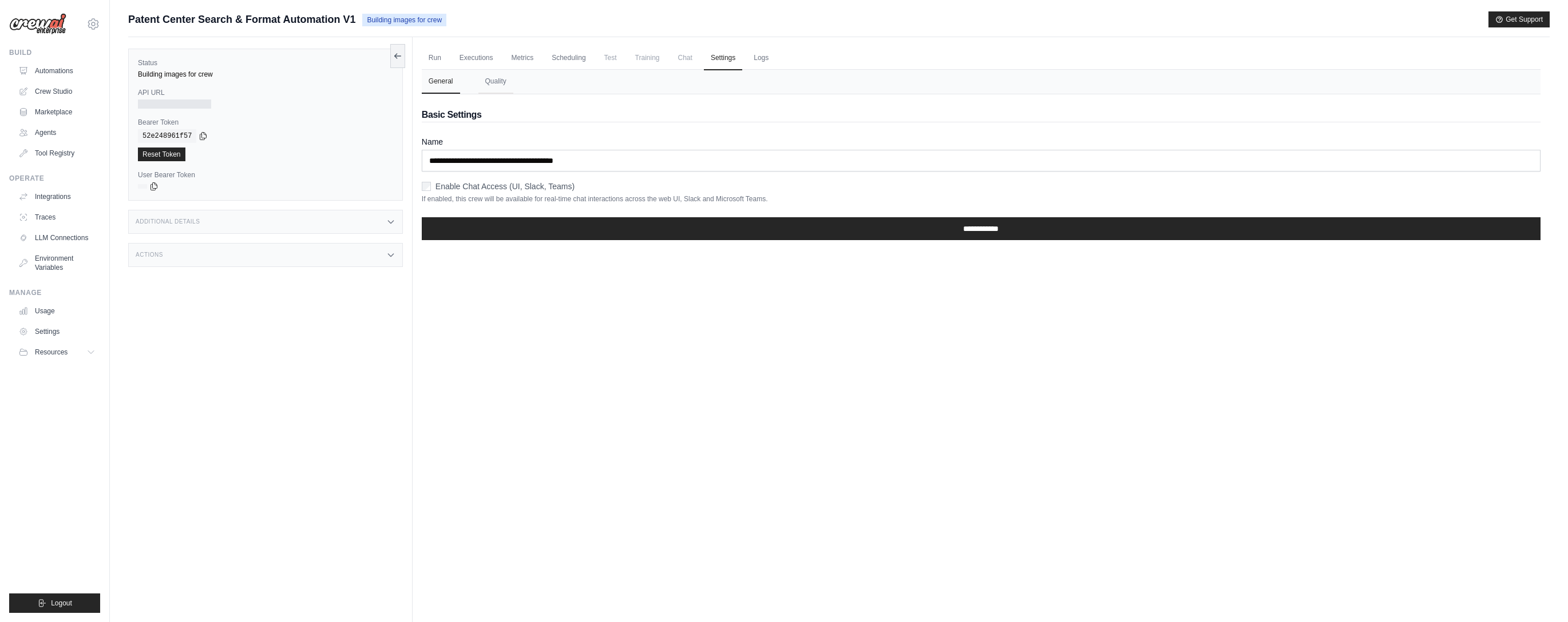
click at [661, 57] on span "Training" at bounding box center [647, 58] width 39 height 23
click at [682, 57] on span "Chat" at bounding box center [685, 58] width 28 height 23
click at [567, 48] on link "Scheduling" at bounding box center [568, 59] width 47 height 24
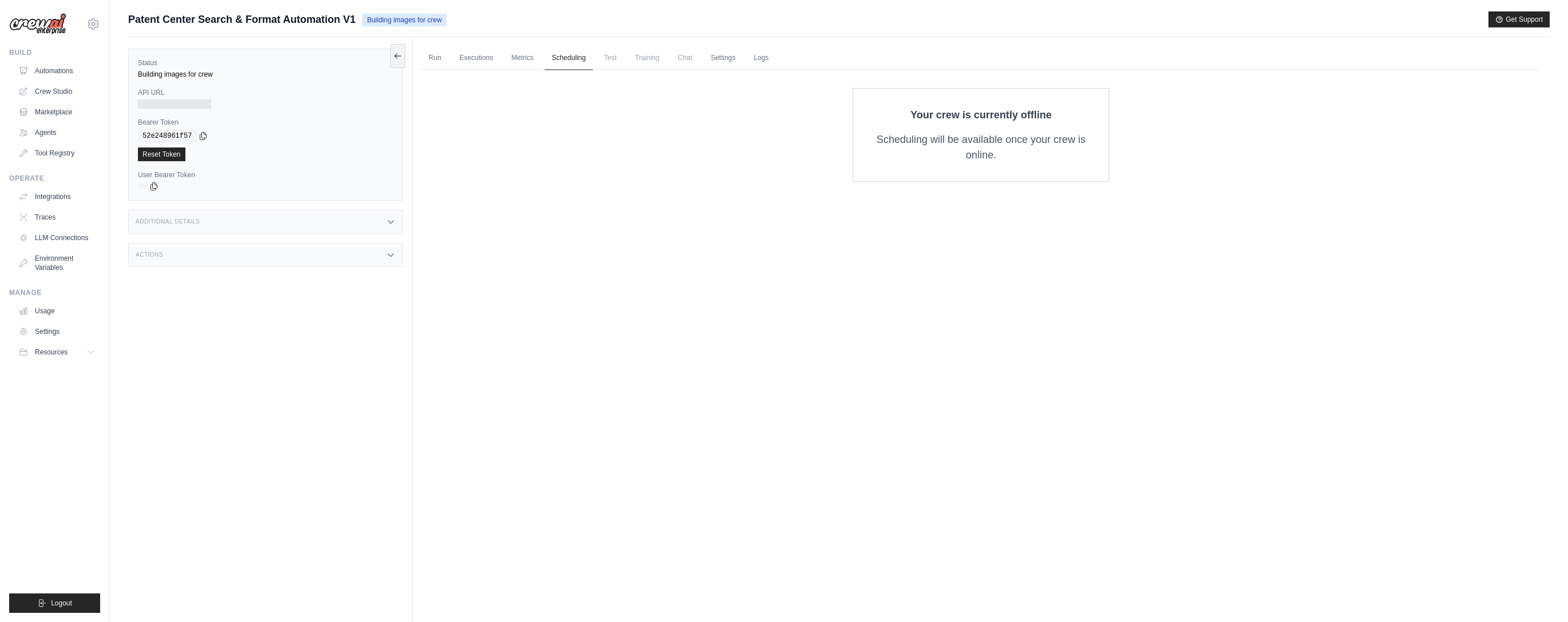
click at [548, 55] on link "Scheduling" at bounding box center [568, 59] width 47 height 24
click at [522, 56] on link "Metrics" at bounding box center [522, 59] width 36 height 24
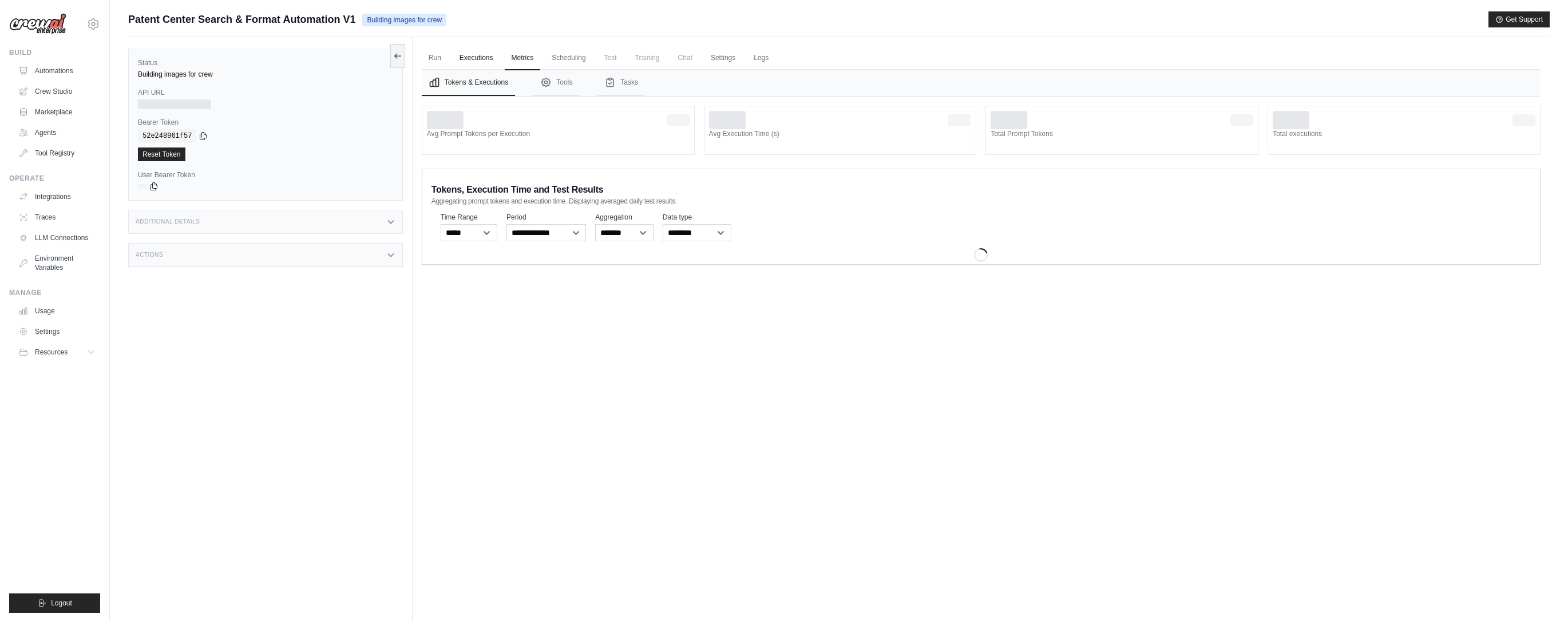
click at [477, 60] on link "Executions" at bounding box center [476, 59] width 47 height 24
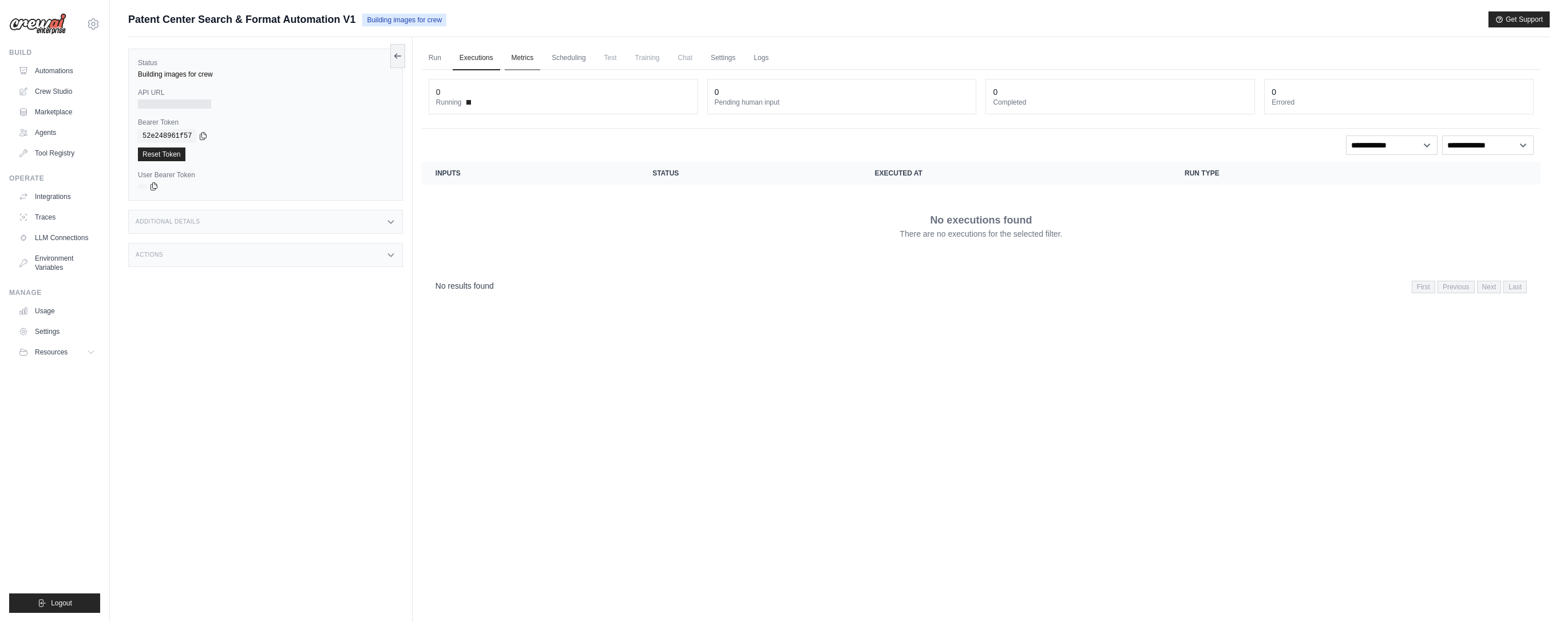
click at [515, 62] on link "Metrics" at bounding box center [522, 59] width 36 height 24
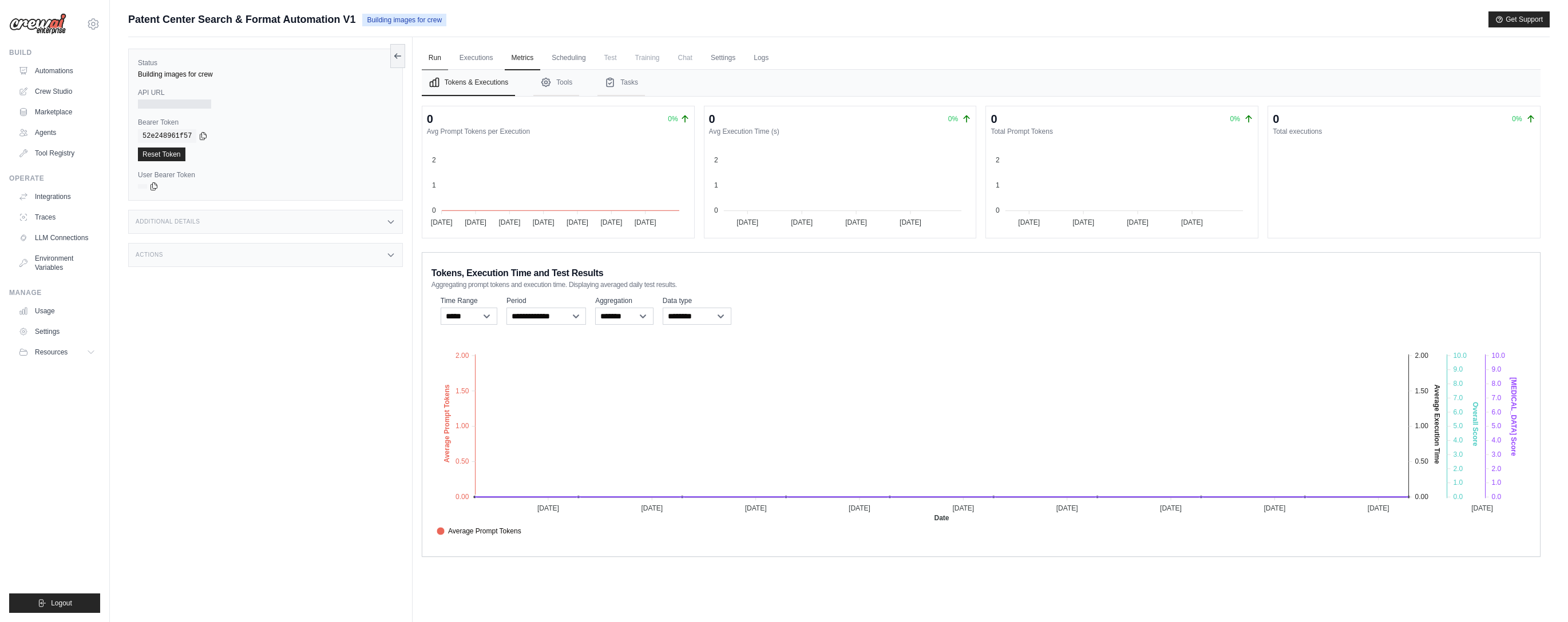
click at [426, 56] on link "Run" at bounding box center [435, 59] width 27 height 24
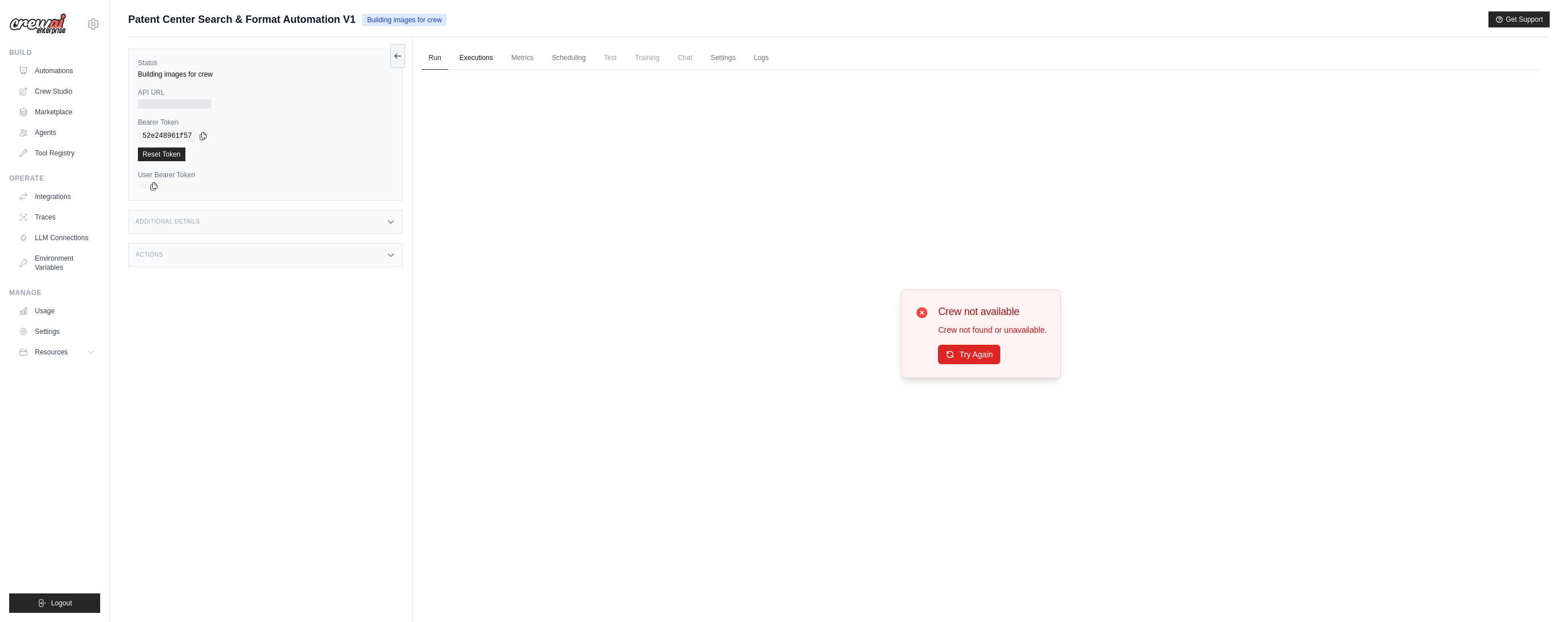
click at [464, 58] on link "Executions" at bounding box center [476, 59] width 47 height 24
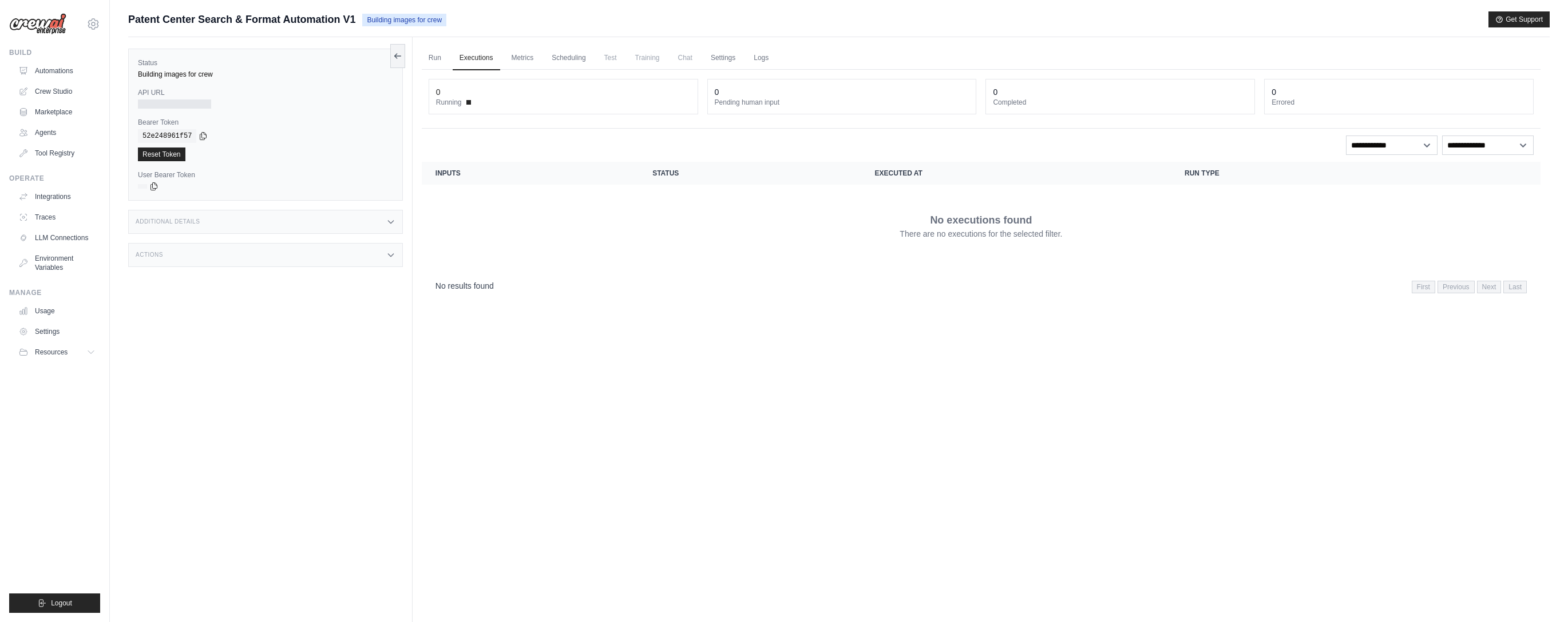
drag, startPoint x: 431, startPoint y: 60, endPoint x: 625, endPoint y: 123, distance: 204.0
click at [431, 60] on link "Run" at bounding box center [435, 59] width 27 height 24
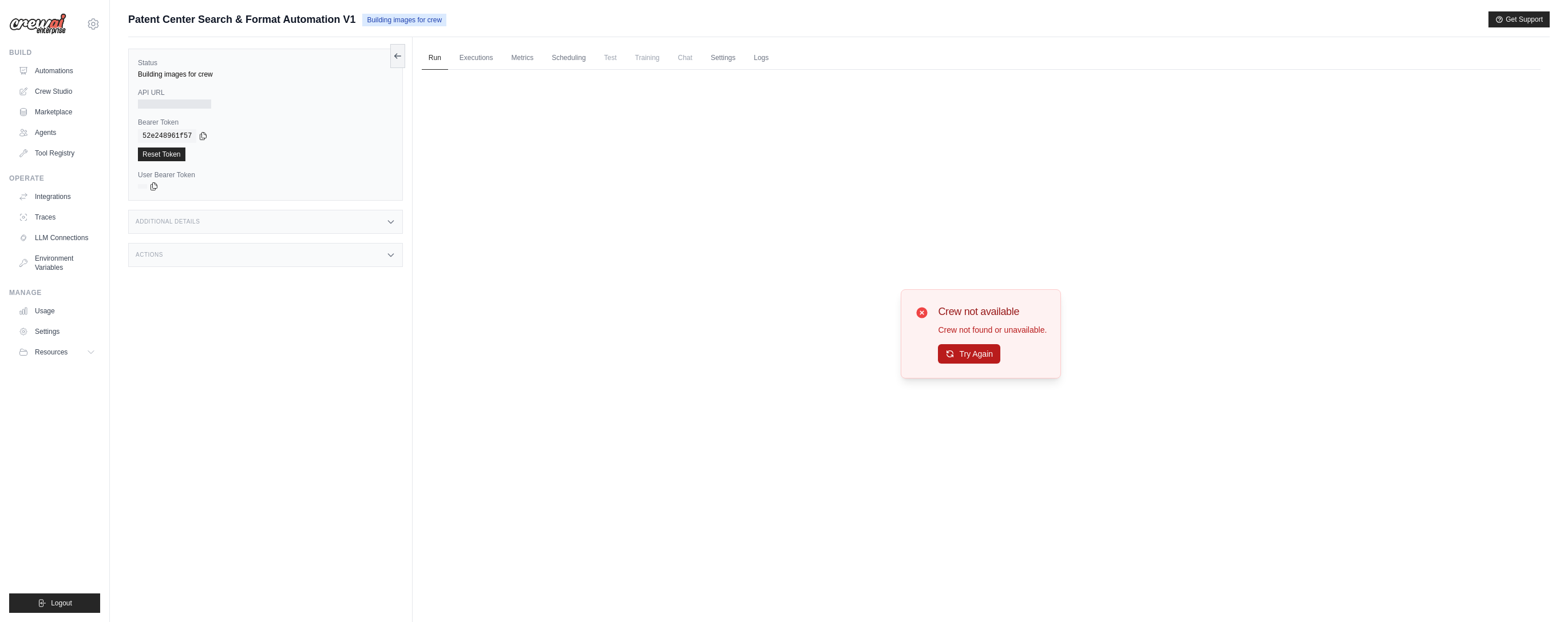
click at [967, 355] on button "Try Again" at bounding box center [968, 354] width 62 height 19
click at [468, 60] on link "Executions" at bounding box center [476, 59] width 47 height 24
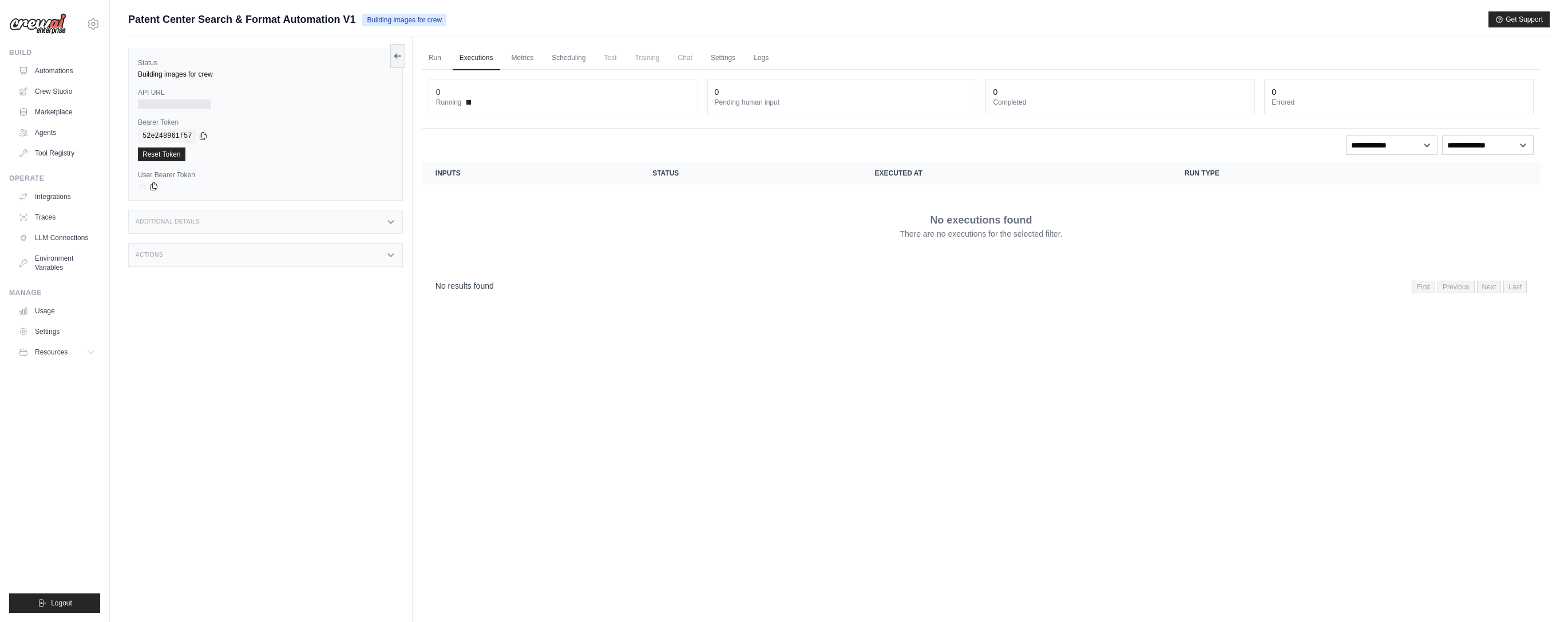
click at [798, 60] on ul "Run Executions Metrics Scheduling Test Training Chat Settings Logs" at bounding box center [981, 58] width 1119 height 23
click at [747, 61] on link "Logs" at bounding box center [761, 59] width 29 height 24
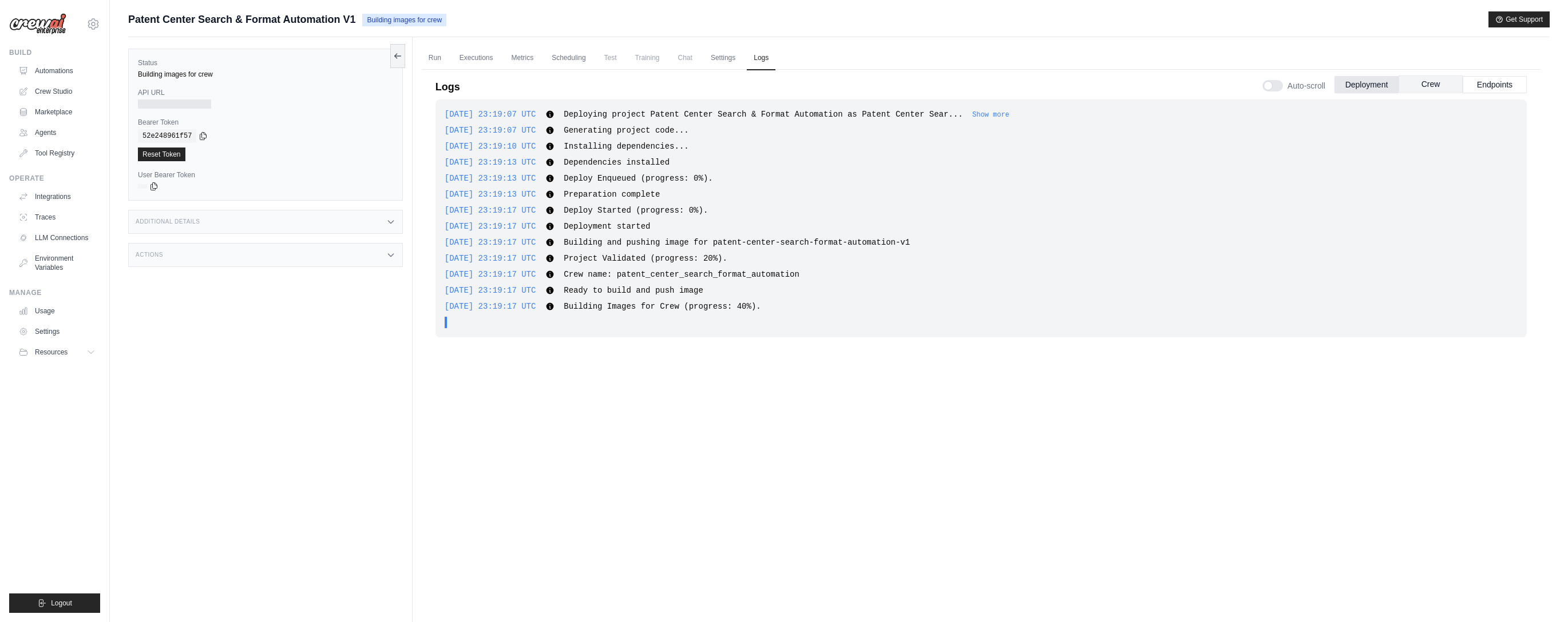
click at [1440, 84] on button "Crew" at bounding box center [1430, 84] width 64 height 17
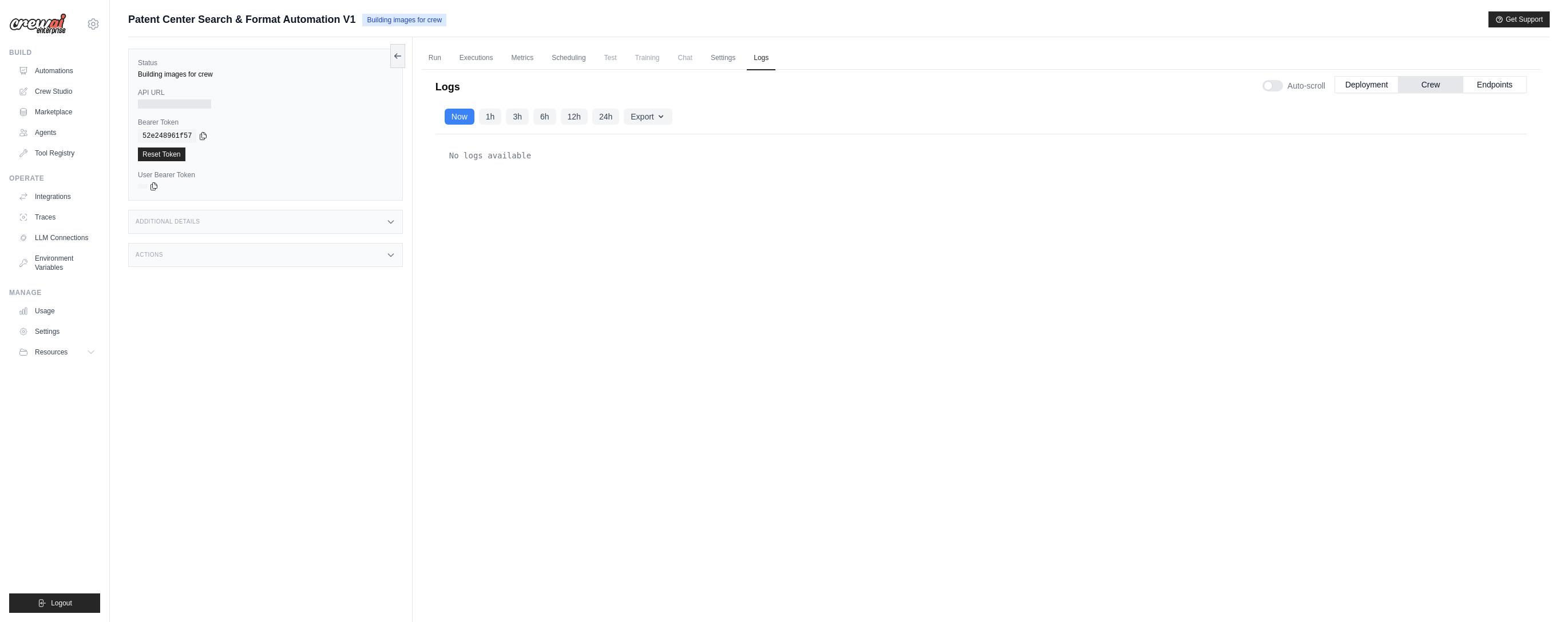
click at [1529, 83] on div "Logs Auto-scroll Deployment Crew Endpoints [DATE] 23:19:07 UTC Deploying projec…" at bounding box center [981, 327] width 1119 height 529
click at [1503, 83] on button "Endpoints" at bounding box center [1495, 84] width 64 height 17
click at [1384, 80] on button "Deployment" at bounding box center [1367, 84] width 64 height 17
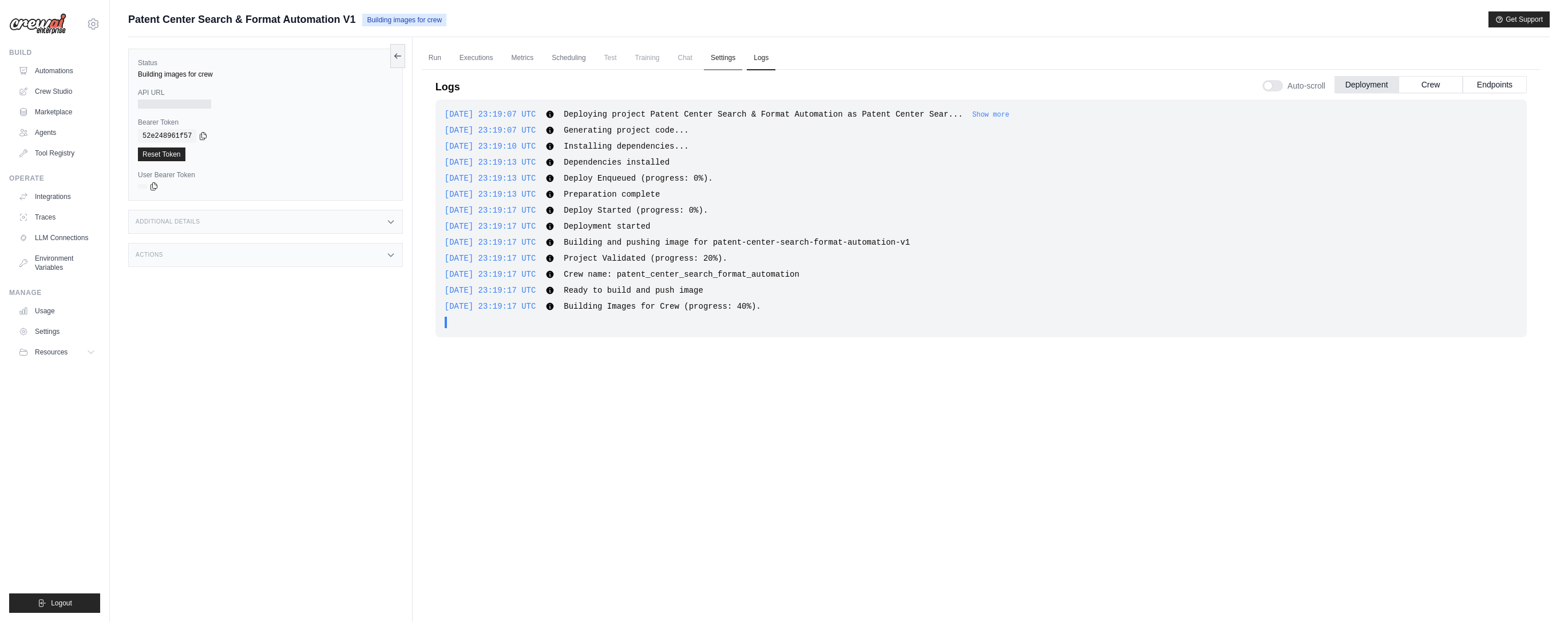
click at [721, 60] on link "Settings" at bounding box center [723, 59] width 39 height 24
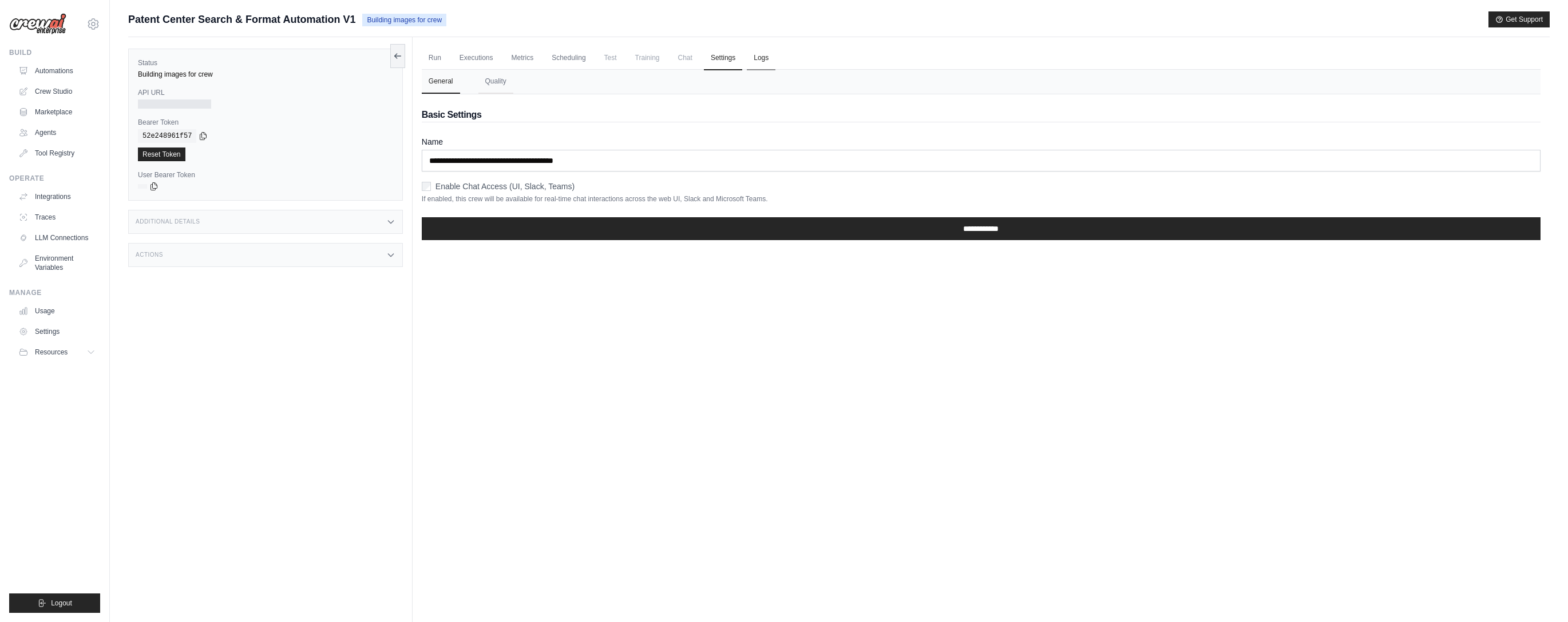
click at [761, 60] on link "Logs" at bounding box center [761, 59] width 29 height 24
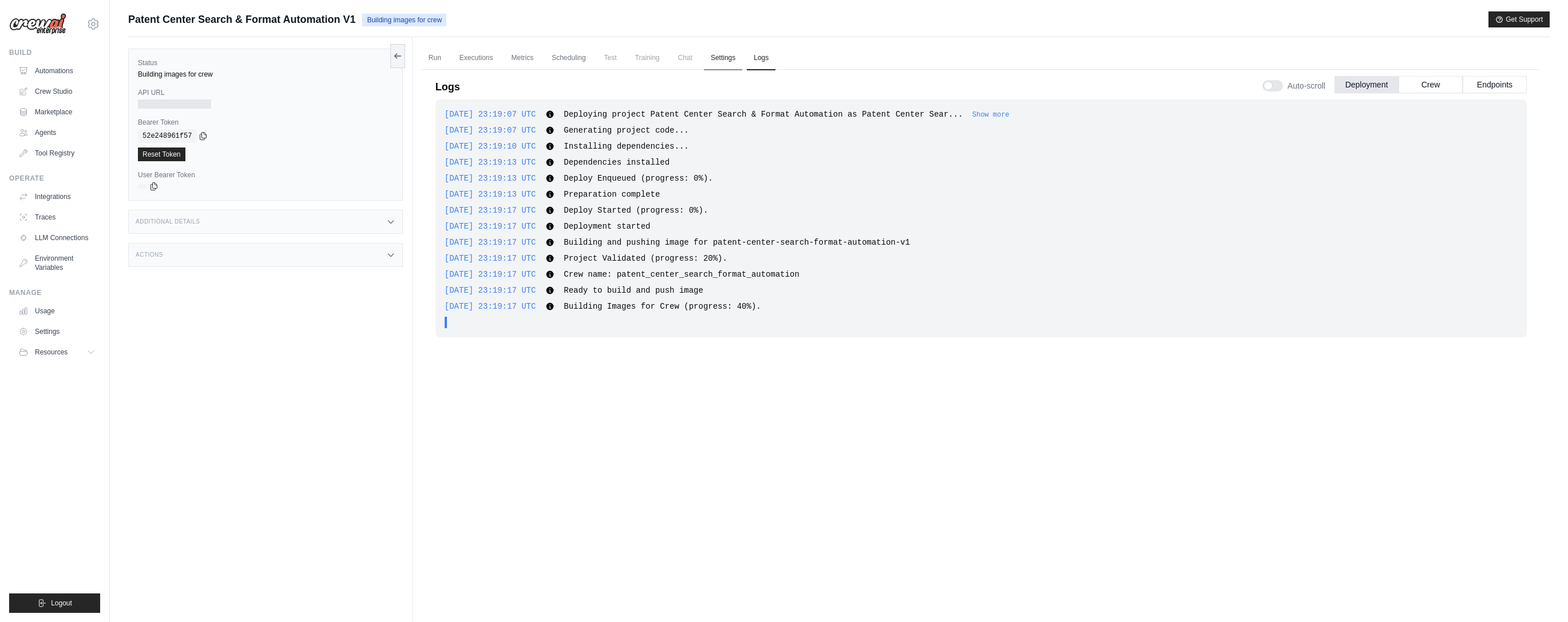
click at [723, 60] on link "Settings" at bounding box center [723, 59] width 39 height 24
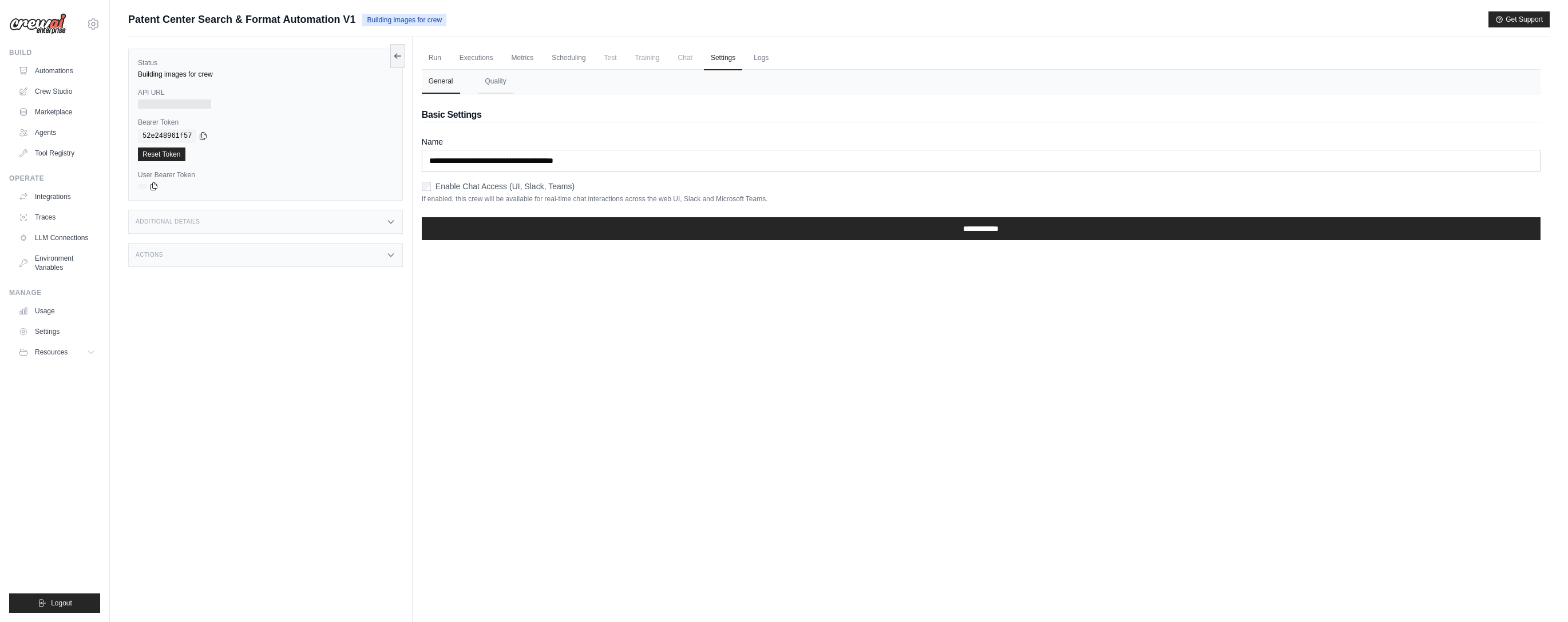
click at [676, 60] on span "Chat" at bounding box center [685, 58] width 28 height 23
click at [576, 60] on link "Scheduling" at bounding box center [568, 59] width 47 height 24
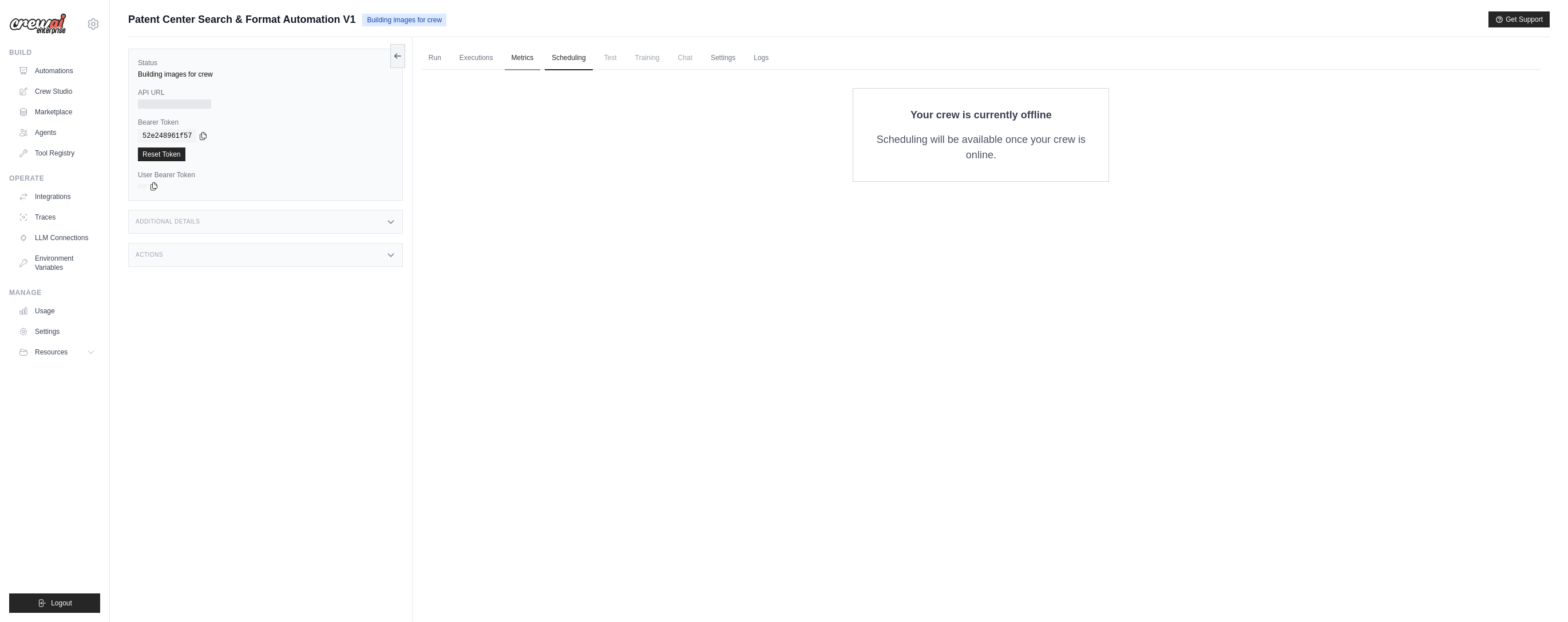
click at [517, 60] on link "Metrics" at bounding box center [522, 59] width 36 height 24
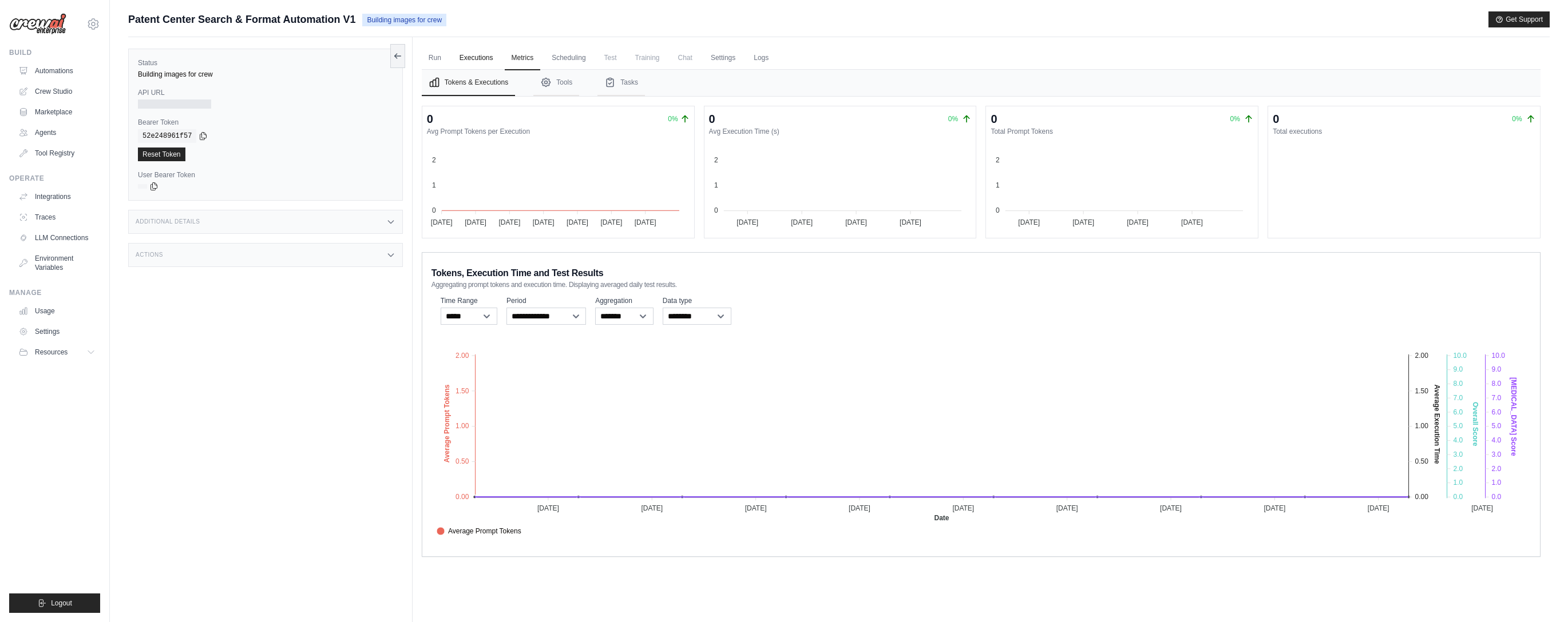
click at [485, 62] on link "Executions" at bounding box center [476, 59] width 47 height 24
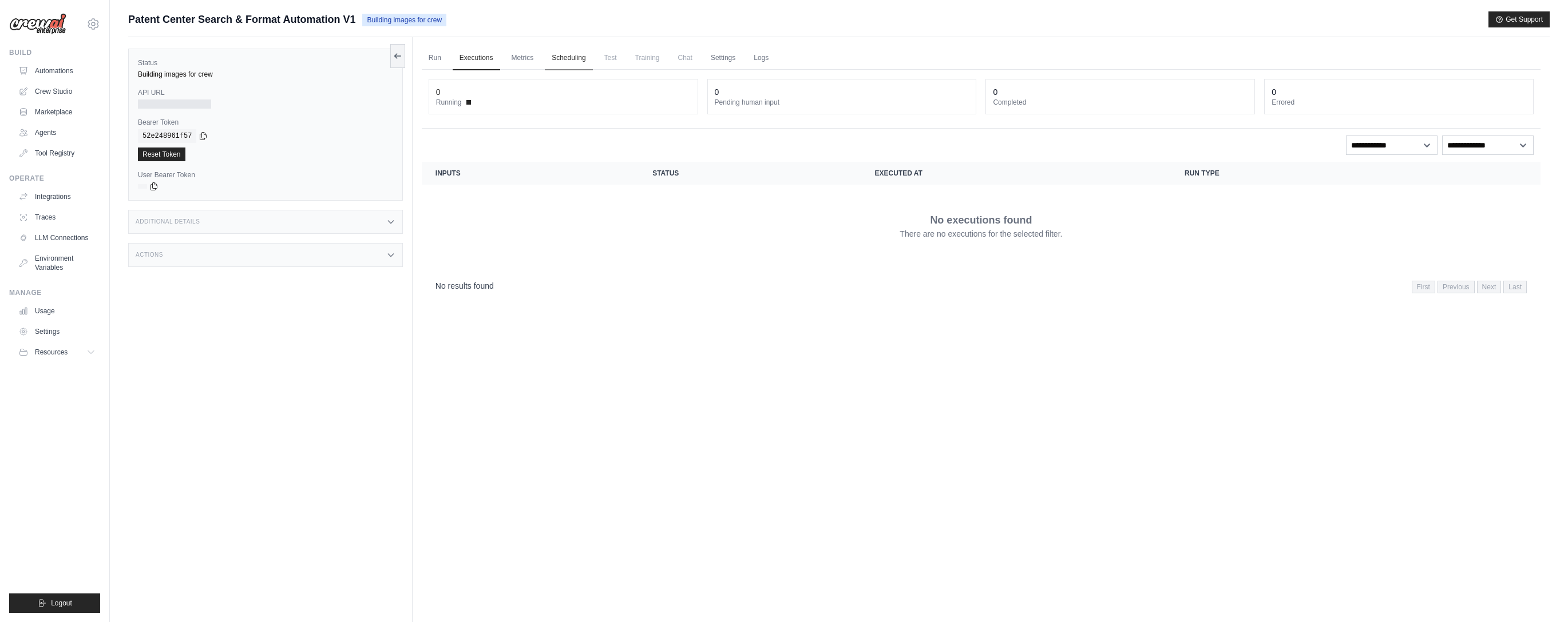
click at [547, 56] on link "Scheduling" at bounding box center [568, 59] width 47 height 24
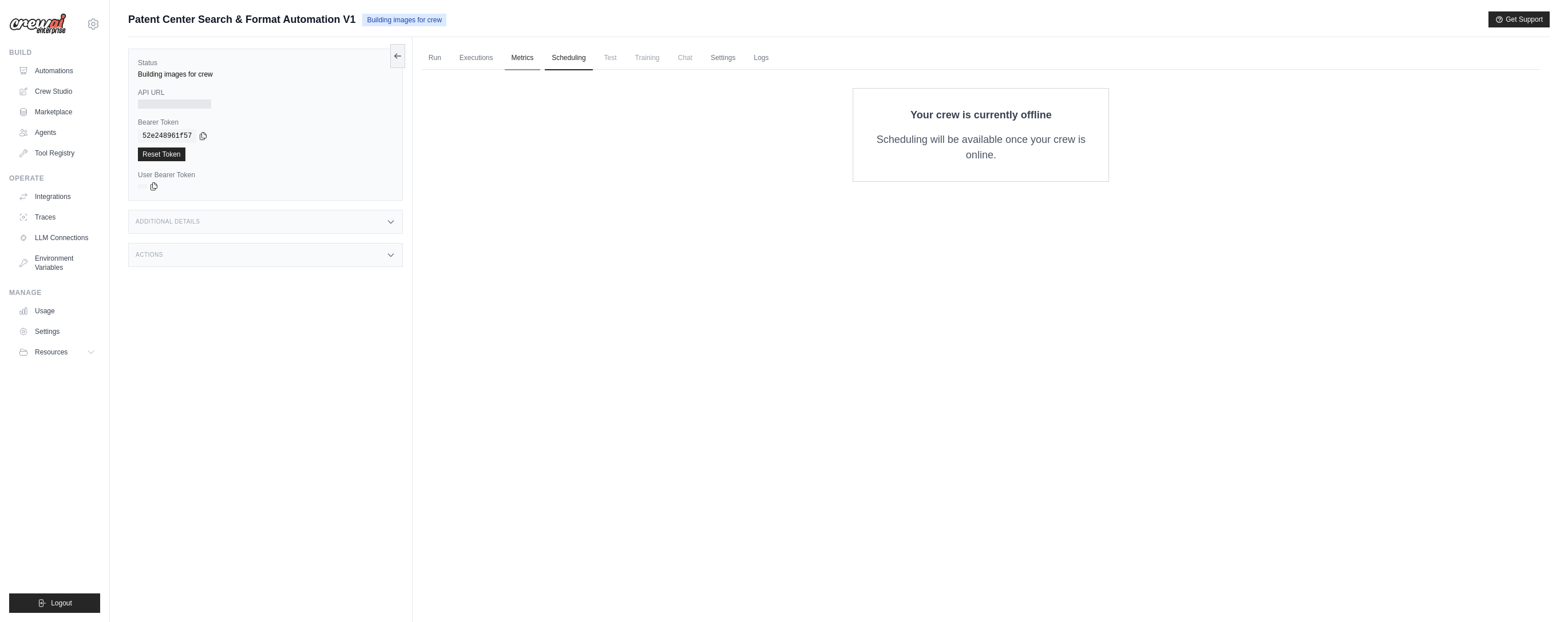
click at [529, 55] on link "Metrics" at bounding box center [522, 59] width 36 height 24
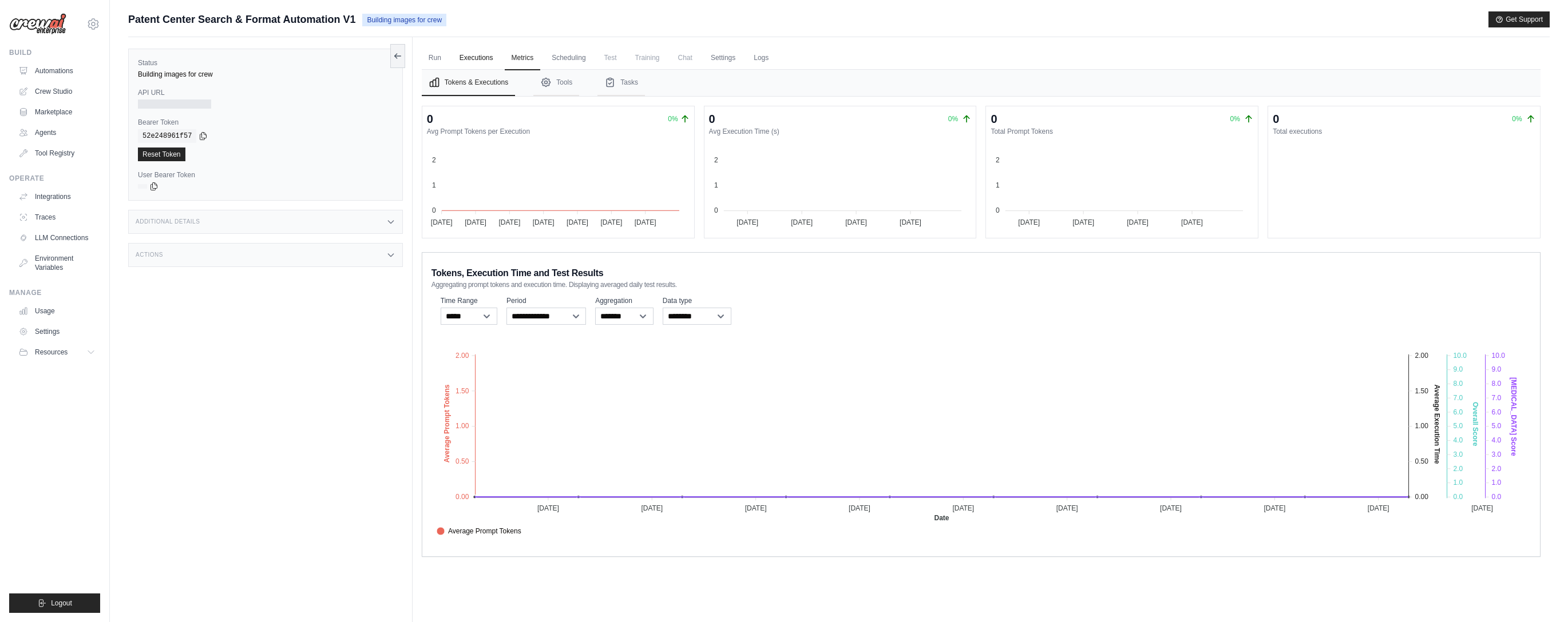
click at [494, 54] on link "Executions" at bounding box center [476, 59] width 47 height 24
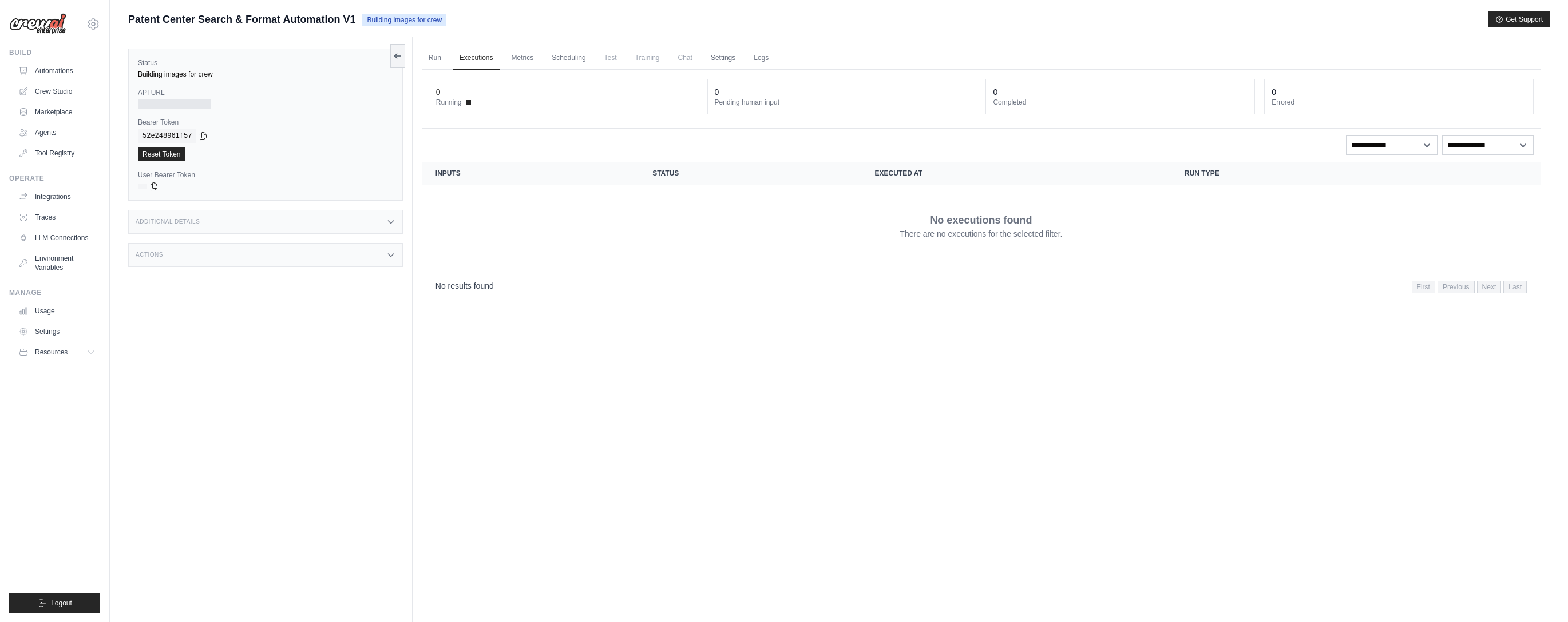
click at [451, 52] on ul "Run Executions Metrics Scheduling Test Training Chat Settings Logs" at bounding box center [981, 58] width 1119 height 23
click at [444, 56] on link "Run" at bounding box center [435, 59] width 27 height 24
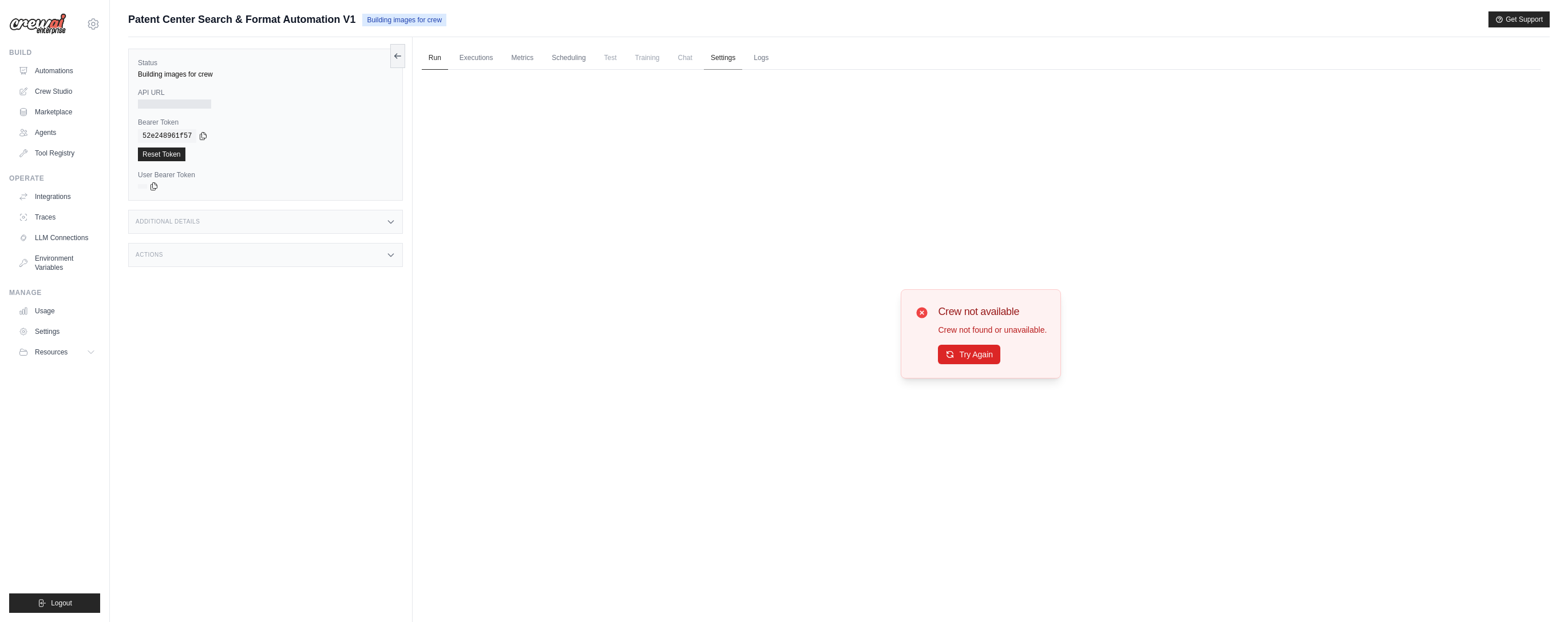
click at [738, 47] on link "Settings" at bounding box center [723, 59] width 39 height 24
click at [760, 56] on link "Logs" at bounding box center [761, 59] width 29 height 24
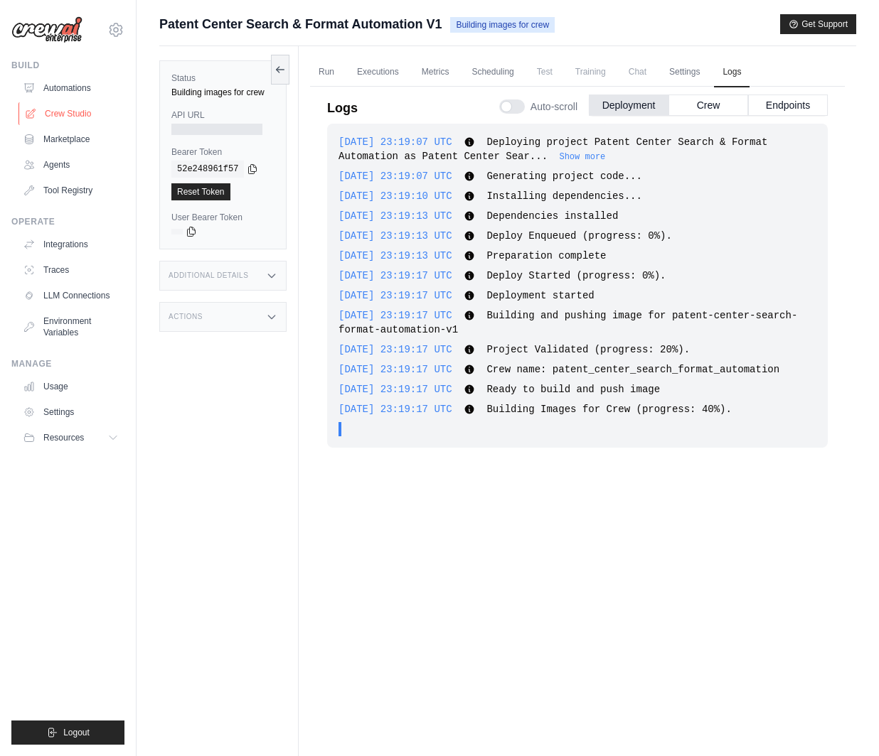
click at [73, 112] on link "Crew Studio" at bounding box center [71, 113] width 107 height 23
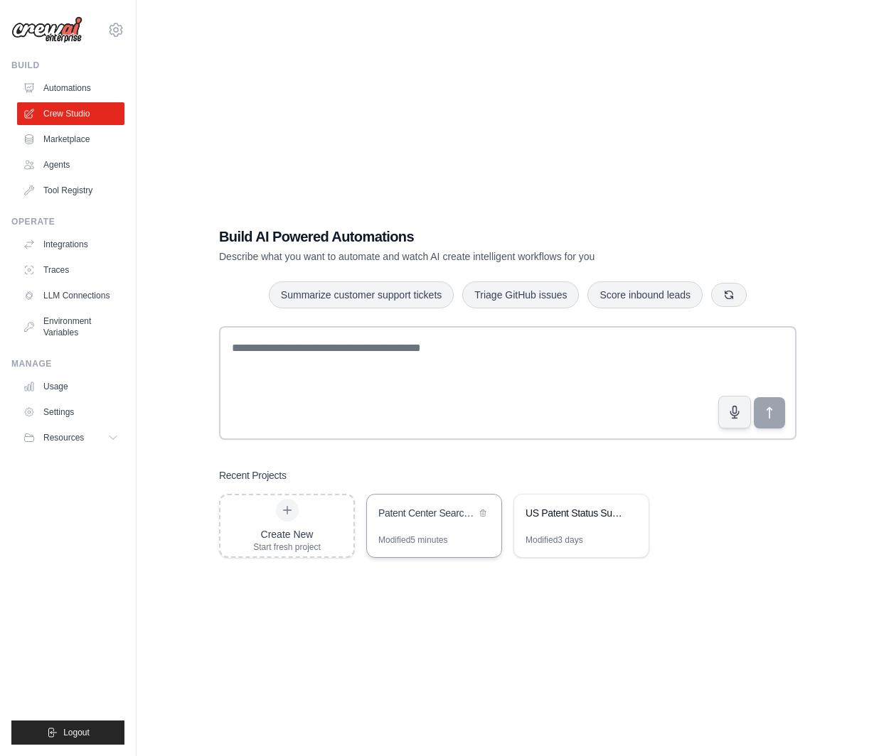
click at [438, 527] on div "Patent Center Search & Format Automation" at bounding box center [434, 515] width 134 height 40
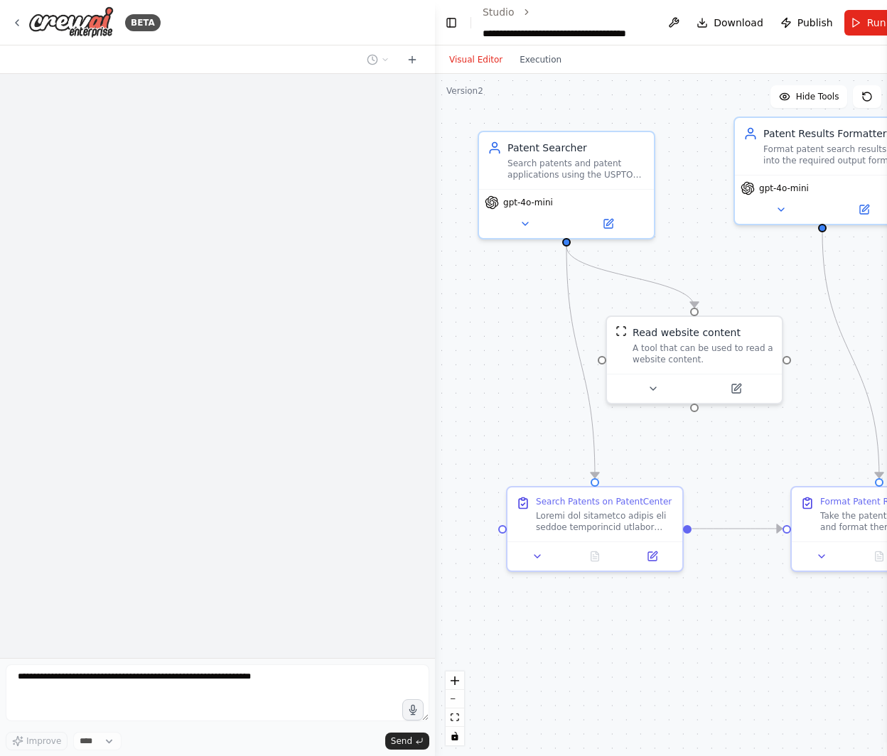
scroll to position [2803, 0]
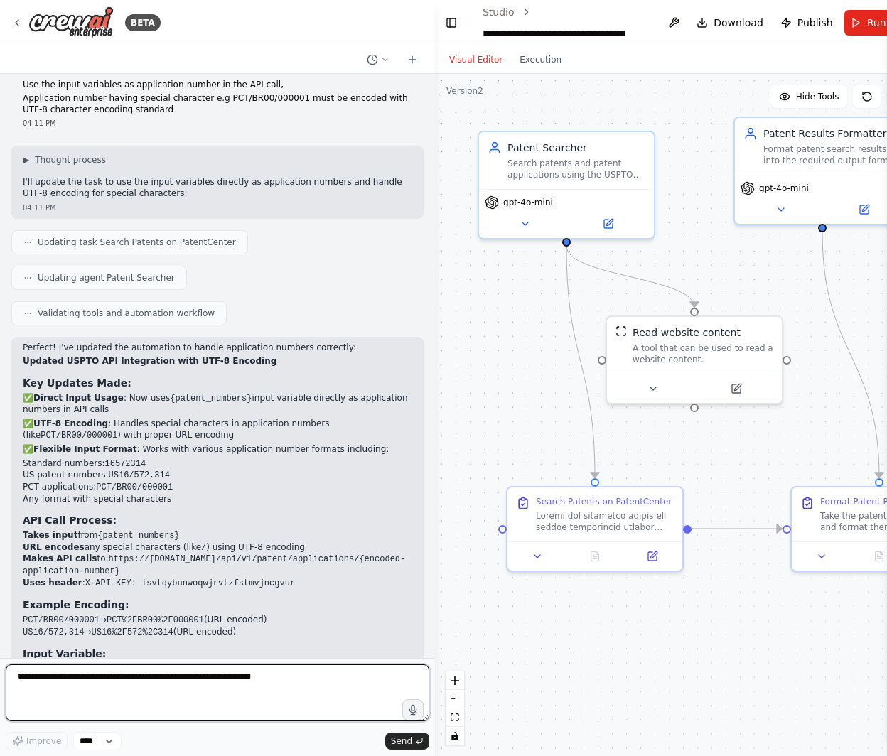
click at [279, 695] on textarea at bounding box center [218, 693] width 424 height 57
click at [281, 691] on textarea at bounding box center [218, 693] width 424 height 57
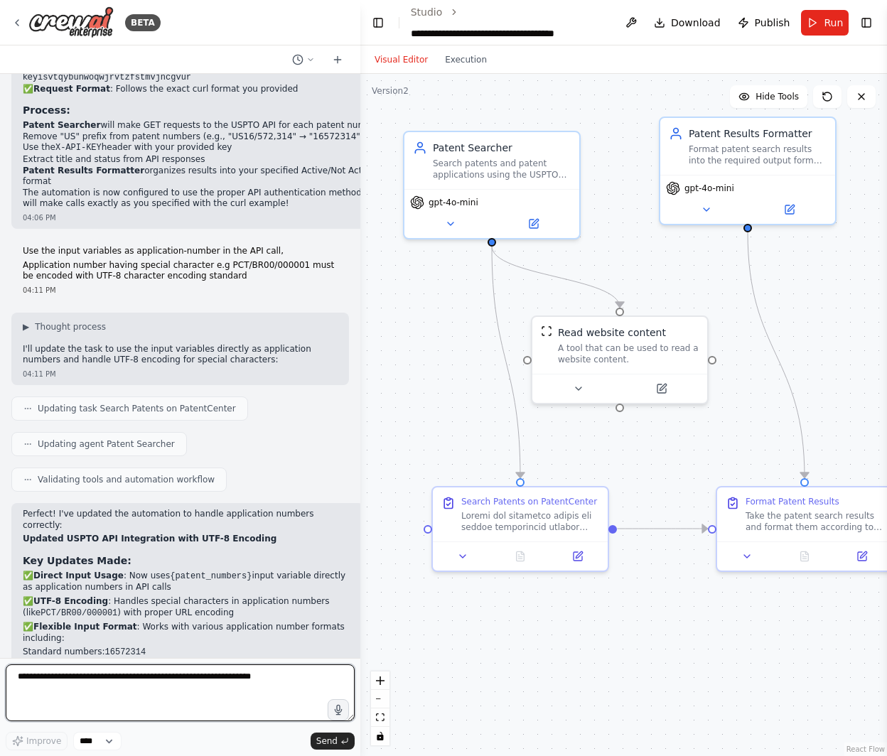
drag, startPoint x: 434, startPoint y: 398, endPoint x: 360, endPoint y: 399, distance: 73.2
click at [360, 399] on div "BETA Steps/workflow Go to [URL][DOMAIN_NAME] (“PatentCenter”) Based on applicat…" at bounding box center [443, 378] width 887 height 756
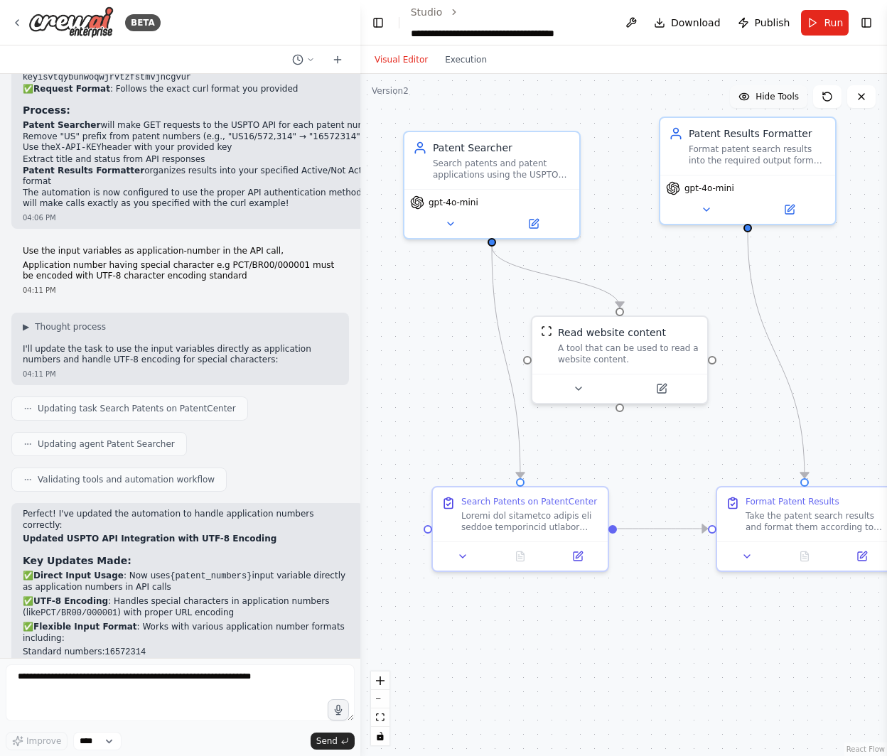
click at [762, 100] on span "Hide Tools" at bounding box center [777, 96] width 43 height 11
click at [762, 100] on span "Show Tools" at bounding box center [775, 96] width 47 height 11
click at [762, 100] on span "Hide Tools" at bounding box center [777, 96] width 43 height 11
click at [762, 100] on span "Show Tools" at bounding box center [775, 96] width 47 height 11
click at [864, 17] on button "Toggle Right Sidebar" at bounding box center [866, 23] width 18 height 20
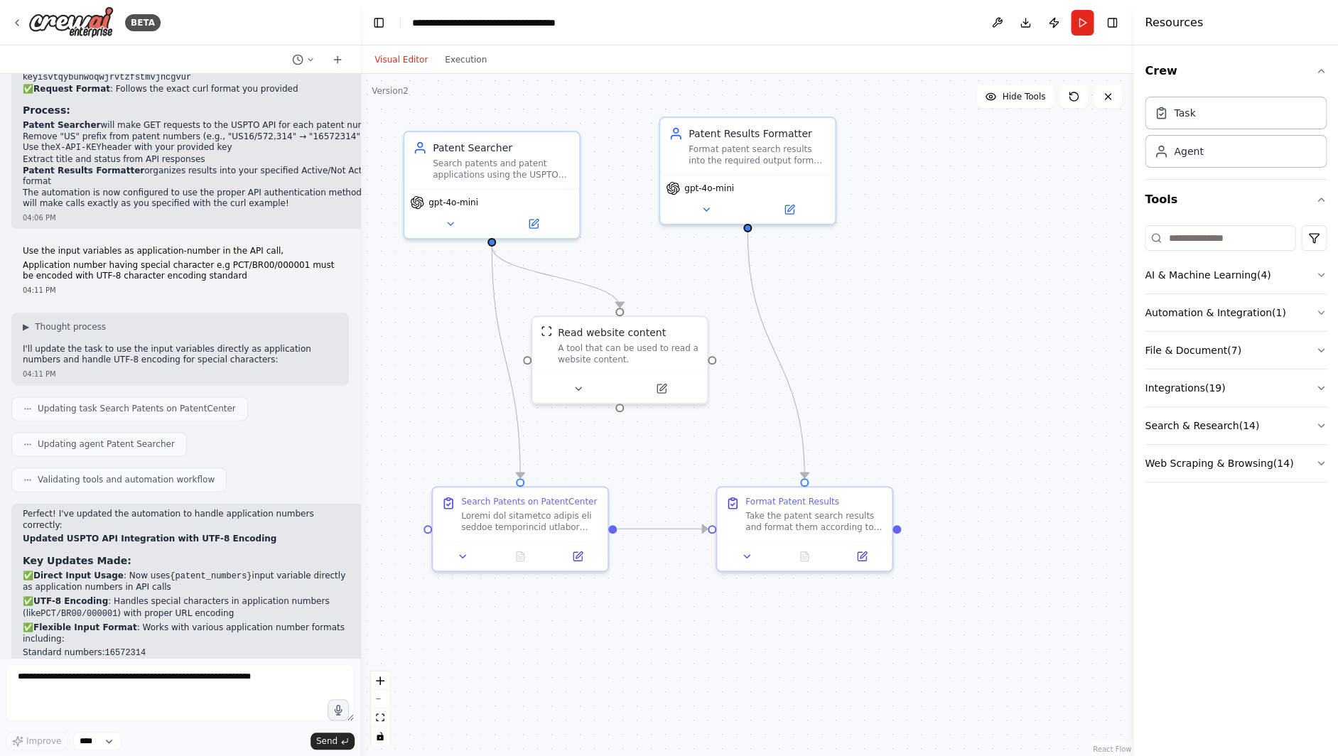
click at [886, 250] on div "AI & Machine Learning ( 4 ) Automation & Integration ( 1 ) File & Document ( 7 …" at bounding box center [1236, 351] width 182 height 263
click at [886, 243] on input at bounding box center [1220, 238] width 151 height 26
click at [886, 270] on button "AI & Machine Learning ( 4 )" at bounding box center [1236, 275] width 182 height 37
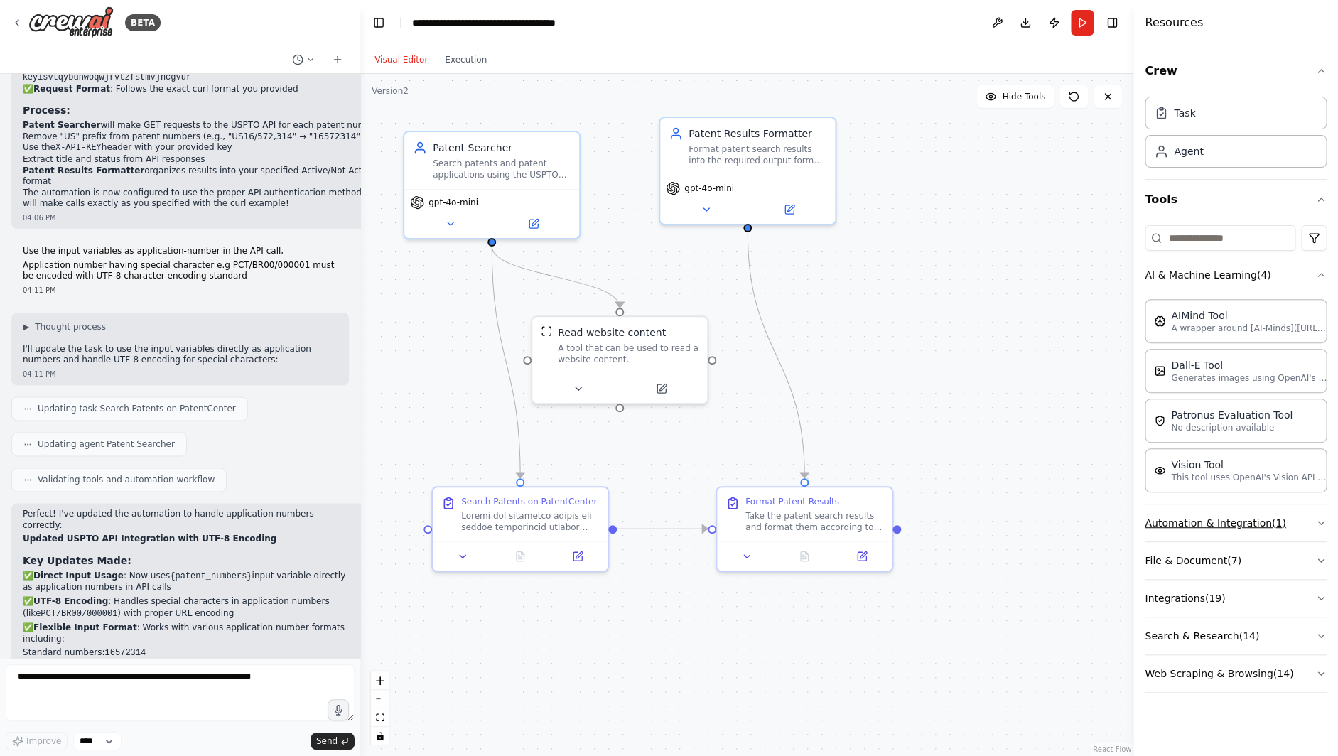
click at [886, 518] on button "Automation & Integration ( 1 )" at bounding box center [1236, 523] width 182 height 37
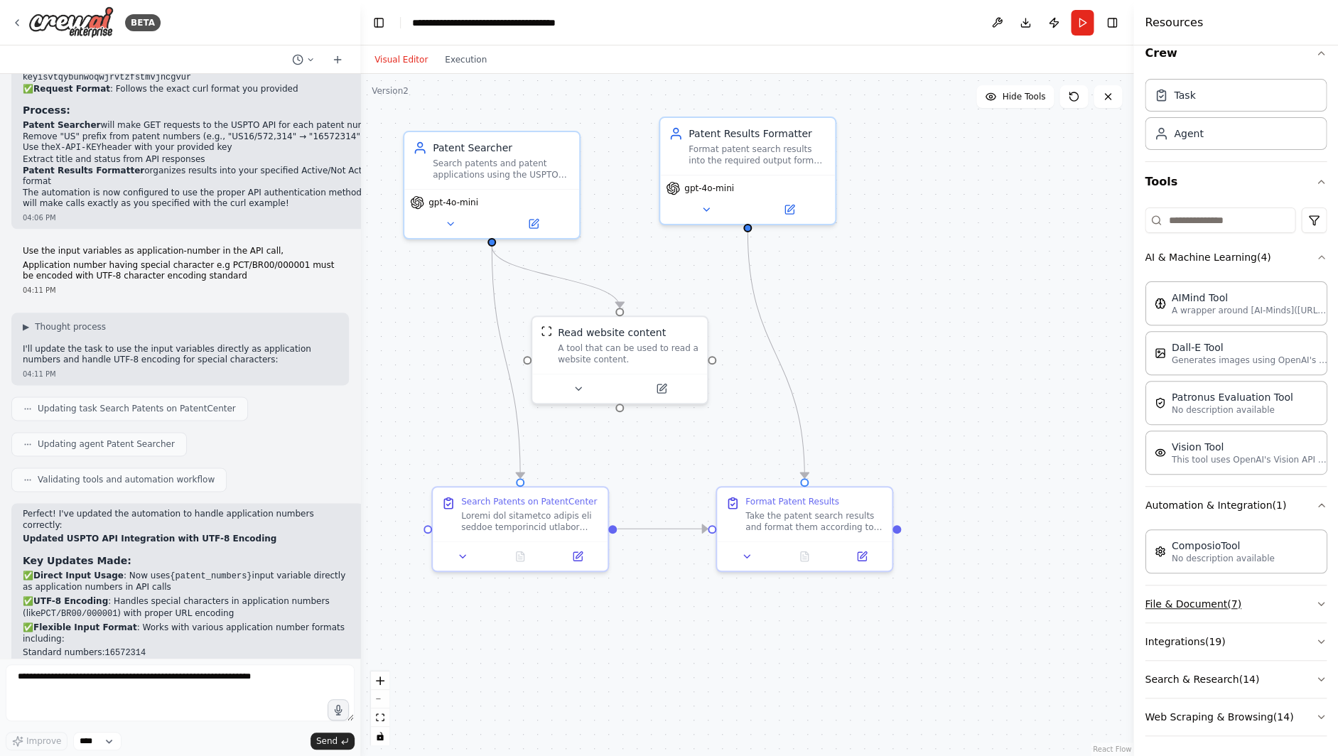
click at [886, 606] on button "File & Document ( 7 )" at bounding box center [1236, 604] width 182 height 37
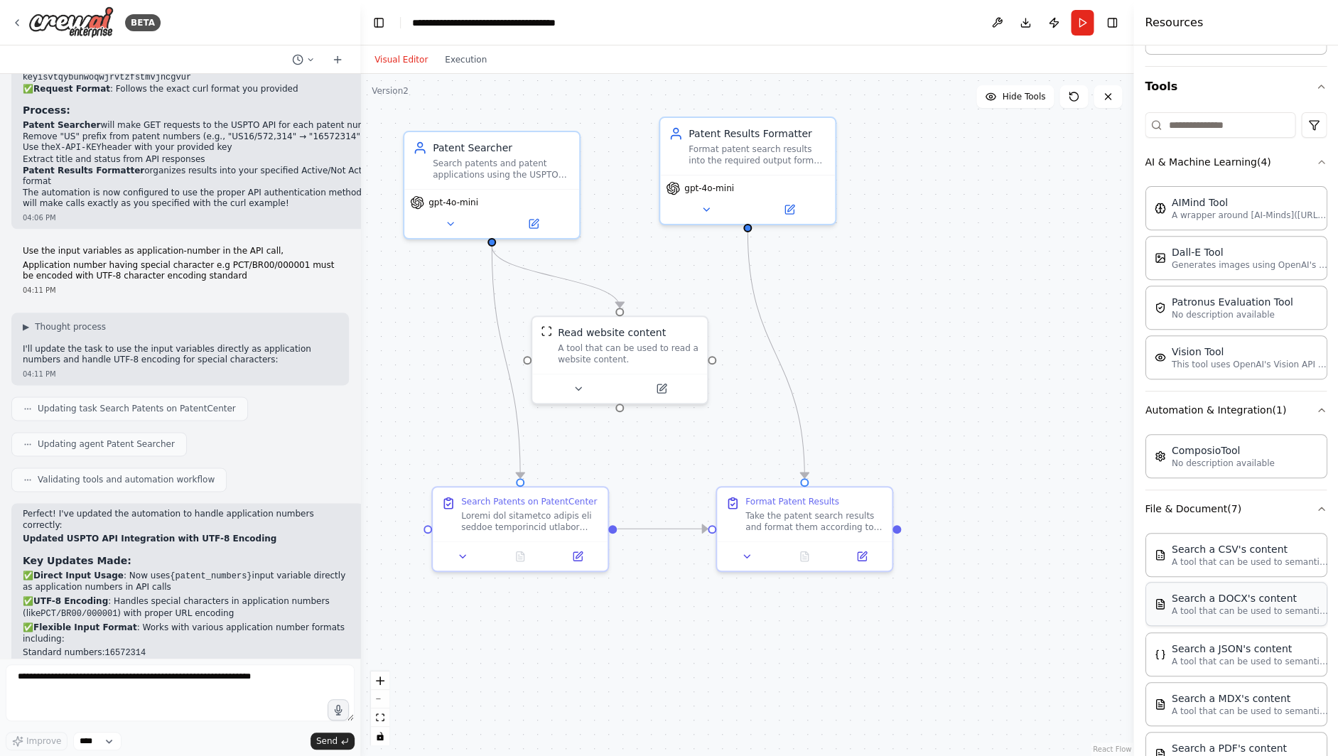
scroll to position [375, 0]
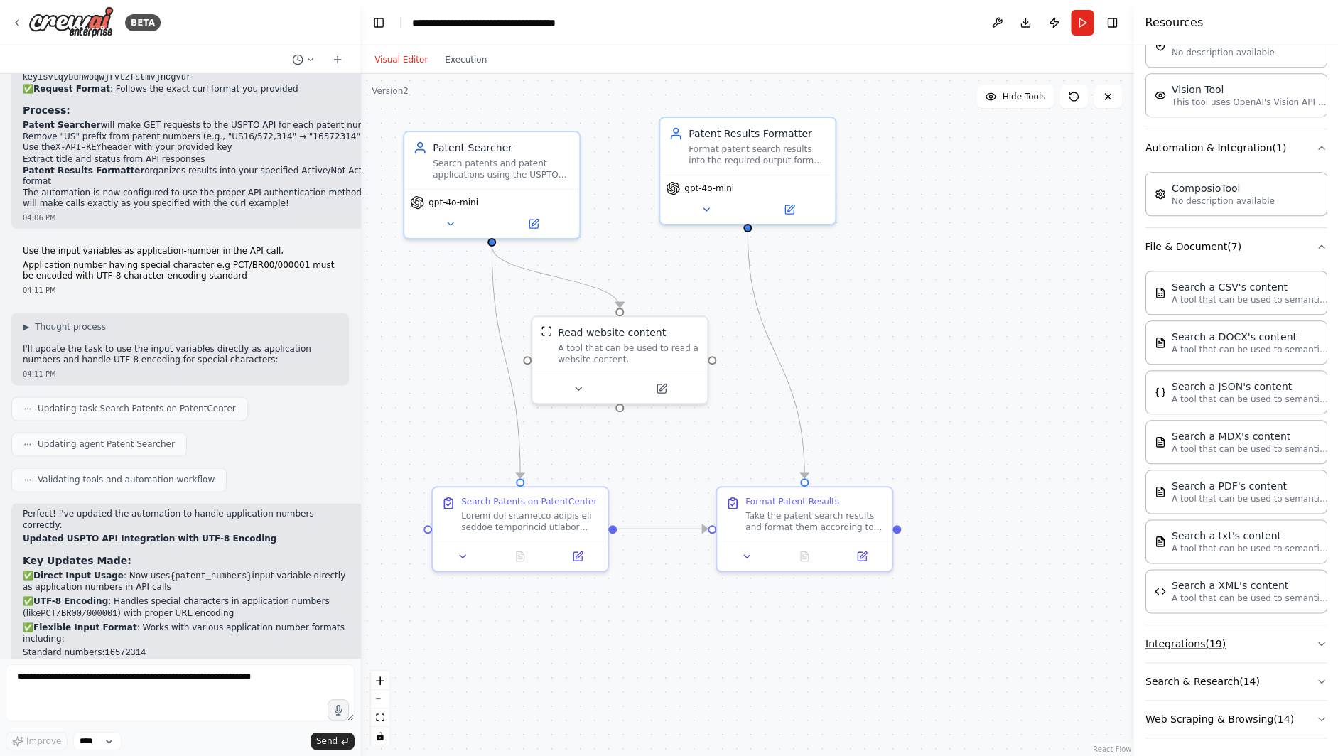
click at [886, 625] on button "Integrations ( 19 )" at bounding box center [1236, 643] width 182 height 37
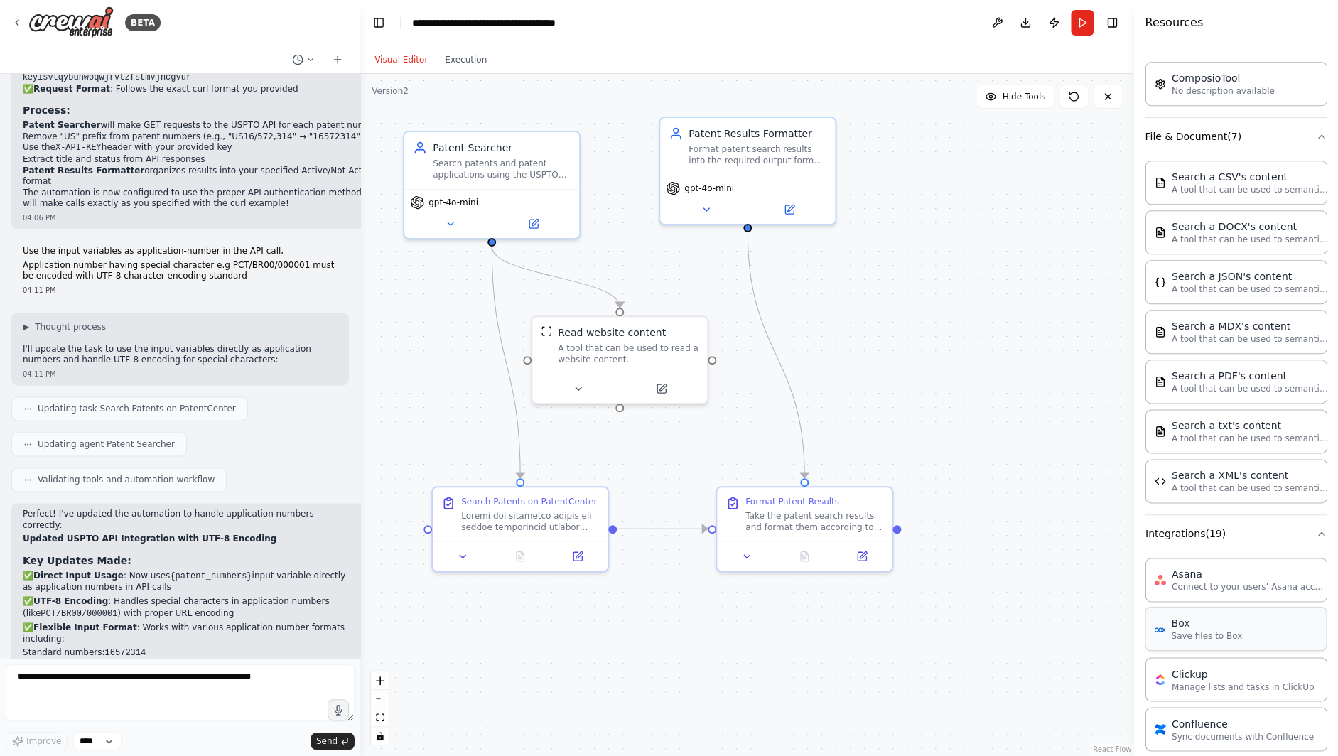
scroll to position [1327, 0]
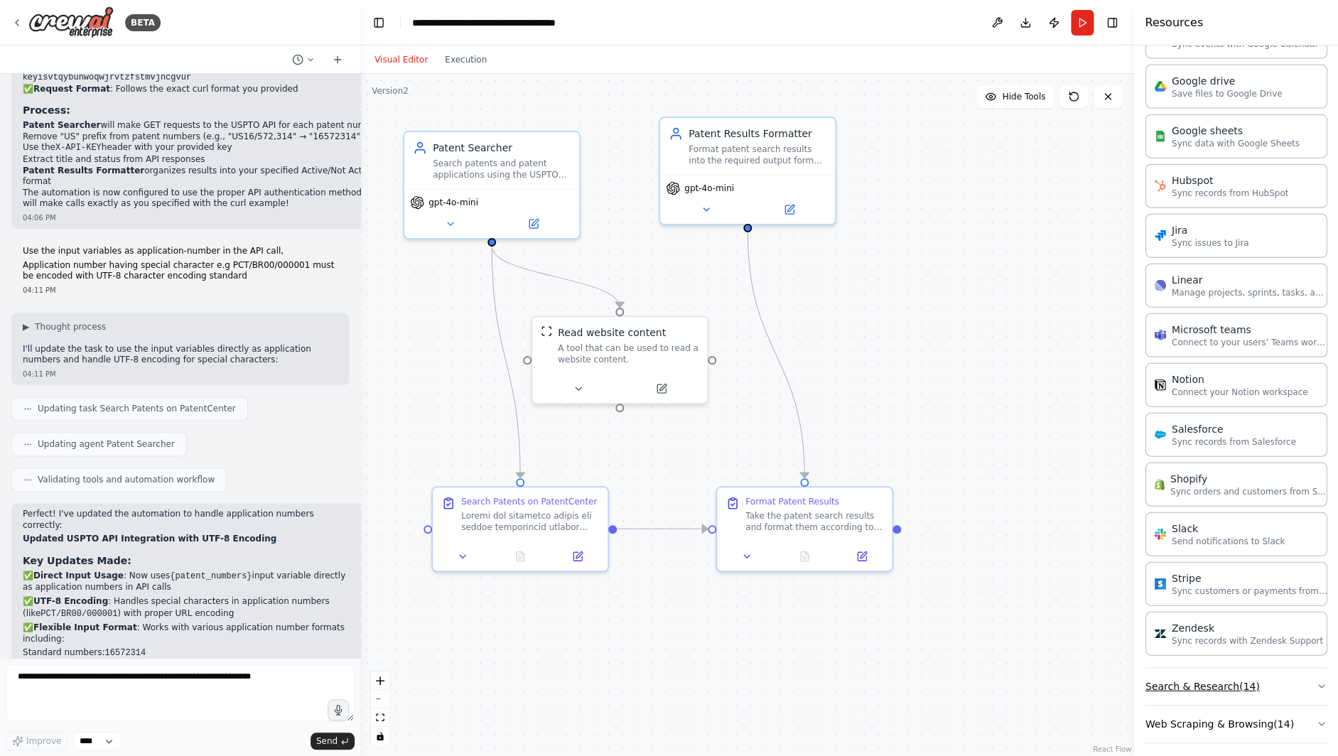
click at [886, 685] on button "Search & Research ( 14 )" at bounding box center [1236, 686] width 182 height 37
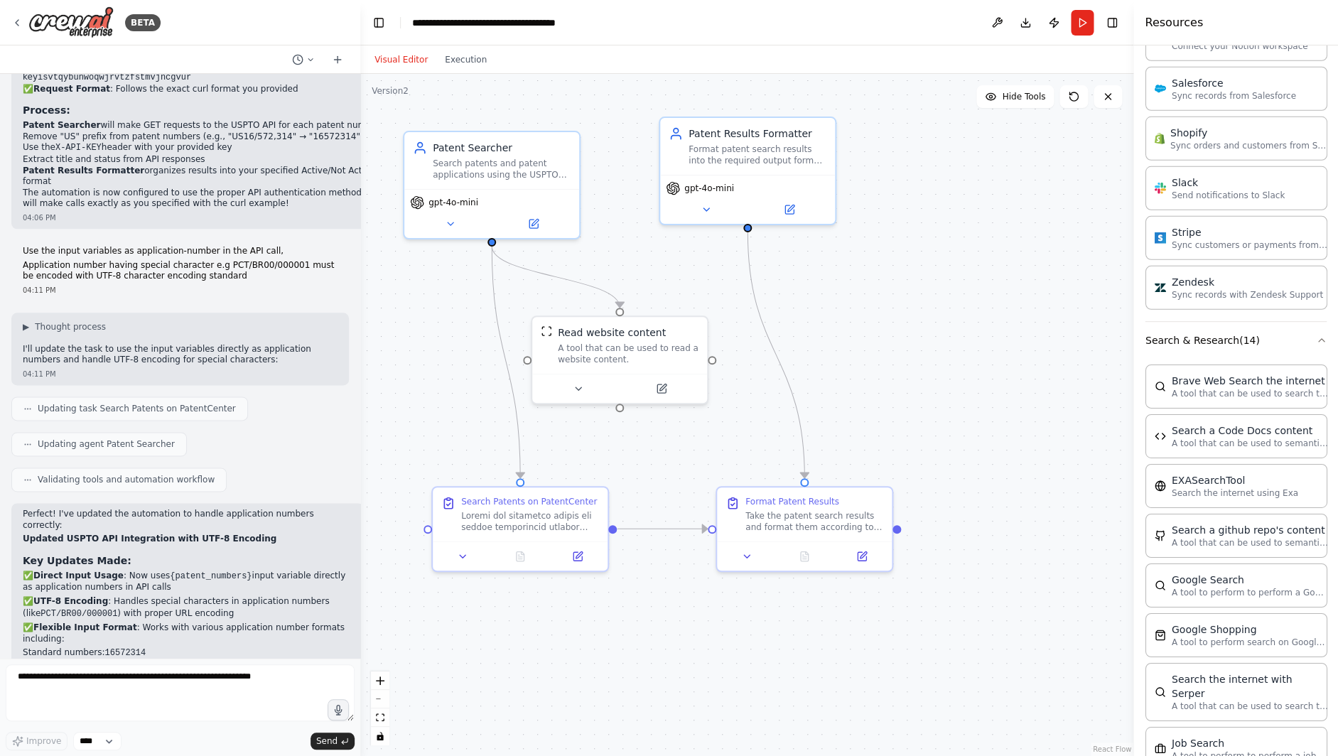
scroll to position [2045, 0]
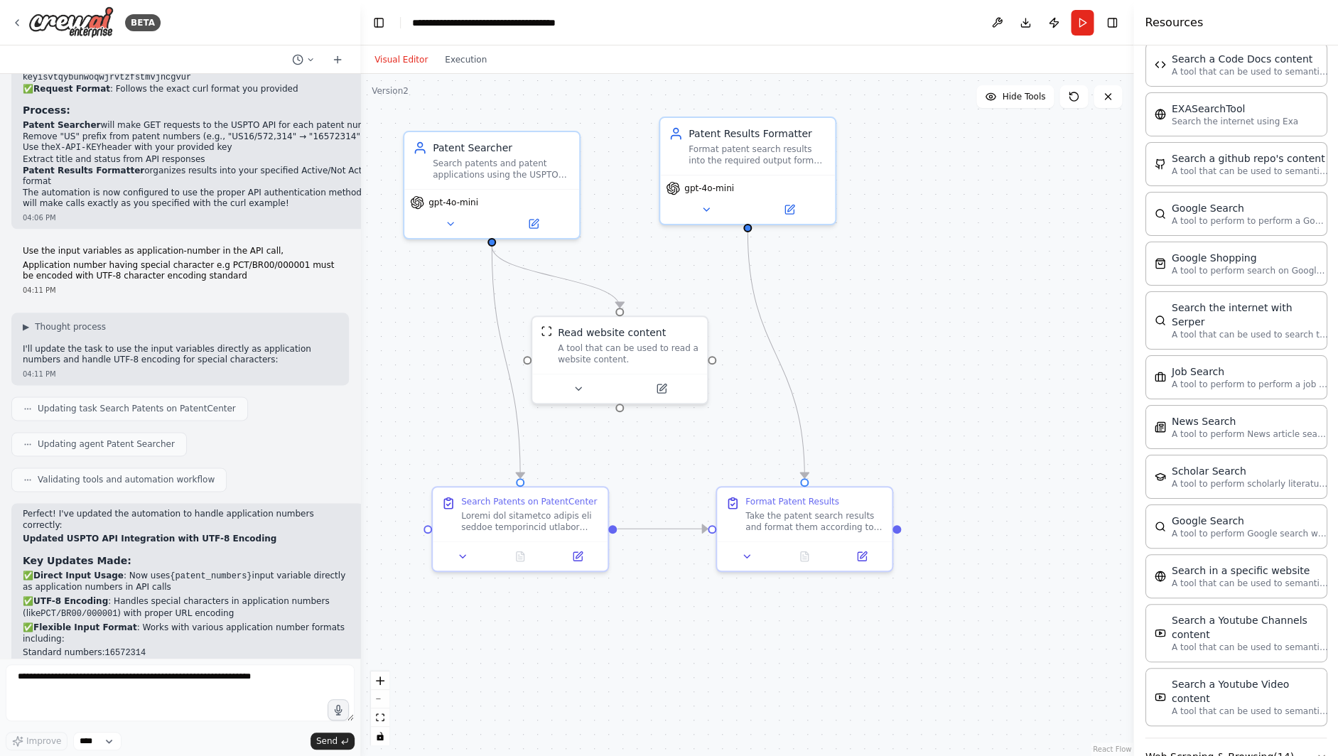
click at [886, 738] on button "Web Scraping & Browsing ( 14 )" at bounding box center [1236, 756] width 182 height 37
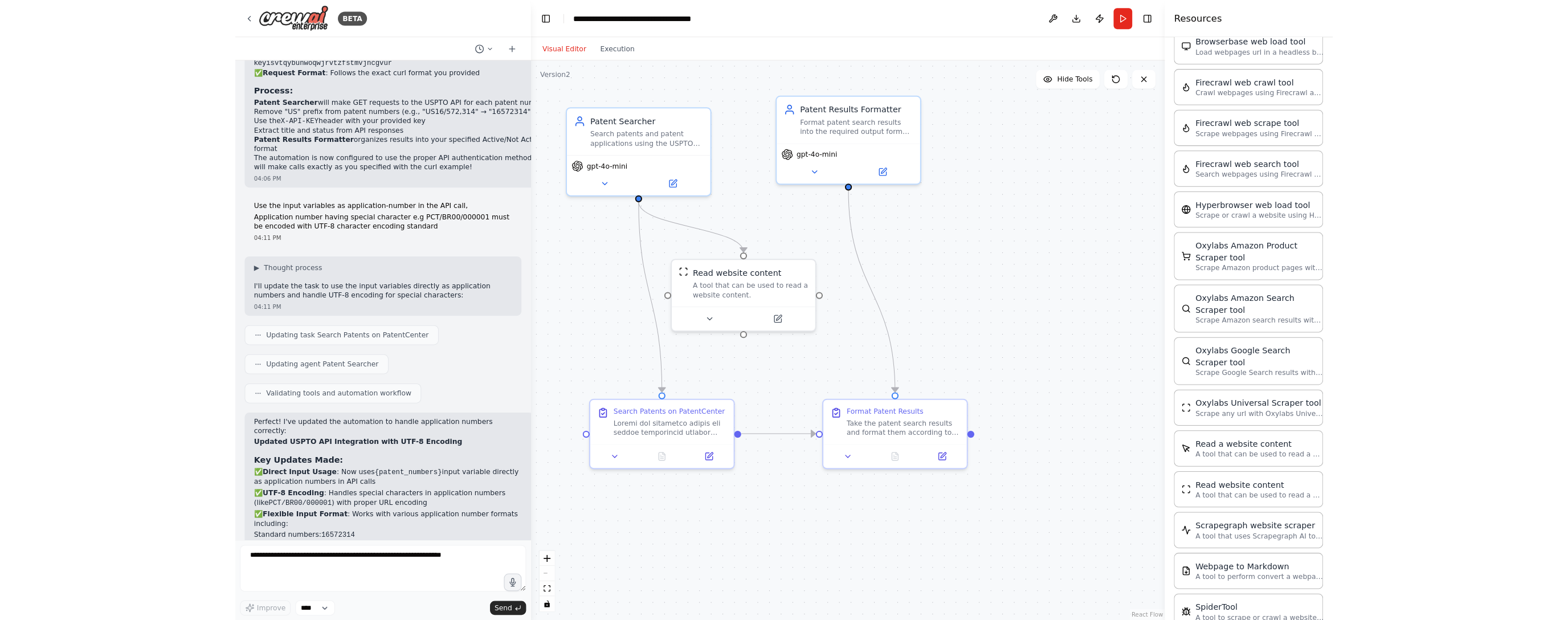
scroll to position [2226, 0]
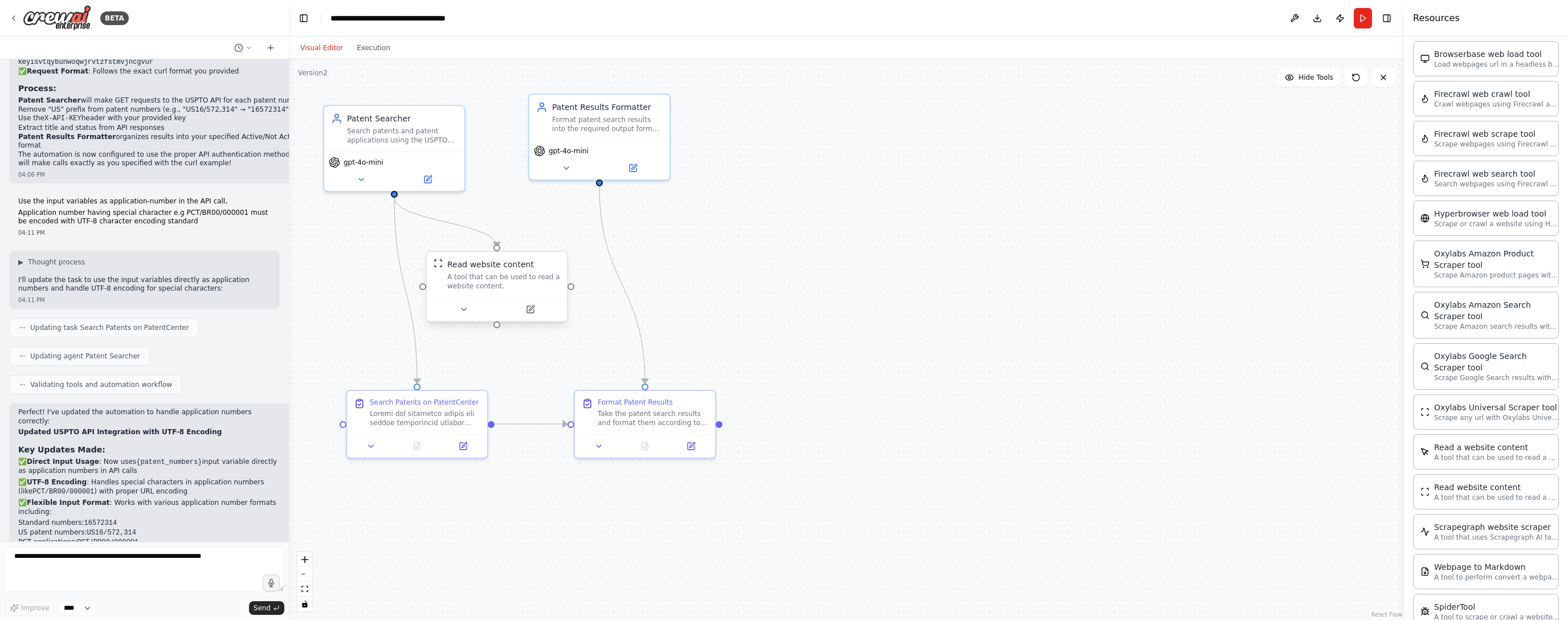
click at [499, 269] on div "Read website content A tool that can be used to read a website content." at bounding box center [503, 275] width 113 height 32
click at [460, 310] on icon at bounding box center [463, 309] width 9 height 9
click at [504, 285] on div "A tool that can be used to read a website content." at bounding box center [503, 282] width 113 height 18
click at [682, 259] on div ".deletable-edge-delete-btn { width: 20px; height: 20px; border: 0px solid #ffff…" at bounding box center [846, 339] width 1115 height 561
click at [524, 275] on div "A tool that can be used to read a website content." at bounding box center [503, 282] width 113 height 18
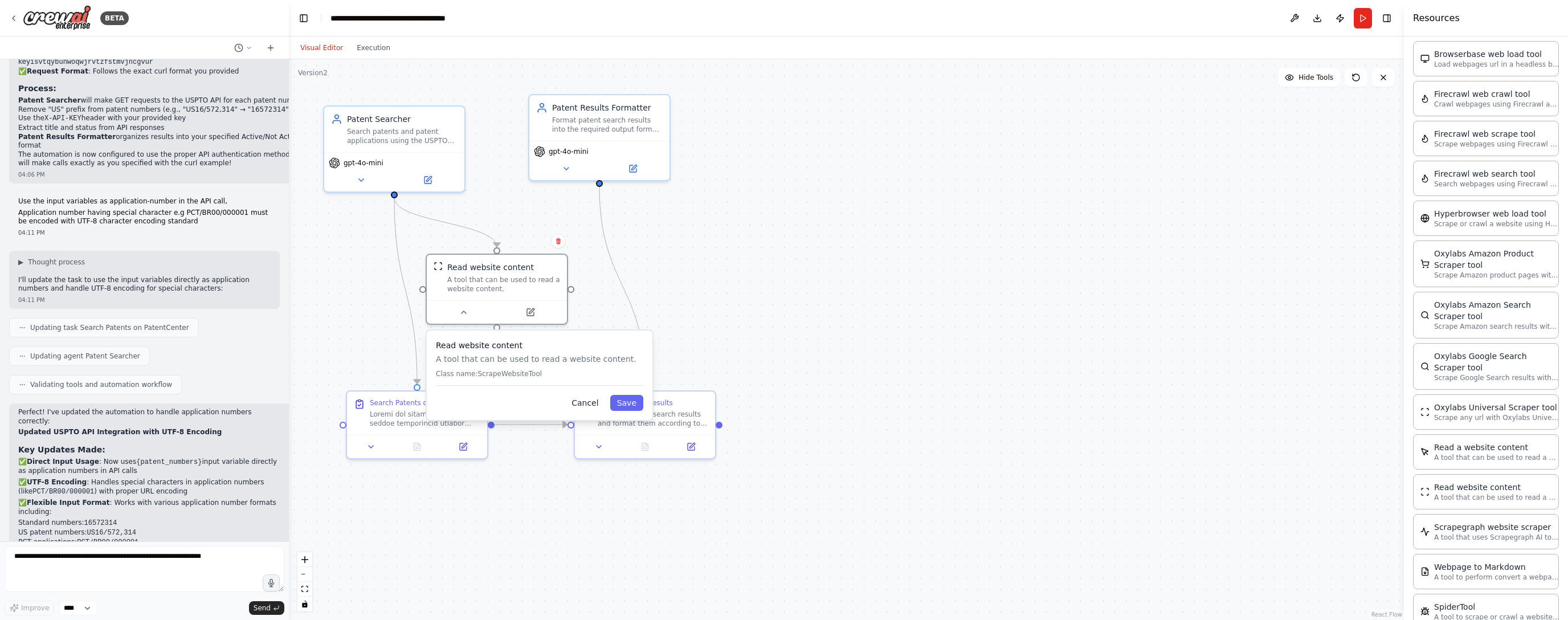
click at [576, 406] on button "Cancel" at bounding box center [584, 403] width 40 height 16
click at [560, 241] on icon at bounding box center [558, 241] width 7 height 7
click at [520, 244] on button "Confirm" at bounding box center [526, 241] width 40 height 14
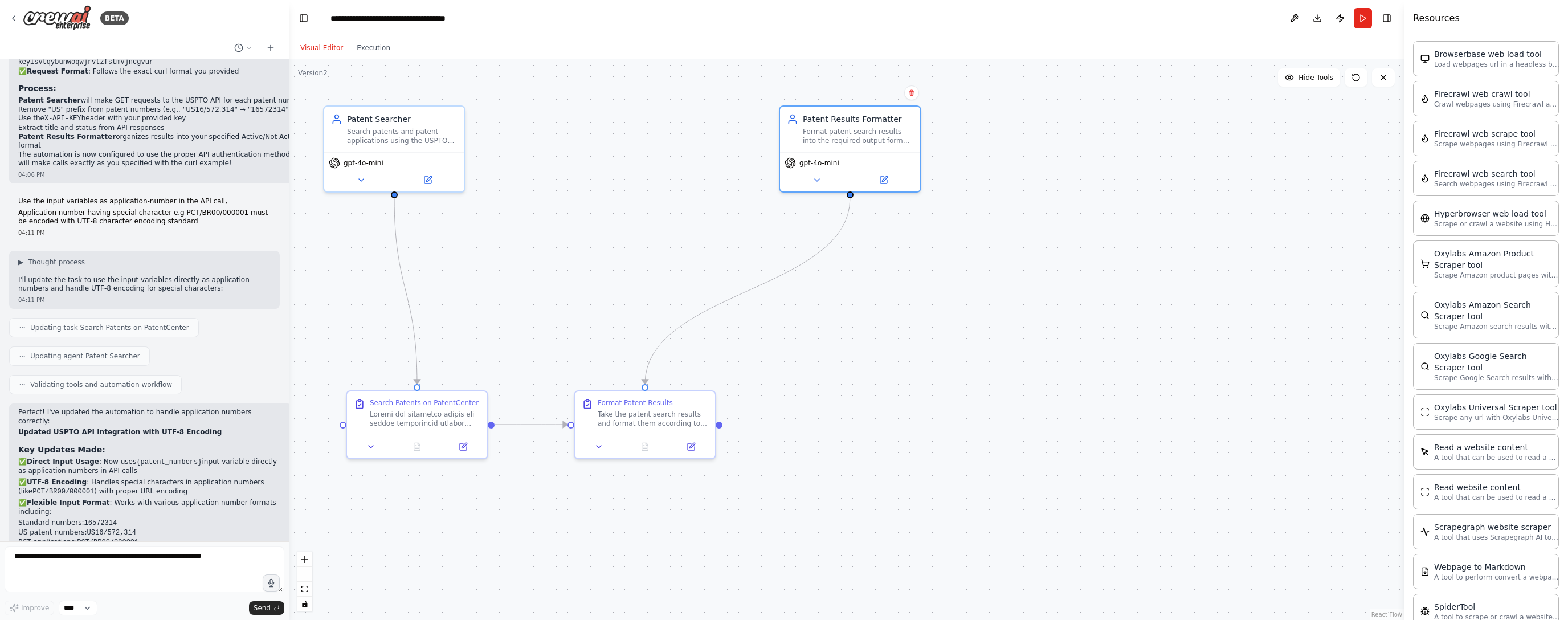
drag, startPoint x: 563, startPoint y: 135, endPoint x: 828, endPoint y: 318, distance: 322.0
click at [710, 144] on div "Patent Results Formatter Format patent search results into the required output …" at bounding box center [850, 129] width 140 height 46
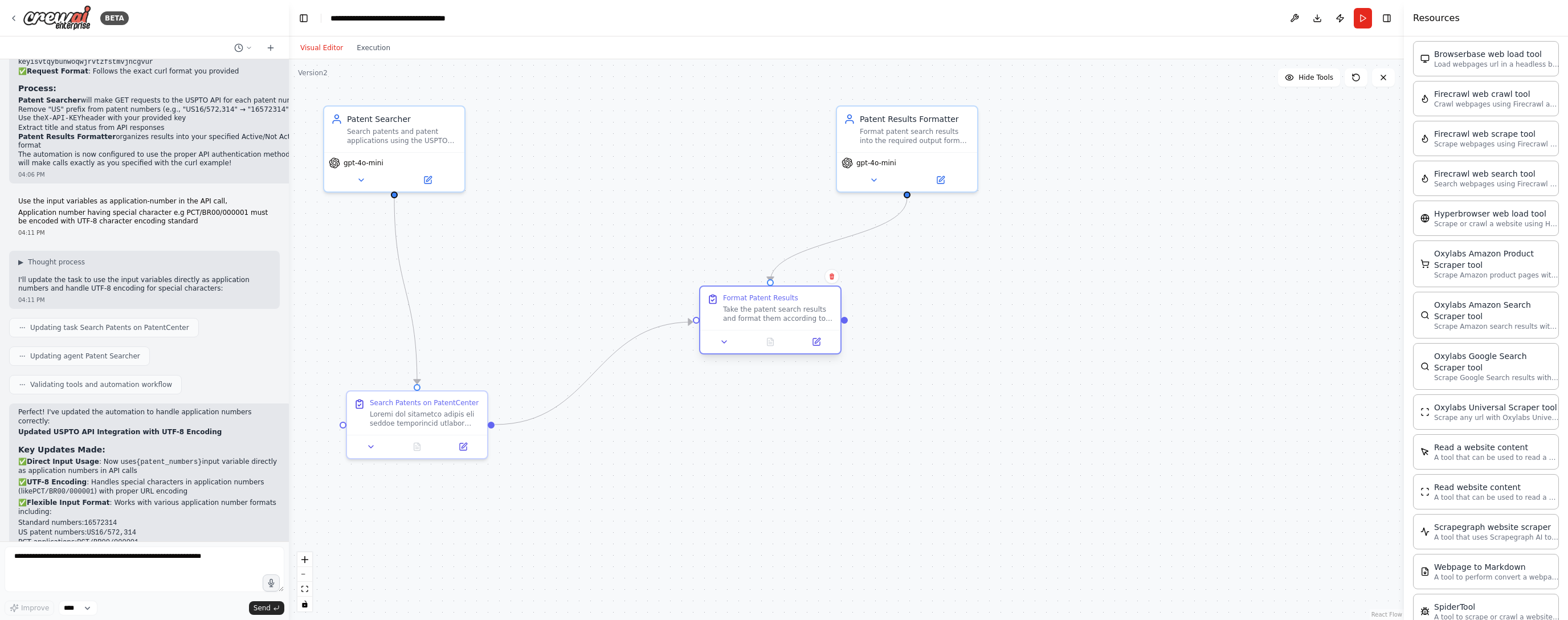
drag, startPoint x: 719, startPoint y: 381, endPoint x: 754, endPoint y: 347, distance: 48.8
click at [710, 329] on div "Format Patent Results Take the patent search results and format them according …" at bounding box center [770, 309] width 140 height 43
drag, startPoint x: 394, startPoint y: 449, endPoint x: 538, endPoint y: 358, distance: 170.3
click at [539, 403] on div at bounding box center [496, 410] width 131 height 14
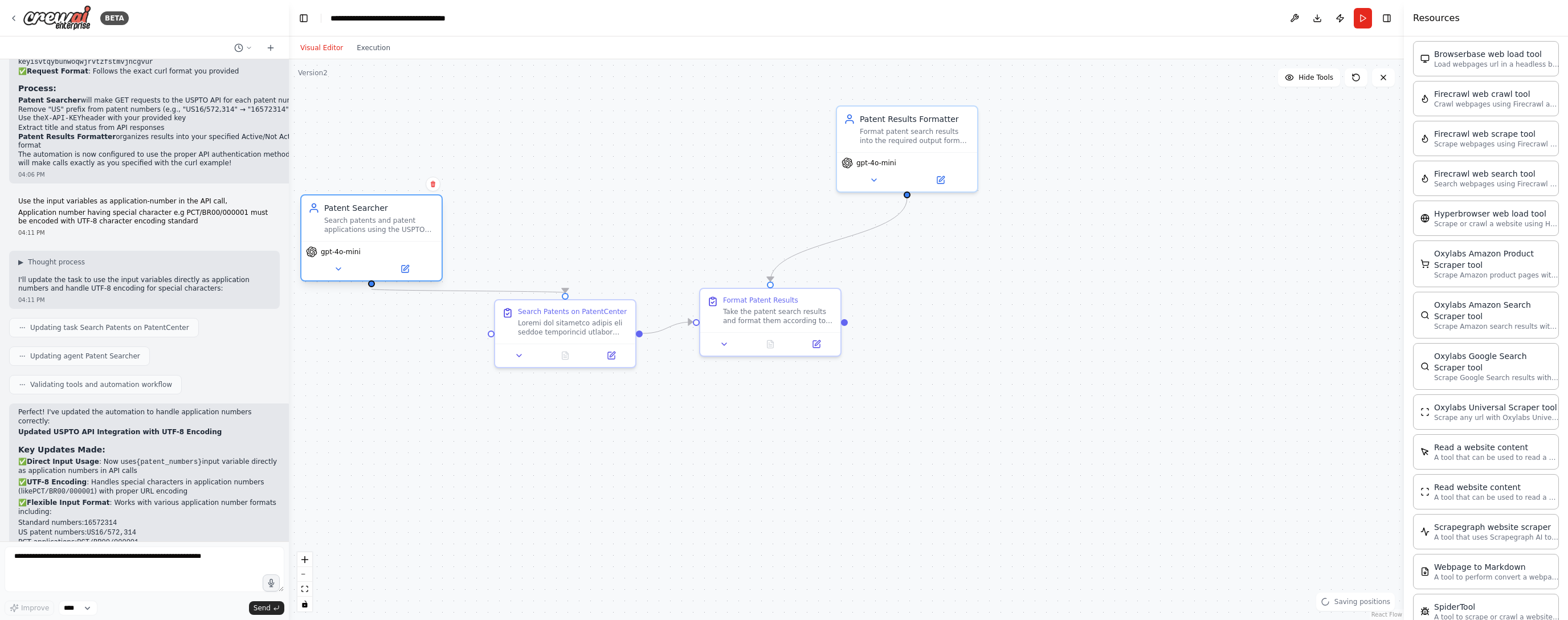
drag, startPoint x: 384, startPoint y: 138, endPoint x: 356, endPoint y: 219, distance: 85.7
click at [353, 218] on div "Search patents and patent applications using the USPTO API endpoint ([URL][DOMA…" at bounding box center [379, 225] width 111 height 18
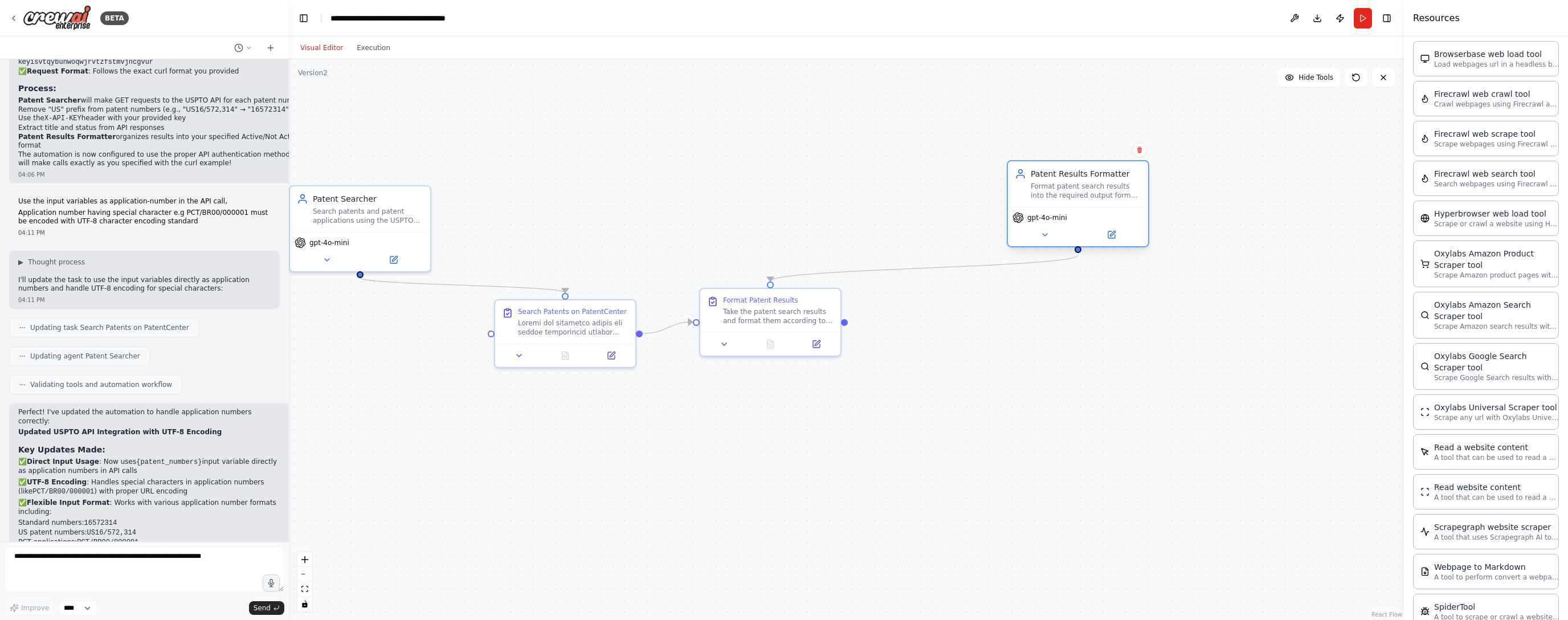
drag, startPoint x: 933, startPoint y: 150, endPoint x: 1157, endPoint y: 220, distance: 234.7
click at [710, 219] on div "Patent Results Formatter Format patent search results into the required output …" at bounding box center [1078, 204] width 143 height 87
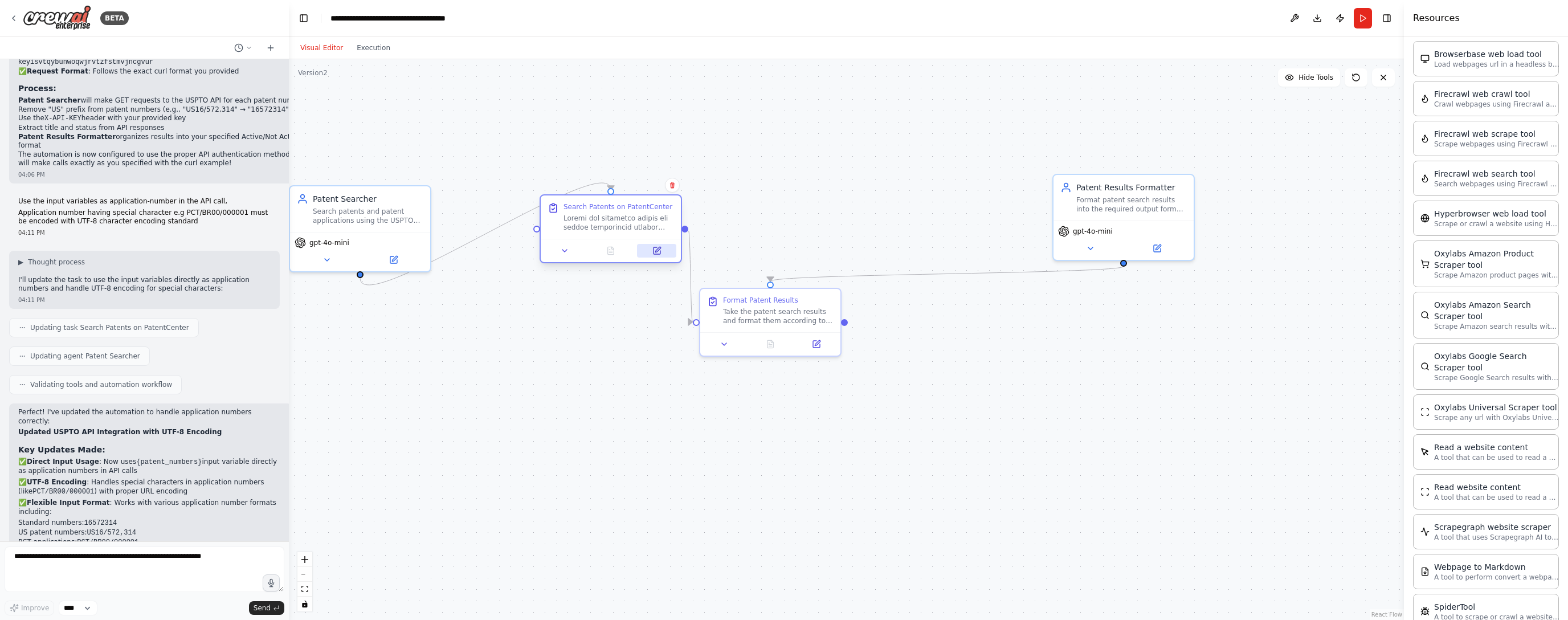
drag, startPoint x: 632, startPoint y: 291, endPoint x: 675, endPoint y: 251, distance: 58.7
click at [658, 229] on div at bounding box center [619, 223] width 111 height 18
drag, startPoint x: 766, startPoint y: 302, endPoint x: 795, endPoint y: 213, distance: 93.6
click at [710, 213] on div "Format Patent Results Take the patent search results and format them according …" at bounding box center [813, 217] width 111 height 30
click at [401, 226] on div "Patent Searcher Search patents and patent applications using the USPTO API endp…" at bounding box center [360, 207] width 140 height 46
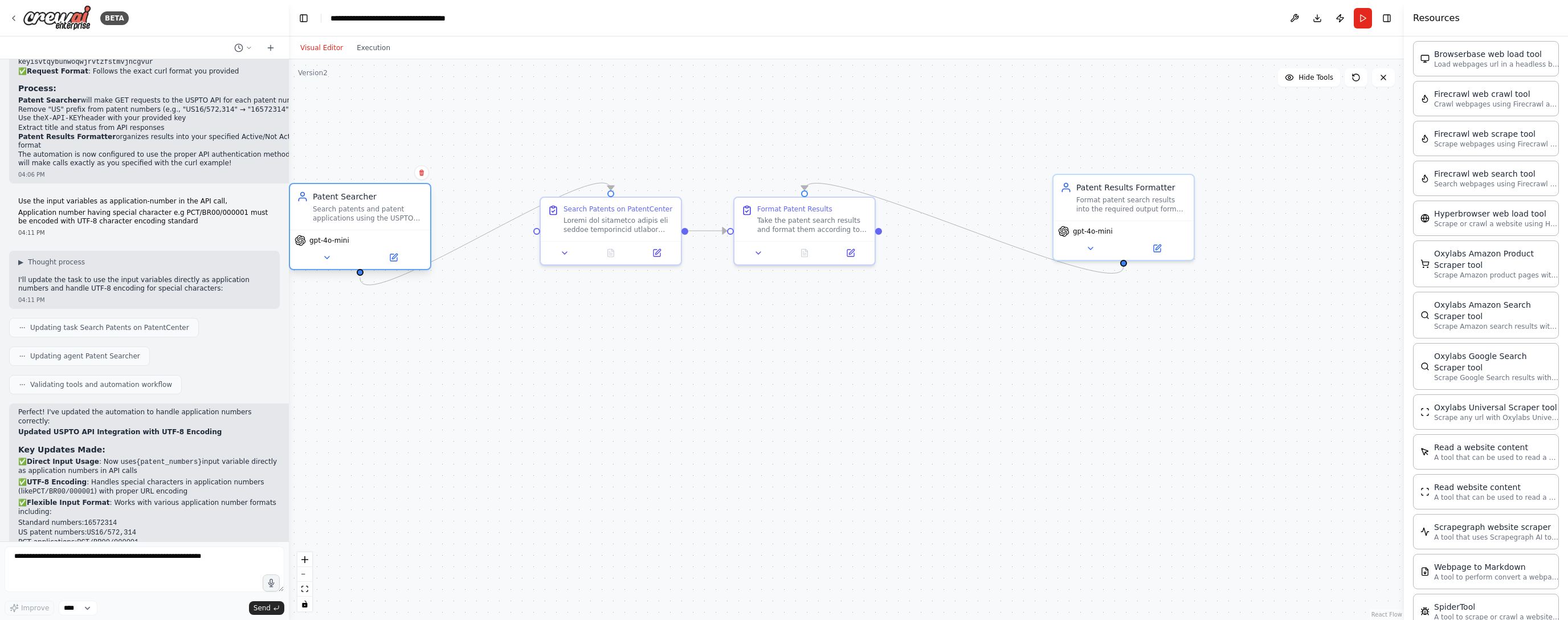
click at [356, 214] on div "Search patents and patent applications using the USPTO API endpoint ([URL][DOMA…" at bounding box center [368, 213] width 111 height 18
click at [356, 221] on div "Search patents and patent applications using the USPTO API endpoint ([URL][DOMA…" at bounding box center [368, 213] width 111 height 18
click at [318, 255] on button at bounding box center [326, 257] width 64 height 14
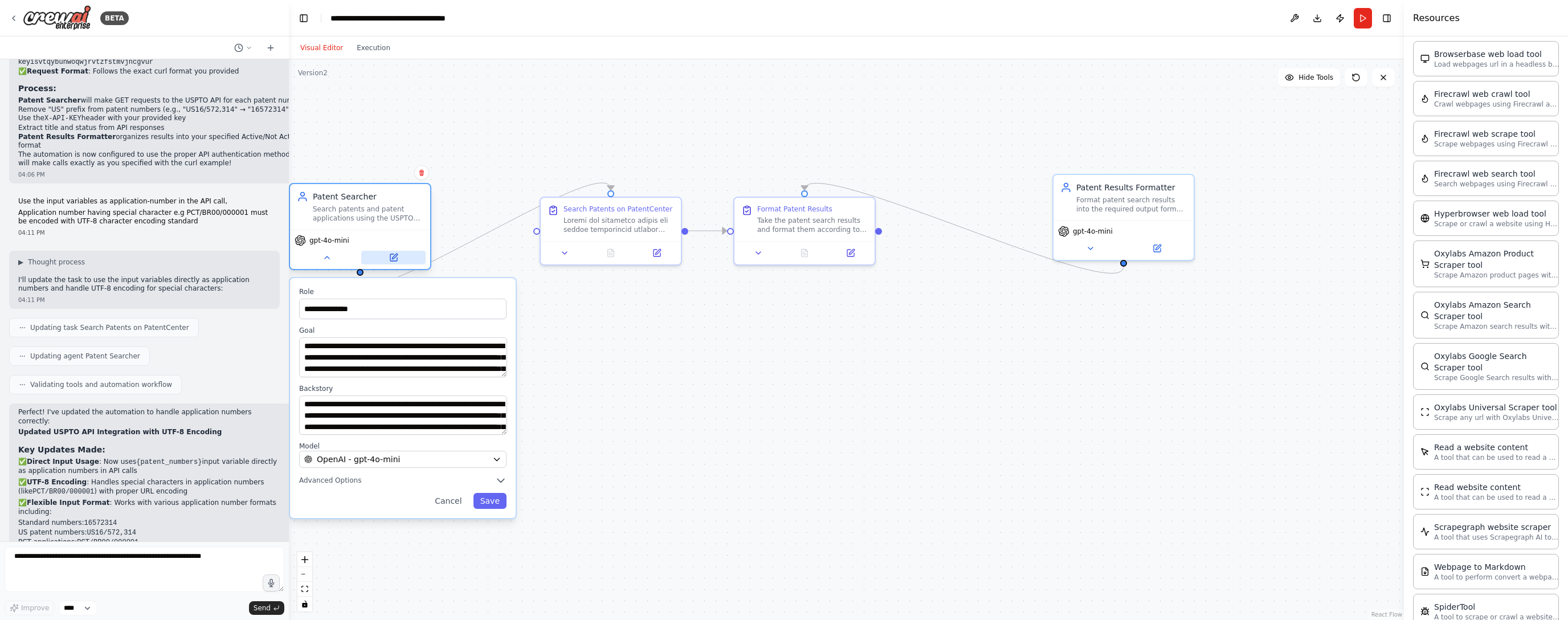
click at [401, 253] on button at bounding box center [394, 257] width 64 height 14
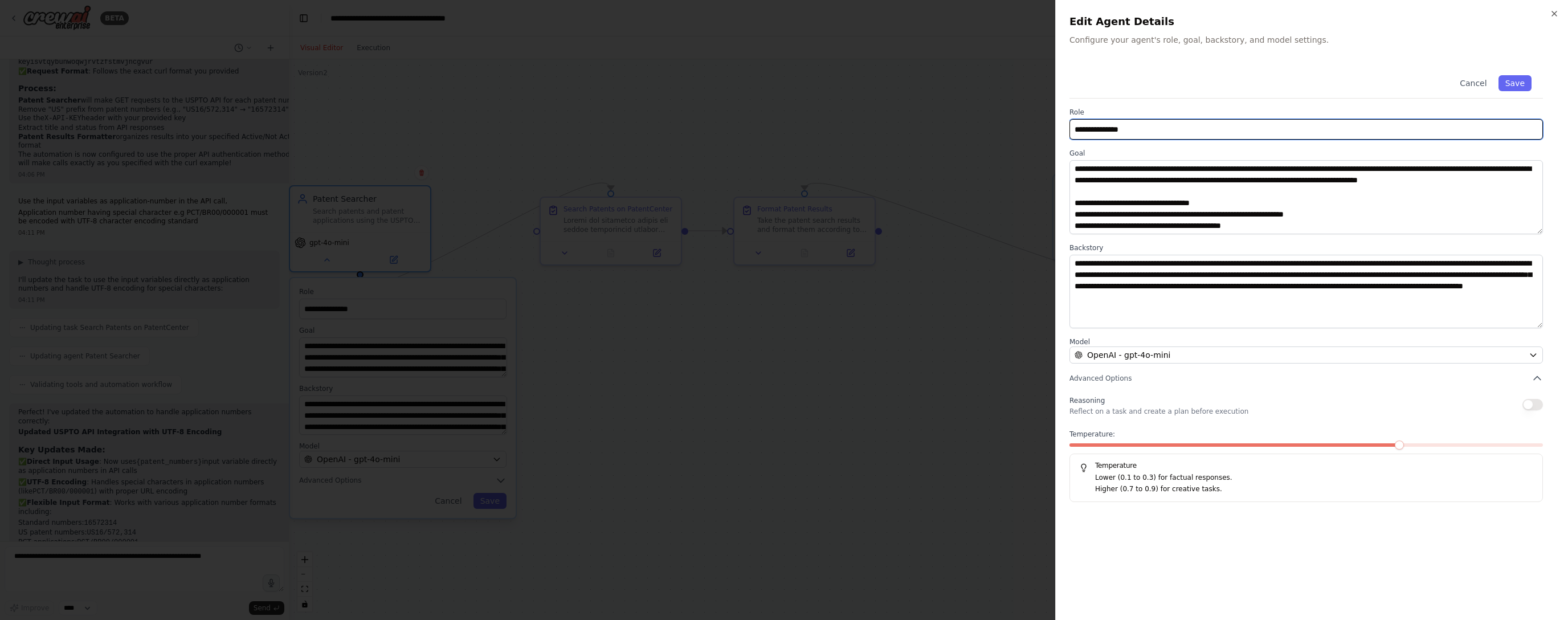
click at [710, 135] on input "**********" at bounding box center [1306, 130] width 474 height 21
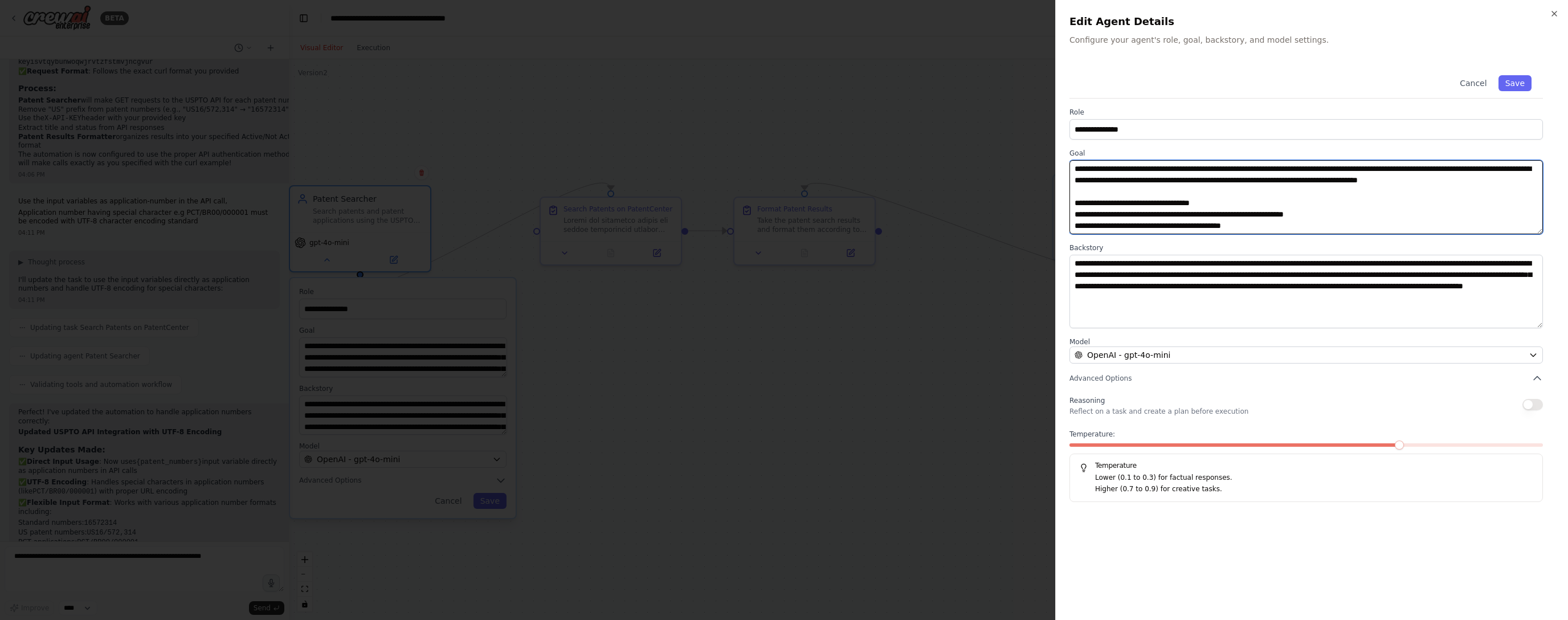
drag, startPoint x: 1089, startPoint y: 215, endPoint x: 1212, endPoint y: 218, distance: 123.0
click at [710, 217] on textarea "**********" at bounding box center [1306, 197] width 474 height 74
drag, startPoint x: 1214, startPoint y: 219, endPoint x: 1222, endPoint y: 221, distance: 8.2
click at [710, 220] on textarea "**********" at bounding box center [1306, 197] width 474 height 74
click at [710, 226] on textarea "**********" at bounding box center [1306, 197] width 474 height 74
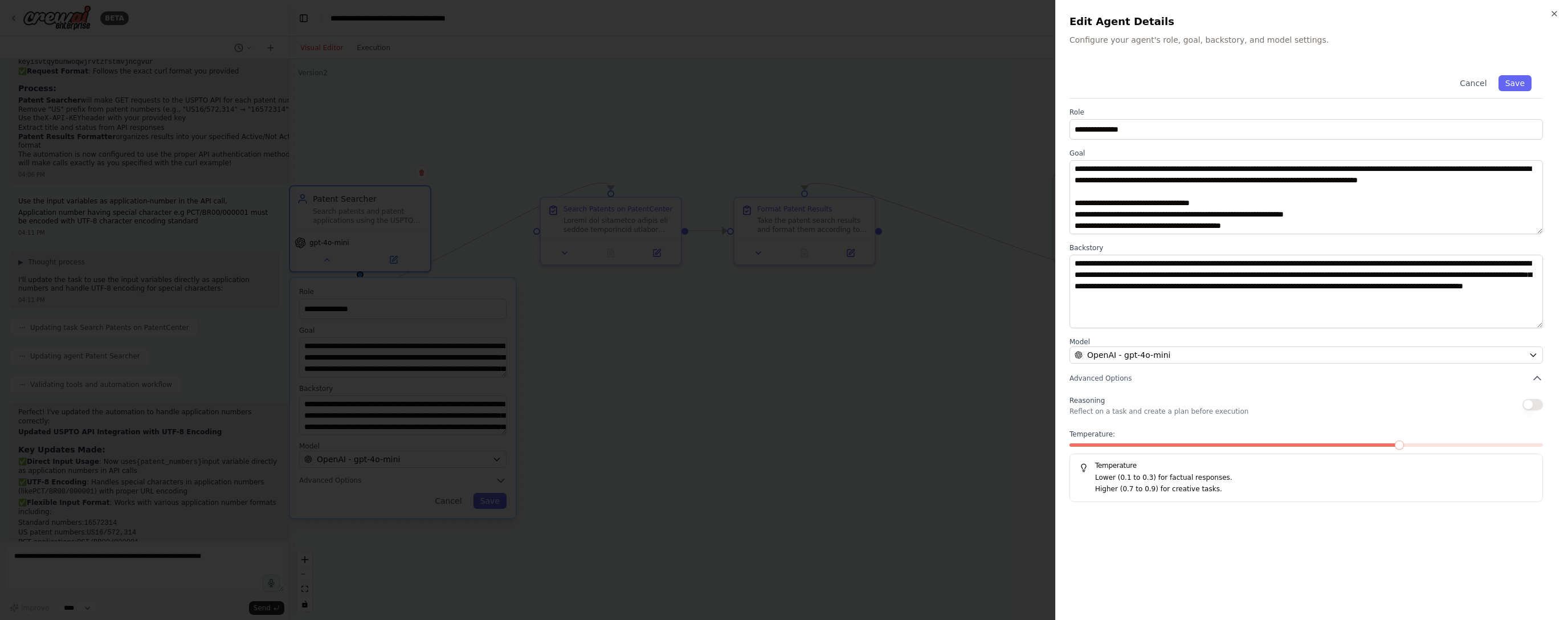
click at [710, 21] on h2 "Edit Agent Details" at bounding box center [1311, 22] width 485 height 16
click at [710, 14] on icon "button" at bounding box center [1554, 13] width 9 height 9
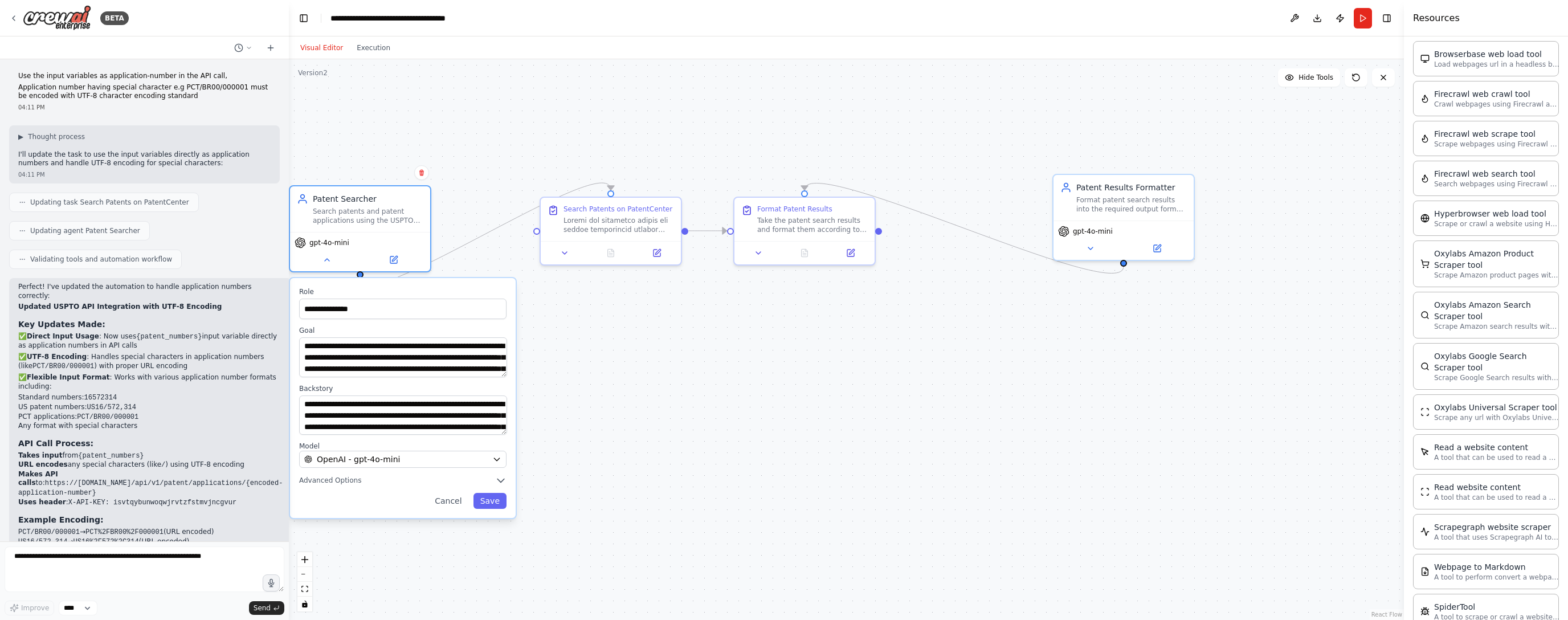
scroll to position [2063, 0]
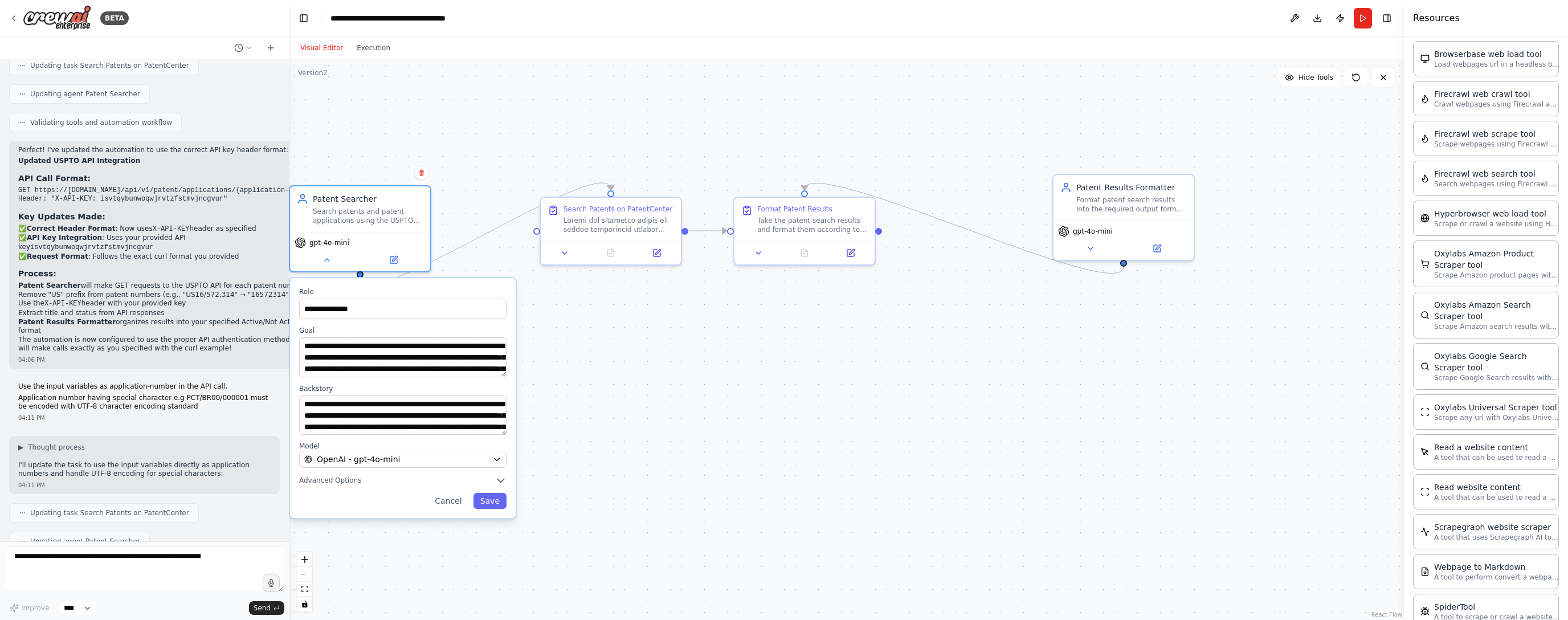
click at [176, 394] on p "Application number having special character e.g PCT/BR00/000001 must be encoded…" at bounding box center [144, 403] width 253 height 18
drag, startPoint x: 179, startPoint y: 338, endPoint x: 51, endPoint y: 333, distance: 128.1
click at [11, 378] on div "Use the input variables as application-number in the API call, Application numb…" at bounding box center [144, 402] width 271 height 49
copy div "Use the input variables as application-number in the API call, Application numb…"
click at [396, 260] on icon at bounding box center [394, 257] width 7 height 7
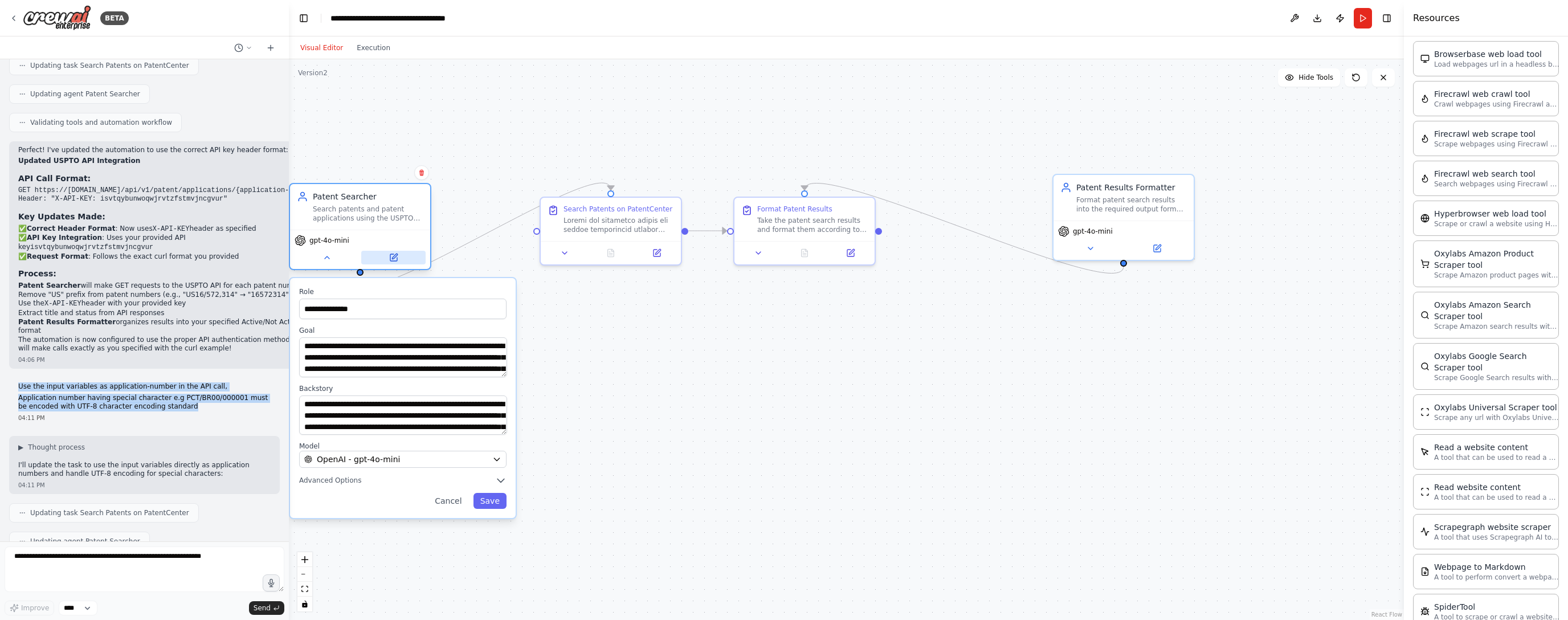
click at [393, 255] on icon at bounding box center [394, 257] width 7 height 7
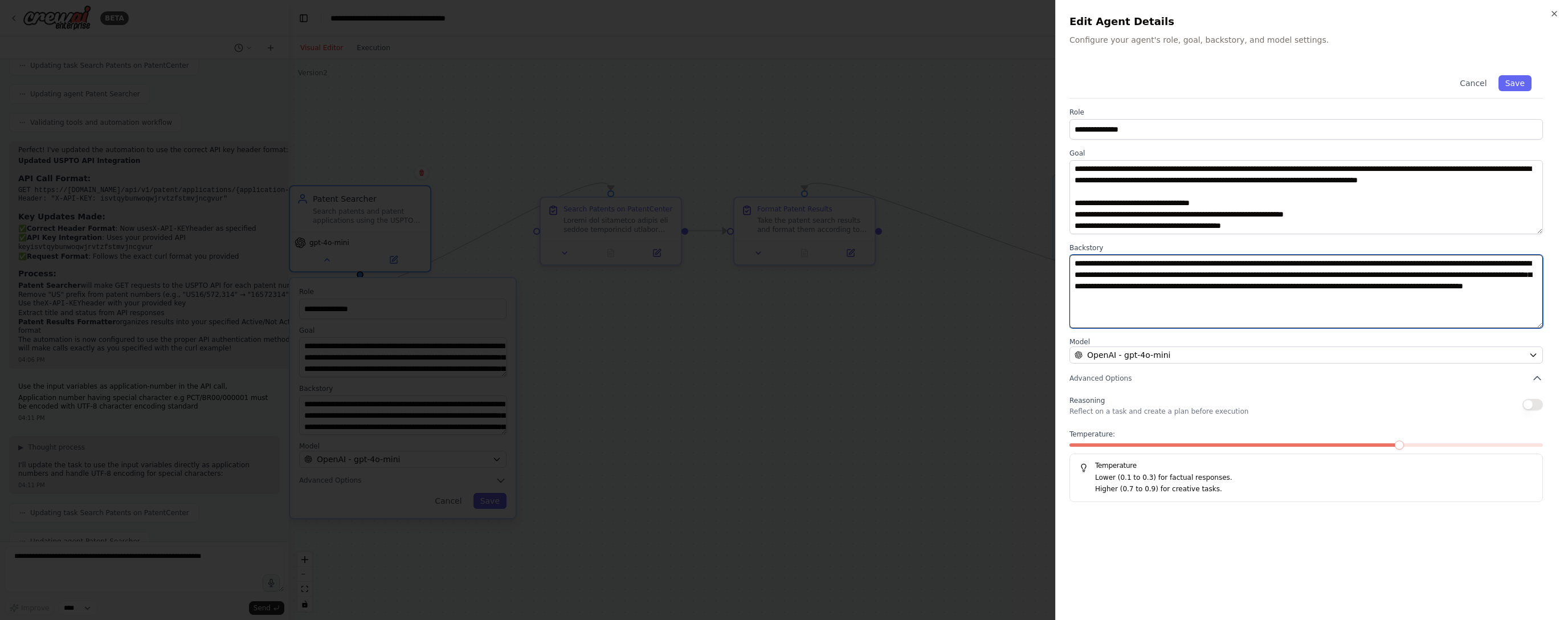
drag, startPoint x: 1409, startPoint y: 289, endPoint x: 1402, endPoint y: 263, distance: 26.9
click at [710, 288] on textarea "**********" at bounding box center [1306, 292] width 474 height 74
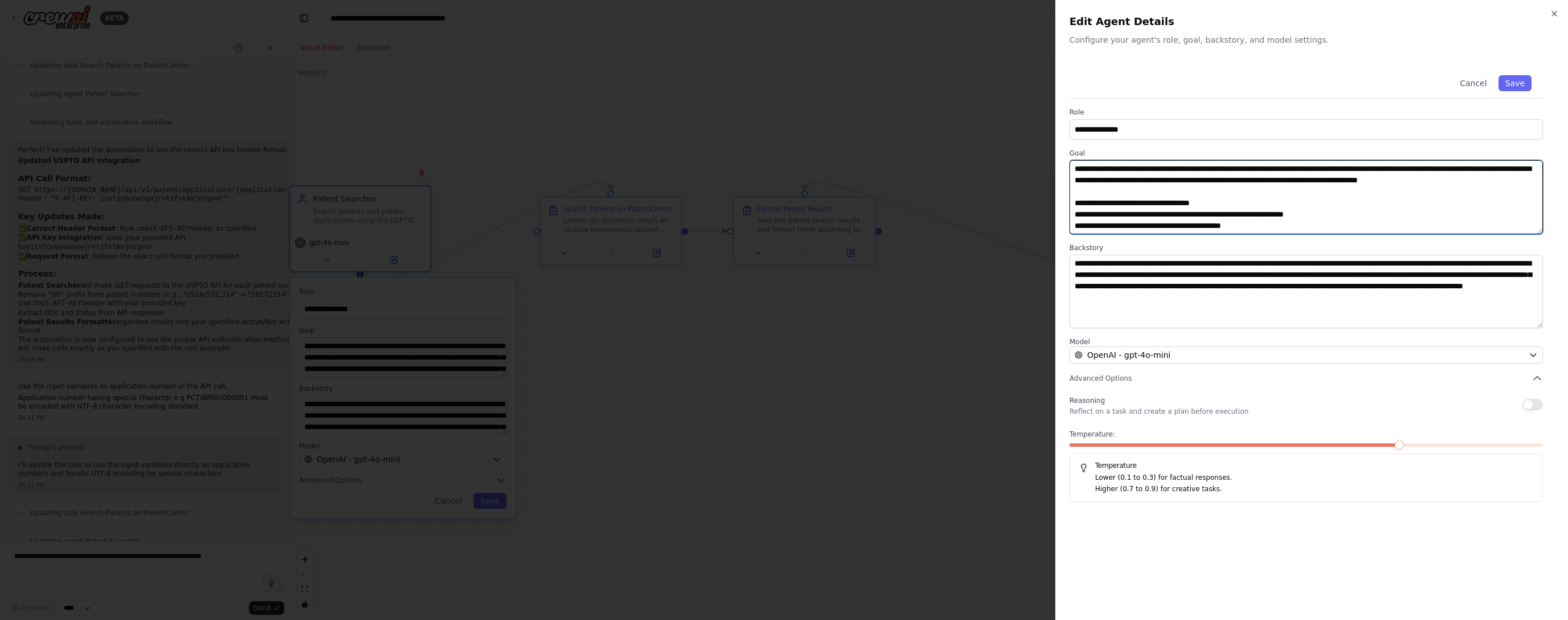
click at [710, 224] on textarea "**********" at bounding box center [1306, 197] width 474 height 74
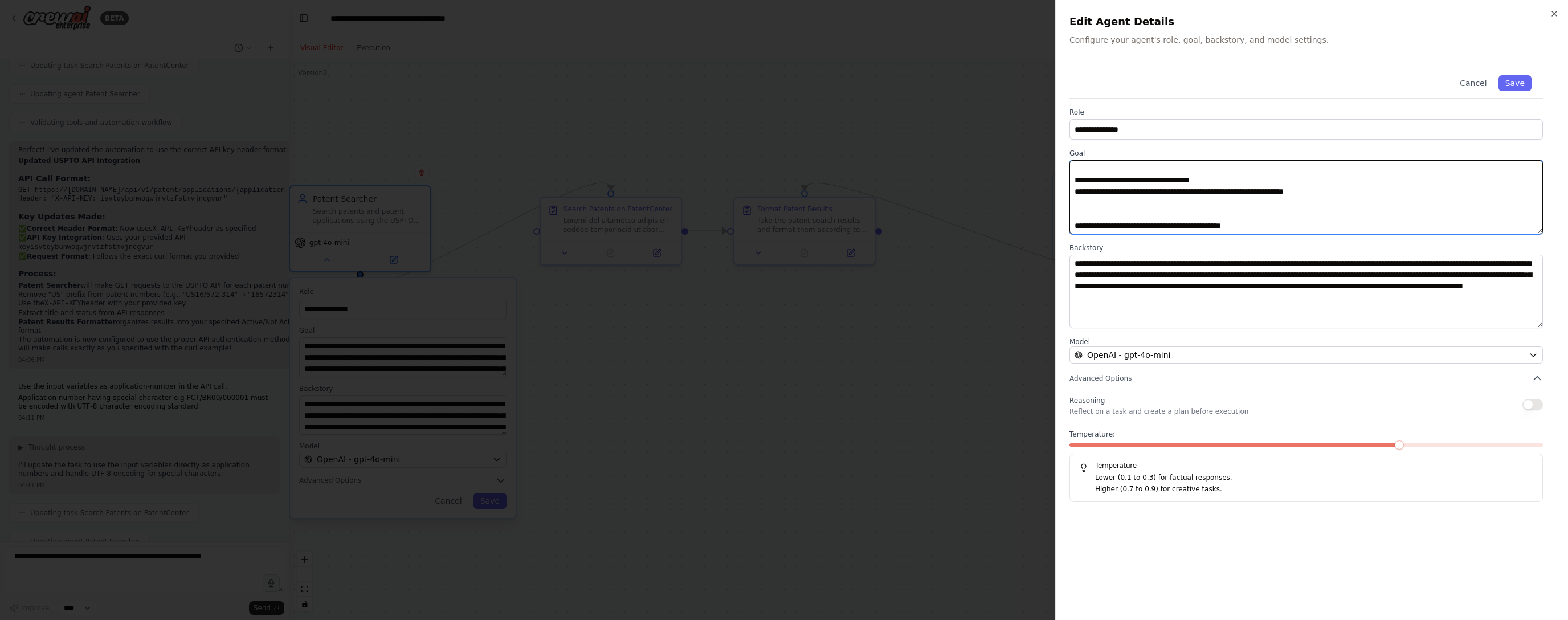
paste textarea "**********"
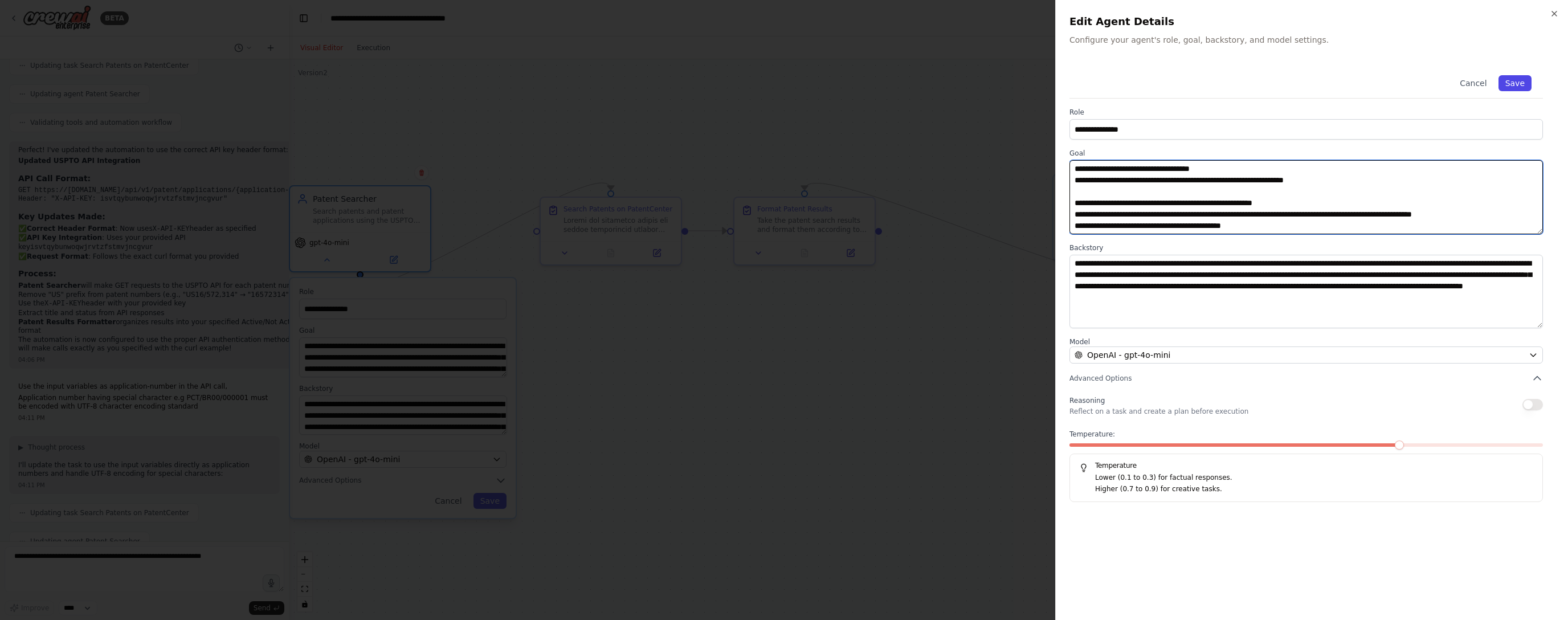
type textarea "**********"
click at [710, 87] on button "Save" at bounding box center [1514, 83] width 33 height 16
type textarea "**********"
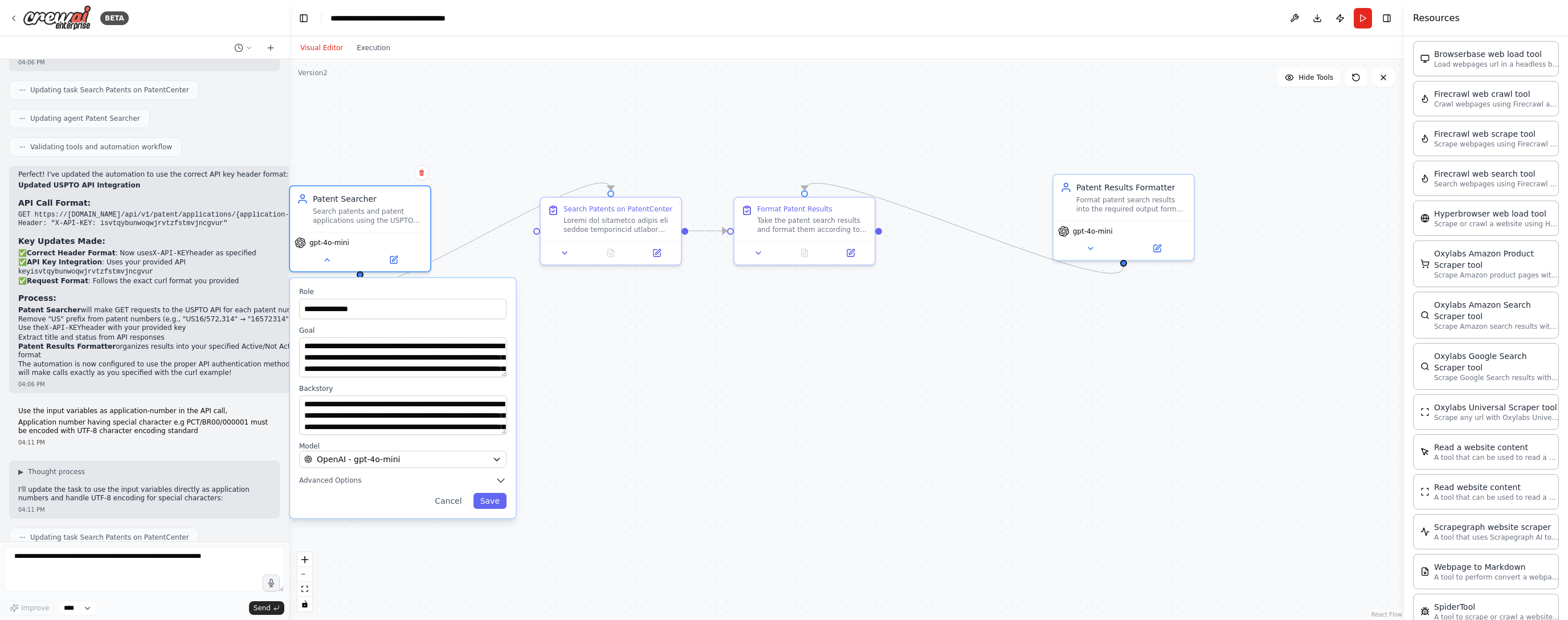
scroll to position [1667, 0]
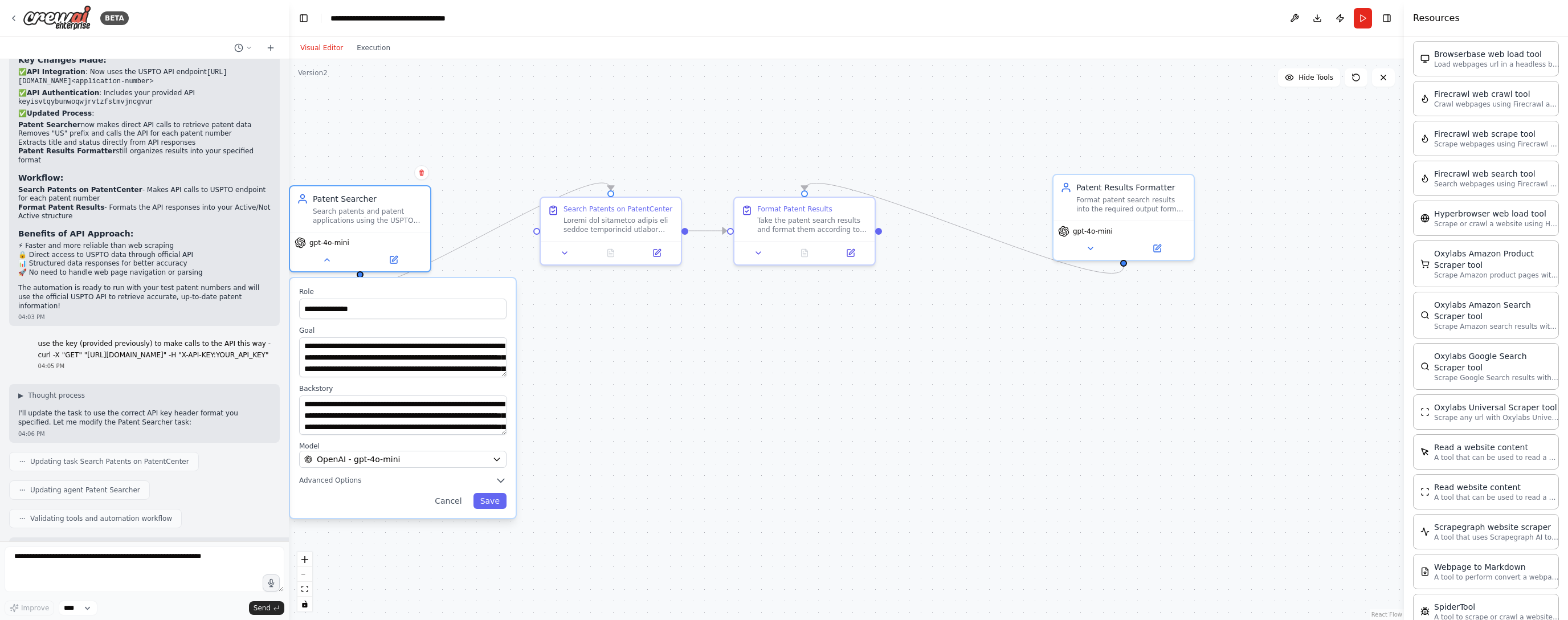
click at [121, 362] on div "04:05 PM" at bounding box center [155, 366] width 232 height 9
drag, startPoint x: 121, startPoint y: 310, endPoint x: 63, endPoint y: 302, distance: 58.5
click at [63, 351] on p "curl -X "GET" "[URL][DOMAIN_NAME]" -H "X-API-KEY:YOUR_API_KEY"" at bounding box center [155, 355] width 232 height 9
click at [99, 351] on p "curl -X "GET" "[URL][DOMAIN_NAME]" -H "X-API-KEY:YOUR_API_KEY"" at bounding box center [155, 355] width 232 height 9
drag, startPoint x: 120, startPoint y: 314, endPoint x: 16, endPoint y: 290, distance: 106.7
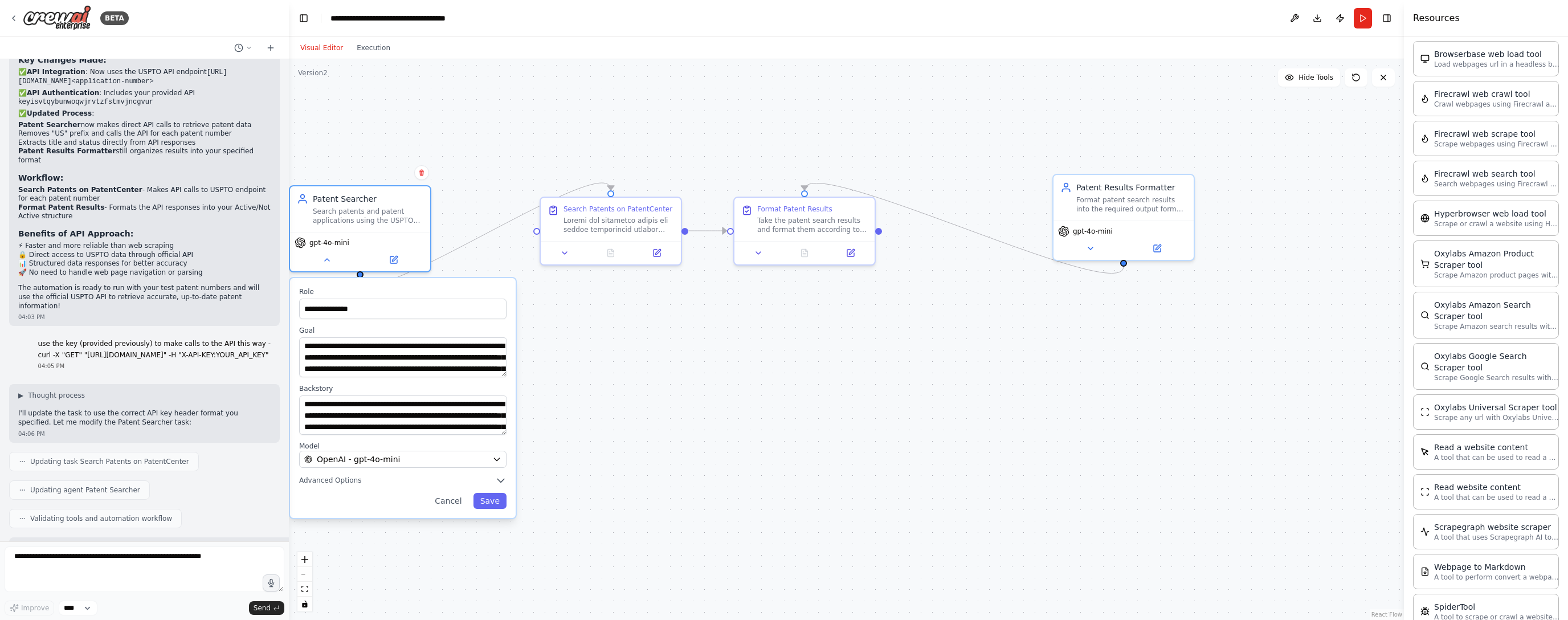
click at [29, 335] on div "use the key (provided previously) to make calls to the API this way - curl -X "…" at bounding box center [154, 355] width 251 height 40
copy div "use the key (provided previously) to make calls to the API this way - curl -X "…"
click at [386, 257] on button at bounding box center [394, 257] width 64 height 14
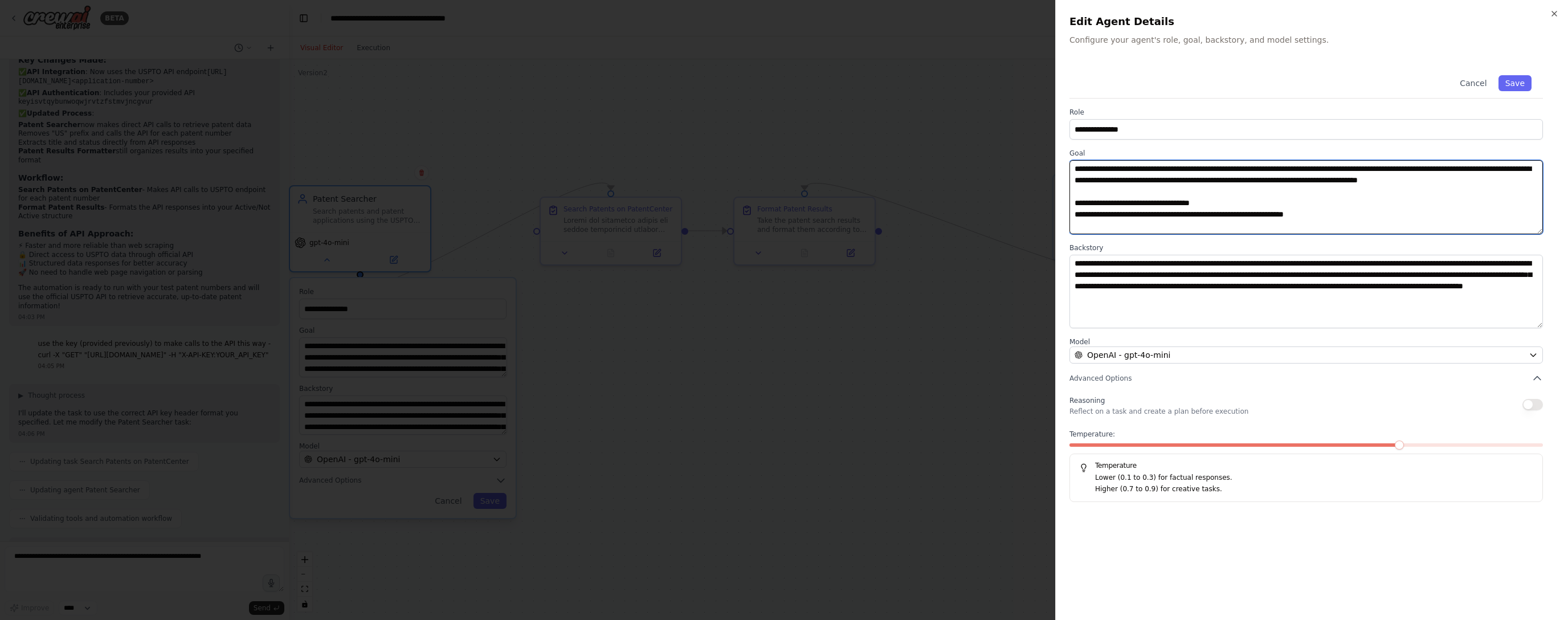
click at [710, 201] on textarea "**********" at bounding box center [1306, 197] width 474 height 74
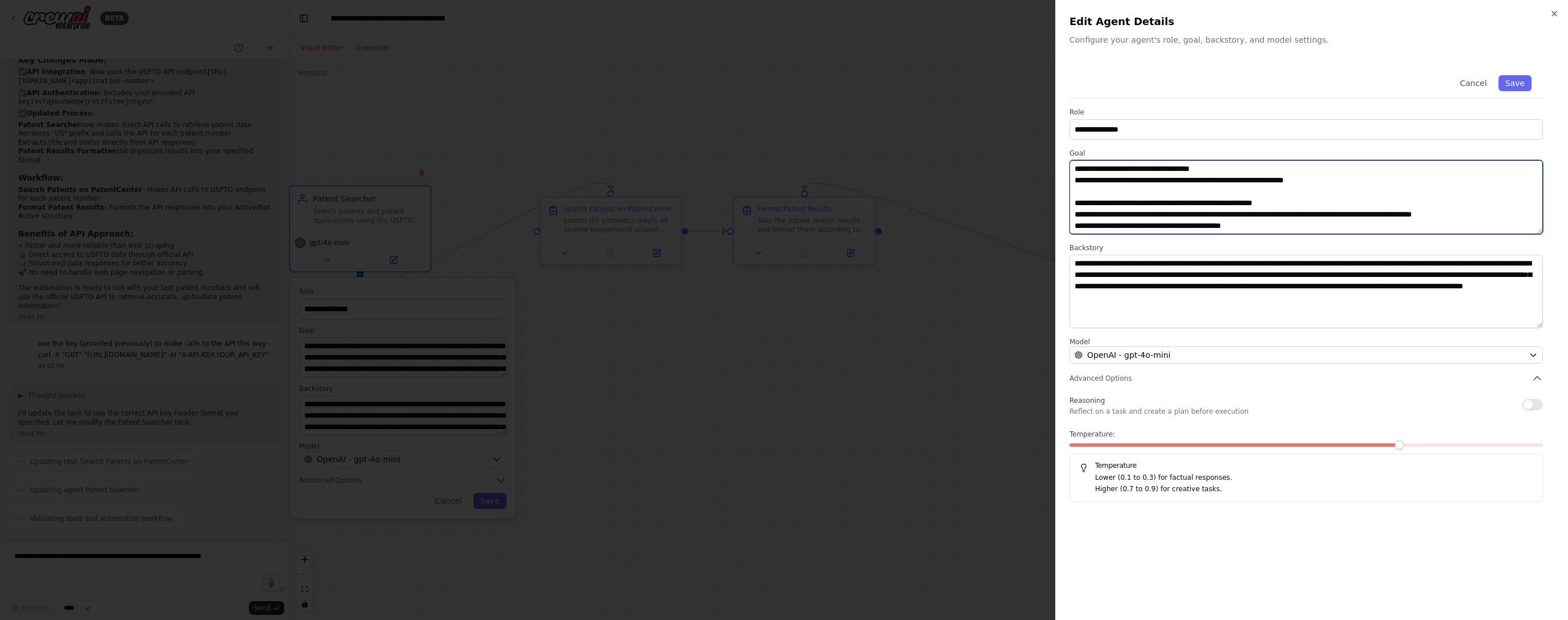
click at [710, 202] on textarea "**********" at bounding box center [1306, 197] width 474 height 74
click at [710, 191] on textarea "**********" at bounding box center [1306, 197] width 474 height 74
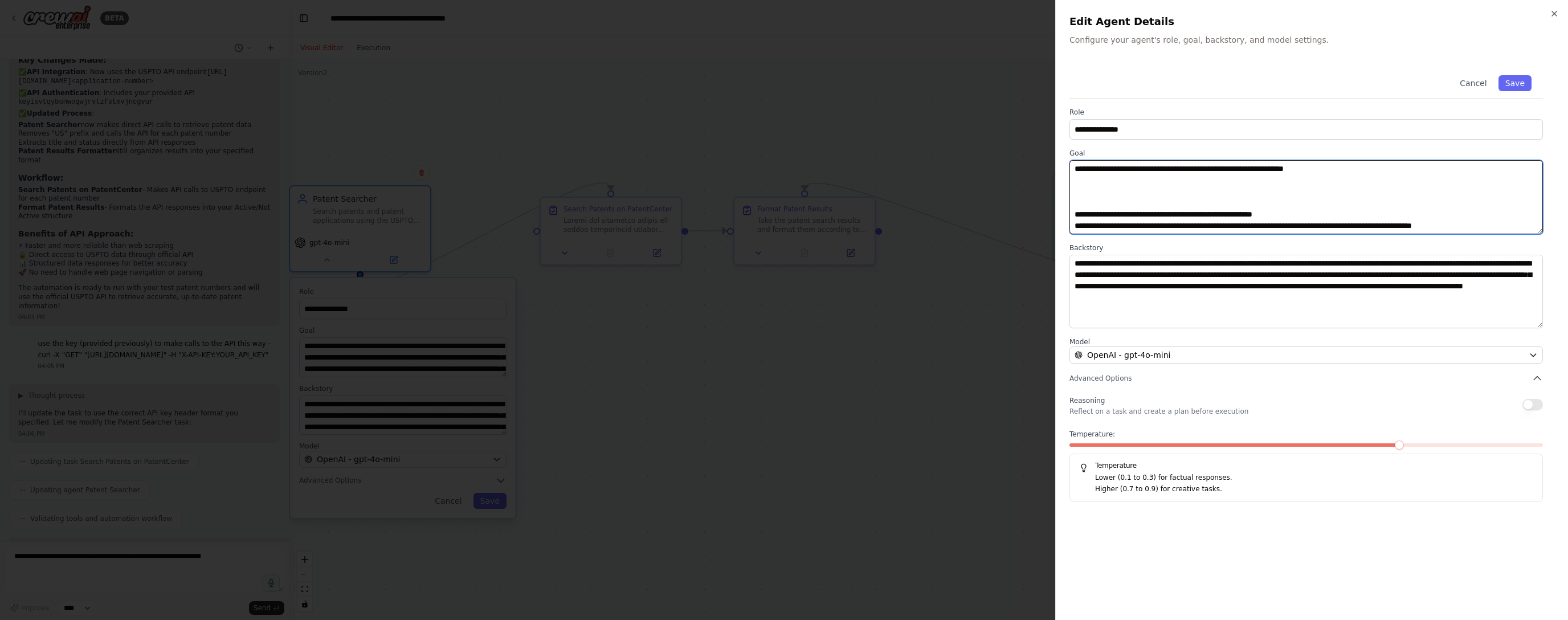
paste textarea "**********"
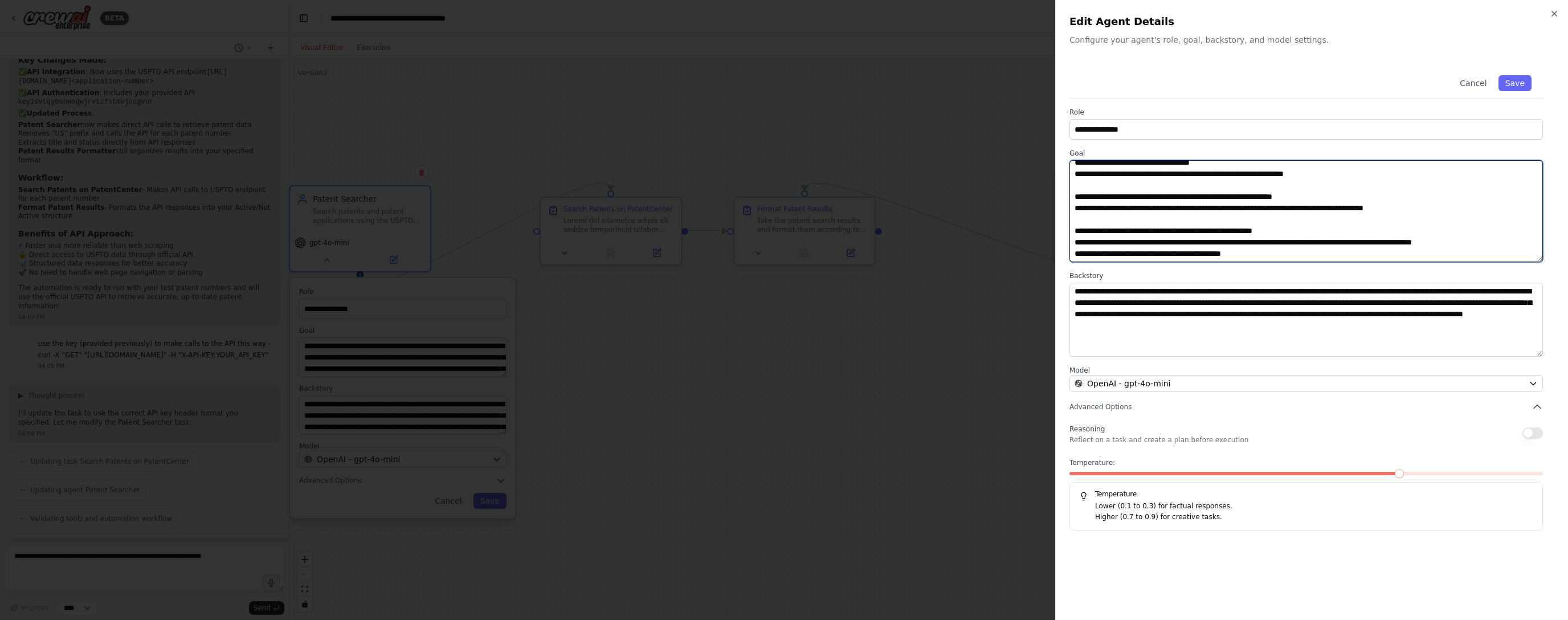
scroll to position [0, 0]
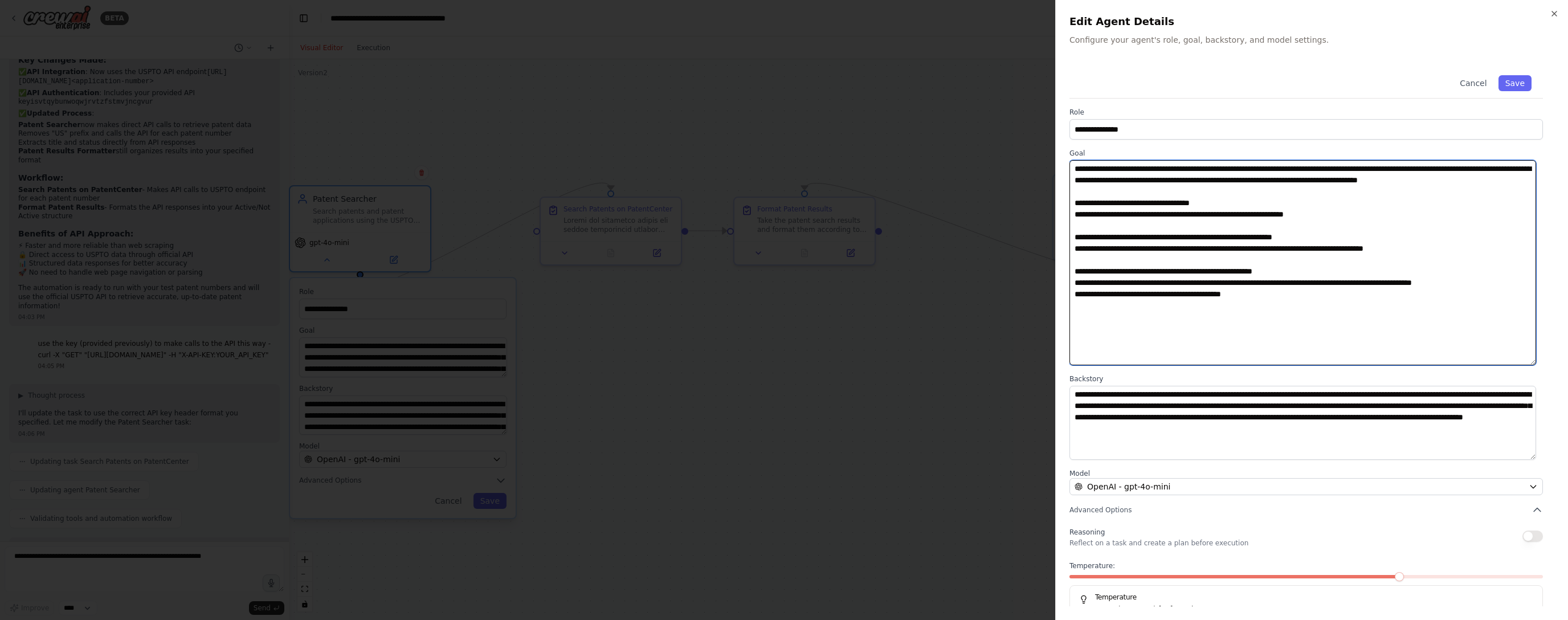
click at [710, 391] on div "**********" at bounding box center [1311, 310] width 513 height 620
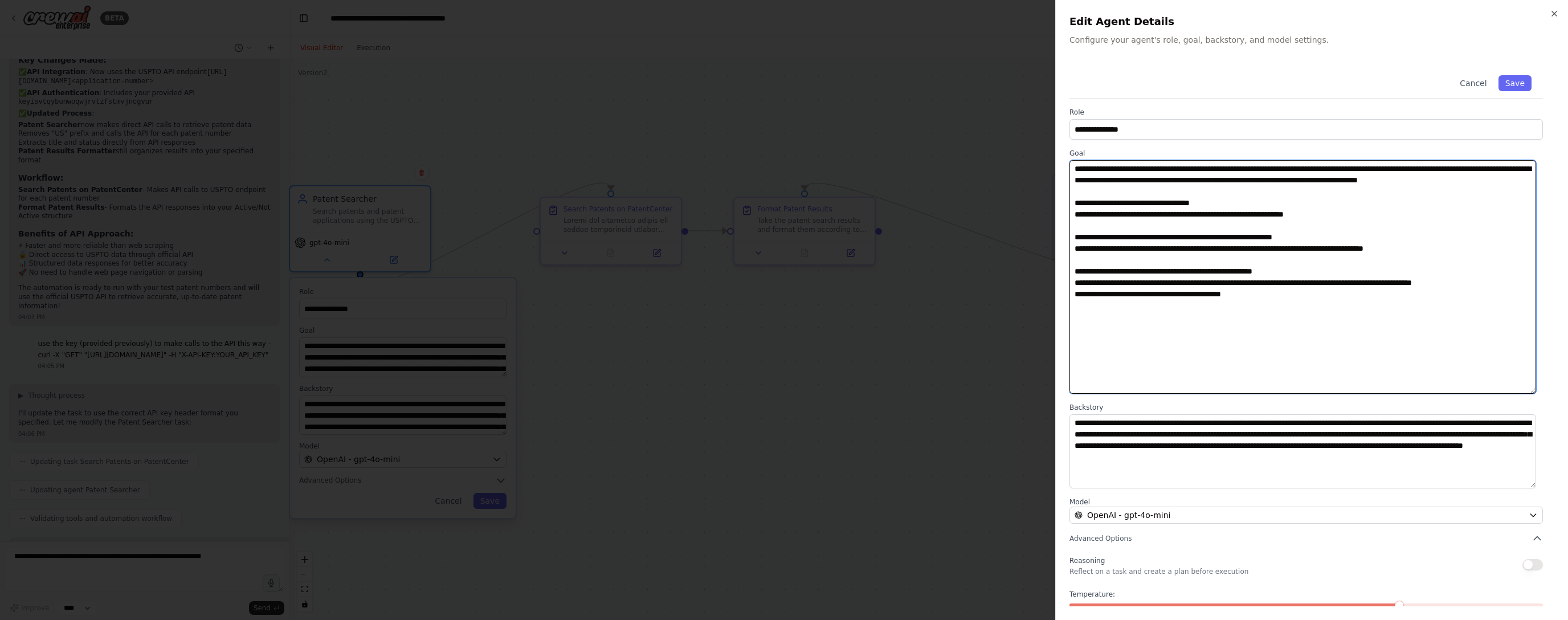
click at [710, 249] on textarea "**********" at bounding box center [1303, 277] width 467 height 233
click at [710, 248] on textarea "**********" at bounding box center [1303, 277] width 467 height 233
type textarea "**********"
click at [710, 79] on button "Save" at bounding box center [1514, 83] width 33 height 16
type textarea "**********"
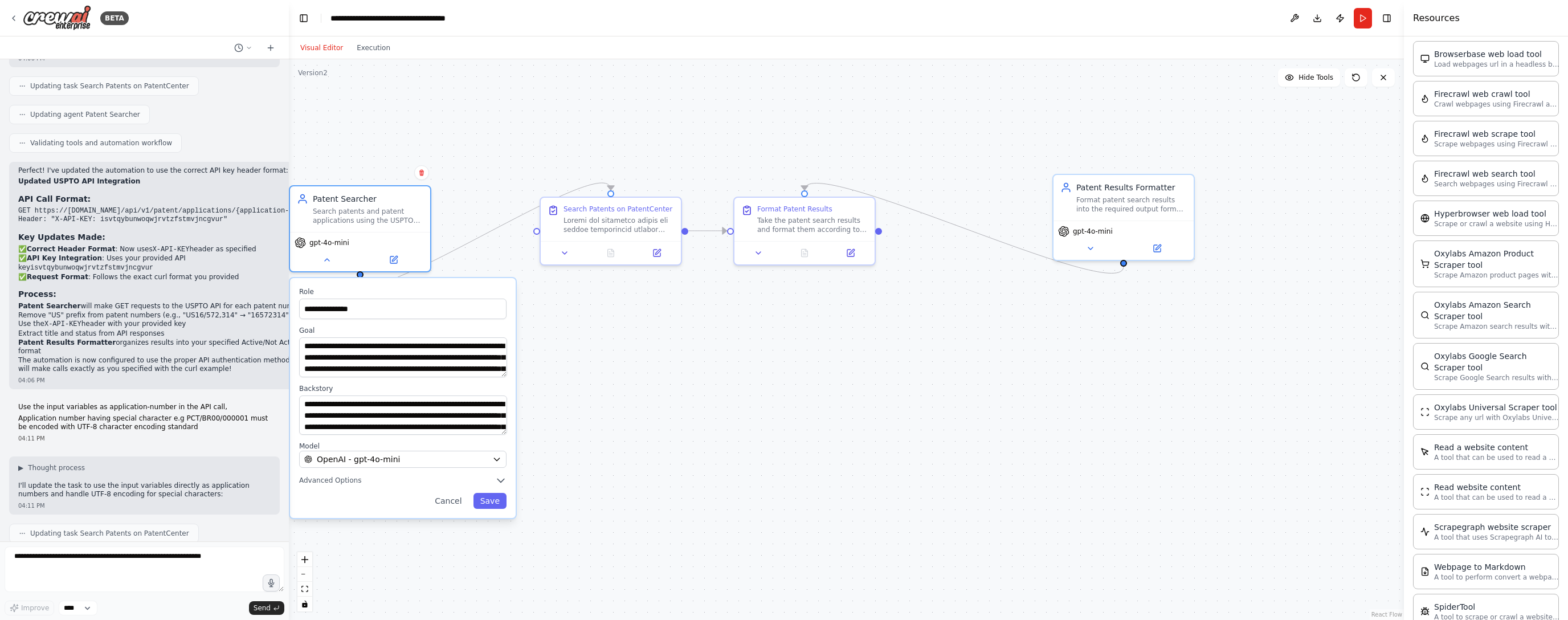
scroll to position [2044, 0]
click at [486, 463] on div "OpenAI - gpt-4o-mini" at bounding box center [394, 460] width 186 height 11
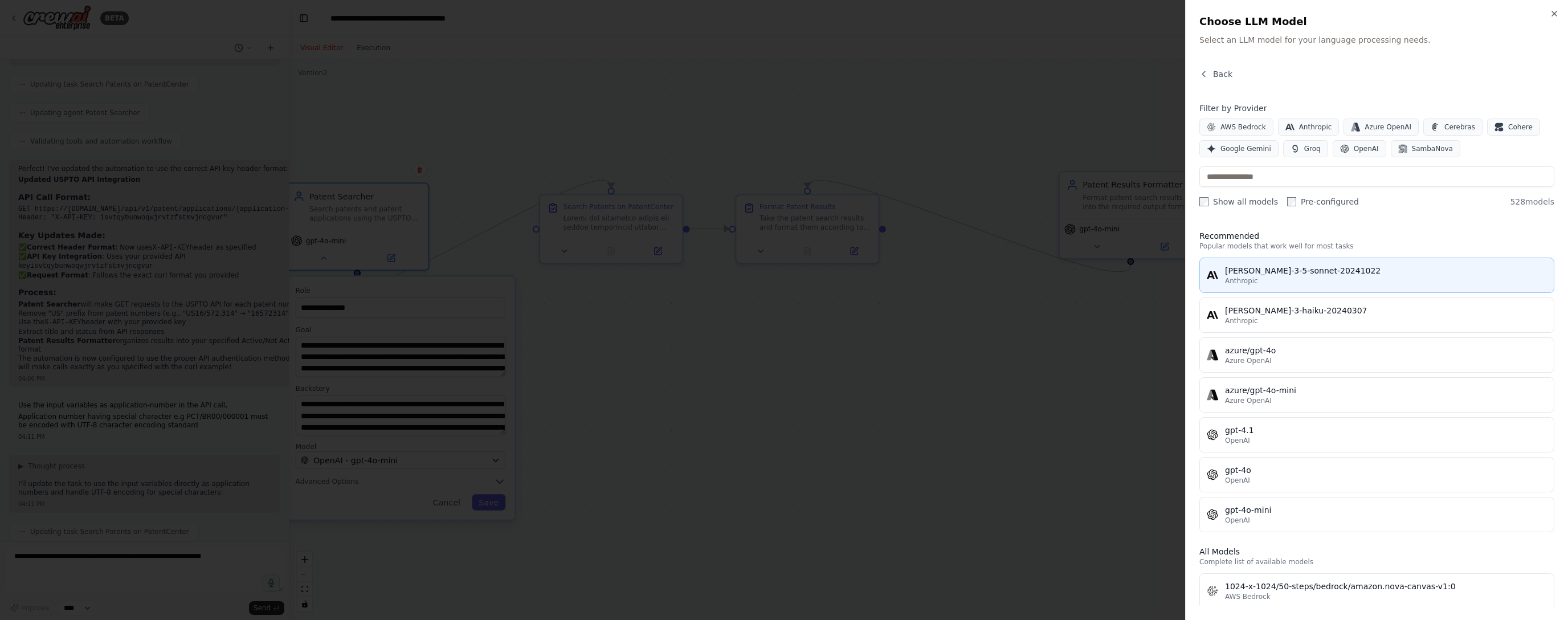
click at [710, 281] on div "Anthropic" at bounding box center [1386, 281] width 322 height 9
click at [710, 281] on html "BETA Steps/workflow Go to [URL][DOMAIN_NAME] (“PatentCenter”) Based on applicat…" at bounding box center [784, 310] width 1568 height 620
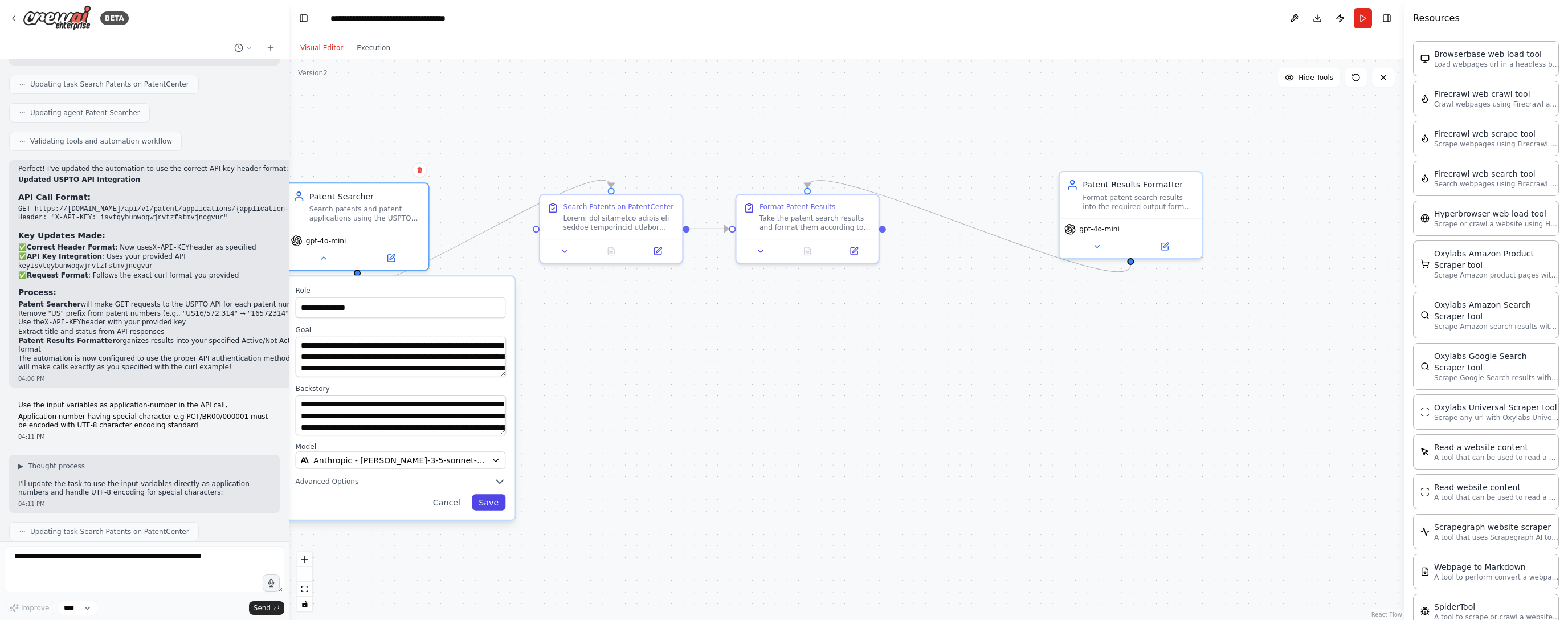
click at [483, 500] on button "Save" at bounding box center [489, 502] width 34 height 16
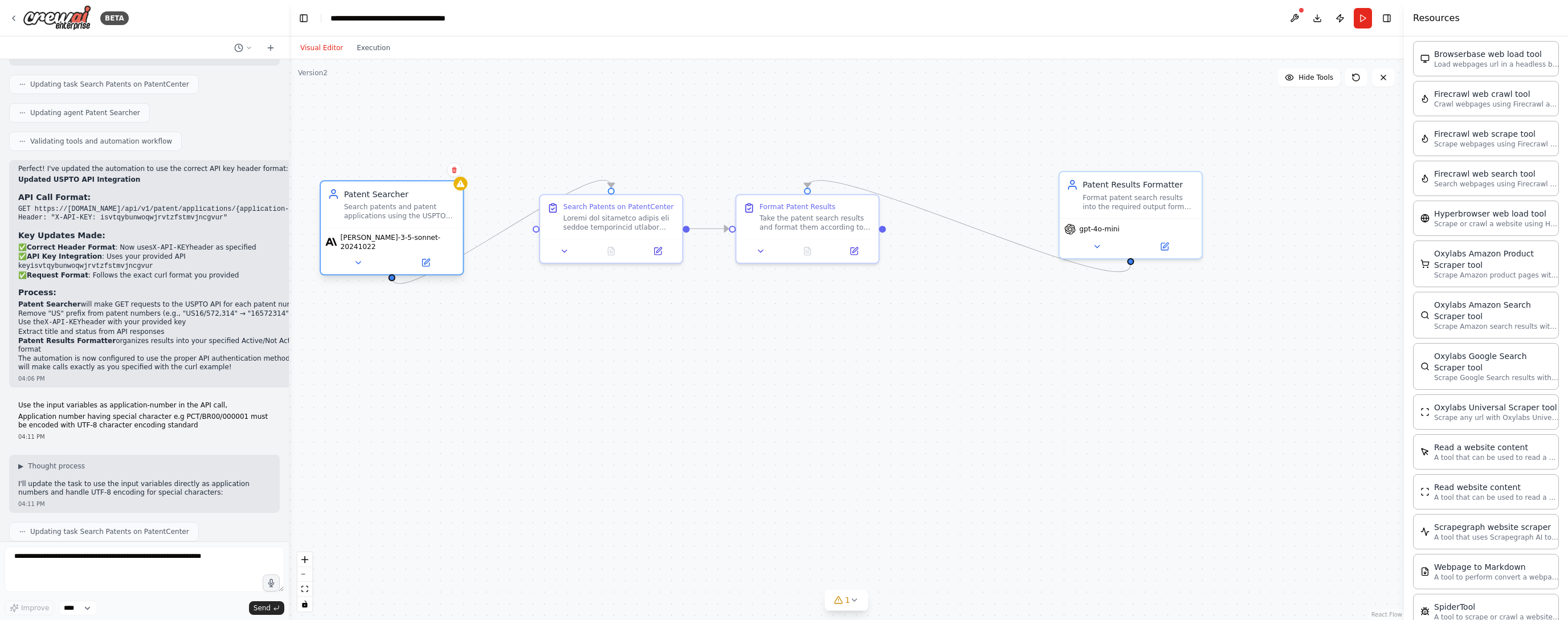
drag, startPoint x: 419, startPoint y: 212, endPoint x: 418, endPoint y: 220, distance: 8.1
click at [419, 220] on div "Search patents and patent applications using the USPTO API endpoint ([URL][DOMA…" at bounding box center [400, 211] width 112 height 18
click at [451, 191] on div "Patent Searcher Search patents and patent applications using the USPTO API endp…" at bounding box center [381, 228] width 144 height 95
click at [394, 217] on div "Search patents and patent applications using the USPTO API endpoint ([URL][DOMA…" at bounding box center [388, 211] width 112 height 18
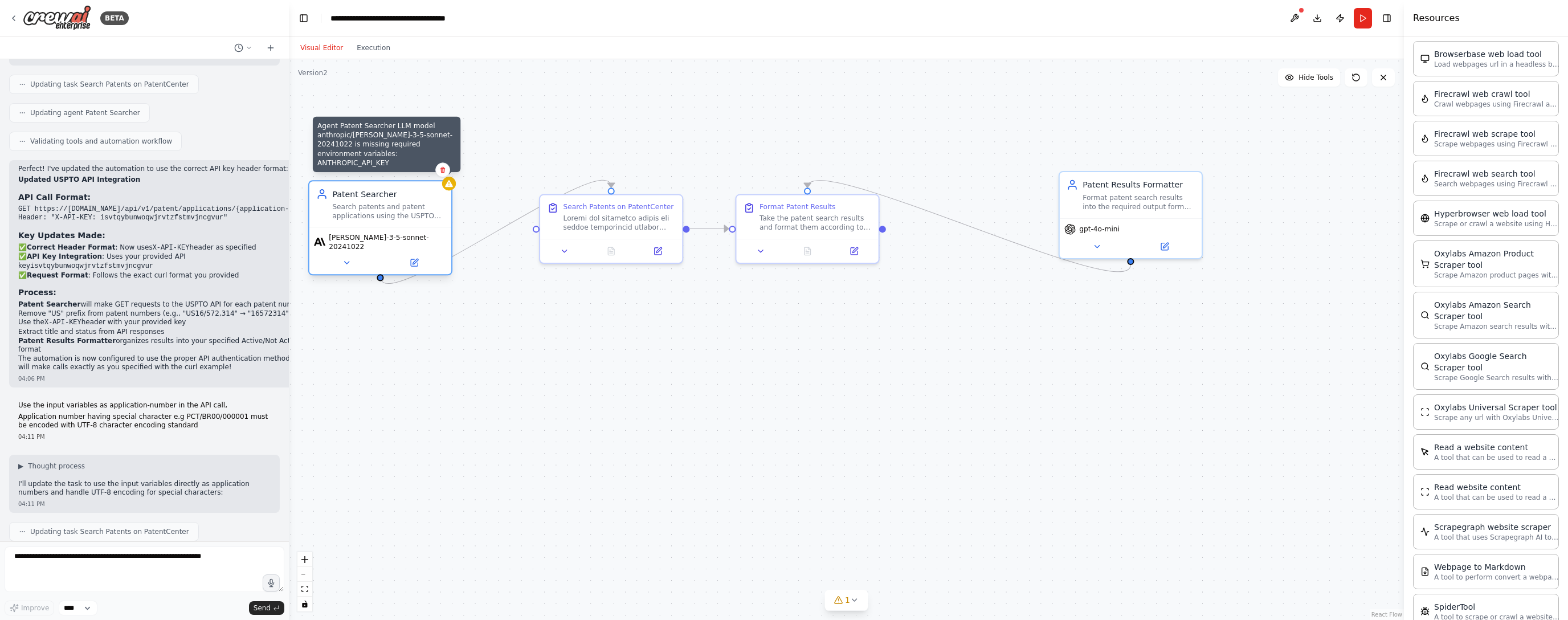
click at [448, 186] on icon at bounding box center [449, 184] width 8 height 7
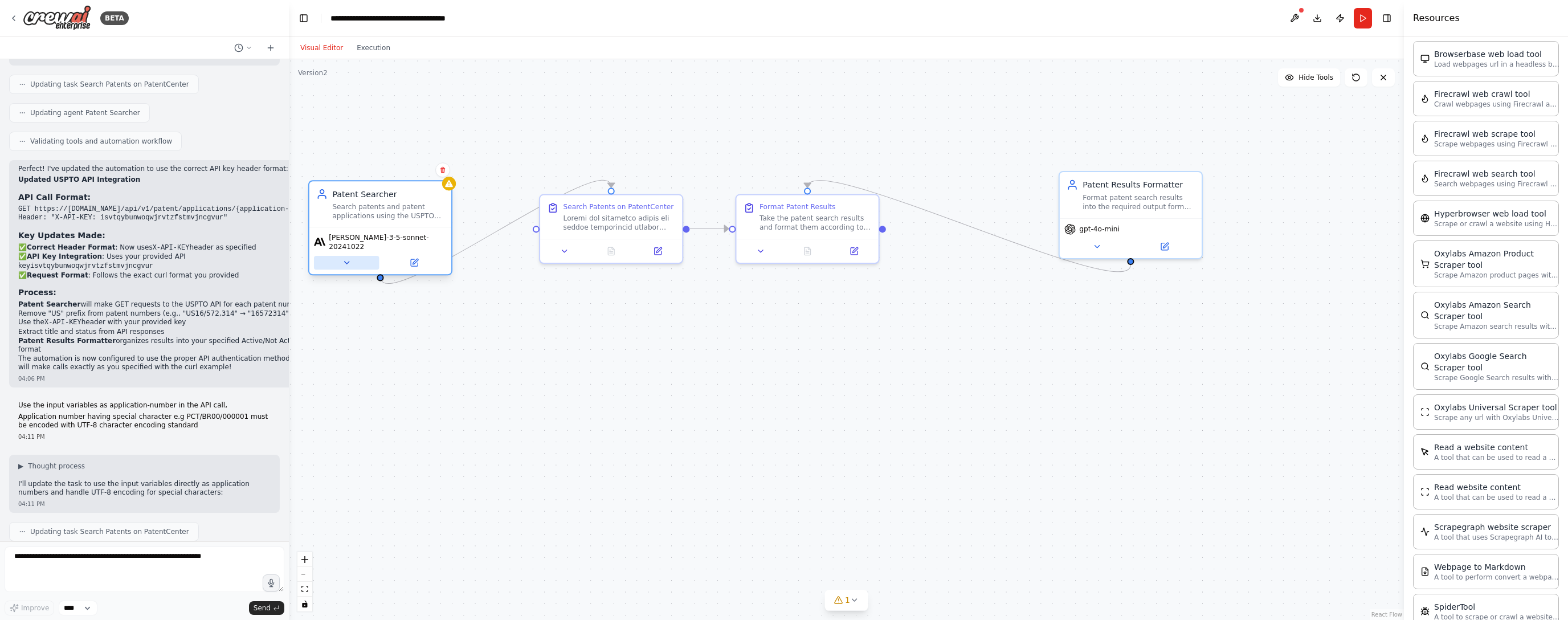
click at [346, 261] on icon at bounding box center [346, 262] width 5 height 2
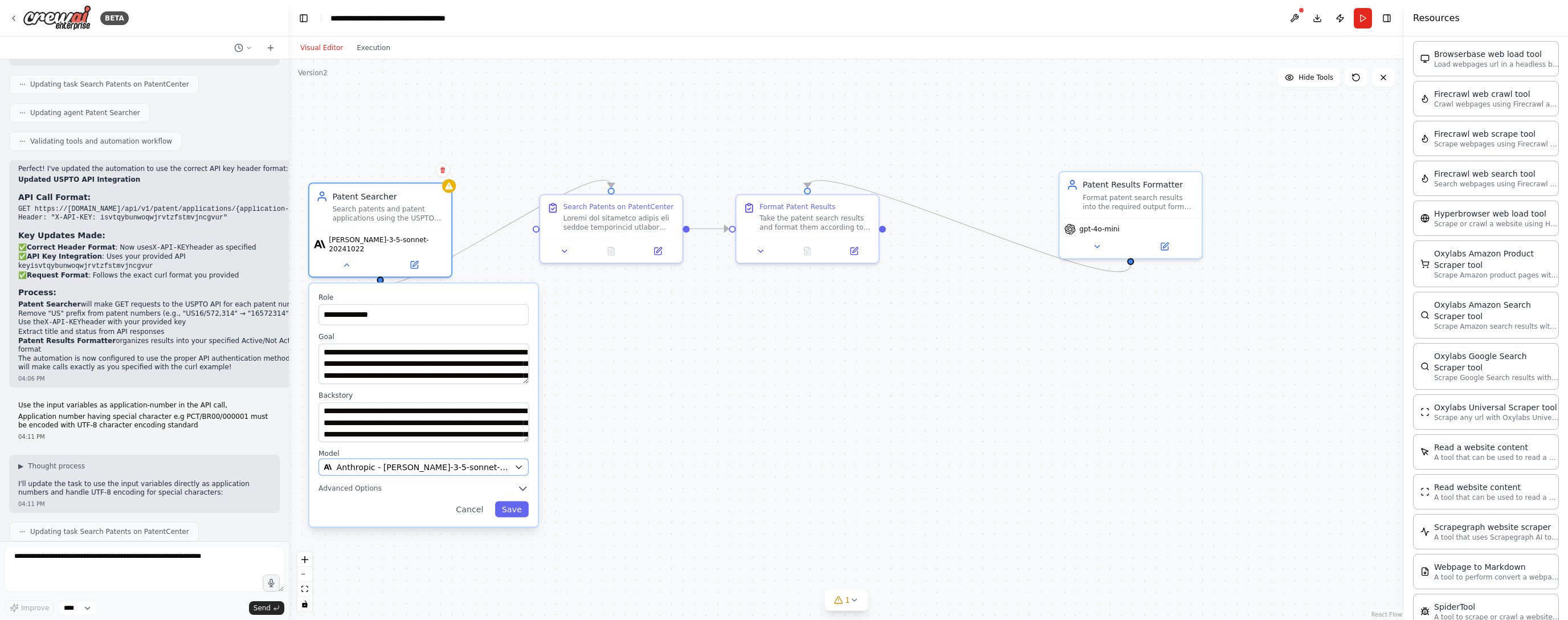
click at [443, 462] on span "Anthropic - [PERSON_NAME]-3-5-sonnet-20241022" at bounding box center [422, 468] width 173 height 11
click at [494, 462] on div "Anthropic - [PERSON_NAME]-3-5-sonnet-20241022" at bounding box center [417, 468] width 186 height 11
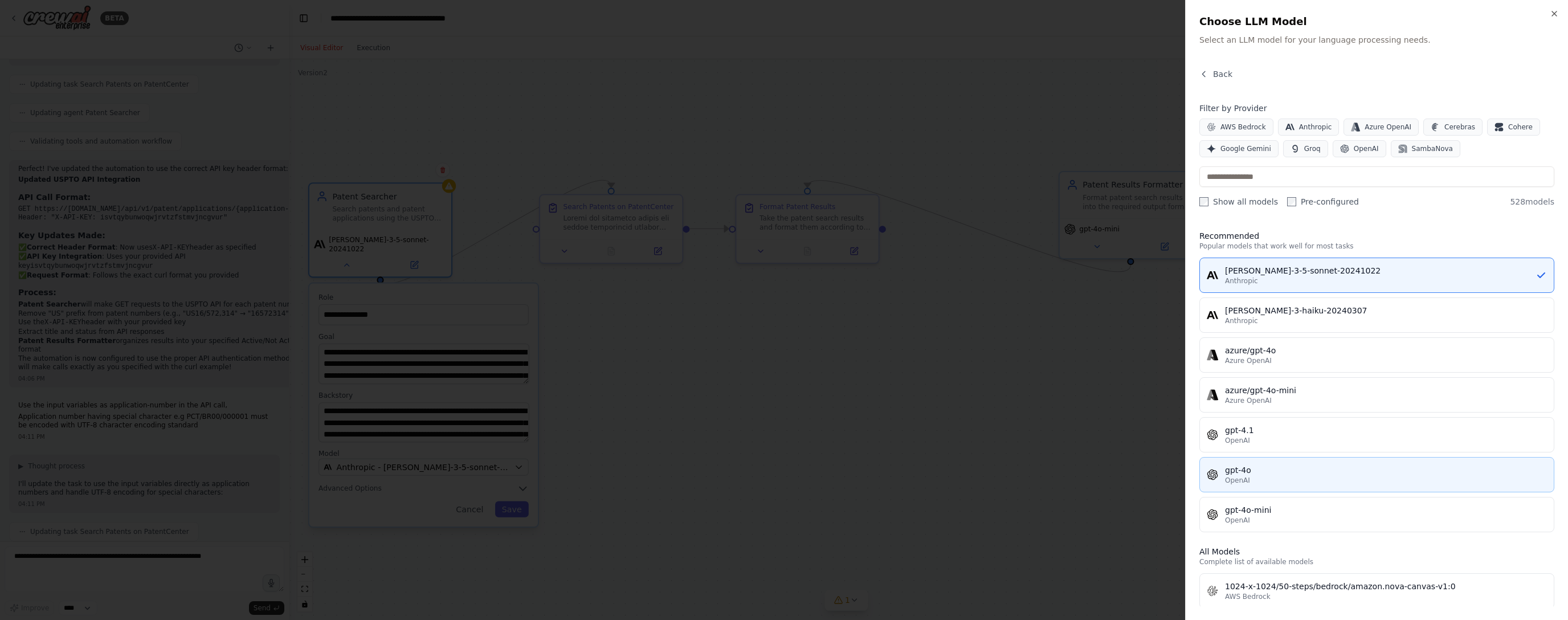
click at [710, 472] on div "gpt-4o" at bounding box center [1386, 470] width 322 height 11
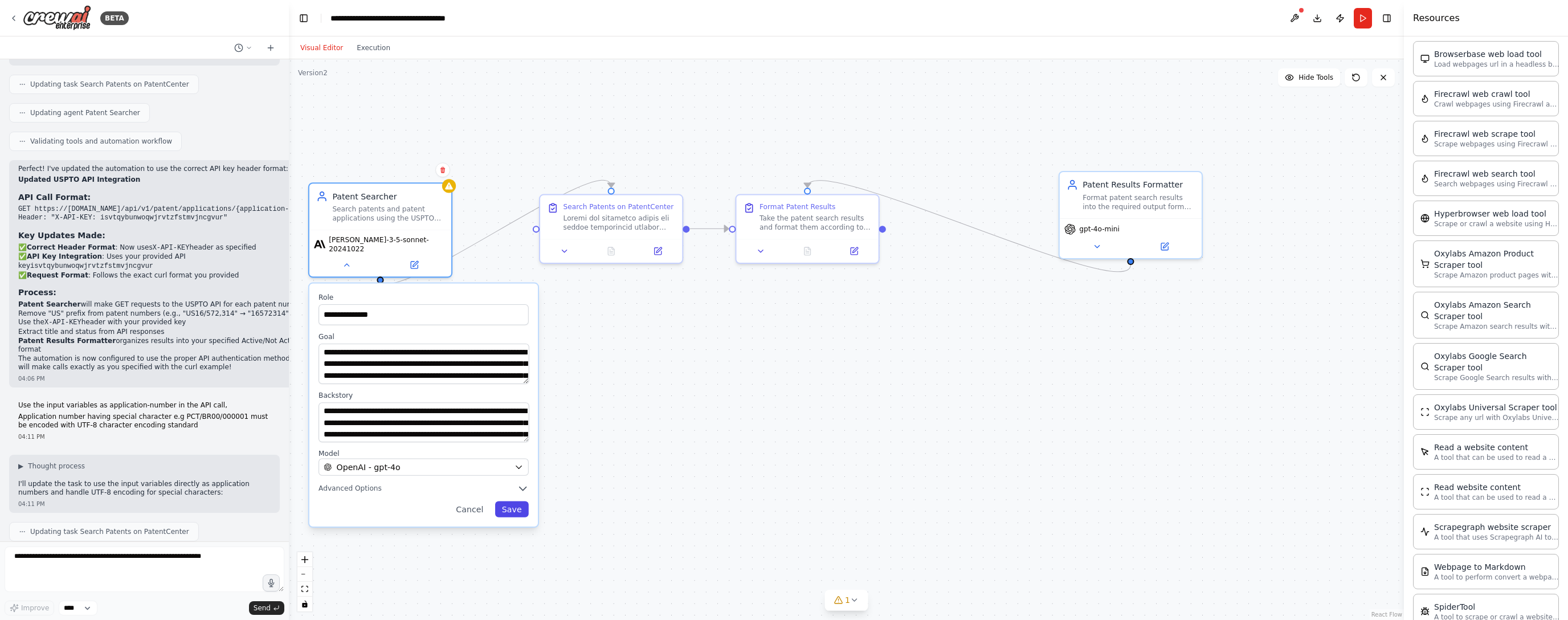
click at [513, 501] on button "Save" at bounding box center [512, 509] width 34 height 16
click at [517, 501] on button "Save" at bounding box center [512, 509] width 34 height 16
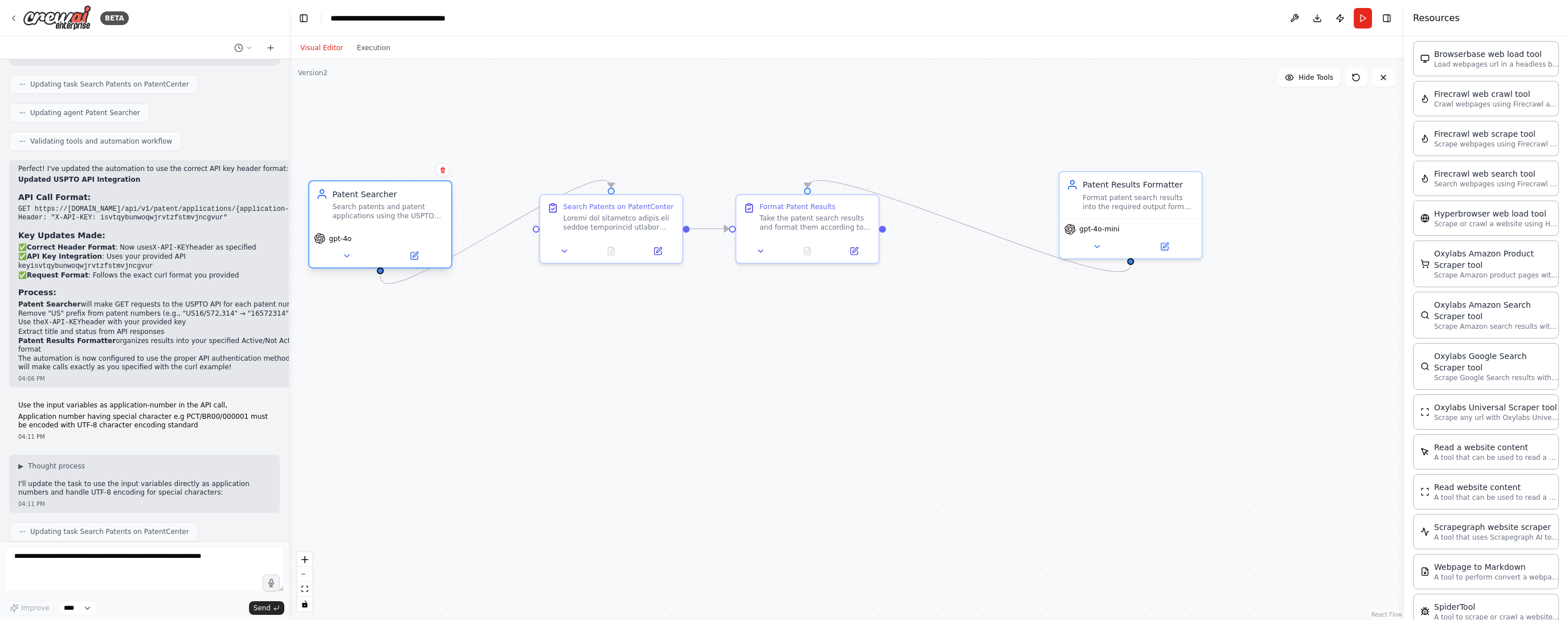
click at [429, 216] on div "Search patents and patent applications using the USPTO API endpoint ([URL][DOMA…" at bounding box center [388, 211] width 112 height 18
click at [346, 257] on icon at bounding box center [346, 256] width 5 height 2
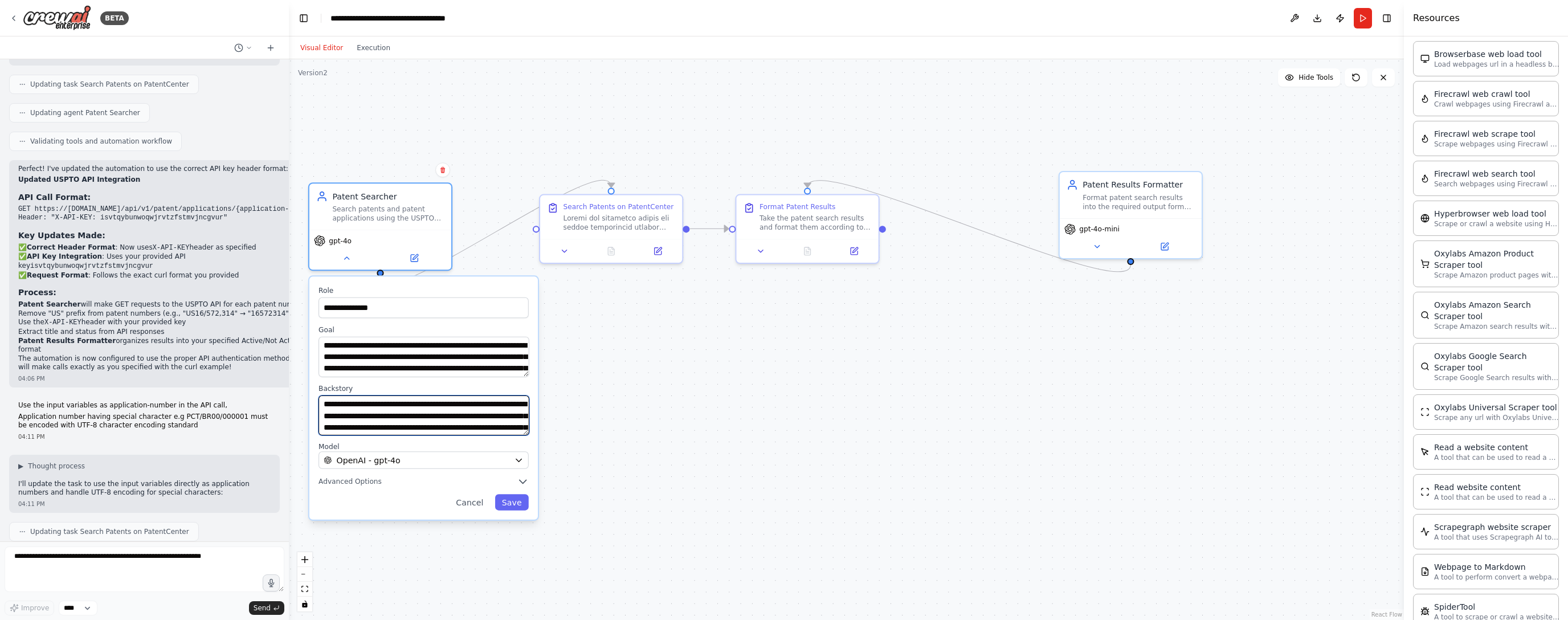
click at [494, 431] on textarea "**********" at bounding box center [423, 415] width 211 height 40
click at [527, 436] on div "**********" at bounding box center [423, 399] width 228 height 244
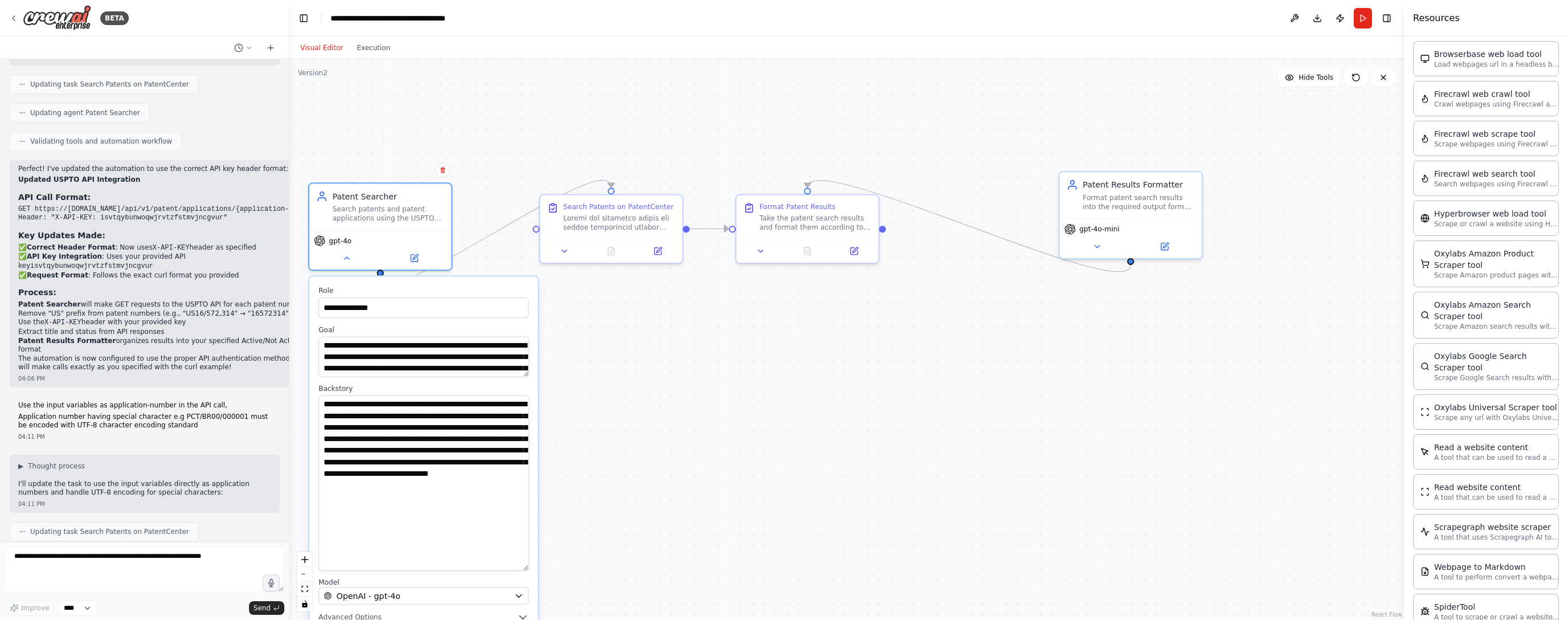
click at [687, 573] on div "**********" at bounding box center [846, 339] width 1115 height 561
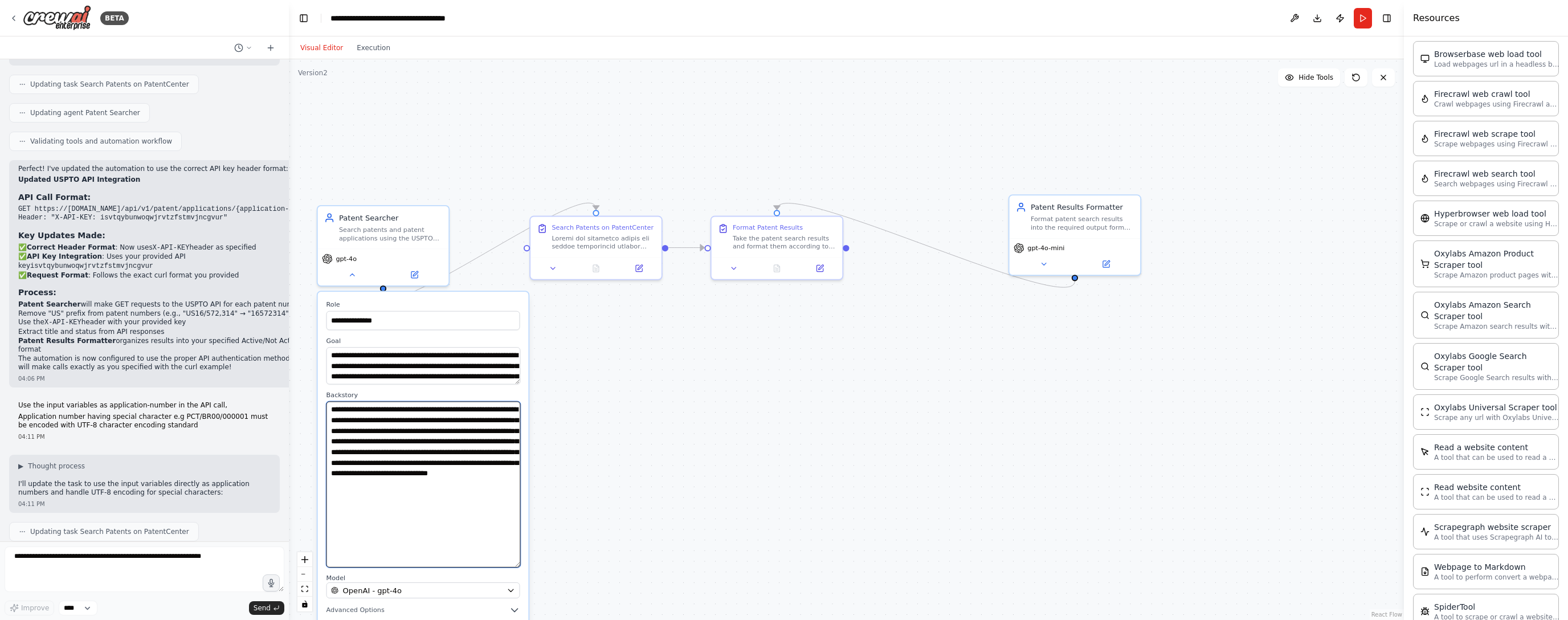
drag, startPoint x: 422, startPoint y: 495, endPoint x: 426, endPoint y: 500, distance: 6.4
click at [424, 496] on textarea "**********" at bounding box center [423, 484] width 194 height 166
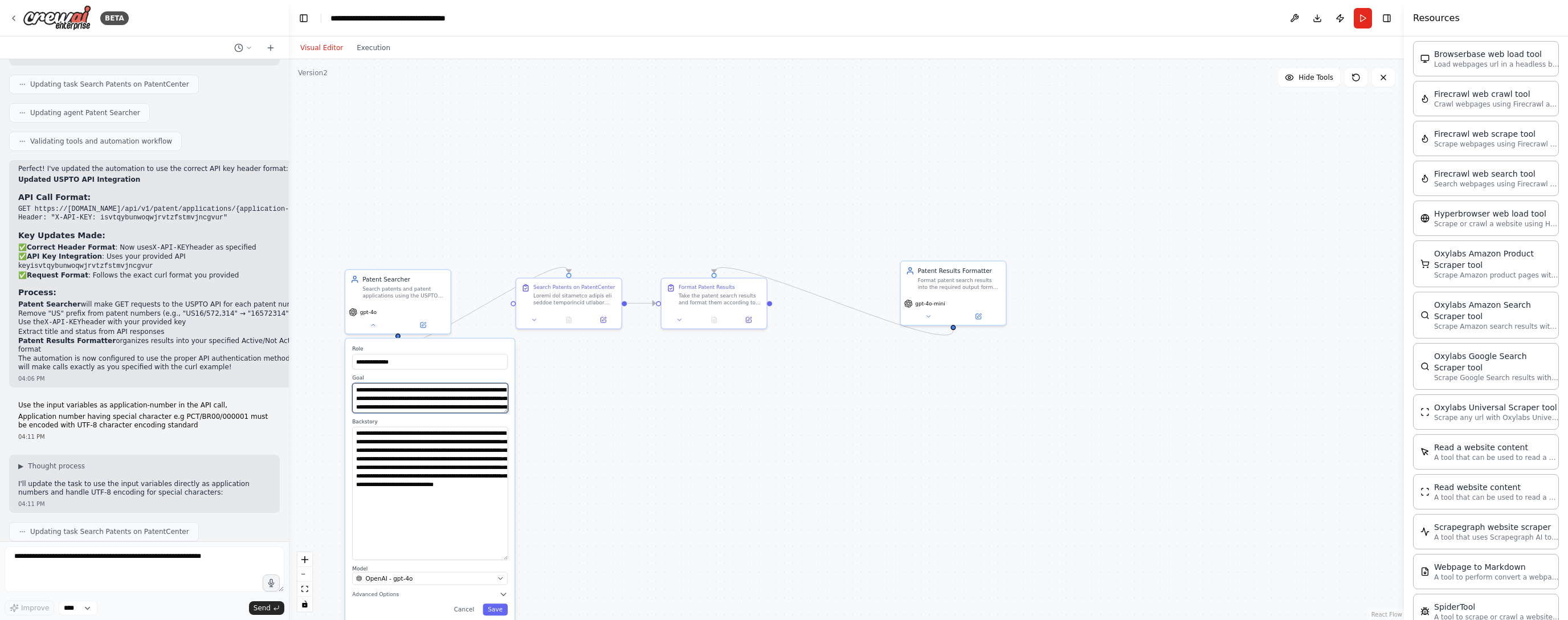
click at [472, 411] on textarea "**********" at bounding box center [430, 398] width 156 height 30
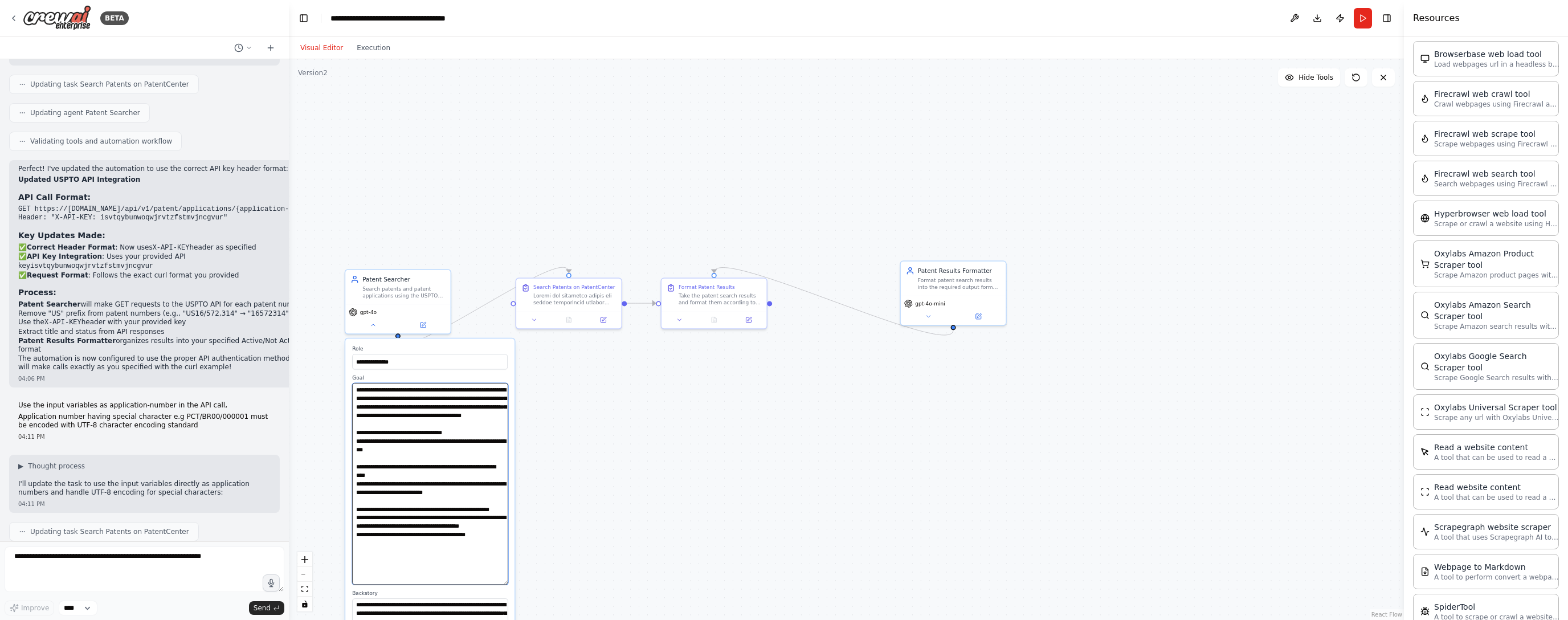
click at [517, 582] on div "**********" at bounding box center [846, 339] width 1115 height 561
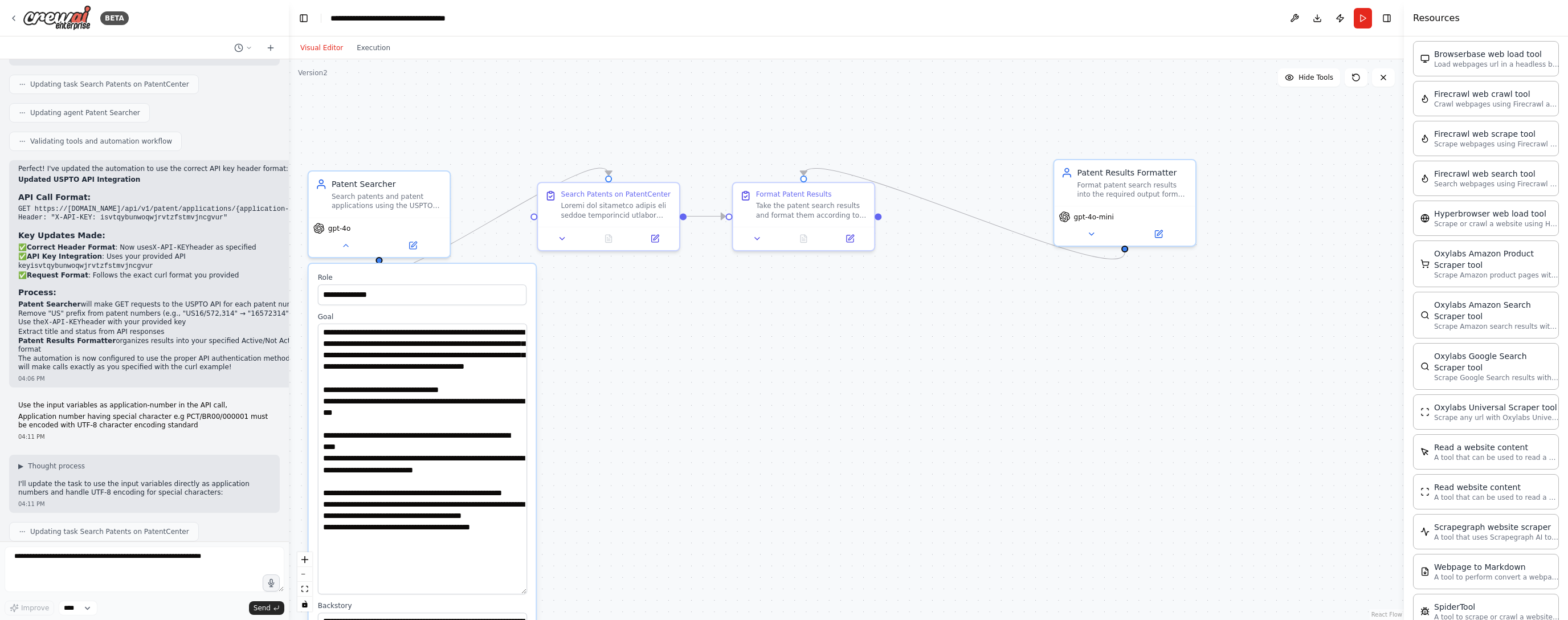
click at [497, 246] on div "**********" at bounding box center [846, 339] width 1115 height 561
click at [349, 240] on icon at bounding box center [346, 243] width 9 height 9
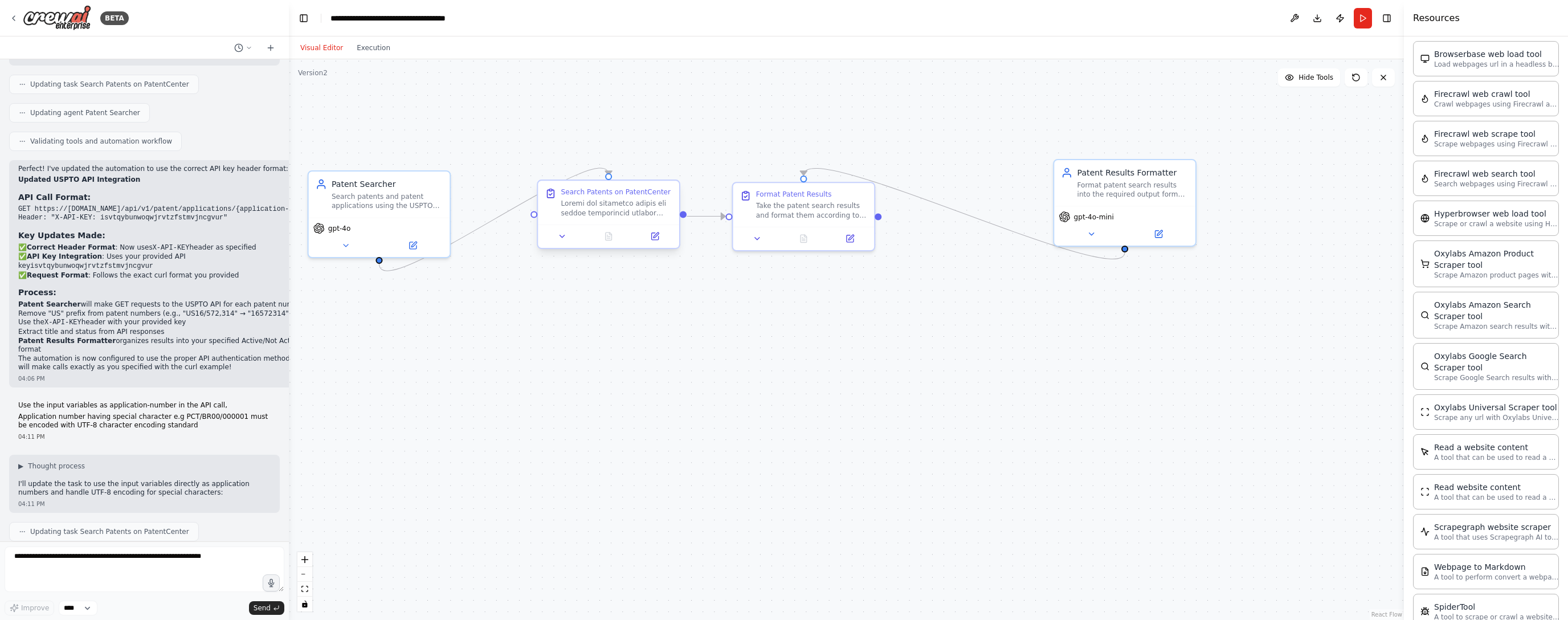
click at [645, 208] on div at bounding box center [616, 208] width 111 height 18
click at [558, 236] on icon at bounding box center [562, 236] width 9 height 9
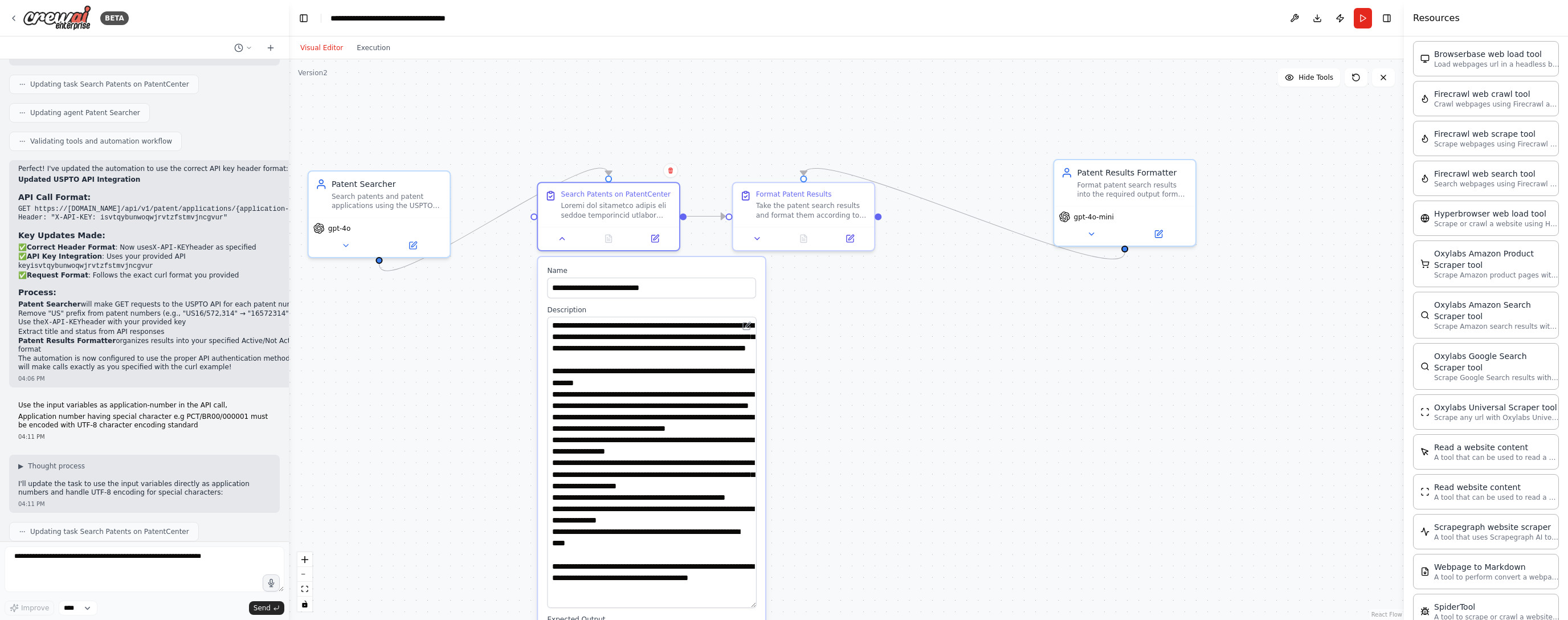
click at [710, 606] on div ".deletable-edge-delete-btn { width: 20px; height: 20px; border: 0px solid #ffff…" at bounding box center [846, 339] width 1115 height 561
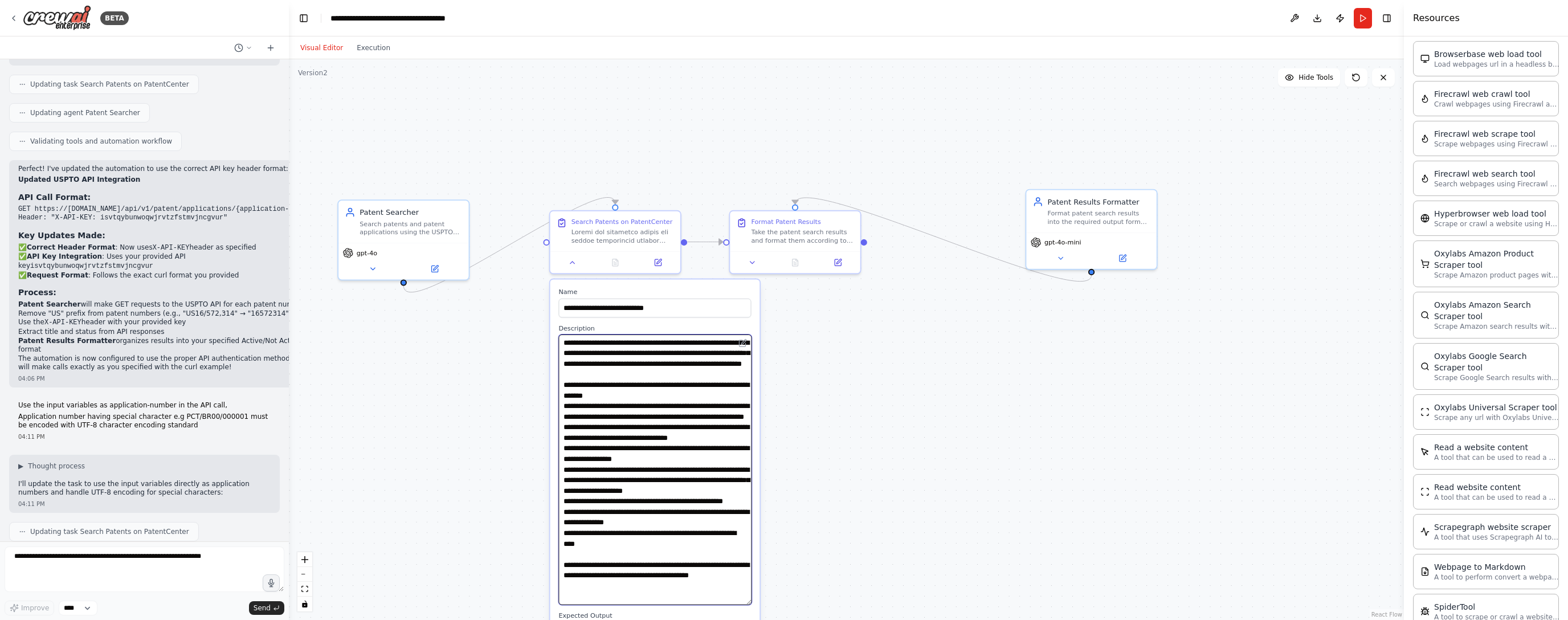
scroll to position [56, 0]
click at [433, 264] on icon at bounding box center [434, 267] width 6 height 6
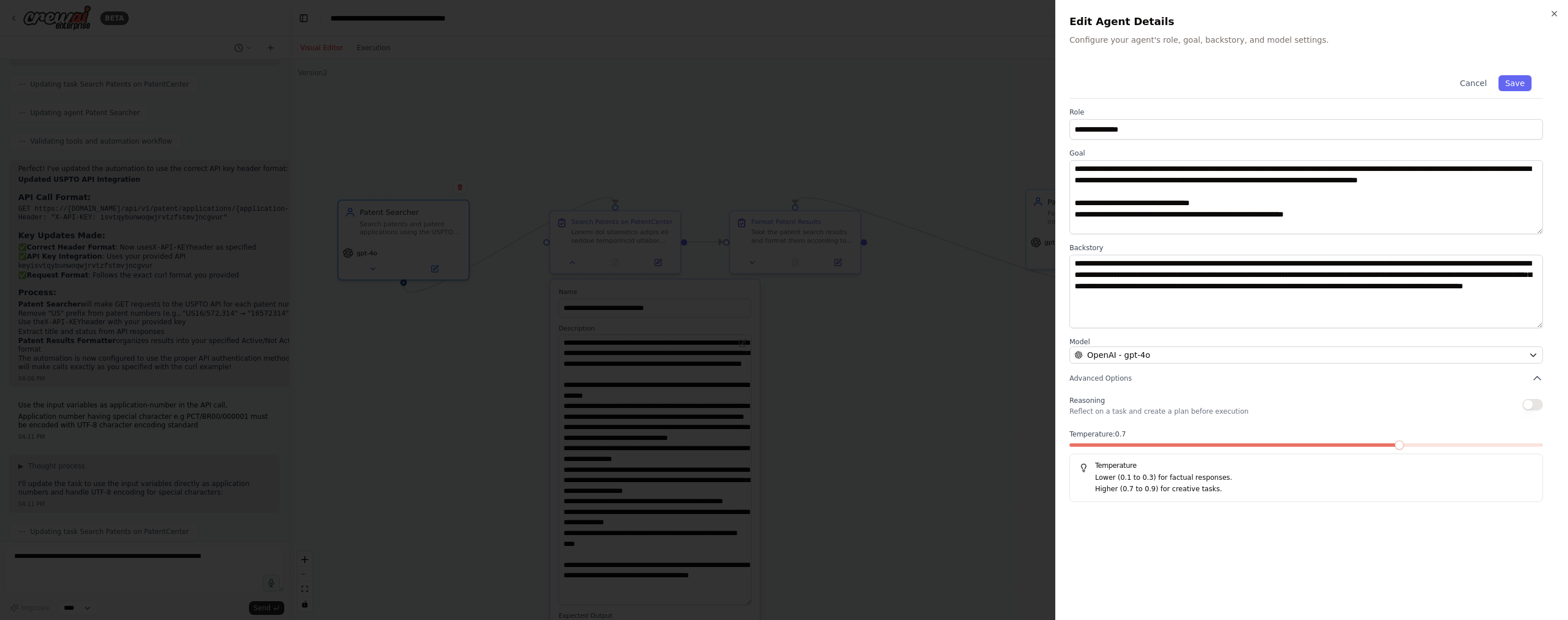
click at [710, 14] on h2 "Edit Agent Details" at bounding box center [1311, 22] width 485 height 16
click at [710, 210] on textarea "**********" at bounding box center [1306, 197] width 474 height 74
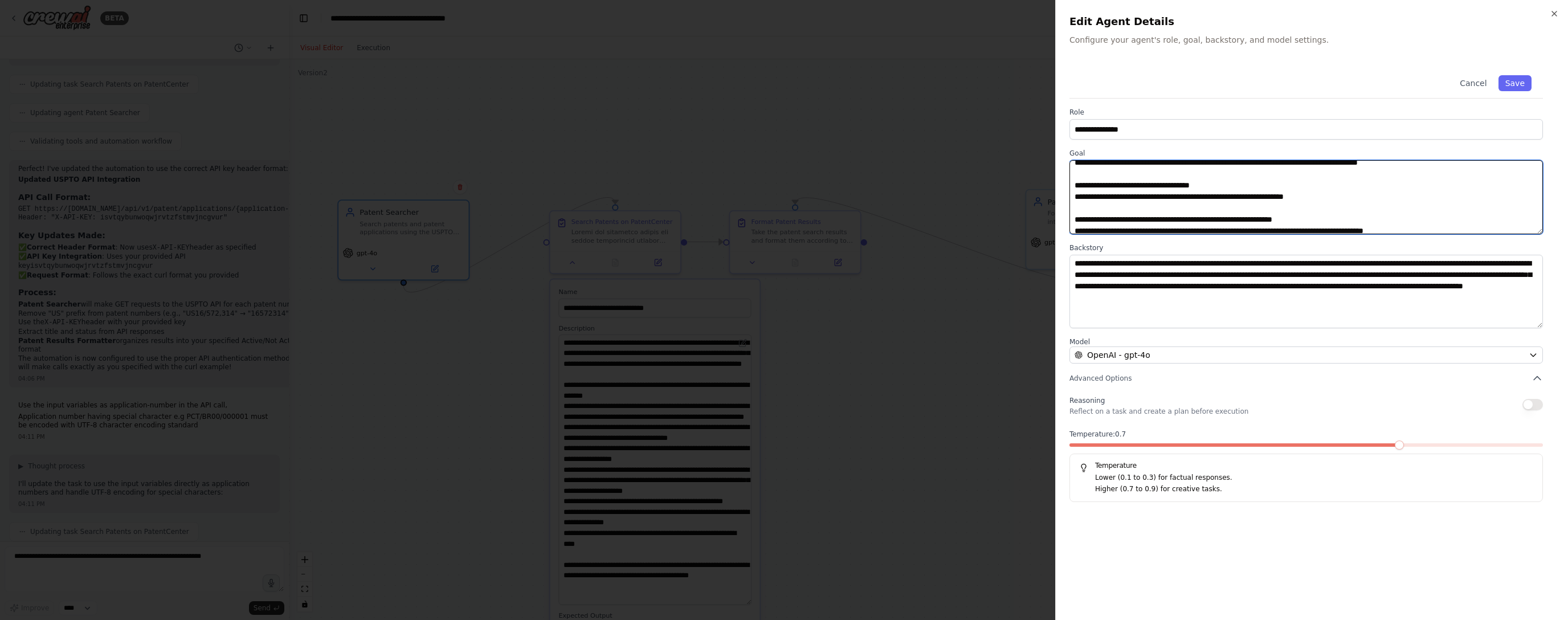
scroll to position [55, 0]
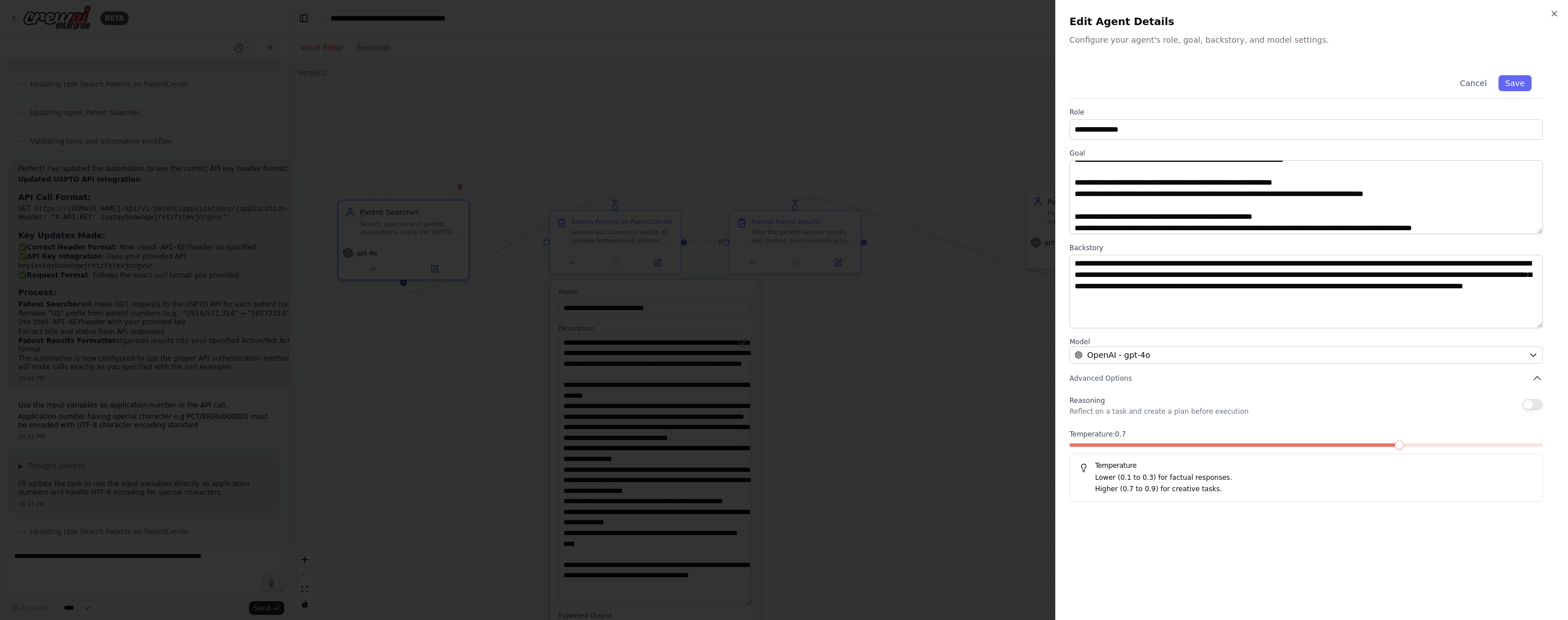
click at [710, 8] on div "**********" at bounding box center [1311, 310] width 513 height 620
click at [710, 19] on h2 "Edit Agent Details" at bounding box center [1311, 22] width 485 height 16
click at [710, 18] on icon "button" at bounding box center [1554, 13] width 9 height 9
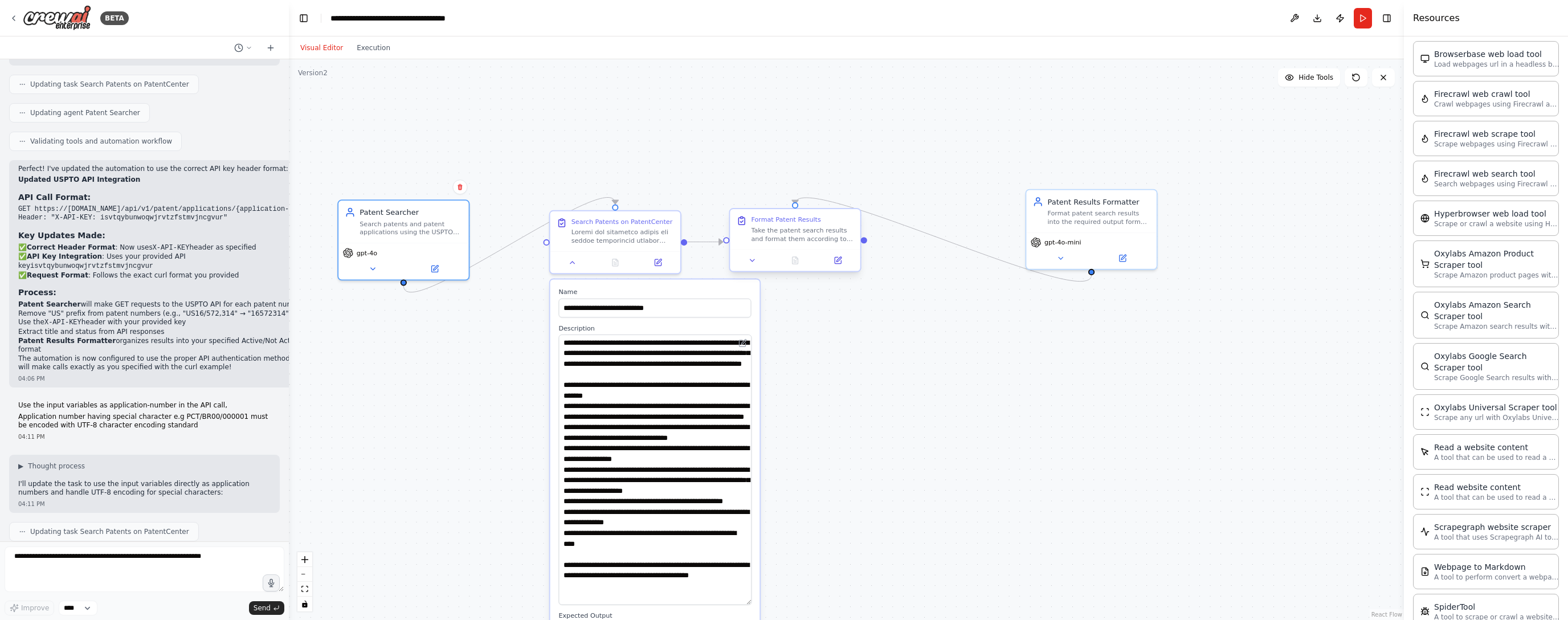
click at [710, 240] on div "Take the patent search results and format them according to the specified outpu…" at bounding box center [802, 234] width 103 height 17
click at [576, 265] on button at bounding box center [572, 261] width 36 height 13
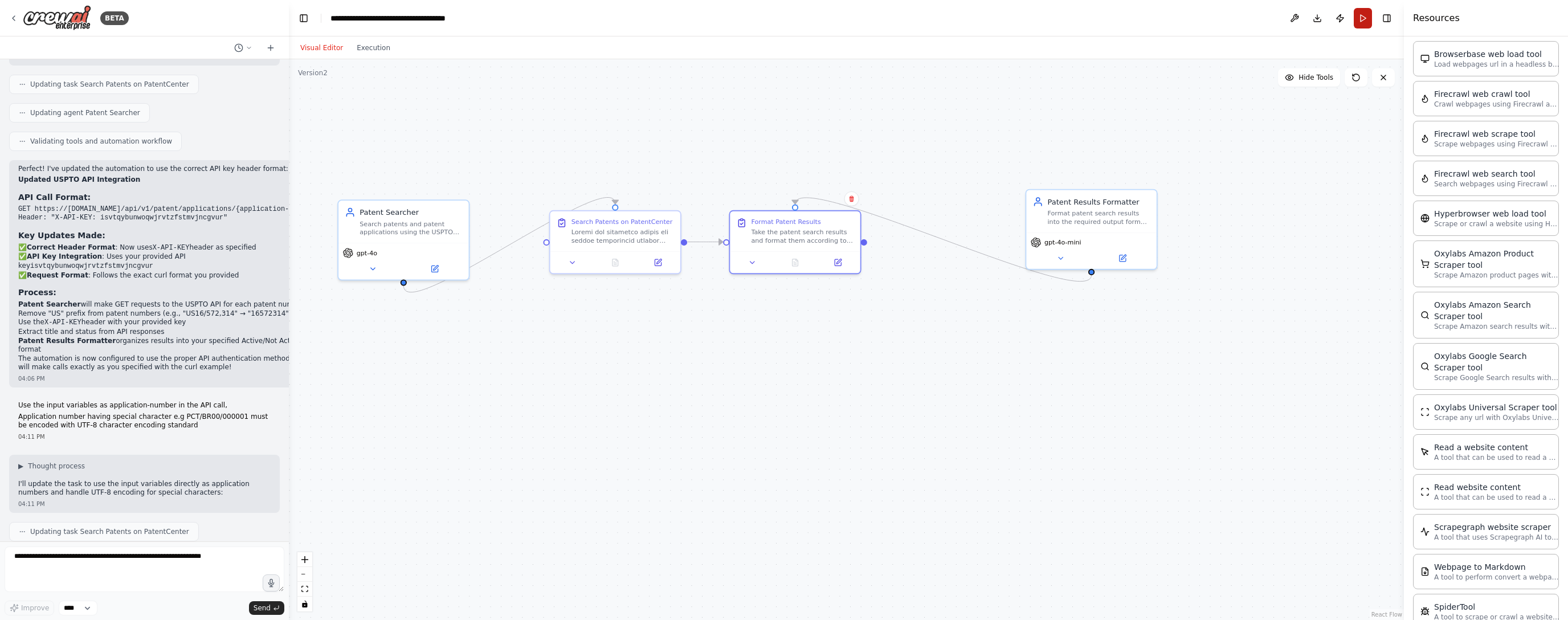
click at [710, 23] on button "Run" at bounding box center [1363, 18] width 18 height 21
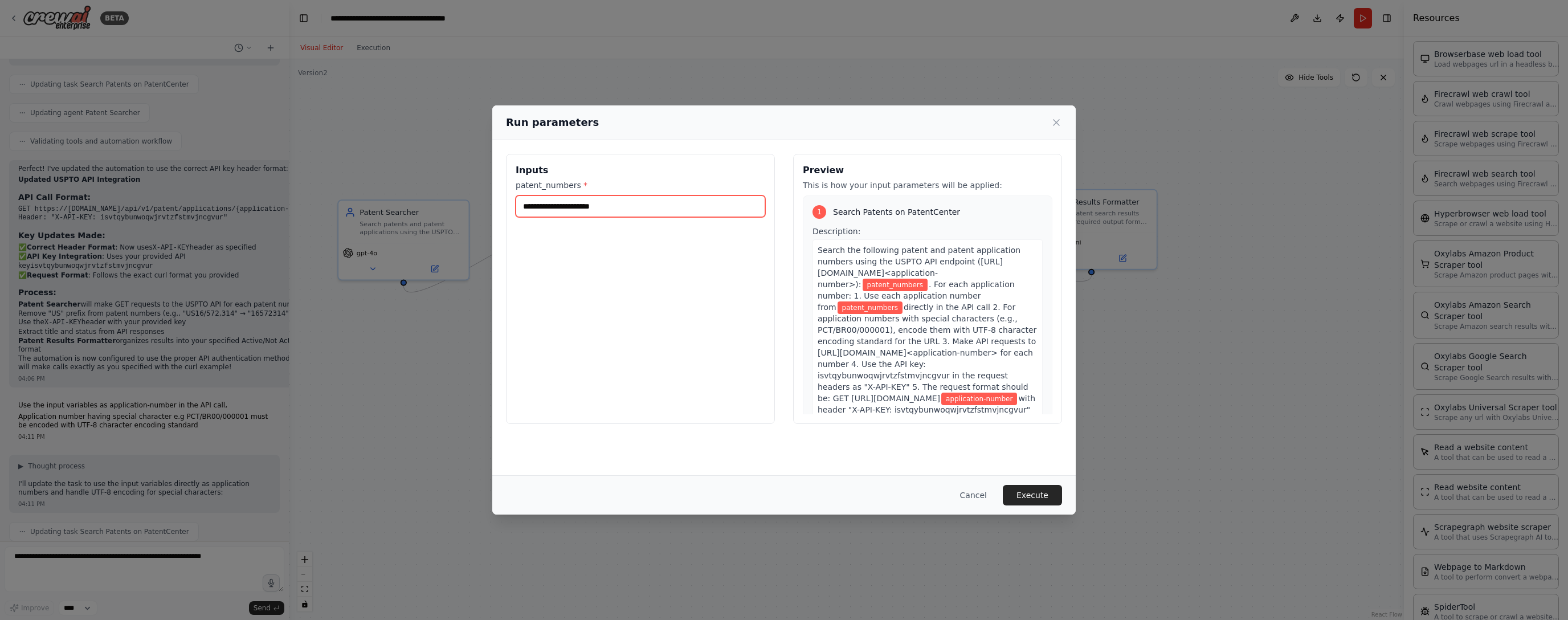
click at [604, 214] on input "patent_numbers *" at bounding box center [640, 206] width 249 height 22
click at [568, 212] on input "patent_numbers *" at bounding box center [640, 206] width 249 height 22
paste input "**********"
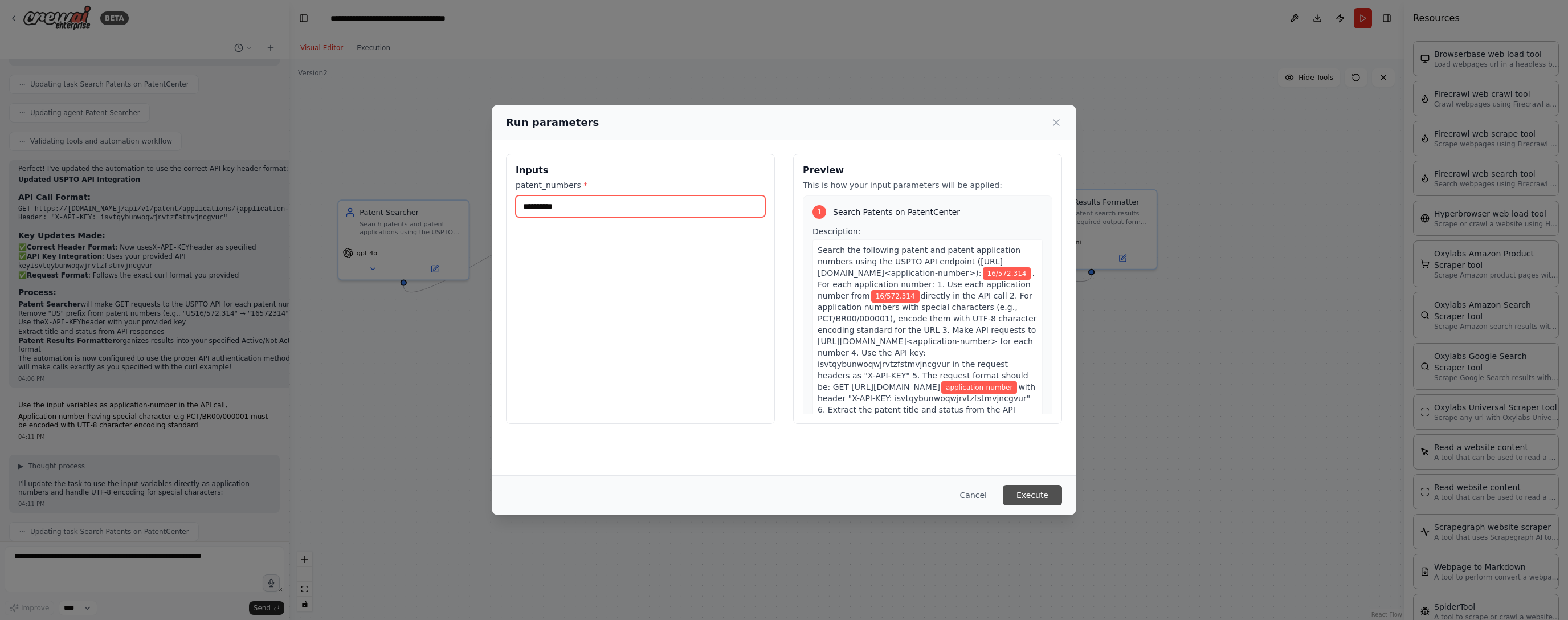
type input "**********"
click at [710, 490] on button "Execute" at bounding box center [1033, 496] width 59 height 21
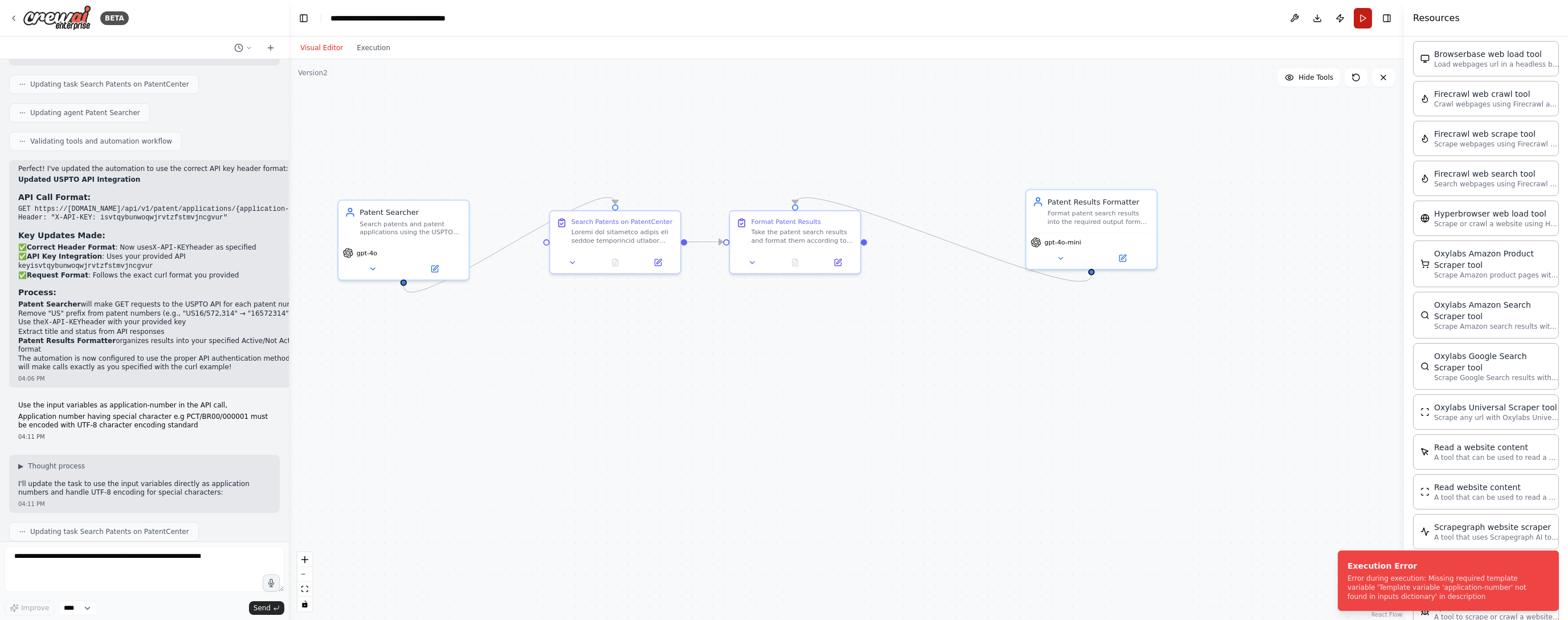
click at [710, 21] on button "Run" at bounding box center [1363, 18] width 18 height 21
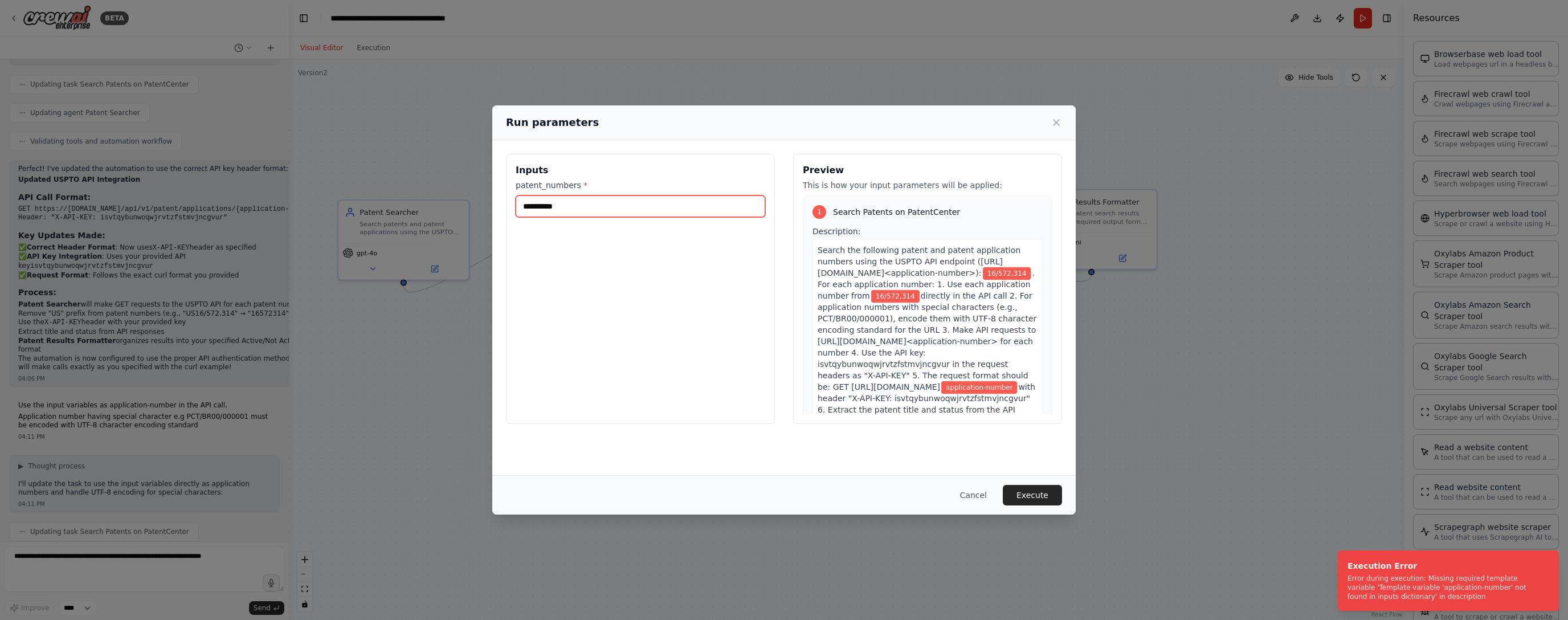
click at [552, 205] on input "**********" at bounding box center [640, 206] width 249 height 22
drag, startPoint x: 560, startPoint y: 203, endPoint x: 555, endPoint y: 203, distance: 5.0
click at [559, 203] on input "**********" at bounding box center [640, 206] width 249 height 22
click at [554, 203] on input "**********" at bounding box center [640, 206] width 249 height 22
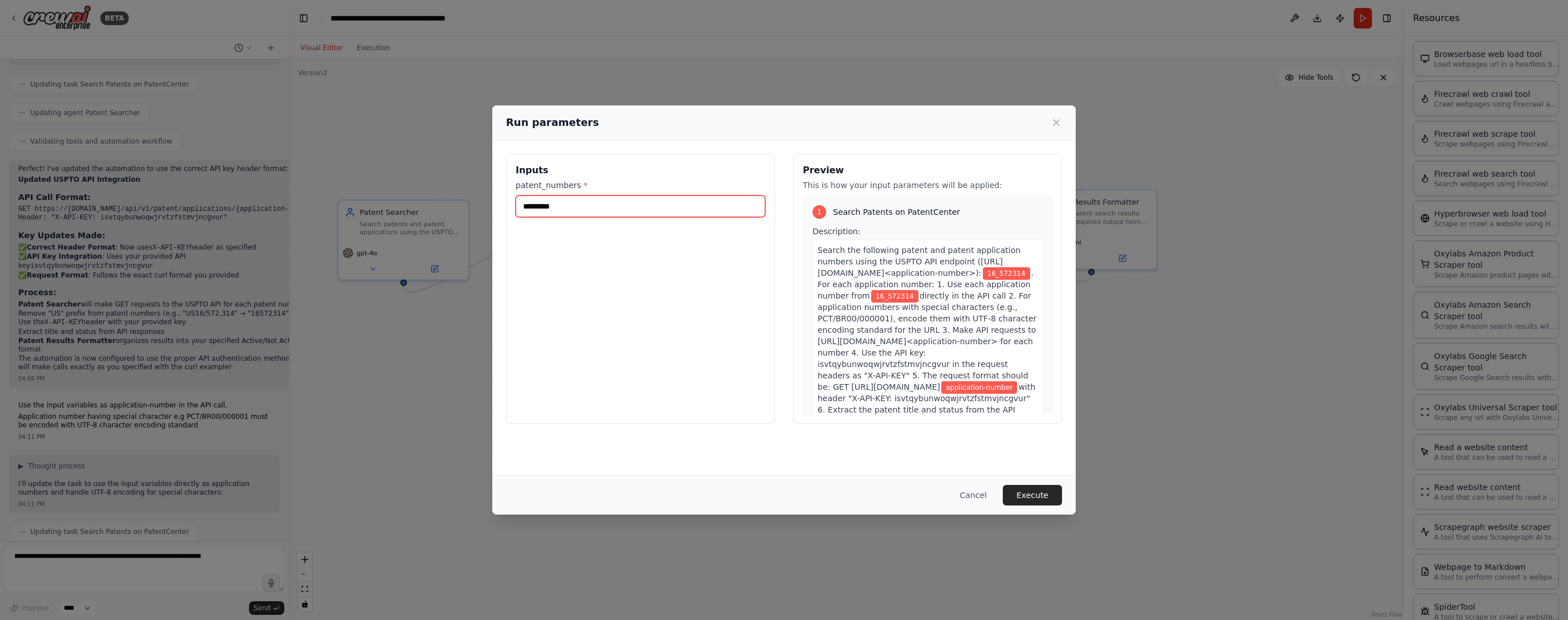
type input "*********"
click at [571, 180] on label "patent_numbers *" at bounding box center [640, 185] width 249 height 11
click at [571, 196] on input "*********" at bounding box center [640, 206] width 249 height 22
click at [710, 497] on button "Execute" at bounding box center [1033, 496] width 59 height 21
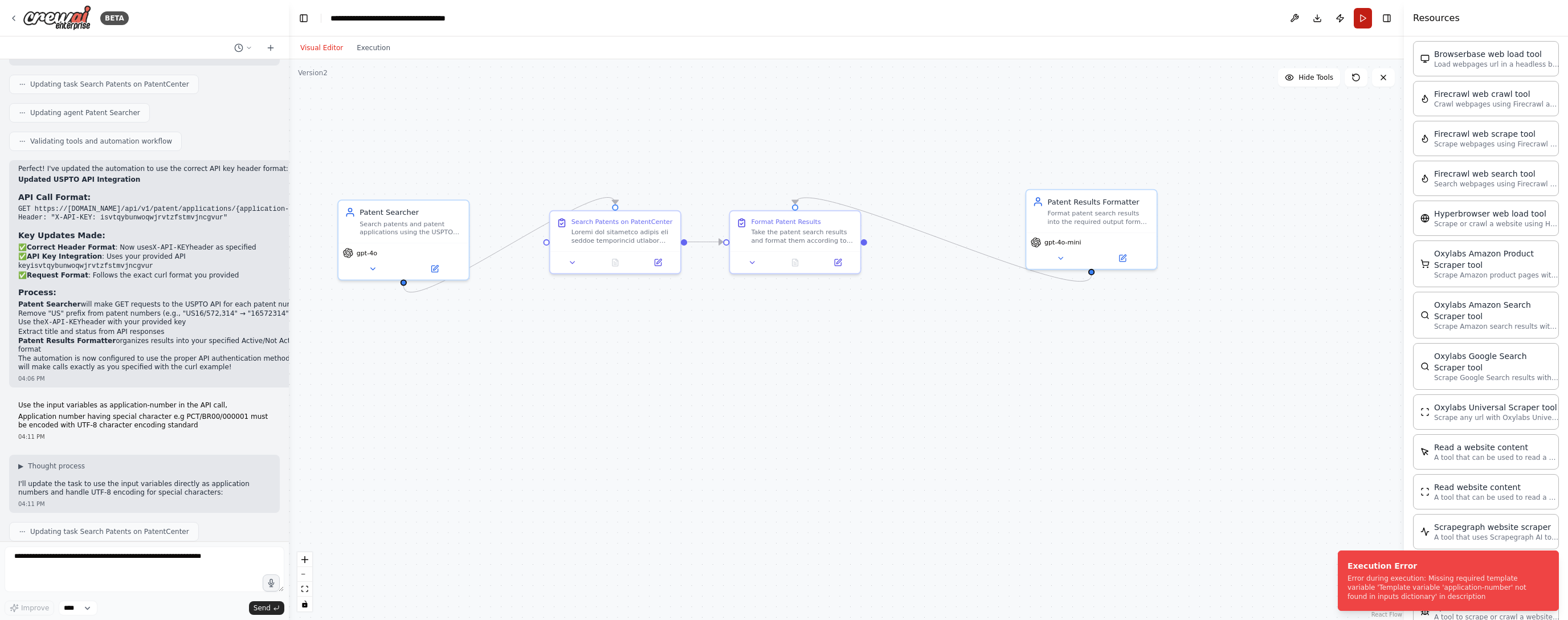
click at [710, 18] on button "Run" at bounding box center [1363, 18] width 18 height 21
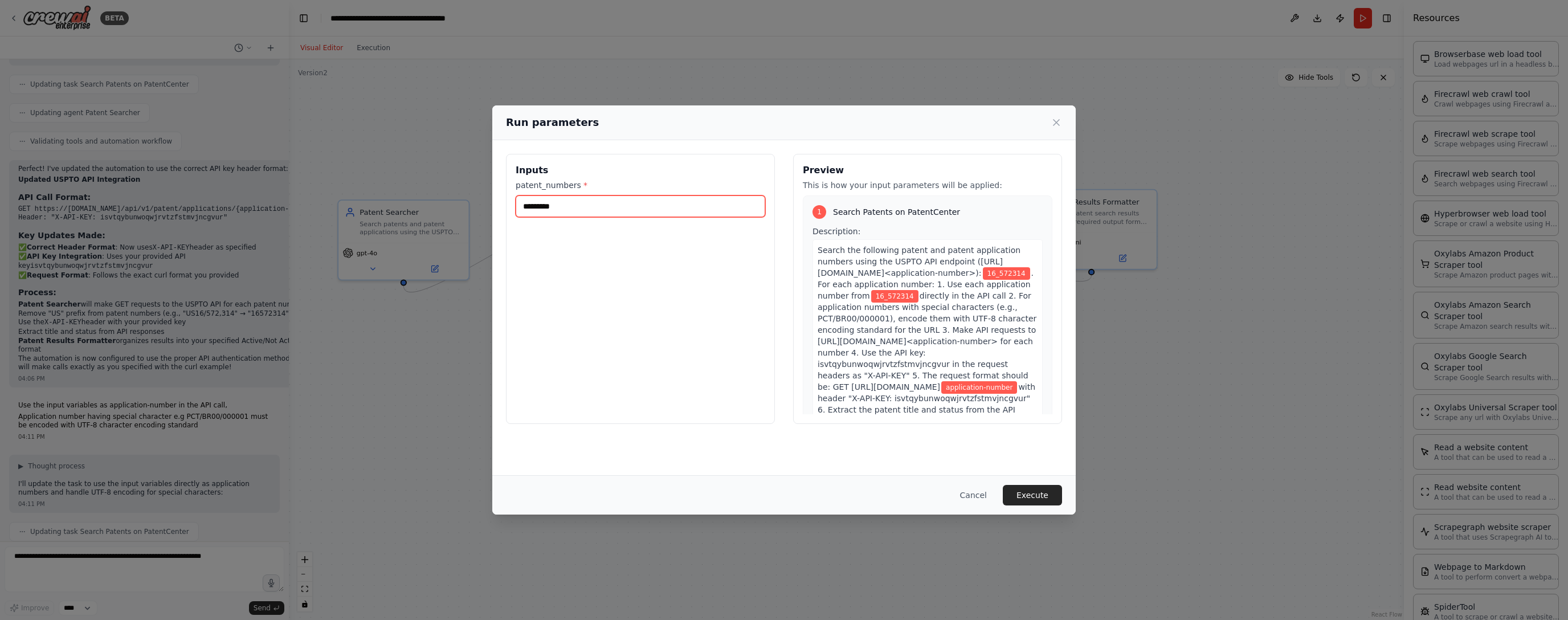
drag, startPoint x: 596, startPoint y: 208, endPoint x: 447, endPoint y: 212, distance: 149.1
click at [447, 212] on div "Run parameters Inputs patent_numbers * ********* Preview This is how your input…" at bounding box center [784, 310] width 1568 height 620
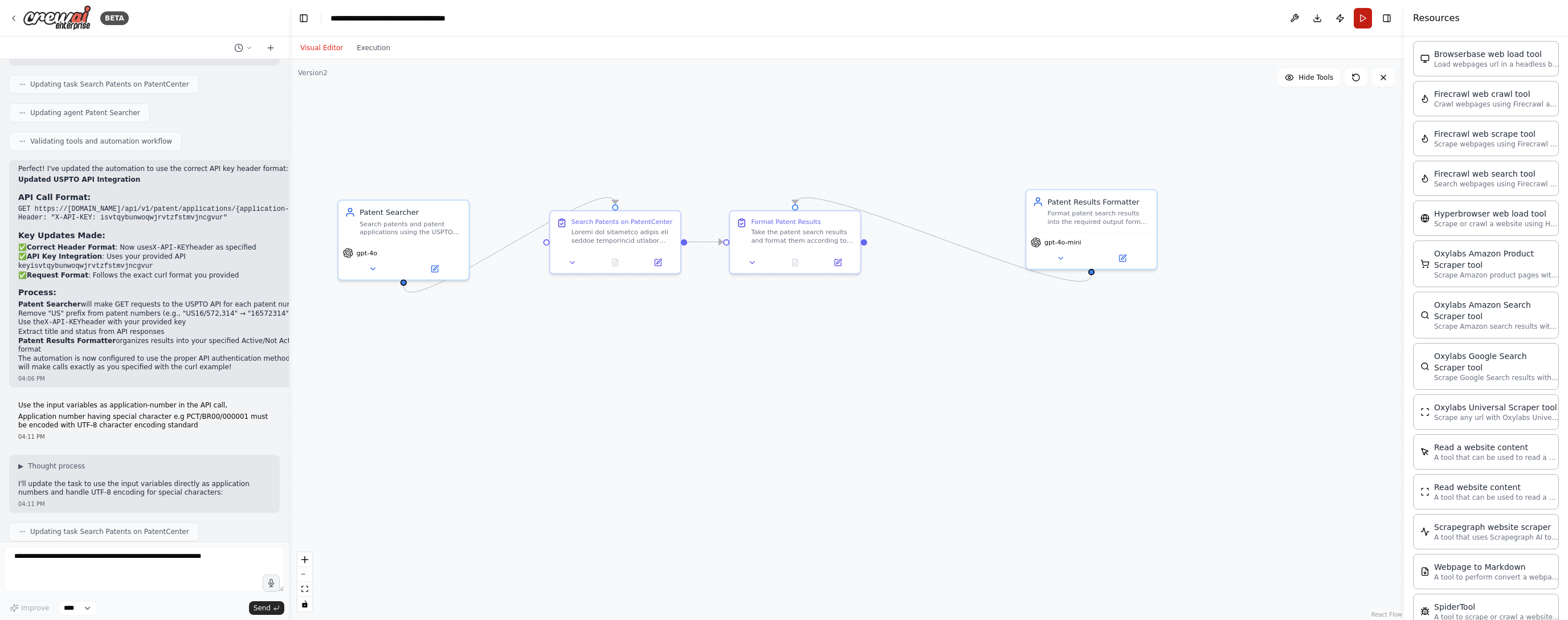
click at [710, 19] on button "Run" at bounding box center [1363, 18] width 18 height 21
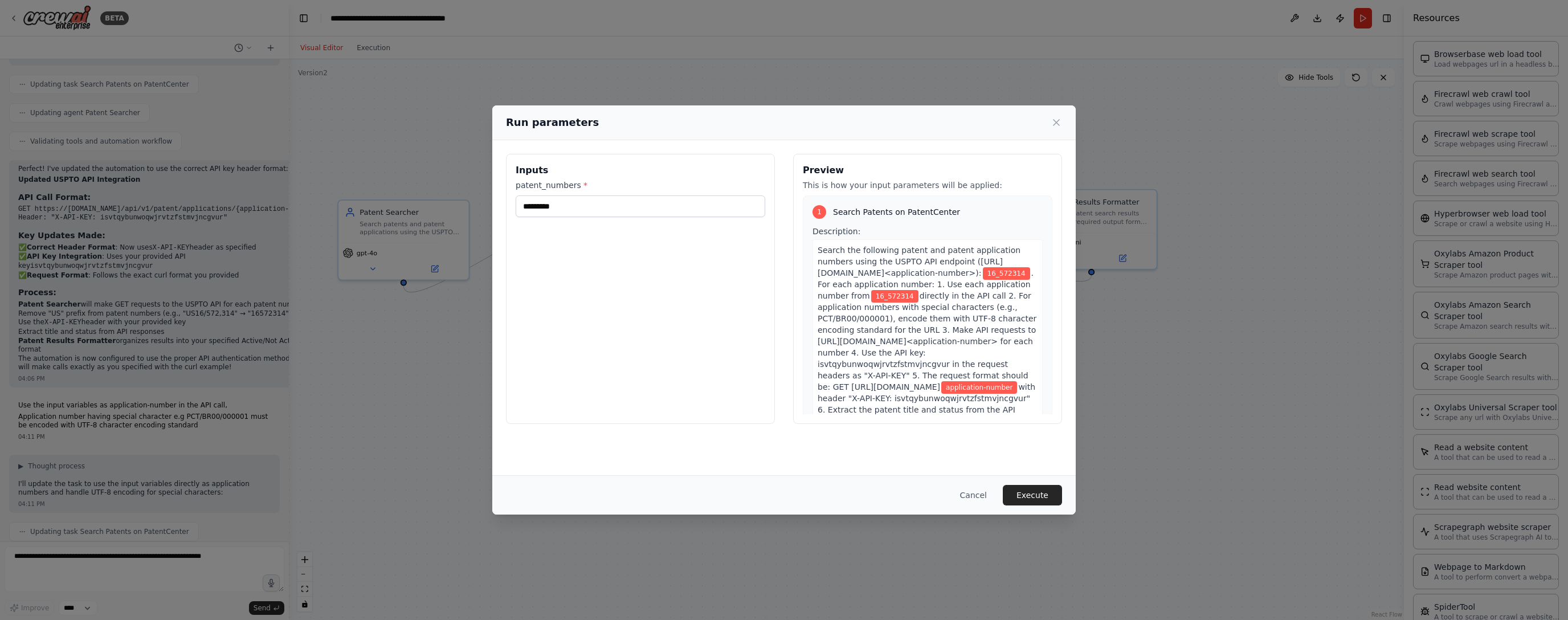
drag, startPoint x: 643, startPoint y: 190, endPoint x: 638, endPoint y: 196, distance: 7.8
click at [641, 194] on div "patent_numbers * *********" at bounding box center [640, 198] width 249 height 38
click at [629, 210] on input "*********" at bounding box center [640, 206] width 249 height 22
click at [517, 205] on input "*********" at bounding box center [640, 206] width 249 height 22
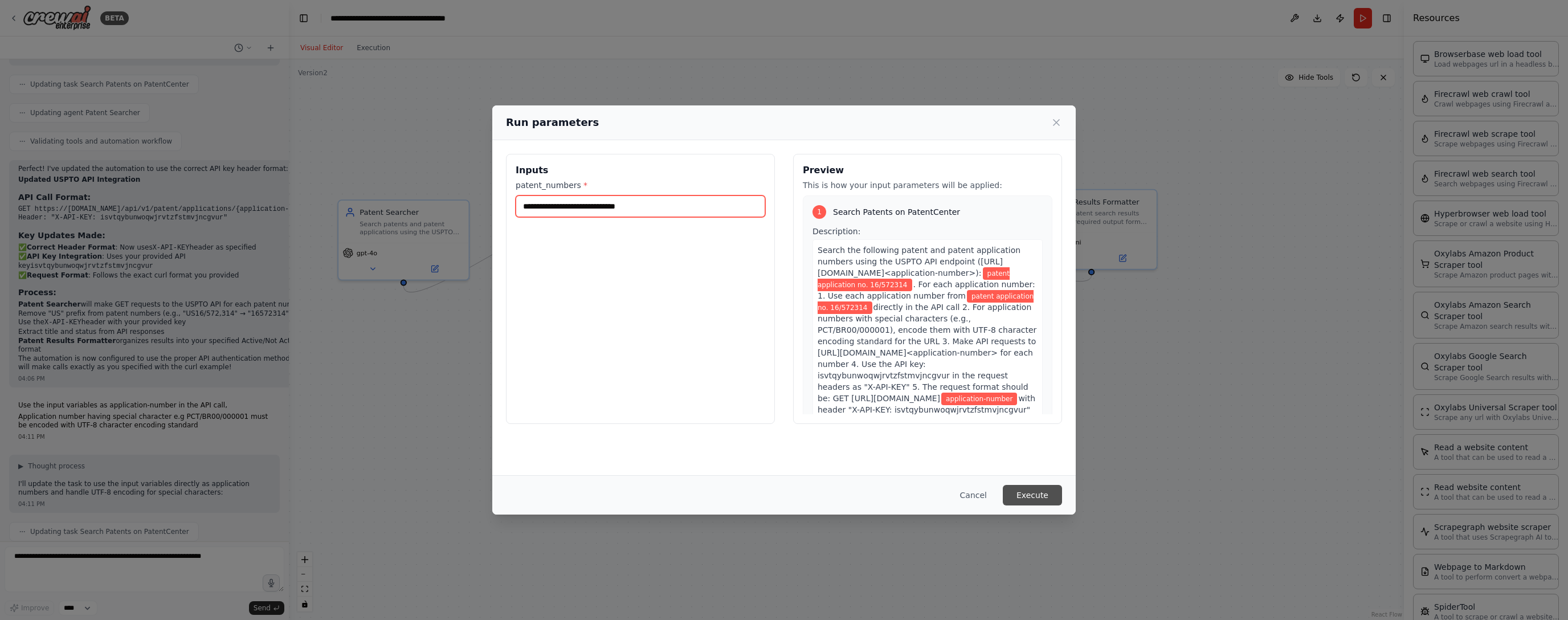
type input "**********"
click at [710, 500] on button "Execute" at bounding box center [1033, 496] width 59 height 21
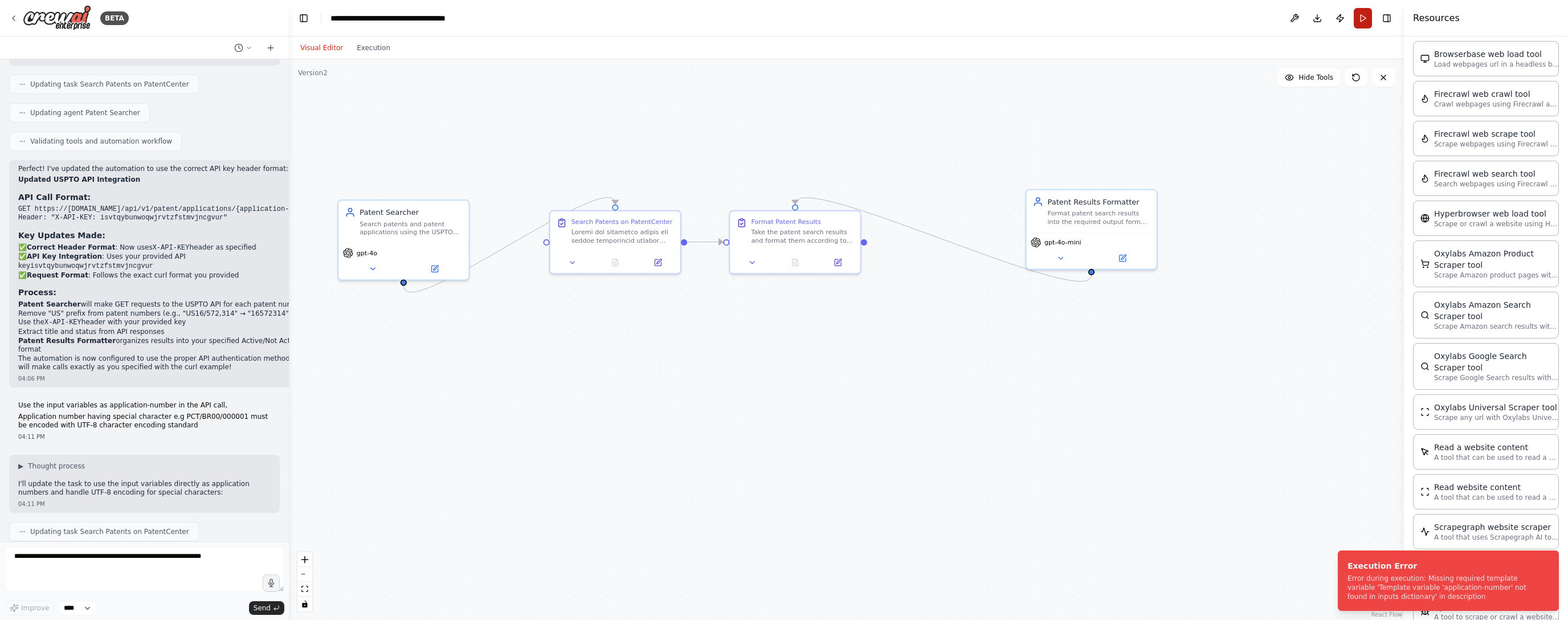
click at [710, 20] on button "Run" at bounding box center [1363, 18] width 18 height 21
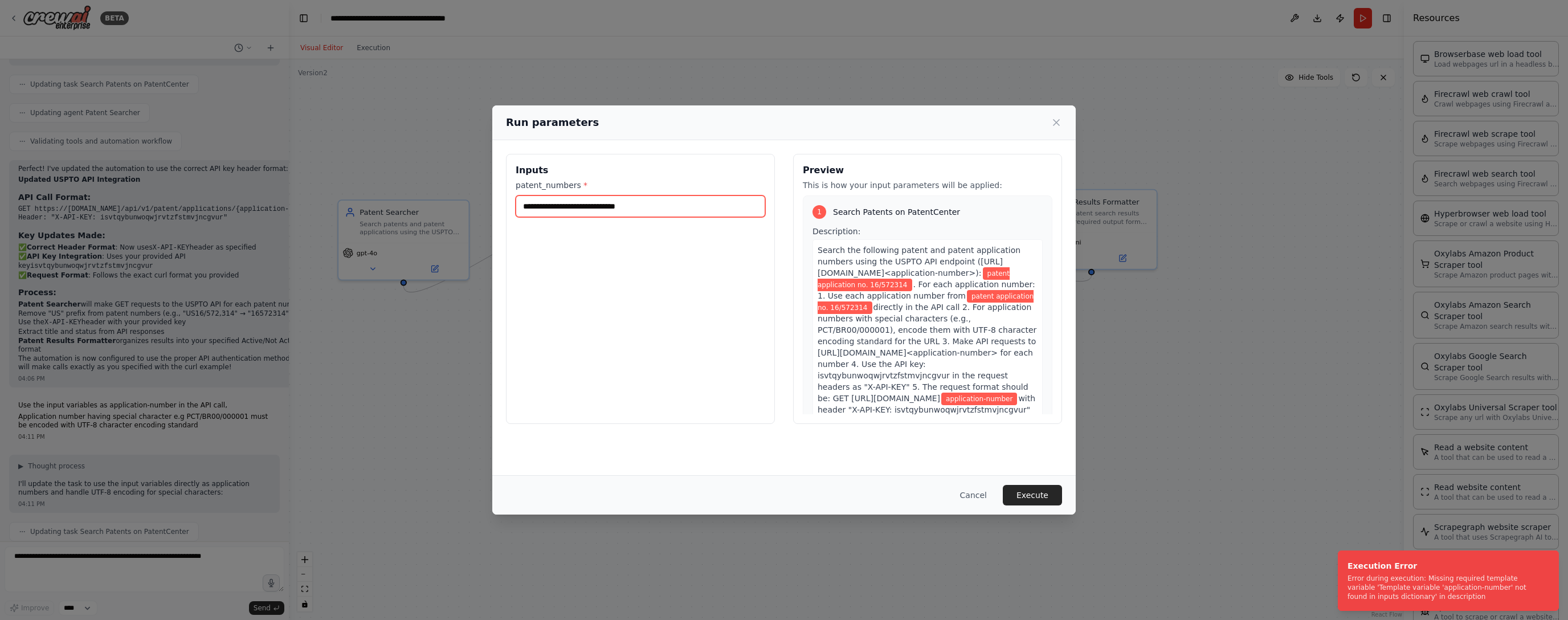
click at [541, 206] on input "**********" at bounding box center [640, 206] width 249 height 22
drag, startPoint x: 641, startPoint y: 209, endPoint x: 670, endPoint y: 208, distance: 29.0
click at [641, 209] on input "**********" at bounding box center [640, 206] width 249 height 22
click at [602, 206] on input "**********" at bounding box center [640, 206] width 249 height 22
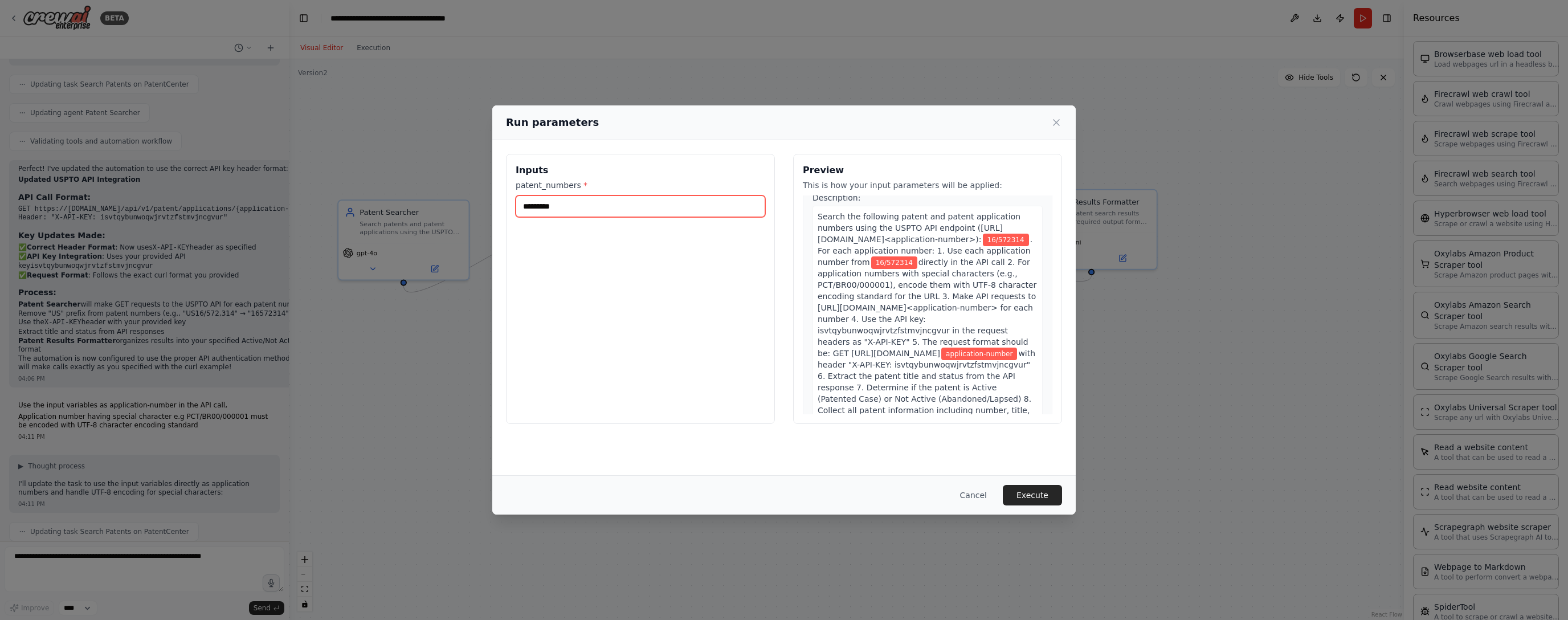
scroll to position [44, 0]
type input "*********"
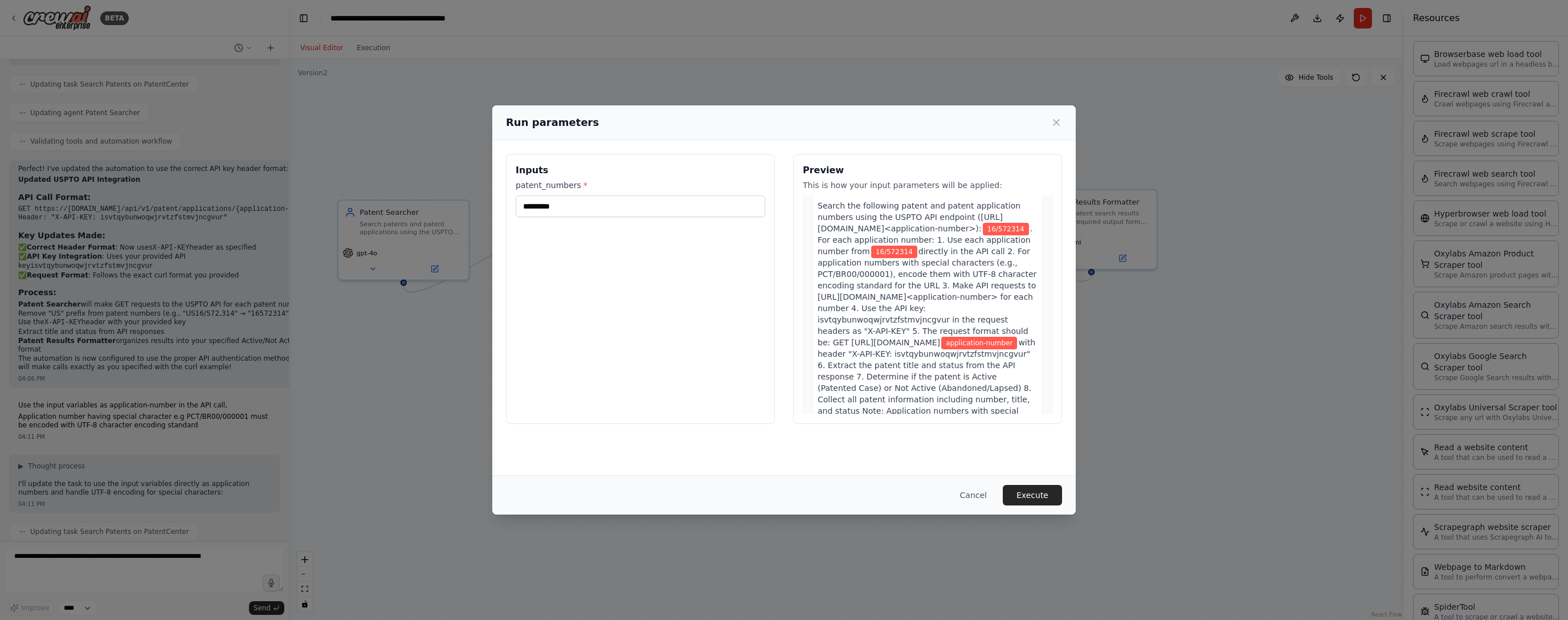
click at [710, 237] on span ". For each application number: 1. Use each application number from" at bounding box center [925, 240] width 215 height 32
drag, startPoint x: 966, startPoint y: 226, endPoint x: 912, endPoint y: 212, distance: 55.8
click at [710, 213] on span "Search the following patent and patent application numbers using the USPTO API …" at bounding box center [919, 217] width 203 height 32
click at [710, 207] on span "Search the following patent and patent application numbers using the USPTO API …" at bounding box center [919, 217] width 203 height 32
click at [710, 203] on span "Search the following patent and patent application numbers using the USPTO API …" at bounding box center [919, 217] width 203 height 32
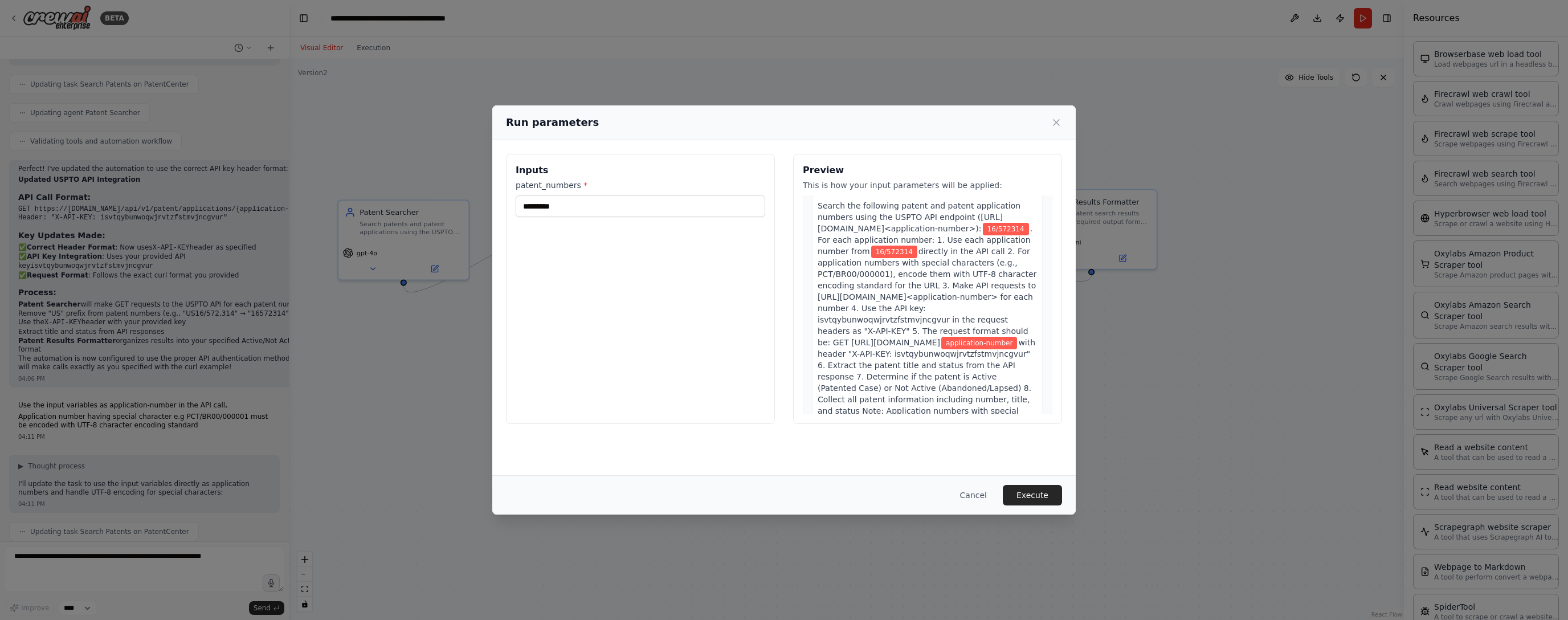
click at [710, 205] on span "Search the following patent and patent application numbers using the USPTO API …" at bounding box center [919, 217] width 203 height 32
click at [710, 182] on p "This is how your input parameters will be applied:" at bounding box center [927, 185] width 249 height 11
click at [710, 207] on span "Search the following patent and patent application numbers using the USPTO API …" at bounding box center [919, 217] width 203 height 32
click at [710, 206] on span "Search the following patent and patent application numbers using the USPTO API …" at bounding box center [919, 217] width 203 height 32
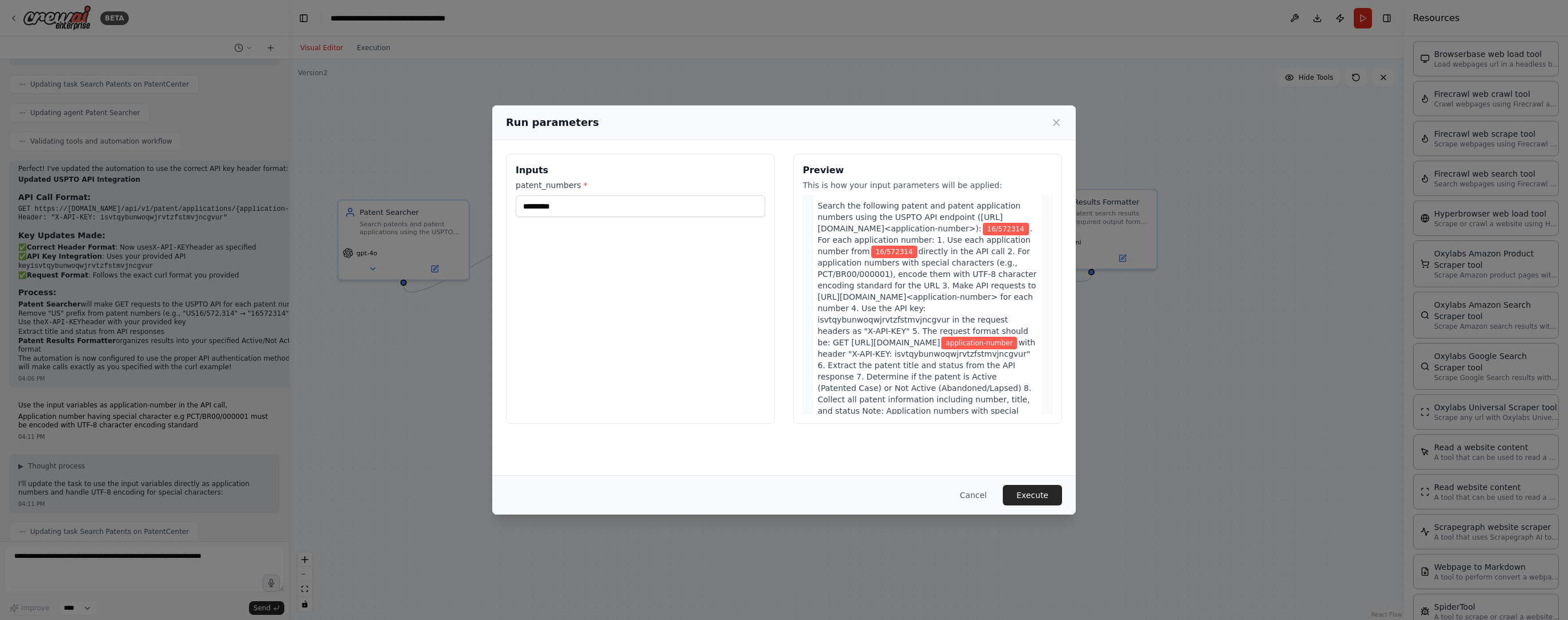
click at [710, 206] on span "Search the following patent and patent application numbers using the USPTO API …" at bounding box center [919, 217] width 203 height 32
click at [710, 498] on button "Cancel" at bounding box center [973, 496] width 45 height 21
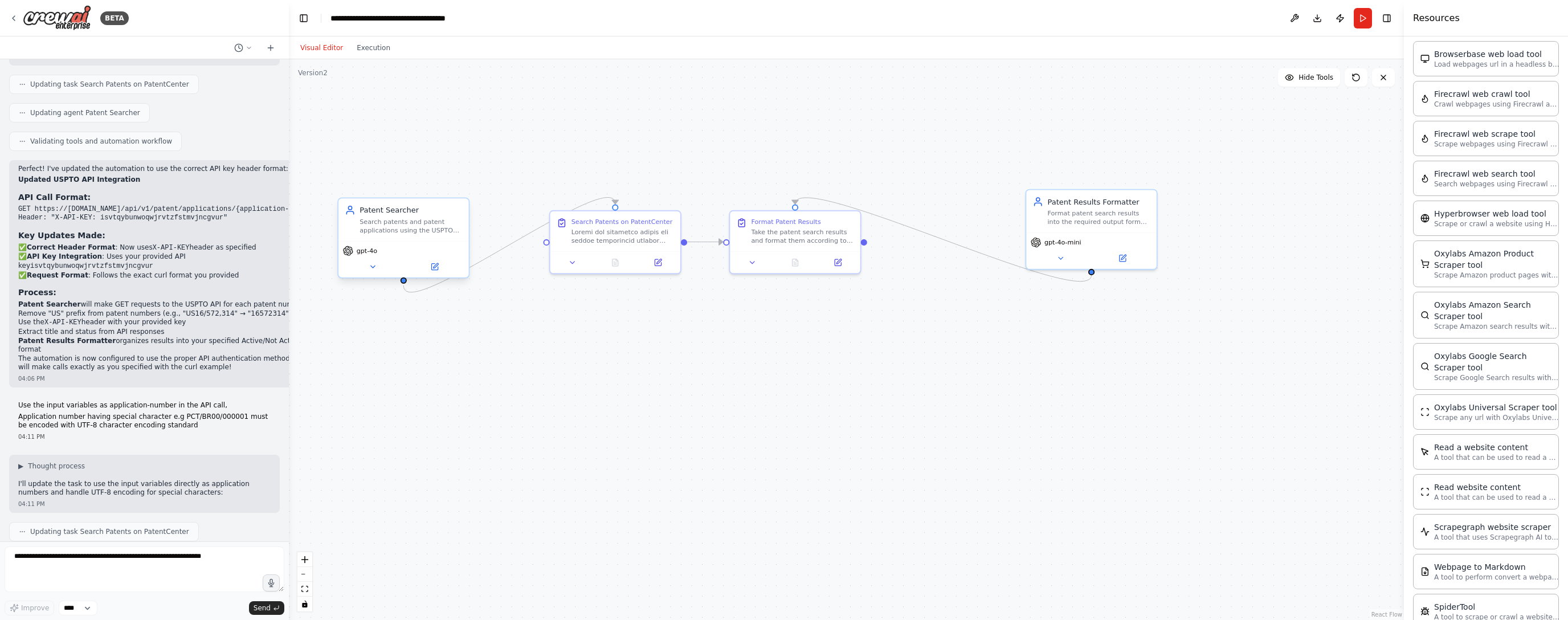
click at [379, 232] on div "Search patents and patent applications using the USPTO API endpoint (https://ap…" at bounding box center [410, 226] width 103 height 17
click at [432, 269] on icon at bounding box center [434, 267] width 6 height 6
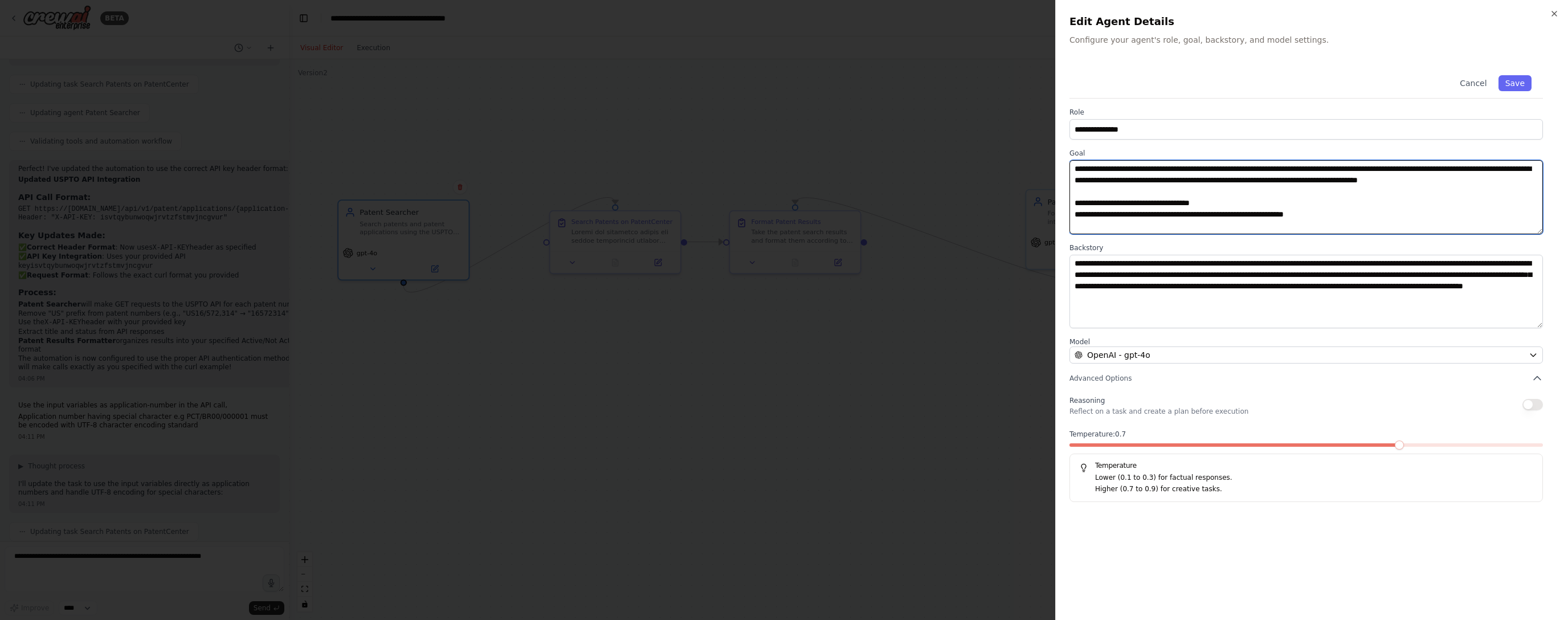
click at [710, 173] on textarea "**********" at bounding box center [1306, 197] width 474 height 74
click at [710, 171] on textarea "**********" at bounding box center [1306, 197] width 474 height 74
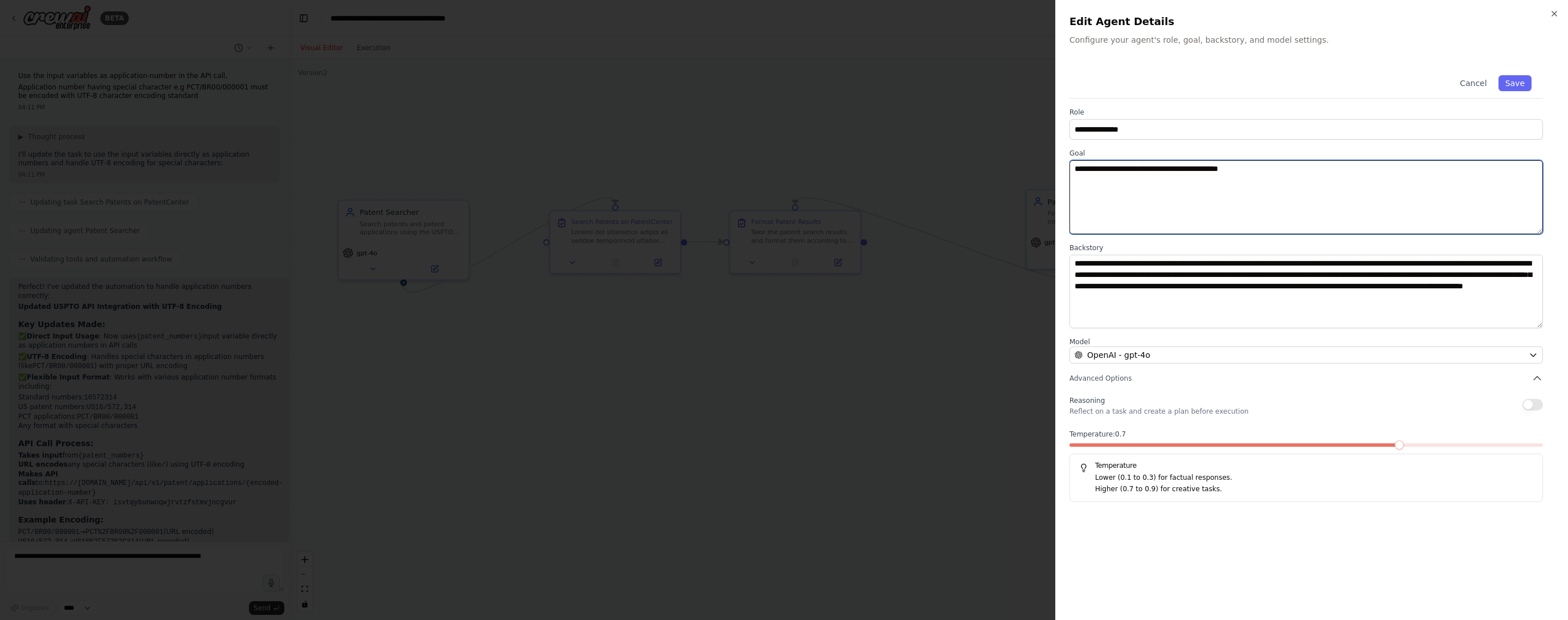
scroll to position [0, 0]
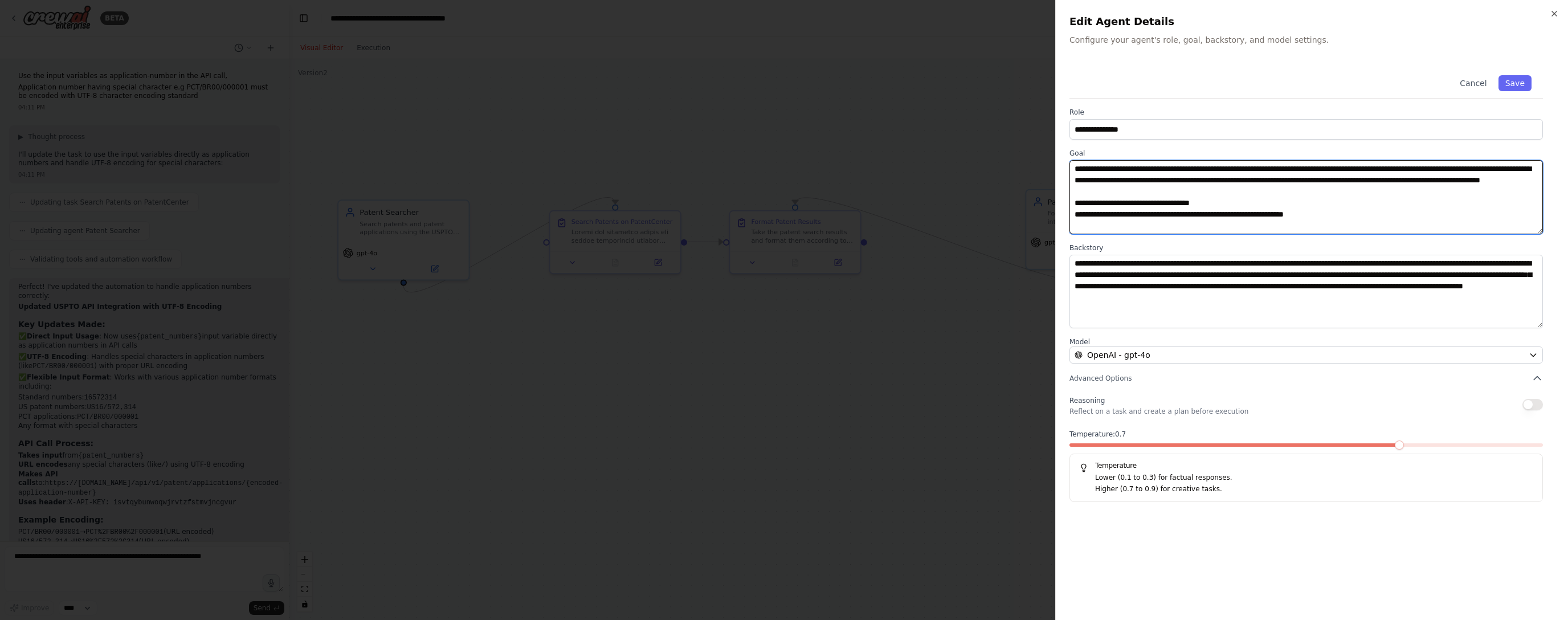
drag, startPoint x: 1371, startPoint y: 168, endPoint x: 1261, endPoint y: 187, distance: 111.6
click at [710, 163] on textarea "**********" at bounding box center [1306, 197] width 474 height 74
type textarea "**********"
click at [710, 76] on button "Save" at bounding box center [1514, 83] width 33 height 16
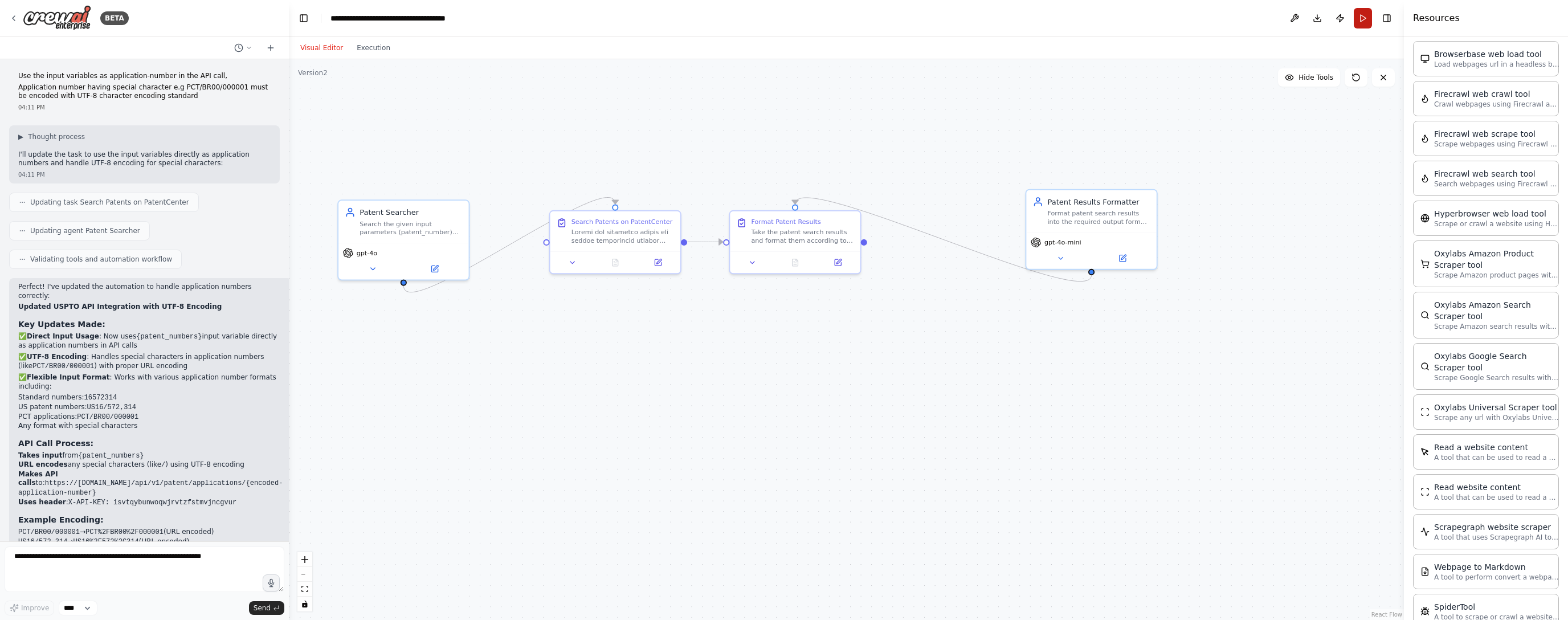
click at [710, 18] on button "Run" at bounding box center [1363, 18] width 18 height 21
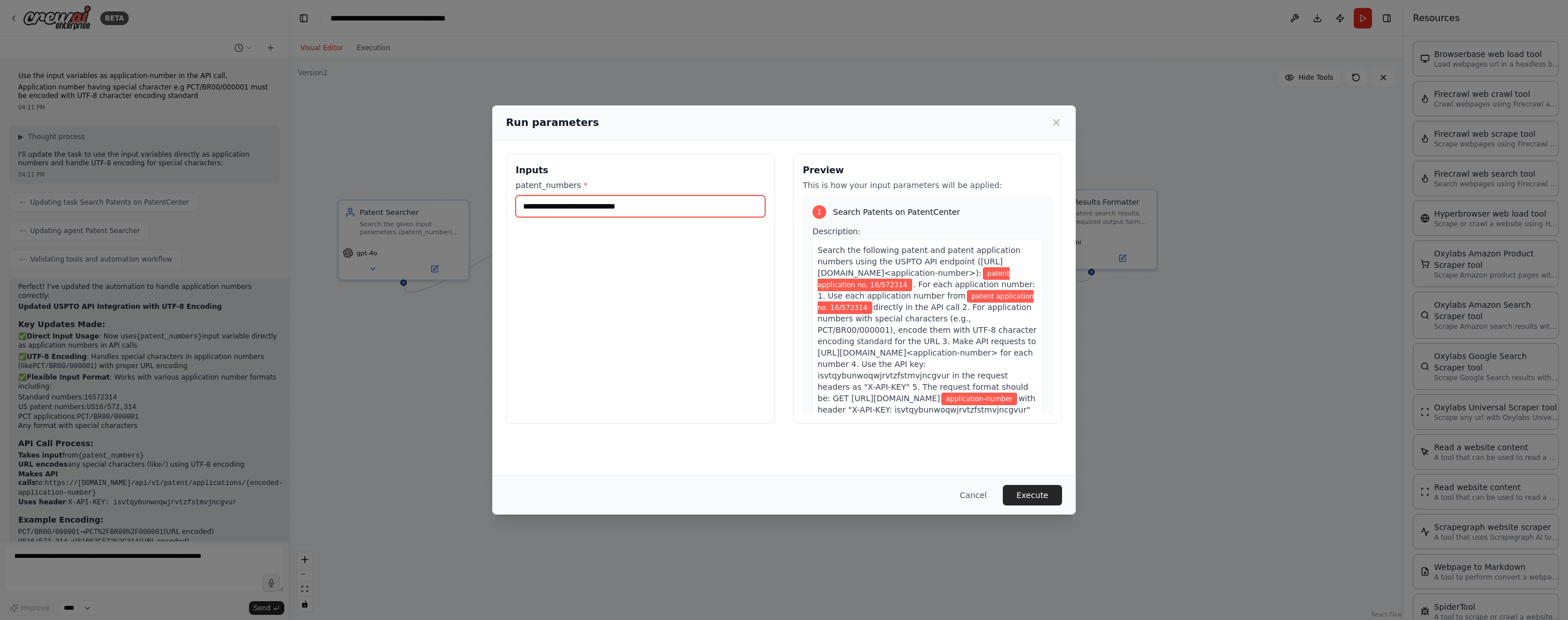
drag, startPoint x: 604, startPoint y: 205, endPoint x: 414, endPoint y: 199, distance: 190.1
click at [417, 198] on div "**********" at bounding box center [784, 310] width 1568 height 620
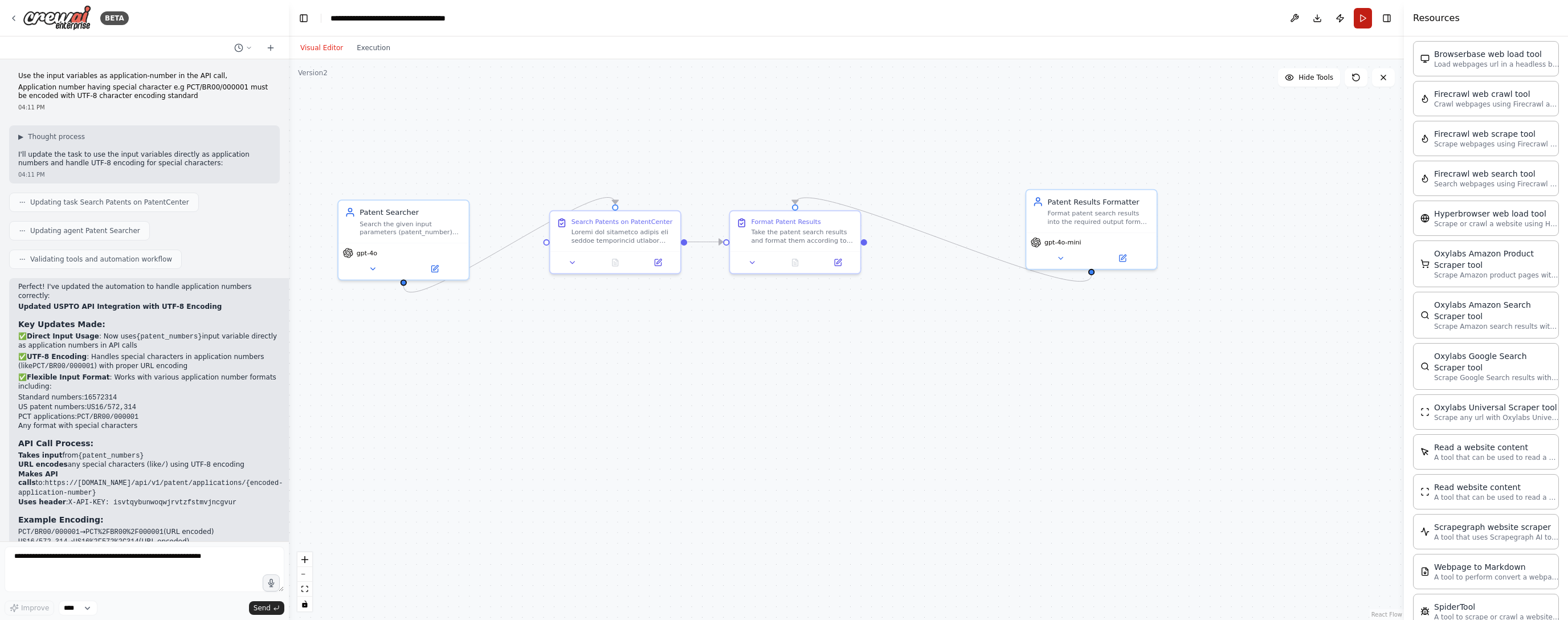
click at [710, 16] on button "Run" at bounding box center [1363, 18] width 18 height 21
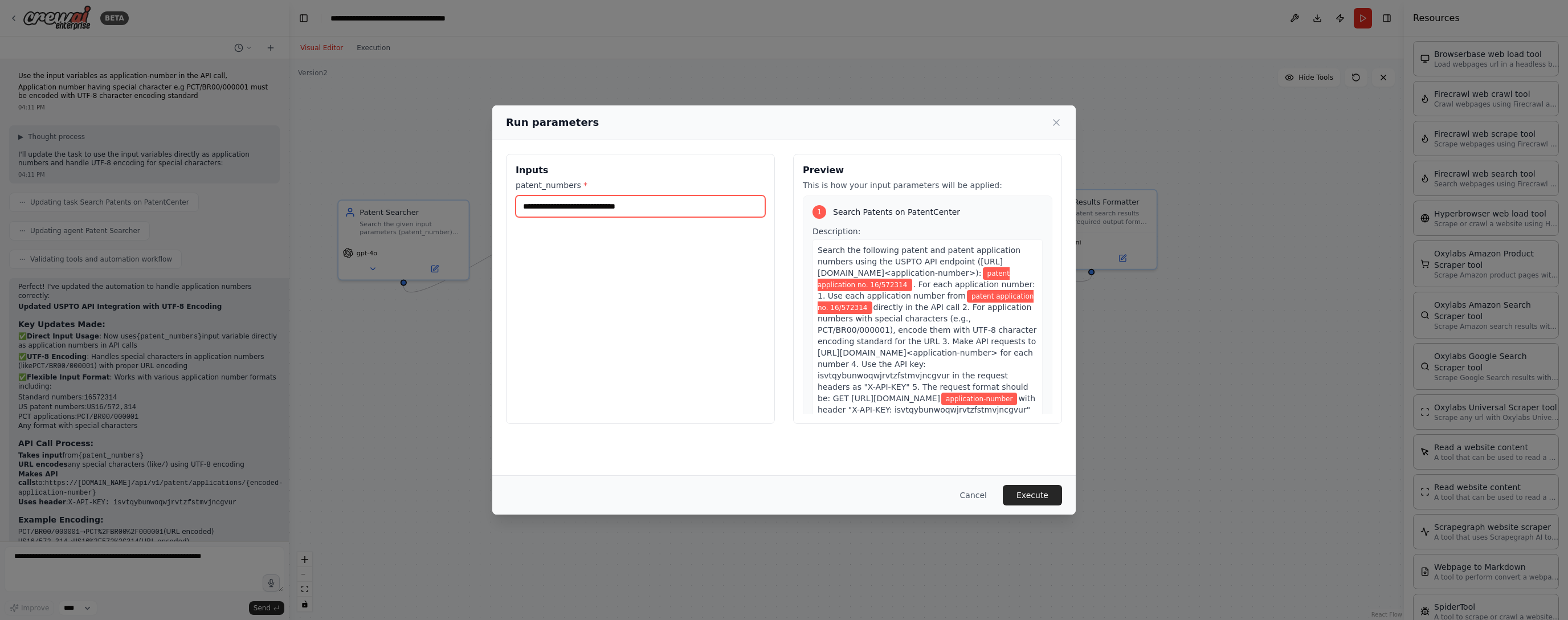
drag, startPoint x: 602, startPoint y: 204, endPoint x: 508, endPoint y: 193, distance: 94.6
click at [508, 193] on div "**********" at bounding box center [640, 289] width 269 height 270
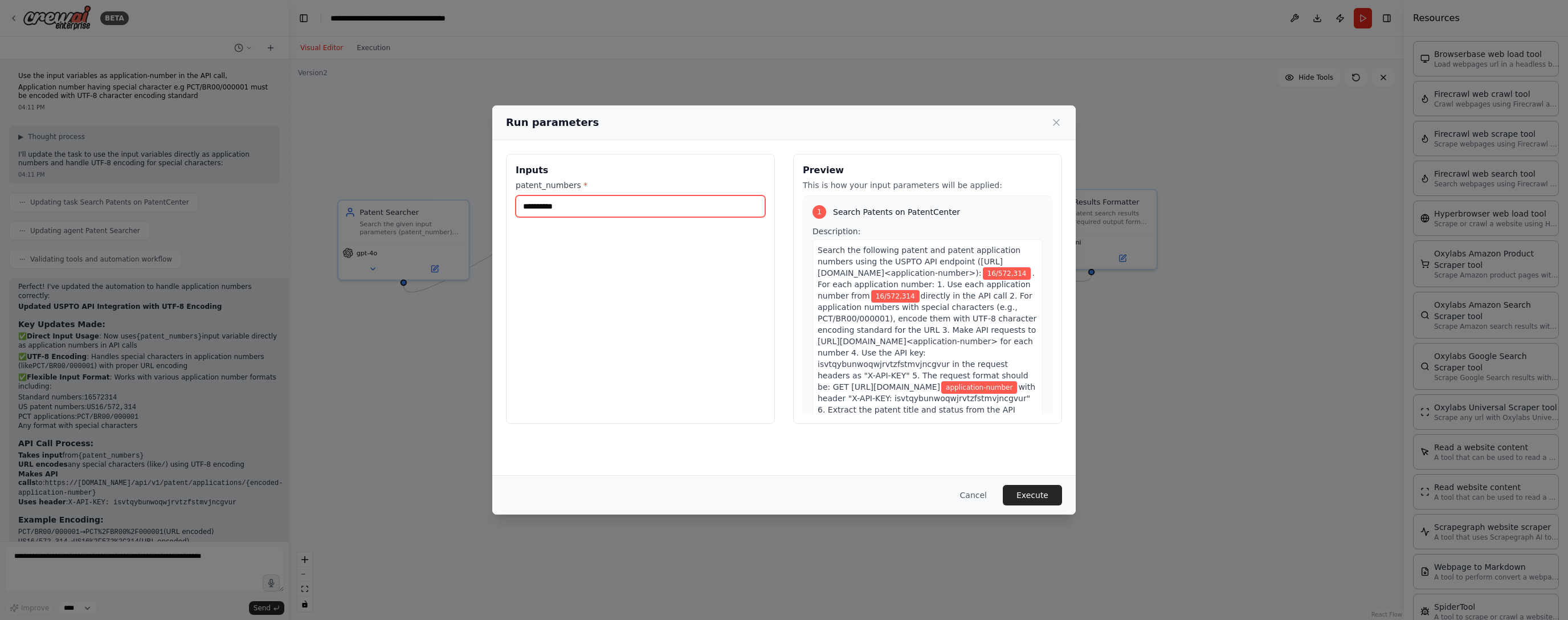
drag, startPoint x: 579, startPoint y: 205, endPoint x: 506, endPoint y: 198, distance: 73.3
click at [506, 198] on div "**********" at bounding box center [640, 289] width 269 height 270
paste input "text"
type input "**********"
click at [710, 492] on button "Execute" at bounding box center [1033, 496] width 59 height 21
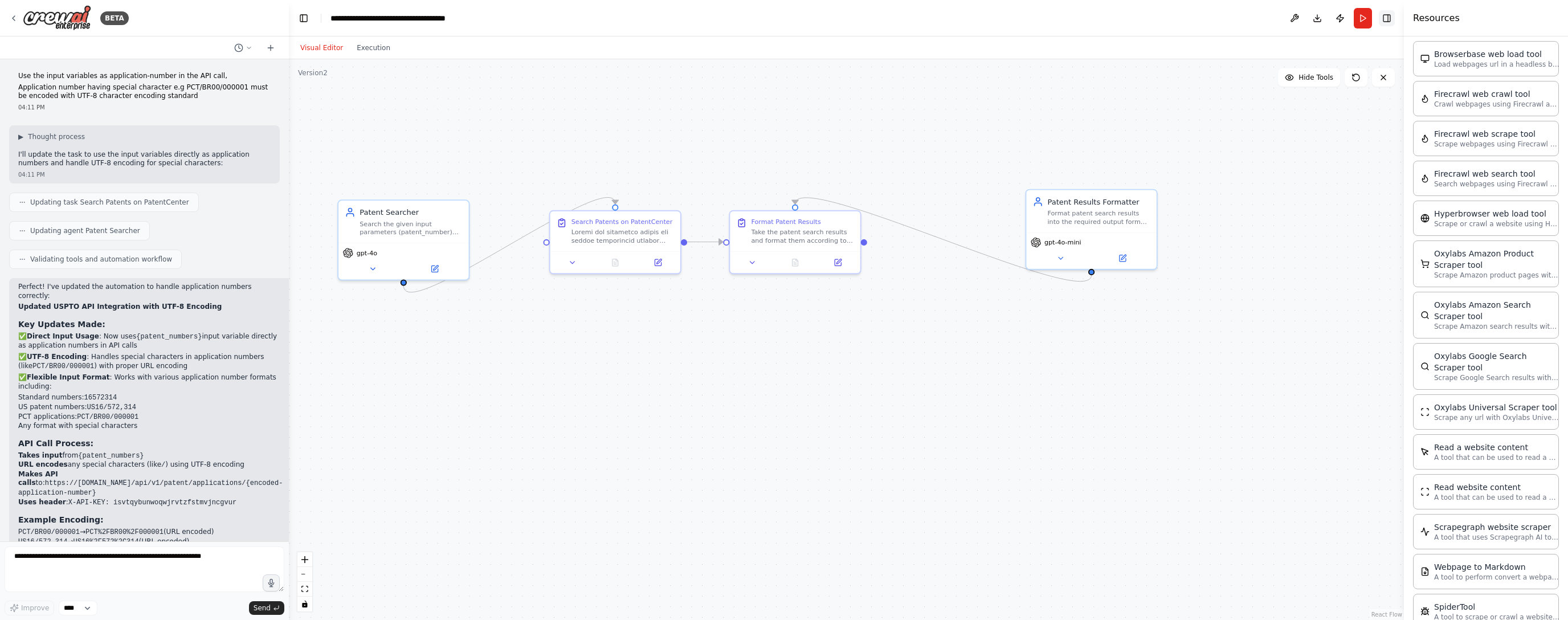
click at [710, 21] on button "Toggle Right Sidebar" at bounding box center [1387, 18] width 16 height 16
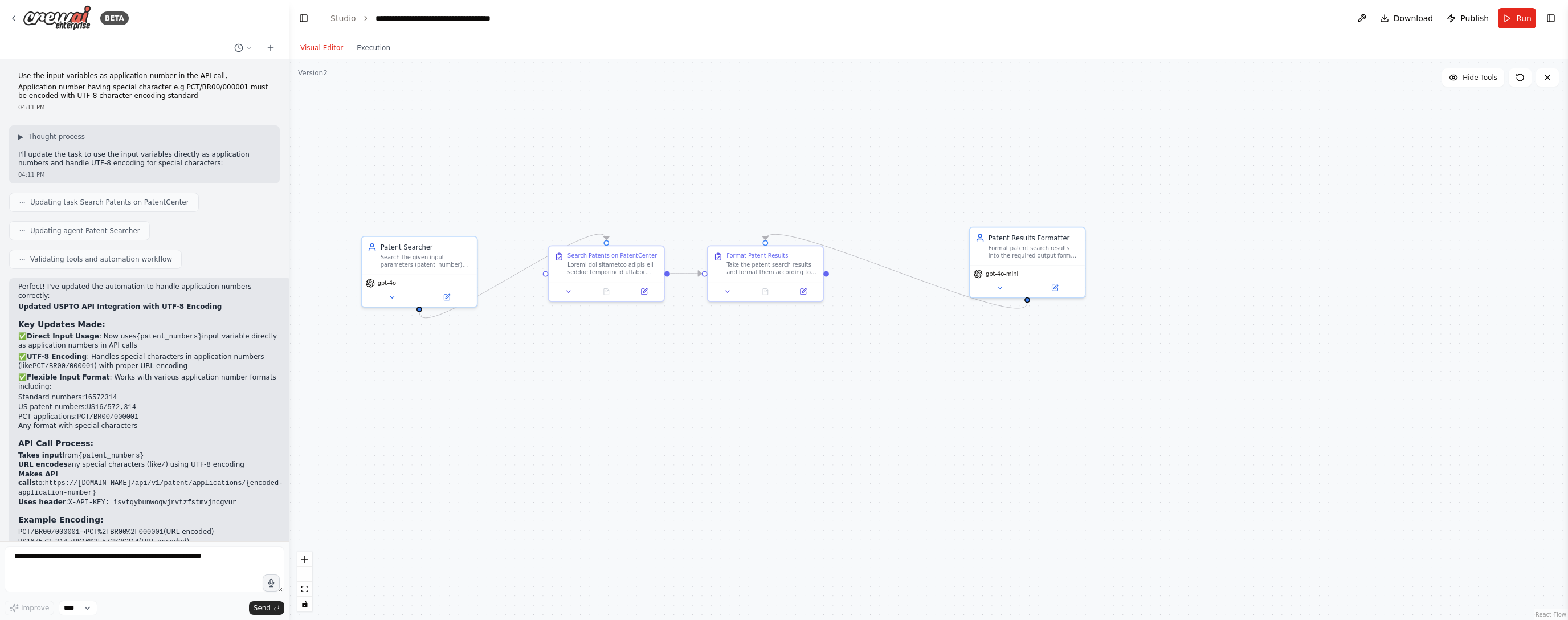
click at [710, 30] on header "**********" at bounding box center [928, 18] width 1279 height 36
click at [710, 23] on button "Run" at bounding box center [1517, 18] width 38 height 21
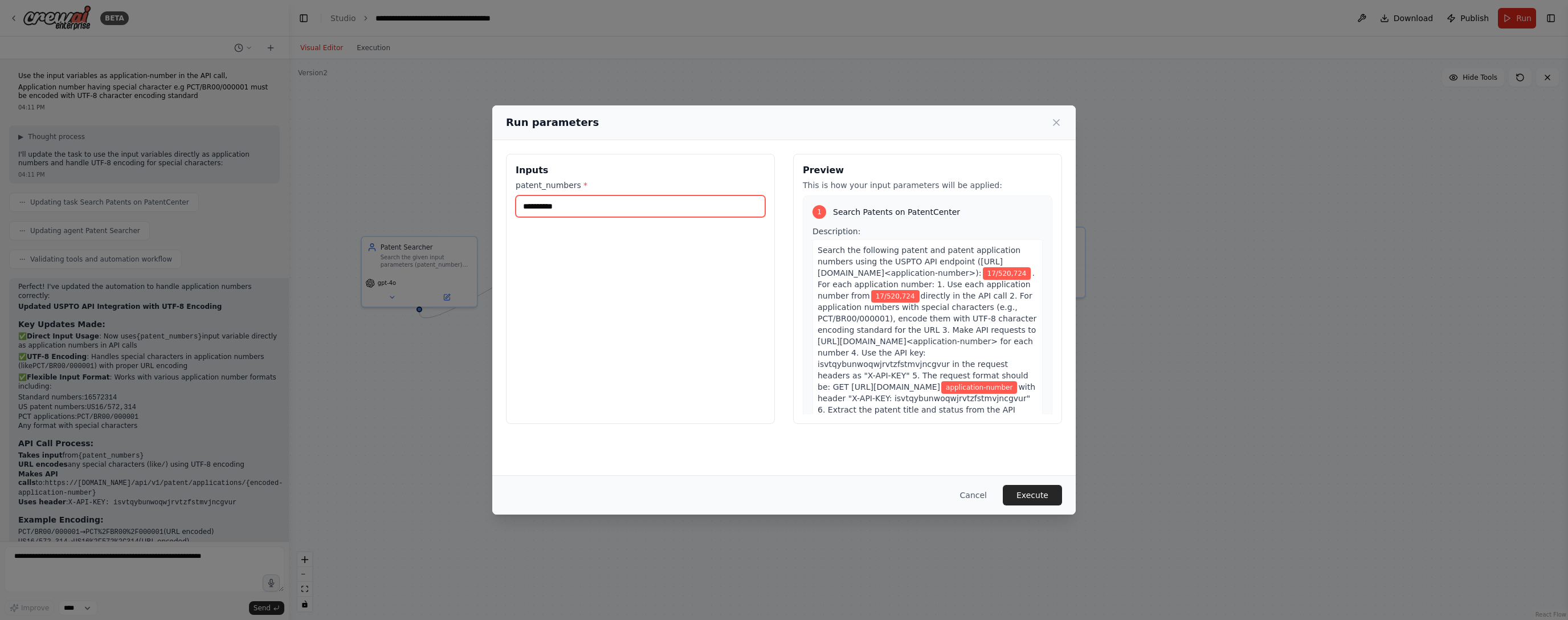
click at [549, 202] on input "**********" at bounding box center [640, 206] width 249 height 22
type input "*********"
click at [710, 495] on button "Execute" at bounding box center [1033, 496] width 59 height 21
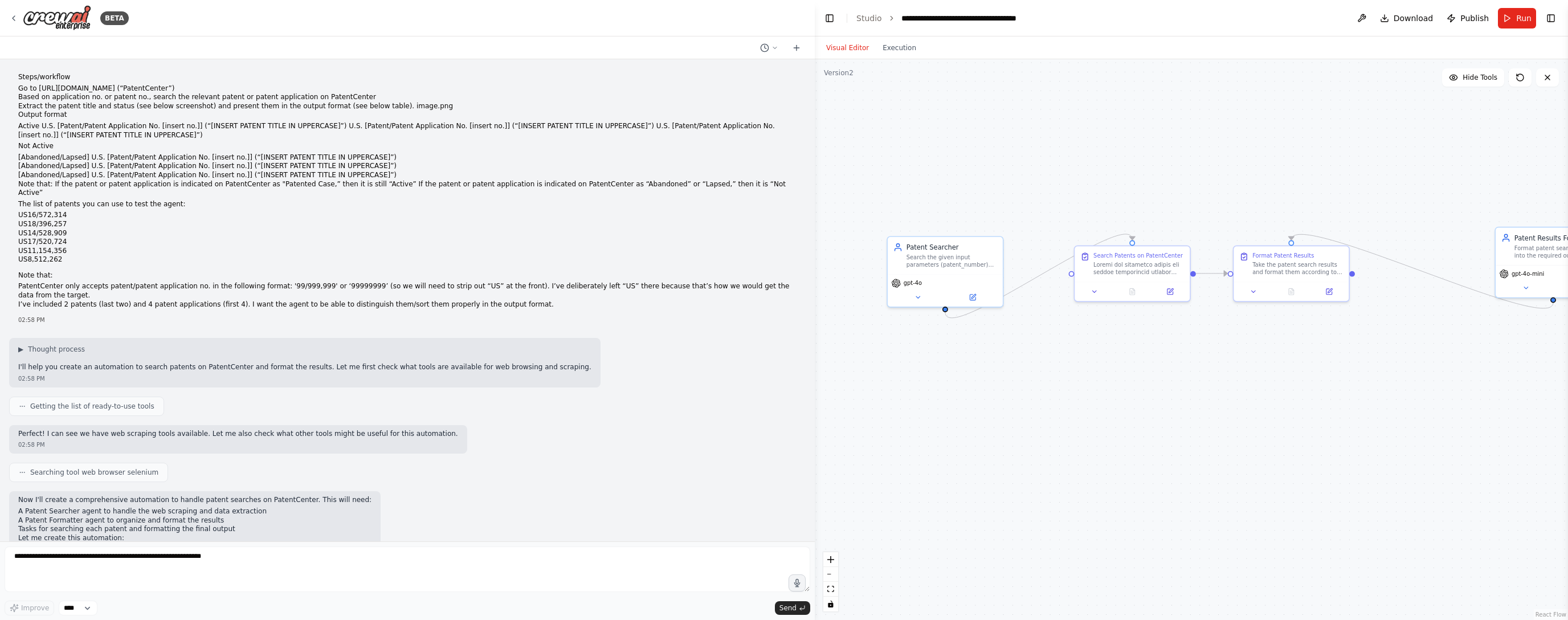
drag, startPoint x: 288, startPoint y: 202, endPoint x: 665, endPoint y: 274, distance: 383.8
click at [710, 217] on div "BETA Steps/workflow Go to https://patentcenter.uspto.gov (“PatentCenter”) Based…" at bounding box center [784, 310] width 1568 height 620
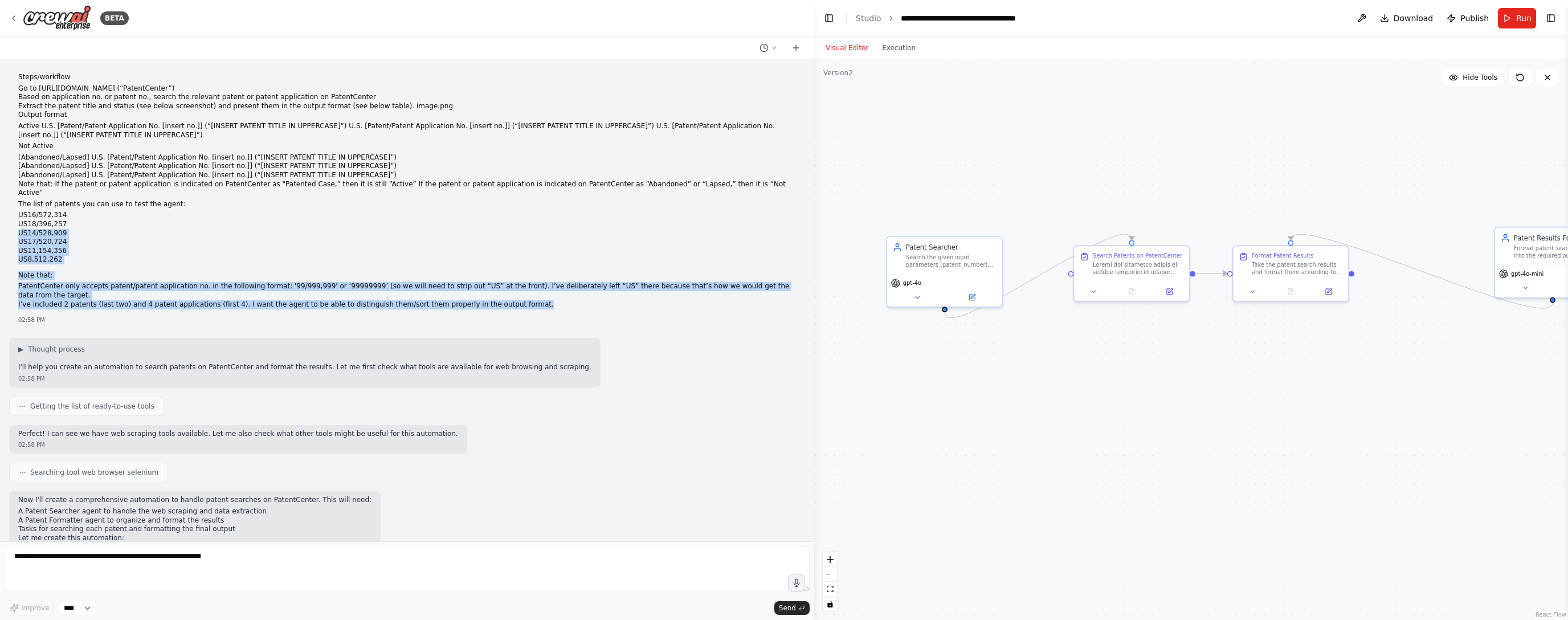
drag, startPoint x: 519, startPoint y: 283, endPoint x: 233, endPoint y: 208, distance: 295.7
click at [233, 208] on div "Steps/workflow Go to https://patentcenter.uspto.gov (“PatentCenter”) Based on a…" at bounding box center [407, 191] width 778 height 236
click at [275, 247] on li "US11,154,356" at bounding box center [407, 251] width 778 height 9
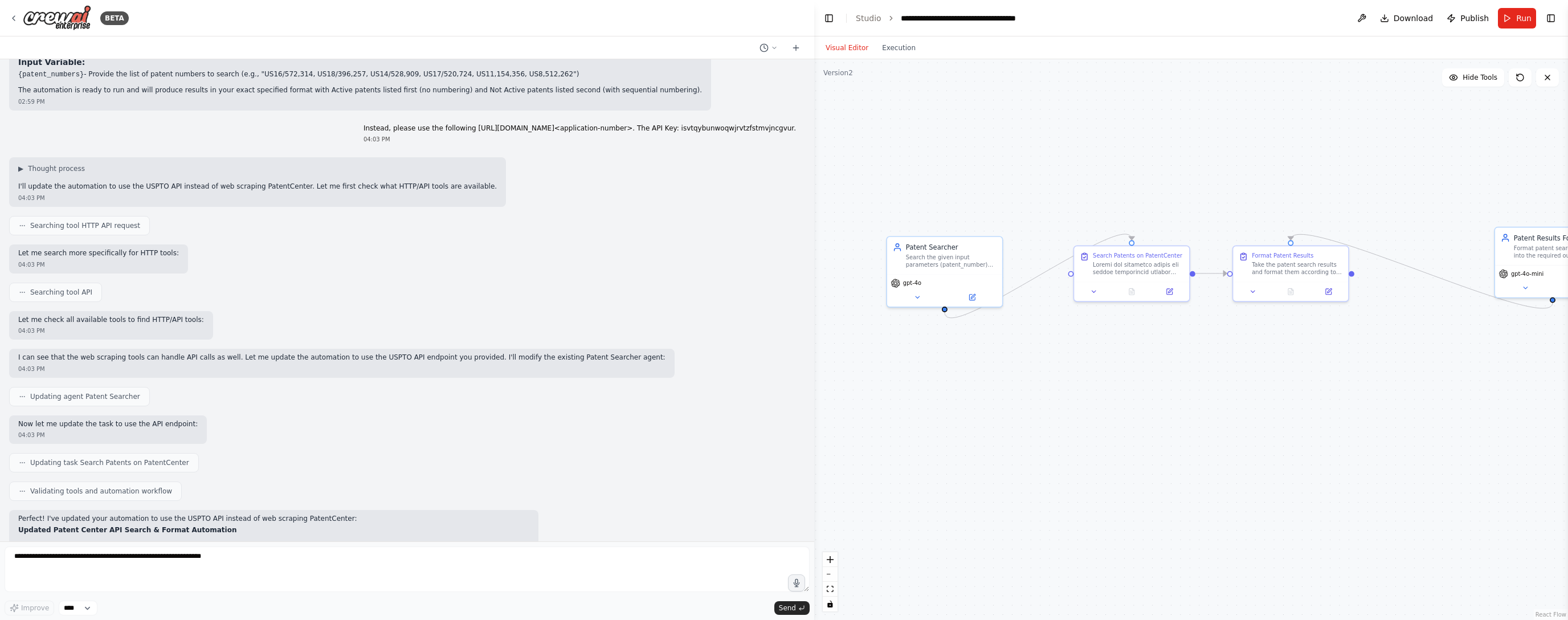
scroll to position [1051, 0]
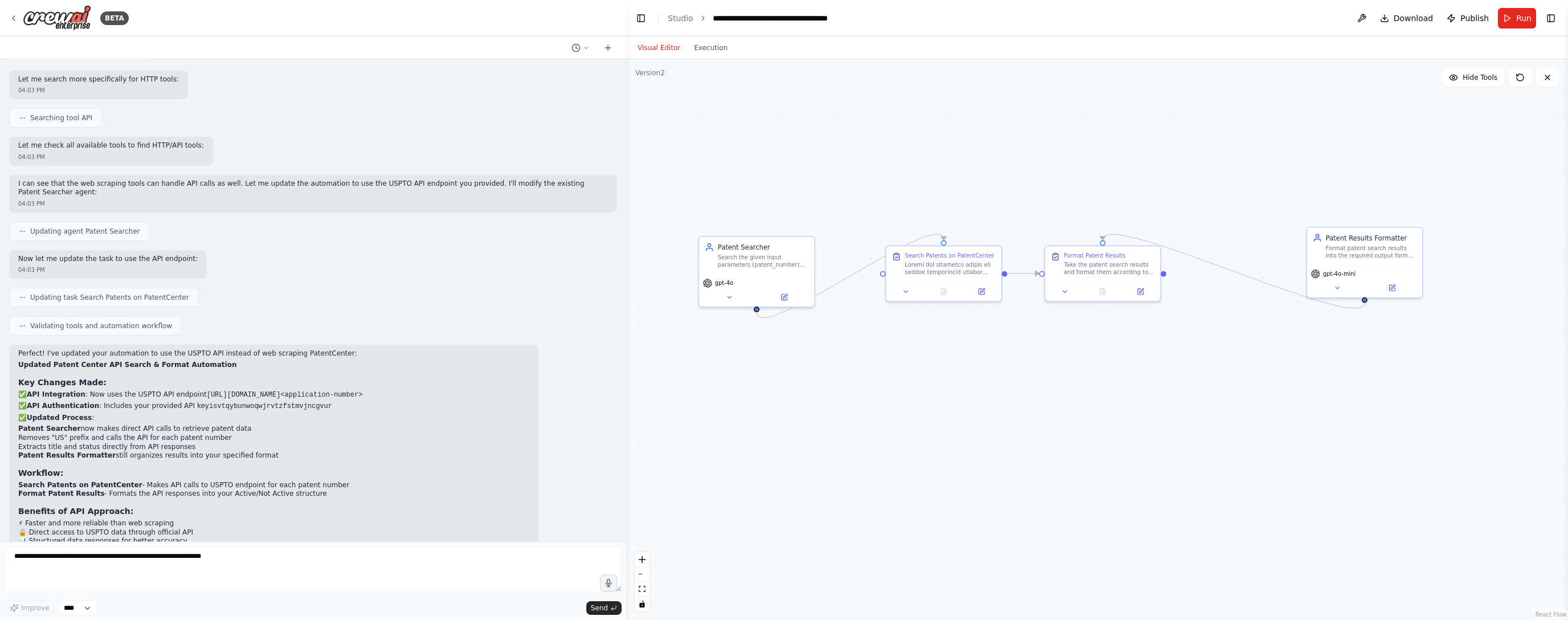
drag, startPoint x: 812, startPoint y: 294, endPoint x: 601, endPoint y: 275, distance: 211.9
click at [601, 275] on div "BETA Steps/workflow Go to https://patentcenter.uspto.gov (“PatentCenter”) Based…" at bounding box center [784, 310] width 1568 height 620
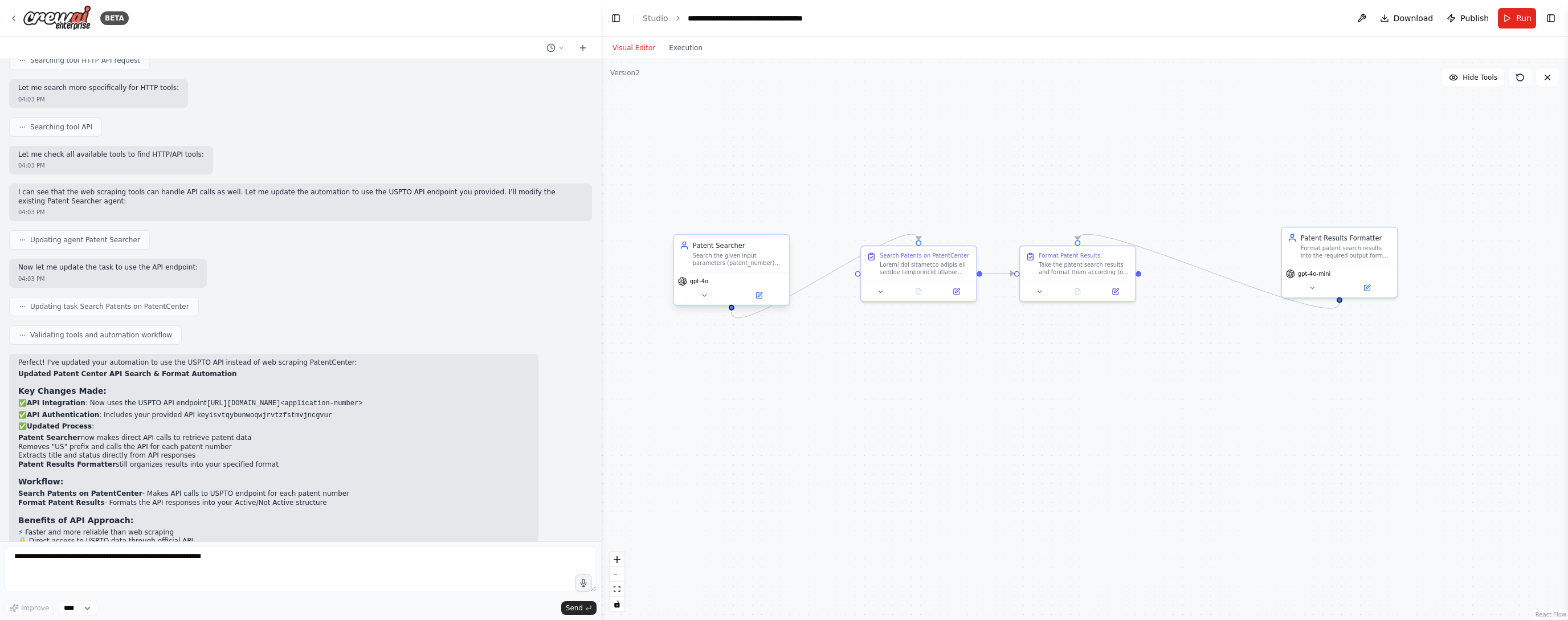
click at [710, 262] on div "Search the given input parameters (patent_number) using the USPTO API endpoint …" at bounding box center [738, 259] width 91 height 14
click at [710, 293] on button at bounding box center [759, 296] width 53 height 11
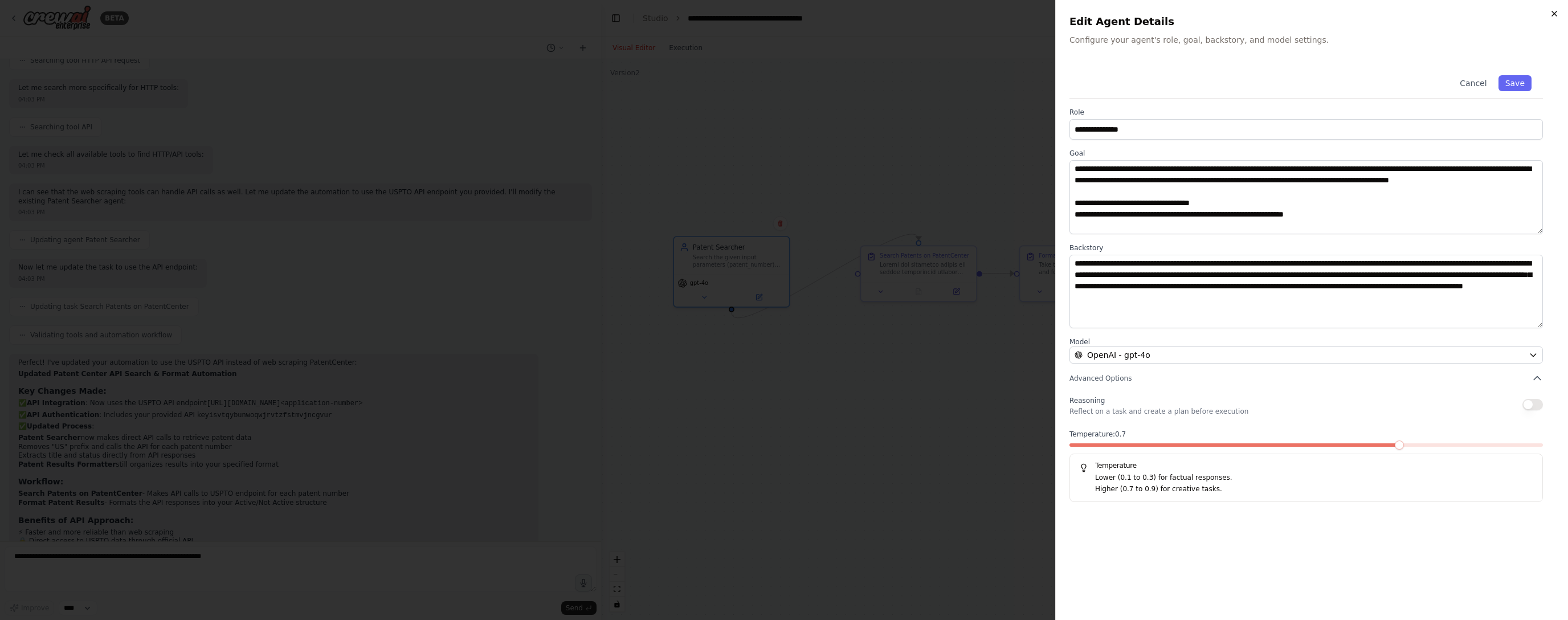
click at [710, 14] on icon "button" at bounding box center [1554, 13] width 9 height 9
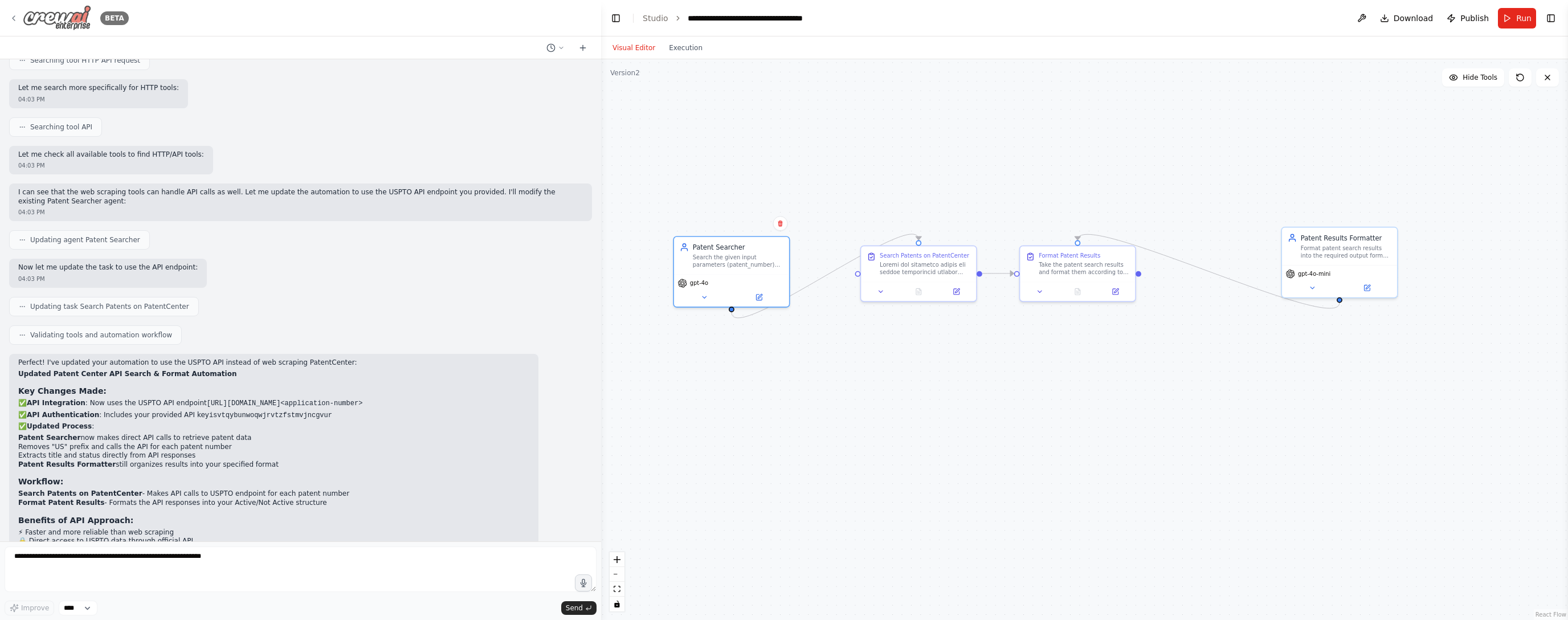
click at [14, 21] on icon at bounding box center [13, 18] width 9 height 9
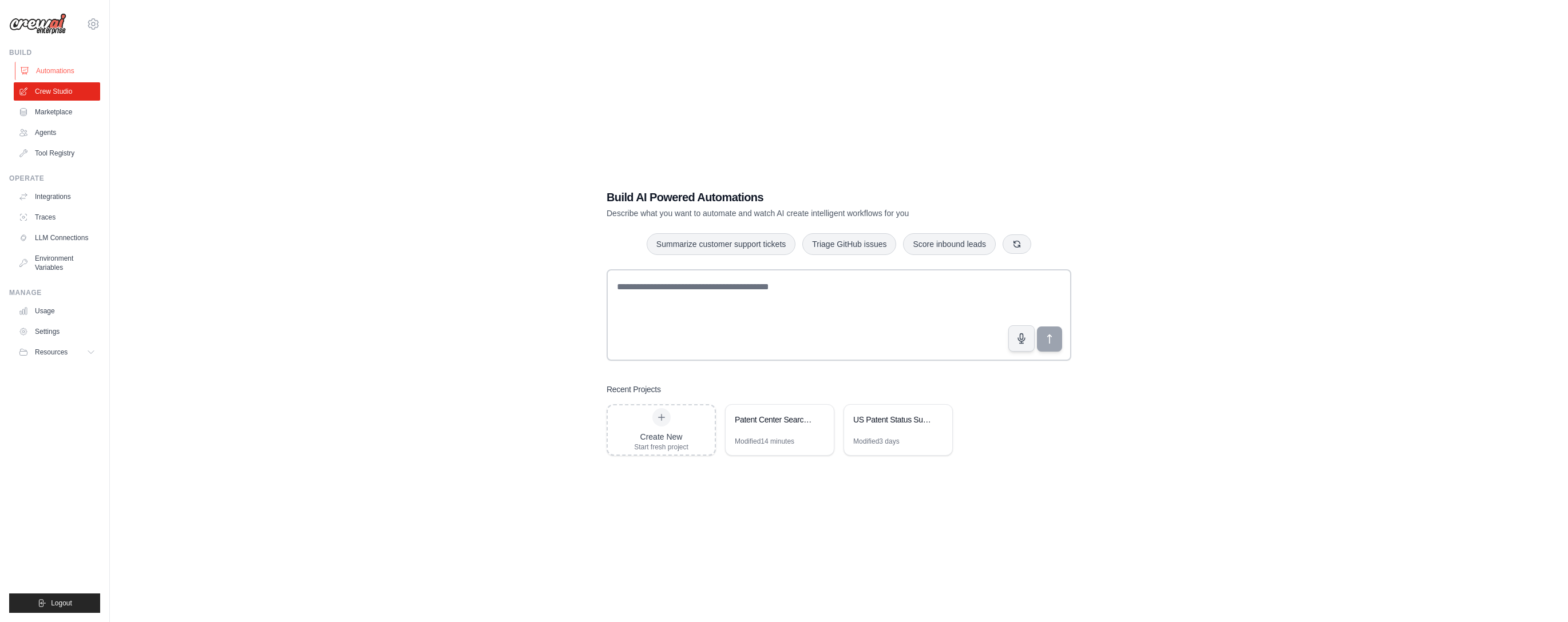
click at [54, 61] on div "Build Automations Crew Studio Marketplace Agents" at bounding box center [54, 105] width 91 height 114
click at [56, 72] on link "Automations" at bounding box center [57, 71] width 86 height 19
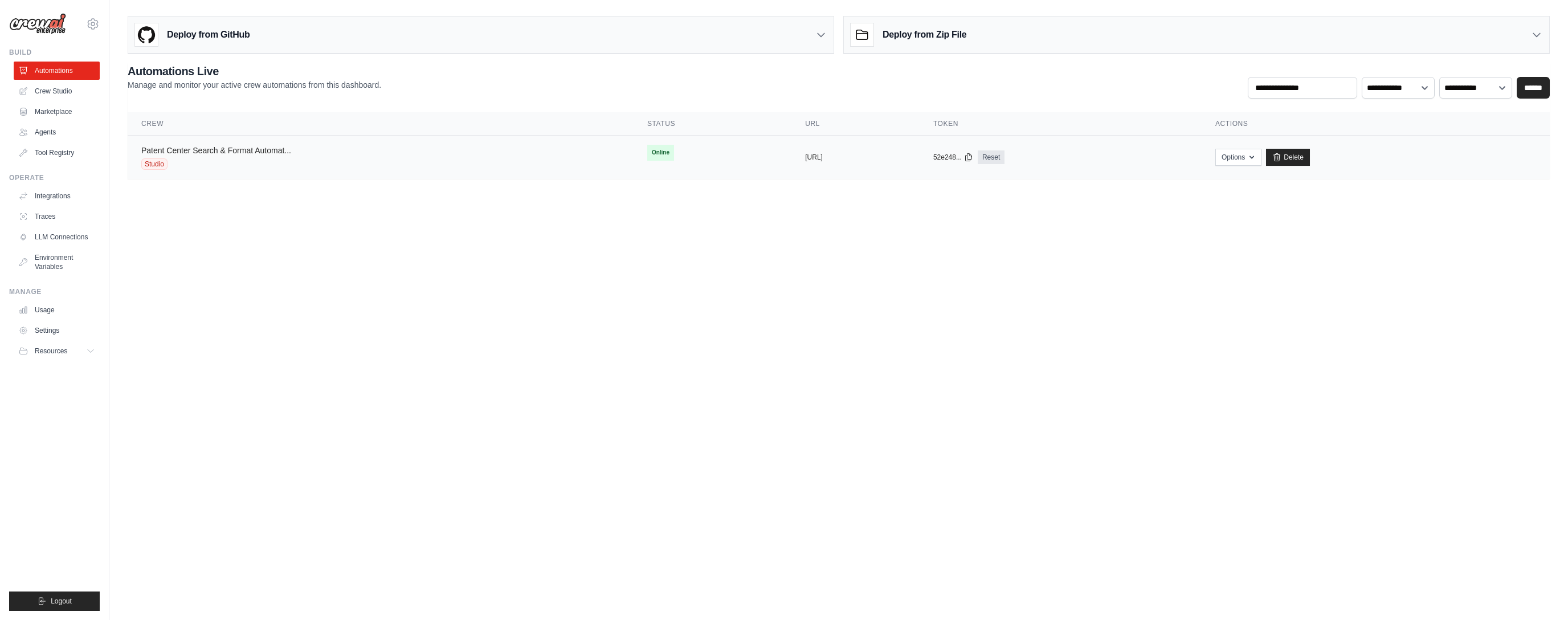
click at [160, 150] on link "Patent Center Search & Format Automat..." at bounding box center [216, 150] width 150 height 9
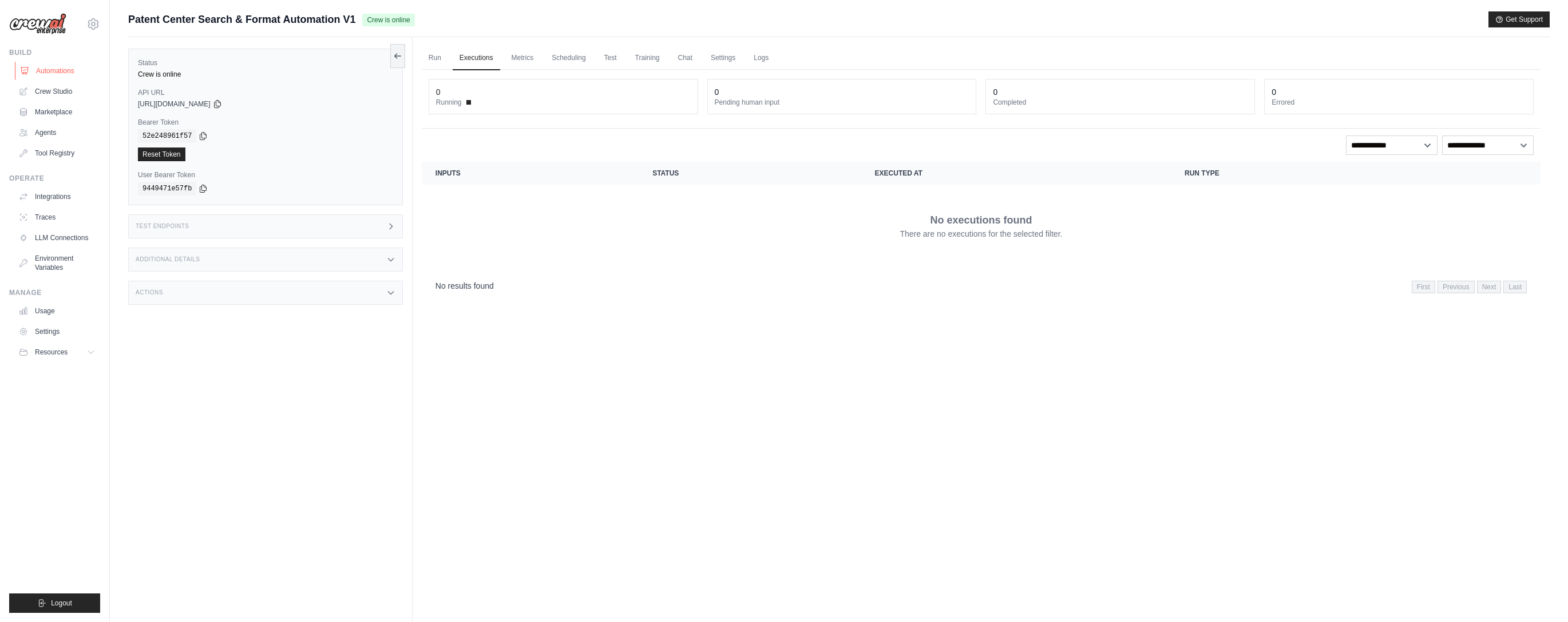
click at [73, 74] on link "Automations" at bounding box center [57, 71] width 86 height 19
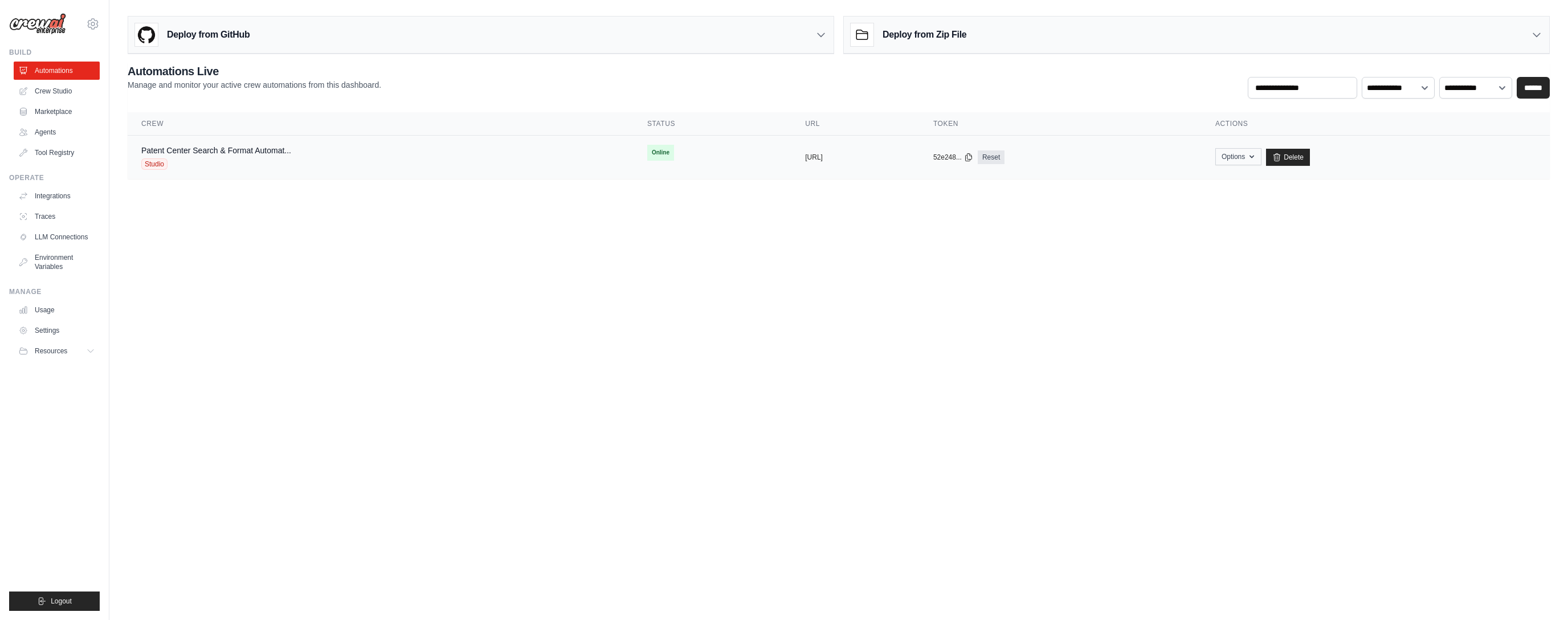
click at [1262, 160] on button "Options" at bounding box center [1239, 156] width 46 height 17
click at [269, 149] on link "Patent Center Search & Format Automat..." at bounding box center [216, 150] width 150 height 9
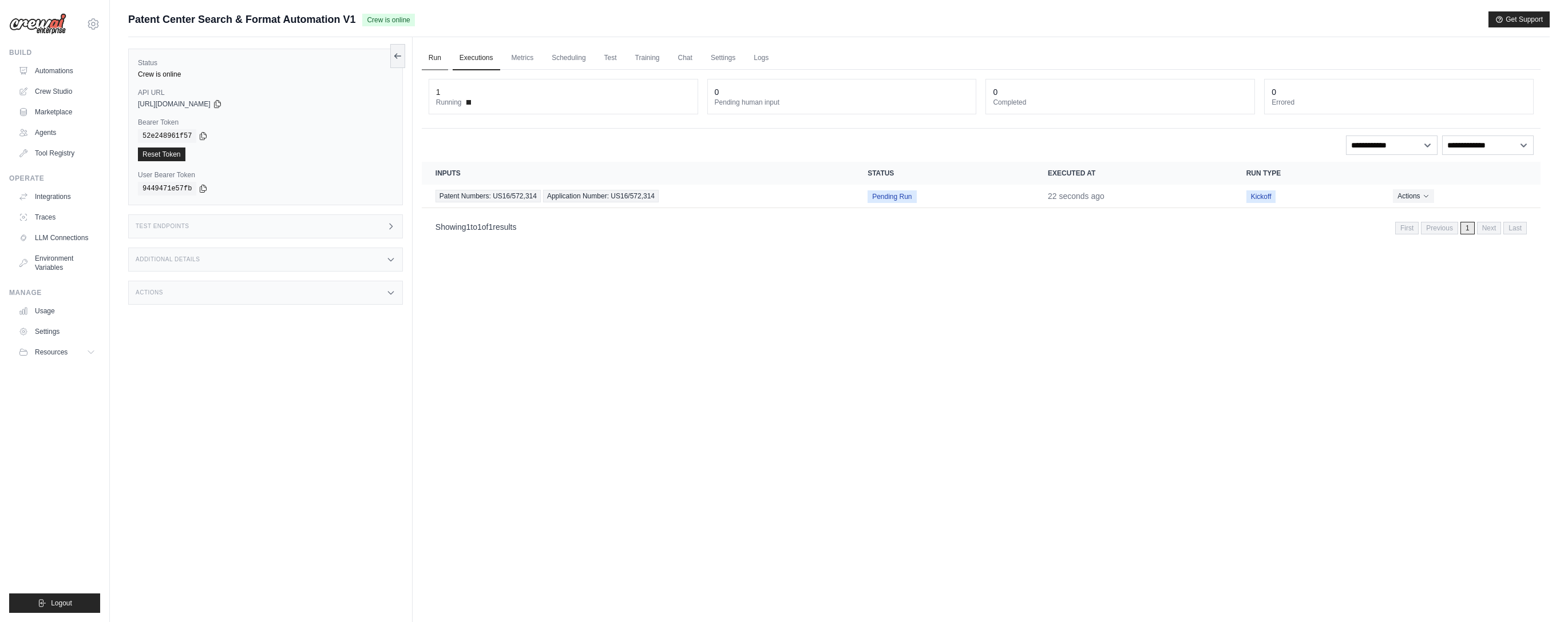
click at [423, 58] on link "Run" at bounding box center [435, 59] width 27 height 24
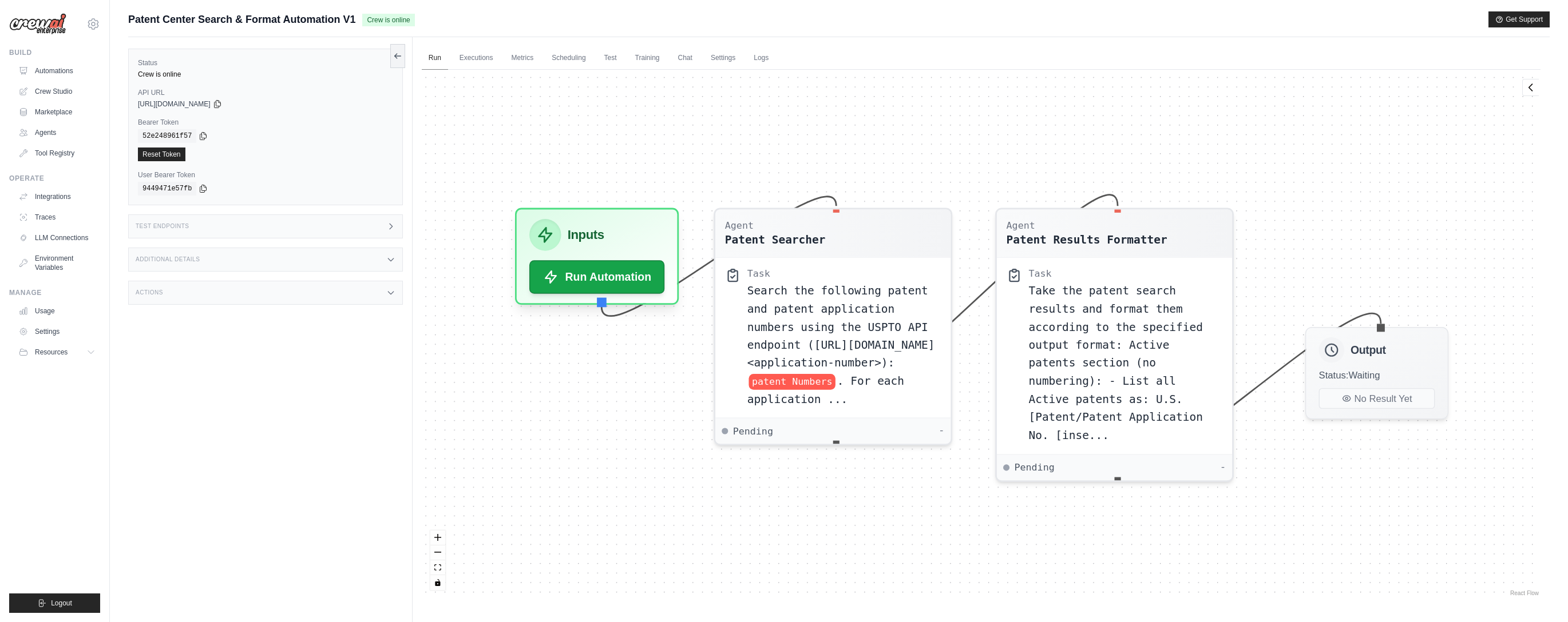
click at [431, 58] on link "Run" at bounding box center [435, 59] width 27 height 24
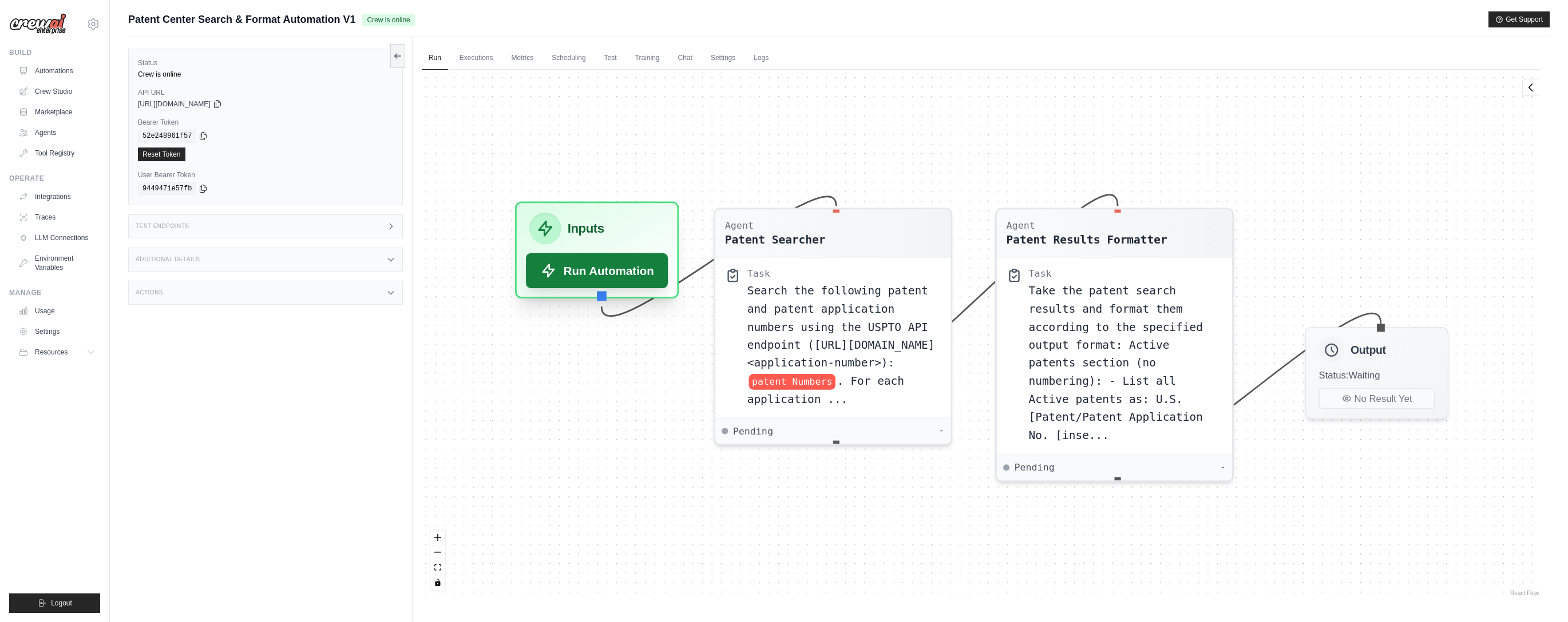
click at [624, 280] on button "Run Automation" at bounding box center [596, 270] width 142 height 35
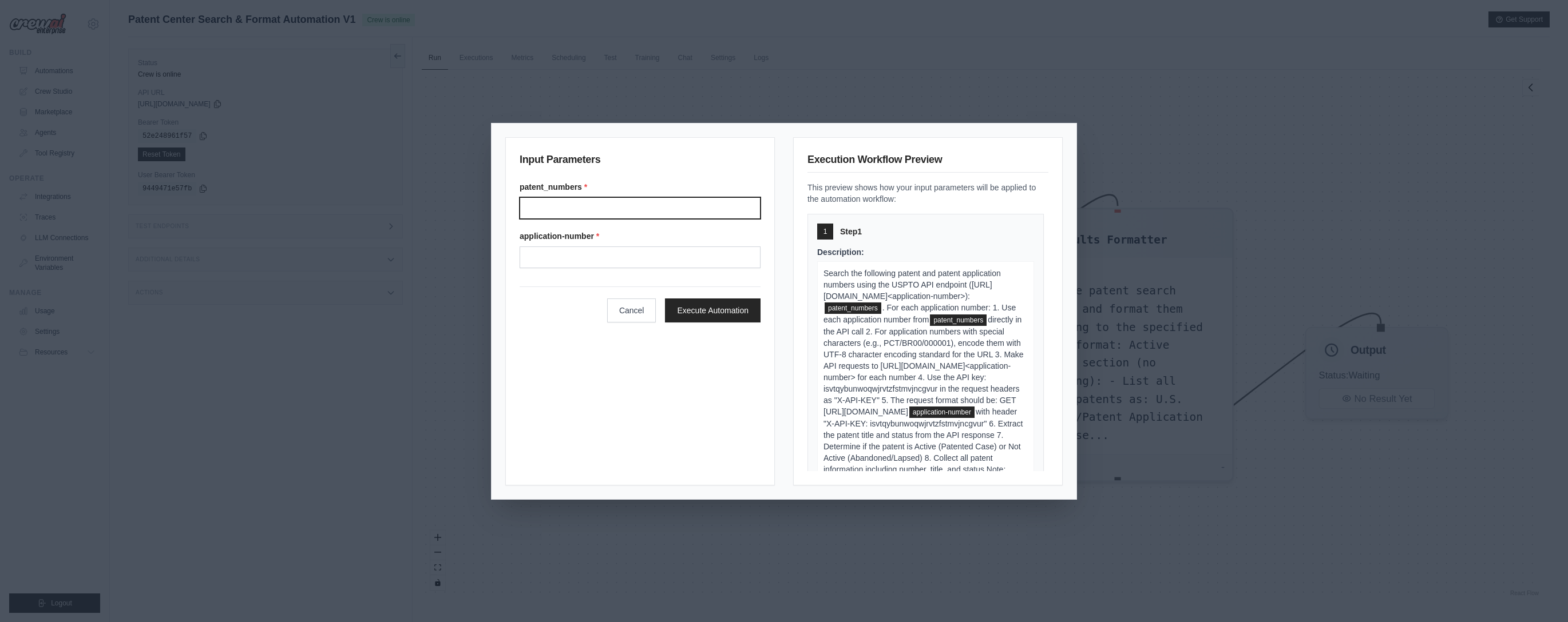
click at [647, 215] on input "Patent numbers" at bounding box center [639, 208] width 241 height 22
paste input "**********"
type input "**********"
paste input "**********"
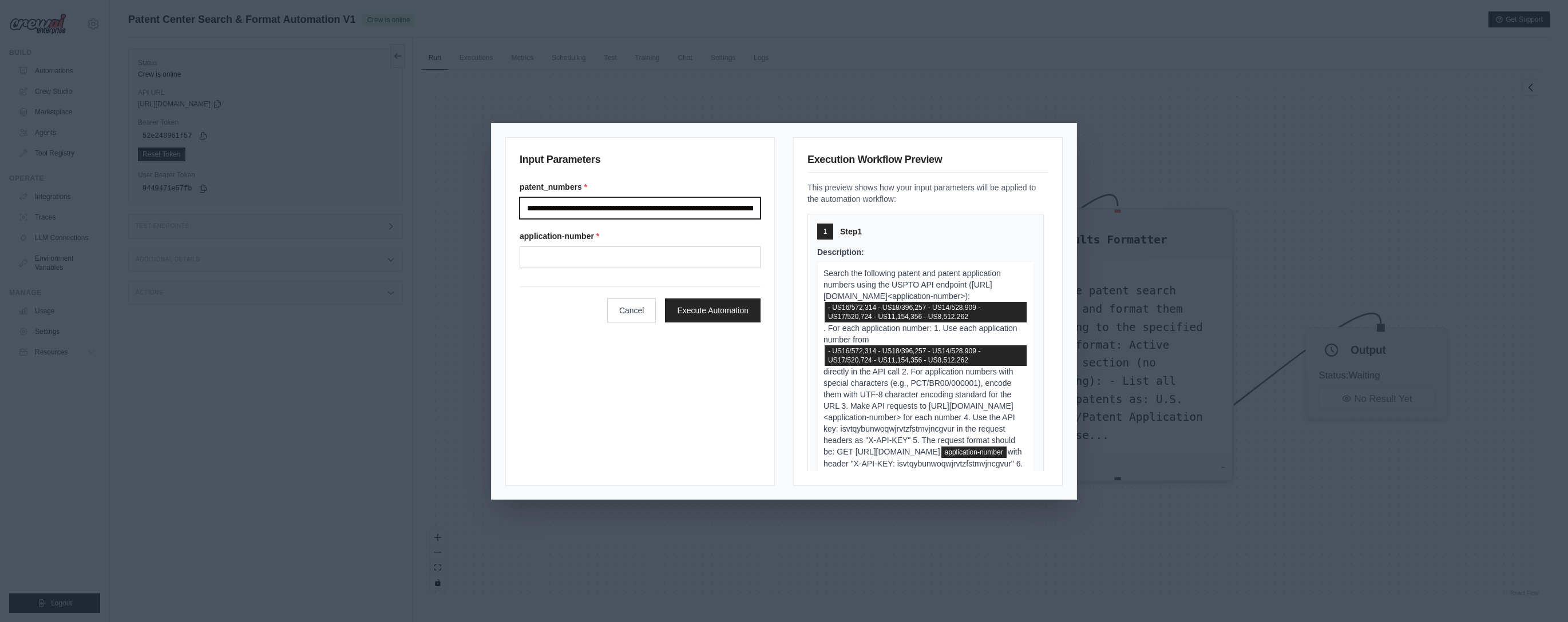
type input "**********"
click at [655, 238] on label "application-number *" at bounding box center [639, 236] width 241 height 11
click at [655, 246] on input "Application-number" at bounding box center [639, 257] width 241 height 22
click at [651, 247] on input "Application-number" at bounding box center [639, 257] width 241 height 22
paste input "**********"
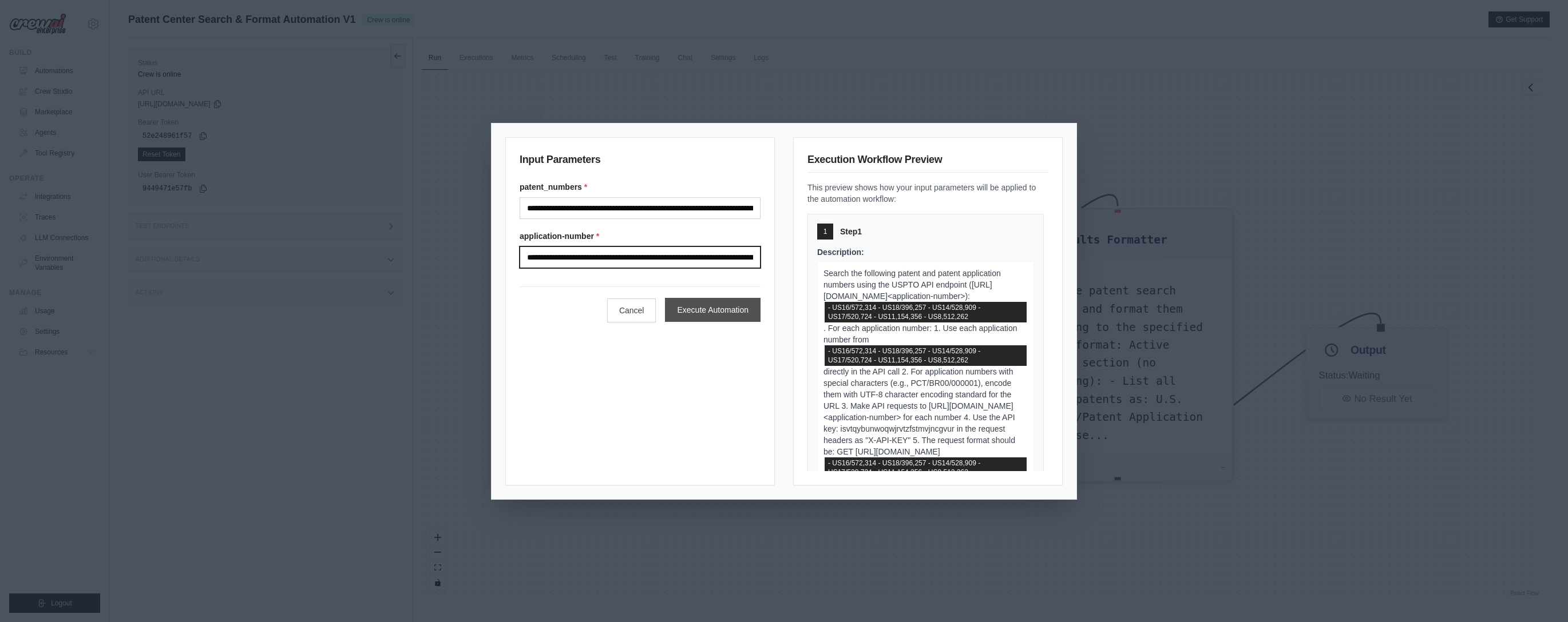
type input "**********"
click at [705, 312] on button "Execute Automation" at bounding box center [712, 310] width 96 height 24
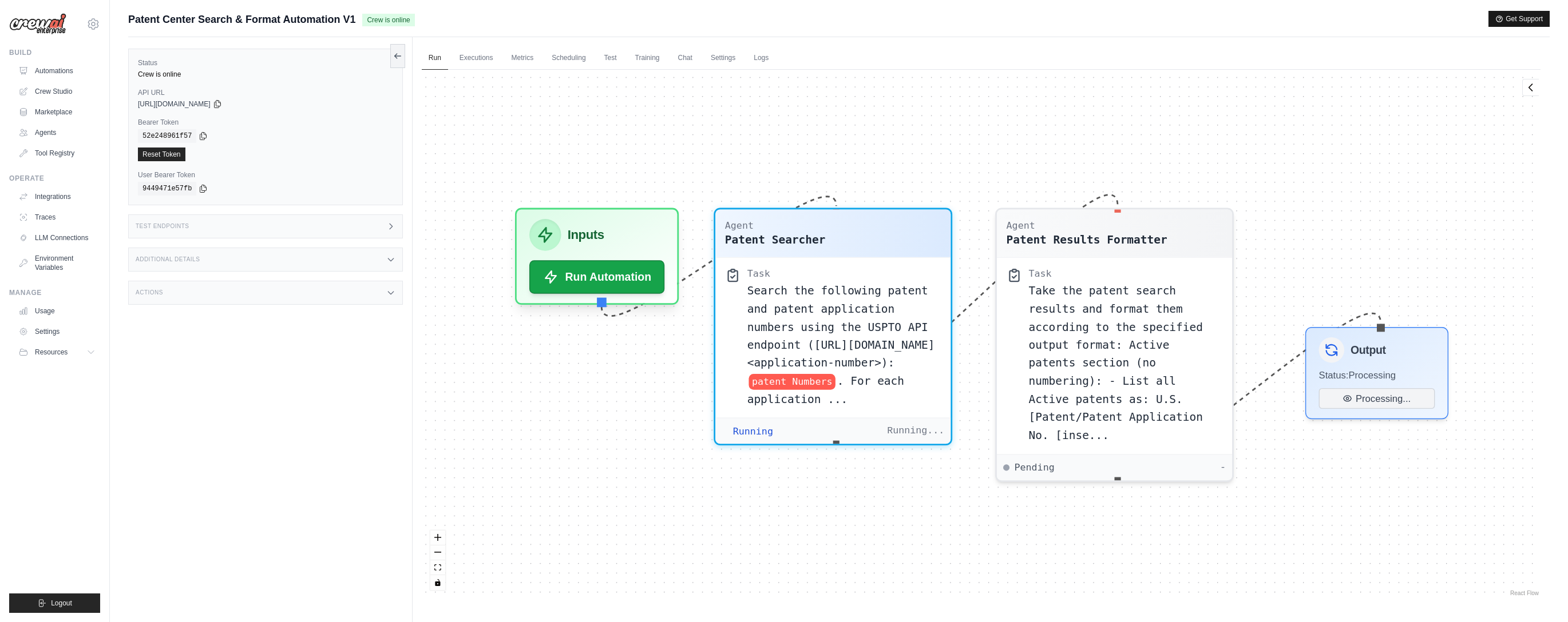
click at [1531, 17] on button "Get Support" at bounding box center [1519, 19] width 61 height 16
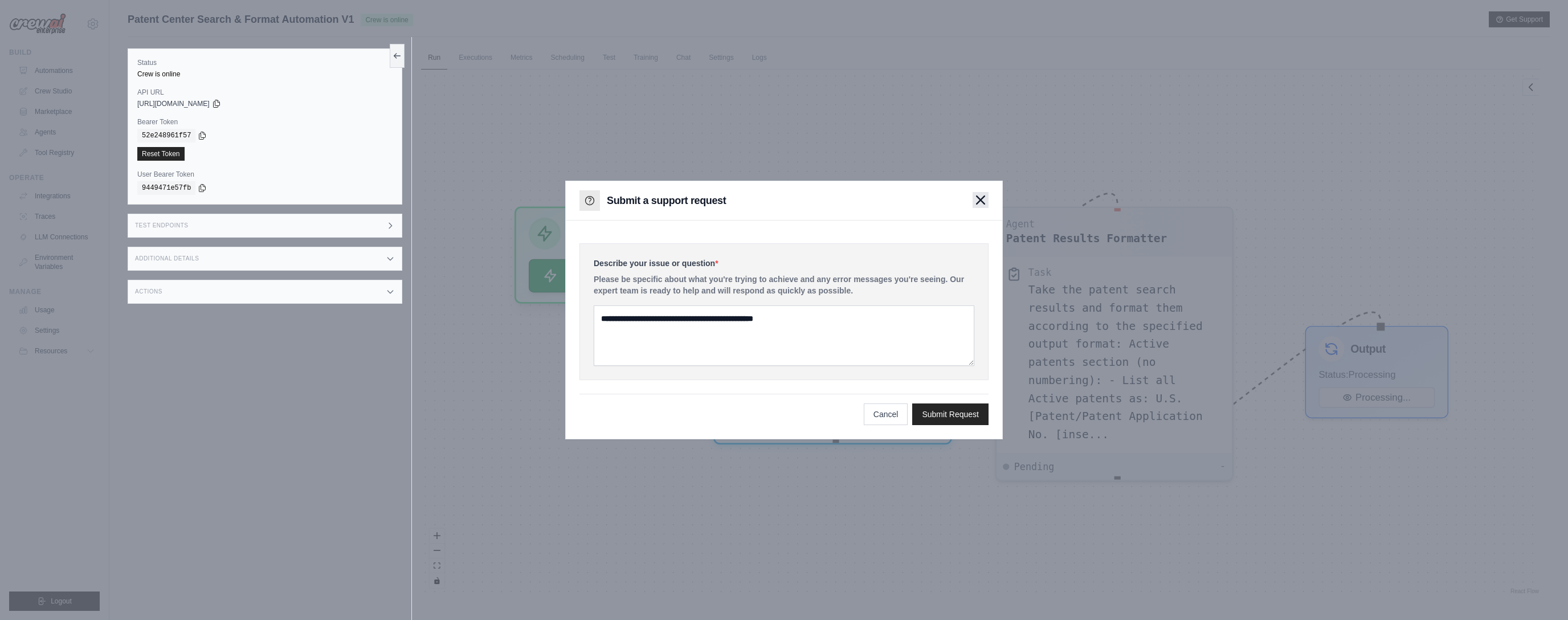
click at [980, 202] on icon "button" at bounding box center [980, 200] width 9 height 9
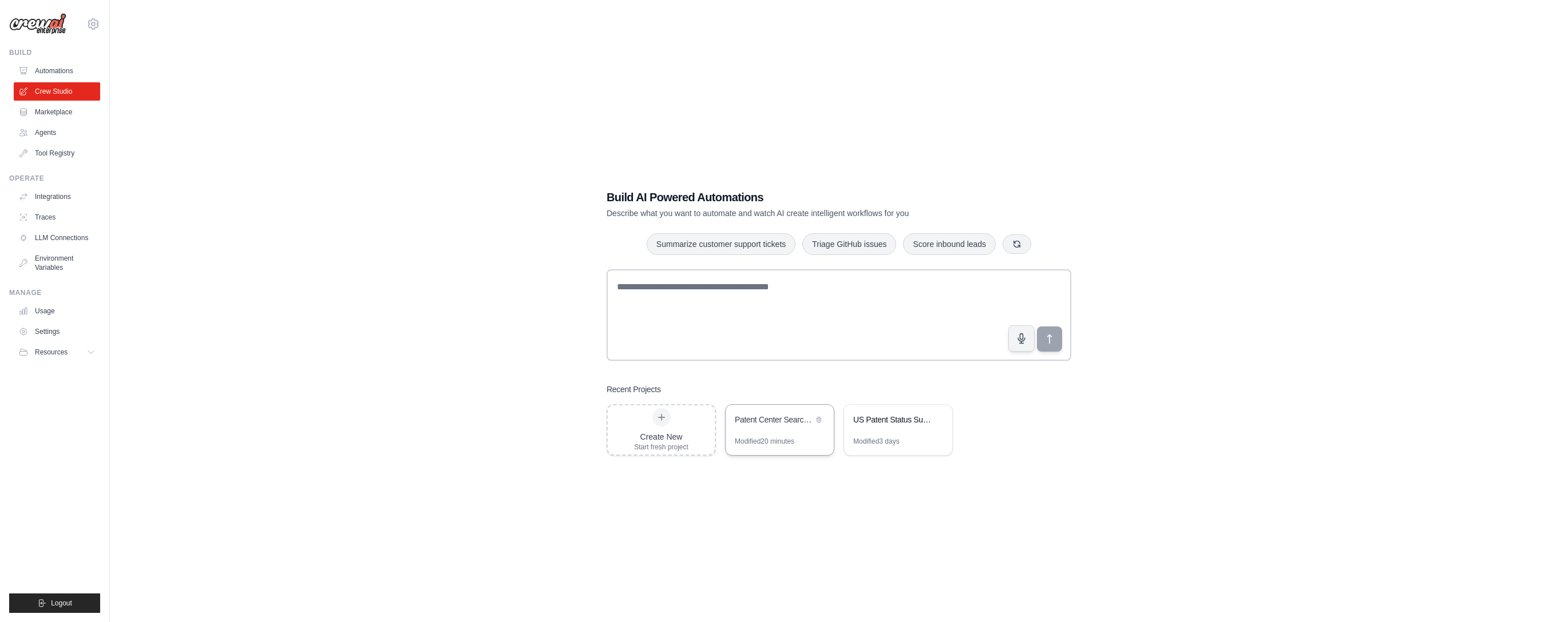
click at [755, 439] on div "Modified 20 minutes" at bounding box center [765, 441] width 60 height 9
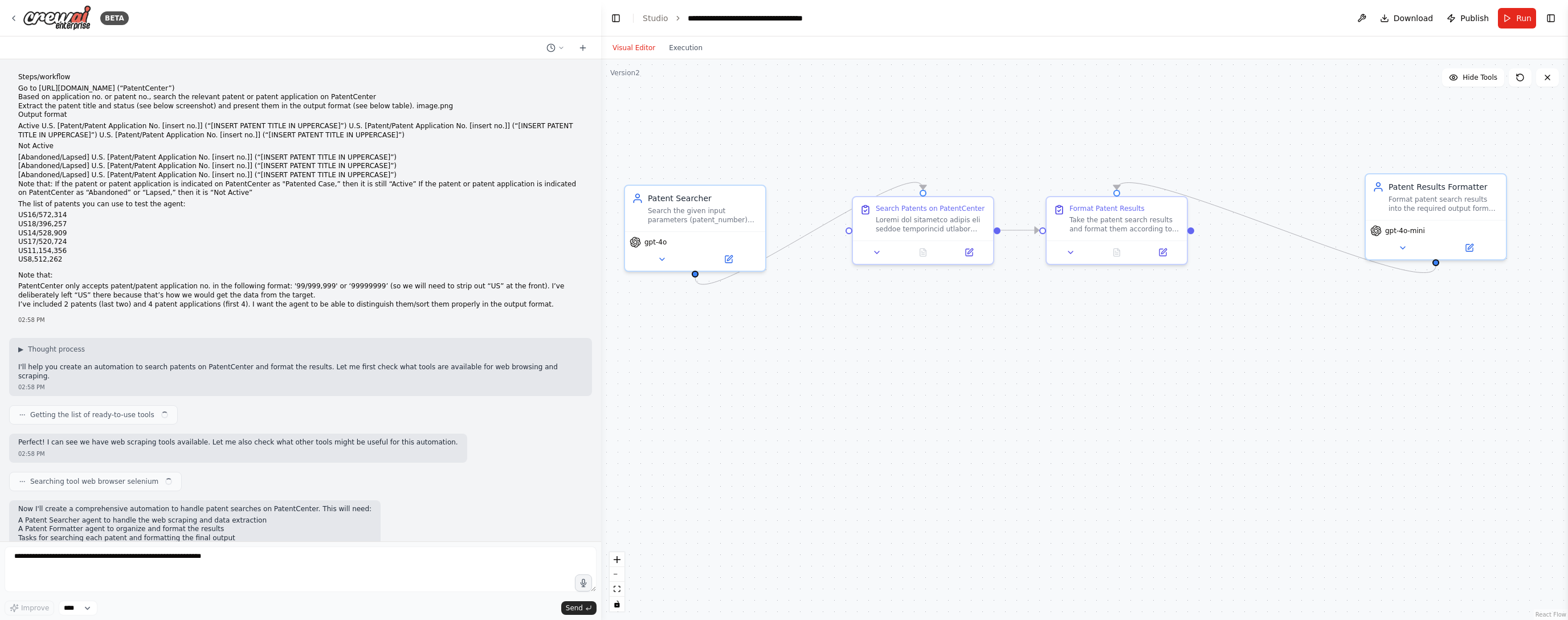
scroll to position [1940, 0]
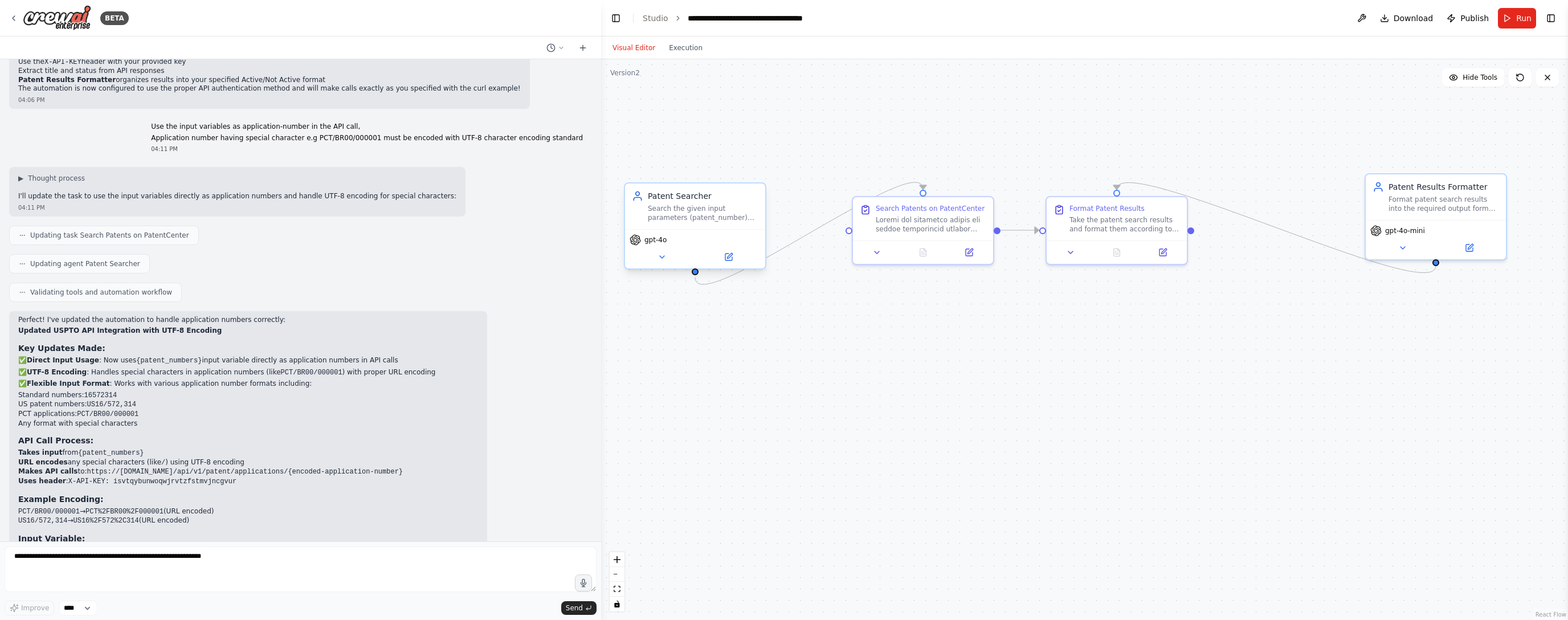
click at [671, 214] on div "Search the given input parameters (patent_number) using the USPTO API endpoint …" at bounding box center [703, 213] width 111 height 18
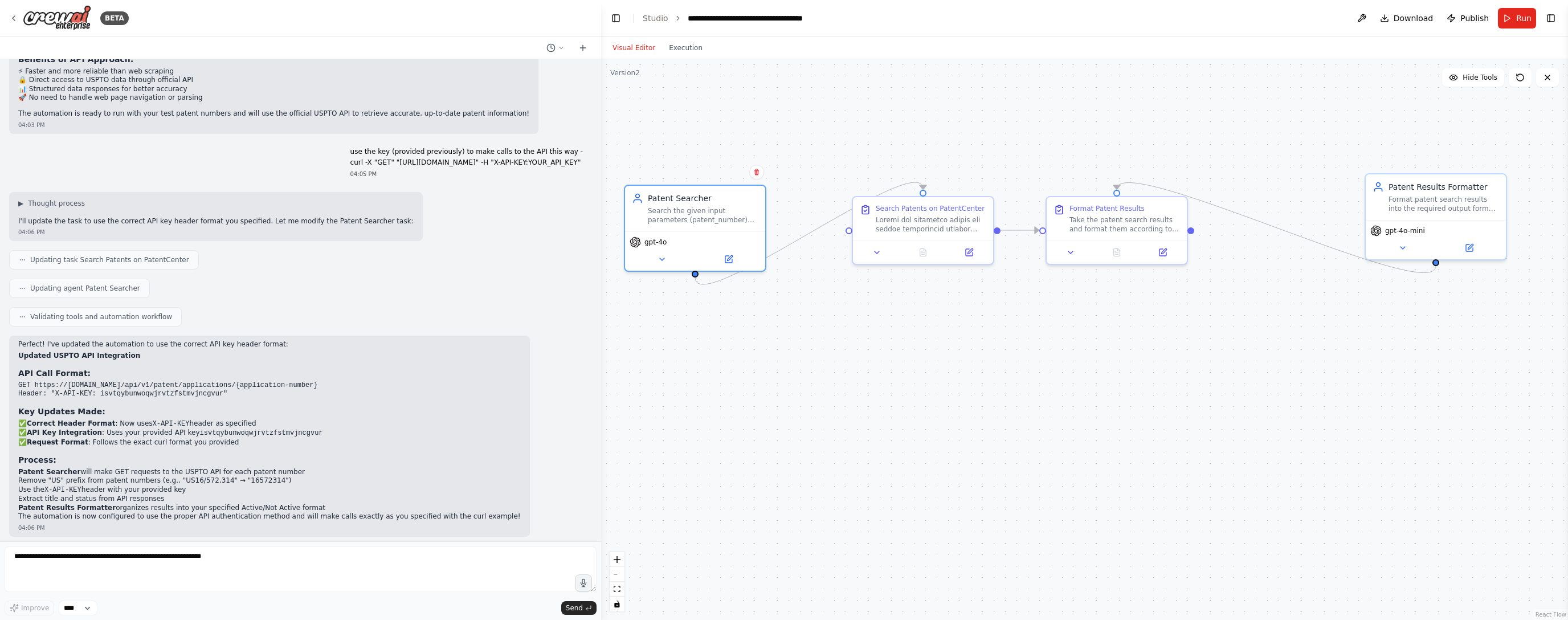
scroll to position [0, 0]
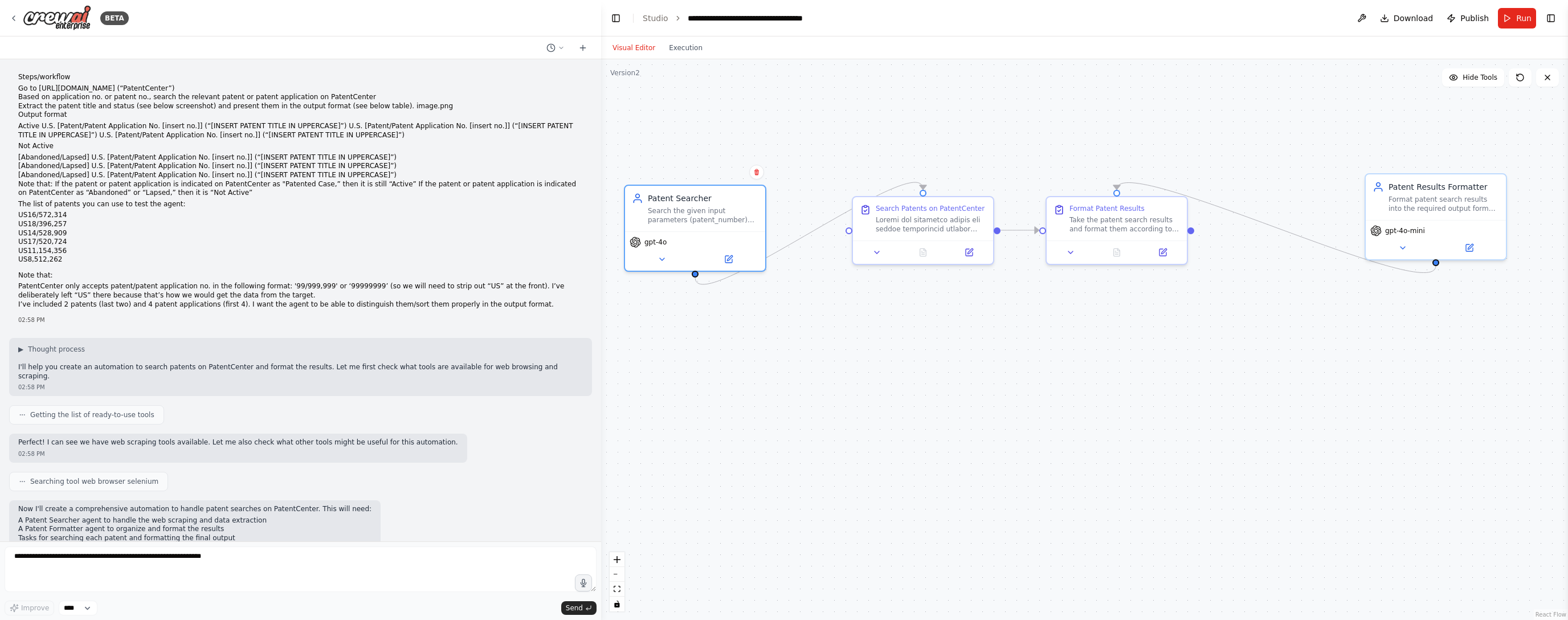
drag, startPoint x: 110, startPoint y: 269, endPoint x: 232, endPoint y: 290, distance: 123.8
click at [109, 271] on p "Note that:" at bounding box center [301, 275] width 564 height 9
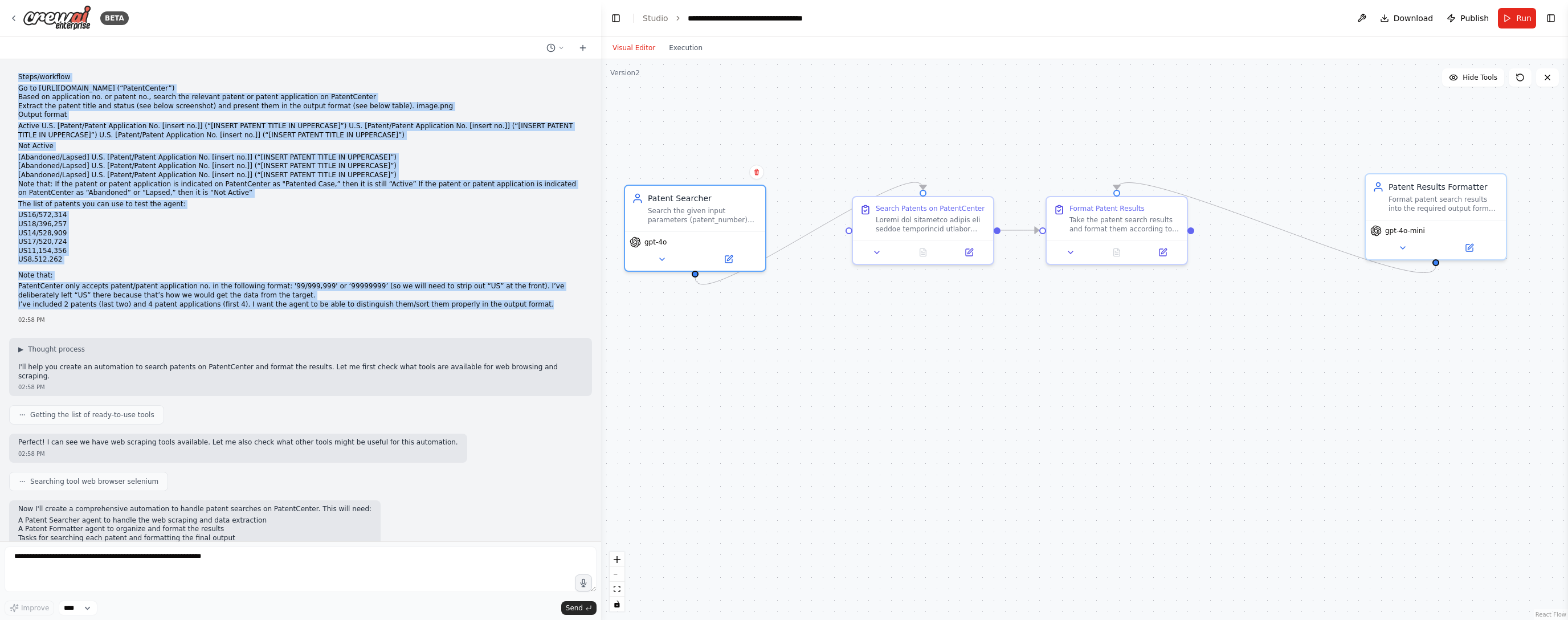
drag, startPoint x: 454, startPoint y: 282, endPoint x: 22, endPoint y: 72, distance: 480.3
click at [22, 72] on div "Steps/workflow Go to [URL][DOMAIN_NAME] (“PatentCenter”) Based on application n…" at bounding box center [300, 198] width 583 height 261
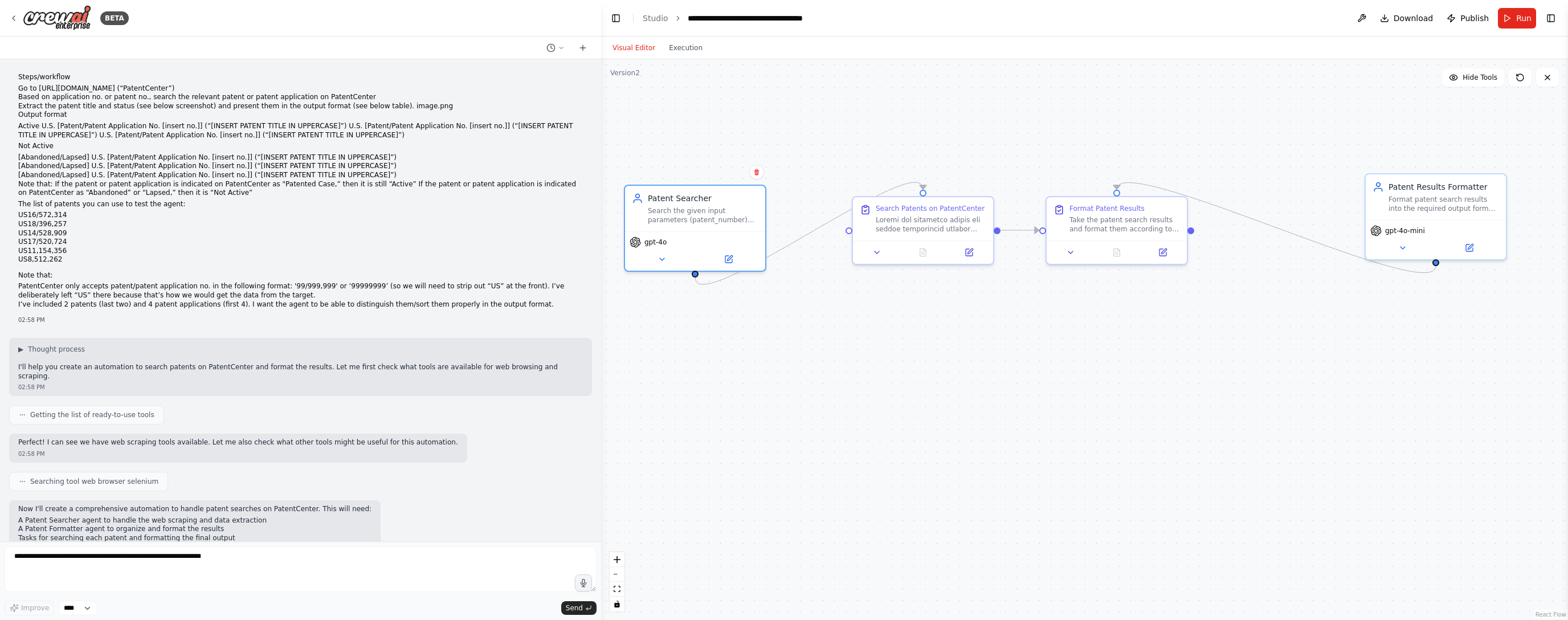
click at [204, 142] on p "Not Active" at bounding box center [301, 146] width 564 height 9
click at [608, 19] on button "Toggle Left Sidebar" at bounding box center [616, 18] width 16 height 16
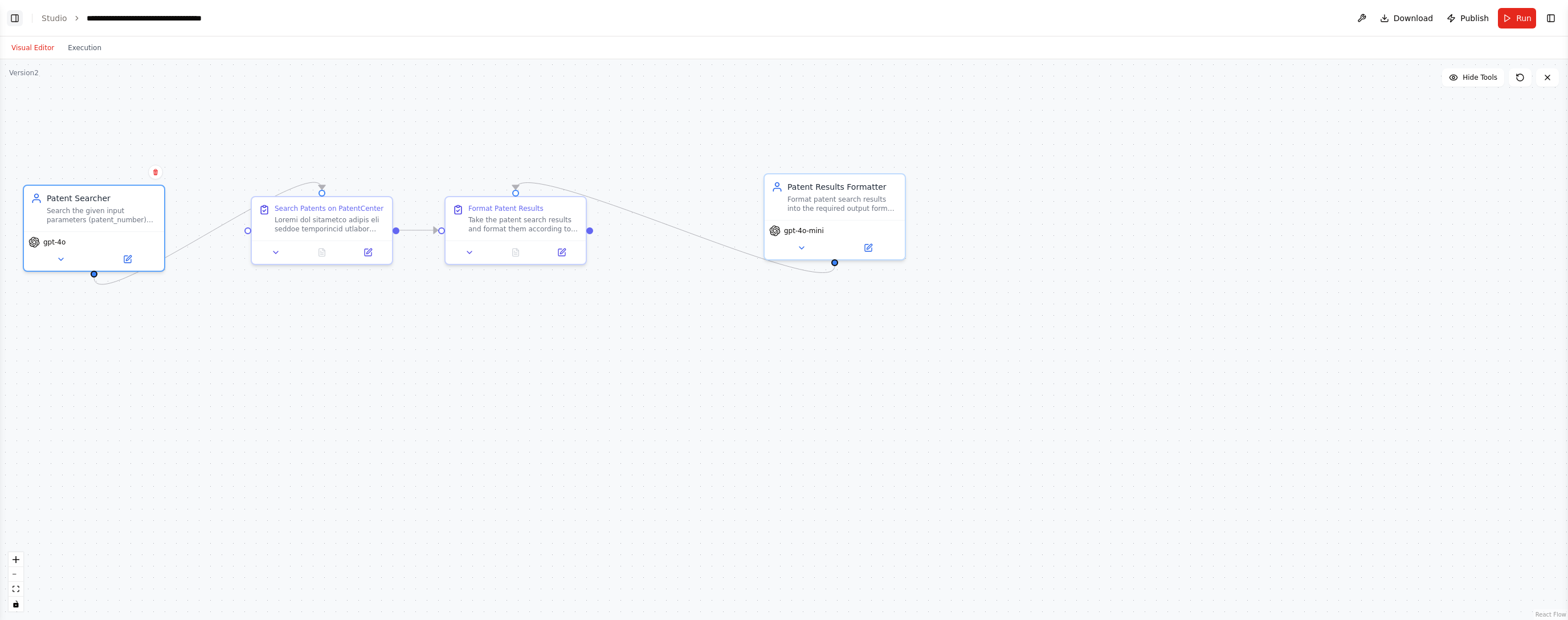
click at [6, 18] on header "**********" at bounding box center [784, 18] width 1568 height 36
click at [9, 18] on button "Toggle Left Sidebar" at bounding box center [15, 18] width 16 height 16
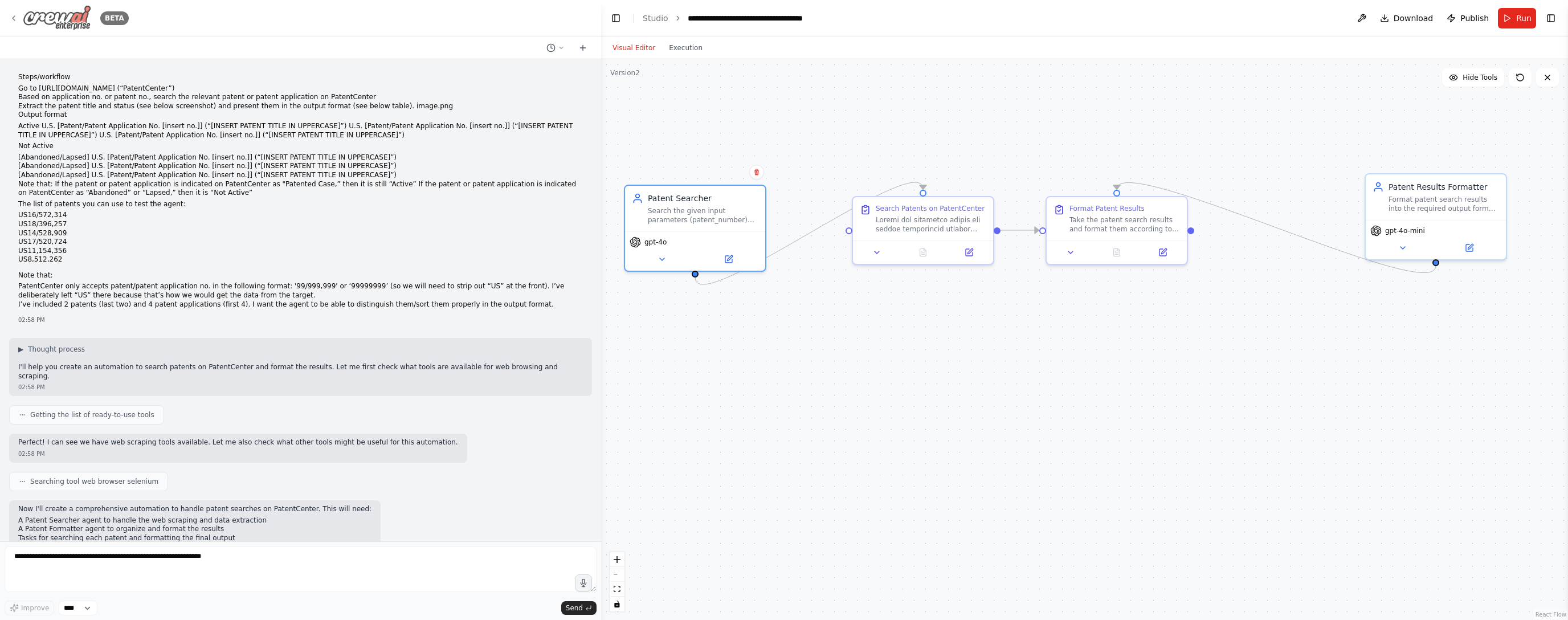
click at [11, 18] on icon at bounding box center [13, 18] width 9 height 9
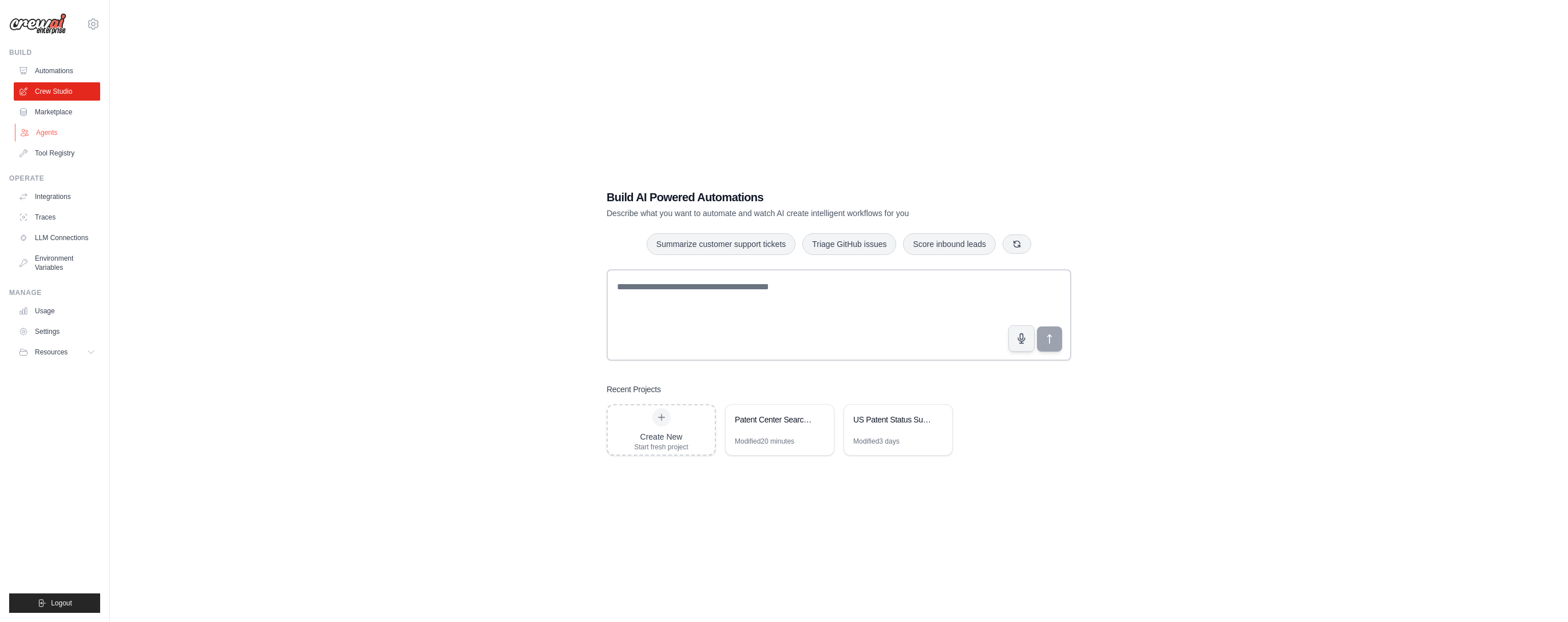
click at [64, 128] on link "Agents" at bounding box center [57, 133] width 86 height 19
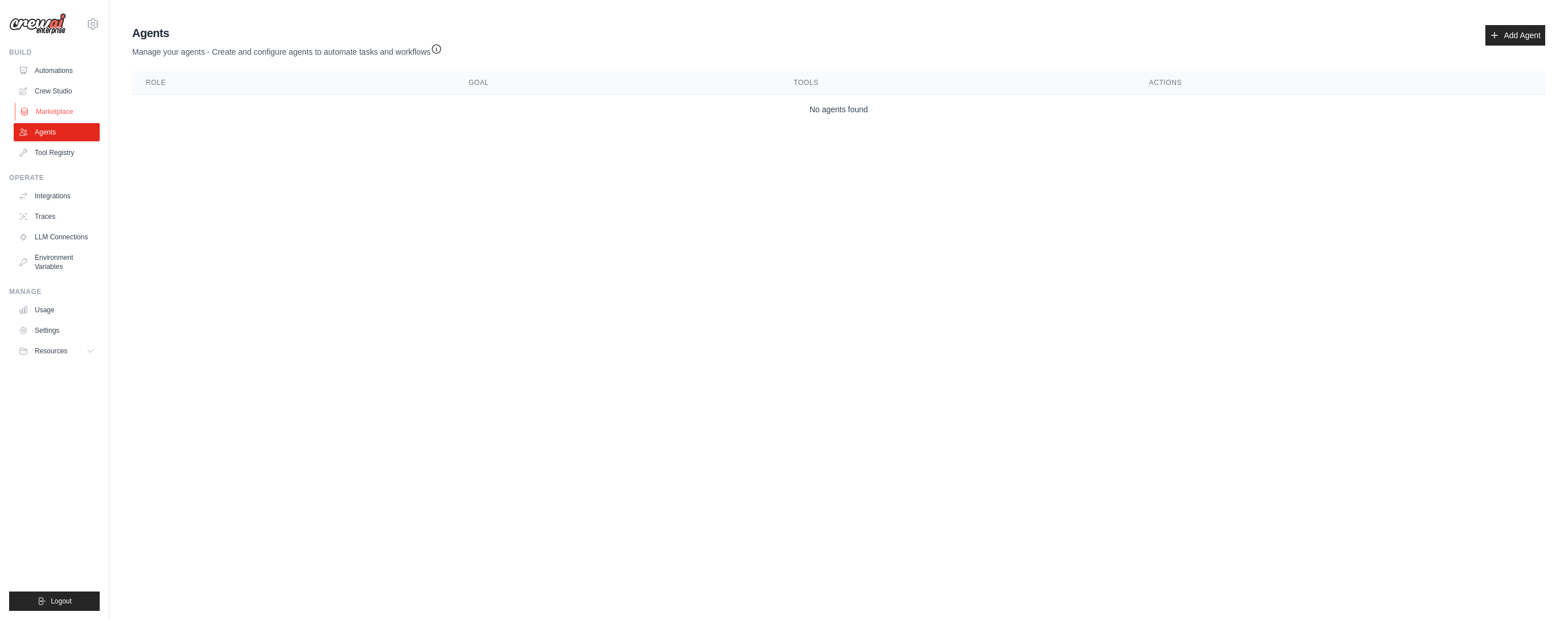
click at [48, 113] on link "Marketplace" at bounding box center [57, 111] width 86 height 18
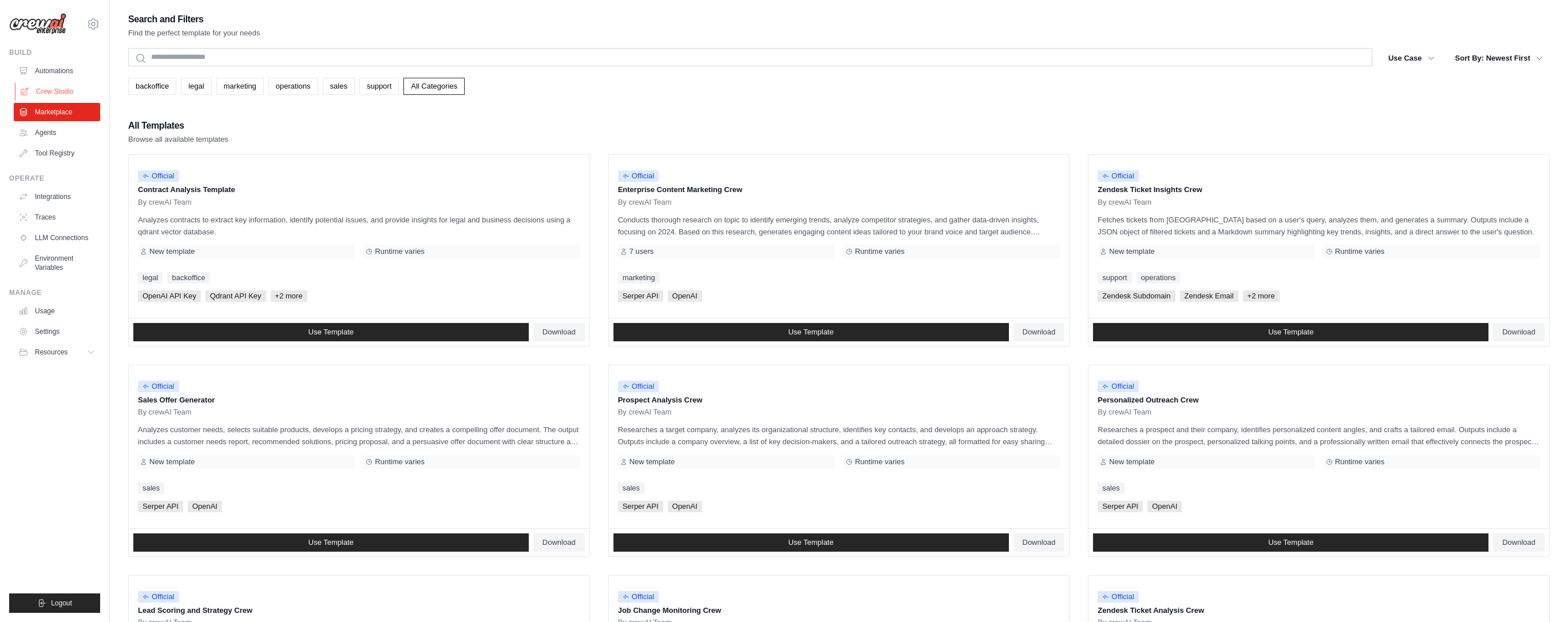
click at [57, 92] on link "Crew Studio" at bounding box center [57, 91] width 86 height 19
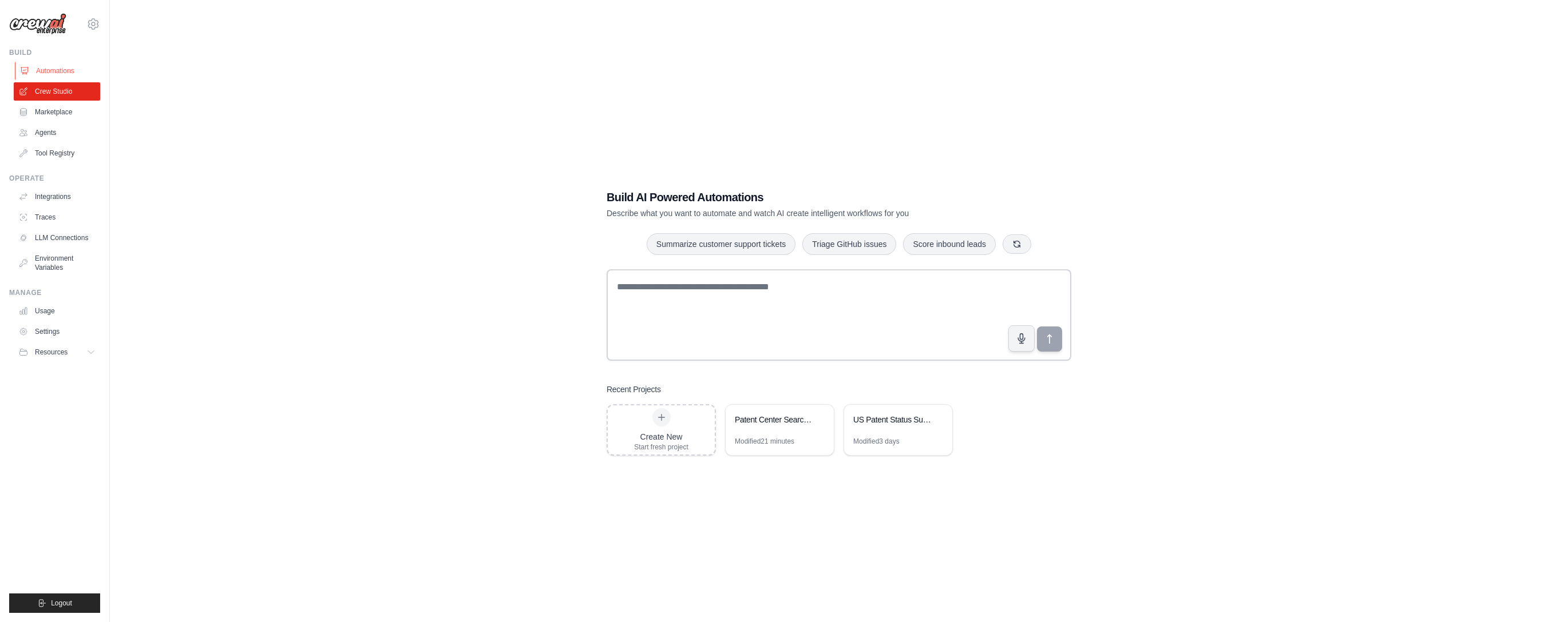
click at [60, 76] on link "Automations" at bounding box center [57, 71] width 86 height 19
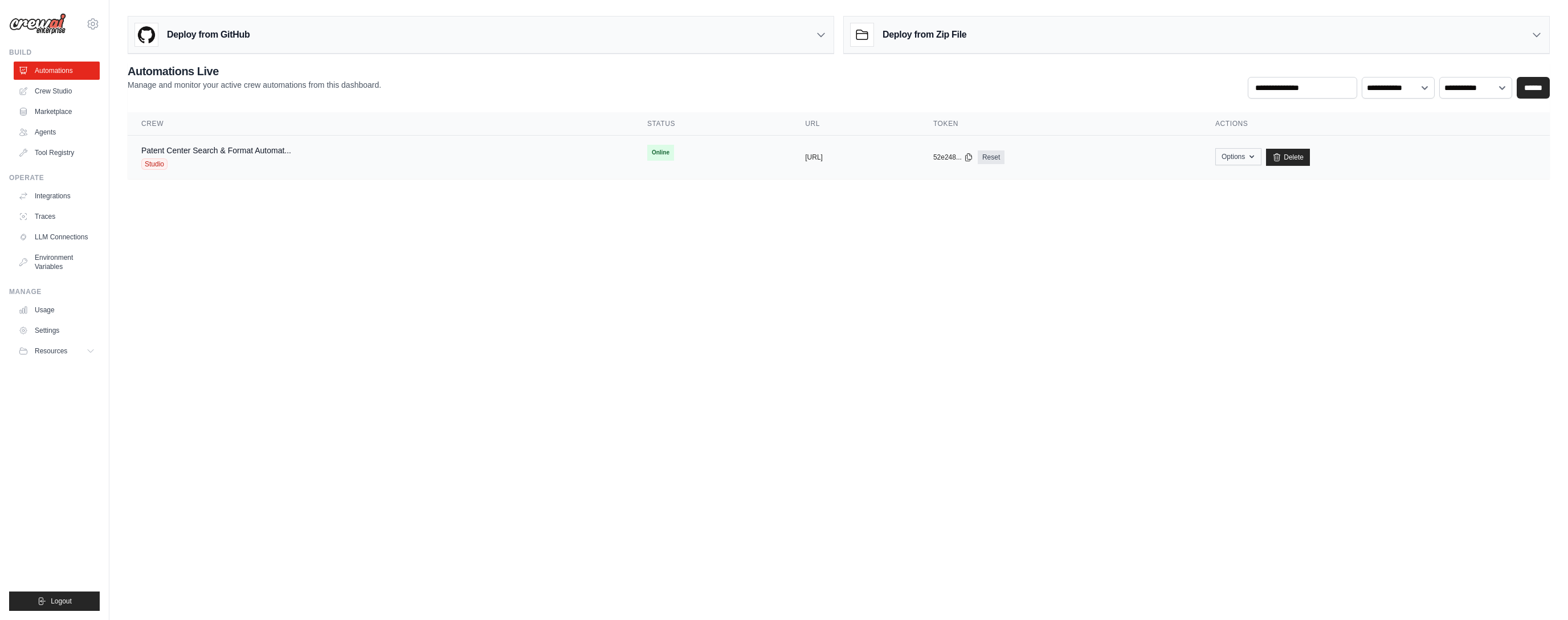
click at [1262, 157] on button "Options" at bounding box center [1239, 156] width 46 height 17
click at [236, 152] on link "Patent Center Search & Format Automat..." at bounding box center [216, 150] width 150 height 9
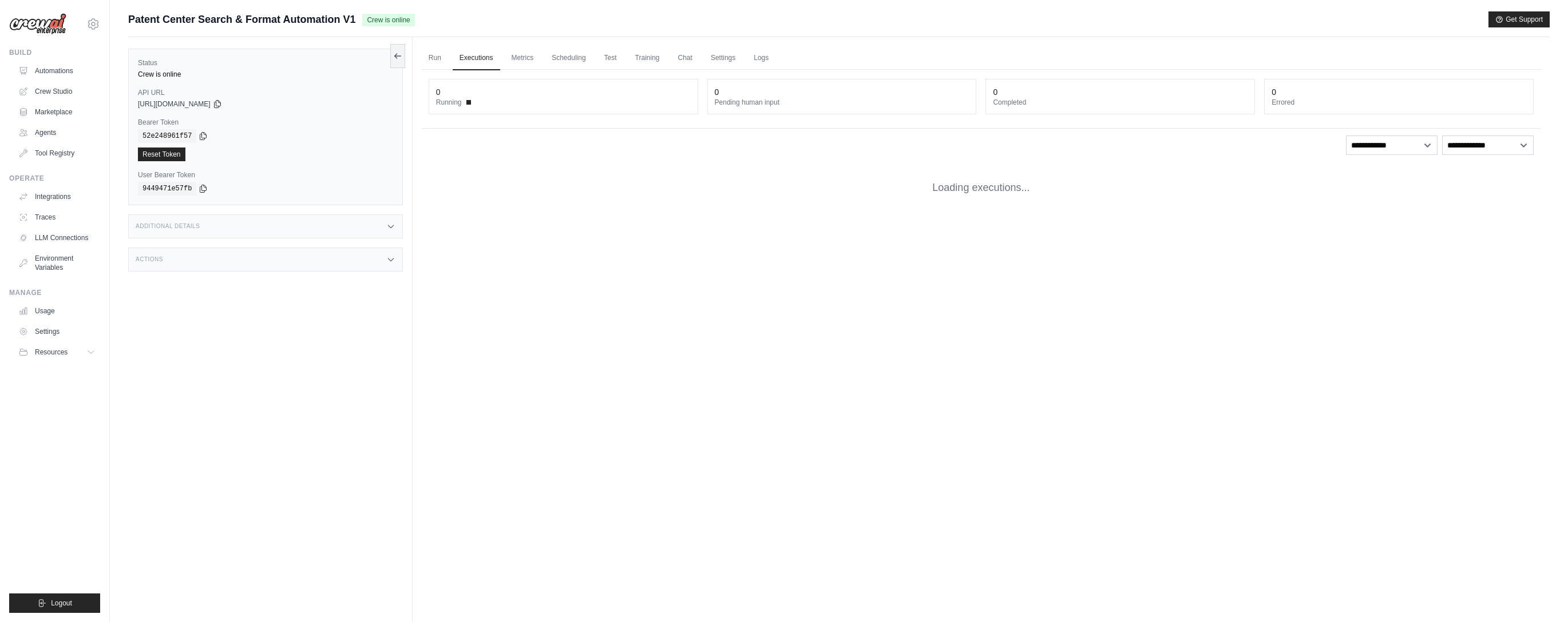
click at [233, 152] on div "Reset Token" at bounding box center [265, 154] width 255 height 14
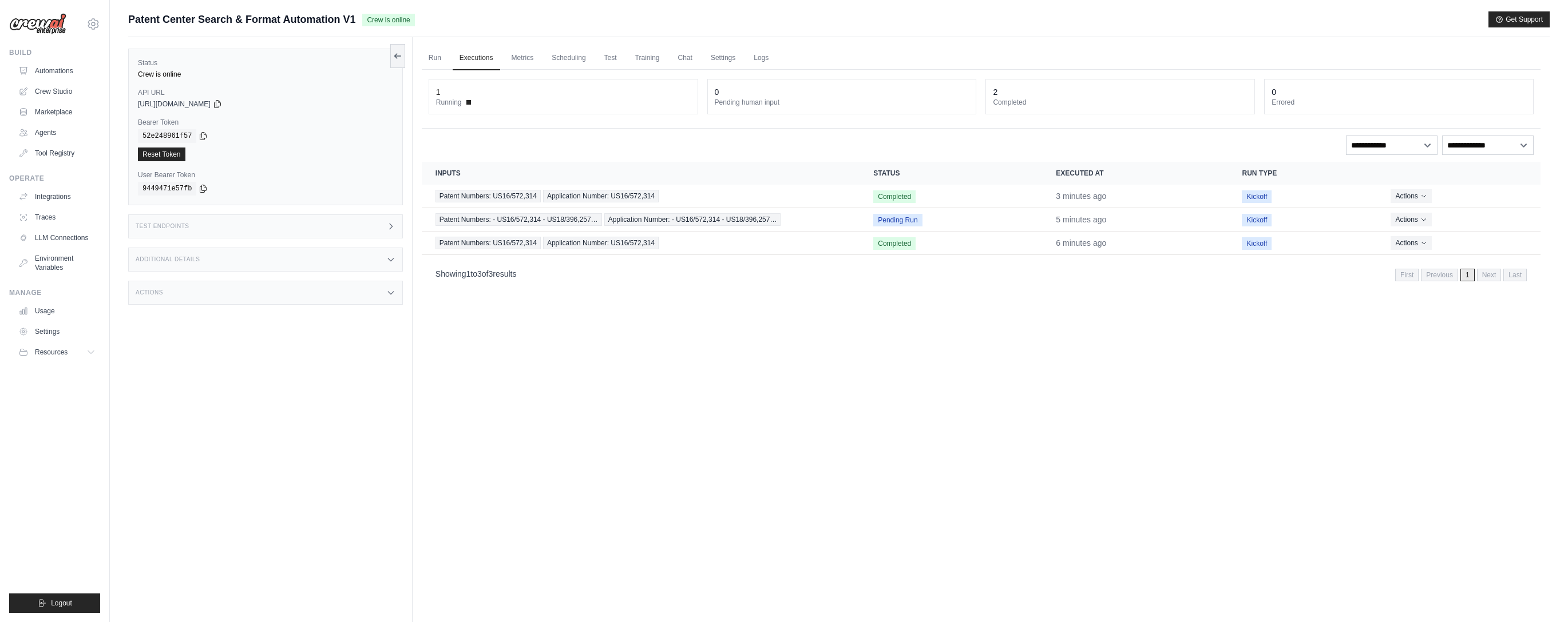
click at [377, 229] on div "Test Endpoints" at bounding box center [265, 227] width 274 height 24
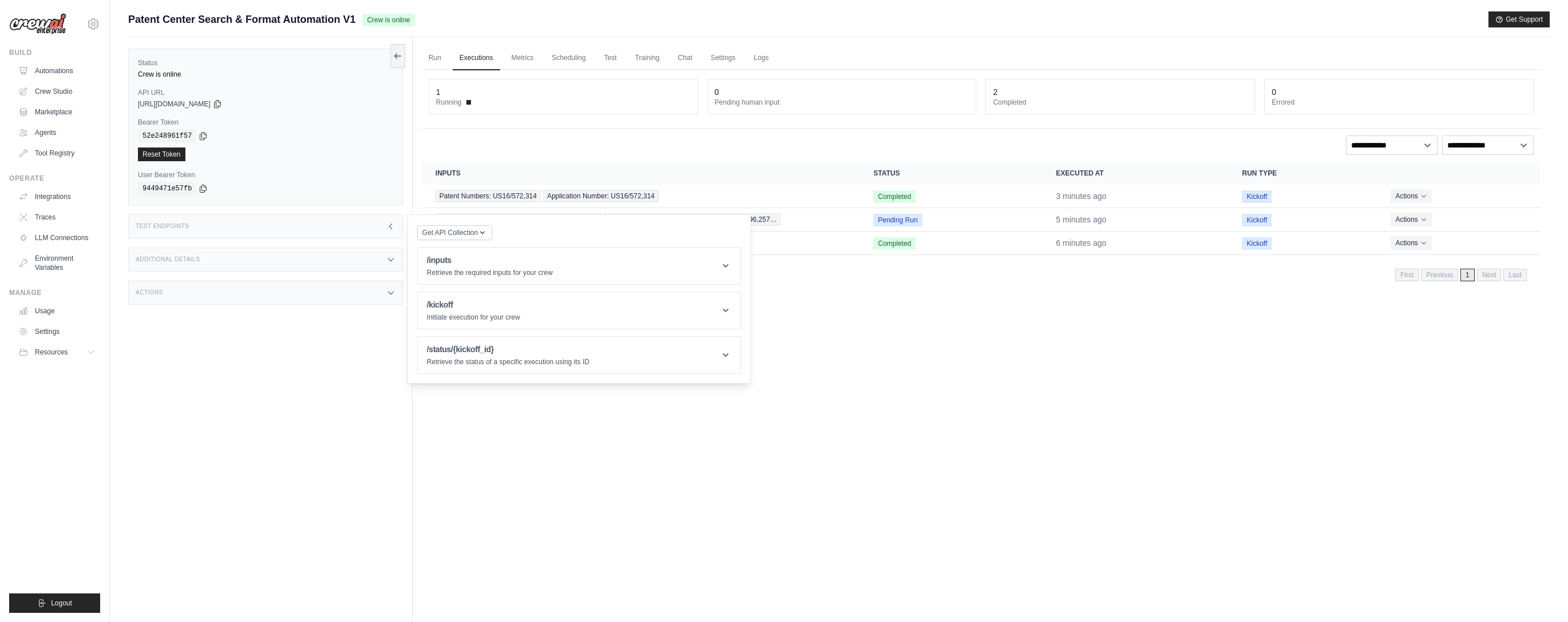
click at [367, 268] on div "Additional Details" at bounding box center [265, 260] width 274 height 24
click at [363, 345] on div "Status Crew is online API URL copied [URL][DOMAIN_NAME] Bearer Token copied 52e…" at bounding box center [270, 348] width 284 height 622
click at [363, 360] on div "Actions" at bounding box center [265, 360] width 274 height 24
click at [1267, 315] on div "Run Executions Metrics Scheduling Test Training Chat Settings Logs 1 Running 0 …" at bounding box center [980, 348] width 1137 height 622
click at [393, 228] on icon at bounding box center [390, 226] width 9 height 9
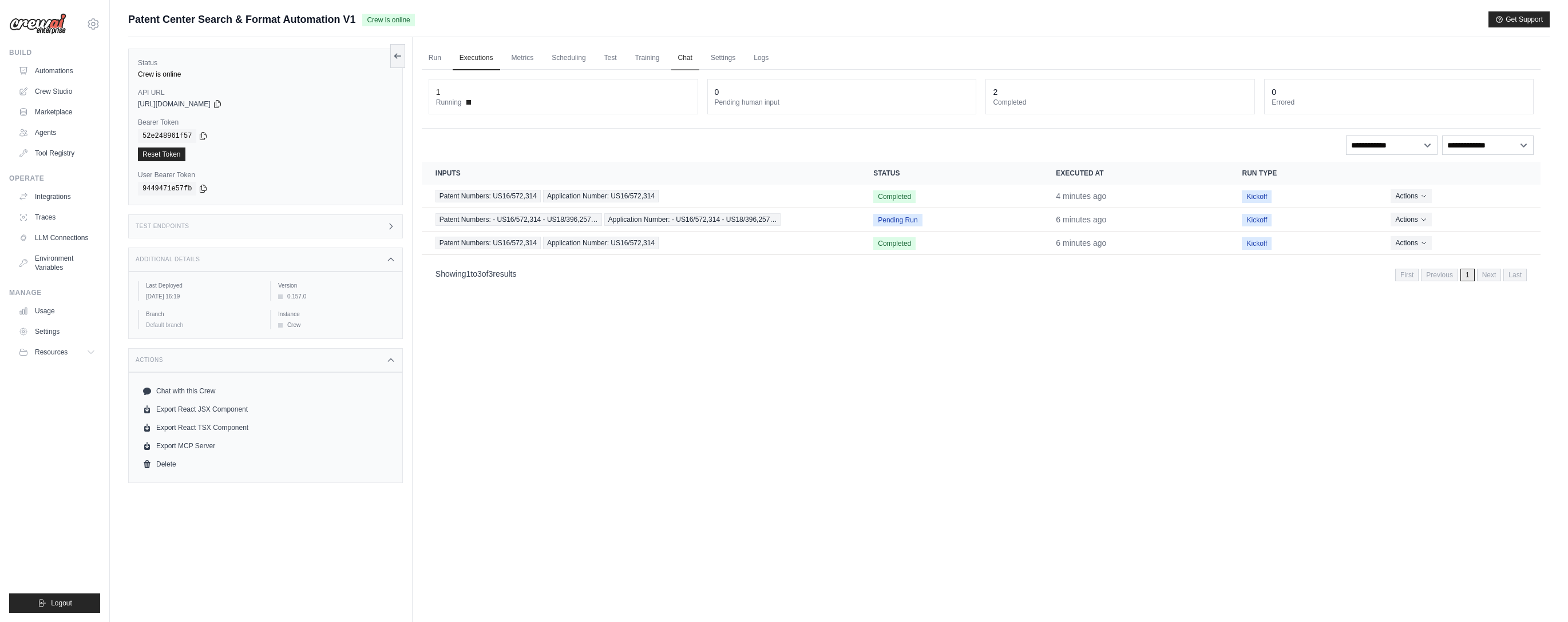
click at [690, 56] on link "Chat" at bounding box center [685, 59] width 28 height 24
click at [723, 60] on link "Settings" at bounding box center [723, 59] width 39 height 24
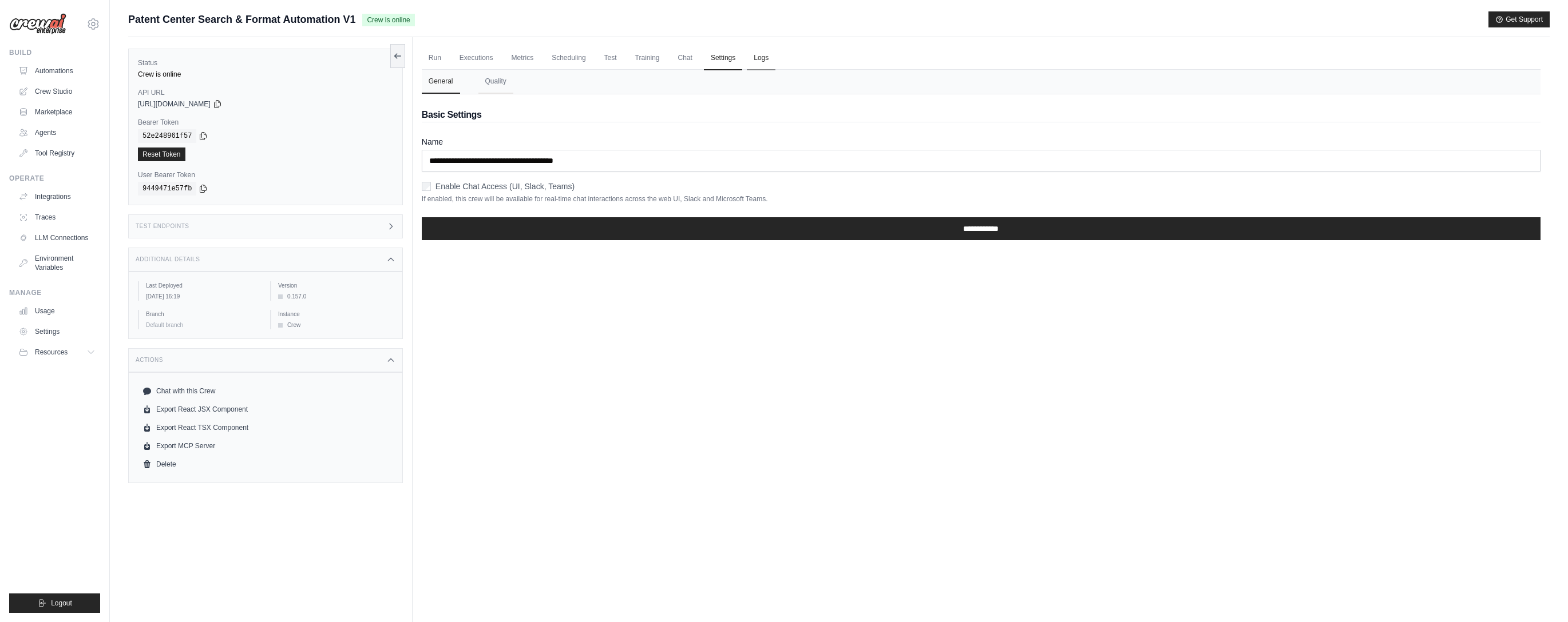
click at [749, 55] on link "Logs" at bounding box center [761, 59] width 29 height 24
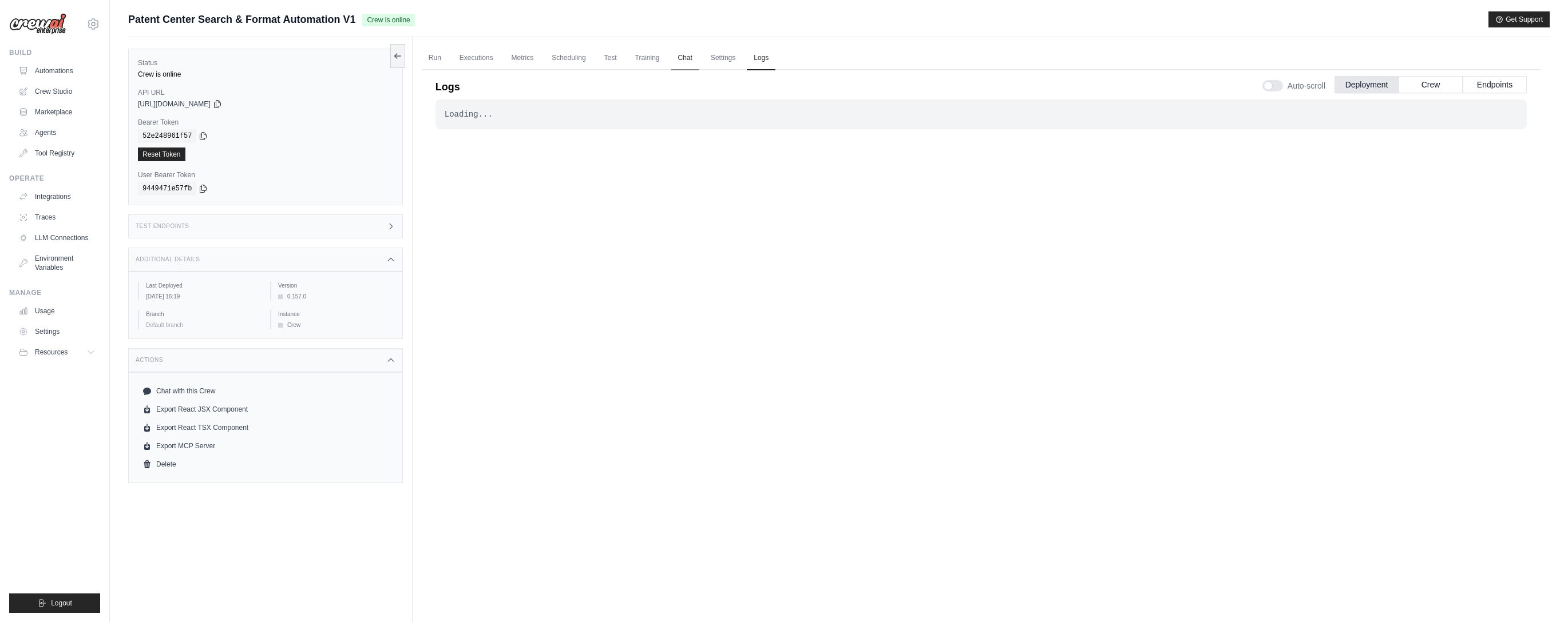
click at [682, 60] on link "Chat" at bounding box center [685, 59] width 28 height 24
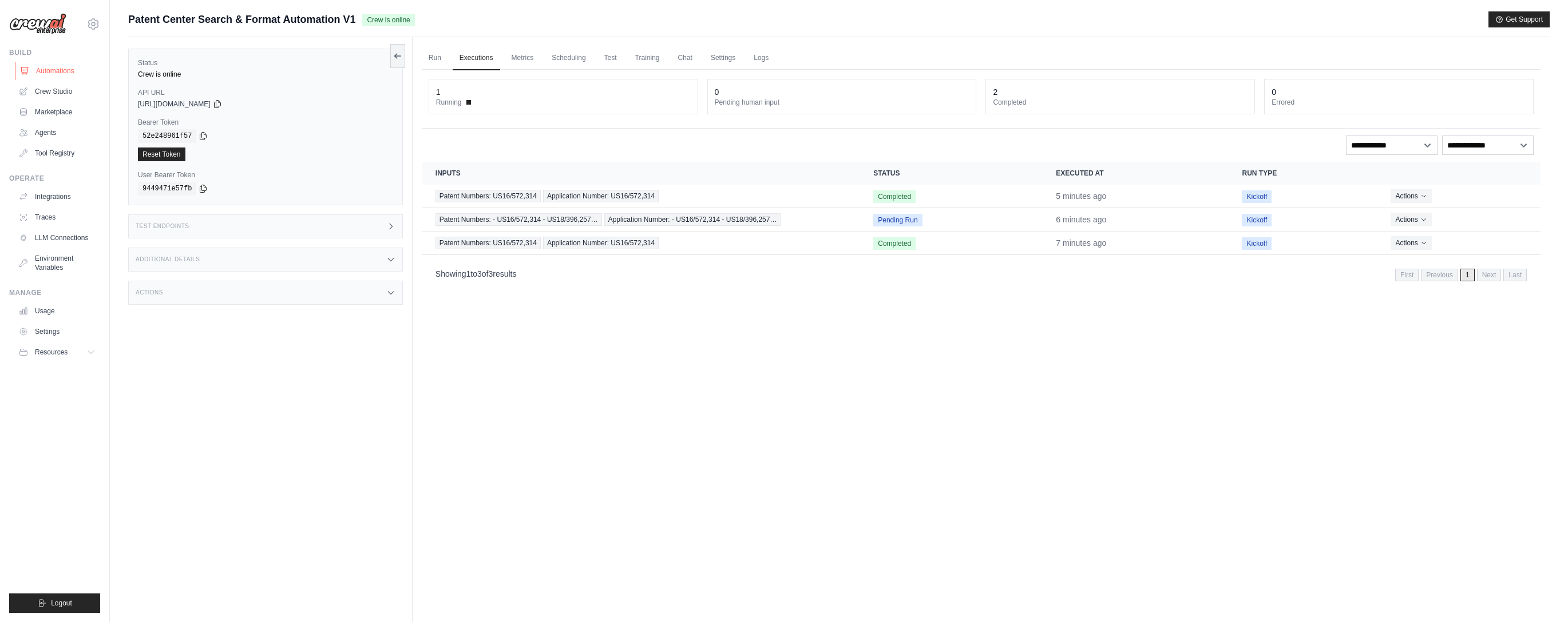
click at [74, 74] on link "Automations" at bounding box center [57, 71] width 86 height 19
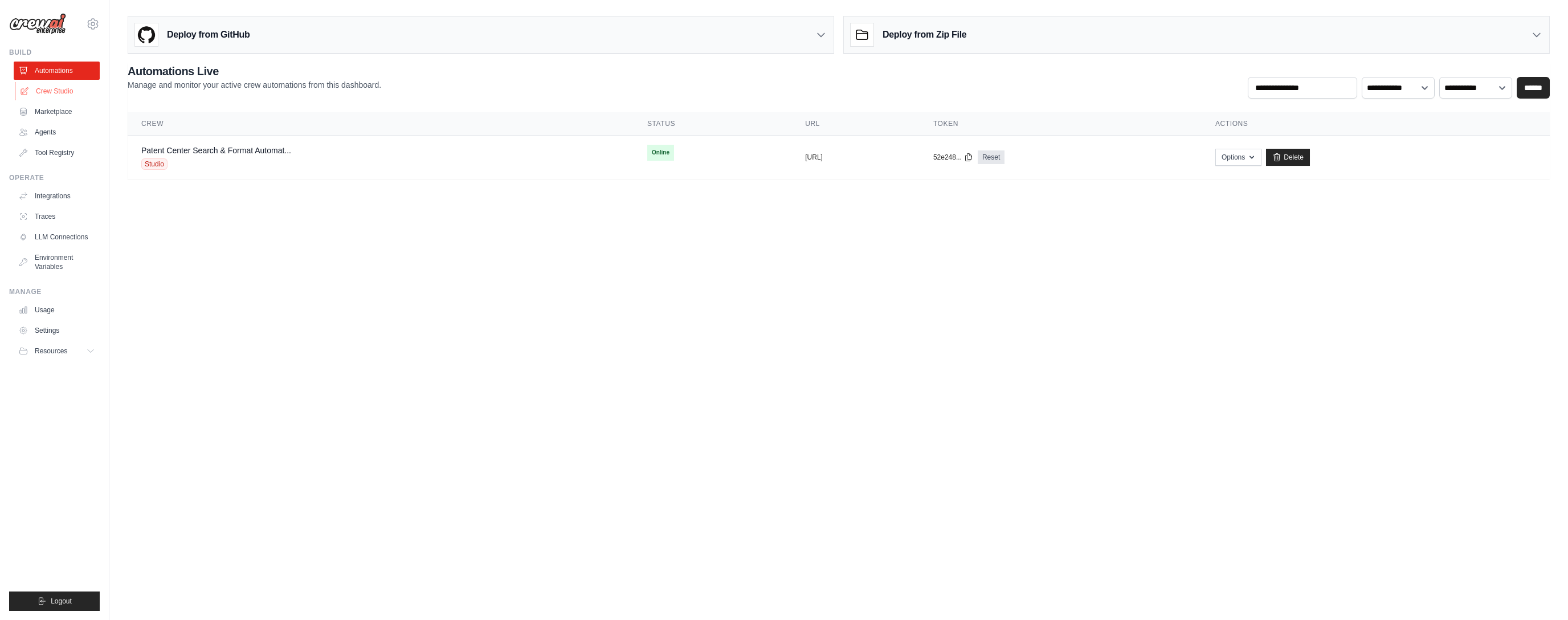
click at [67, 93] on link "Crew Studio" at bounding box center [57, 91] width 86 height 18
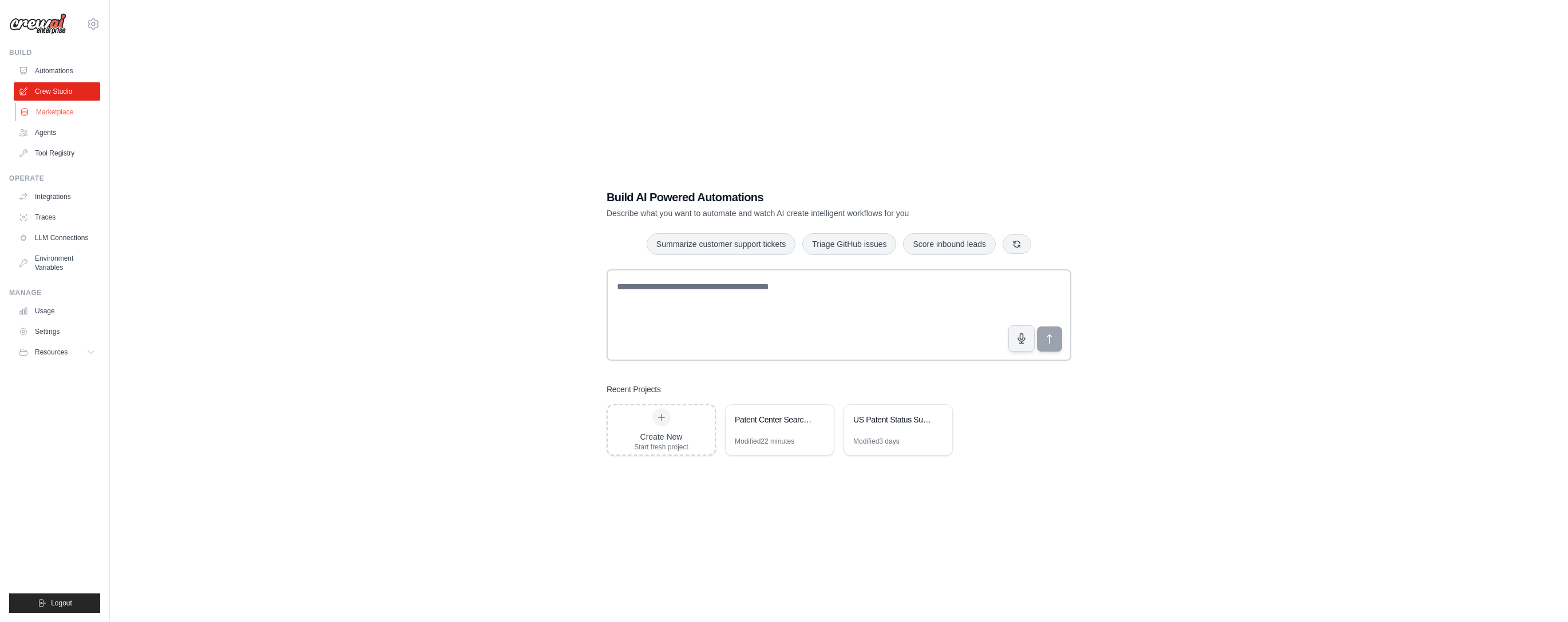
click at [59, 117] on link "Marketplace" at bounding box center [57, 112] width 86 height 19
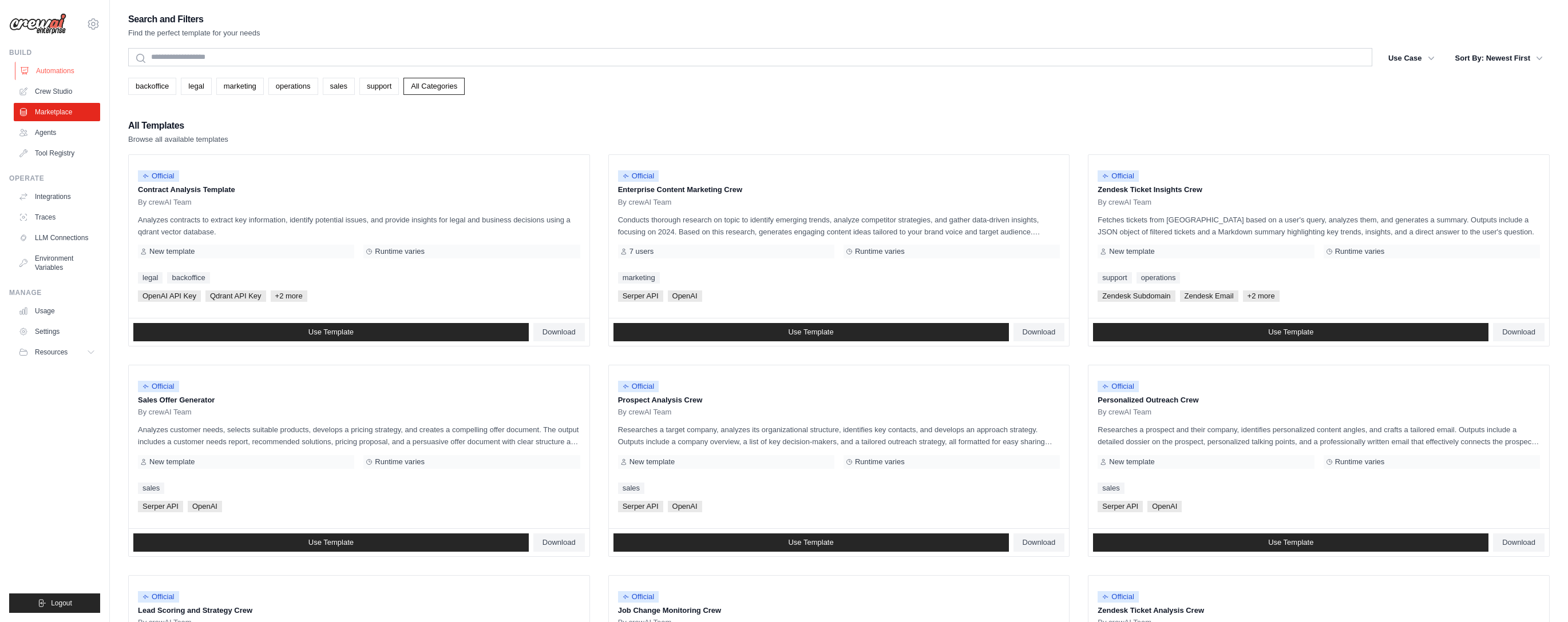
click at [66, 78] on link "Automations" at bounding box center [57, 71] width 86 height 19
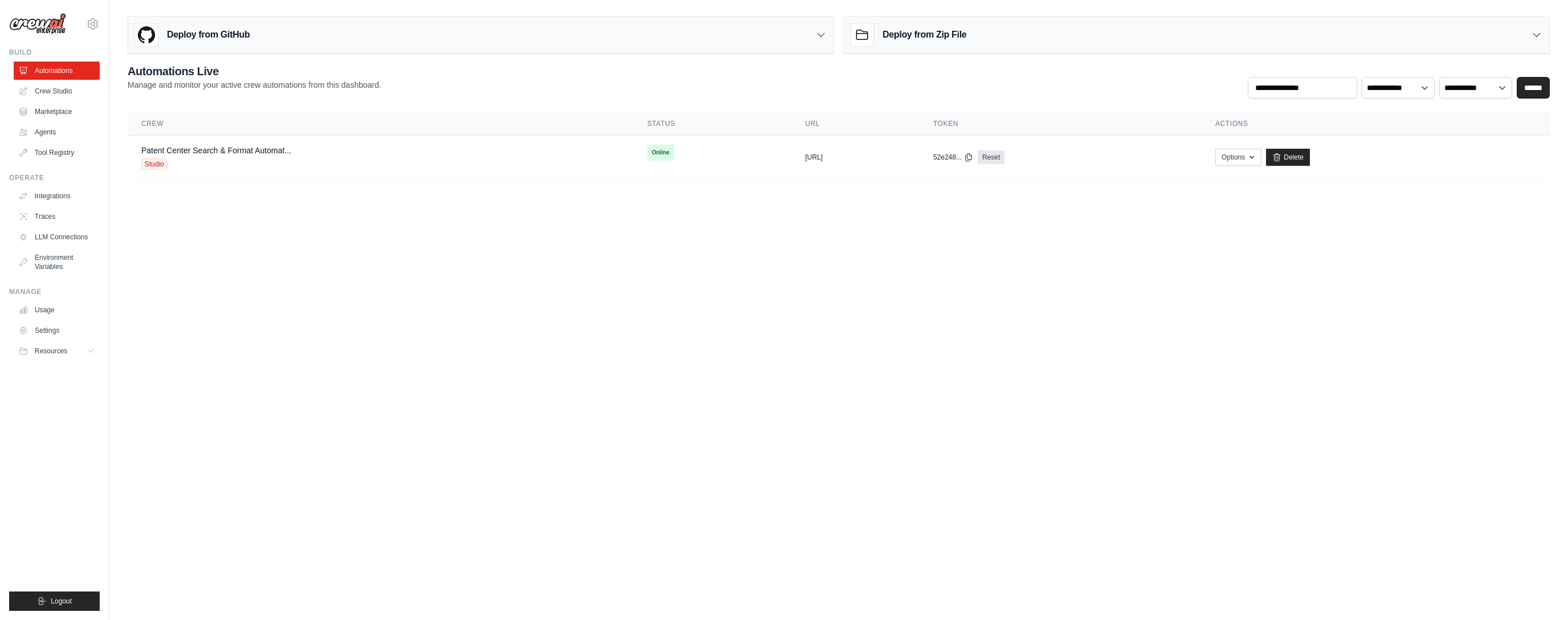
click at [55, 121] on ul "Automations Crew Studio Marketplace Agents Tool Registry" at bounding box center [56, 111] width 86 height 100
click at [60, 112] on link "Marketplace" at bounding box center [57, 111] width 86 height 18
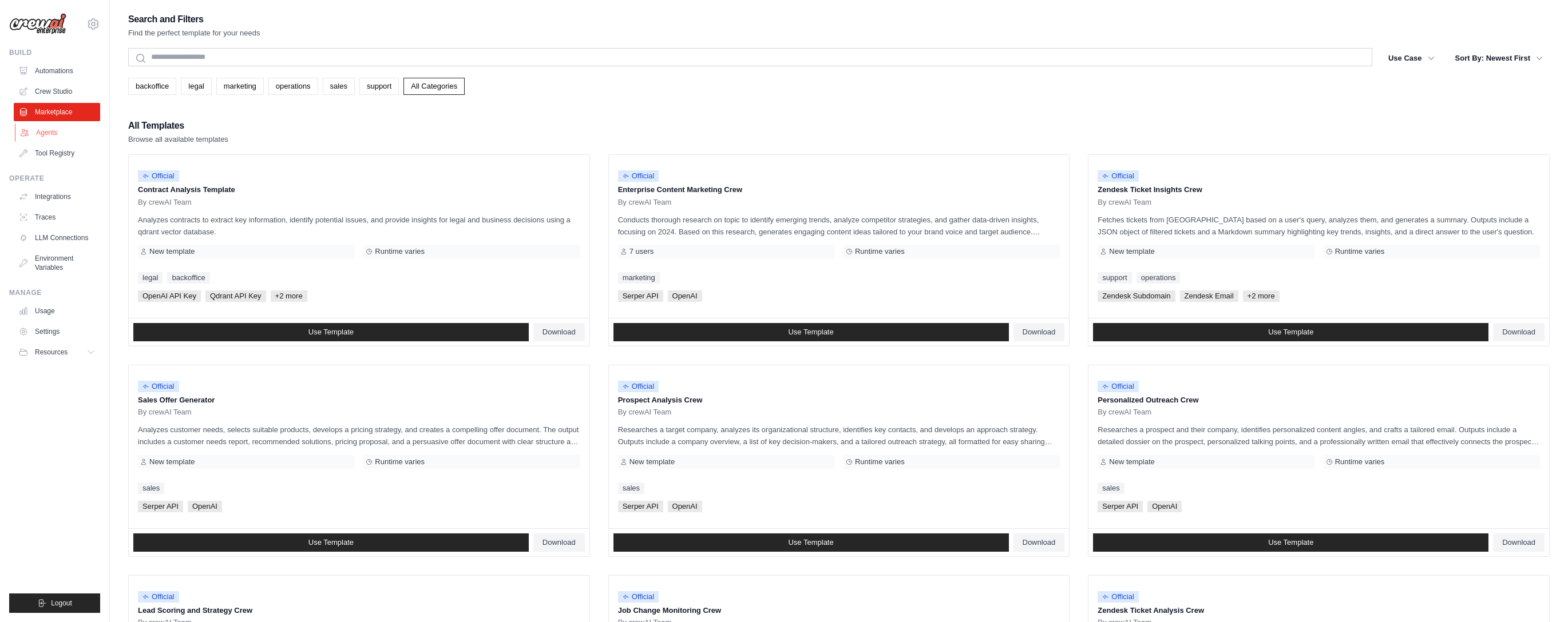
click at [60, 127] on link "Agents" at bounding box center [57, 133] width 86 height 19
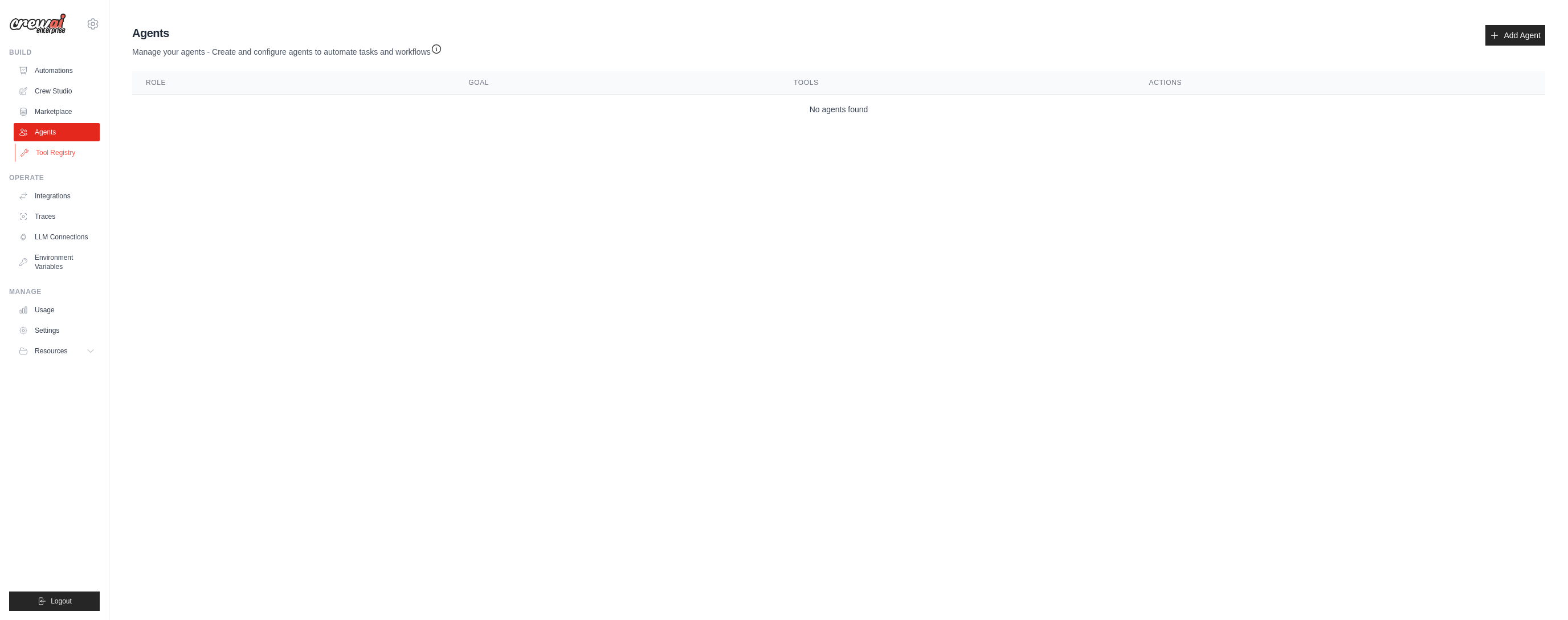
click at [65, 148] on link "Tool Registry" at bounding box center [57, 152] width 86 height 18
click at [63, 152] on link "Tool Registry" at bounding box center [57, 152] width 86 height 18
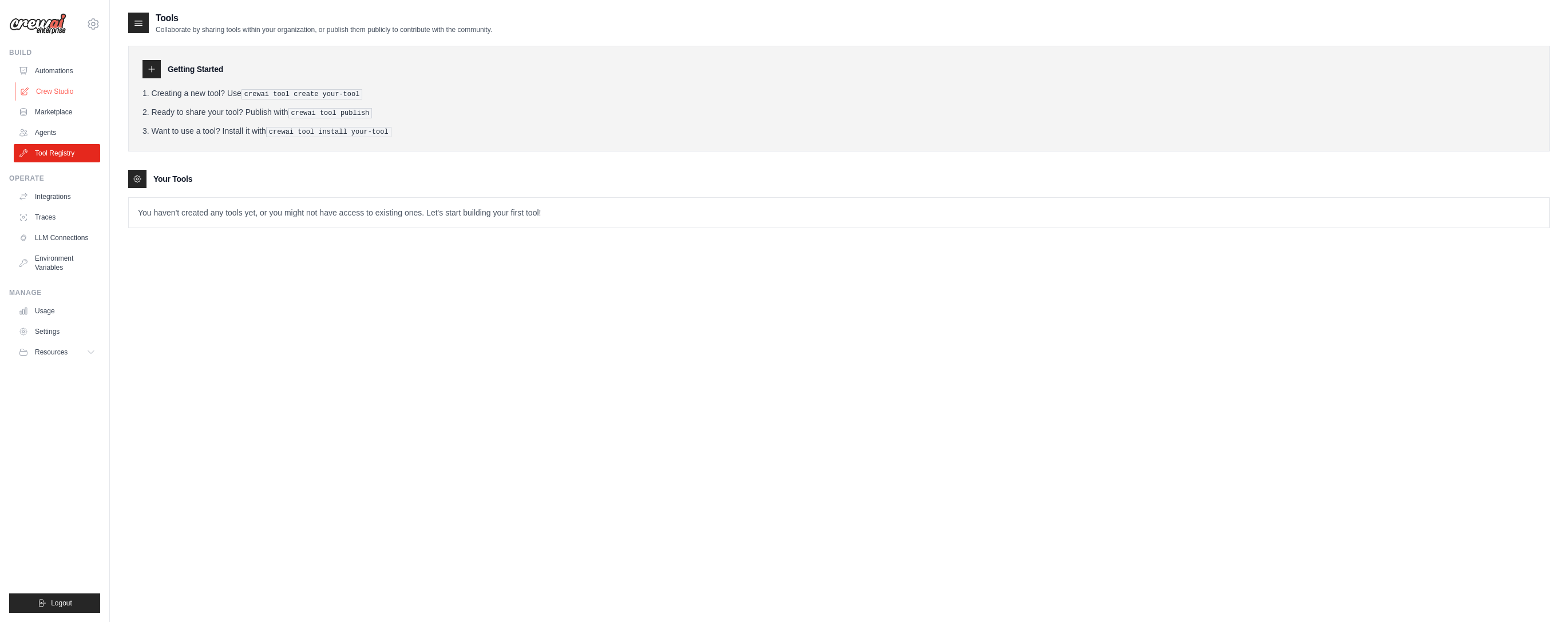
click at [62, 96] on link "Crew Studio" at bounding box center [57, 91] width 86 height 19
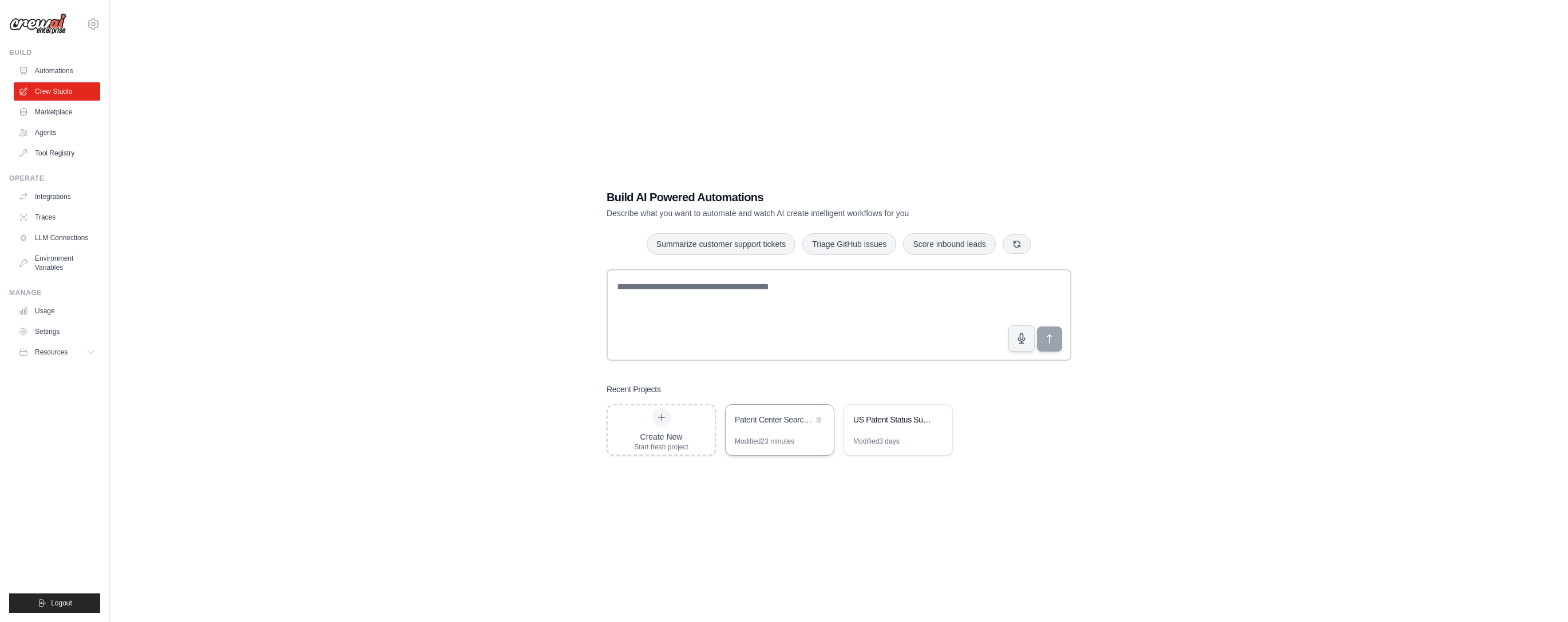
click at [778, 430] on div "Patent Center Search & Format Automation" at bounding box center [779, 421] width 108 height 32
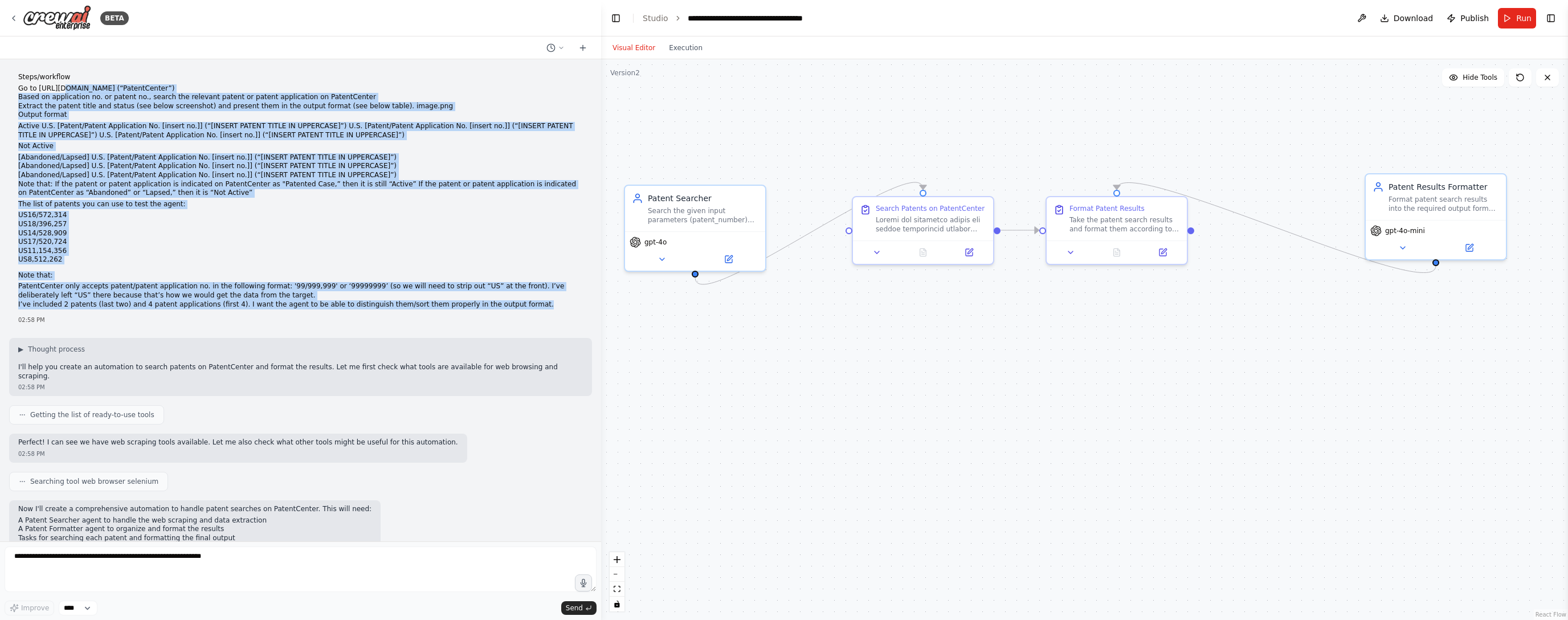
drag, startPoint x: 513, startPoint y: 301, endPoint x: 183, endPoint y: 152, distance: 362.1
click at [99, 120] on div "Steps/workflow Go to [URL][DOMAIN_NAME] (“PatentCenter”) Based on application n…" at bounding box center [301, 191] width 564 height 236
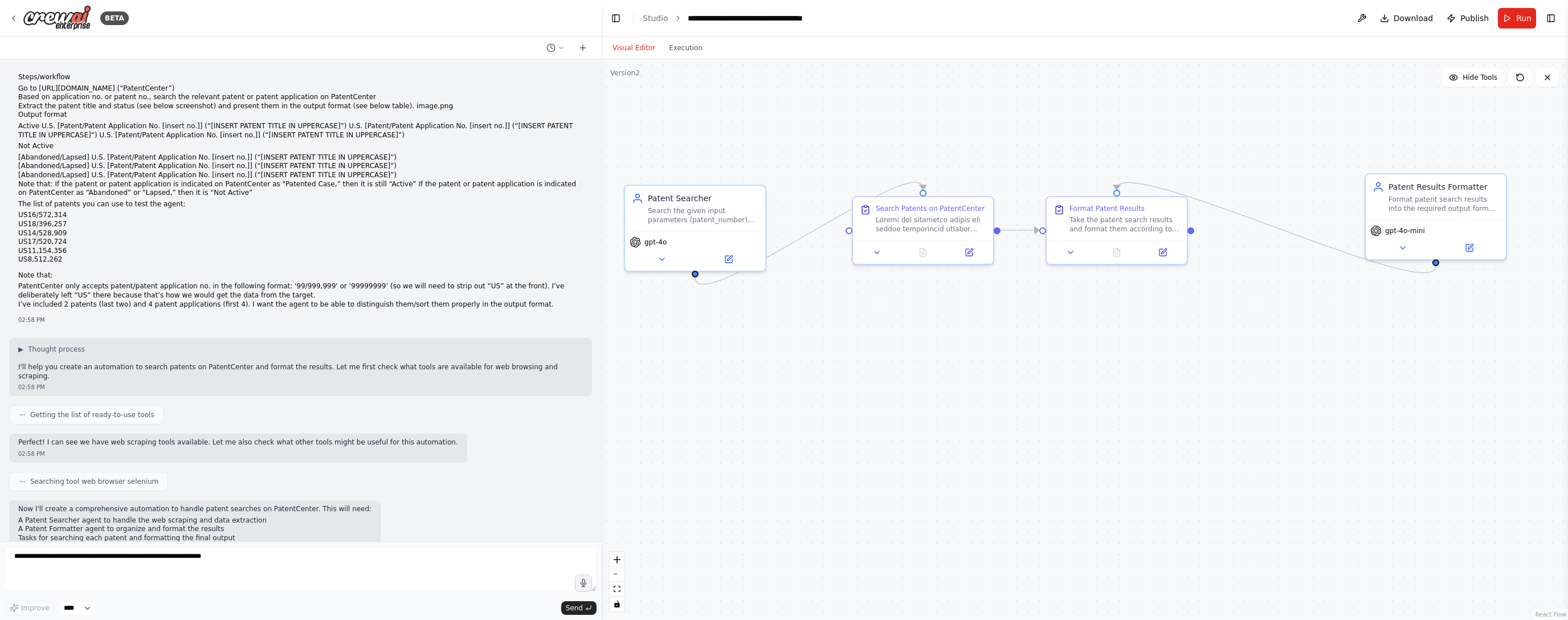
drag, startPoint x: 184, startPoint y: 152, endPoint x: 192, endPoint y: 160, distance: 11.3
click at [184, 153] on li "[Abandoned/Lapsed] U.S. [Patent/Patent Application No. [insert no.]] (“[INSERT …" at bounding box center [301, 157] width 564 height 9
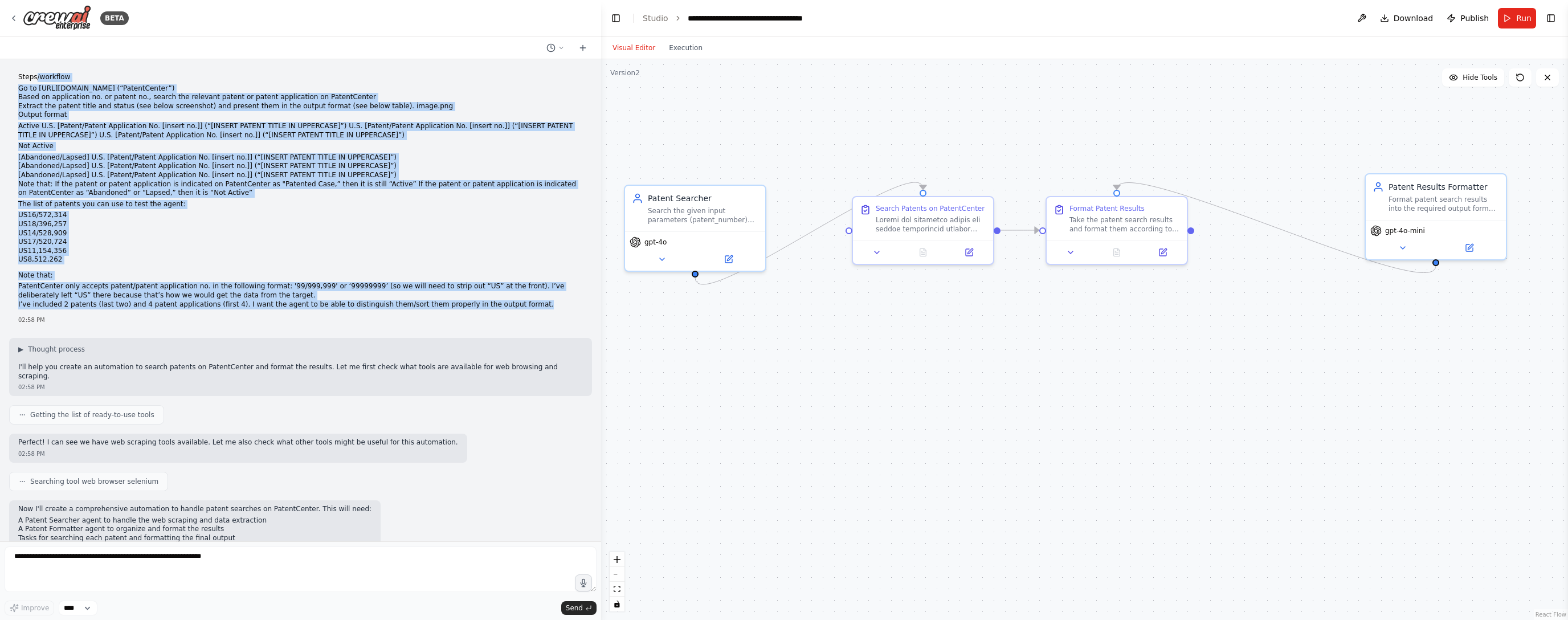
drag, startPoint x: 507, startPoint y: 298, endPoint x: 35, endPoint y: 74, distance: 522.5
click at [34, 73] on div "Steps/workflow Go to https://patentcenter.uspto.gov (“PatentCenter”) Based on a…" at bounding box center [301, 191] width 564 height 236
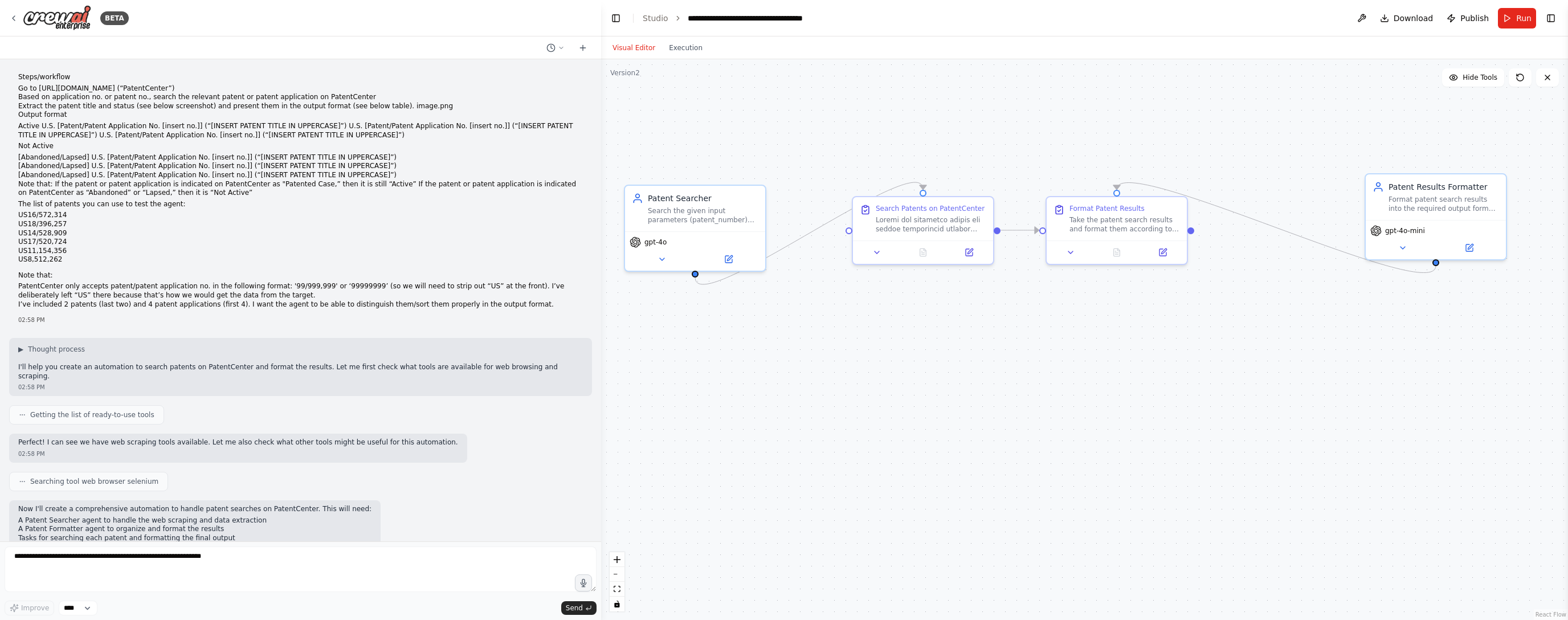
click at [160, 113] on p "Output format" at bounding box center [301, 115] width 564 height 9
click at [14, 14] on icon at bounding box center [13, 18] width 9 height 9
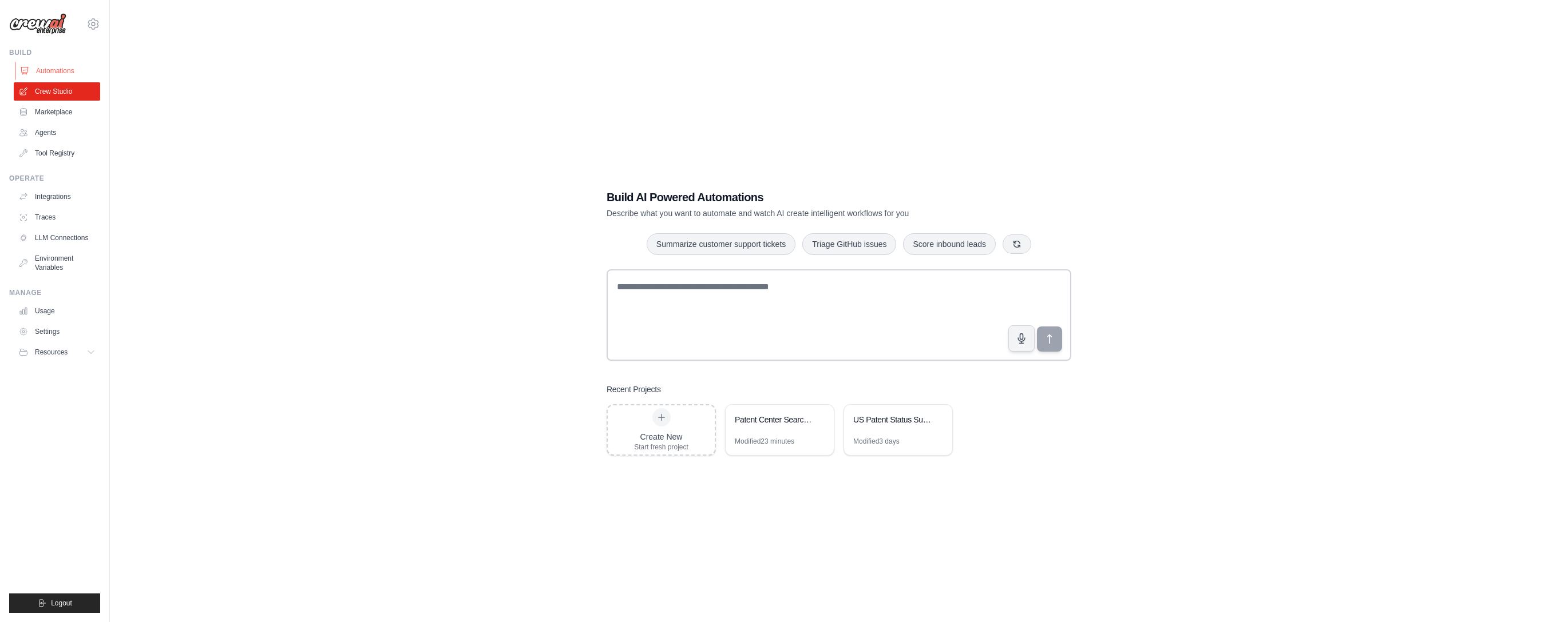
click at [57, 71] on link "Automations" at bounding box center [57, 71] width 86 height 19
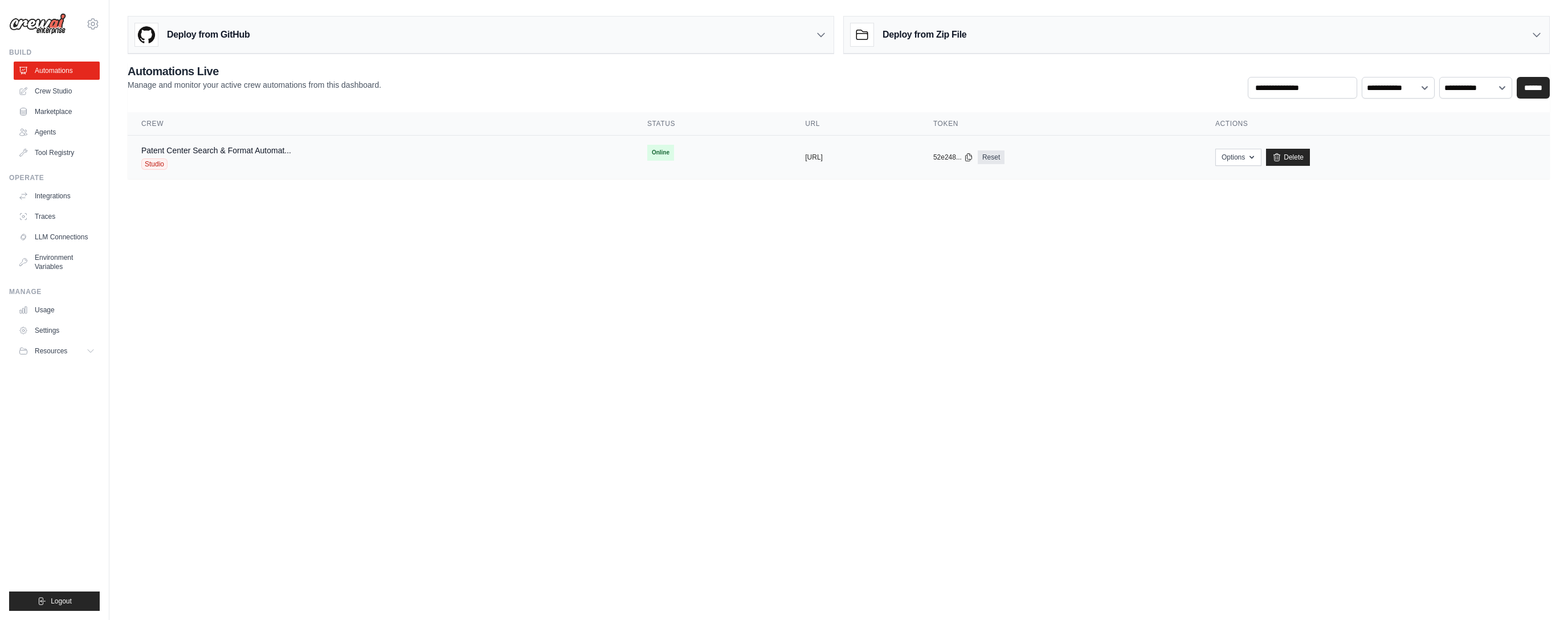
click at [255, 156] on div "Patent Center Search & Format Automat... Studio" at bounding box center [216, 157] width 150 height 25
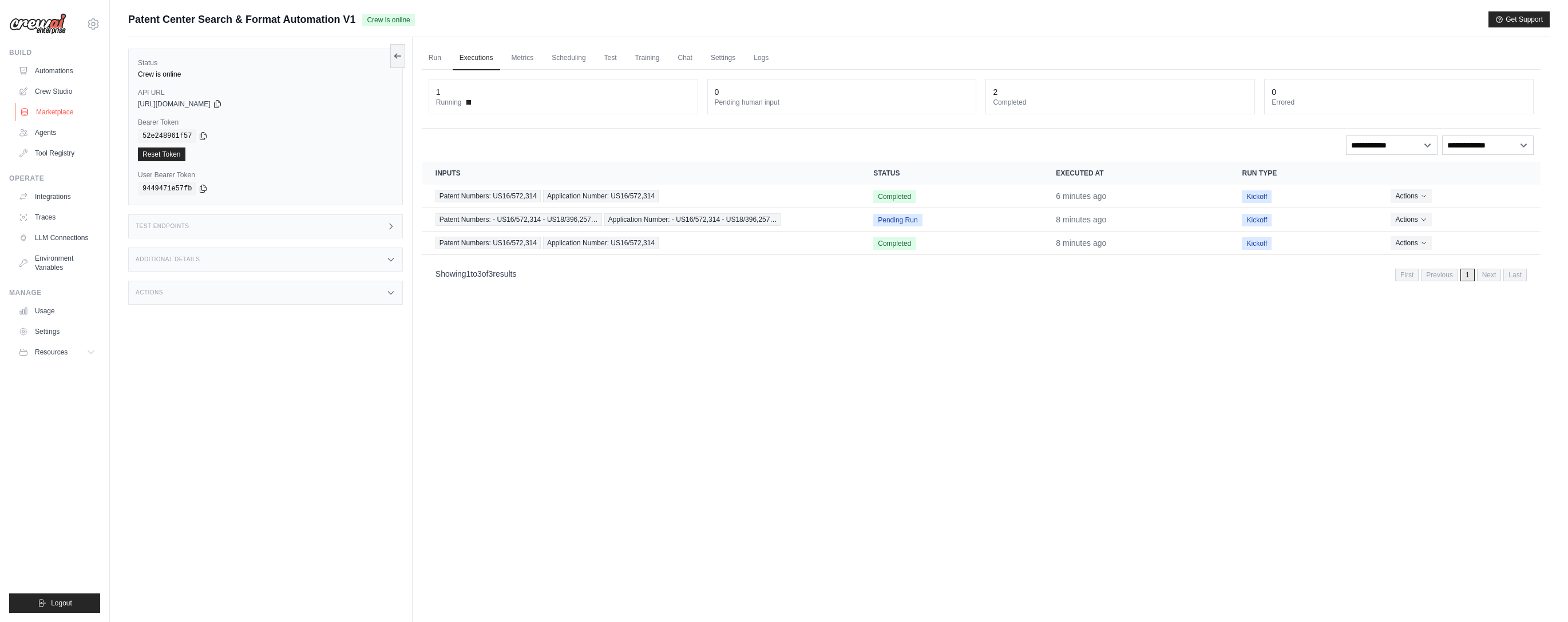
click at [58, 113] on link "Marketplace" at bounding box center [57, 112] width 86 height 19
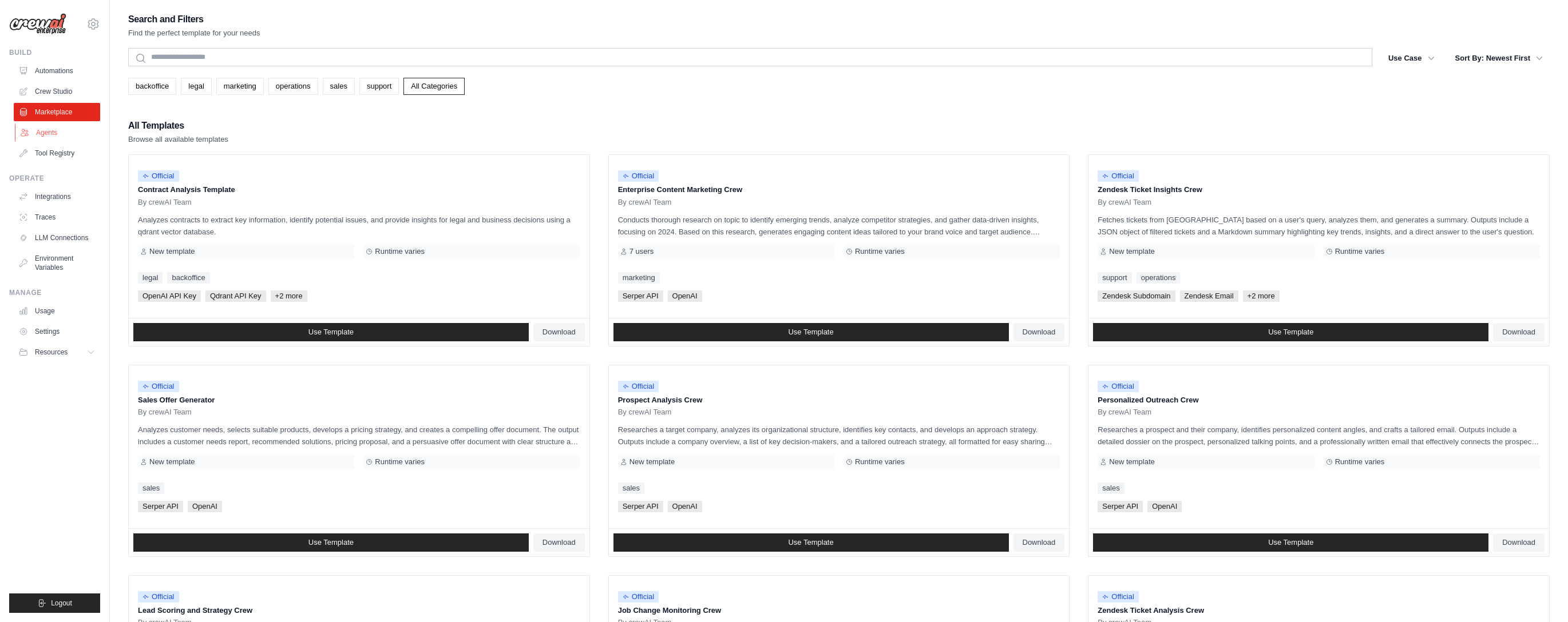
click at [66, 128] on link "Agents" at bounding box center [57, 133] width 86 height 19
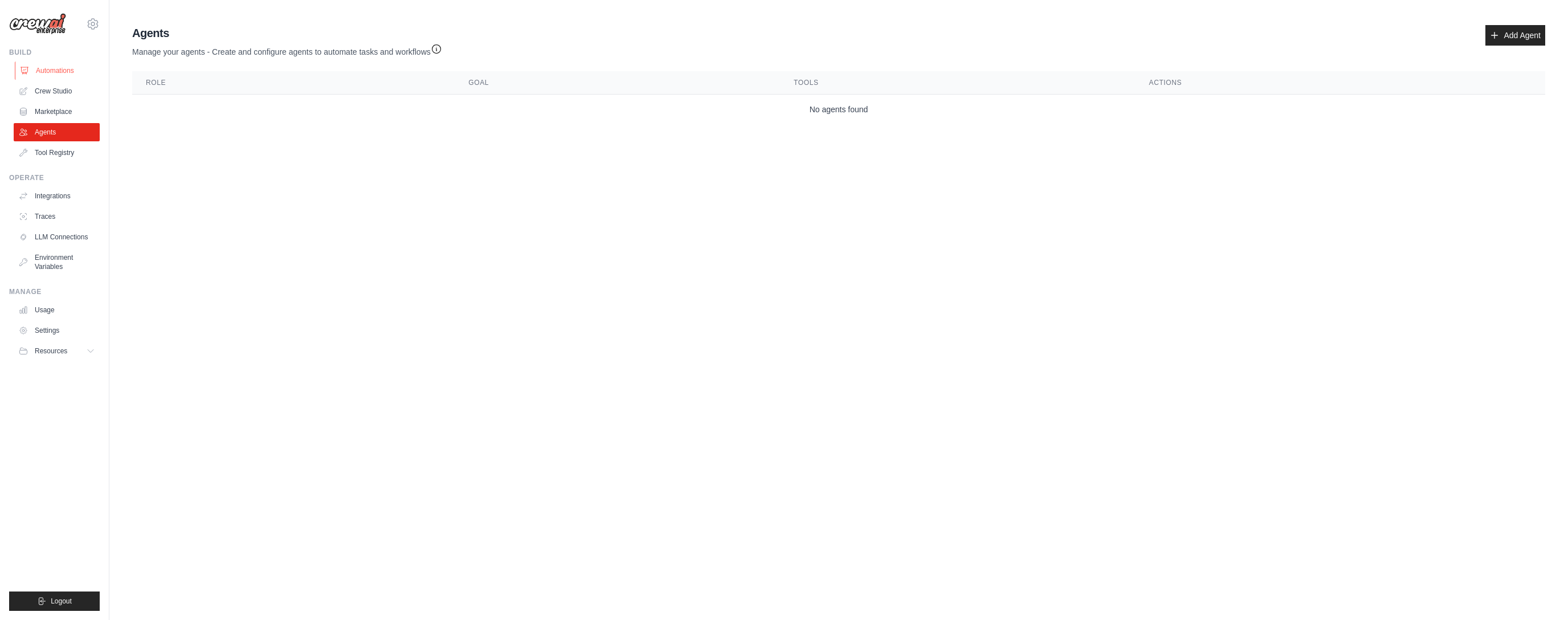
click at [63, 69] on link "Automations" at bounding box center [57, 71] width 86 height 18
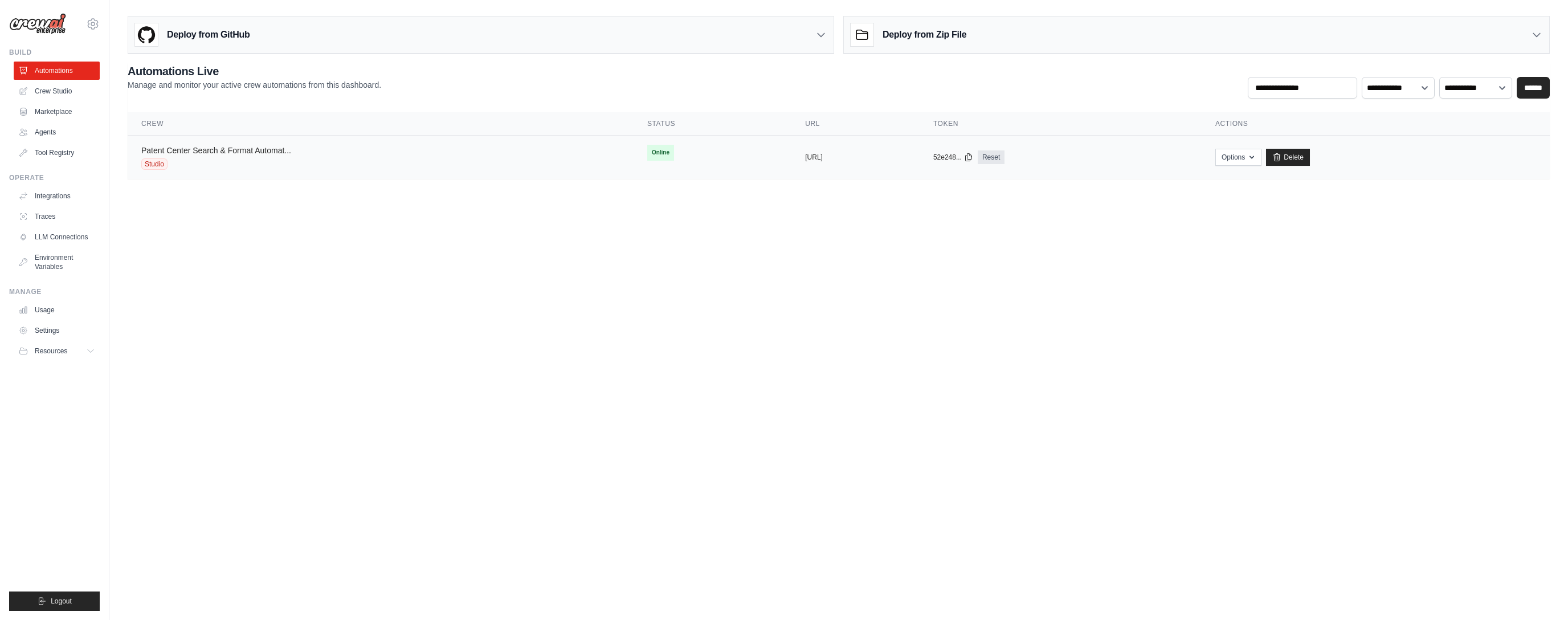
click at [229, 150] on link "Patent Center Search & Format Automat..." at bounding box center [216, 150] width 150 height 9
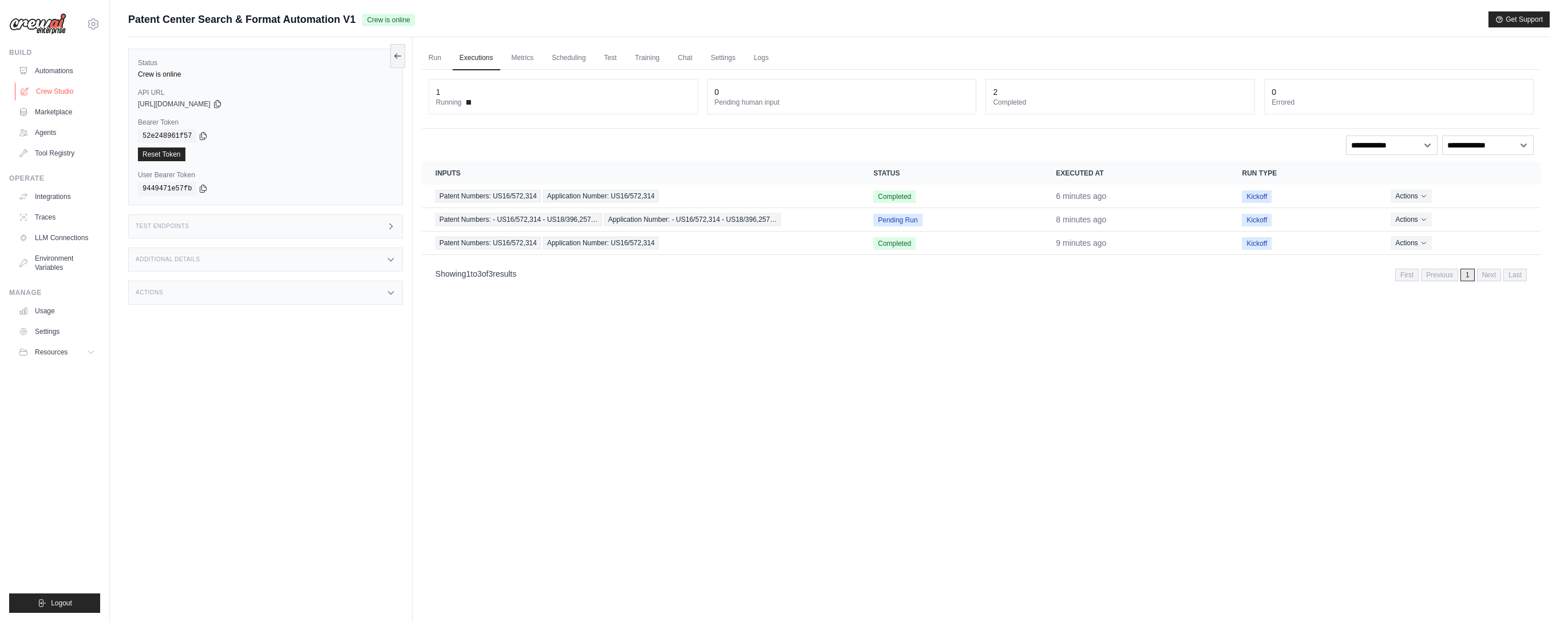
click at [66, 94] on link "Crew Studio" at bounding box center [57, 91] width 86 height 19
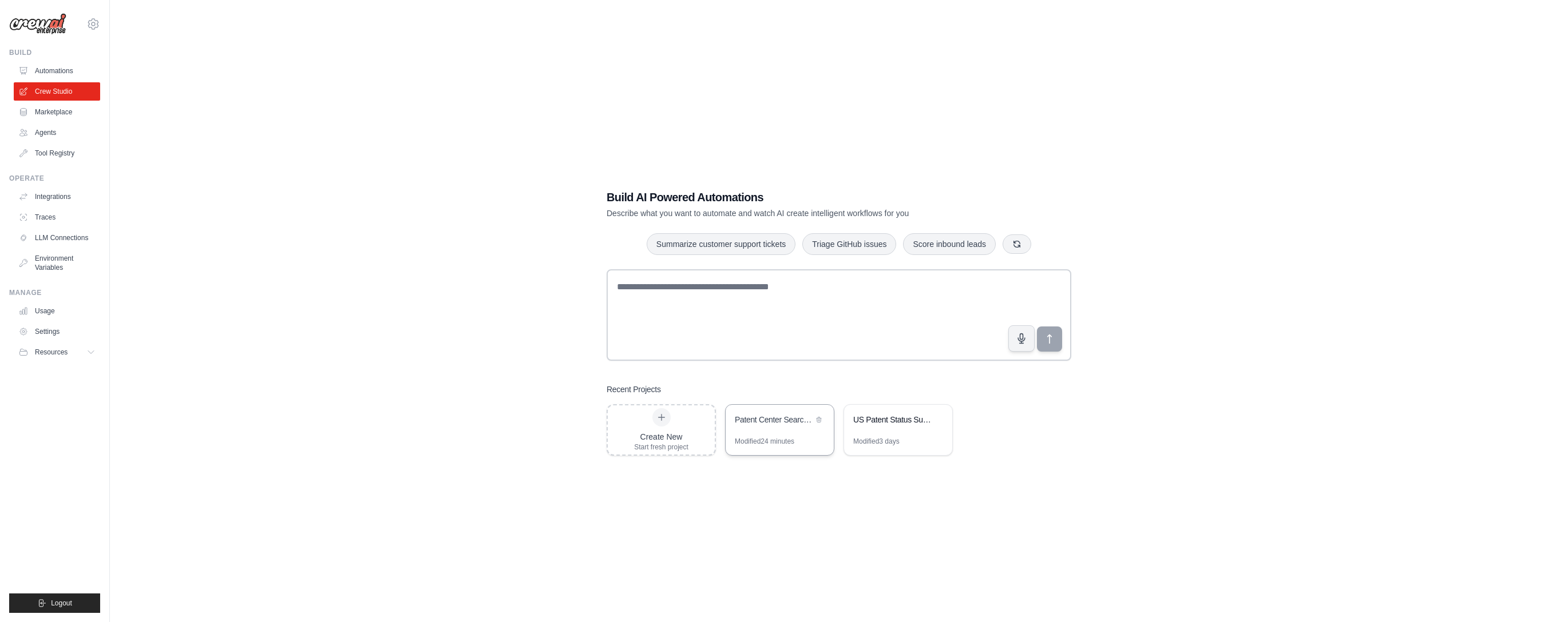
click at [798, 434] on div "Patent Center Search & Format Automation" at bounding box center [779, 421] width 108 height 32
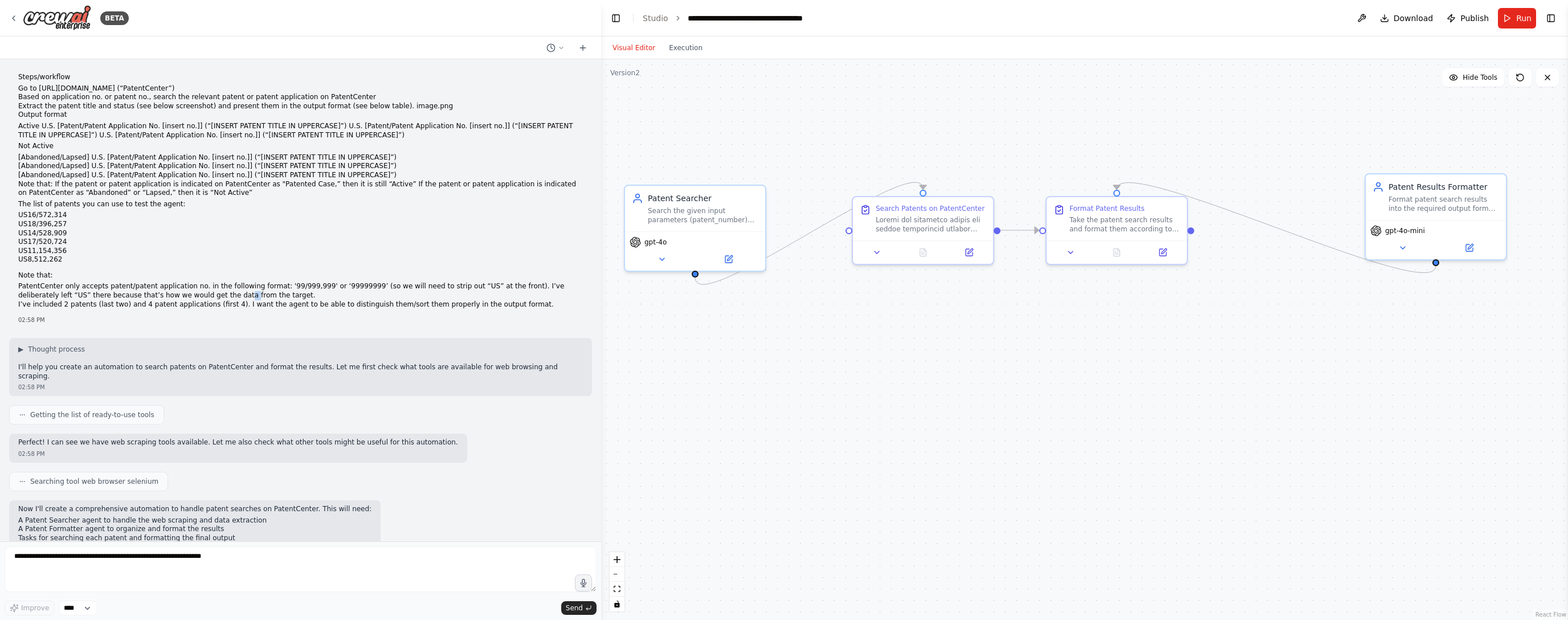
click at [187, 291] on li "PatentCenter only accepts patent/patent application no. in the following format…" at bounding box center [301, 291] width 564 height 18
drag, startPoint x: 519, startPoint y: 284, endPoint x: 519, endPoint y: 291, distance: 7.0
click at [519, 286] on li "PatentCenter only accepts patent/patent application no. in the following format…" at bounding box center [301, 291] width 564 height 18
click at [517, 293] on li "PatentCenter only accepts patent/patent application no. in the following format…" at bounding box center [301, 291] width 564 height 18
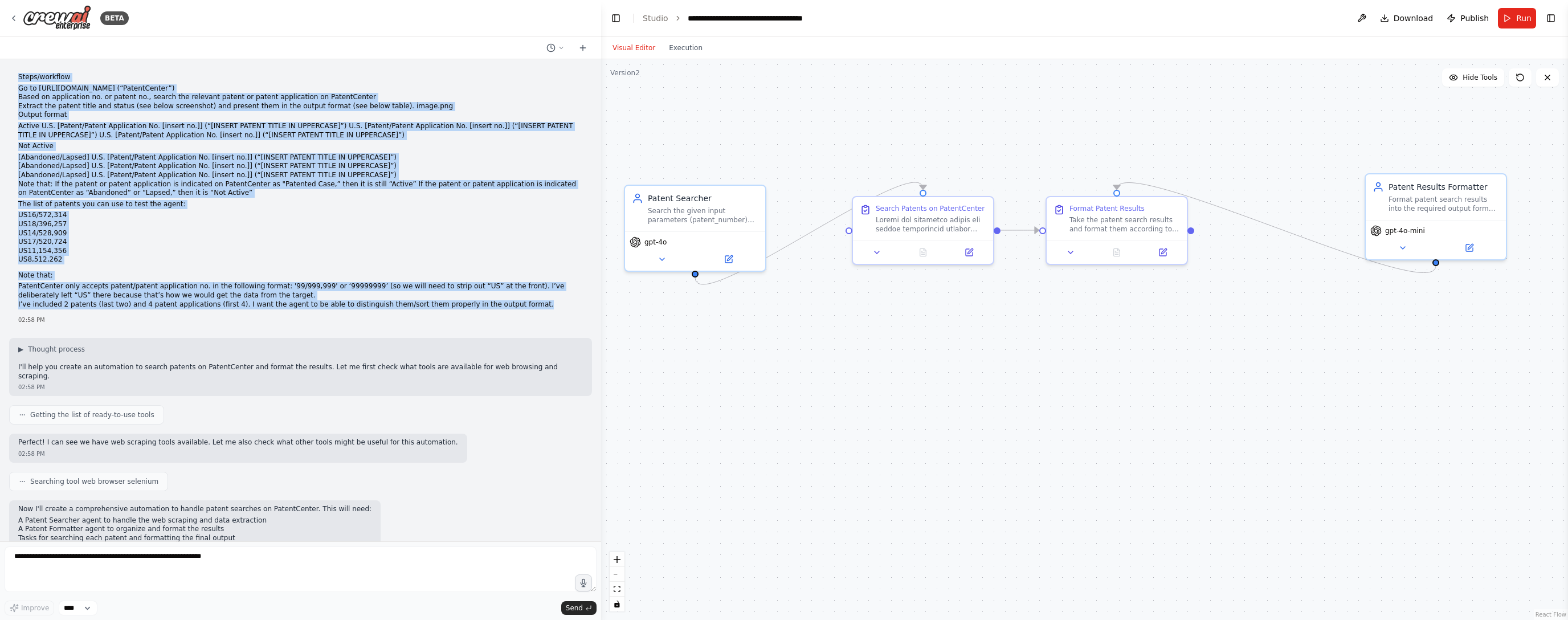
drag, startPoint x: 513, startPoint y: 298, endPoint x: 11, endPoint y: 73, distance: 550.1
click at [11, 73] on div "Steps/workflow Go to [URL][DOMAIN_NAME] (“PatentCenter”) Based on application n…" at bounding box center [300, 198] width 583 height 261
copy div "Lorem/ipsumdol Si am conse://adipiscingel.seddo.eiu (“TemporIncidi”) Utlab et d…"
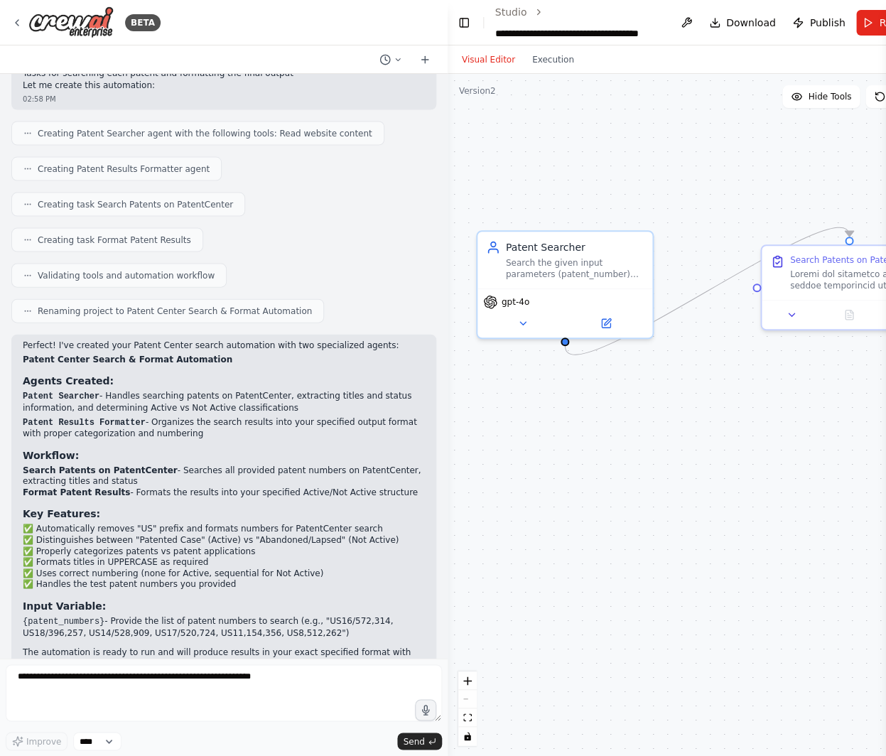
scroll to position [945, 0]
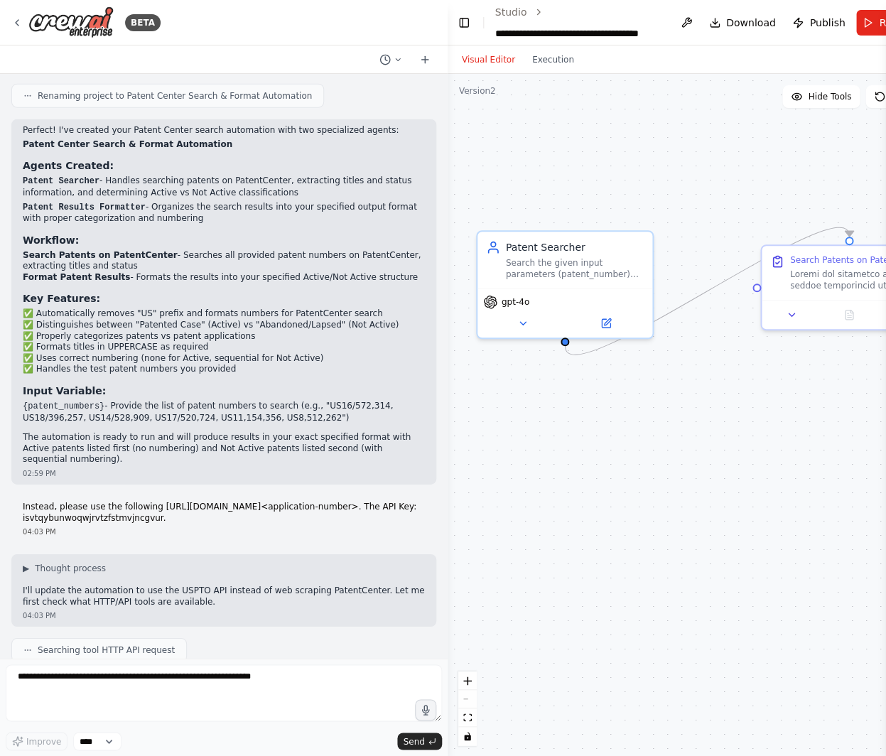
click at [231, 563] on div "▶ Thought process I'll update the automation to use the USPTO API instead of we…" at bounding box center [224, 585] width 402 height 45
drag, startPoint x: 212, startPoint y: 556, endPoint x: 225, endPoint y: 579, distance: 26.5
click at [0, 546] on html "BETA Steps/workflow Go to [URL][DOMAIN_NAME] (“PatentCenter”) Based on applicat…" at bounding box center [443, 378] width 886 height 756
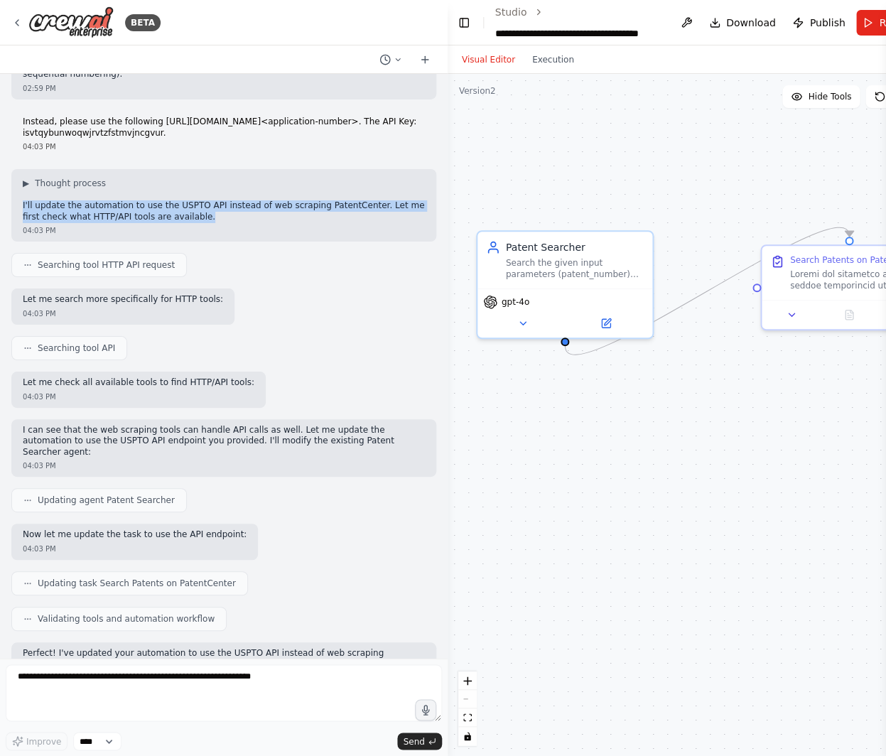
scroll to position [1333, 0]
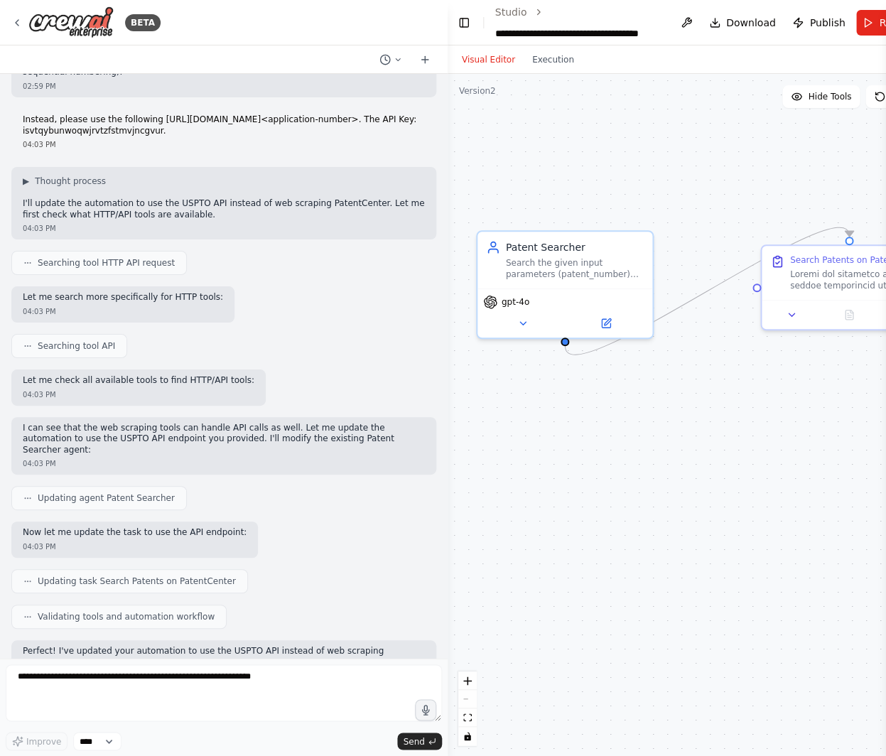
drag, startPoint x: 82, startPoint y: 396, endPoint x: 112, endPoint y: 396, distance: 29.1
click at [82, 417] on div "I can see that the web scraping tools can handle API calls as well. Let me upda…" at bounding box center [223, 446] width 425 height 58
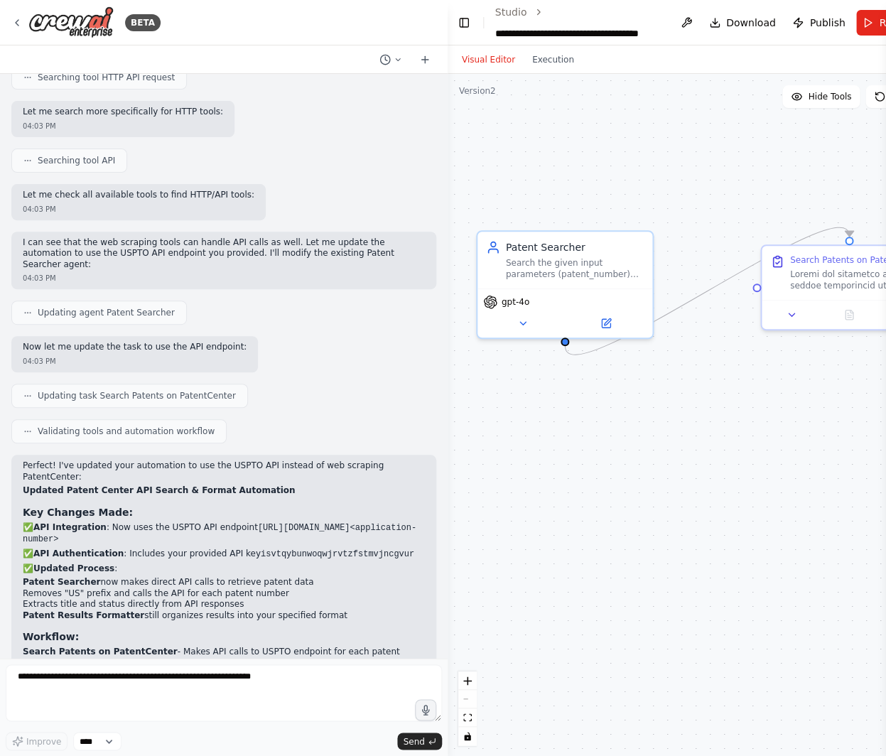
scroll to position [1737, 0]
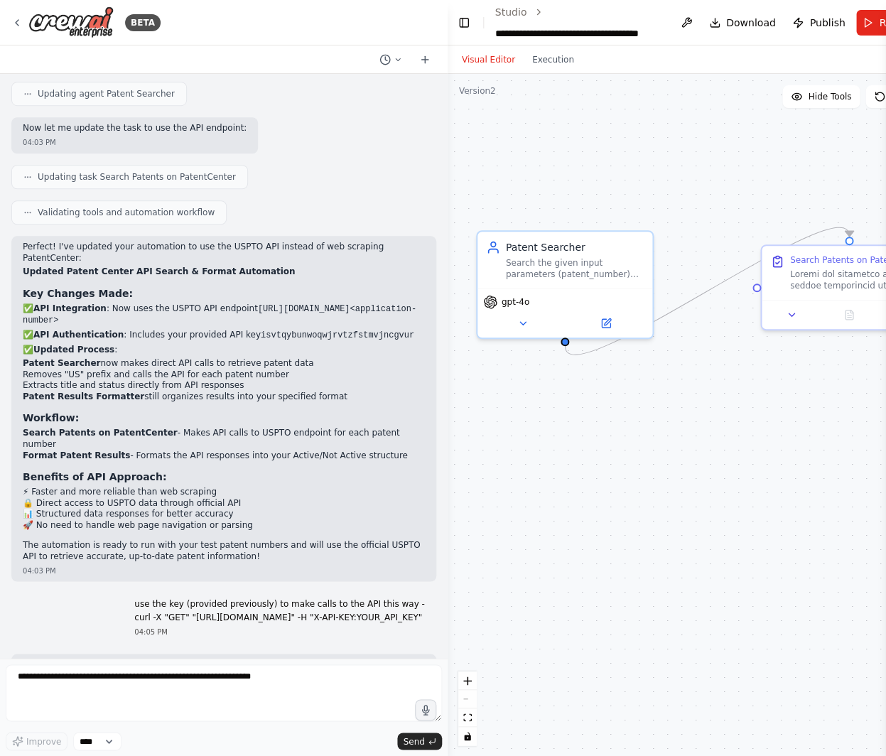
drag, startPoint x: 143, startPoint y: 540, endPoint x: 14, endPoint y: 512, distance: 132.3
click at [123, 593] on div "use the key (provided previously) to make calls to the API this way - curl -X "…" at bounding box center [279, 618] width 313 height 50
copy div "use the key (provided previously) to make calls to the API this way - curl -X "…"
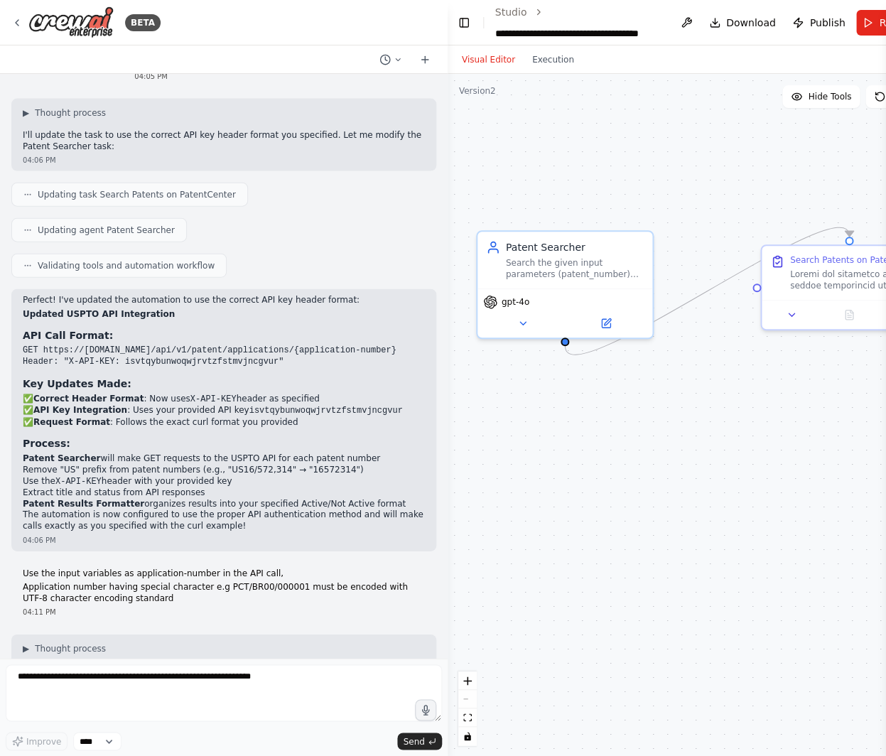
scroll to position [2332, 0]
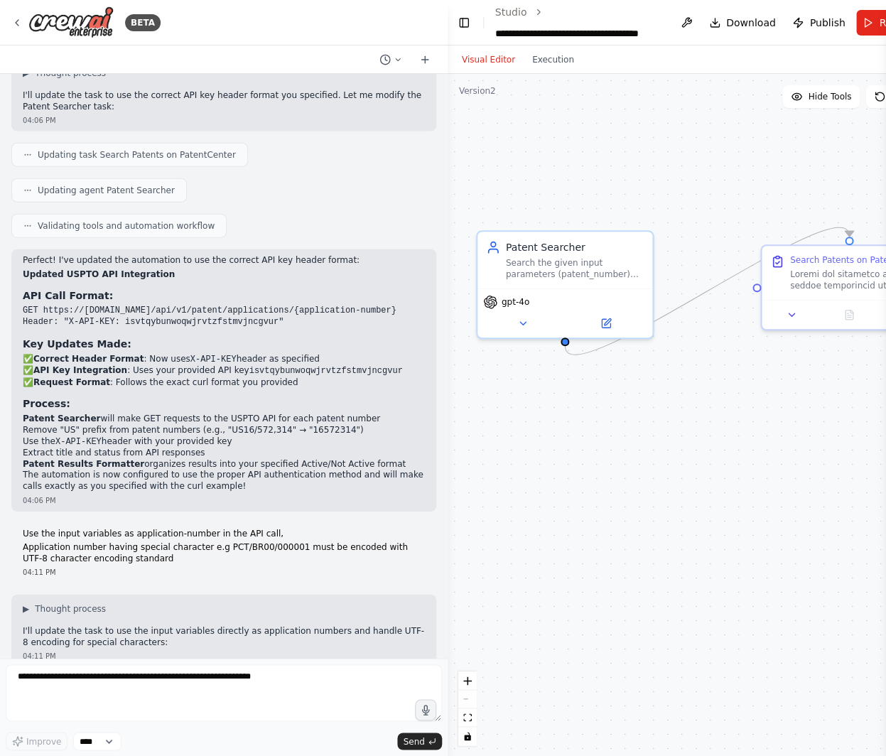
click at [148, 542] on p "Application number having special character e.g PCT/BR00/000001 must be encoded…" at bounding box center [224, 553] width 402 height 22
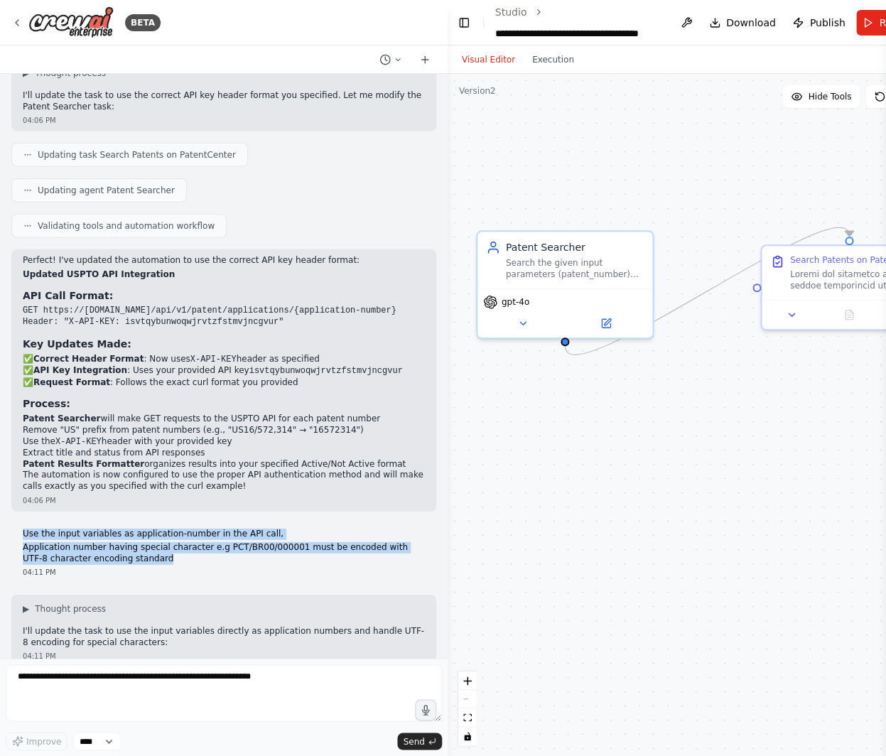
drag, startPoint x: 151, startPoint y: 466, endPoint x: 9, endPoint y: 441, distance: 144.4
click at [9, 441] on div "Steps/workflow Go to [URL][DOMAIN_NAME] (“PatentCenter”) Based on application n…" at bounding box center [224, 366] width 448 height 584
copy div "Use the input variables as application-number in the API call, Application numb…"
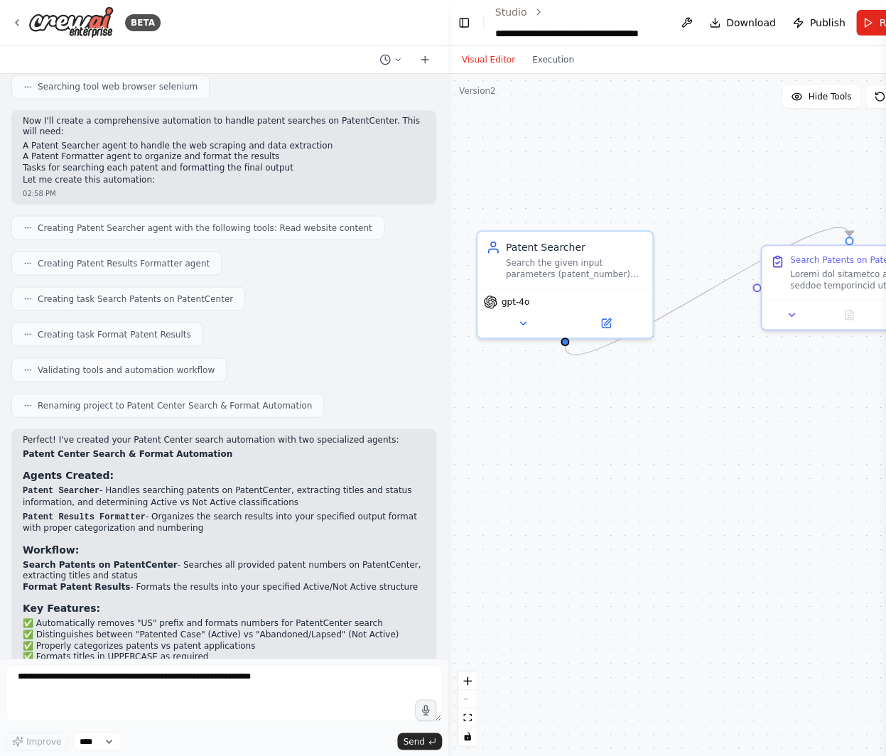
scroll to position [616, 0]
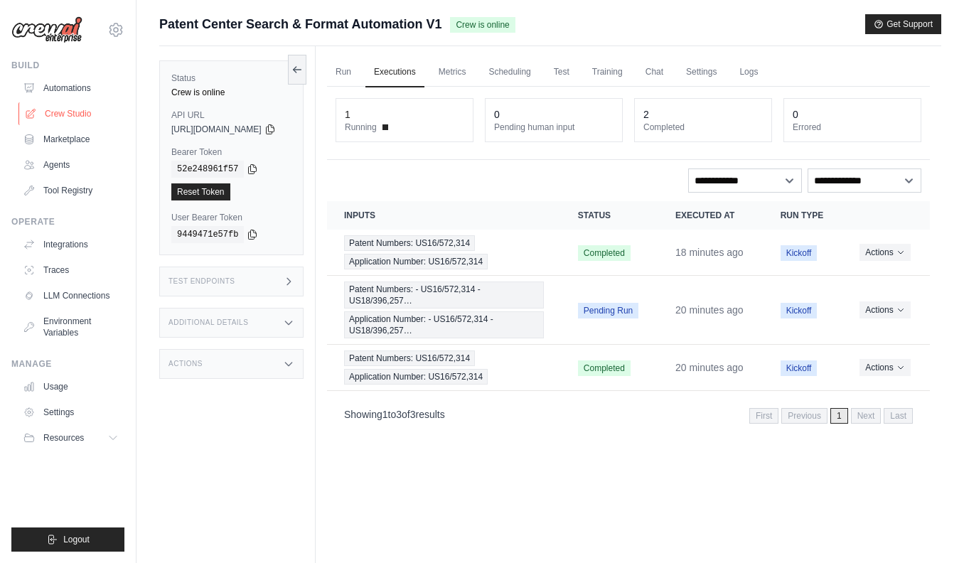
click at [81, 109] on link "Crew Studio" at bounding box center [71, 113] width 107 height 23
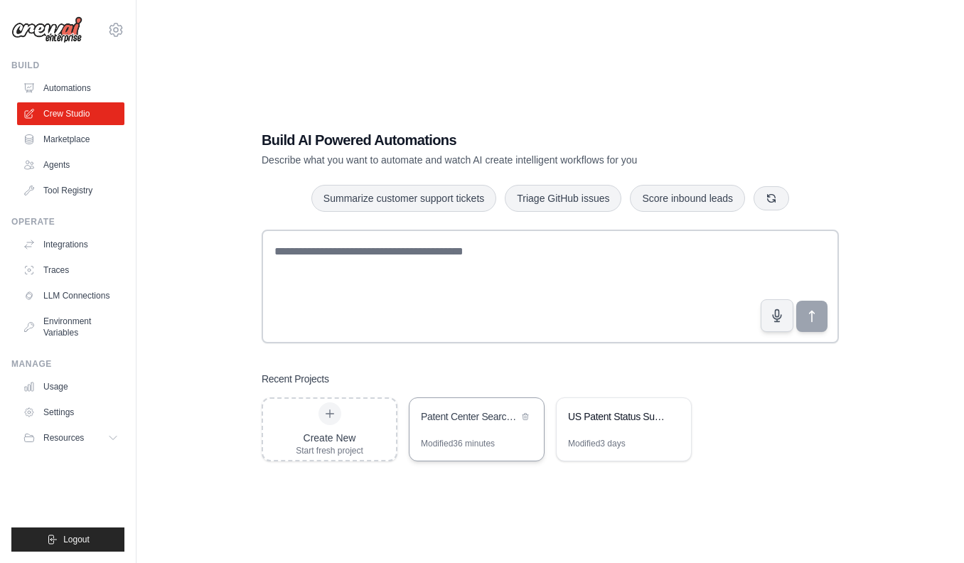
click at [514, 446] on div "Modified 36 minutes" at bounding box center [476, 449] width 134 height 23
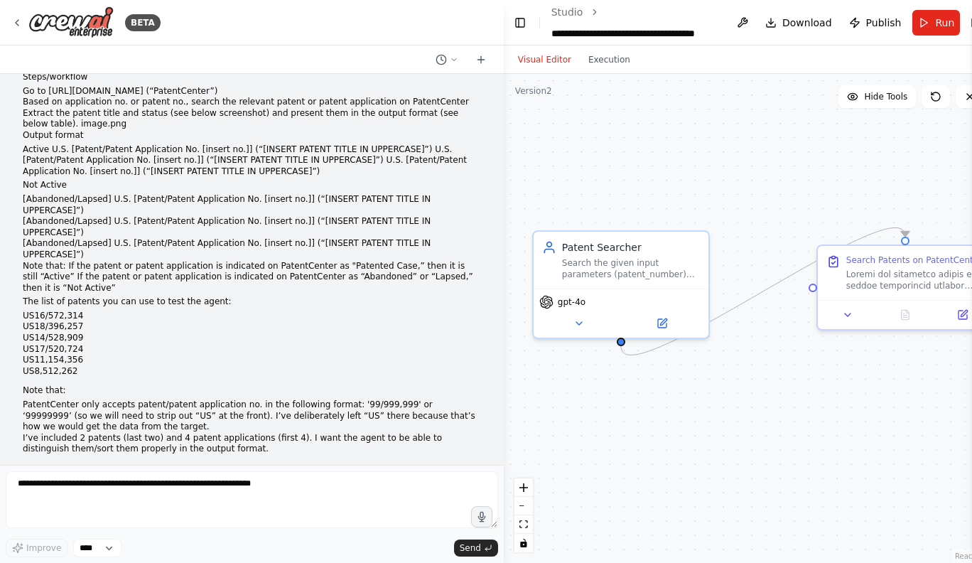
scroll to position [69, 0]
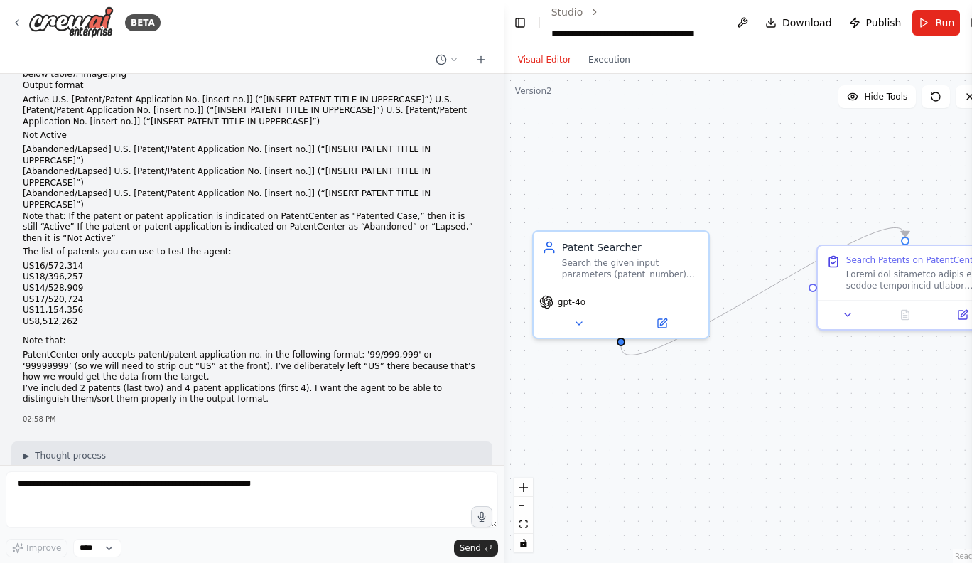
click at [222, 383] on li "I’ve included 2 patents (last two) and 4 patent applications (first 4). I want …" at bounding box center [252, 394] width 458 height 22
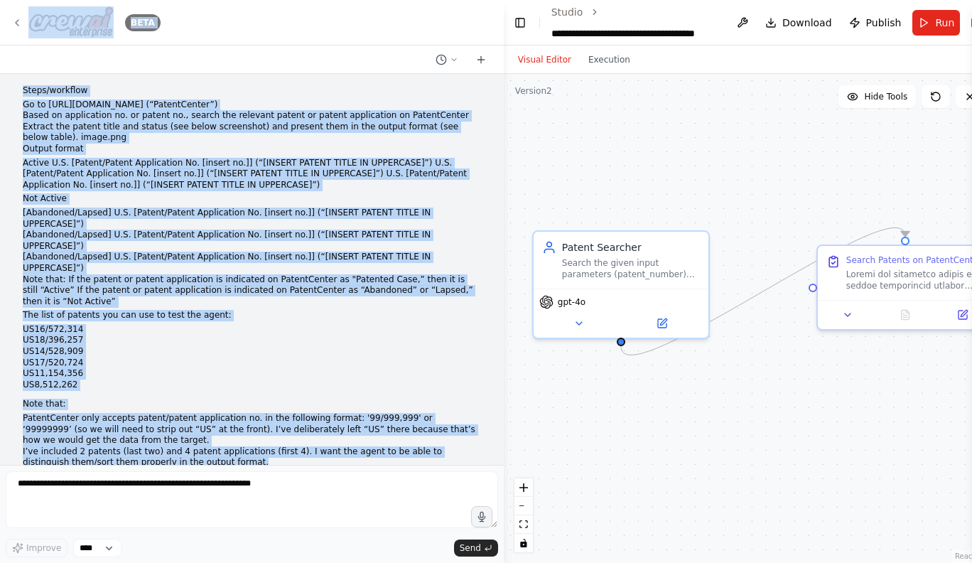
scroll to position [0, 0]
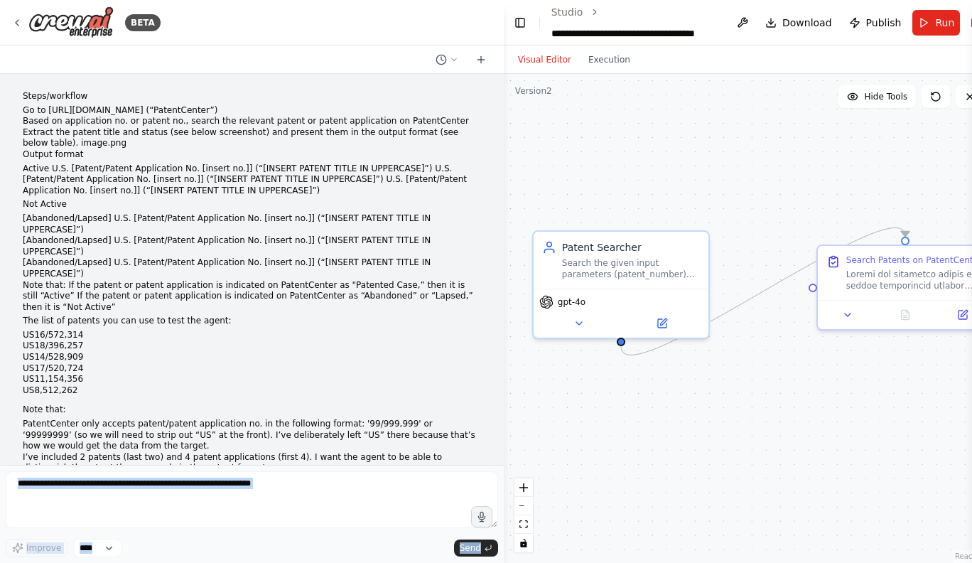
drag, startPoint x: 165, startPoint y: 299, endPoint x: 4, endPoint y: 91, distance: 262.9
click at [4, 91] on div "BETA Steps/workflow Go to [URL][DOMAIN_NAME] (“PatentCenter”) Based on applicat…" at bounding box center [252, 281] width 504 height 563
click at [9, 92] on div "BETA Steps/workflow Go to [URL][DOMAIN_NAME] (“PatentCenter”) Based on applicat…" at bounding box center [252, 281] width 504 height 563
click at [45, 102] on div "Steps/workflow Go to [URL][DOMAIN_NAME] (“PatentCenter”) Based on application n…" at bounding box center [252, 282] width 458 height 383
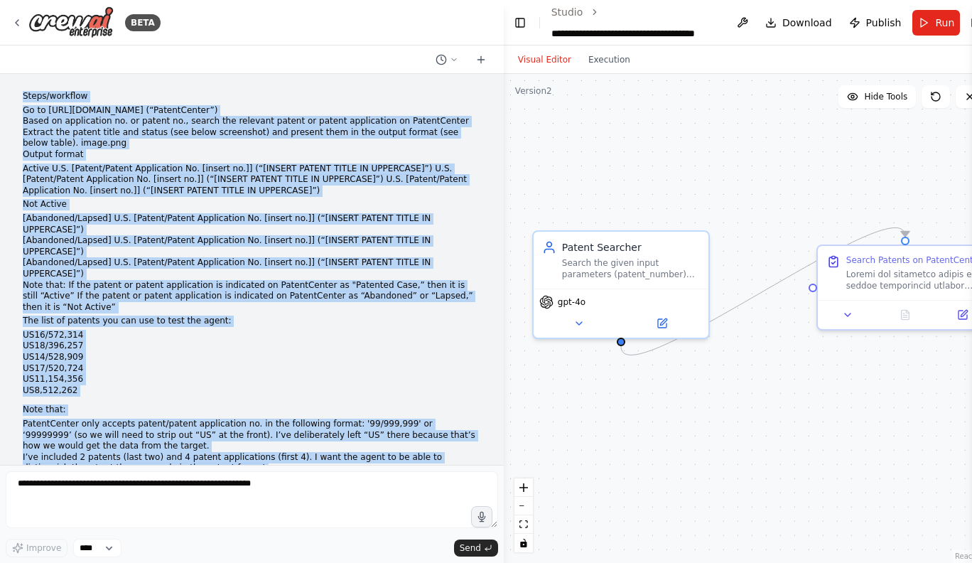
drag, startPoint x: 23, startPoint y: 97, endPoint x: 227, endPoint y: 421, distance: 383.0
click at [227, 421] on div "Steps/workflow Go to [URL][DOMAIN_NAME] (“PatentCenter”) Based on application n…" at bounding box center [252, 282] width 458 height 383
copy div "Lorem/ipsumdol Si am conse://adipiscingel.seddo.eiu (“TemporIncidi”) Utlab et d…"
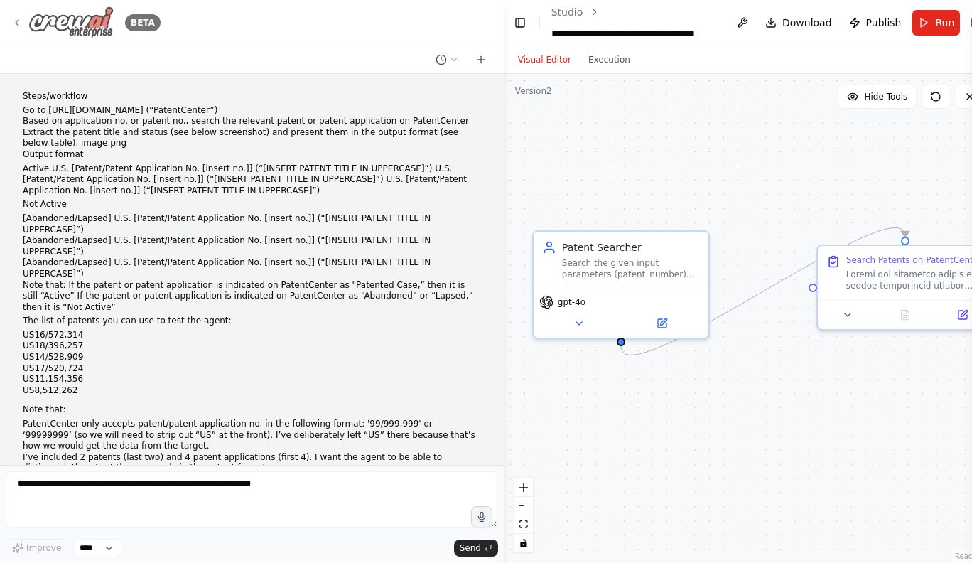
click at [17, 22] on icon at bounding box center [16, 22] width 11 height 11
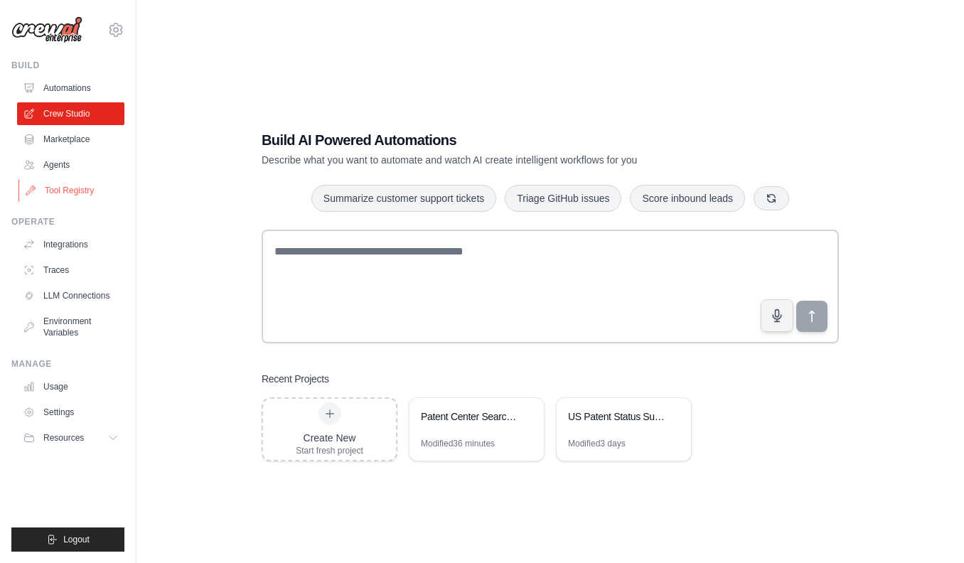
click at [60, 186] on link "Tool Registry" at bounding box center [71, 190] width 107 height 23
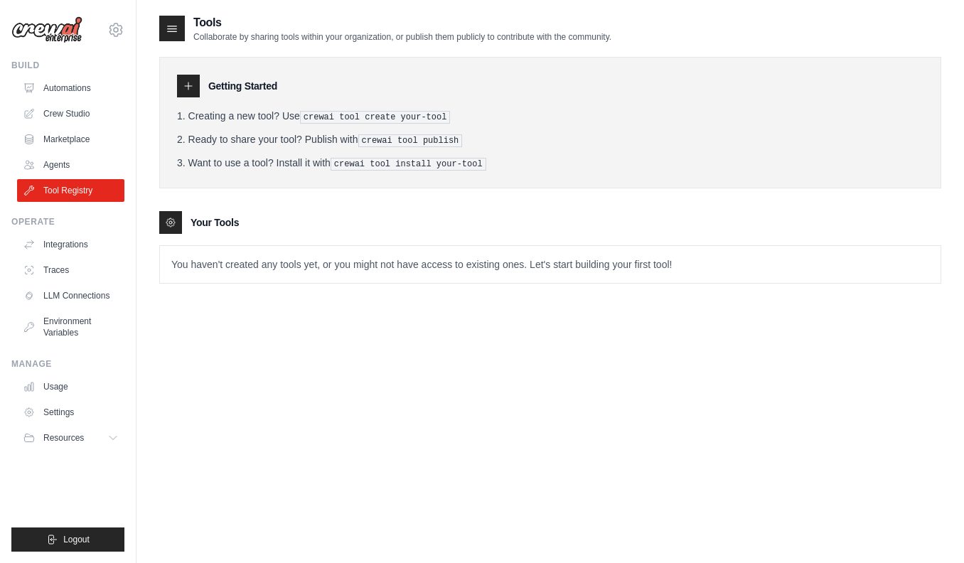
click at [199, 90] on div at bounding box center [188, 86] width 23 height 23
click at [190, 88] on icon at bounding box center [188, 85] width 11 height 11
click at [183, 33] on div at bounding box center [172, 29] width 26 height 26
click at [181, 34] on div at bounding box center [172, 29] width 26 height 26
click at [172, 28] on icon at bounding box center [172, 29] width 9 height 6
